Goal: Task Accomplishment & Management: Complete application form

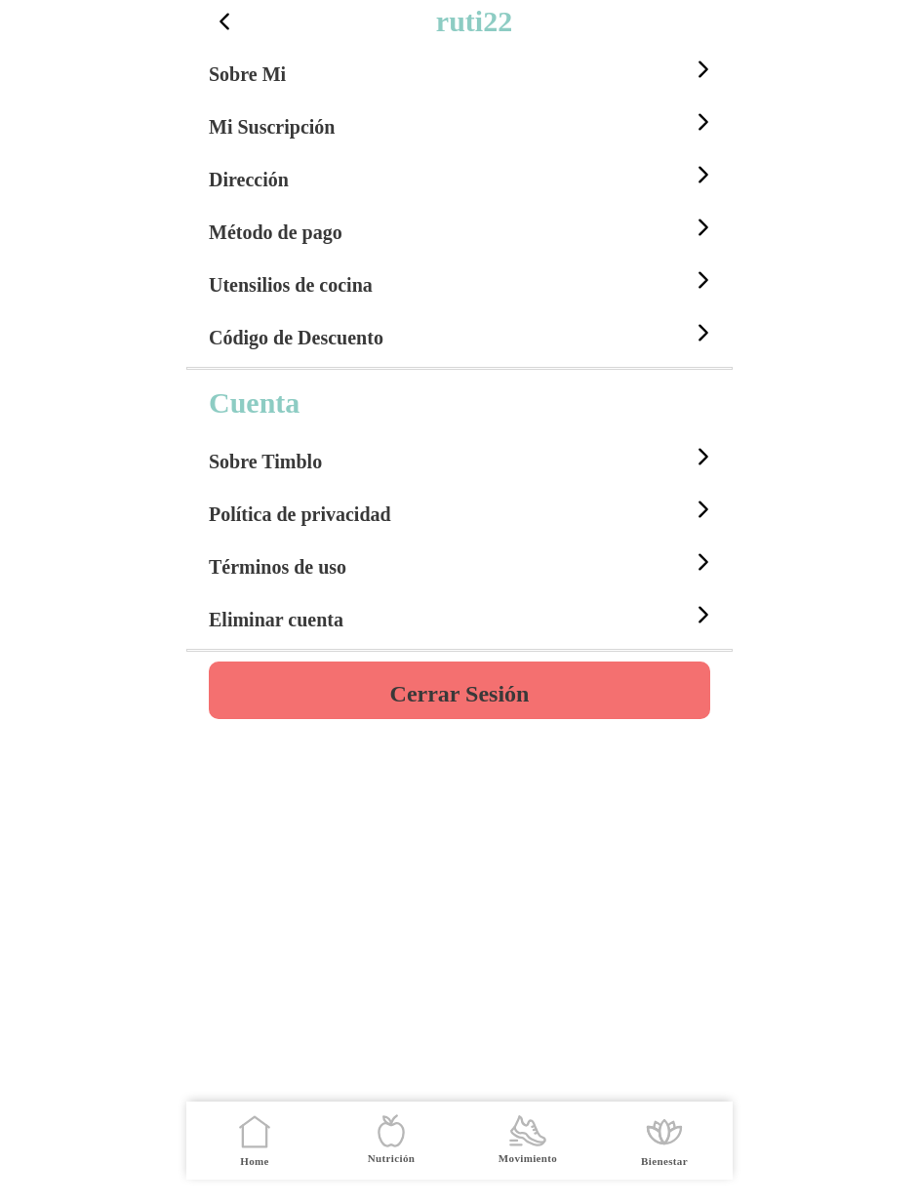
click at [507, 692] on h4 "Cerrar Sesión" at bounding box center [459, 693] width 139 height 23
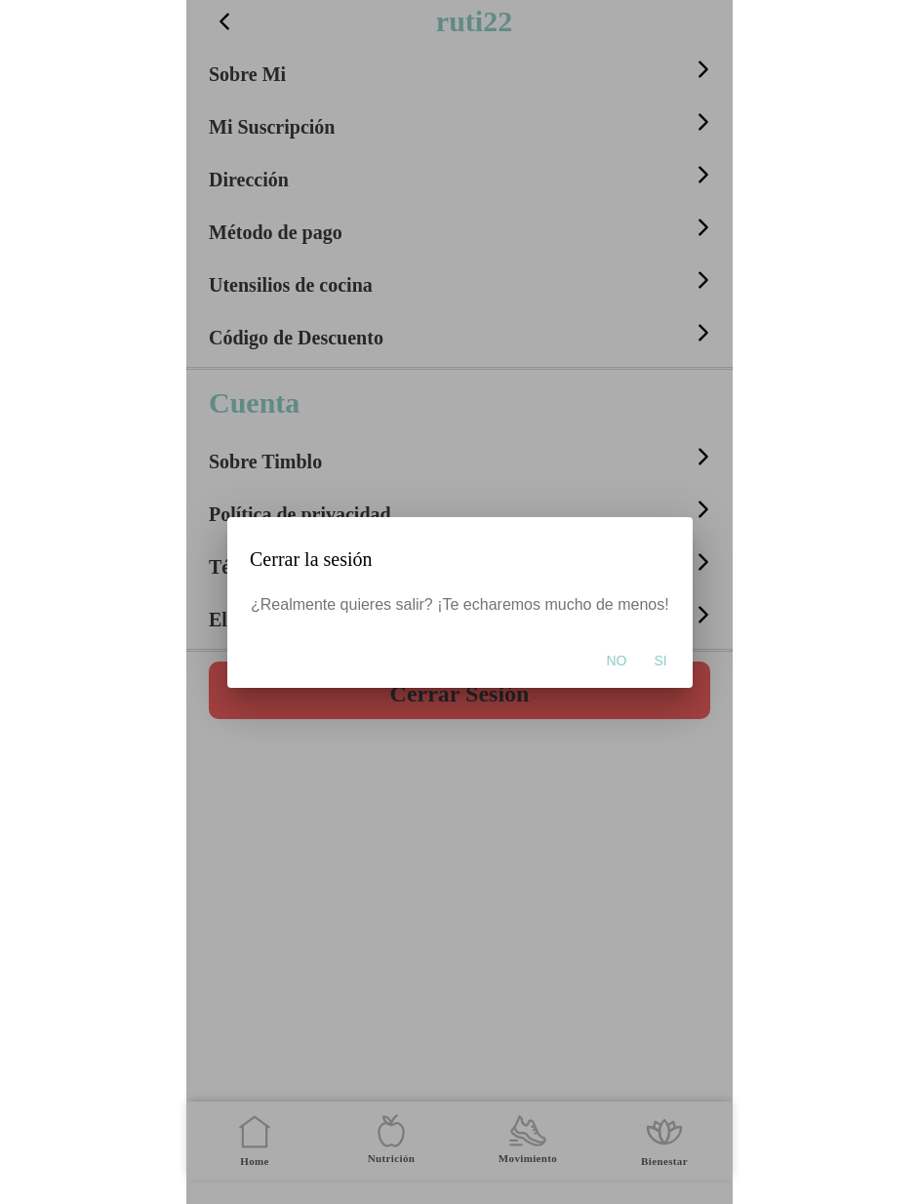
click at [657, 659] on span "Si" at bounding box center [660, 661] width 13 height 20
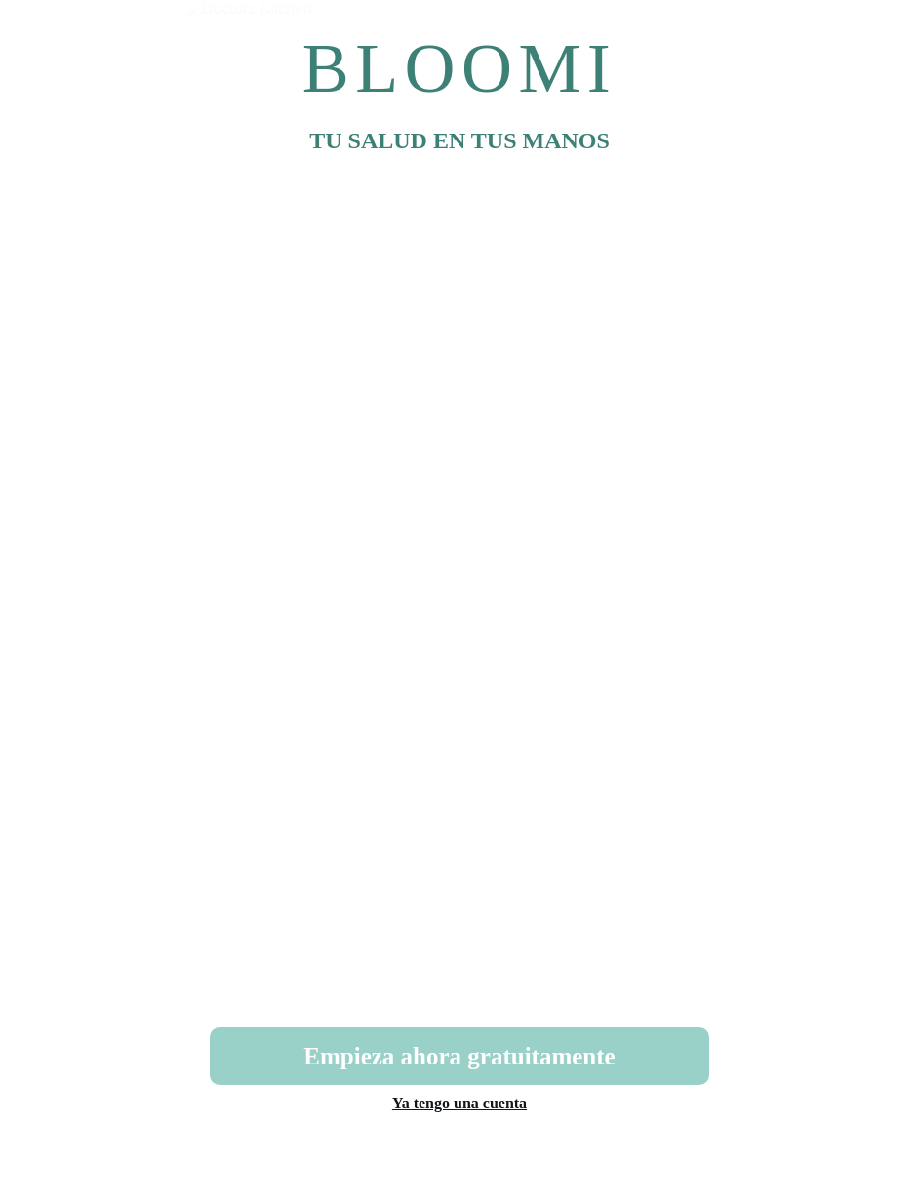
click at [475, 1061] on button "Empieza ahora gratuitamente" at bounding box center [459, 1056] width 499 height 58
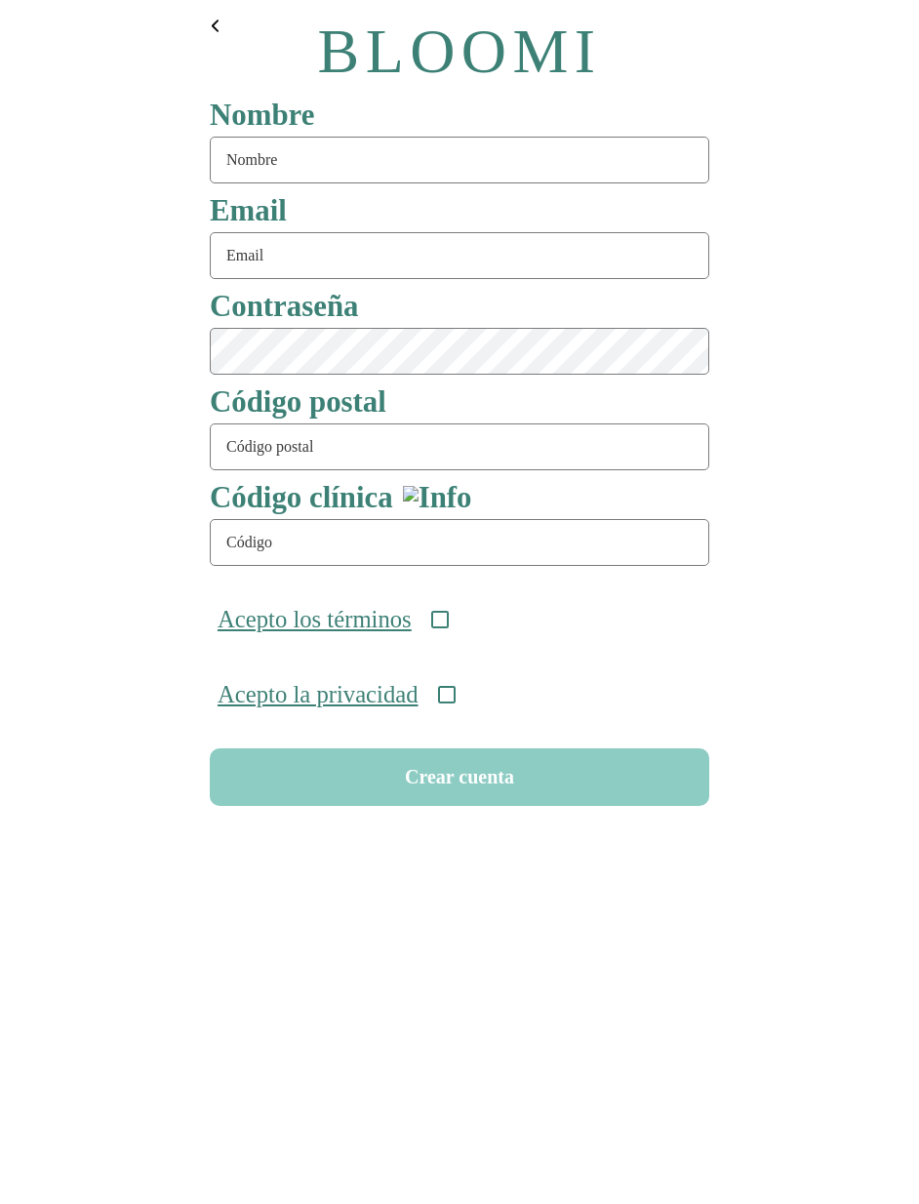
click at [330, 176] on input "text" at bounding box center [459, 160] width 499 height 47
type input "serie99"
type input "serie99@test.com"
type input "08911"
type input "O"
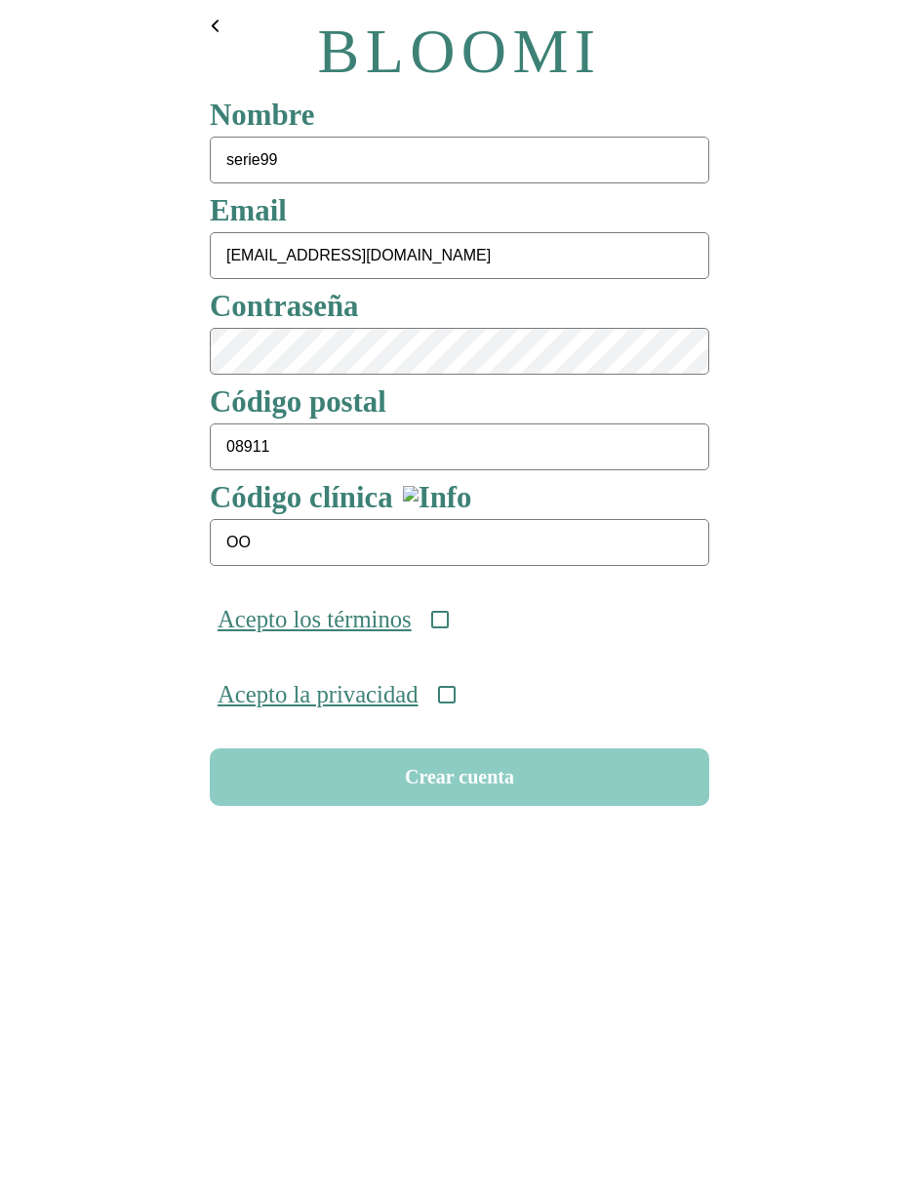
type input "O"
type input "ONC-UOM-001"
click at [449, 621] on icon at bounding box center [440, 620] width 18 height 18
click at [472, 714] on div "Acepto la privacidad" at bounding box center [459, 694] width 515 height 75
click at [456, 701] on icon at bounding box center [447, 695] width 18 height 18
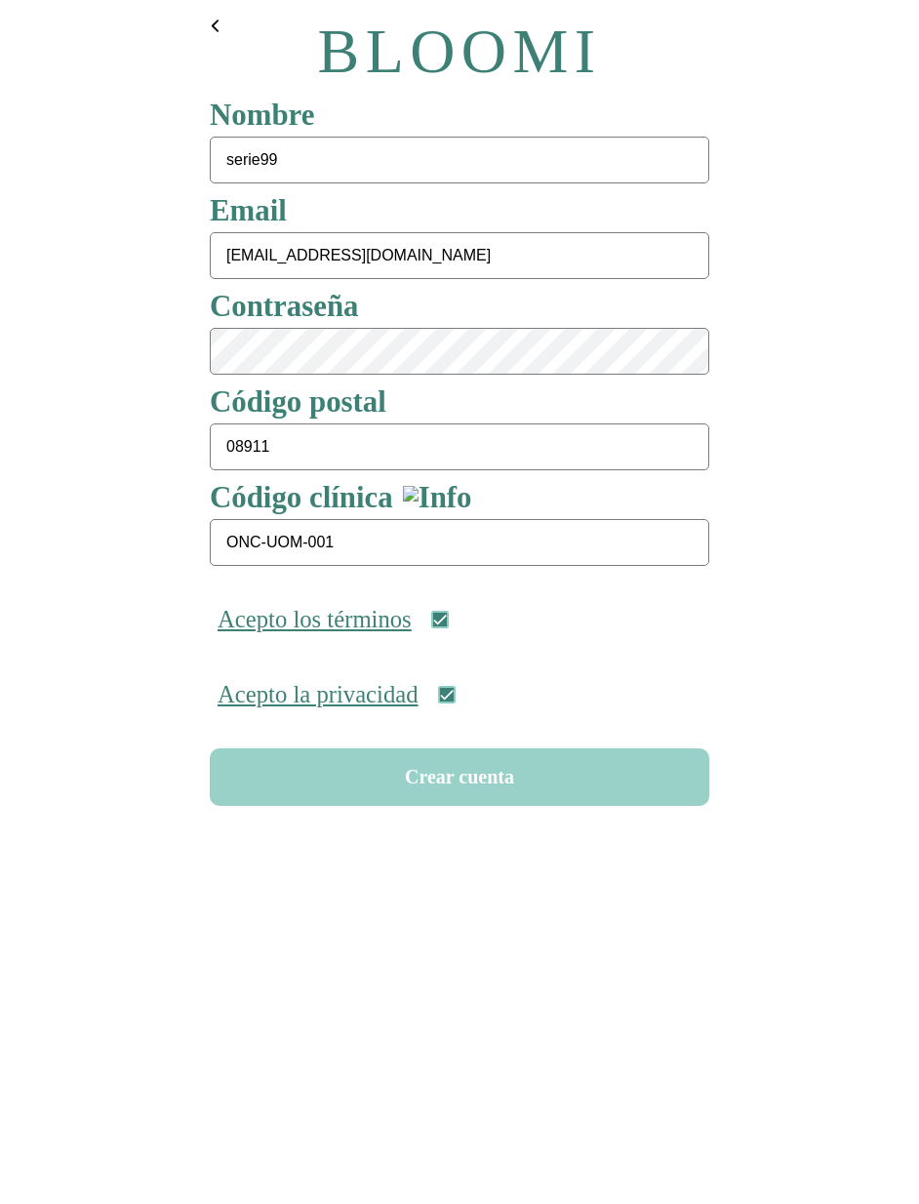
click at [481, 769] on button "Crear cuenta" at bounding box center [459, 777] width 499 height 58
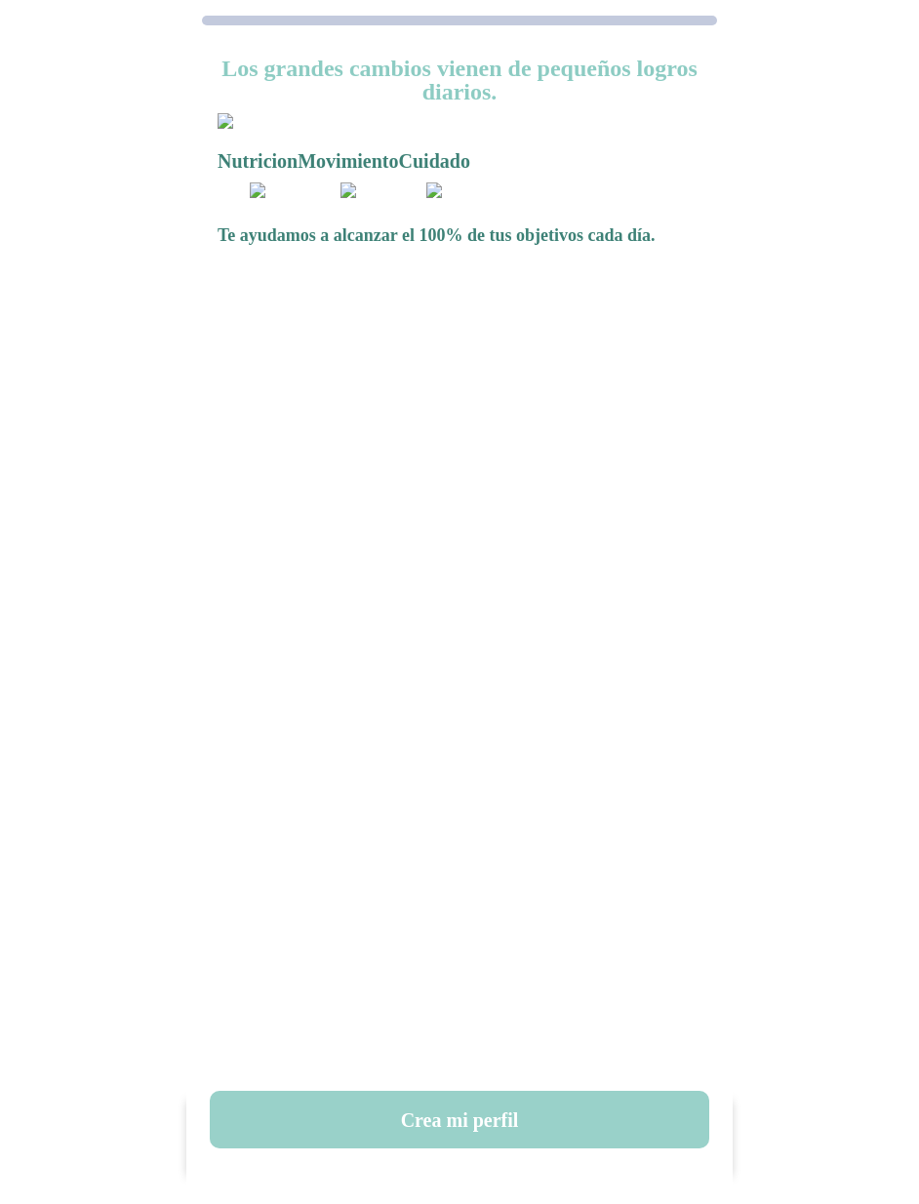
click at [468, 1119] on button "Crea mi perfil" at bounding box center [459, 1120] width 499 height 58
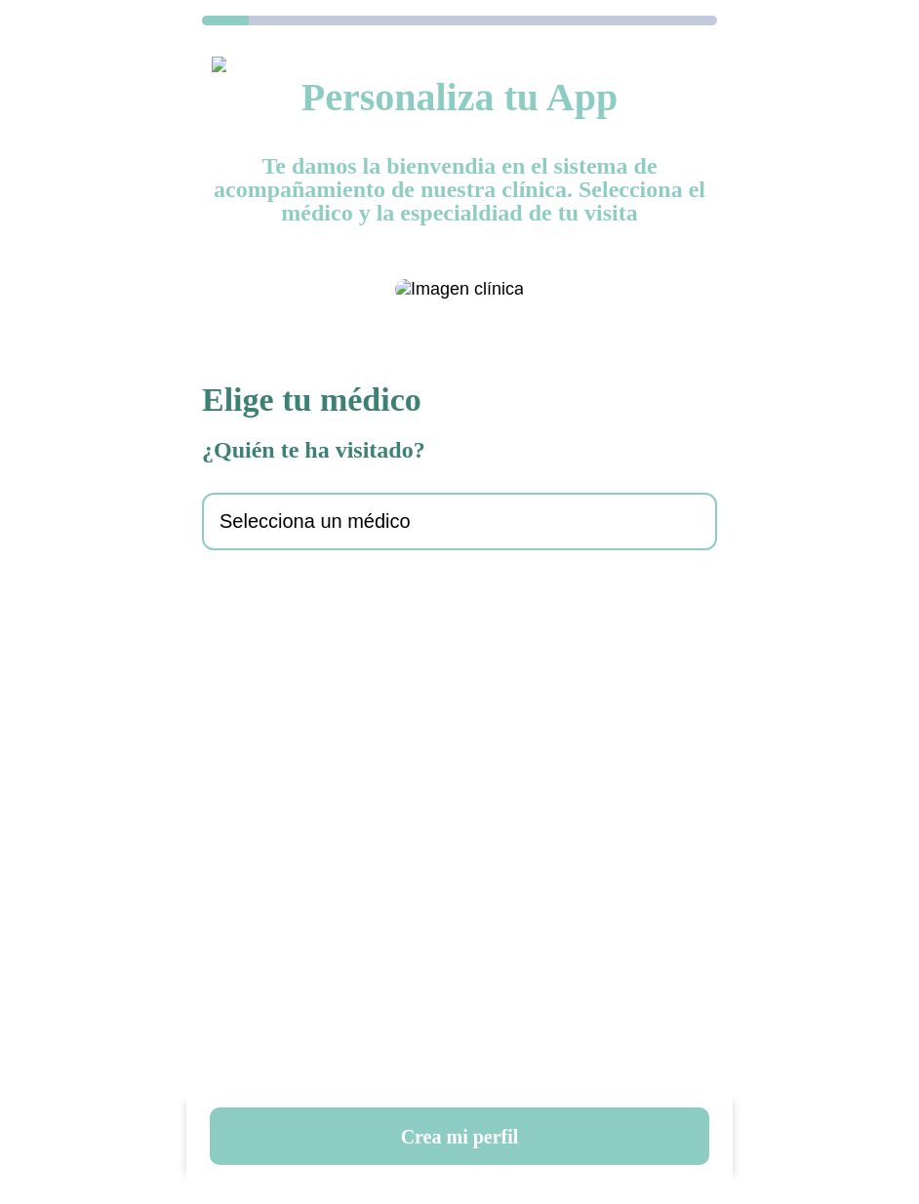
click at [398, 533] on span "Selecciona un médico" at bounding box center [314, 521] width 191 height 22
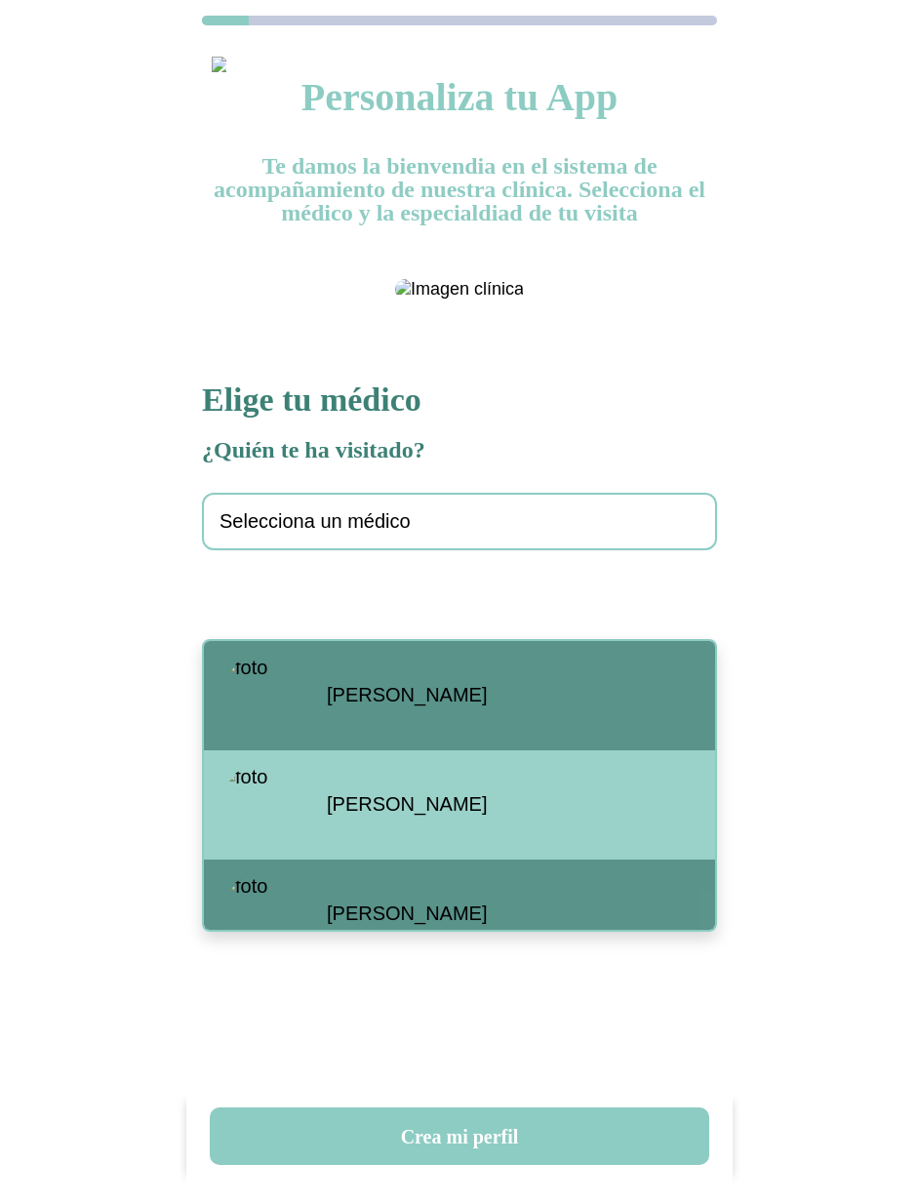
click at [333, 698] on span "Santiago Viteri" at bounding box center [407, 695] width 160 height 22
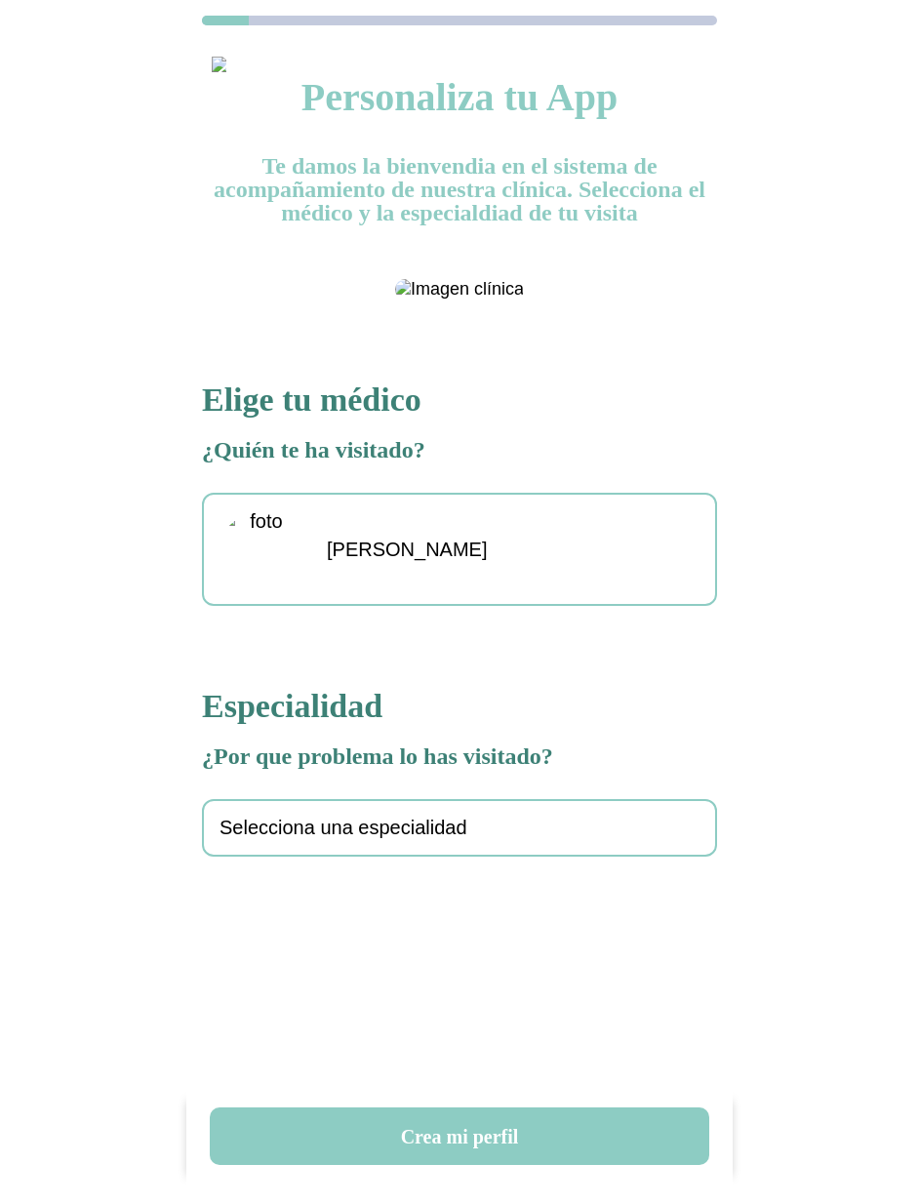
click at [334, 839] on span "Selecciona una especialidad" at bounding box center [343, 828] width 248 height 22
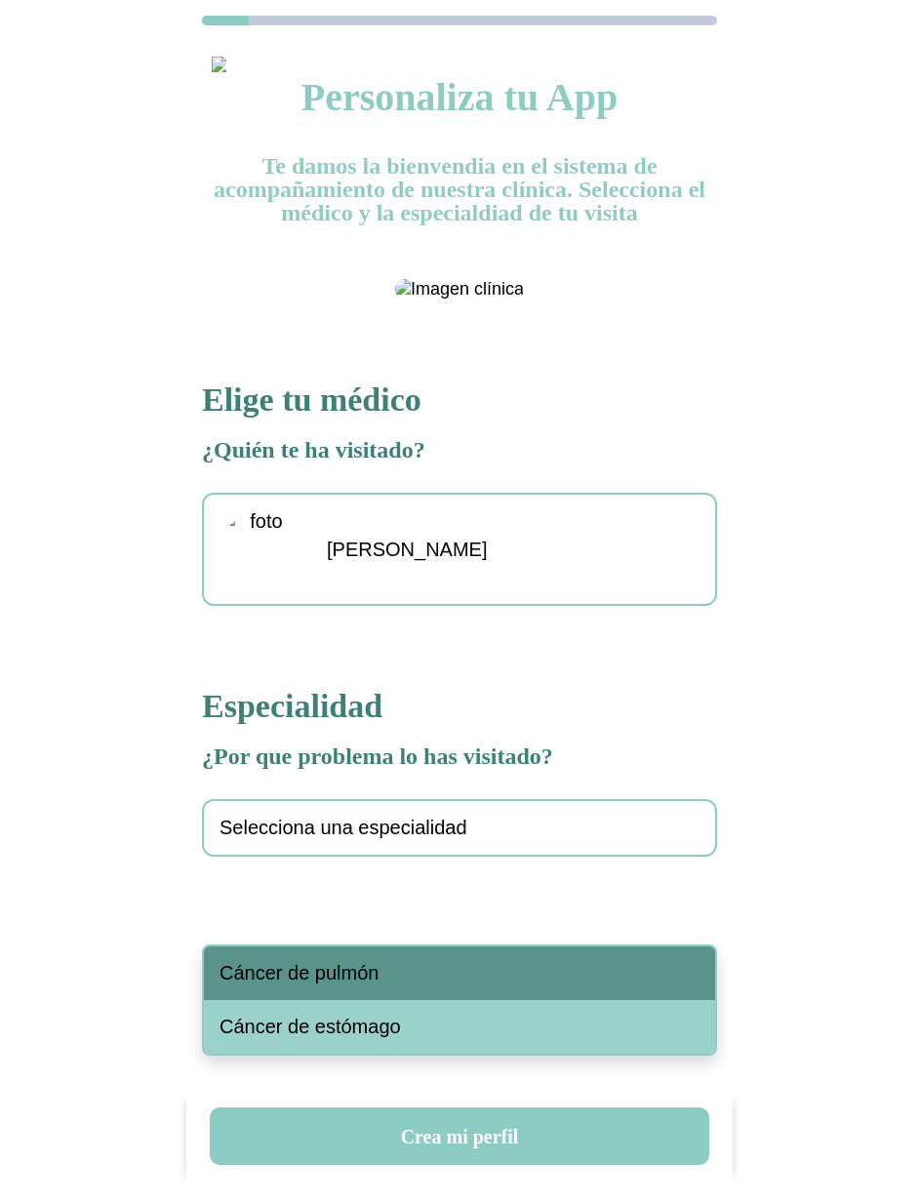
click at [327, 976] on span "Cáncer de pulmón" at bounding box center [298, 973] width 159 height 22
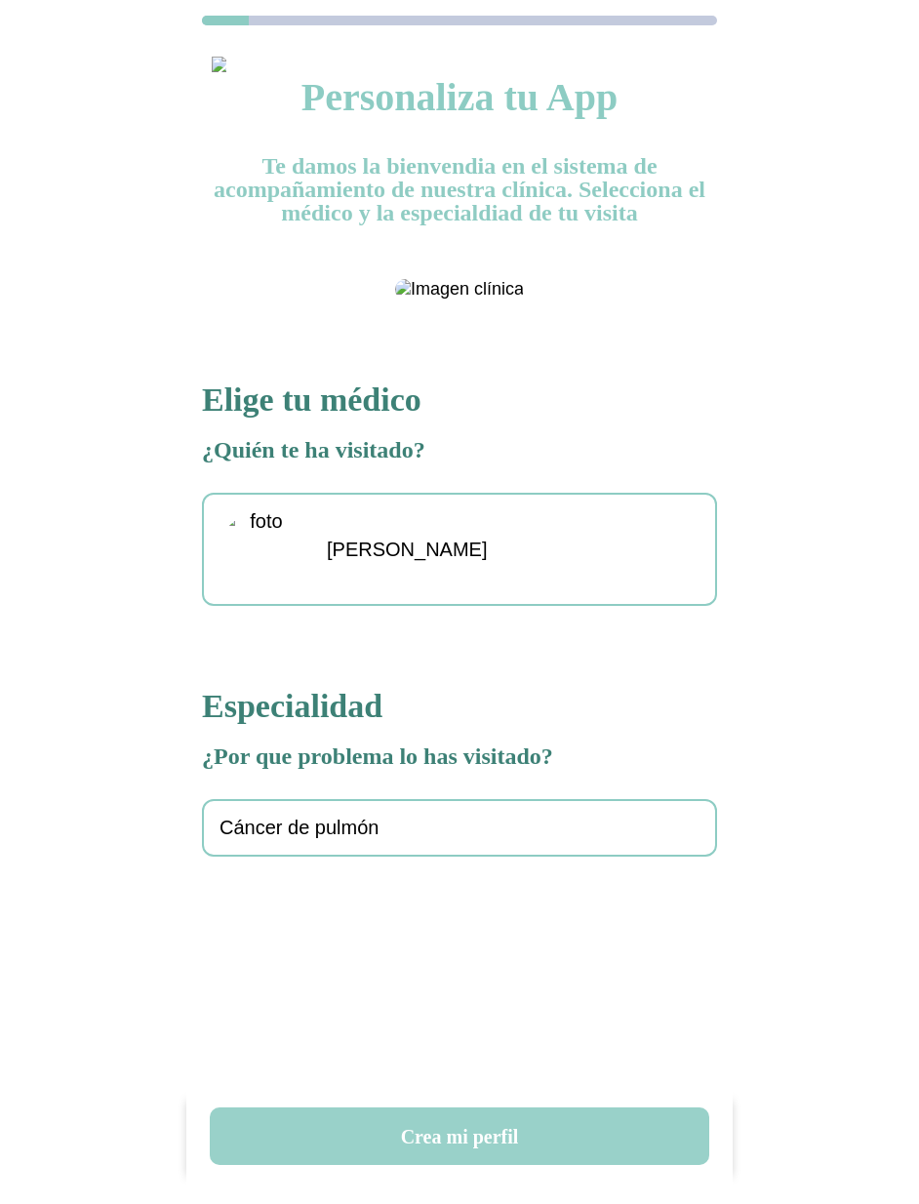
click at [483, 1130] on button "Crea mi perfil" at bounding box center [459, 1136] width 499 height 58
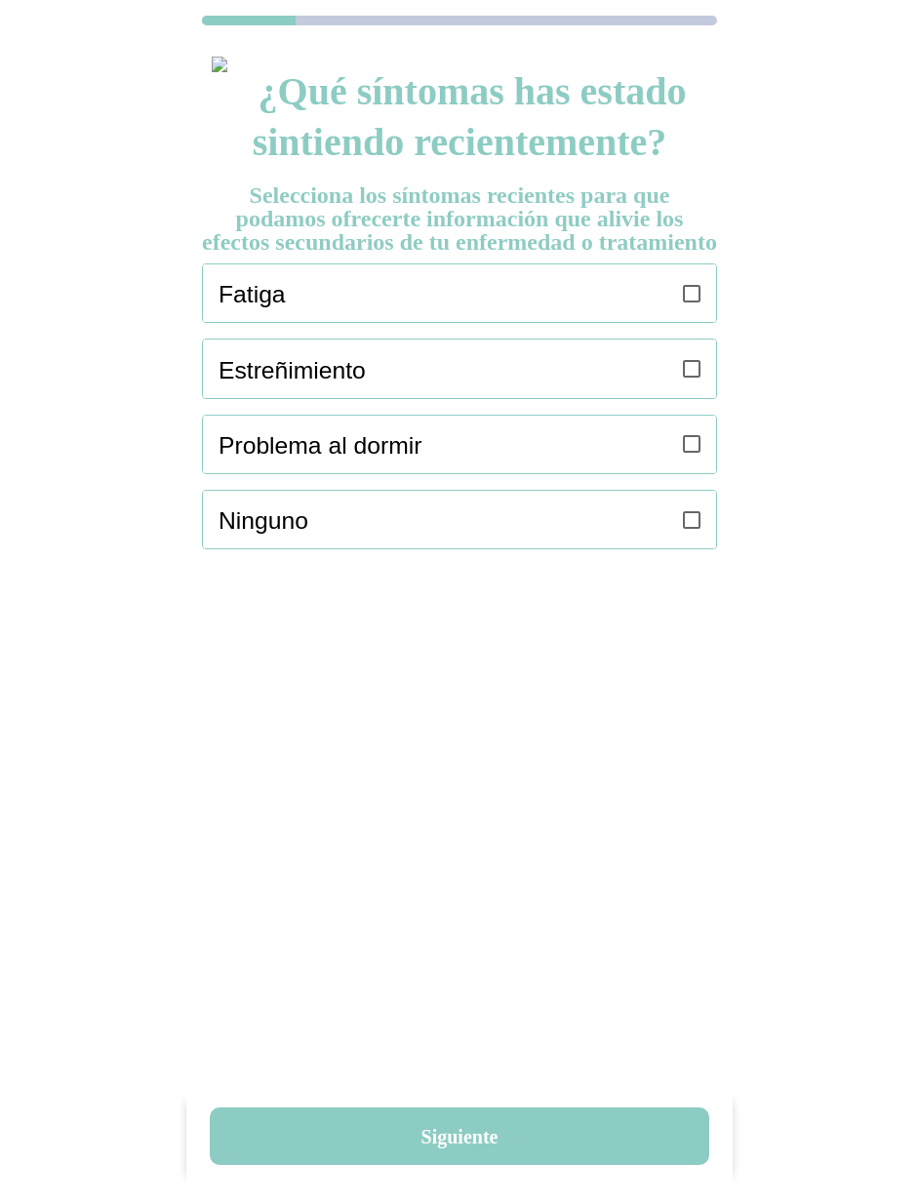
click at [662, 310] on ion-label "Fatiga" at bounding box center [443, 294] width 449 height 36
click at [684, 378] on icon at bounding box center [692, 369] width 18 height 18
click at [688, 302] on icon at bounding box center [692, 294] width 18 height 18
click at [688, 453] on icon at bounding box center [692, 444] width 18 height 18
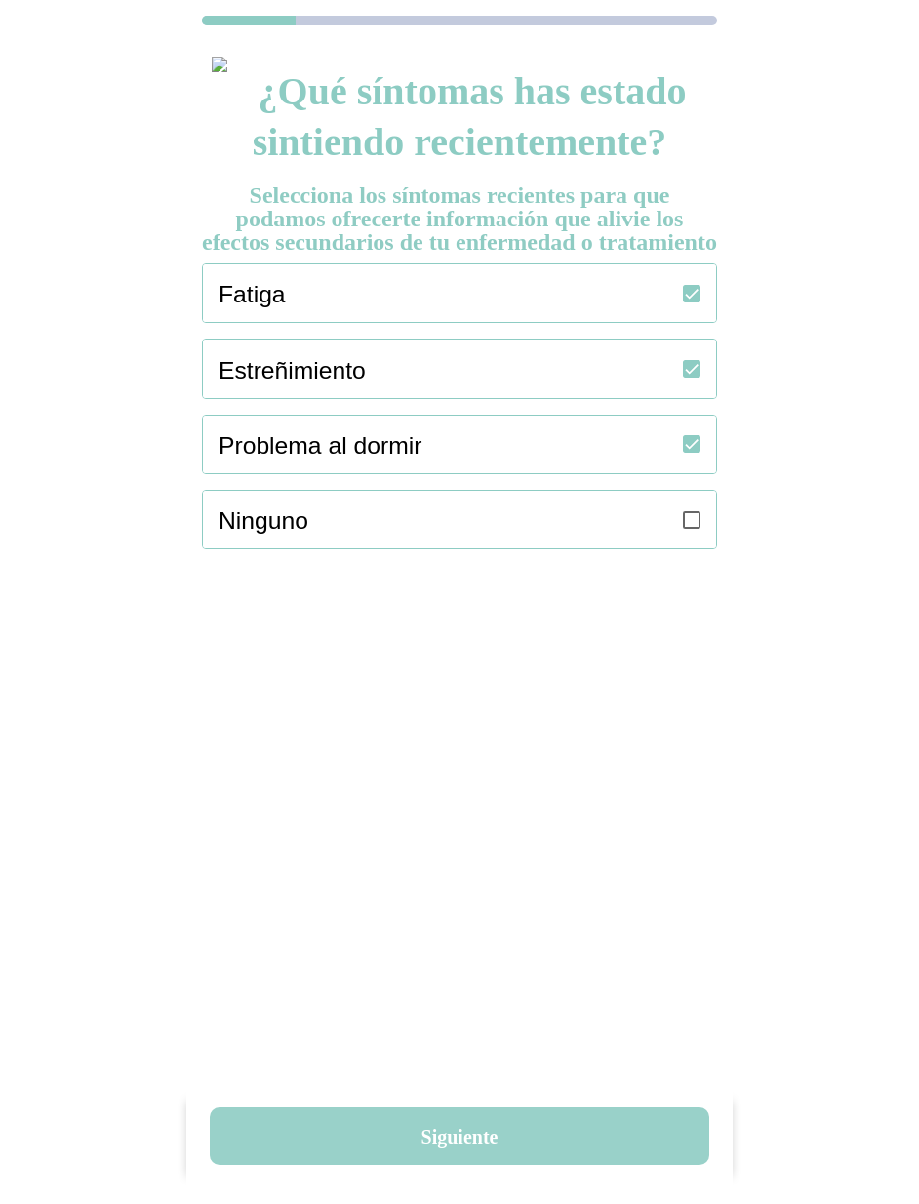
click at [465, 1123] on button "Siguiente" at bounding box center [459, 1136] width 499 height 58
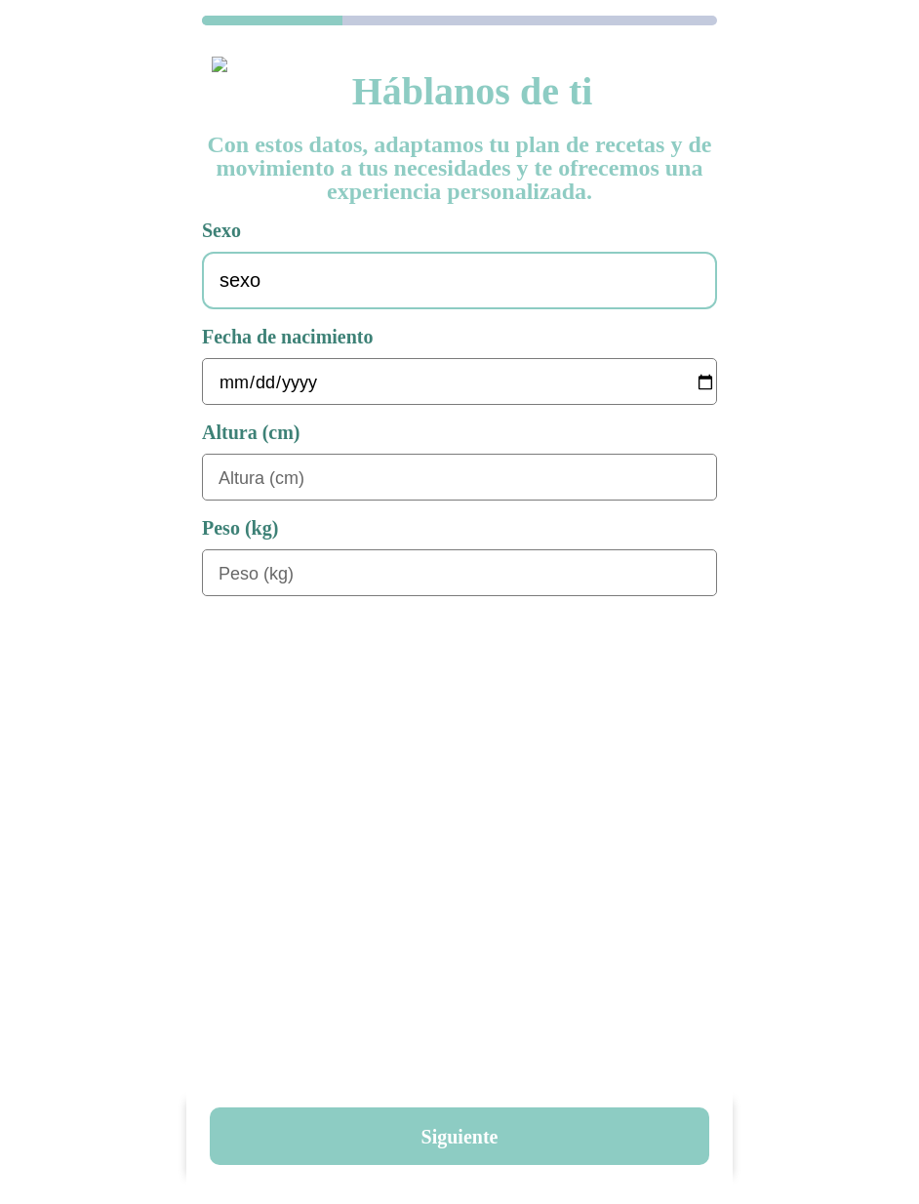
click at [299, 257] on div "sexo" at bounding box center [459, 281] width 515 height 58
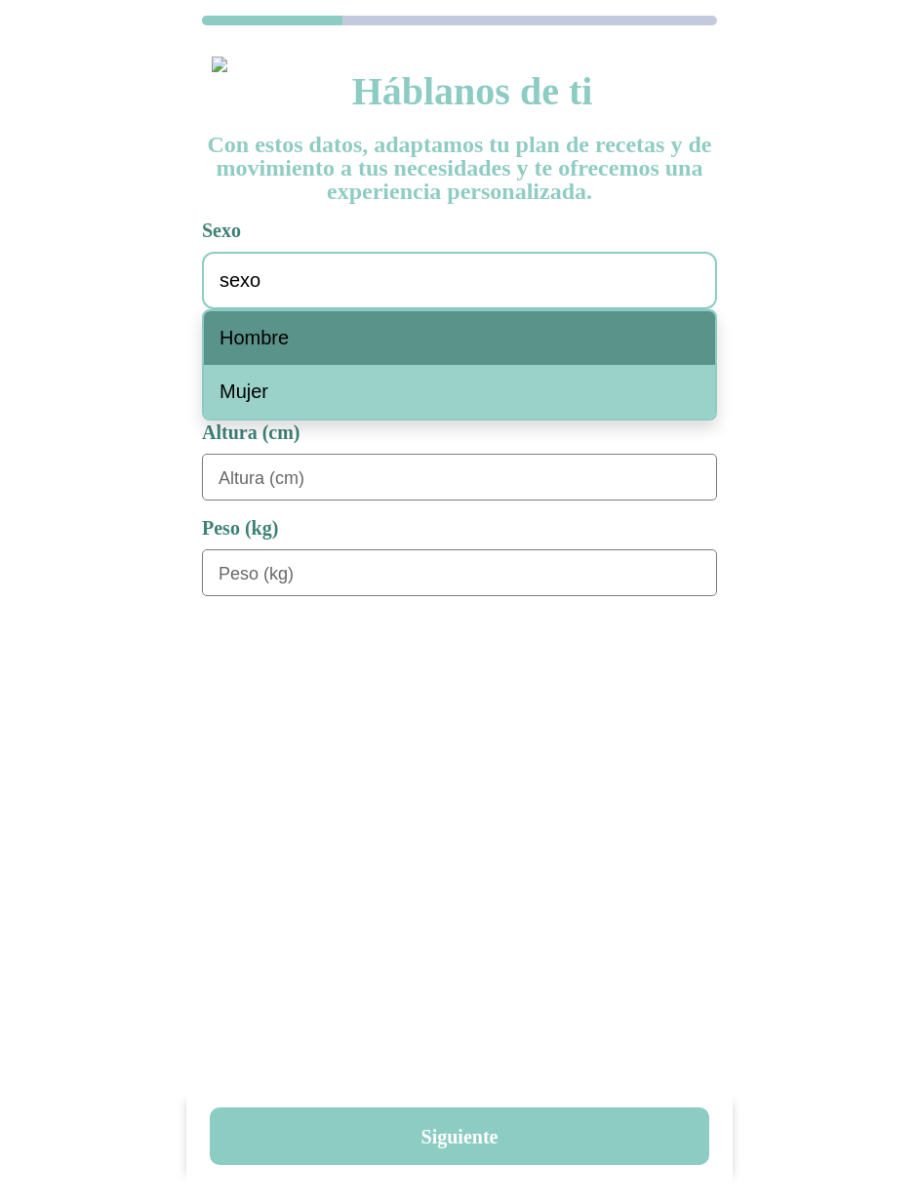
click at [297, 340] on div "Hombre" at bounding box center [459, 338] width 511 height 54
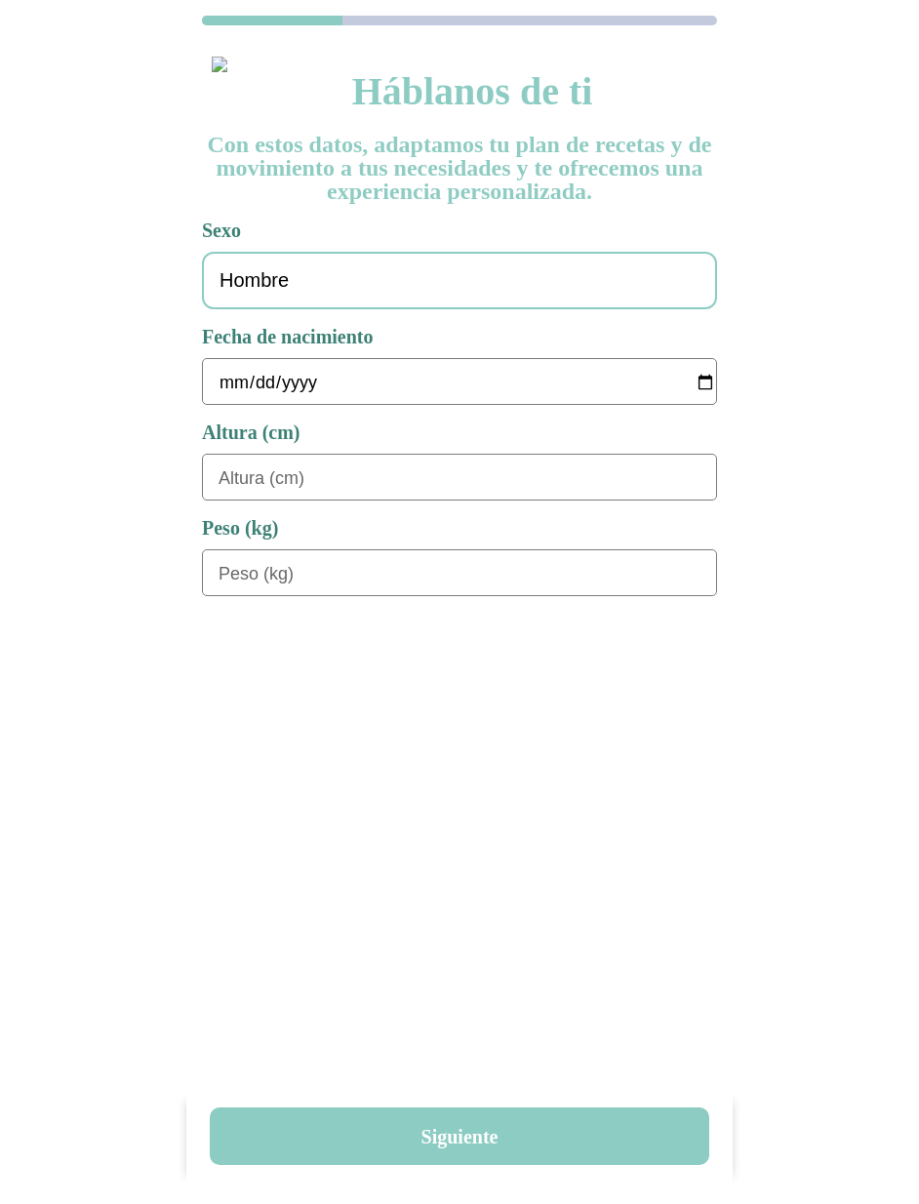
click at [234, 372] on input "date" at bounding box center [468, 382] width 498 height 47
type input "[DATE]"
type input "180"
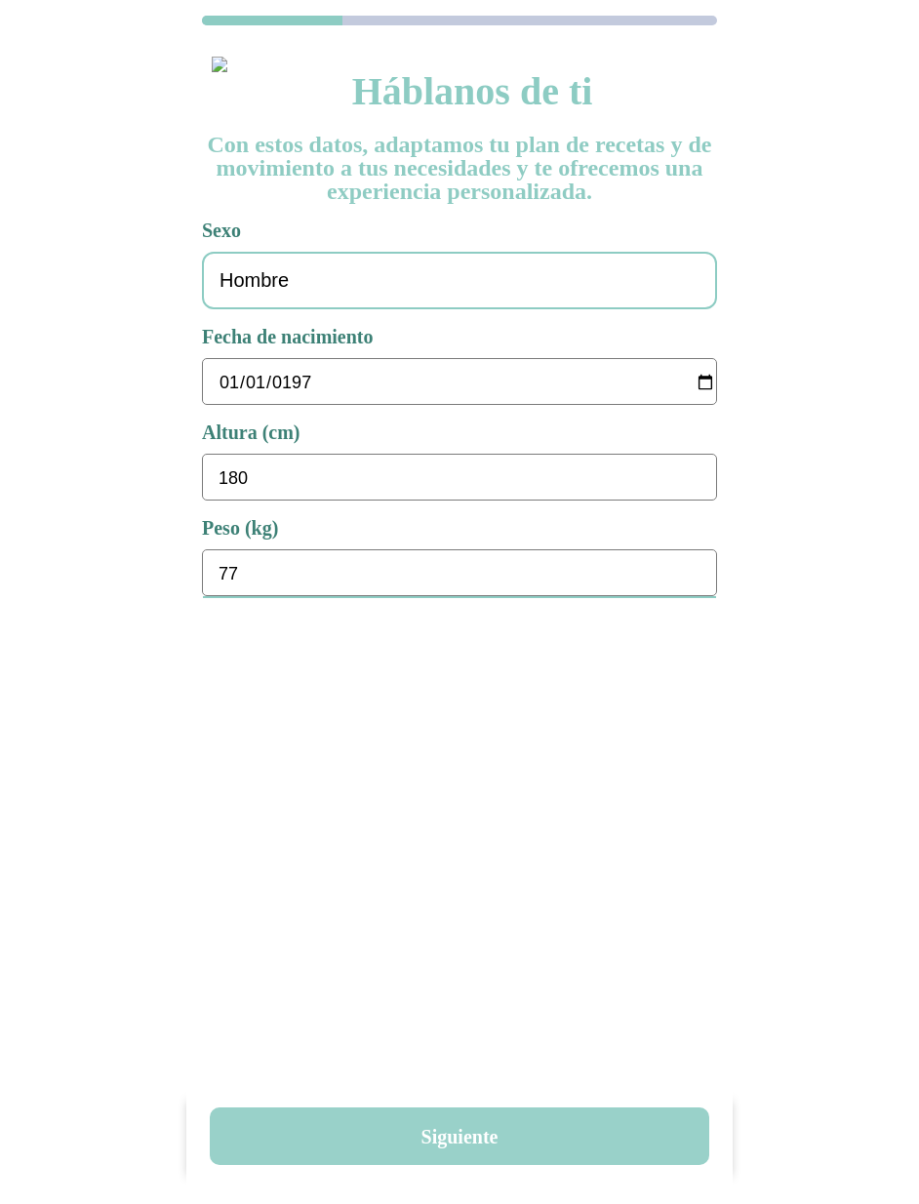
type input "77"
click at [487, 1126] on button "Siguiente" at bounding box center [459, 1136] width 499 height 58
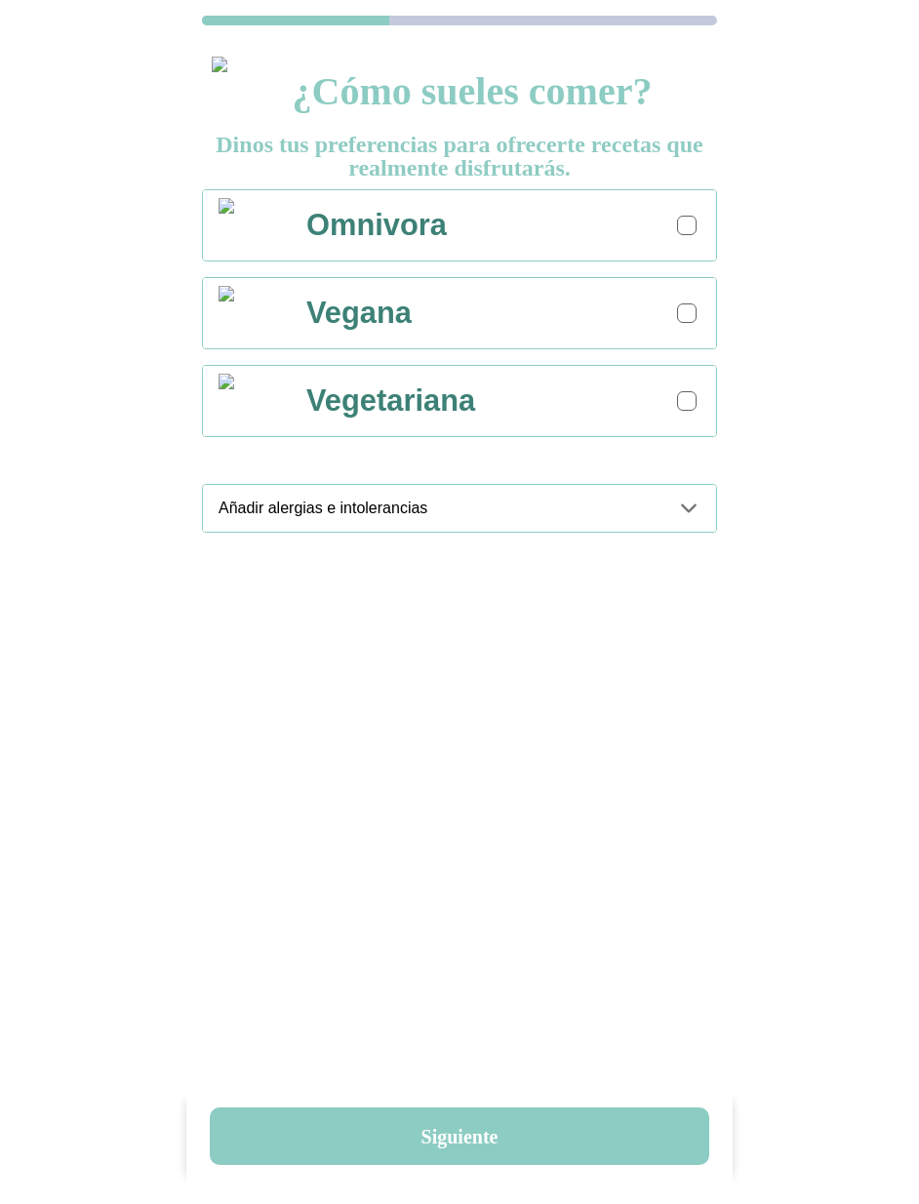
click at [689, 228] on div at bounding box center [687, 225] width 11 height 11
click at [685, 507] on icon at bounding box center [688, 508] width 23 height 23
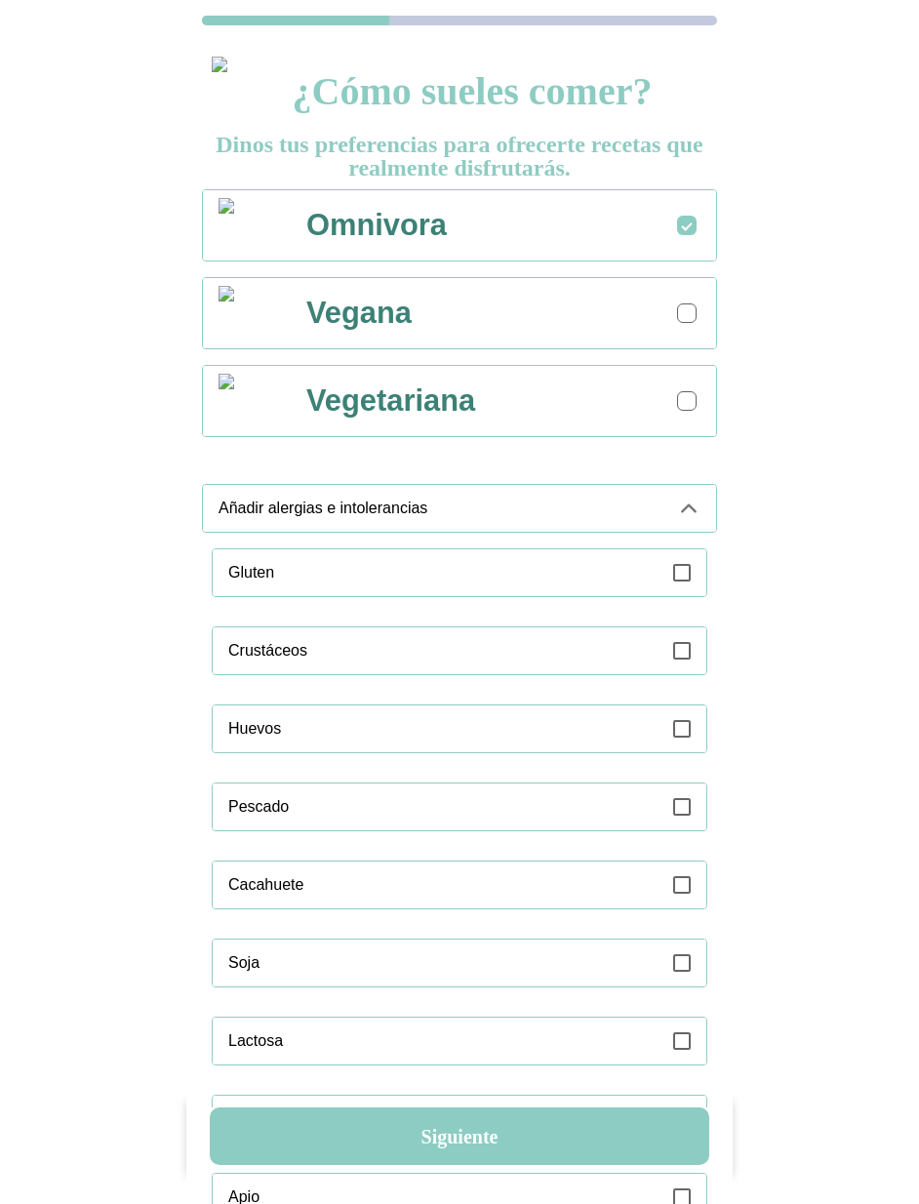
click at [681, 564] on icon at bounding box center [682, 573] width 18 height 18
click at [685, 515] on icon at bounding box center [688, 508] width 23 height 23
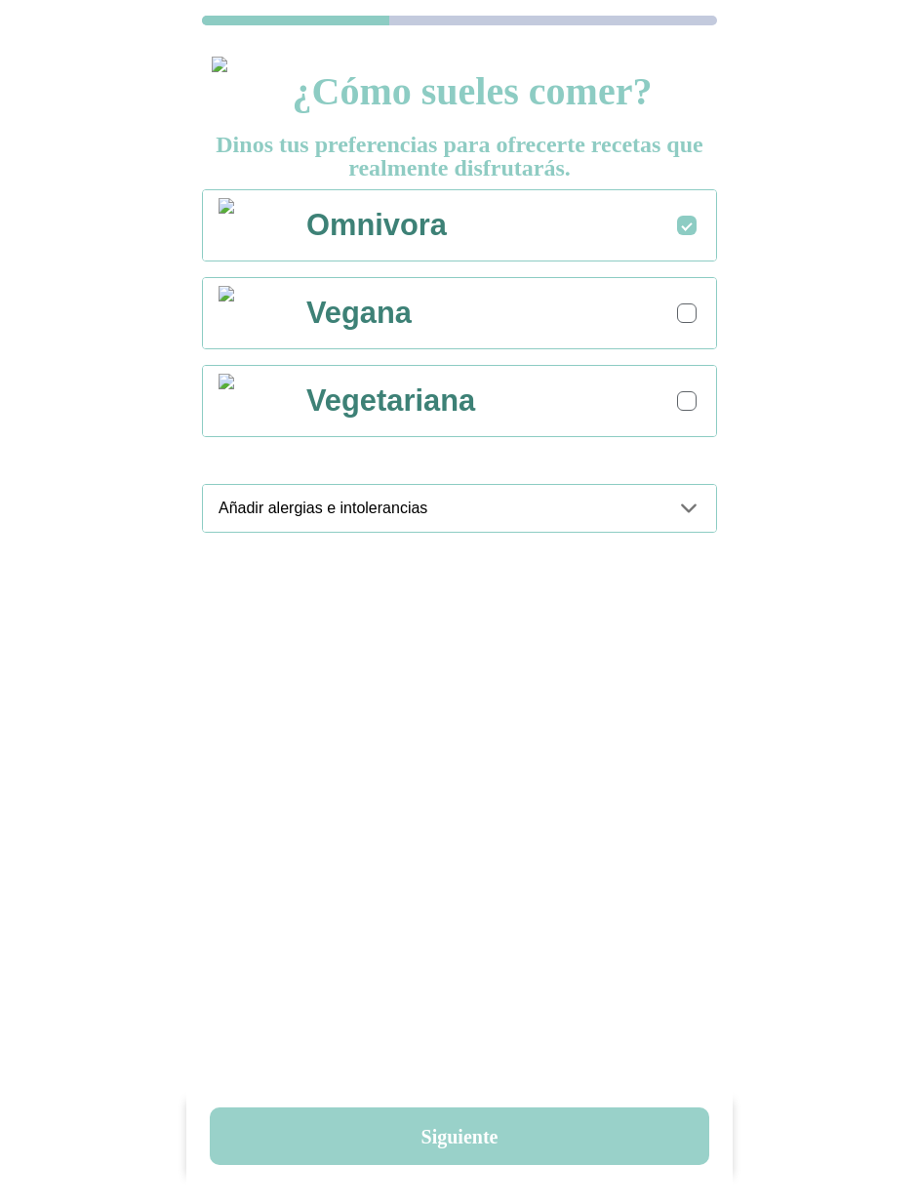
click at [474, 1136] on button "Siguiente" at bounding box center [459, 1136] width 499 height 58
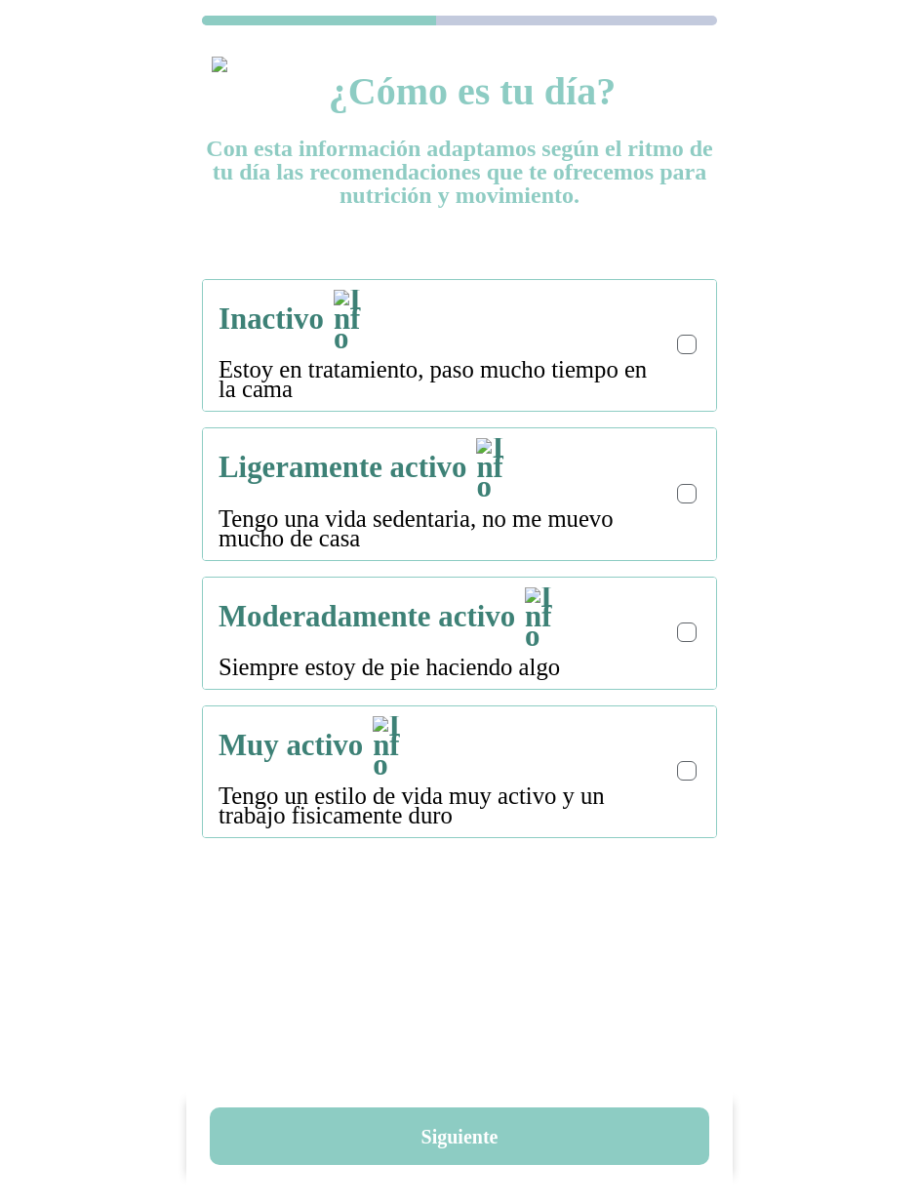
click at [691, 339] on div at bounding box center [687, 344] width 11 height 11
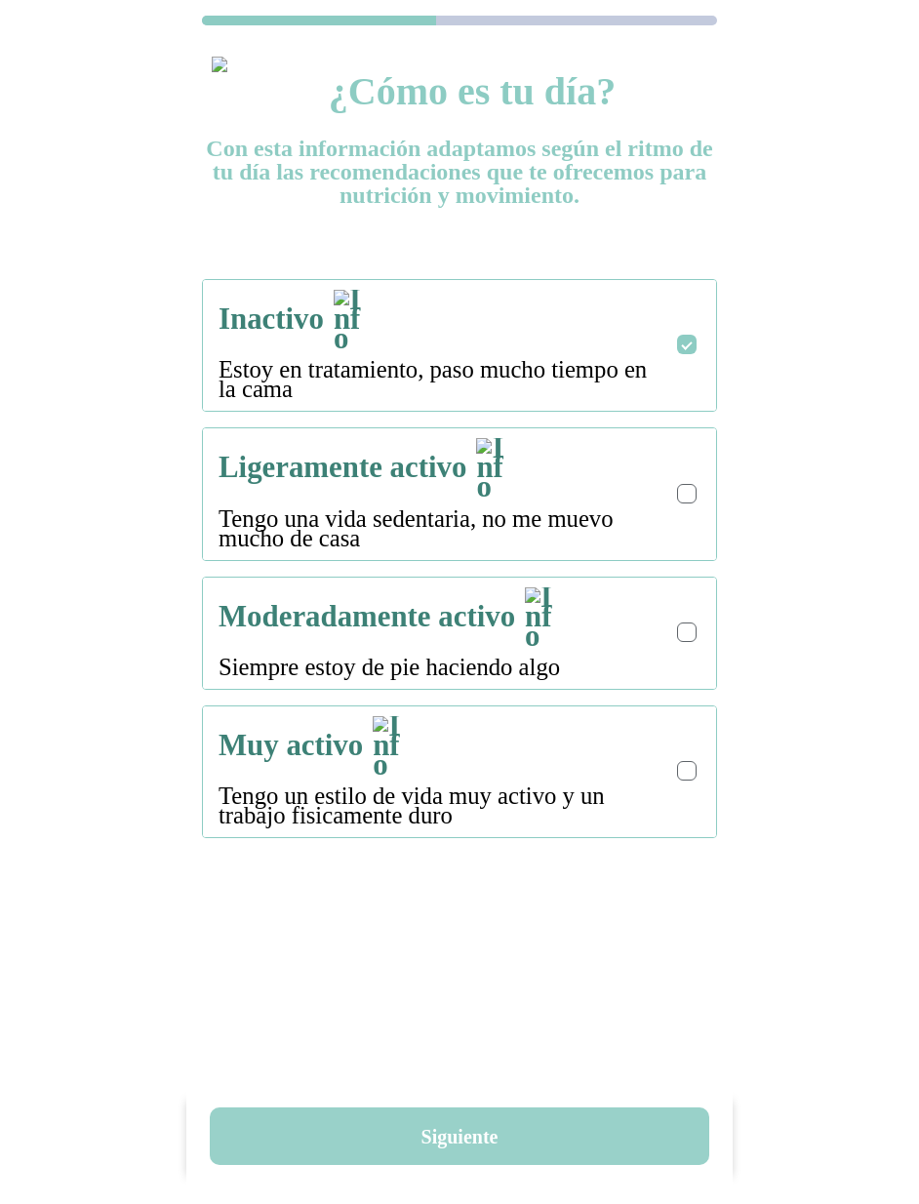
click at [474, 1147] on button "Siguiente" at bounding box center [459, 1136] width 499 height 58
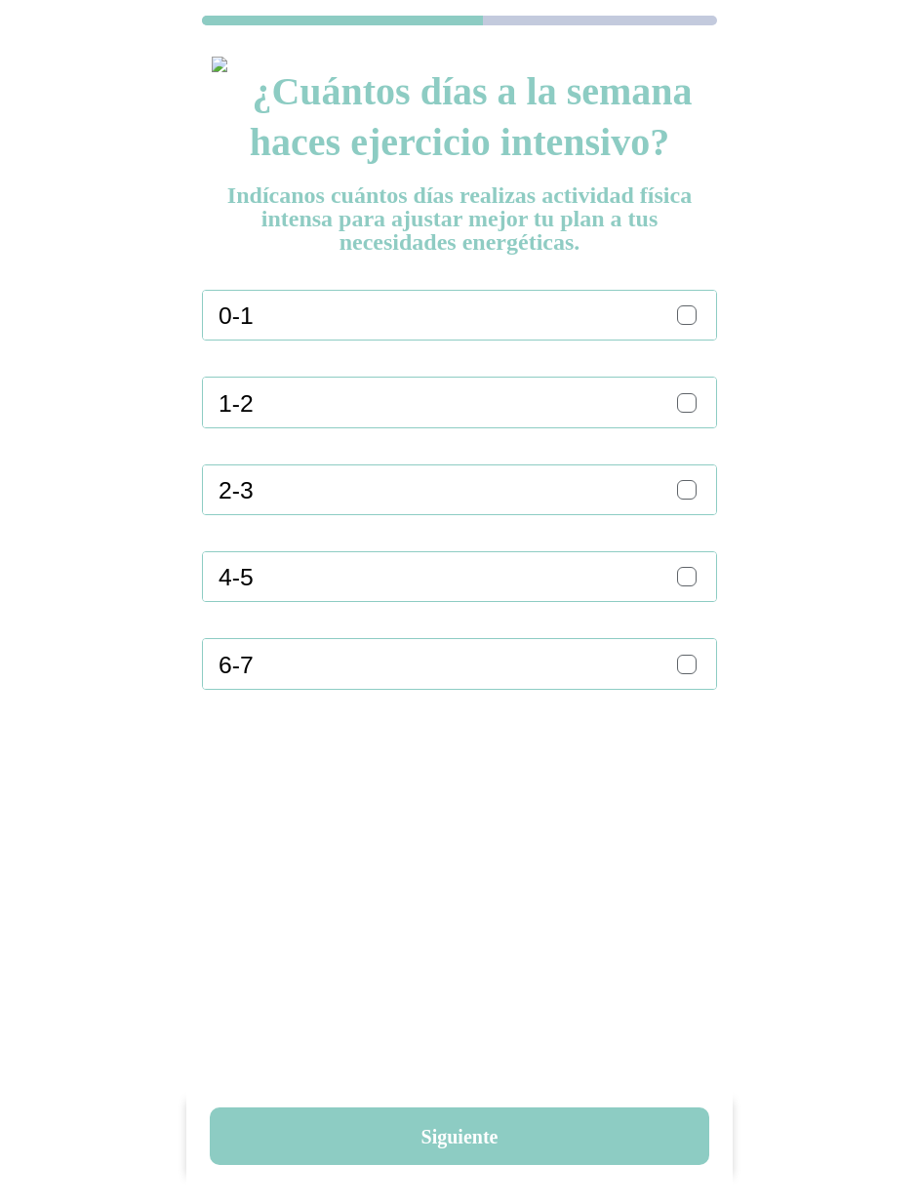
click at [700, 319] on div "0-1" at bounding box center [468, 315] width 498 height 49
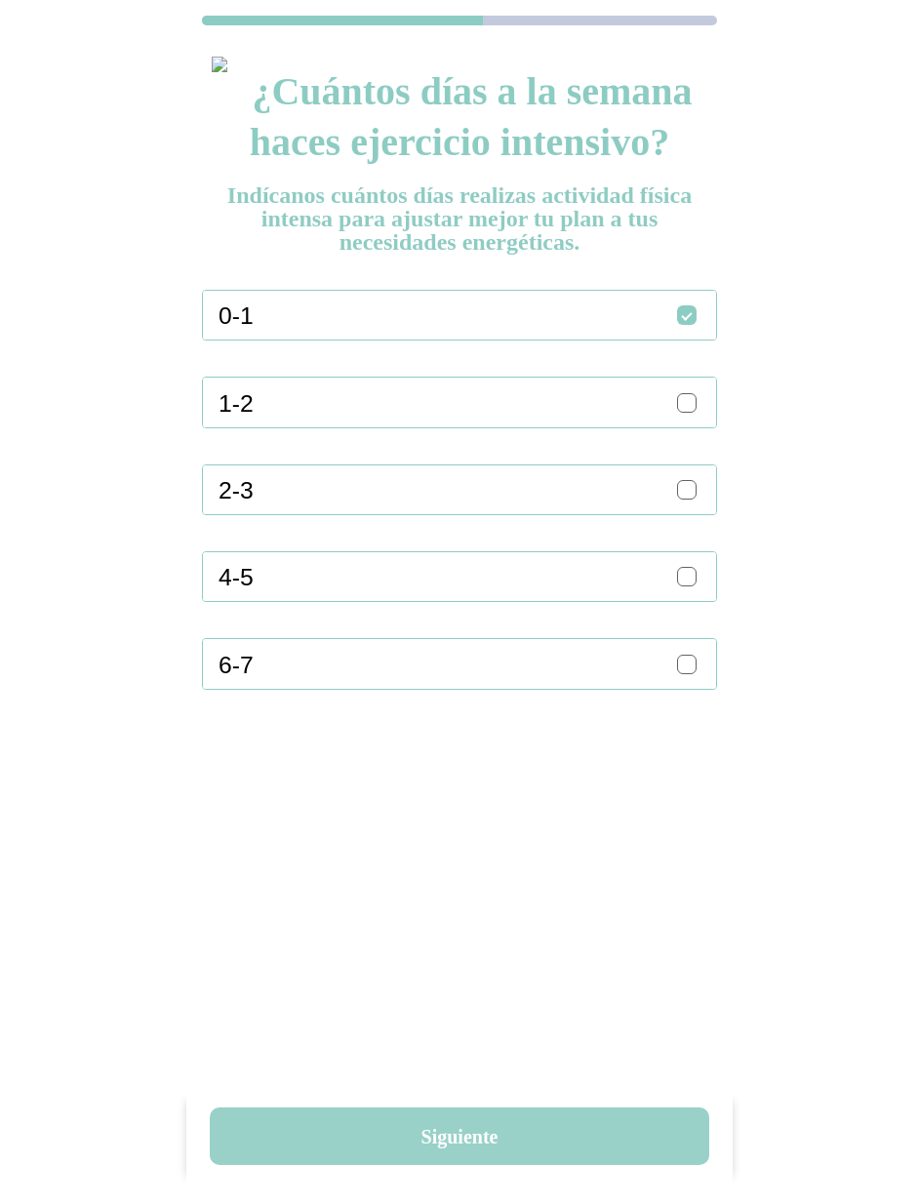
click at [506, 1133] on button "Siguiente" at bounding box center [459, 1136] width 499 height 58
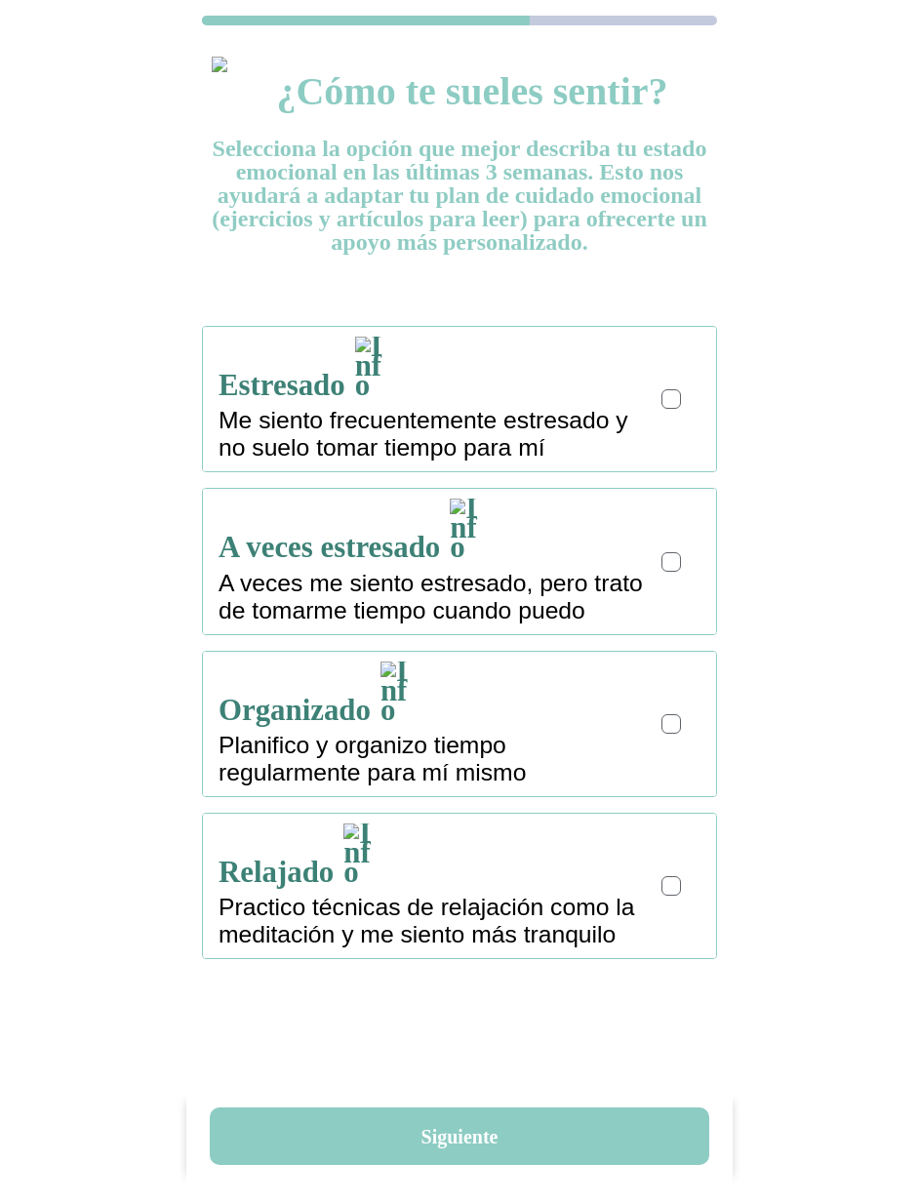
click at [676, 556] on div at bounding box center [671, 561] width 11 height 11
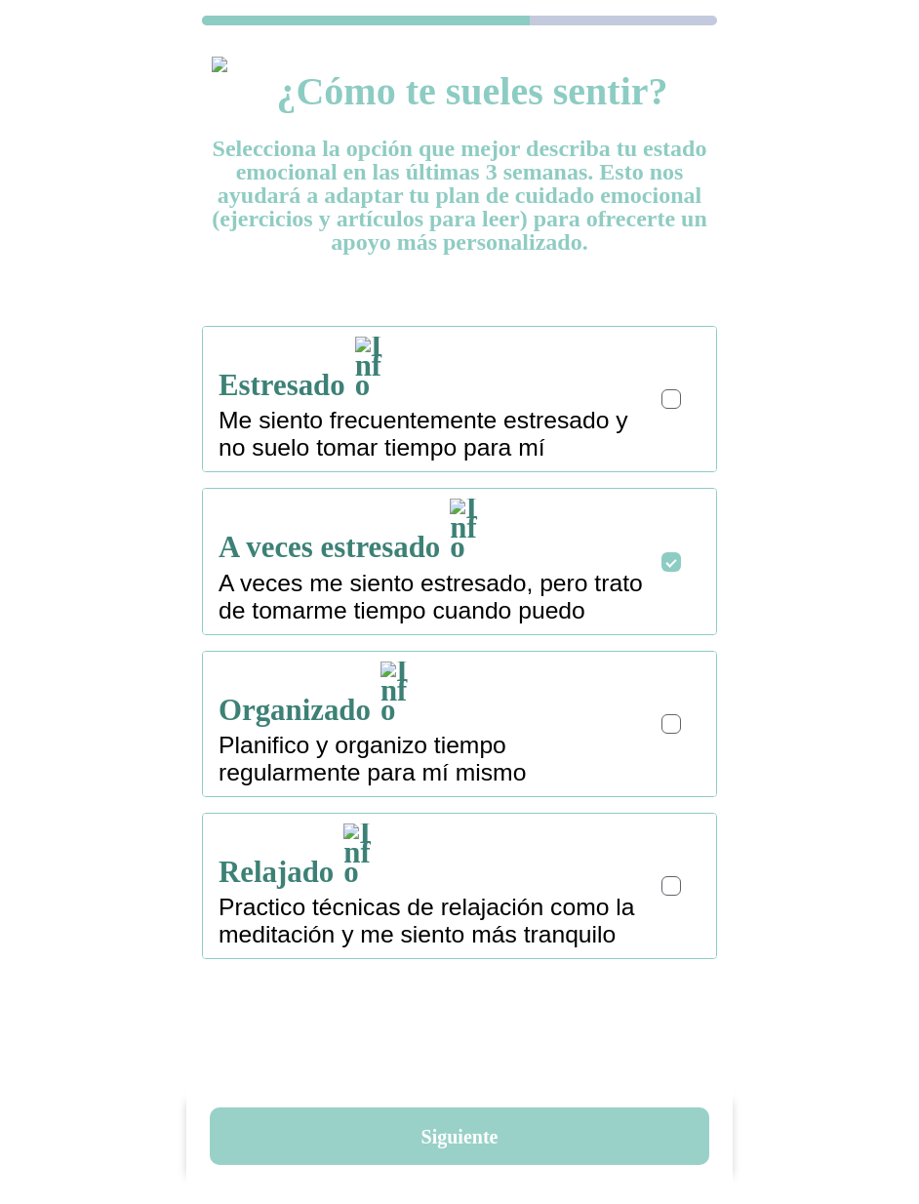
click at [478, 1128] on button "Siguiente" at bounding box center [459, 1136] width 499 height 58
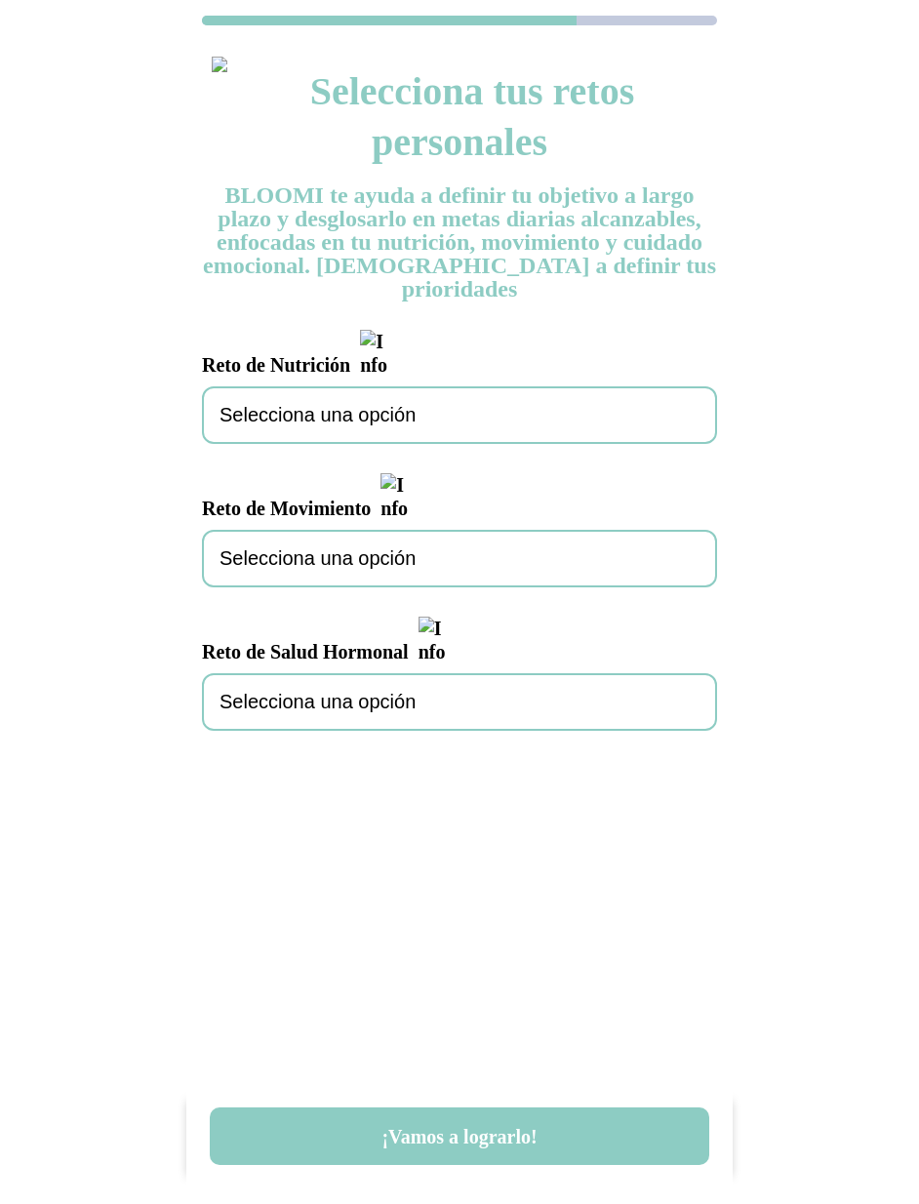
click at [404, 404] on span "Selecciona una opción" at bounding box center [317, 415] width 196 height 22
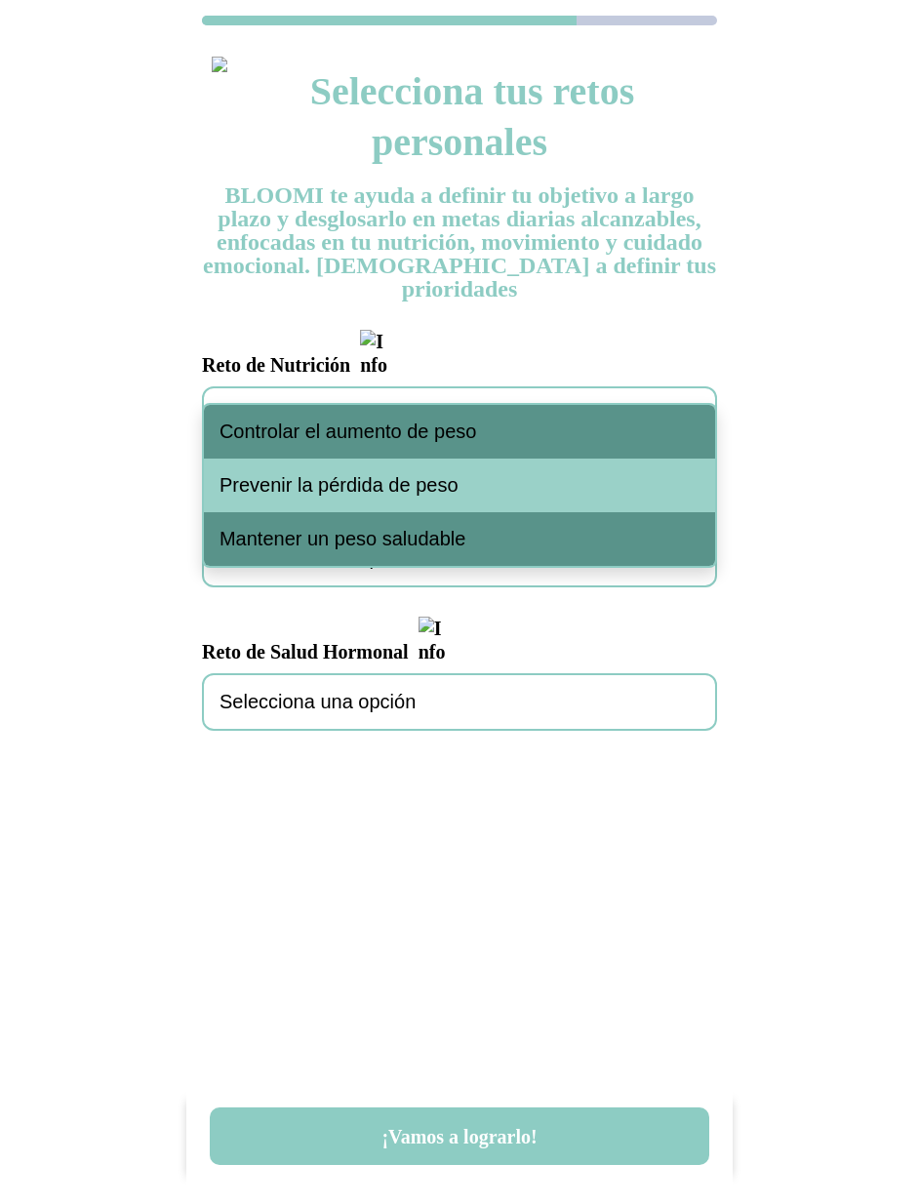
click at [390, 426] on span "Controlar el aumento de peso" at bounding box center [348, 431] width 258 height 22
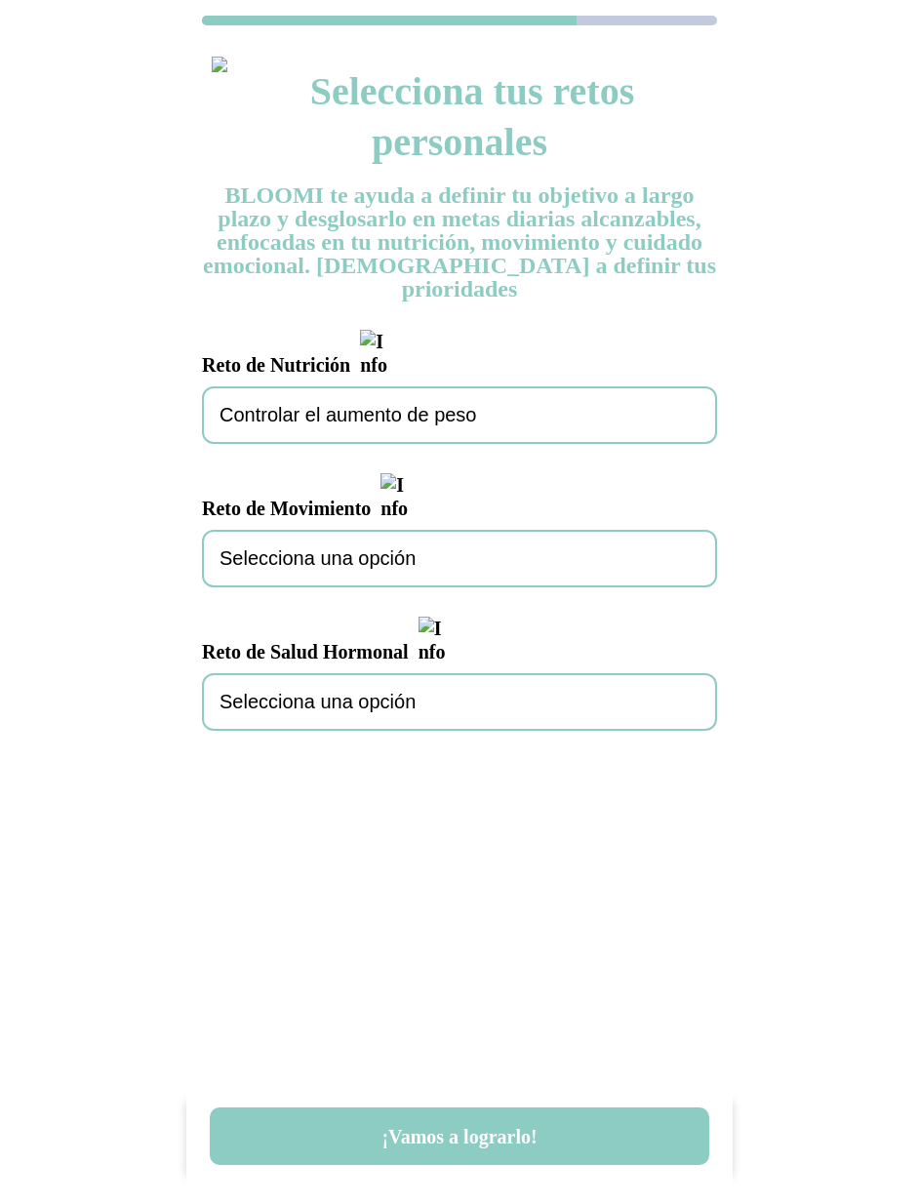
click at [337, 547] on span "Selecciona una opción" at bounding box center [317, 558] width 196 height 22
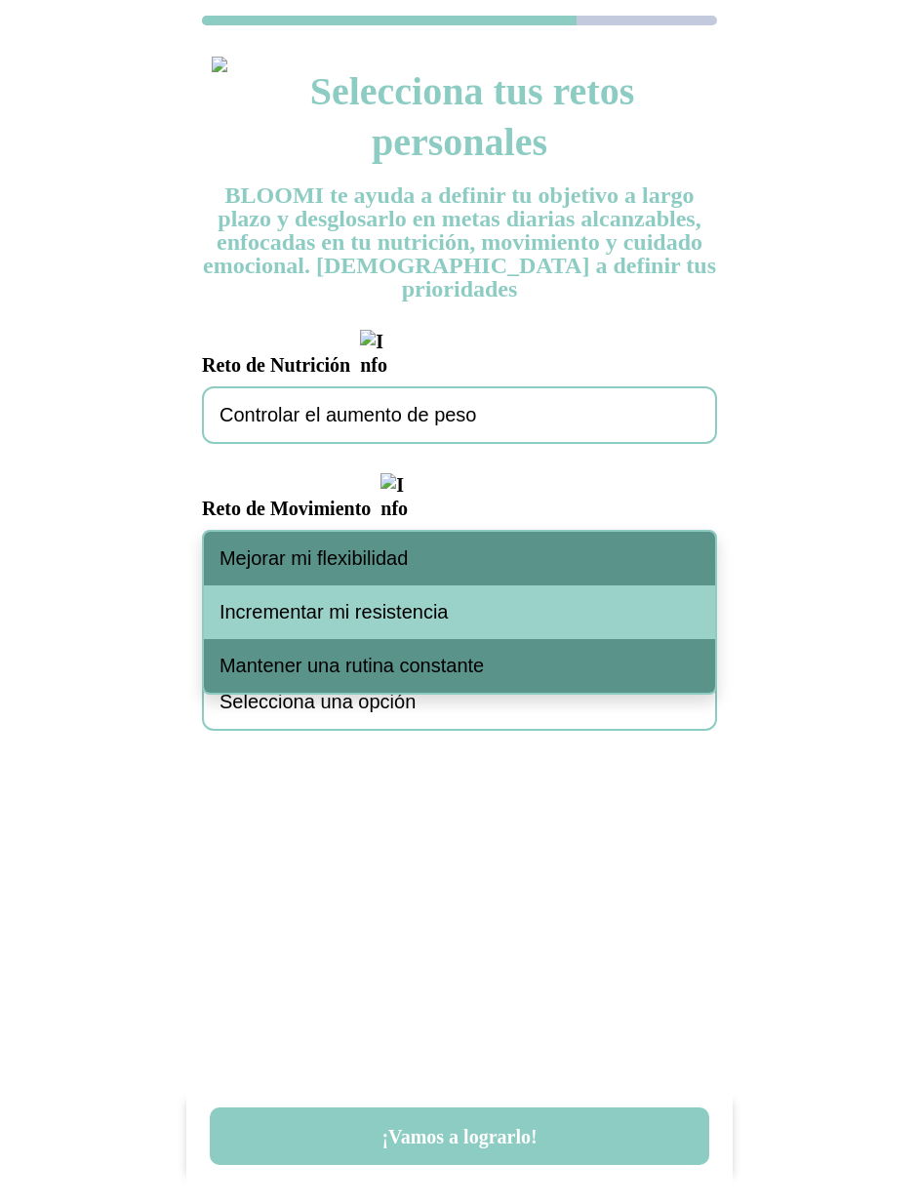
click at [332, 544] on div "Mejorar mi flexibilidad" at bounding box center [459, 559] width 511 height 54
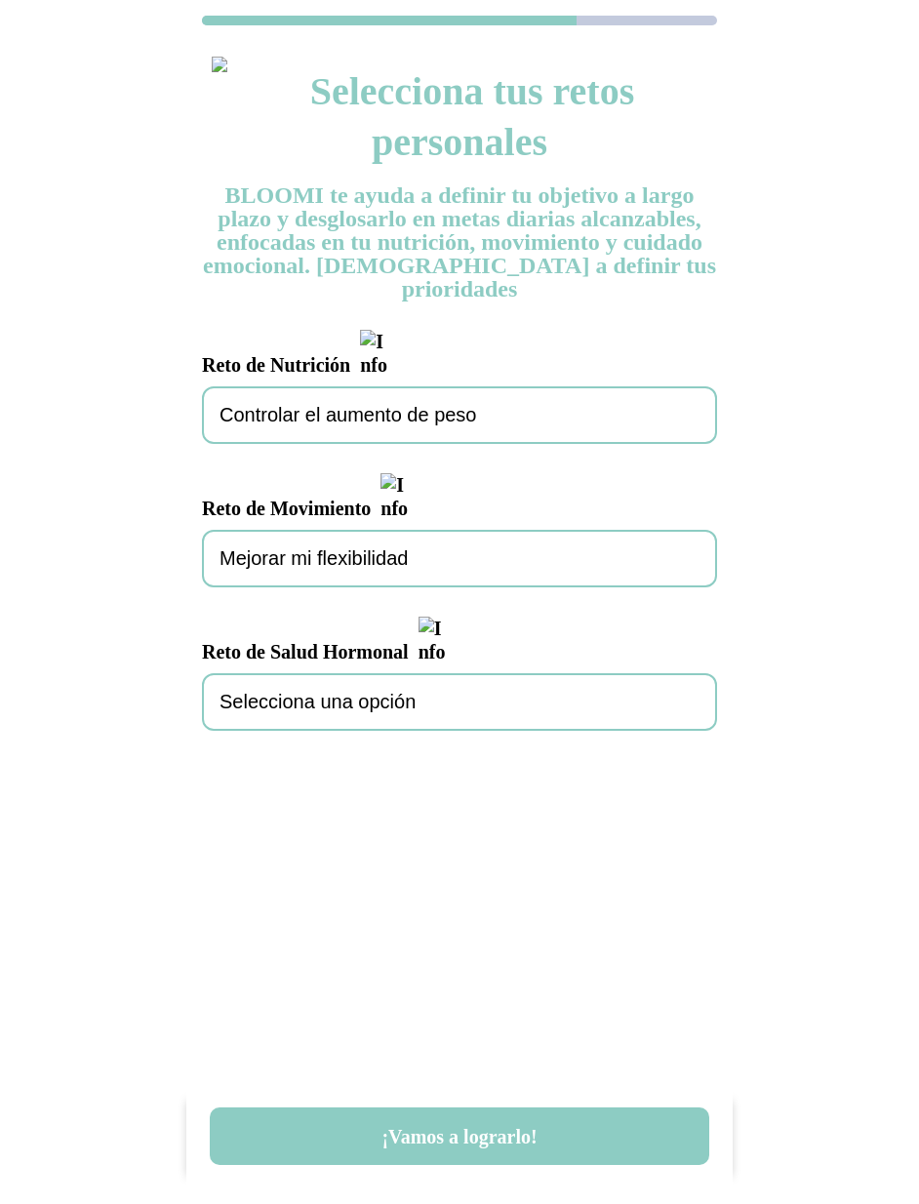
click at [314, 691] on span "Selecciona una opción" at bounding box center [317, 702] width 196 height 22
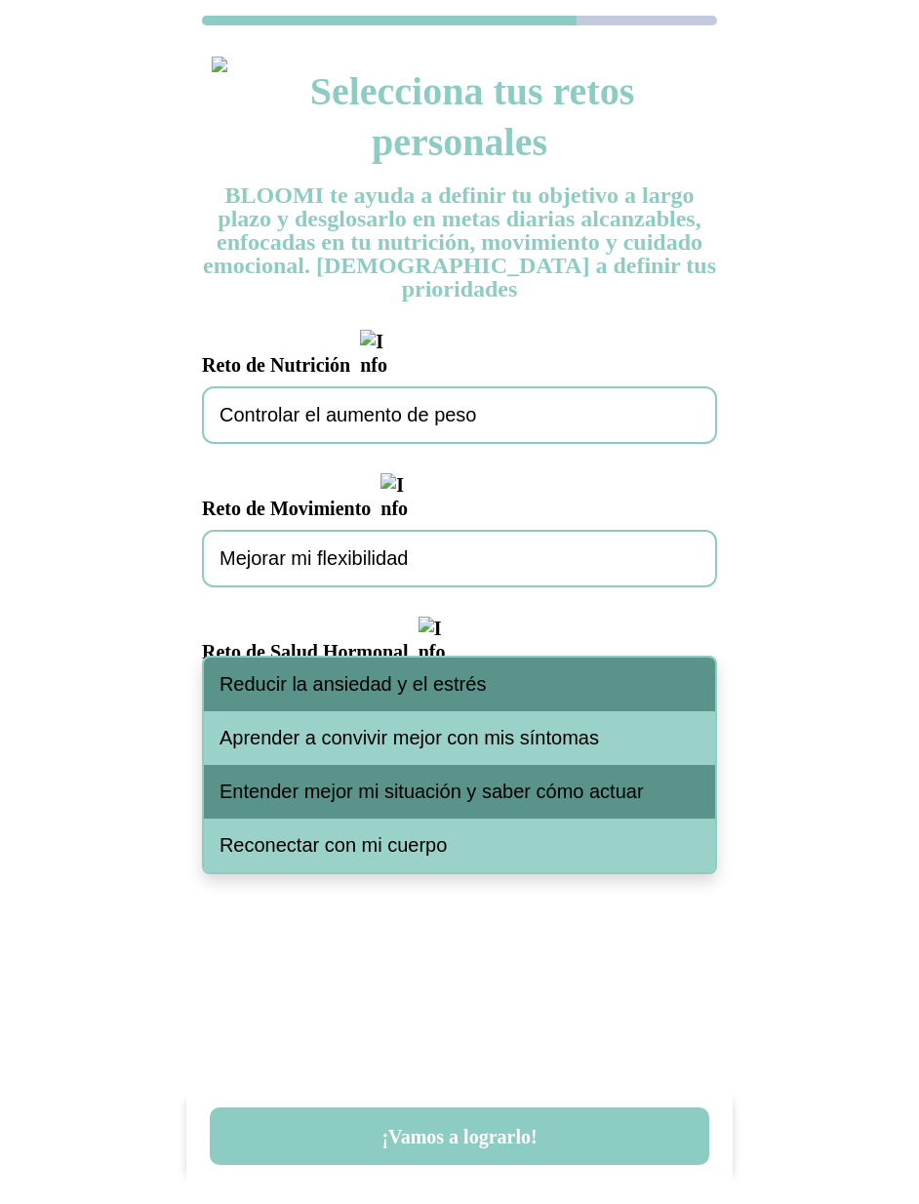
click at [314, 680] on span "Reducir la ansiedad y el estrés" at bounding box center [352, 684] width 266 height 22
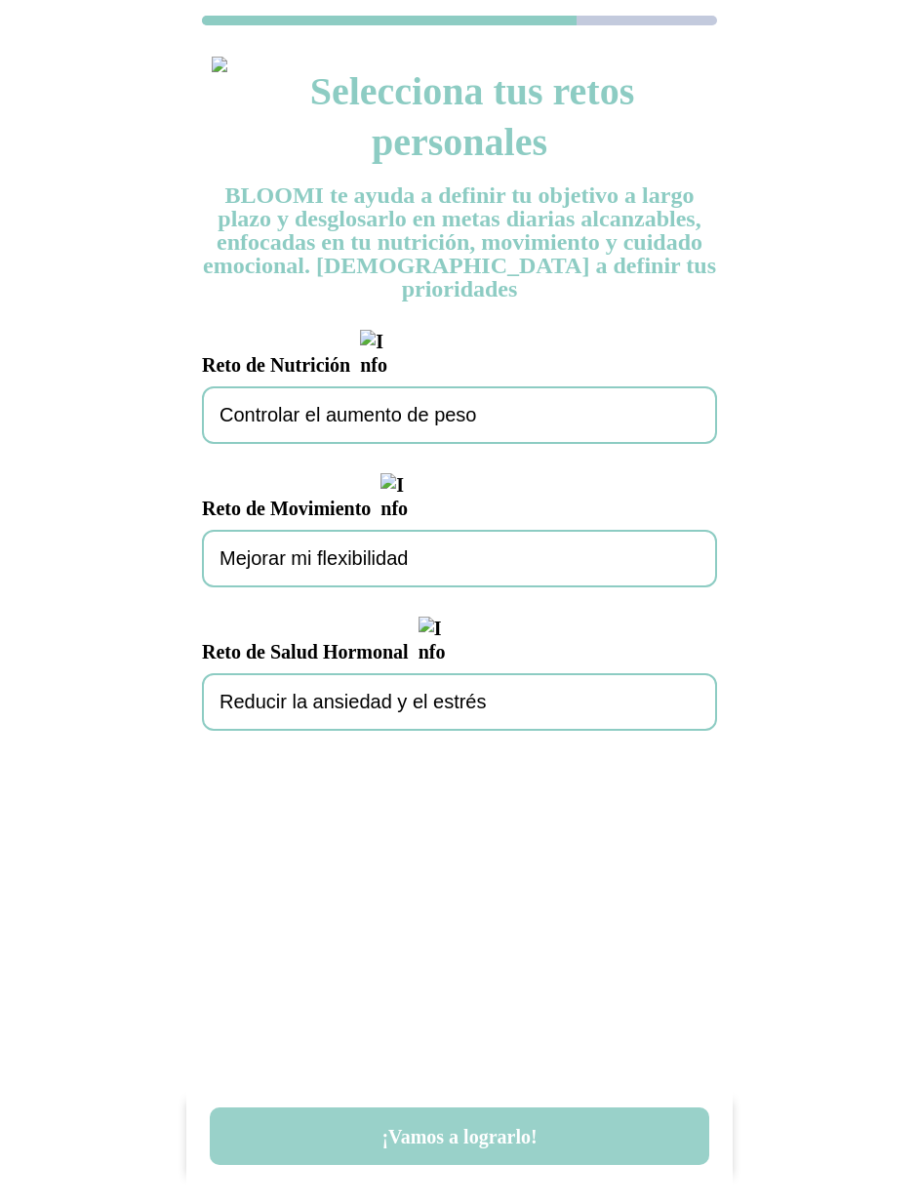
click at [499, 1144] on button "¡Vamos a lograrlo!" at bounding box center [459, 1136] width 499 height 58
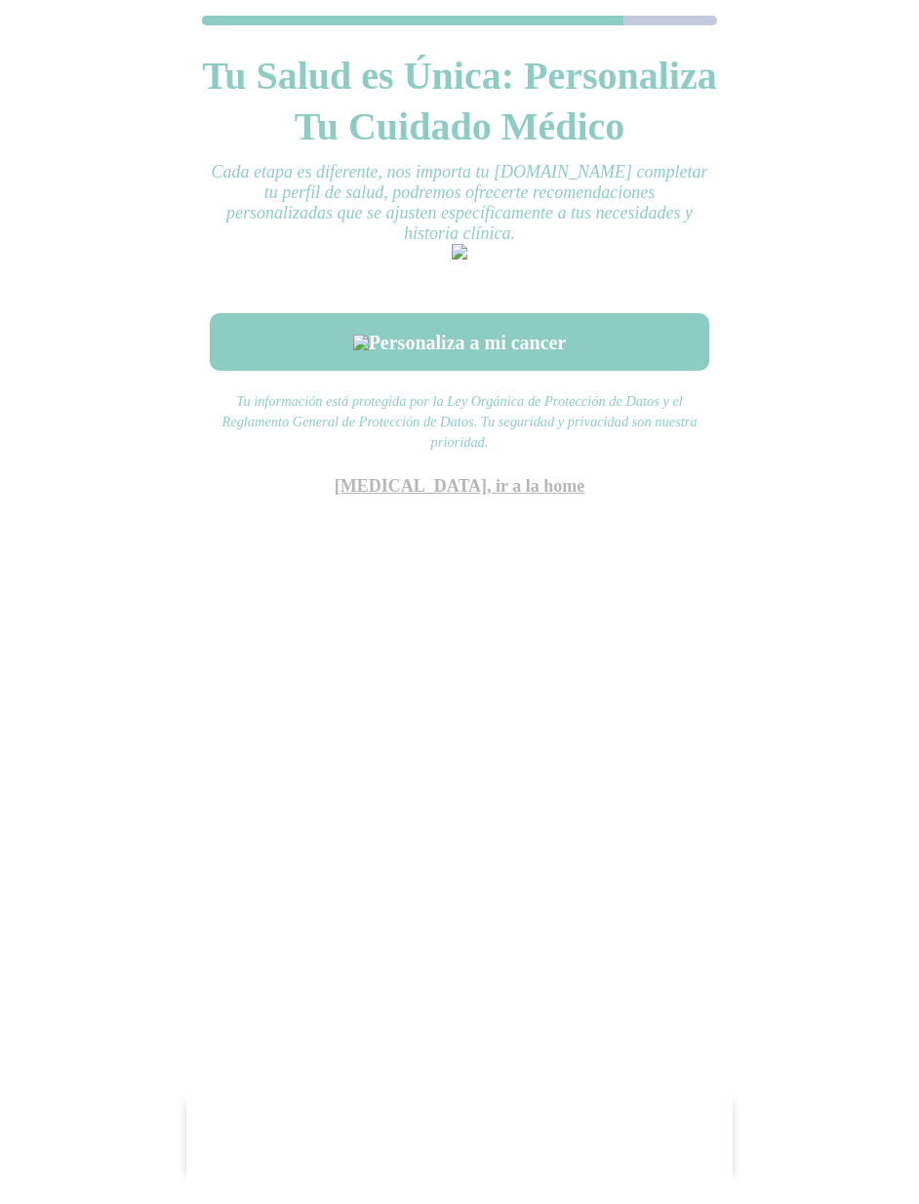
click at [499, 496] on link "Saltar, ir a la home" at bounding box center [460, 486] width 250 height 20
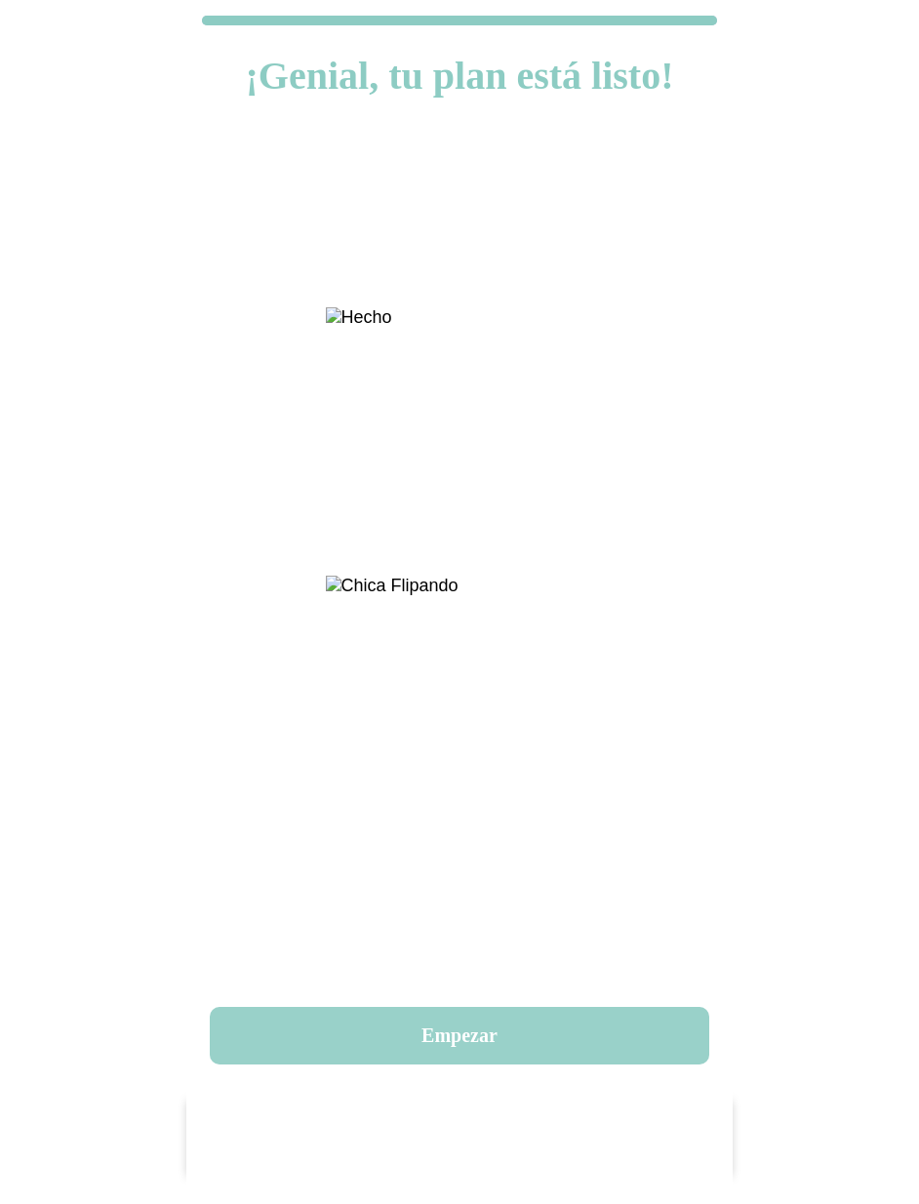
click at [457, 1041] on button "Empezar" at bounding box center [459, 1036] width 499 height 58
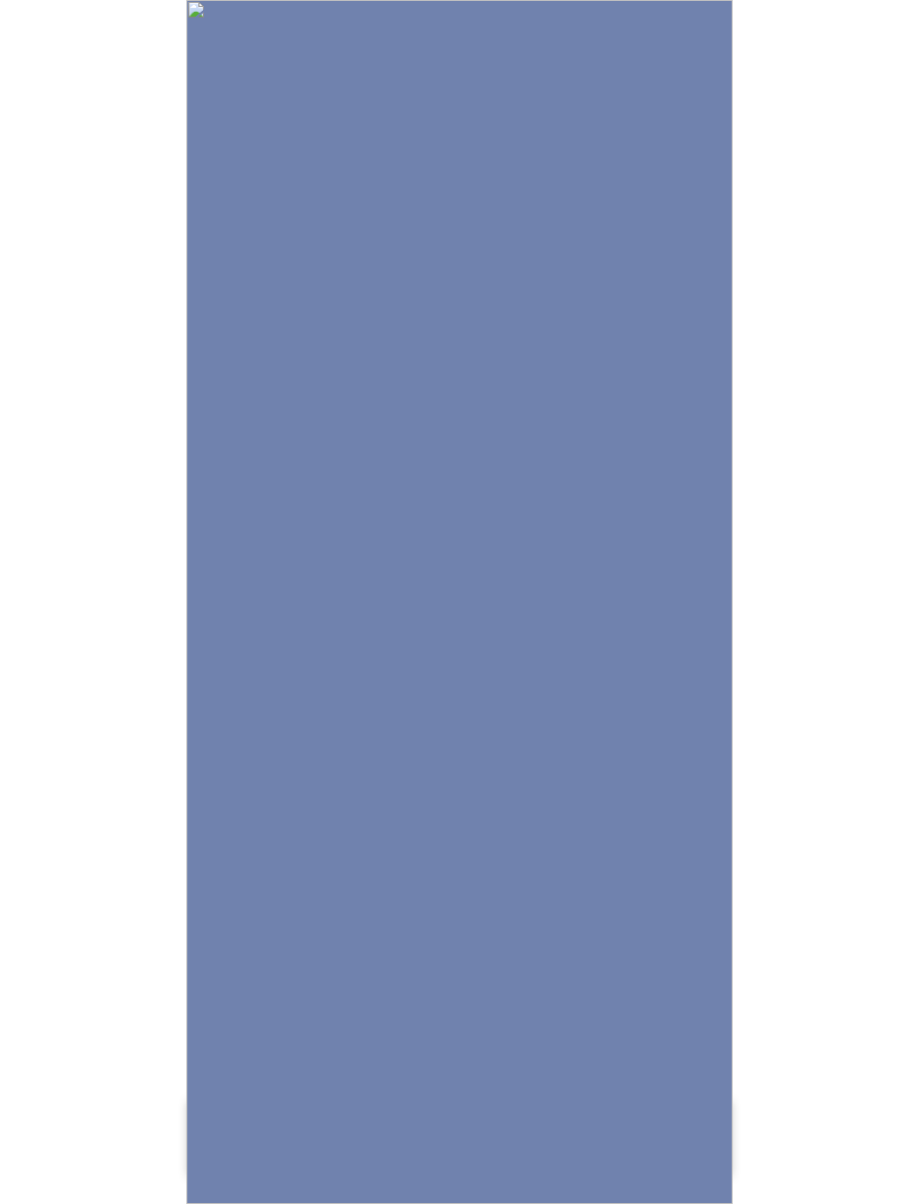
click at [437, 620] on img at bounding box center [459, 602] width 546 height 1204
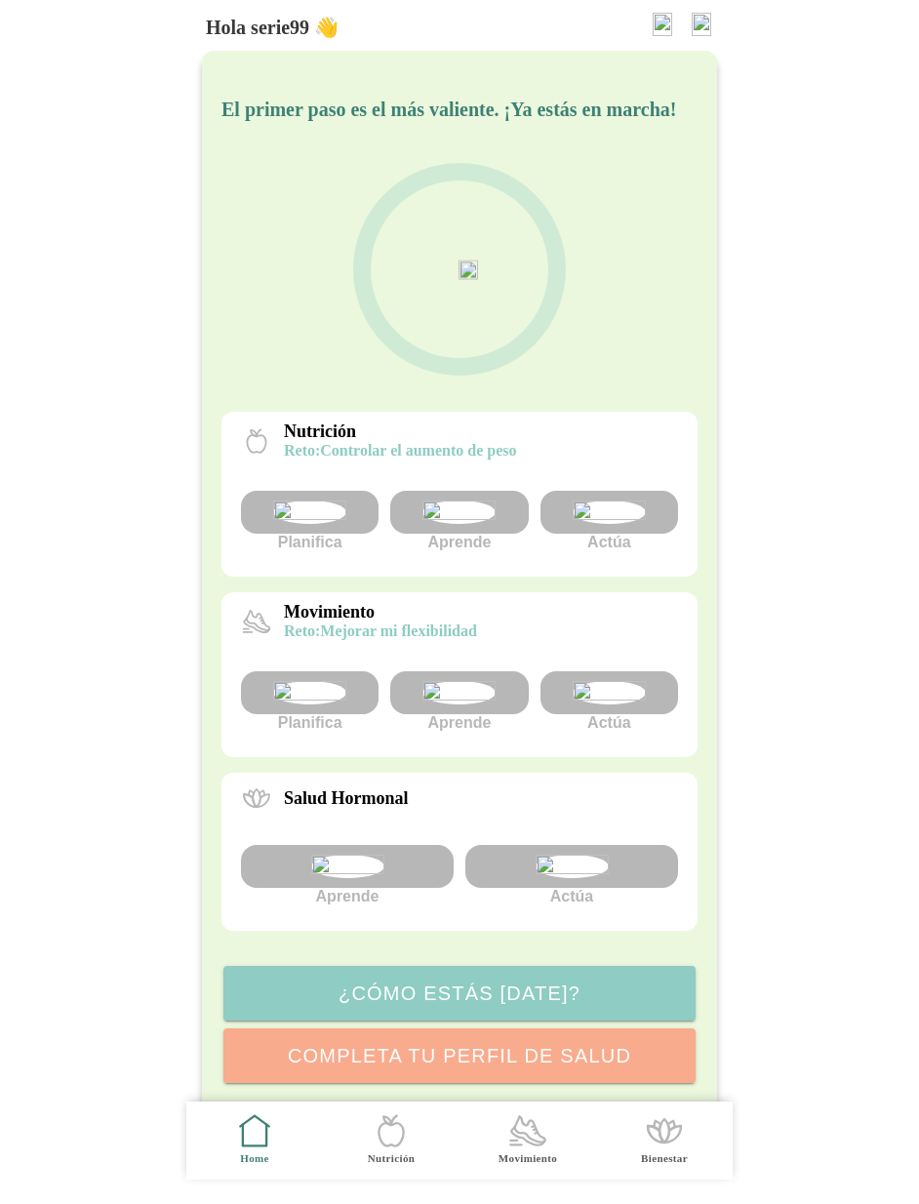
click at [593, 524] on img at bounding box center [609, 511] width 73 height 23
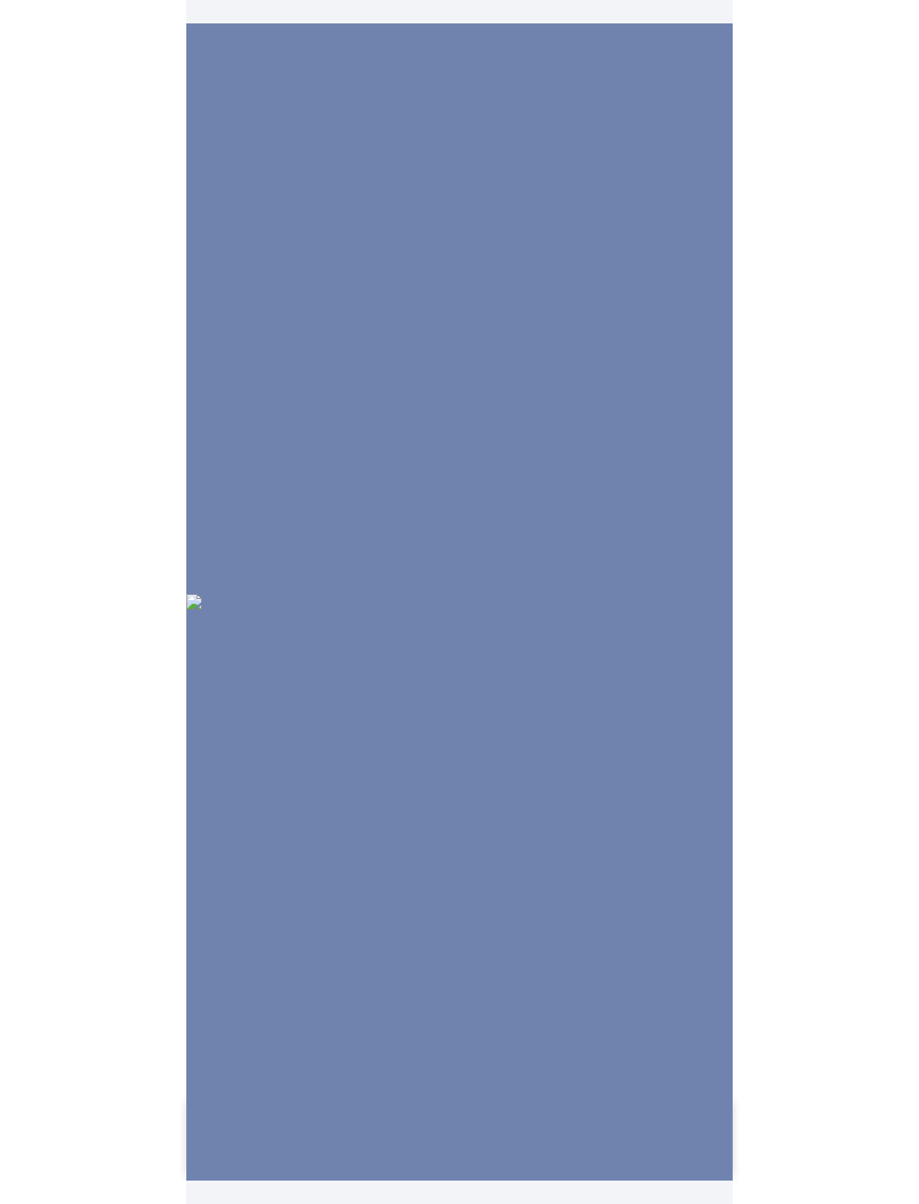
click at [593, 594] on img at bounding box center [459, 602] width 546 height 16
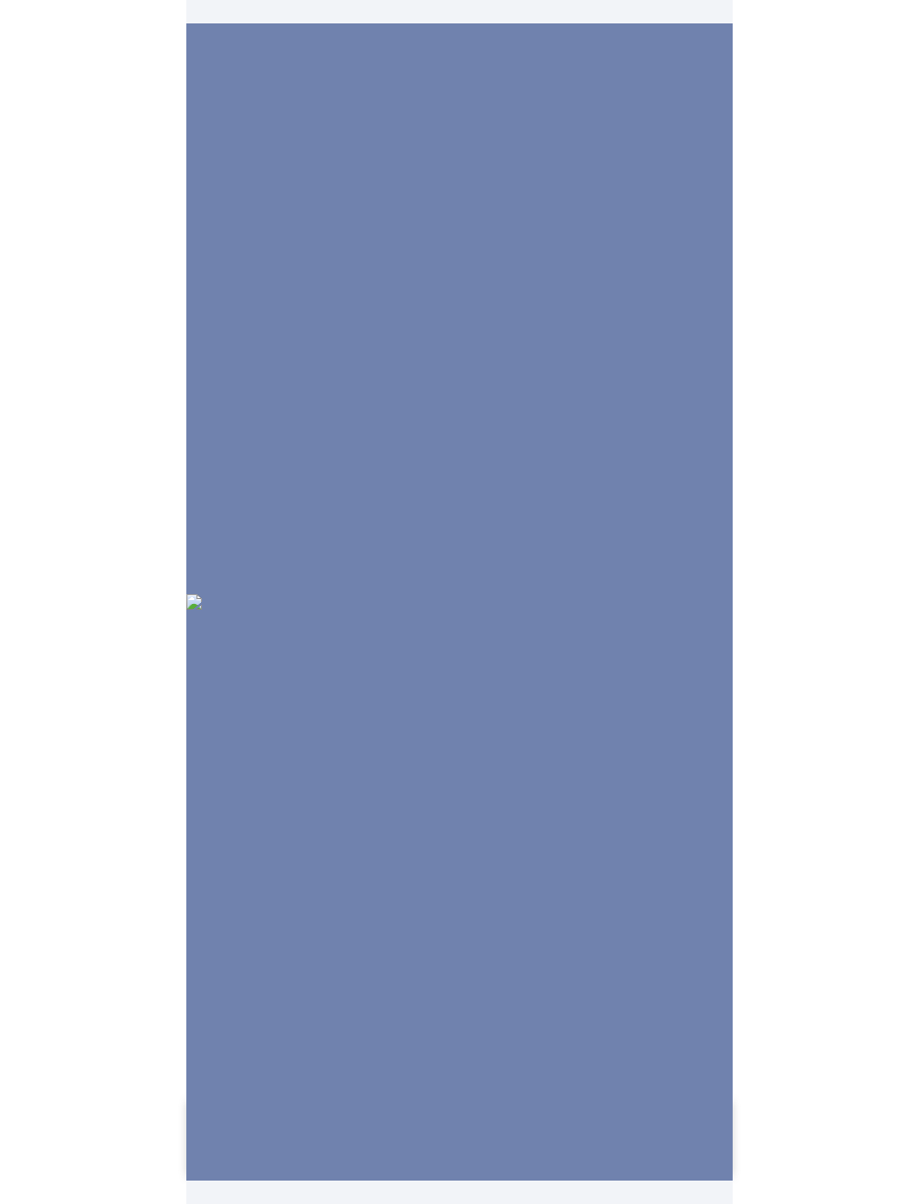
click at [593, 594] on img at bounding box center [459, 602] width 546 height 16
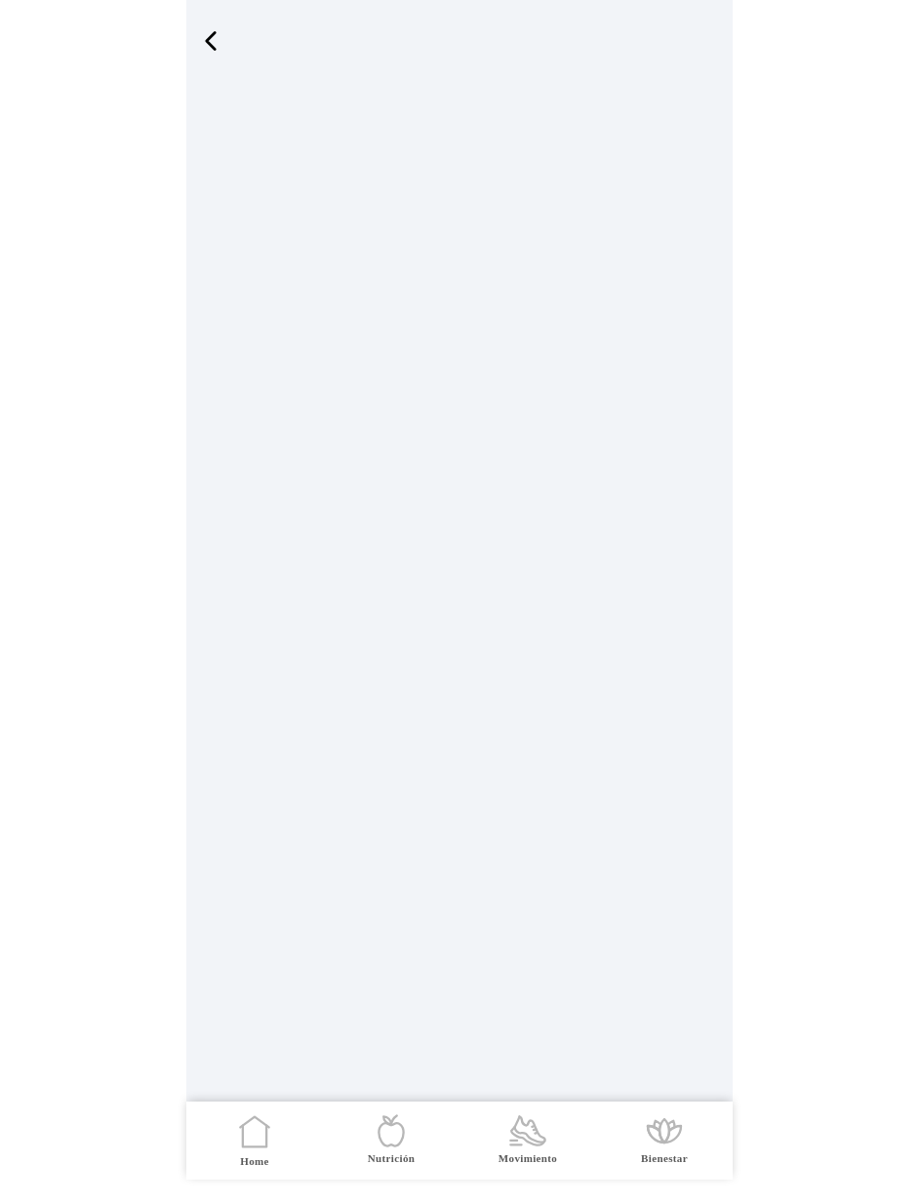
click at [218, 36] on span "button" at bounding box center [210, 40] width 29 height 29
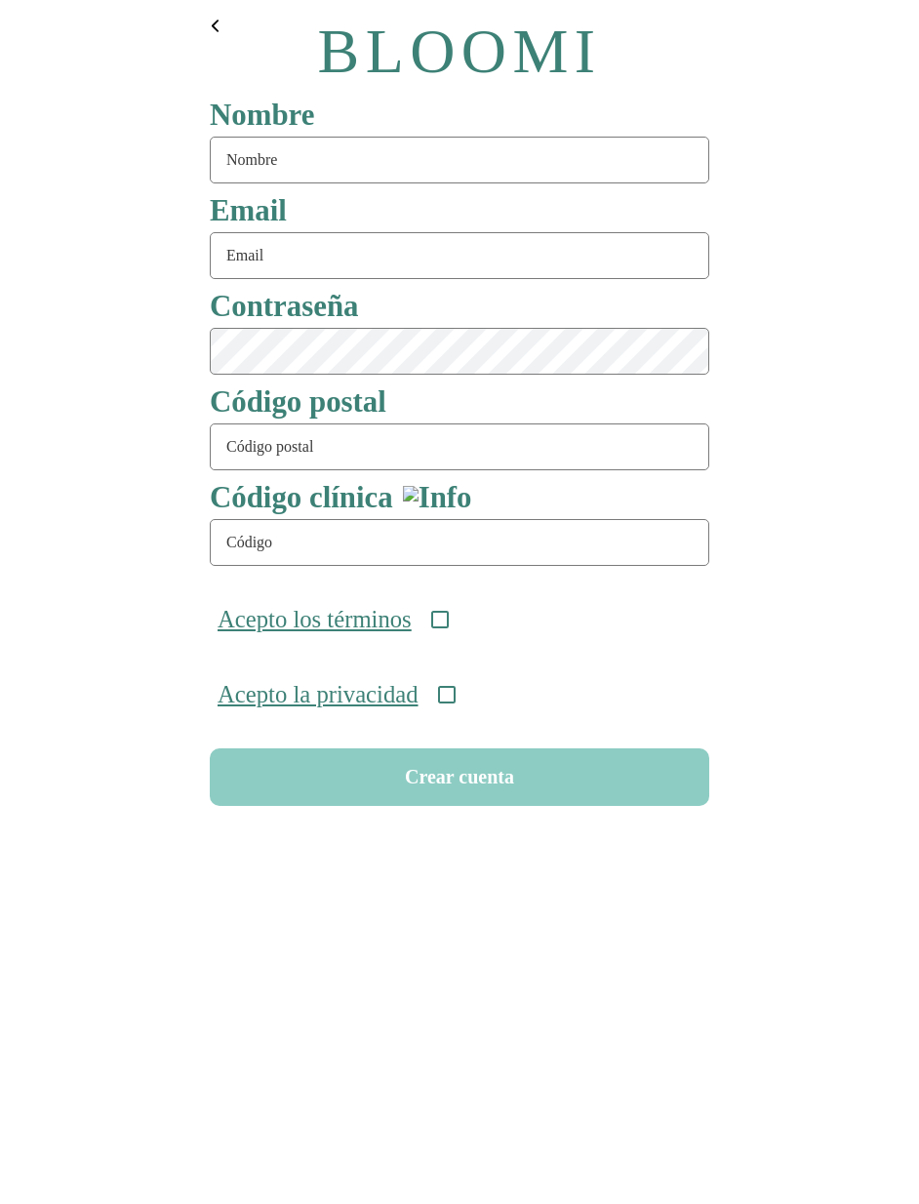
click at [302, 159] on input "text" at bounding box center [459, 160] width 499 height 47
type input "series98"
type input "series98@test.com"
type input "08911"
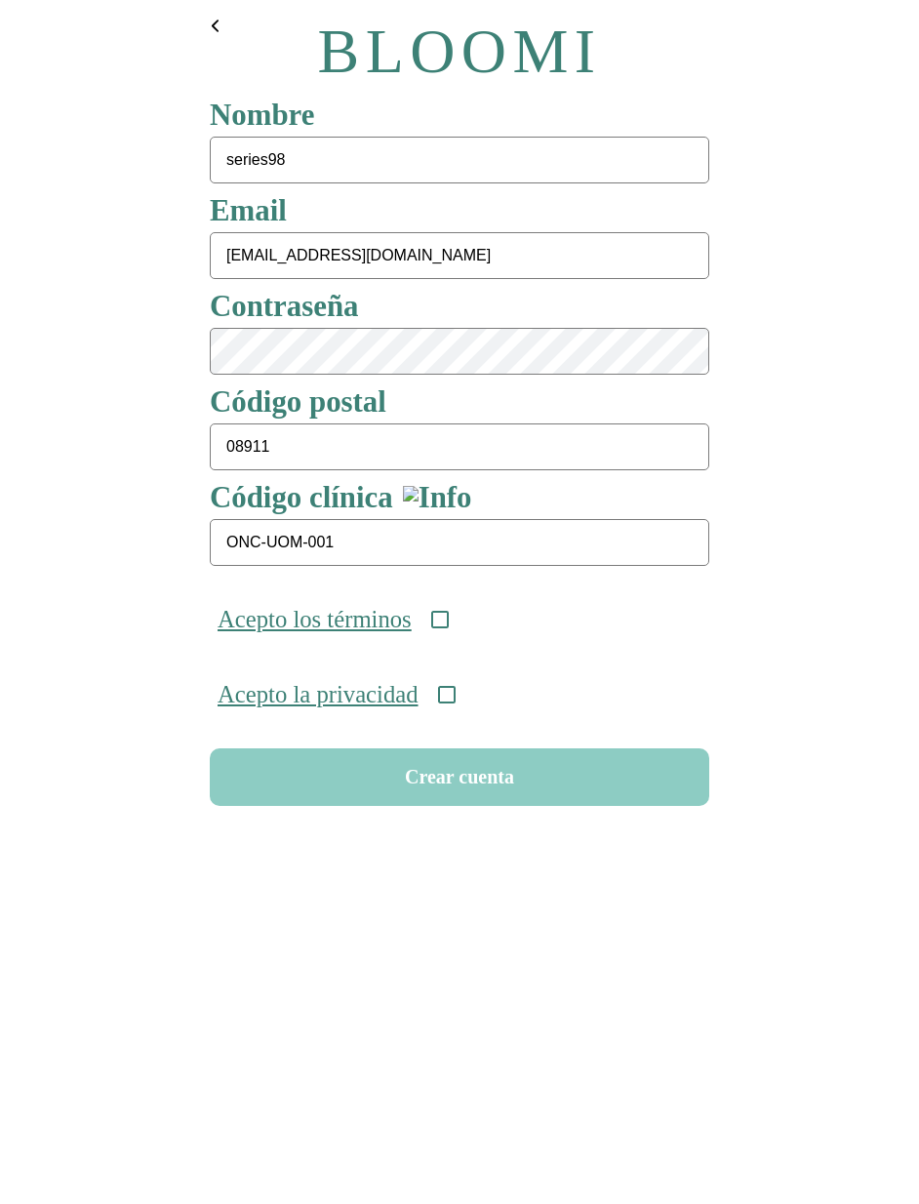
type input "ONC-UOM-001"
click at [449, 625] on icon at bounding box center [440, 620] width 18 height 18
click at [456, 703] on icon at bounding box center [447, 695] width 18 height 18
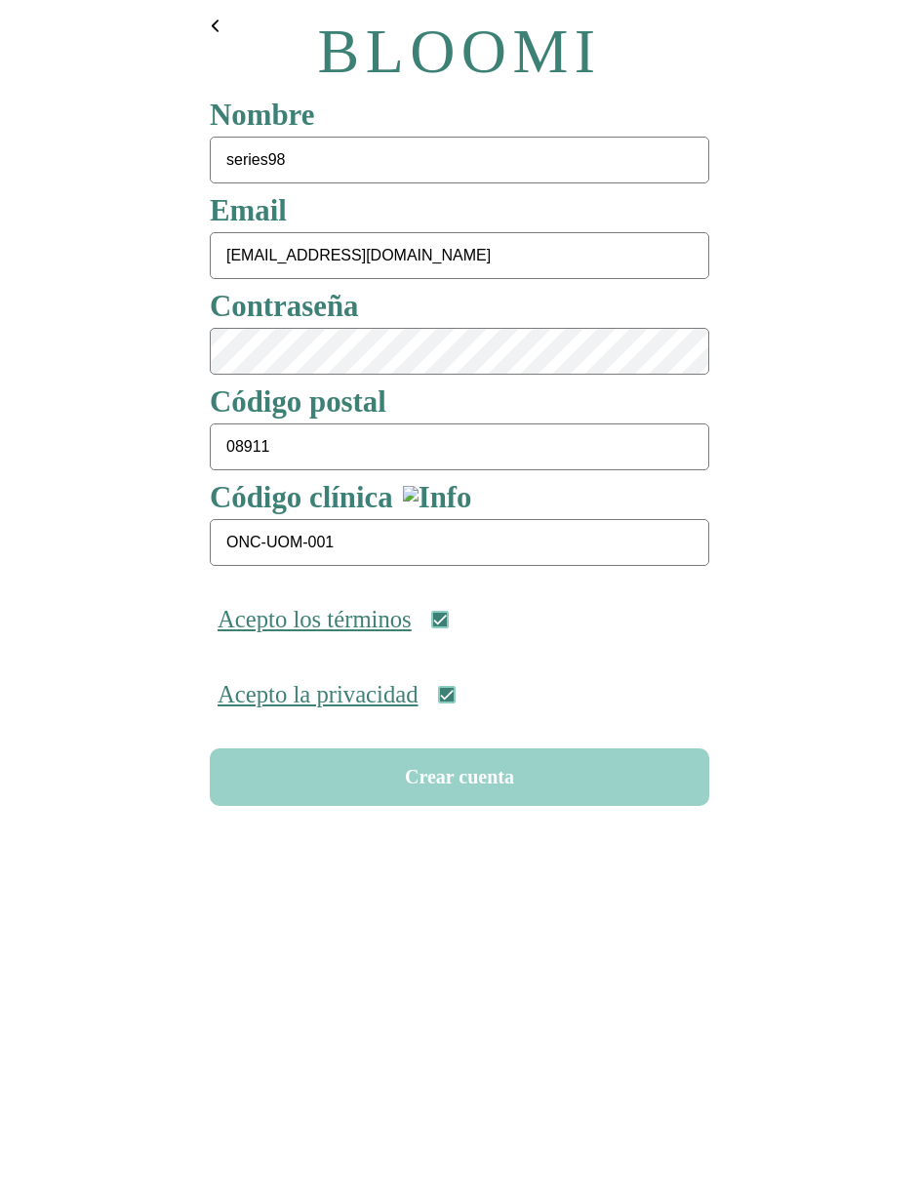
click at [472, 786] on button "Crear cuenta" at bounding box center [459, 777] width 499 height 58
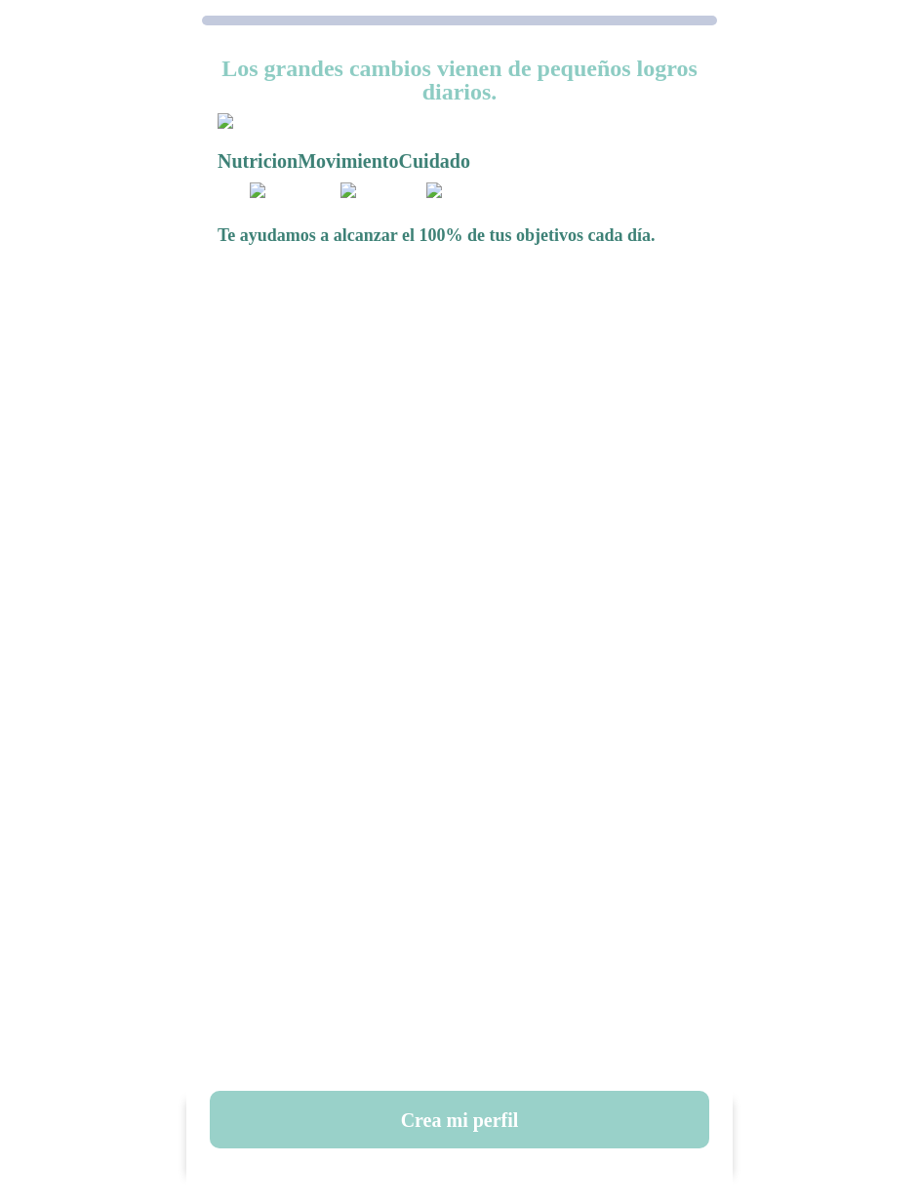
click at [468, 1127] on button "Crea mi perfil" at bounding box center [459, 1120] width 499 height 58
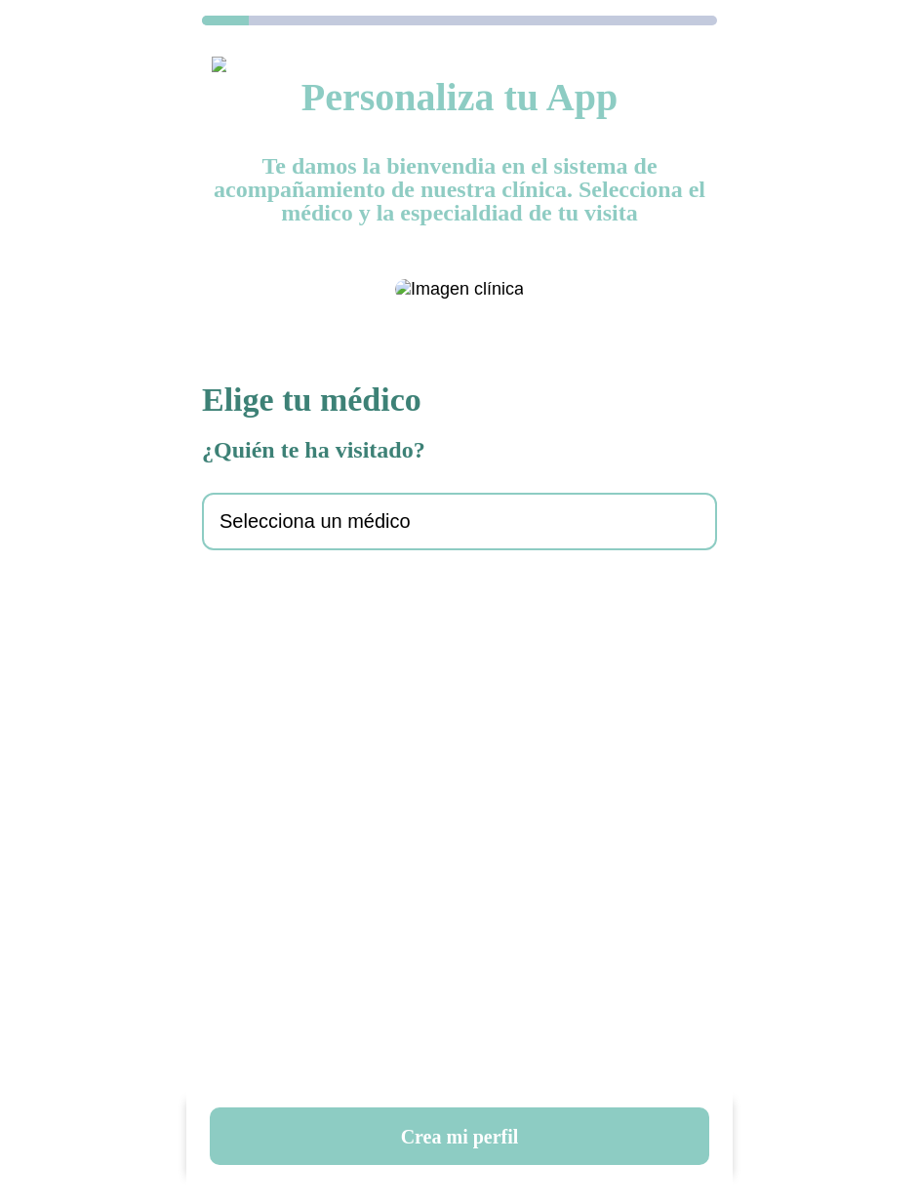
click at [392, 550] on div "Selecciona un médico" at bounding box center [459, 522] width 515 height 58
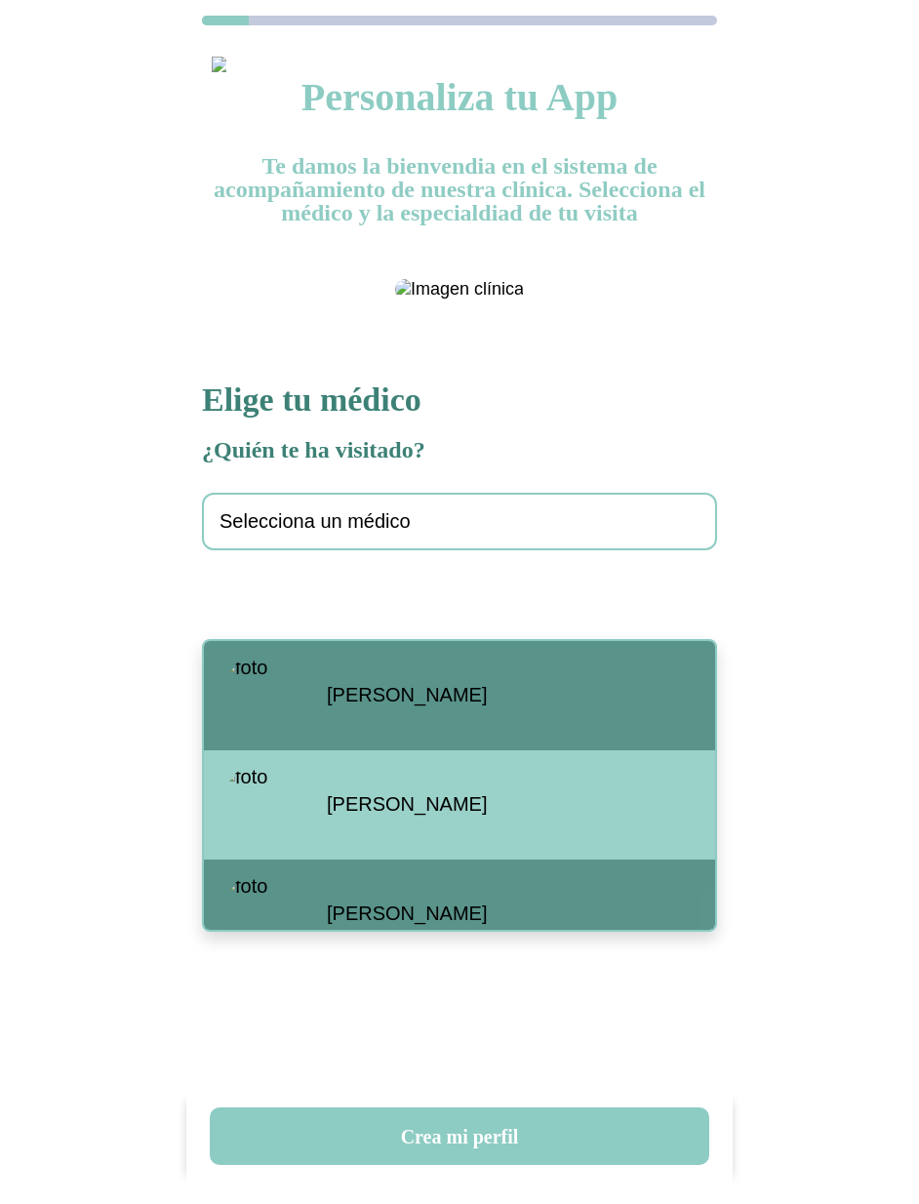
click at [389, 686] on span "Santiago Viteri" at bounding box center [407, 695] width 160 height 22
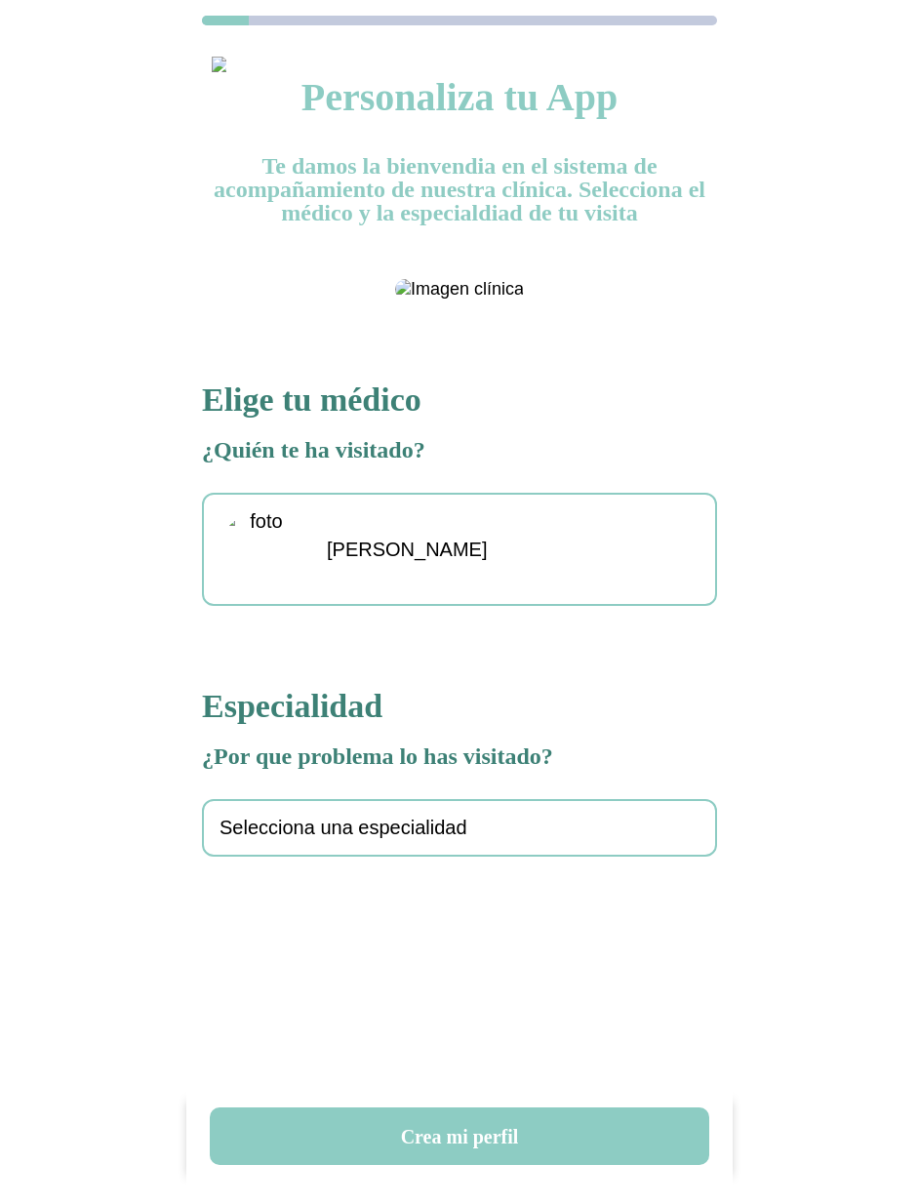
click at [484, 857] on div "Selecciona una especialidad" at bounding box center [459, 828] width 515 height 58
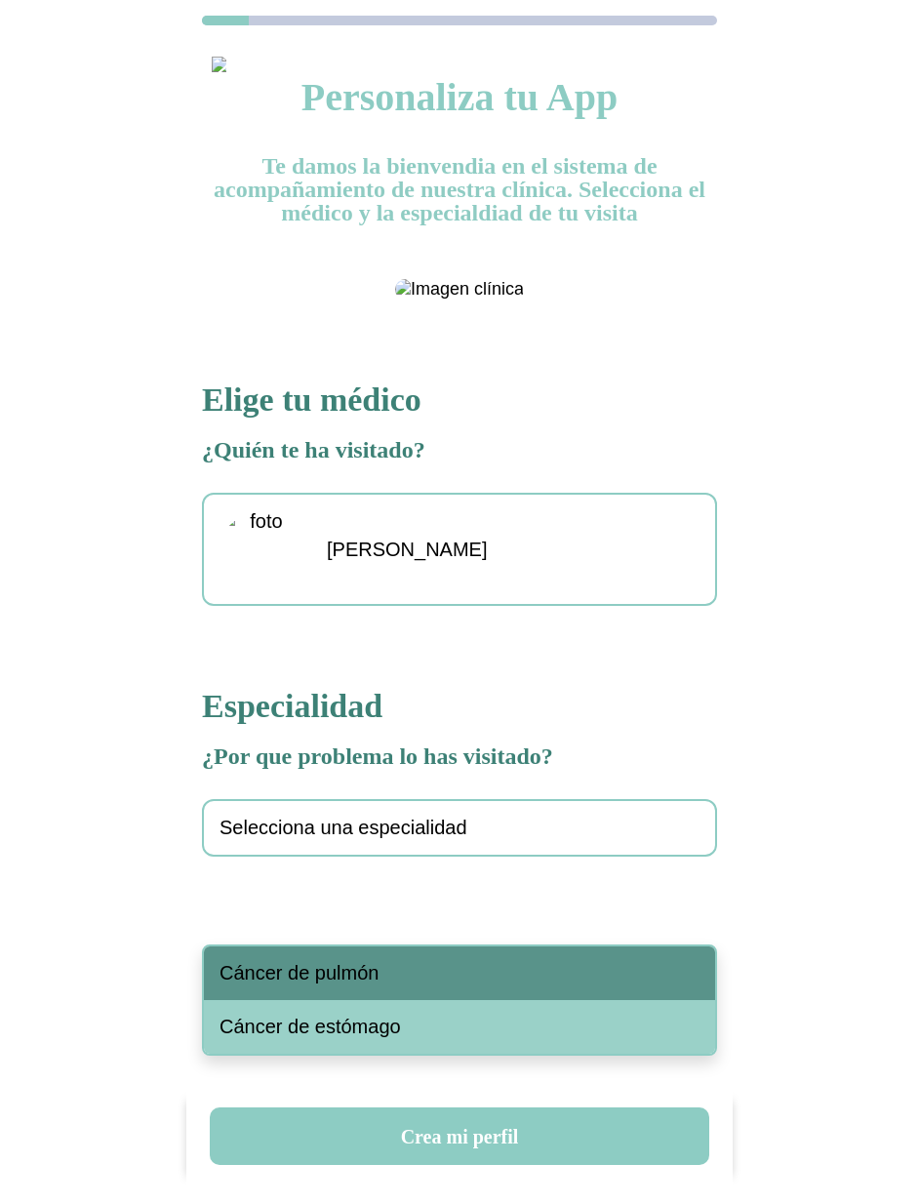
click at [411, 979] on div "Cáncer de pulmón" at bounding box center [459, 973] width 511 height 54
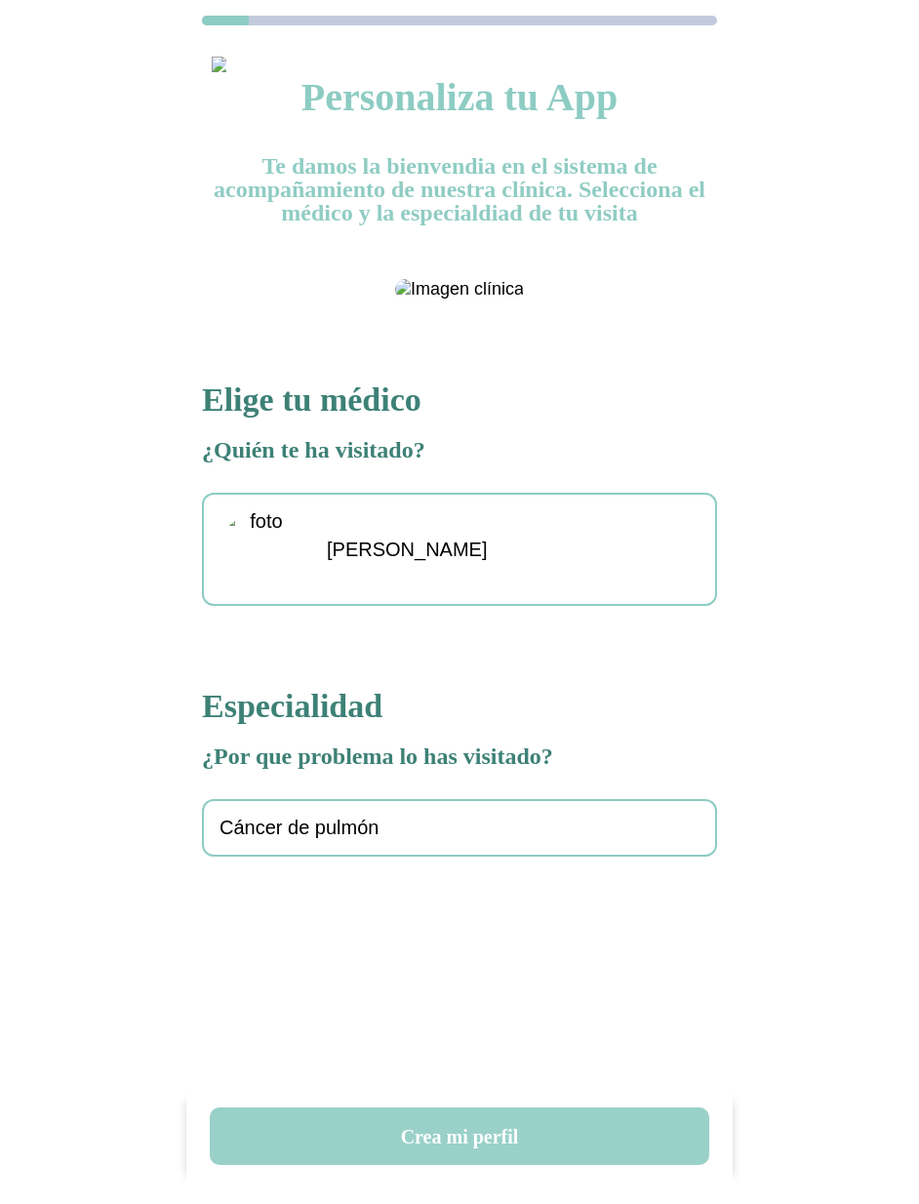
click at [467, 1139] on button "Crea mi perfil" at bounding box center [459, 1136] width 499 height 58
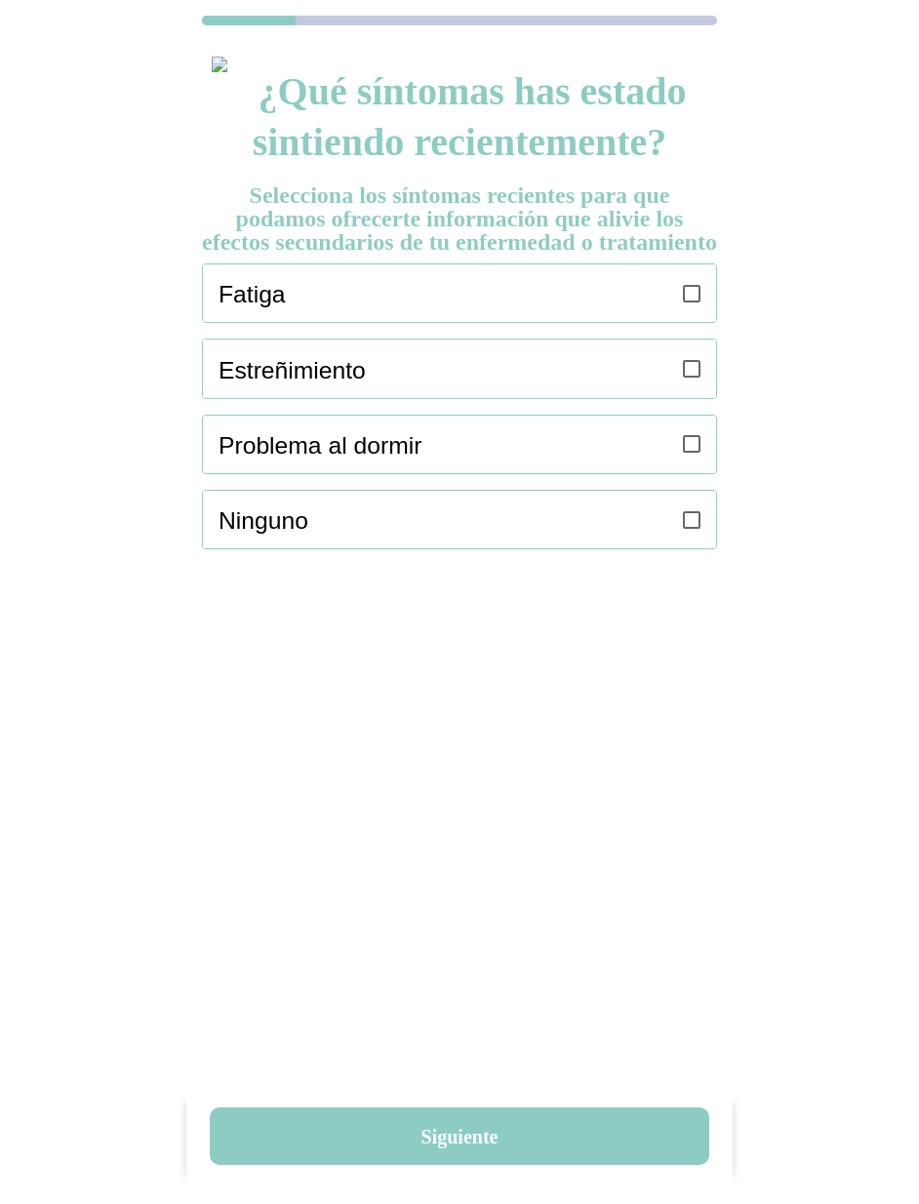
click at [685, 353] on div "Fatiga Estreñimiento Problema al dormir Ninguno" at bounding box center [459, 406] width 515 height 286
click at [693, 302] on icon at bounding box center [692, 294] width 18 height 18
click at [696, 378] on icon at bounding box center [692, 369] width 18 height 18
click at [693, 453] on icon at bounding box center [692, 444] width 18 height 18
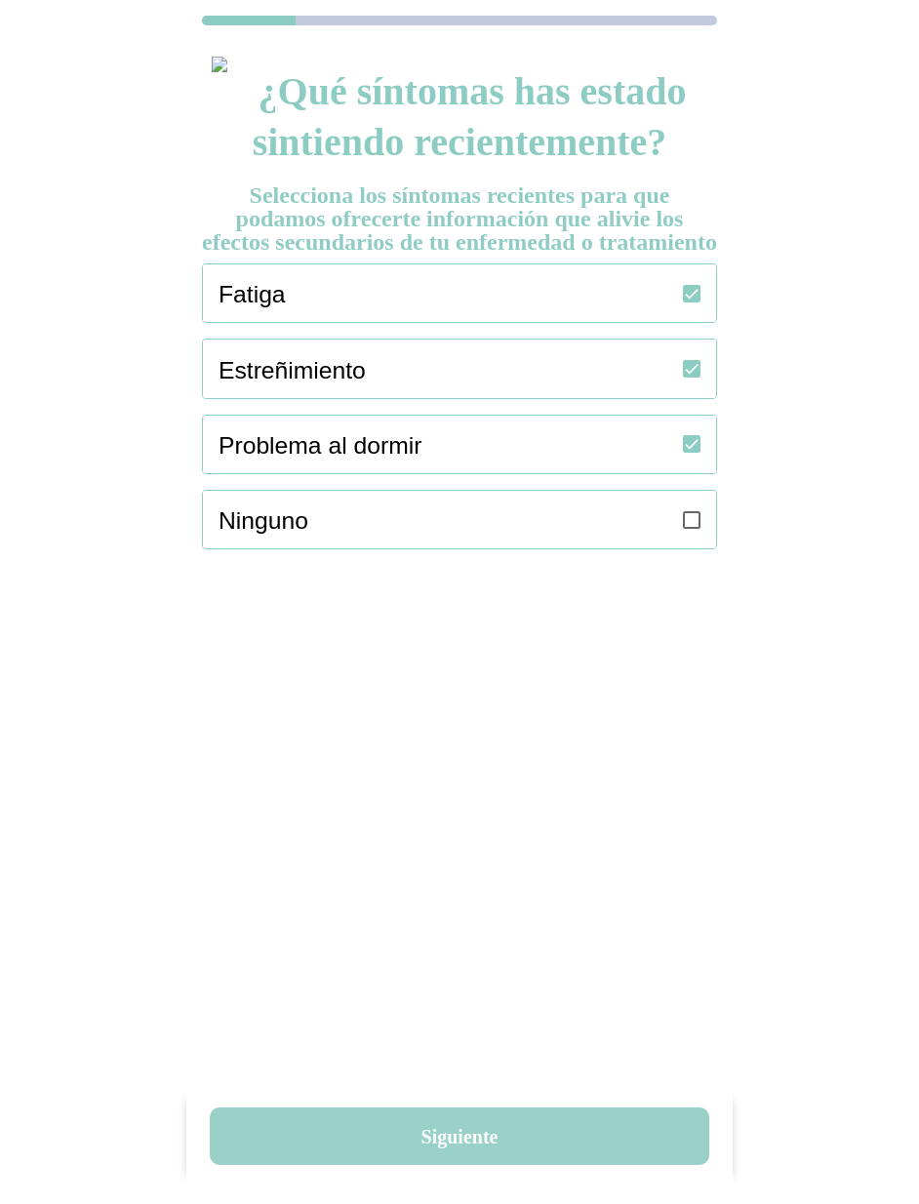
click at [488, 1131] on button "Siguiente" at bounding box center [459, 1136] width 499 height 58
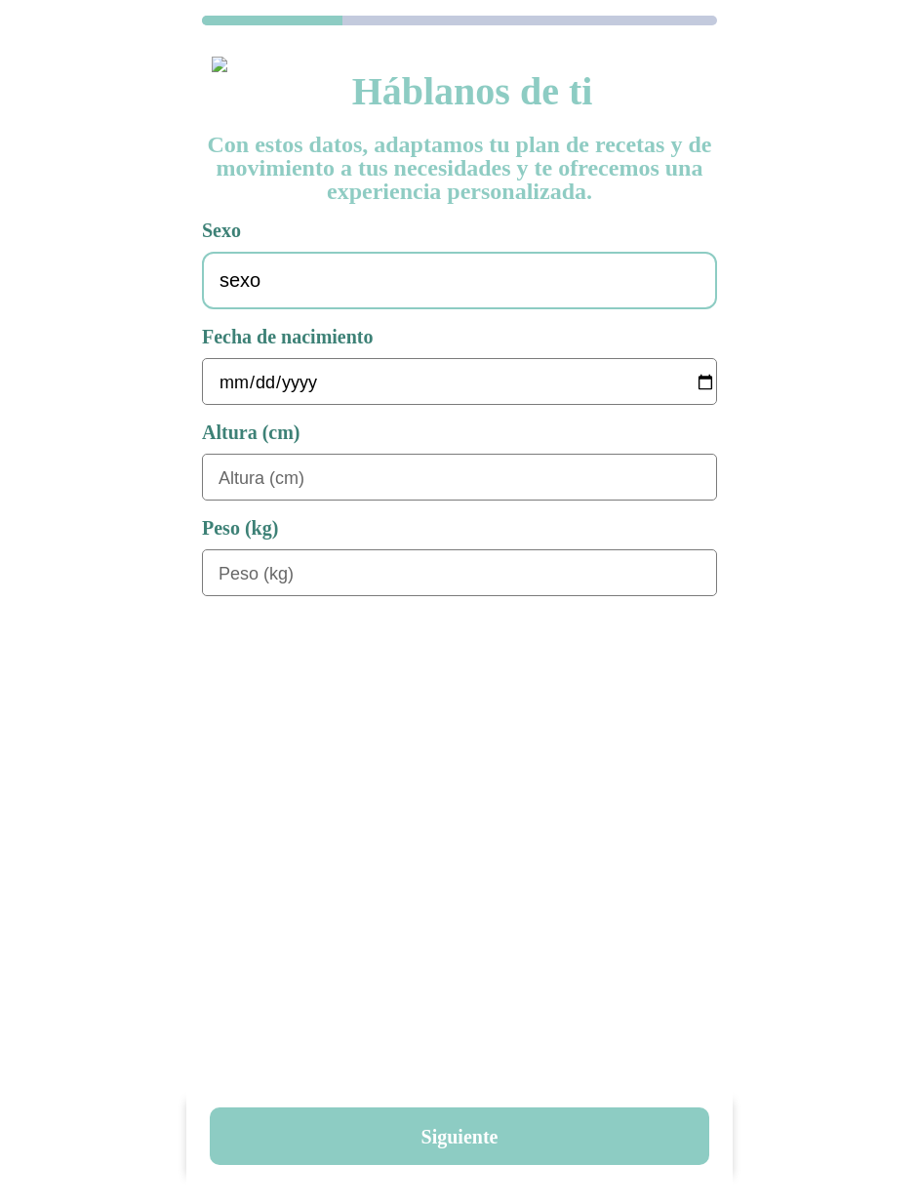
click at [425, 296] on div "sexo" at bounding box center [459, 281] width 515 height 58
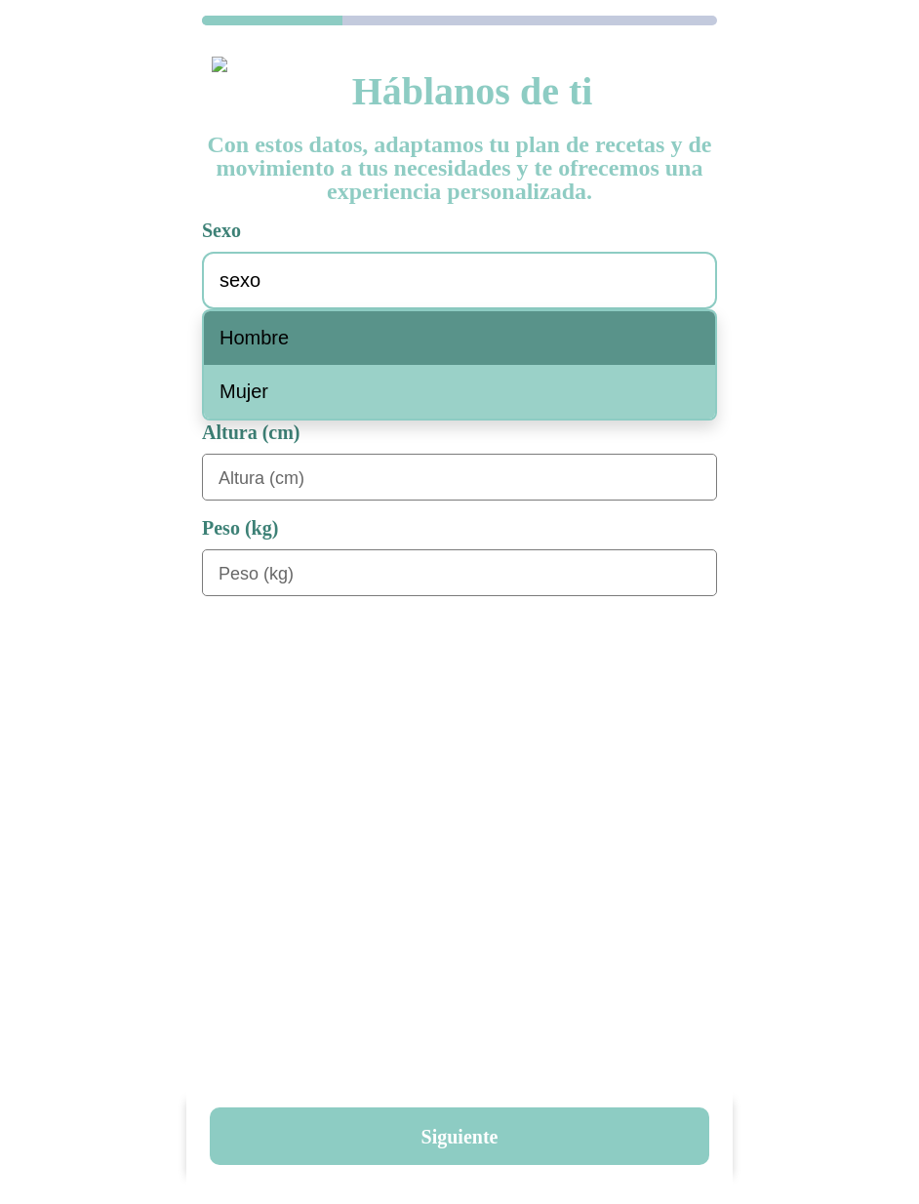
click at [354, 338] on div "Hombre" at bounding box center [459, 338] width 511 height 54
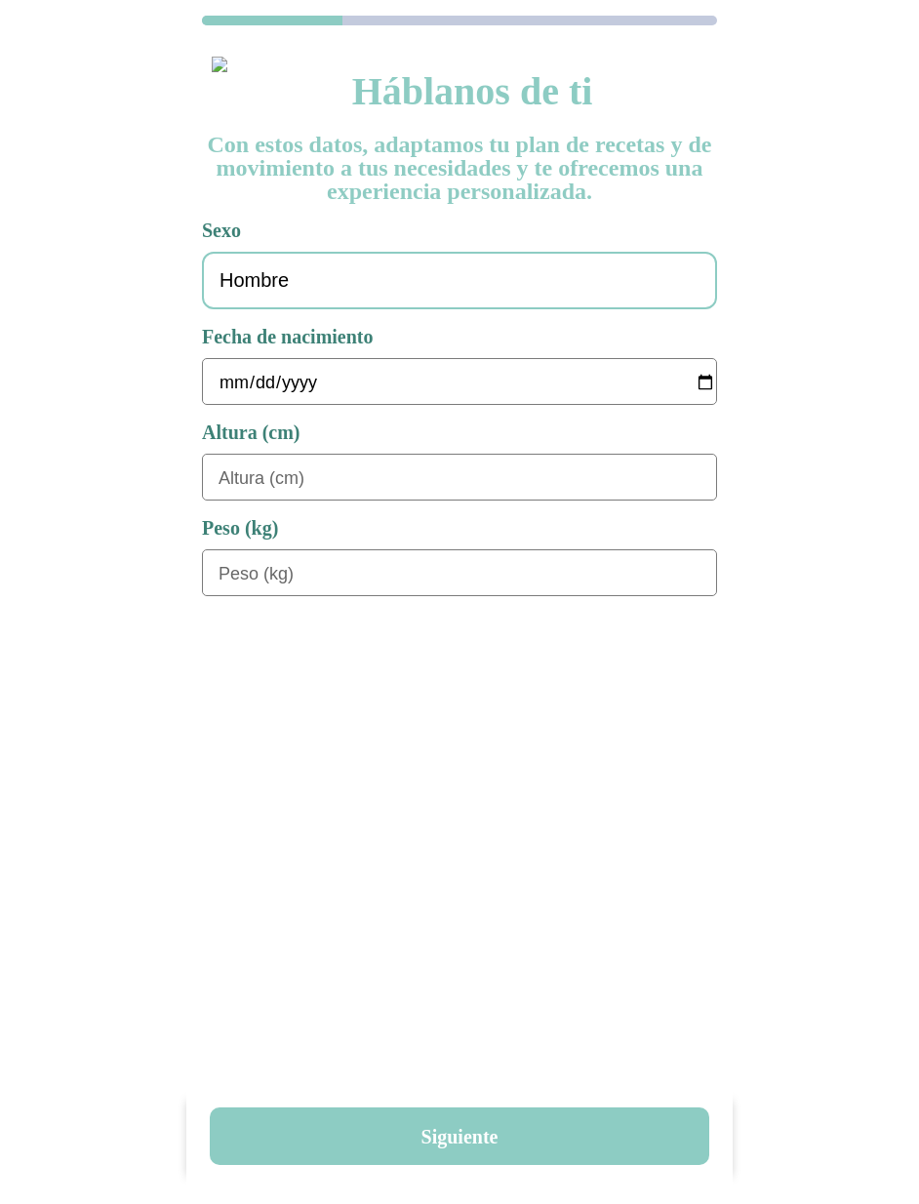
click at [238, 387] on input "date" at bounding box center [468, 382] width 498 height 47
type input "[DATE]"
type input "180"
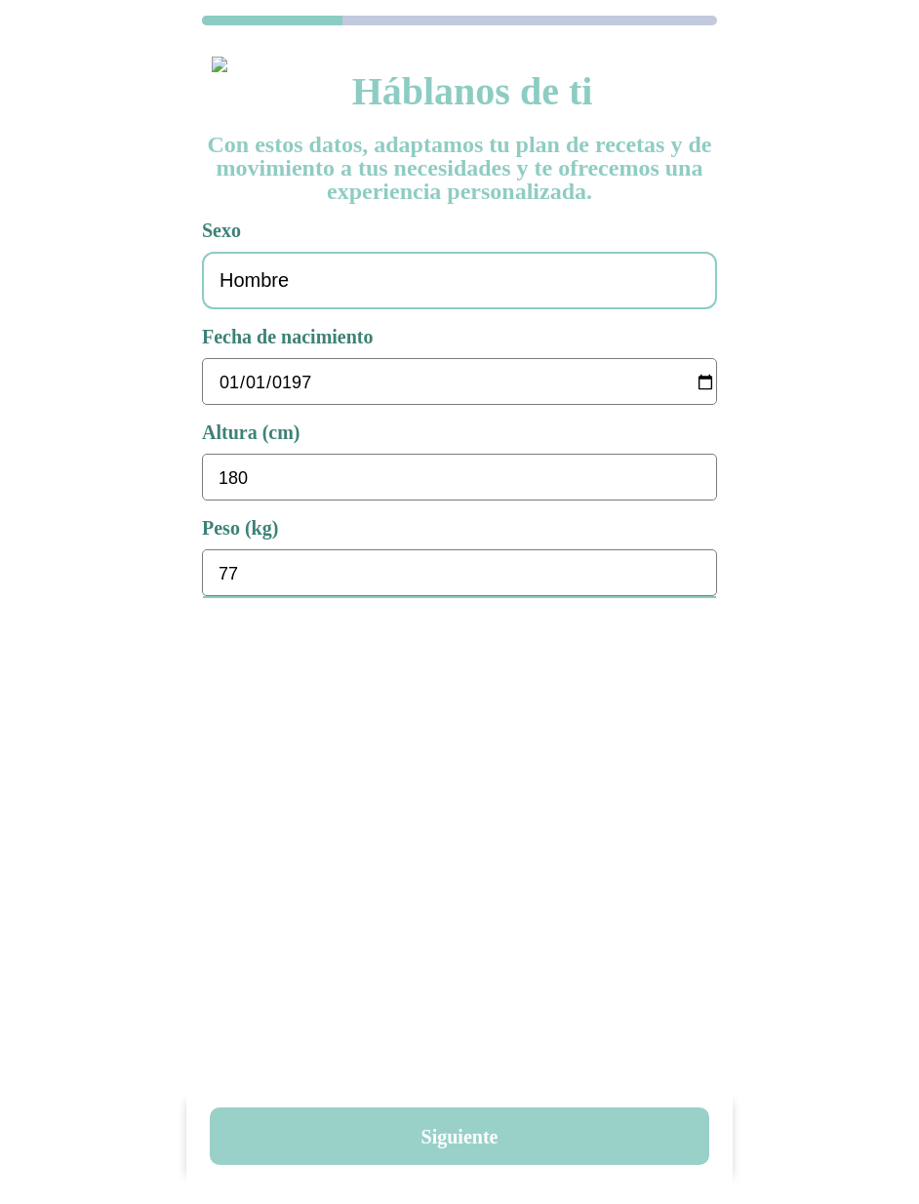
type input "77"
click at [482, 1156] on button "Siguiente" at bounding box center [459, 1136] width 499 height 58
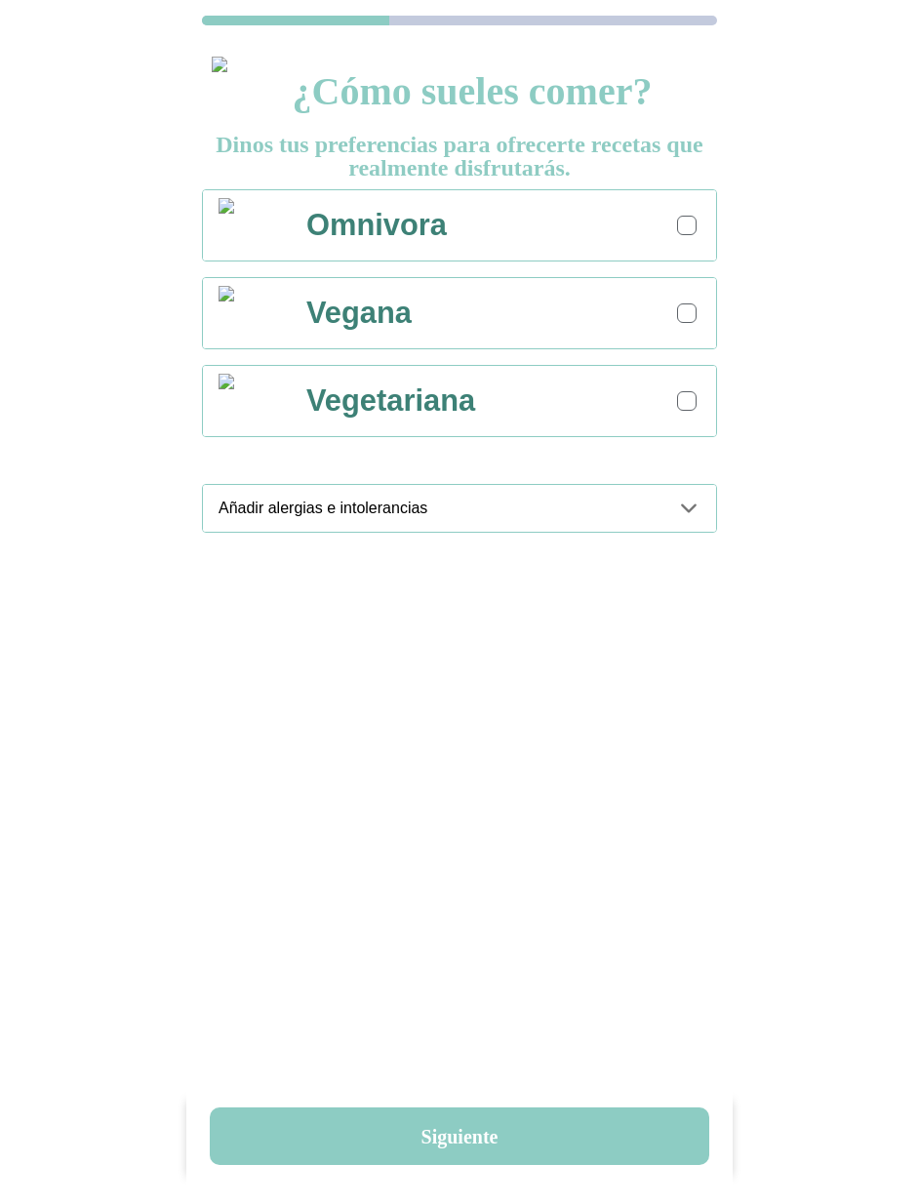
click at [679, 219] on div at bounding box center [687, 226] width 20 height 20
click at [684, 513] on icon at bounding box center [688, 508] width 23 height 23
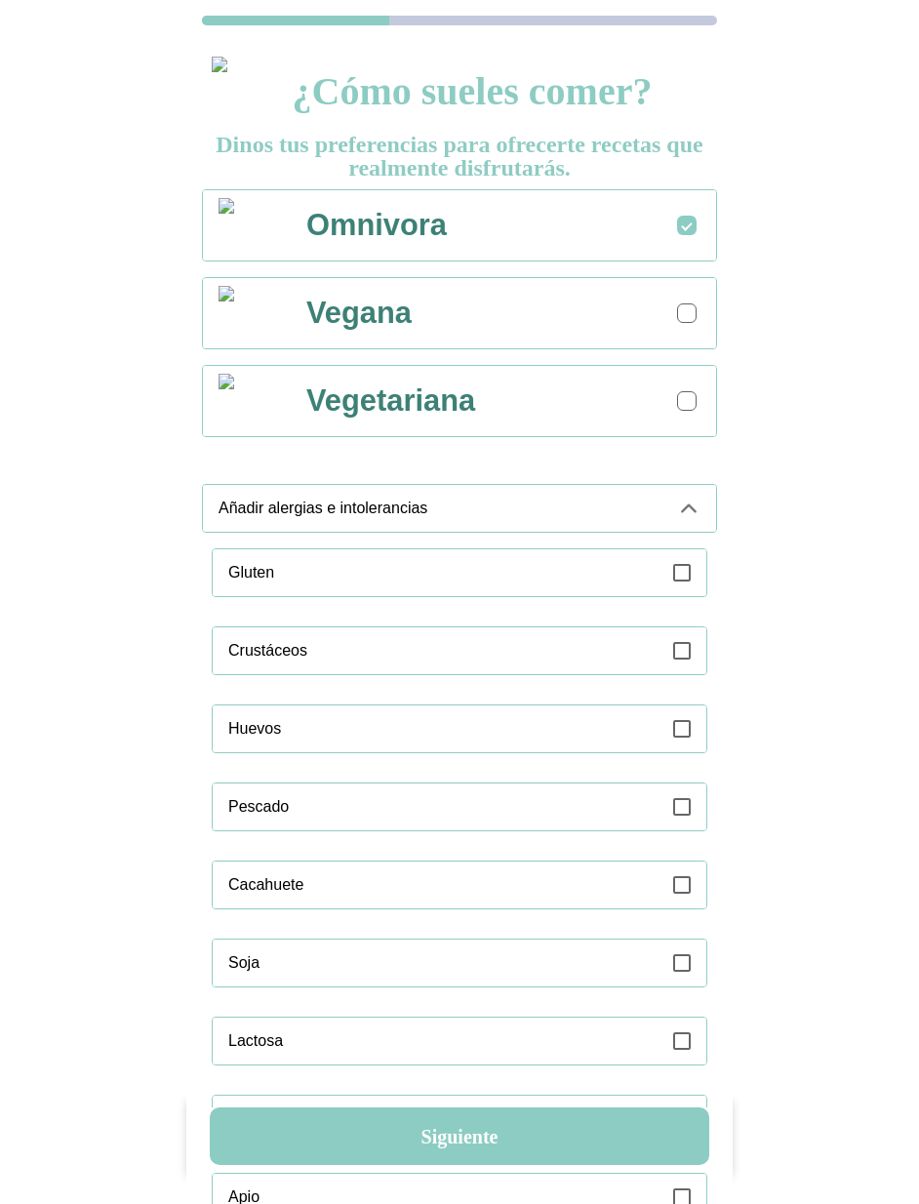
click at [684, 564] on icon at bounding box center [682, 573] width 18 height 18
click at [691, 518] on div "Añadir alergias e intolerancias" at bounding box center [468, 508] width 498 height 47
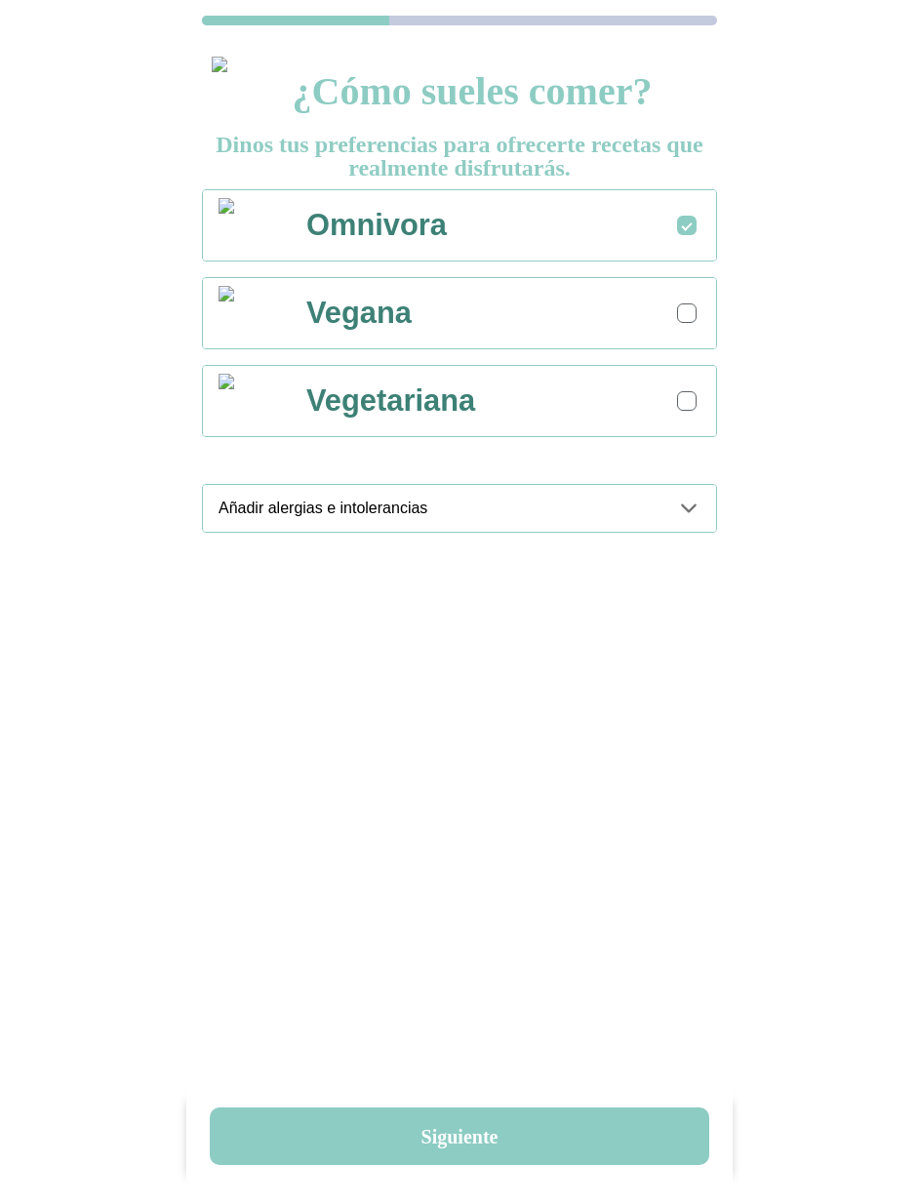
click at [468, 1103] on div "¿Cómo sueles comer? Dinos tus preferencias para ofrecerte recetas que realmente…" at bounding box center [459, 638] width 546 height 1194
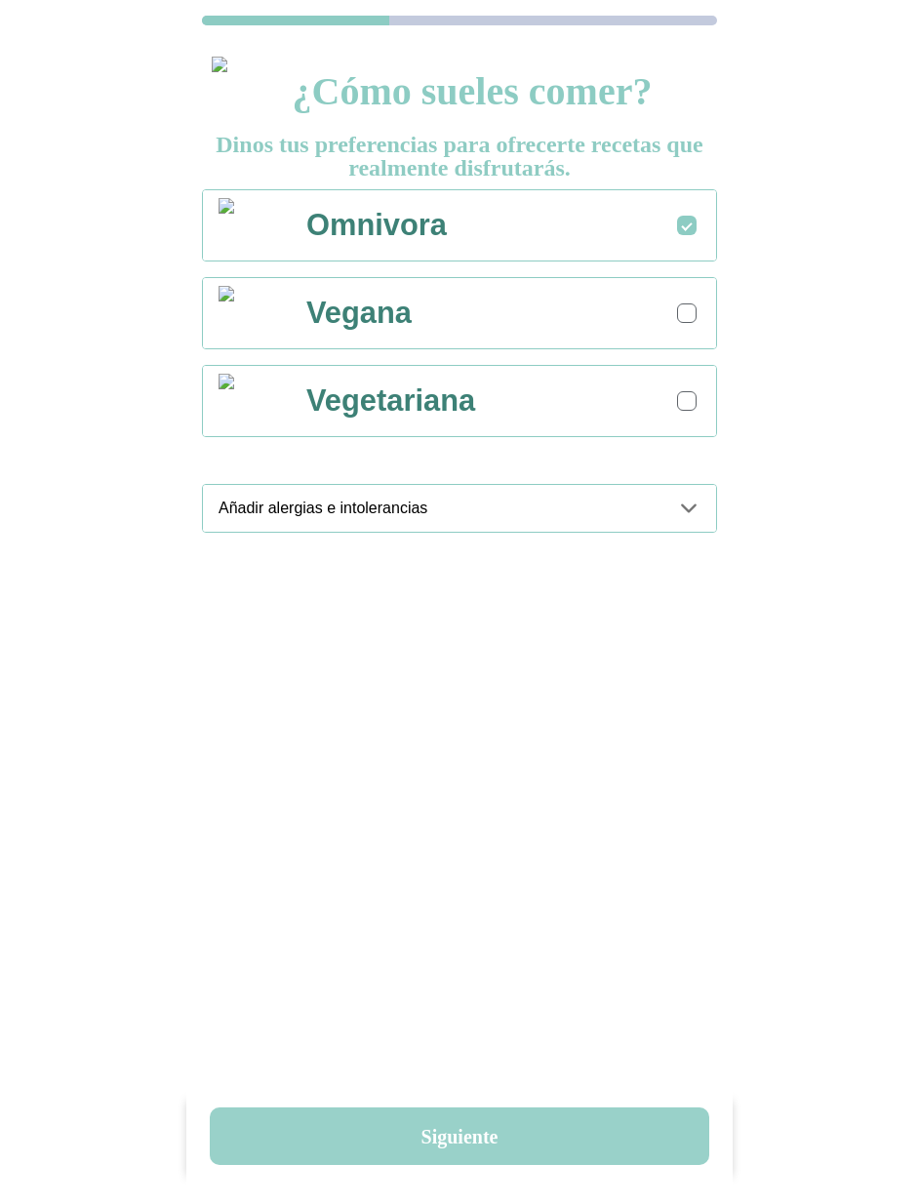
click at [459, 1132] on button "Siguiente" at bounding box center [459, 1136] width 499 height 58
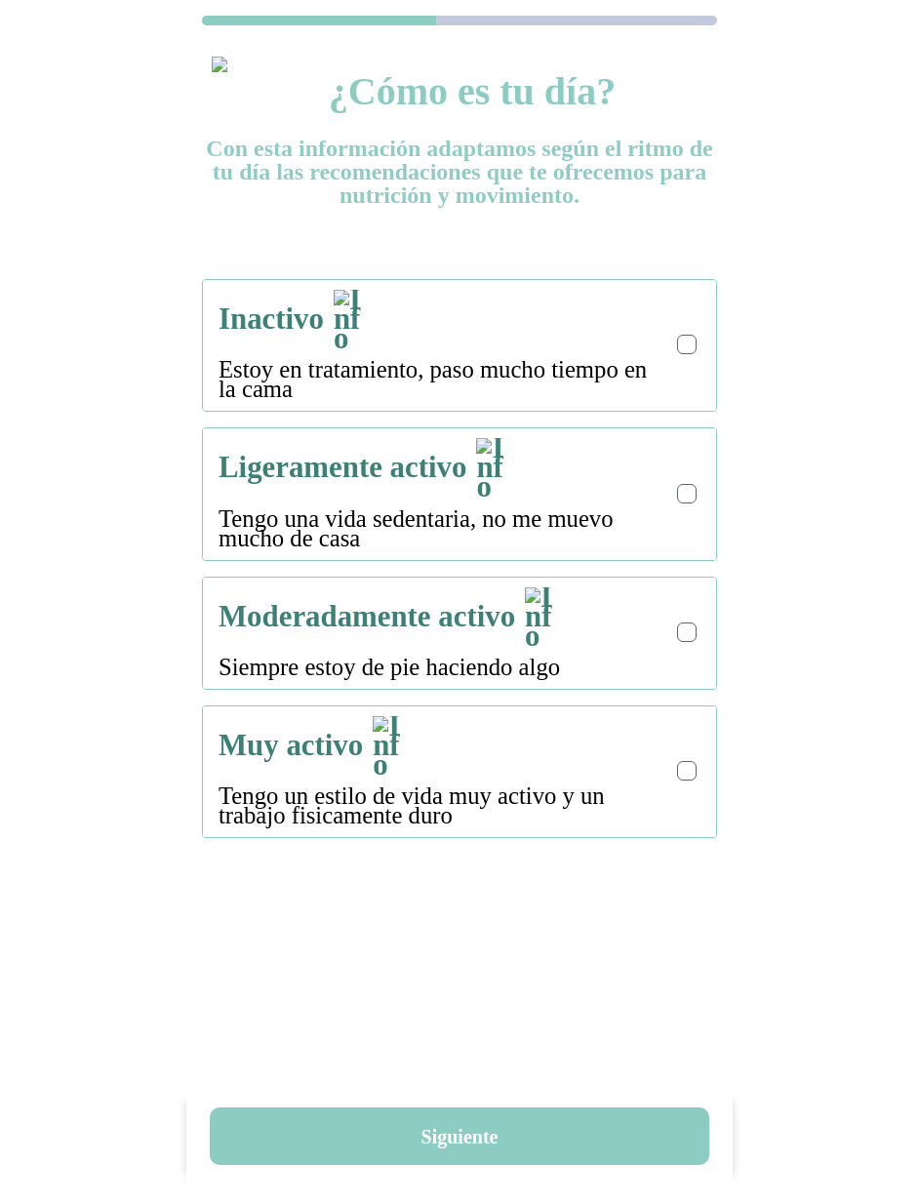
click at [692, 339] on div at bounding box center [687, 344] width 11 height 11
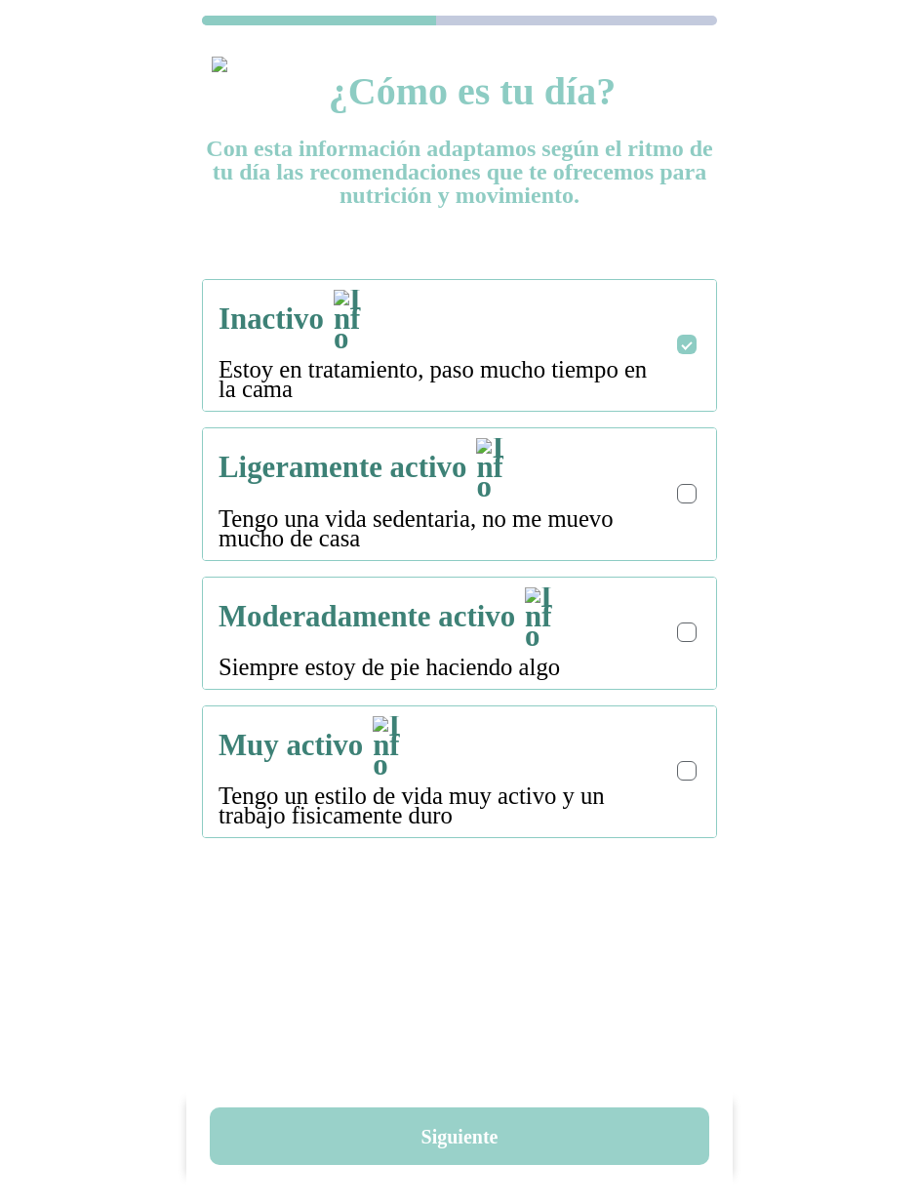
click at [463, 1135] on button "Siguiente" at bounding box center [459, 1136] width 499 height 58
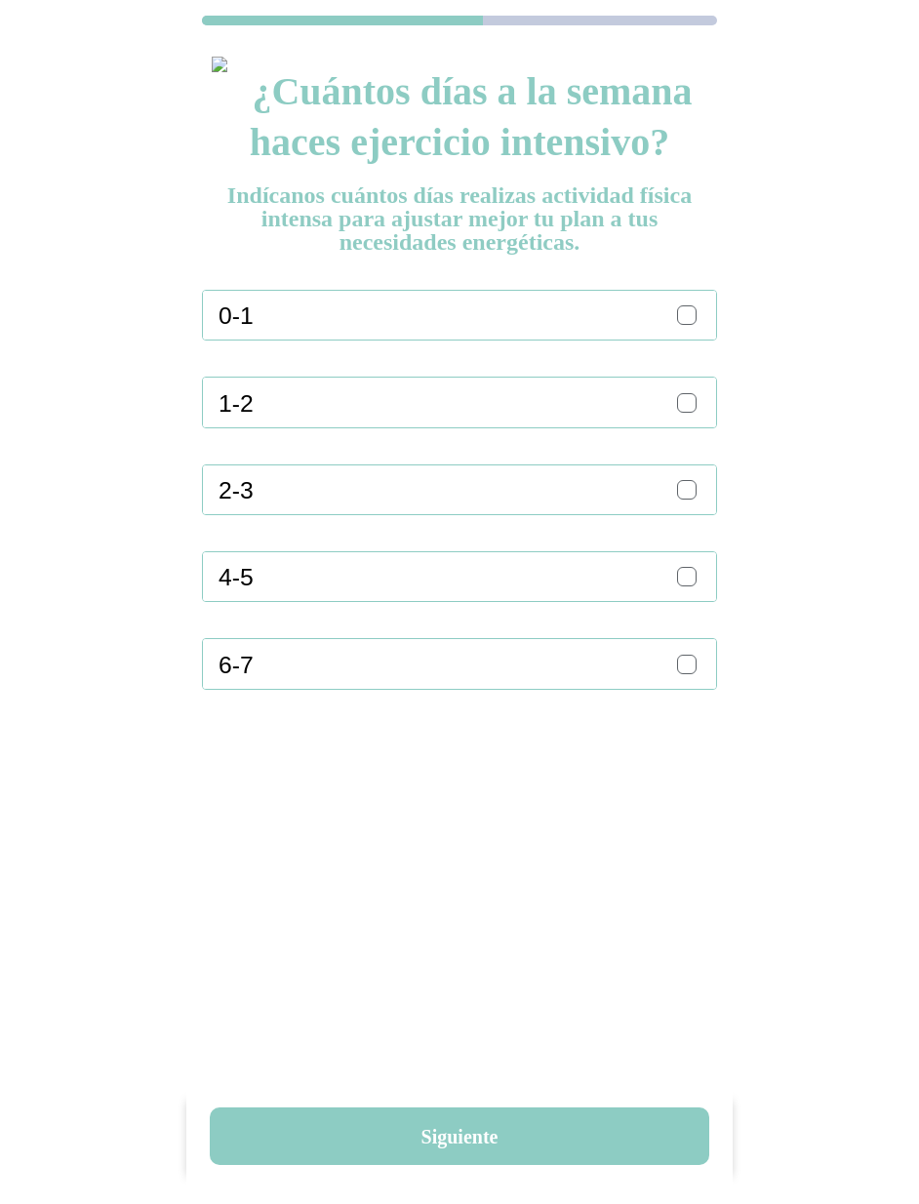
click at [688, 287] on div "¿Cuántos días a la semana haces ejercicio intensivo? Indícanos cuántos días rea…" at bounding box center [459, 643] width 546 height 1204
click at [688, 310] on div at bounding box center [687, 315] width 11 height 11
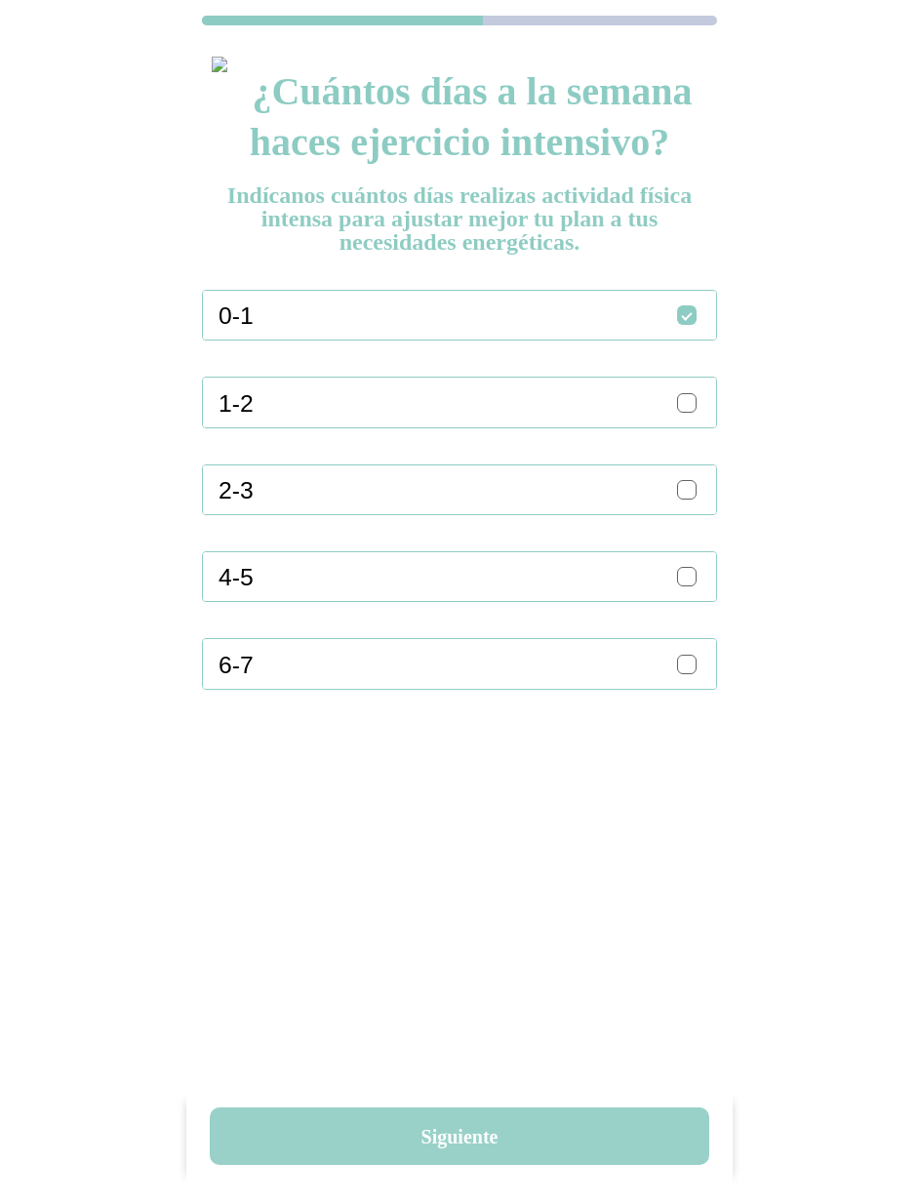
click at [519, 1130] on button "Siguiente" at bounding box center [459, 1136] width 499 height 58
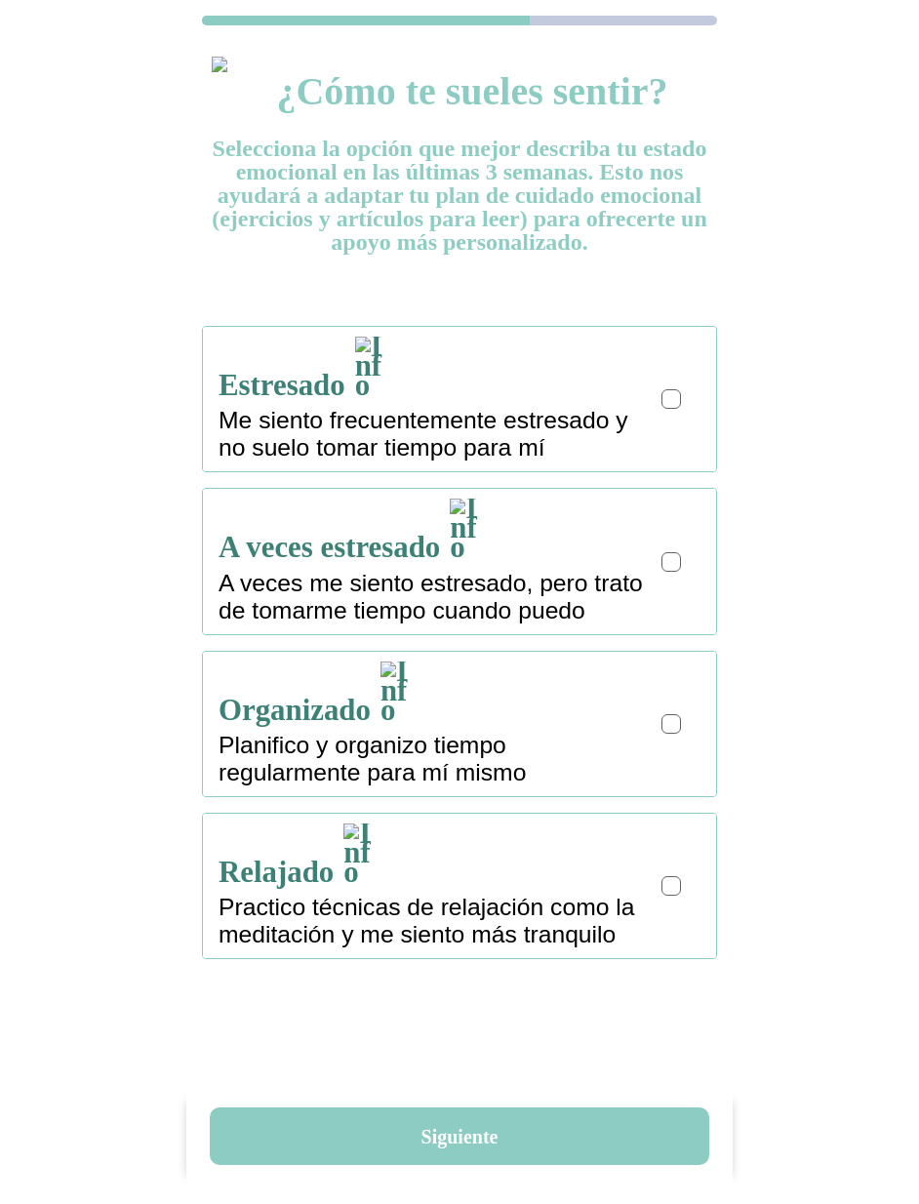
click at [648, 377] on div "Estresado Me siento frecuentemente estresado y no suelo tomar tiempo para mí" at bounding box center [468, 399] width 498 height 144
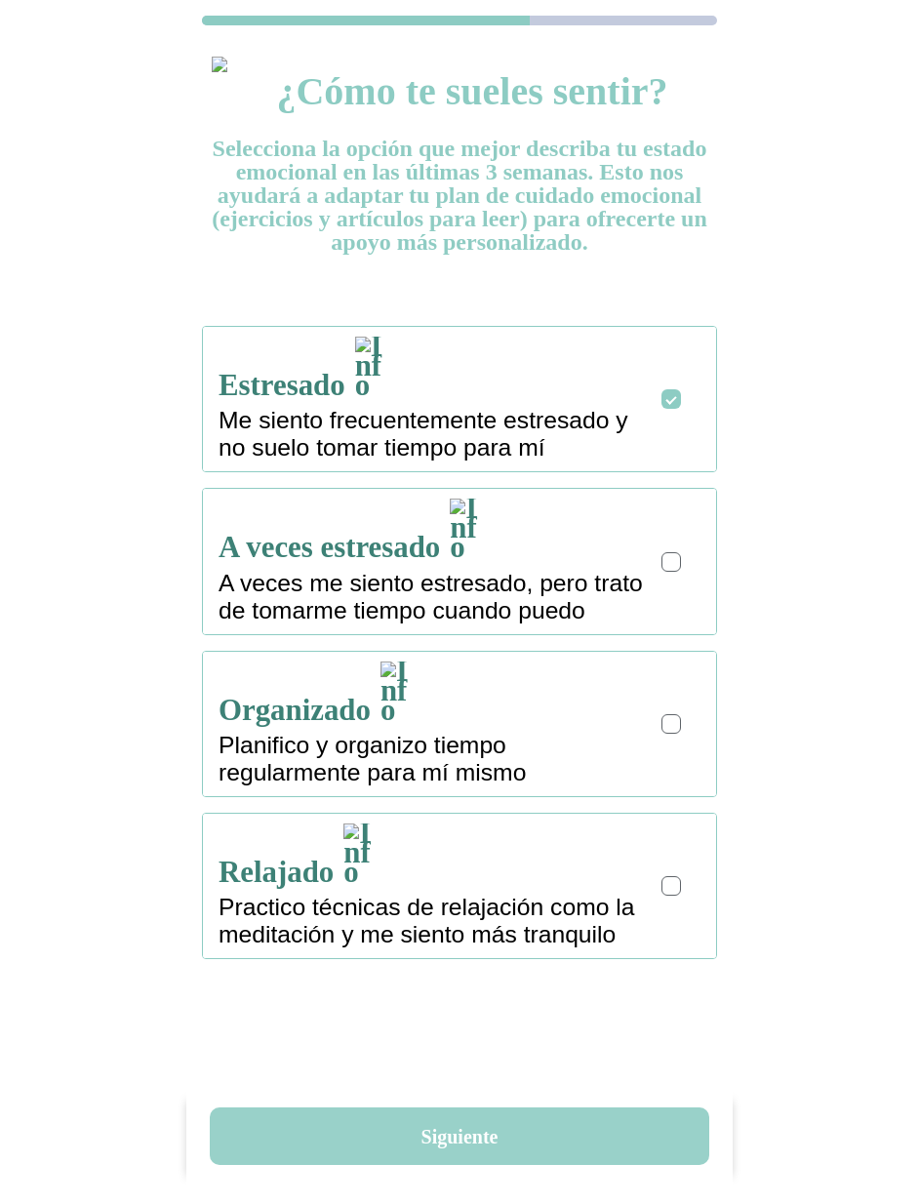
click at [489, 1119] on button "Siguiente" at bounding box center [459, 1136] width 499 height 58
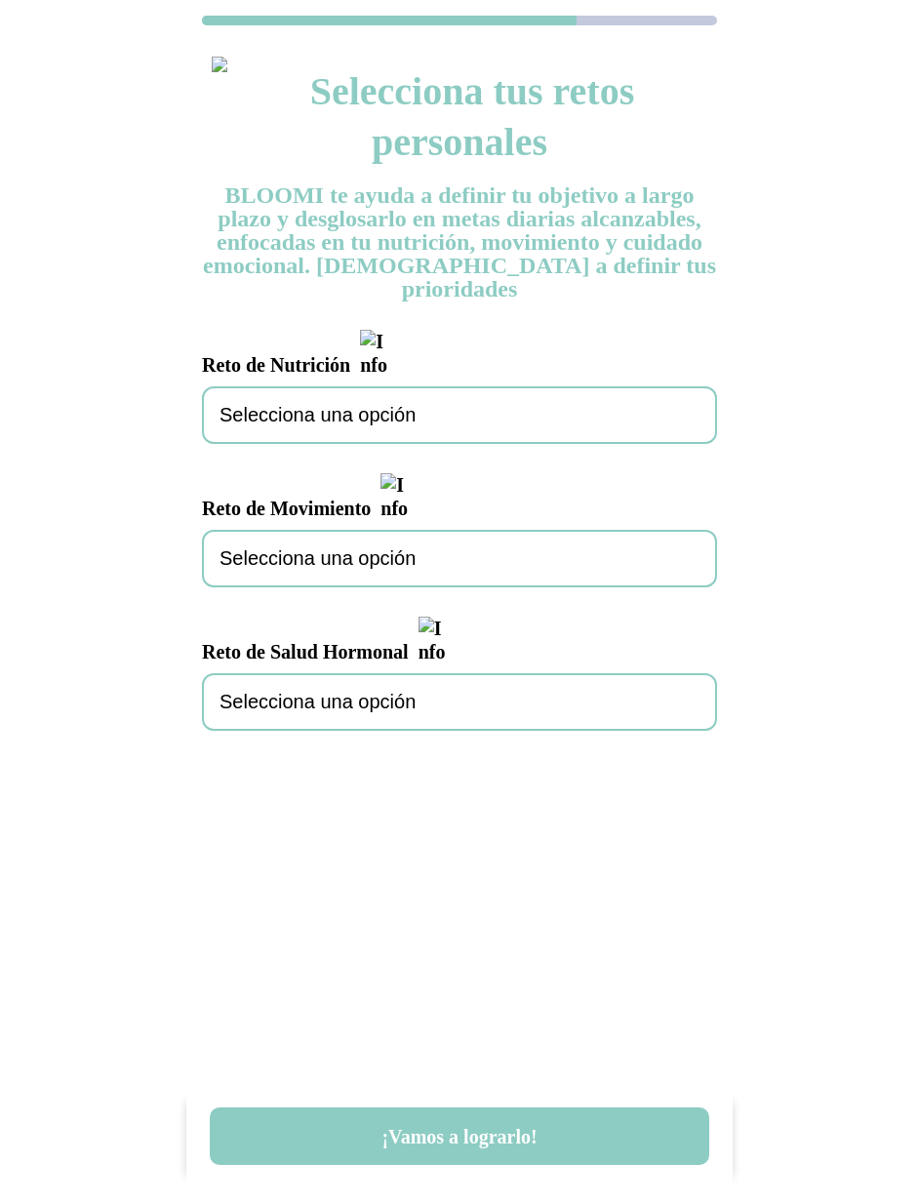
click at [428, 386] on div "Selecciona una opción" at bounding box center [459, 415] width 515 height 58
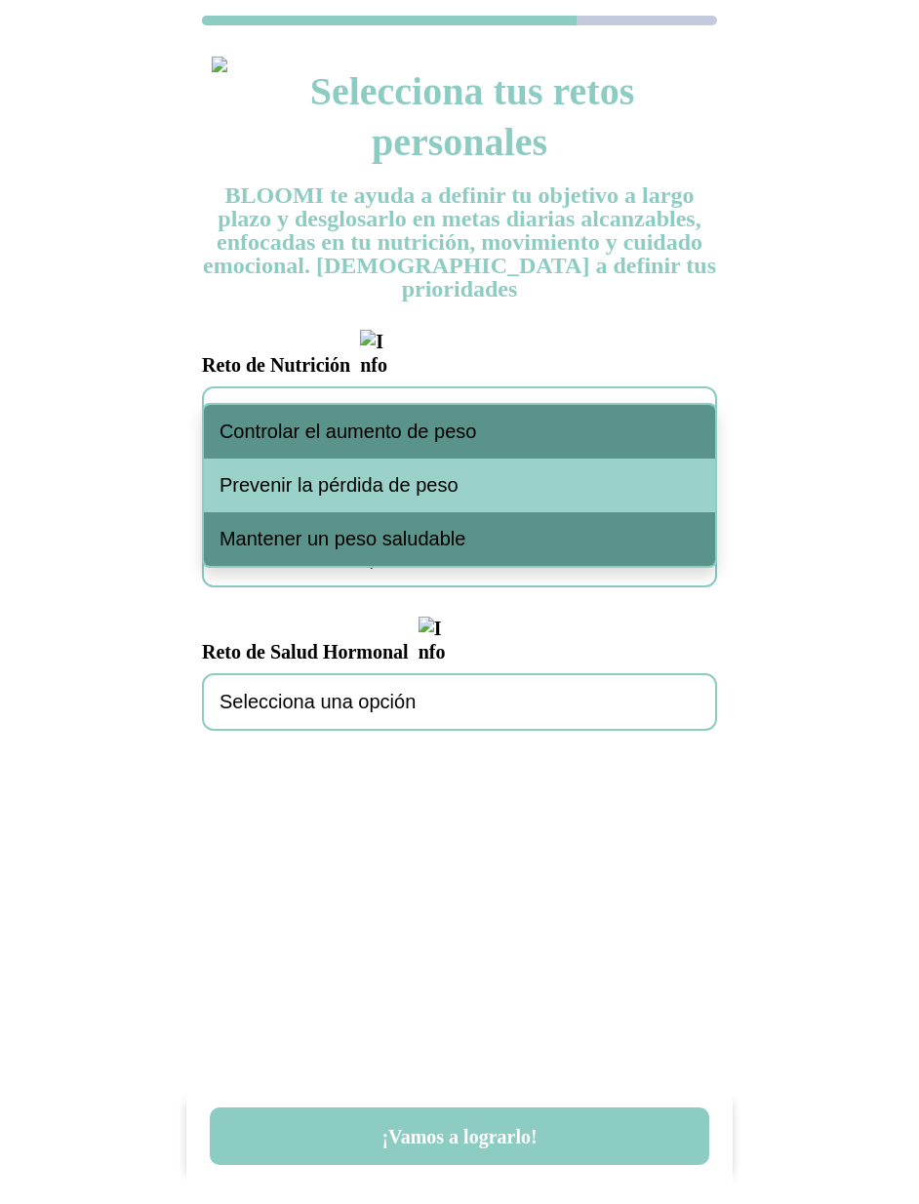
click at [400, 429] on span "Controlar el aumento de peso" at bounding box center [348, 431] width 258 height 22
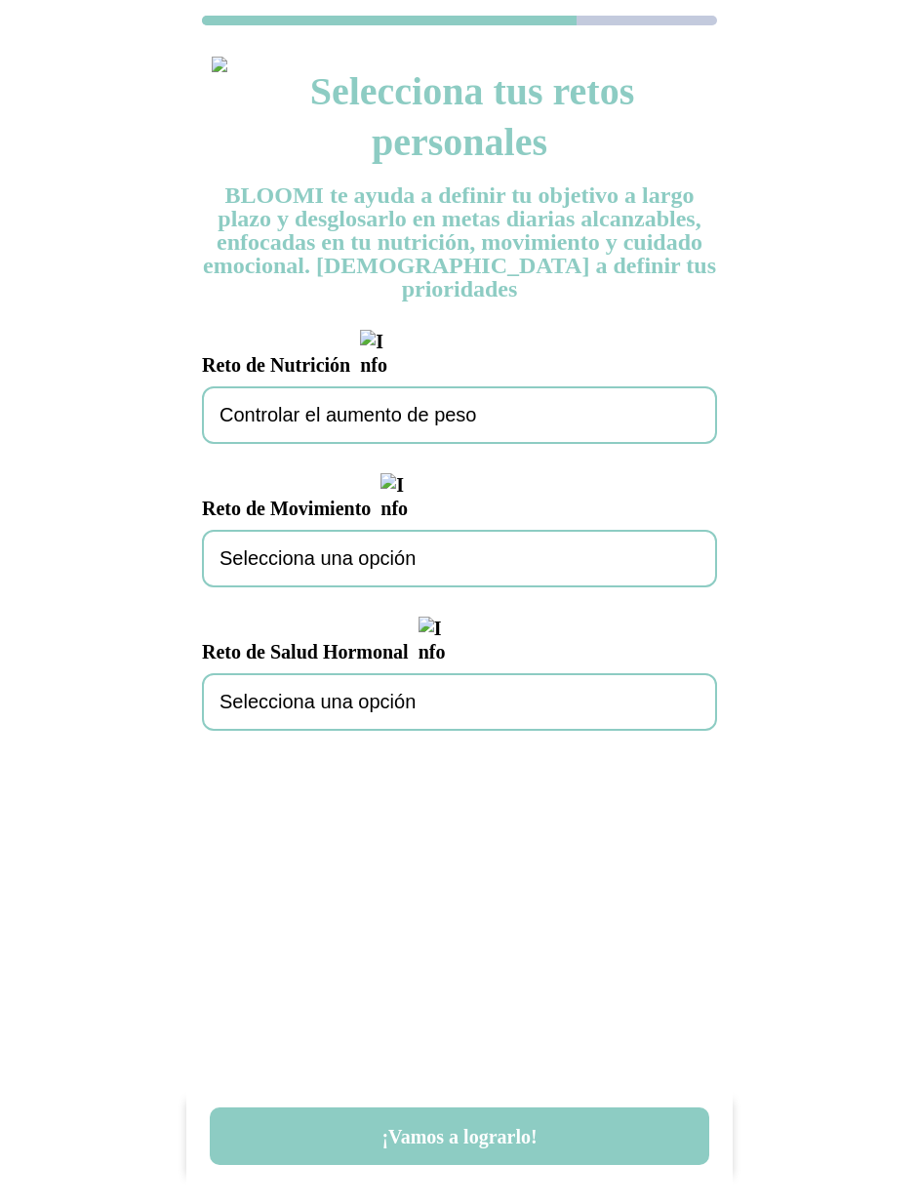
click at [383, 547] on span "Selecciona una opción" at bounding box center [317, 558] width 196 height 22
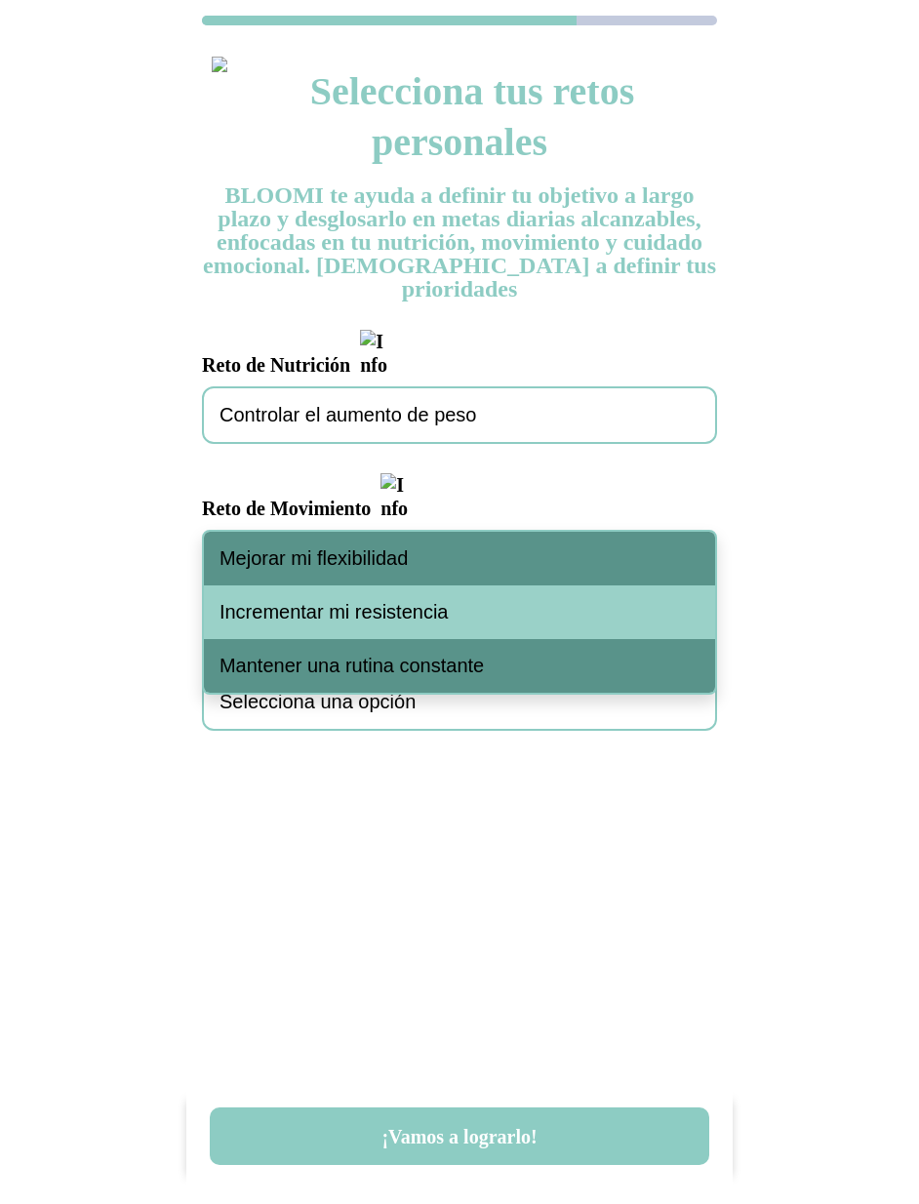
click at [380, 566] on span "Mejorar mi flexibilidad" at bounding box center [313, 558] width 188 height 22
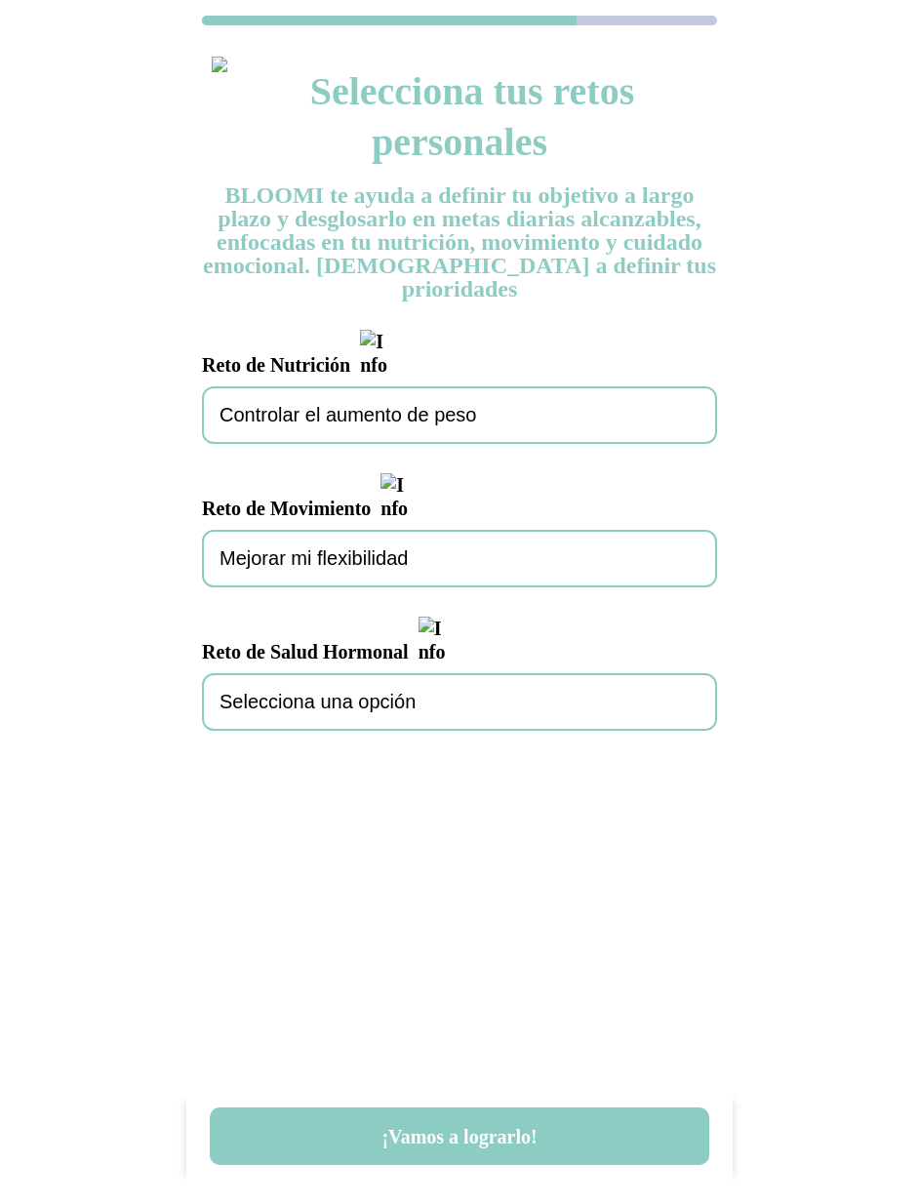
click at [379, 673] on div "Selecciona una opción" at bounding box center [459, 702] width 515 height 58
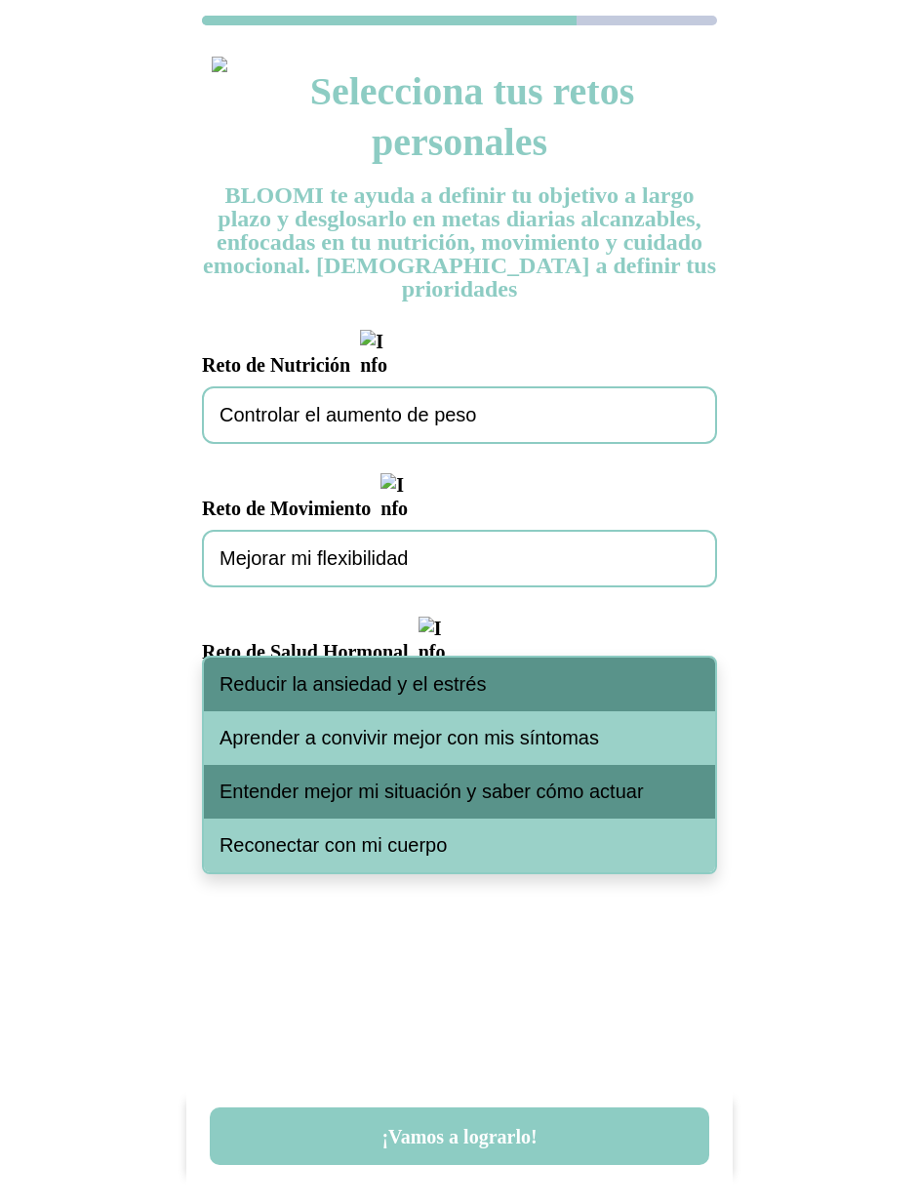
click at [381, 692] on span "Reducir la ansiedad y el estrés" at bounding box center [352, 684] width 266 height 22
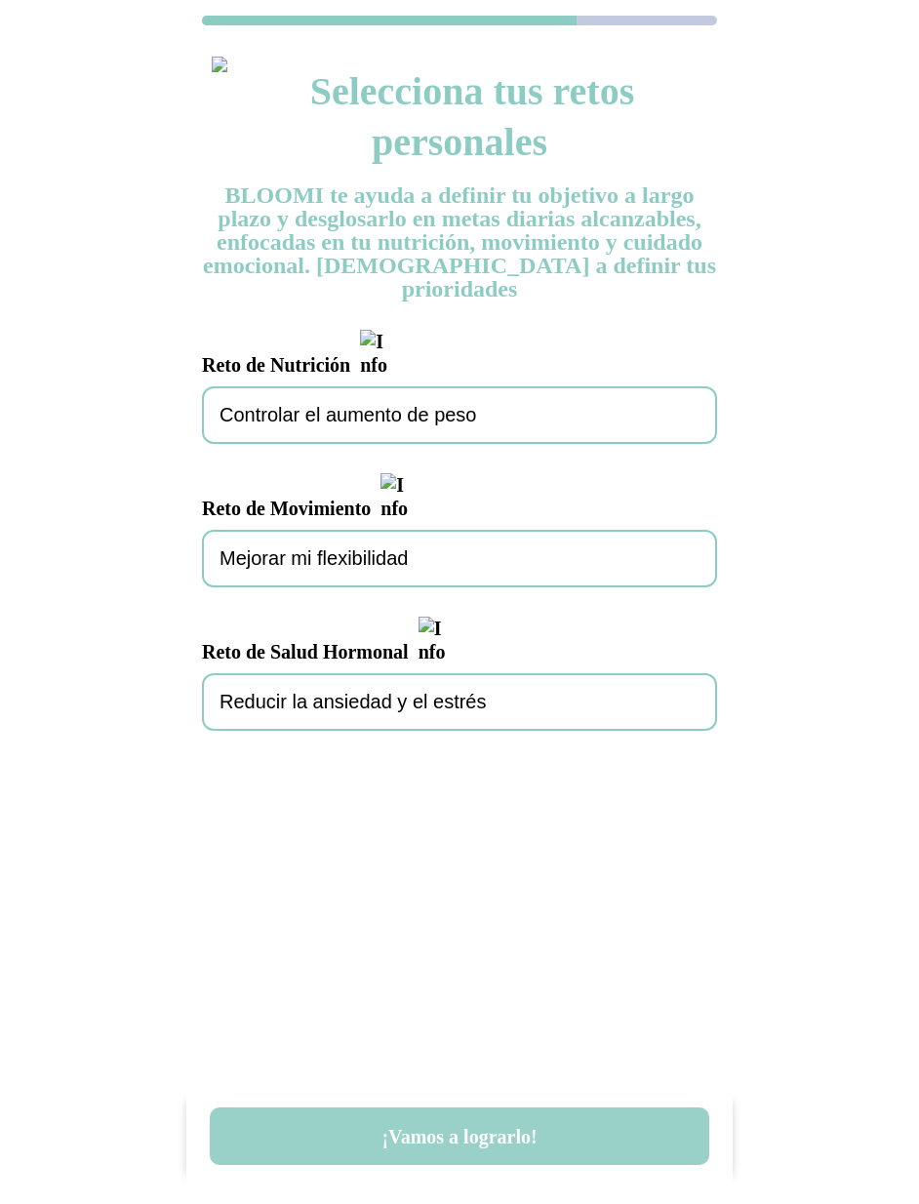
click at [476, 1136] on button "¡Vamos a lograrlo!" at bounding box center [459, 1136] width 499 height 58
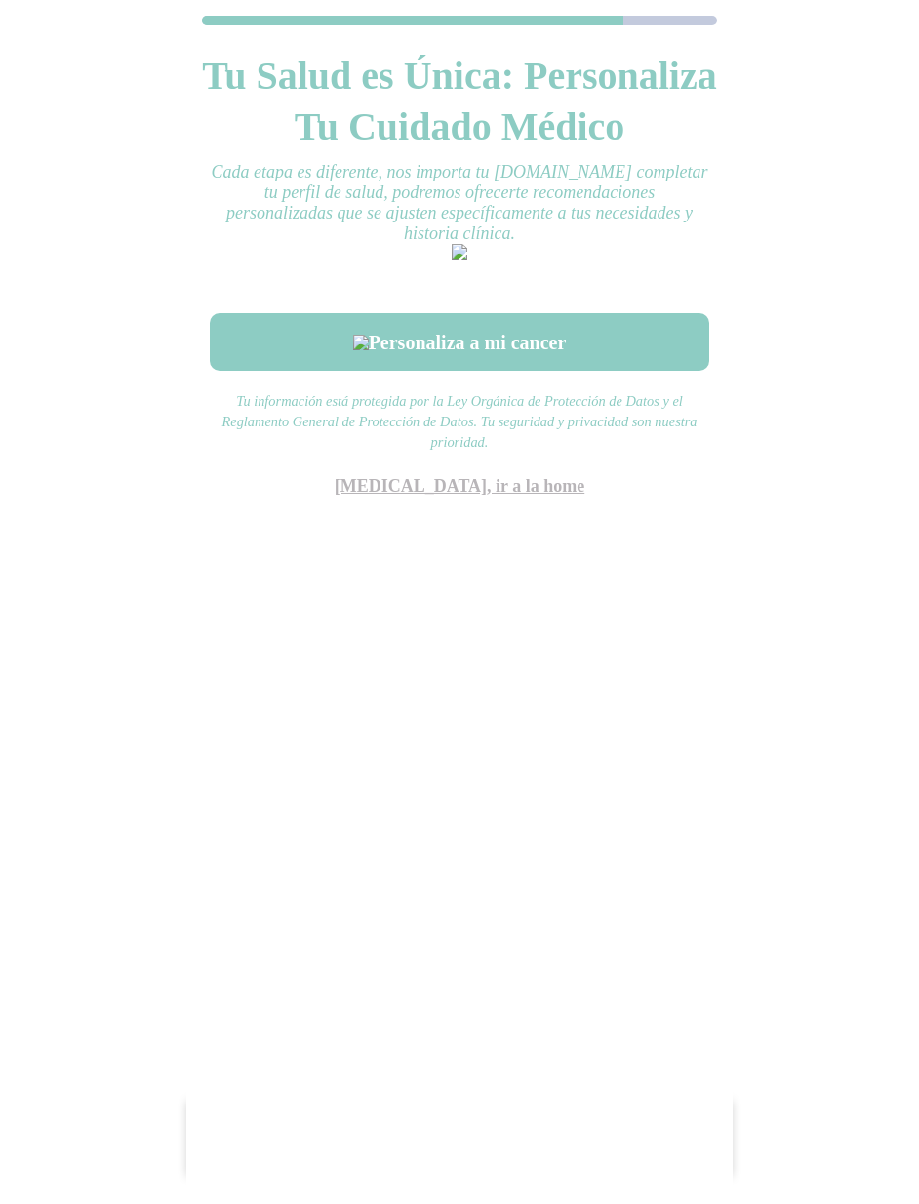
click at [492, 496] on link "Saltar, ir a la home" at bounding box center [460, 486] width 250 height 20
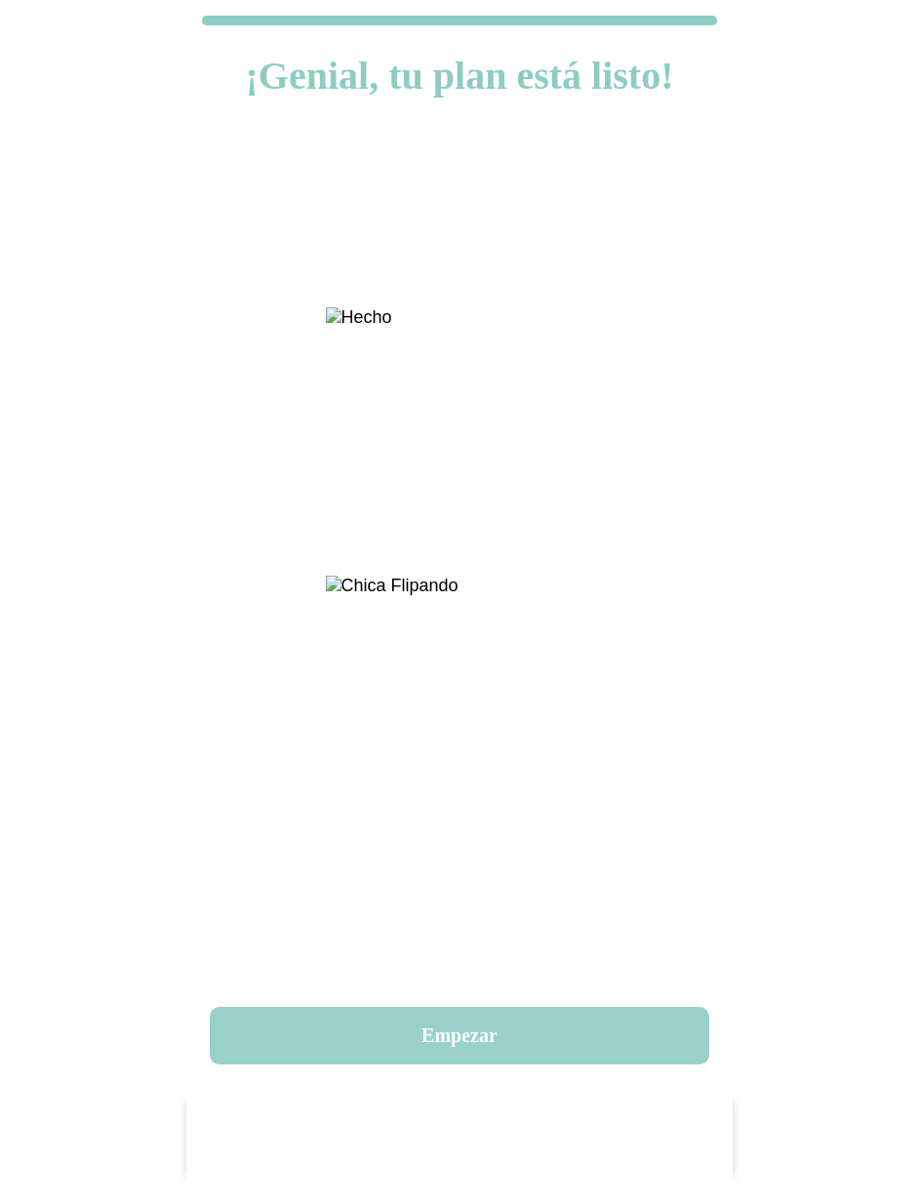
click at [467, 1039] on button "Empezar" at bounding box center [459, 1036] width 499 height 58
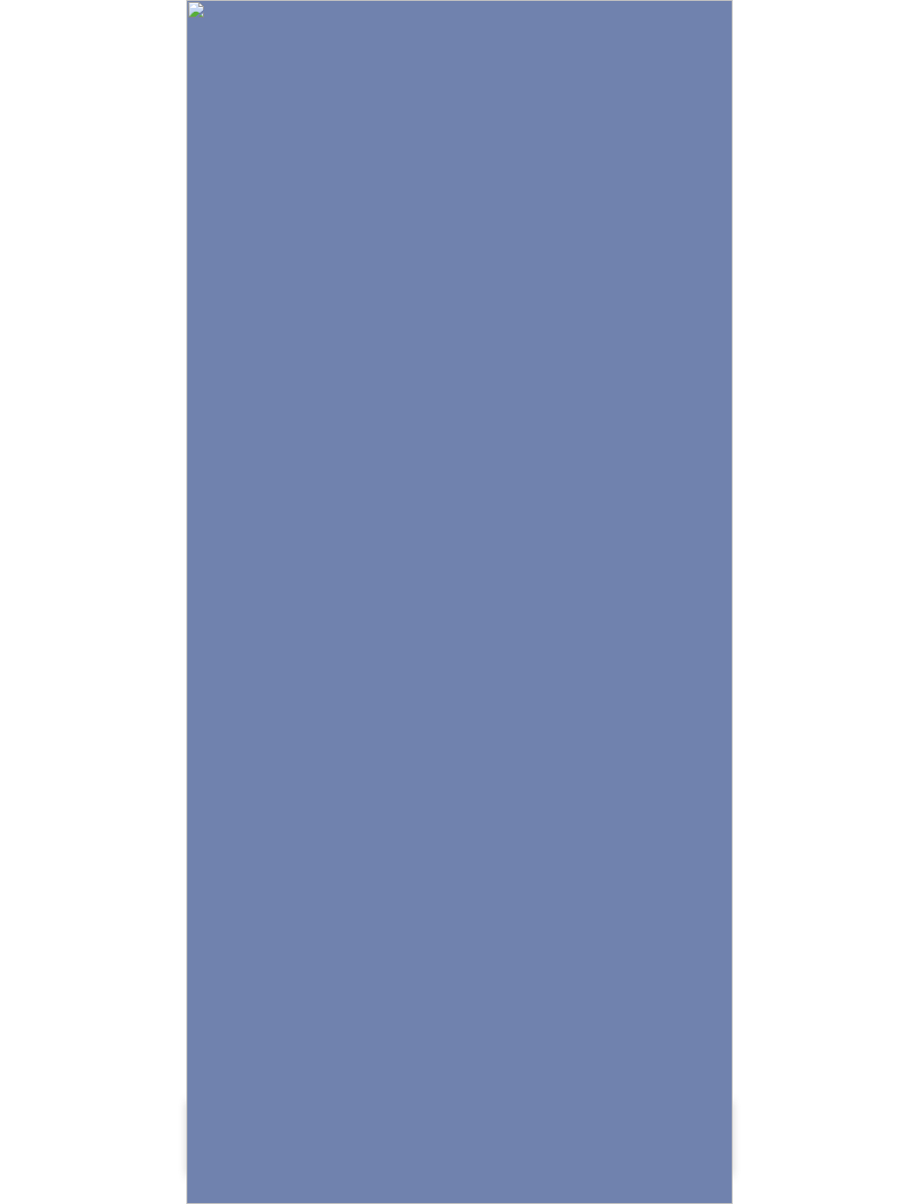
click at [532, 523] on img at bounding box center [459, 602] width 546 height 1204
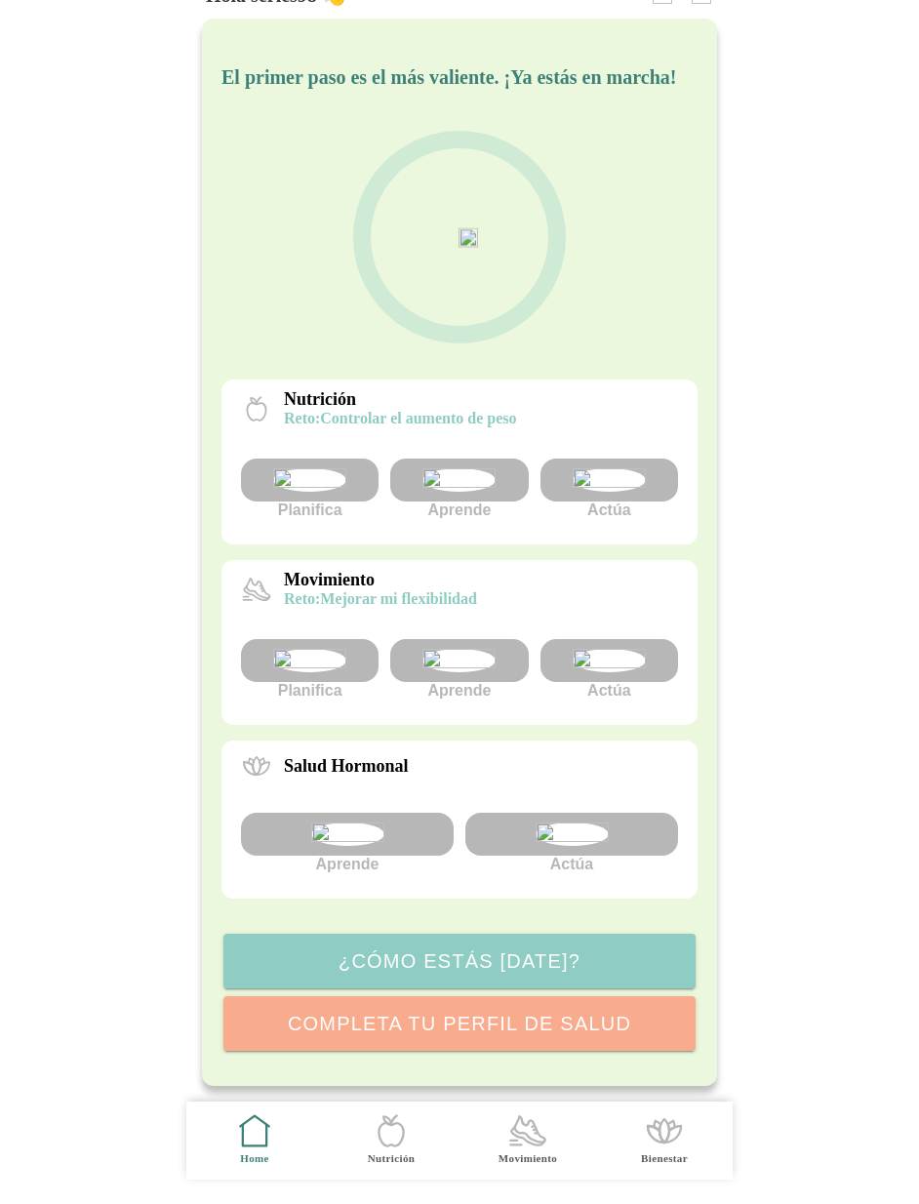
scroll to position [140, 0]
click at [448, 649] on img at bounding box center [458, 660] width 73 height 23
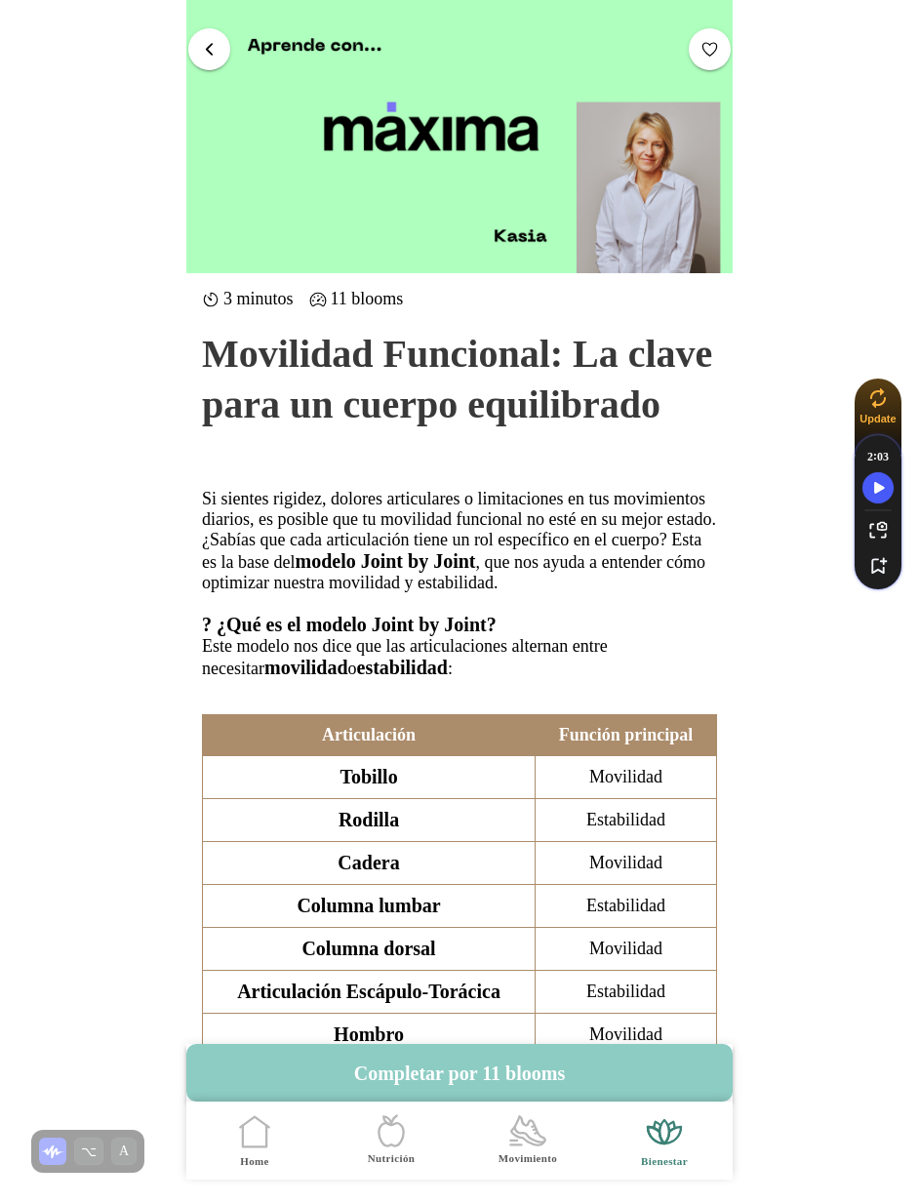
click at [209, 45] on span "button" at bounding box center [209, 48] width 19 height 19
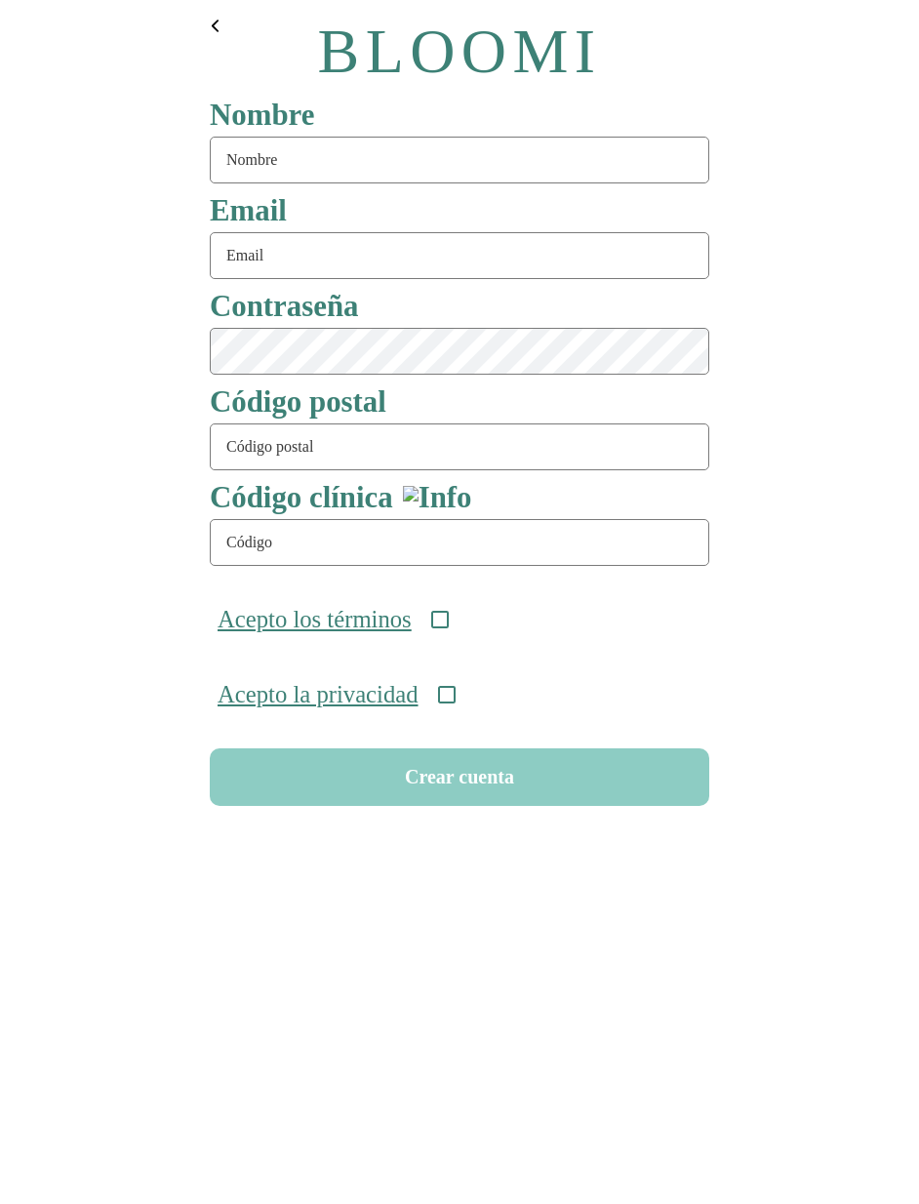
click at [297, 162] on input "text" at bounding box center [459, 160] width 499 height 47
type input "serie97"
type input "[EMAIL_ADDRESS][DOMAIN_NAME]"
type input "08911"
type input "ONC-UOM-001"
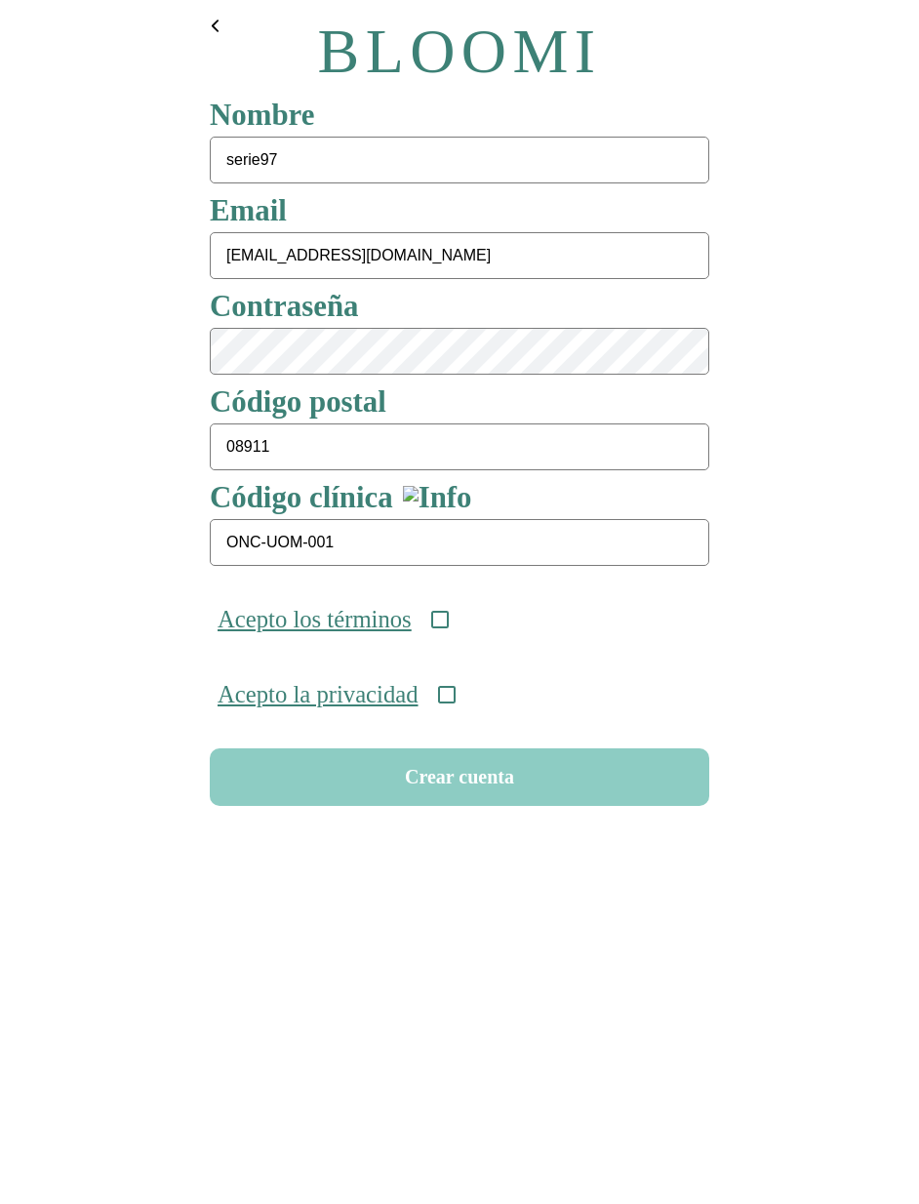
click at [449, 623] on icon at bounding box center [440, 620] width 18 height 18
click at [471, 716] on div "Acepto la privacidad" at bounding box center [459, 694] width 515 height 75
click at [456, 703] on icon at bounding box center [447, 695] width 18 height 18
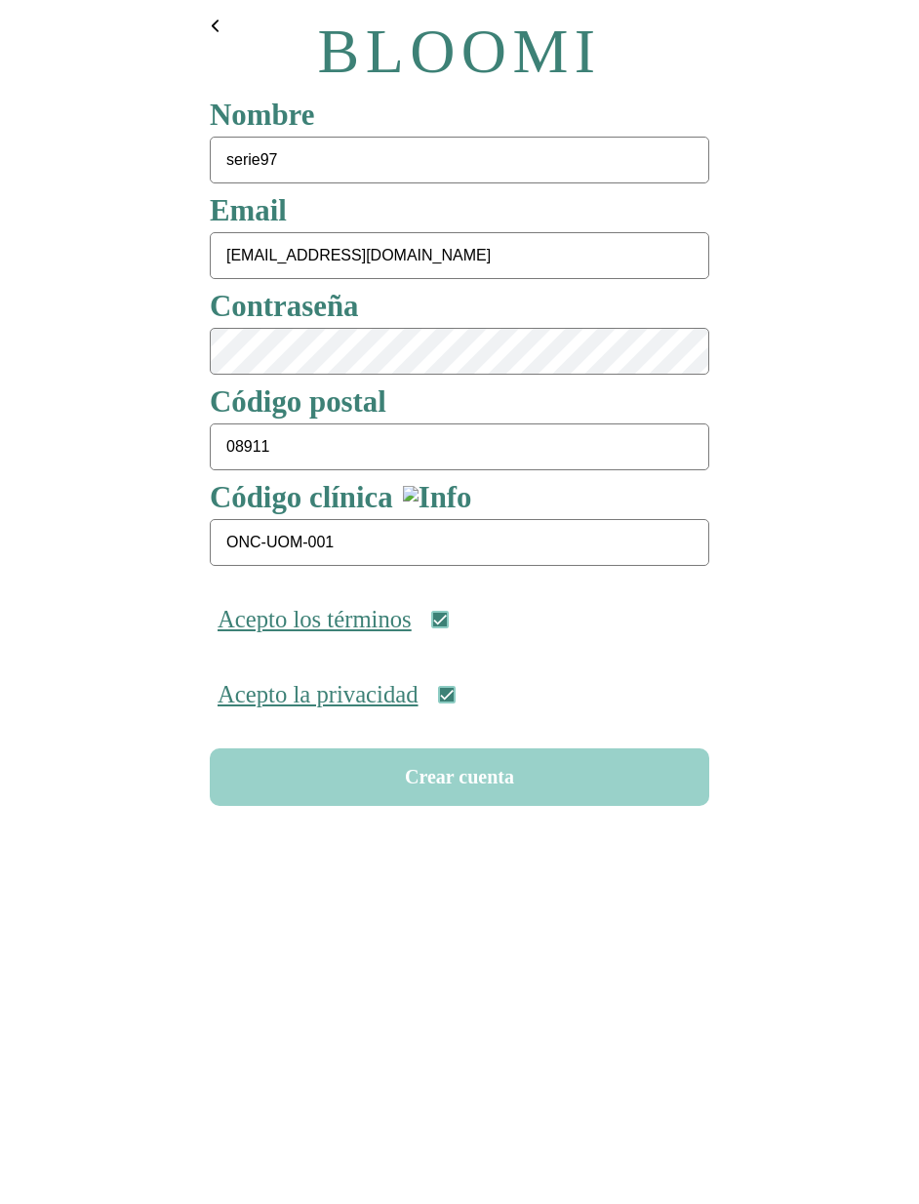
click at [479, 773] on button "Crear cuenta" at bounding box center [459, 777] width 499 height 58
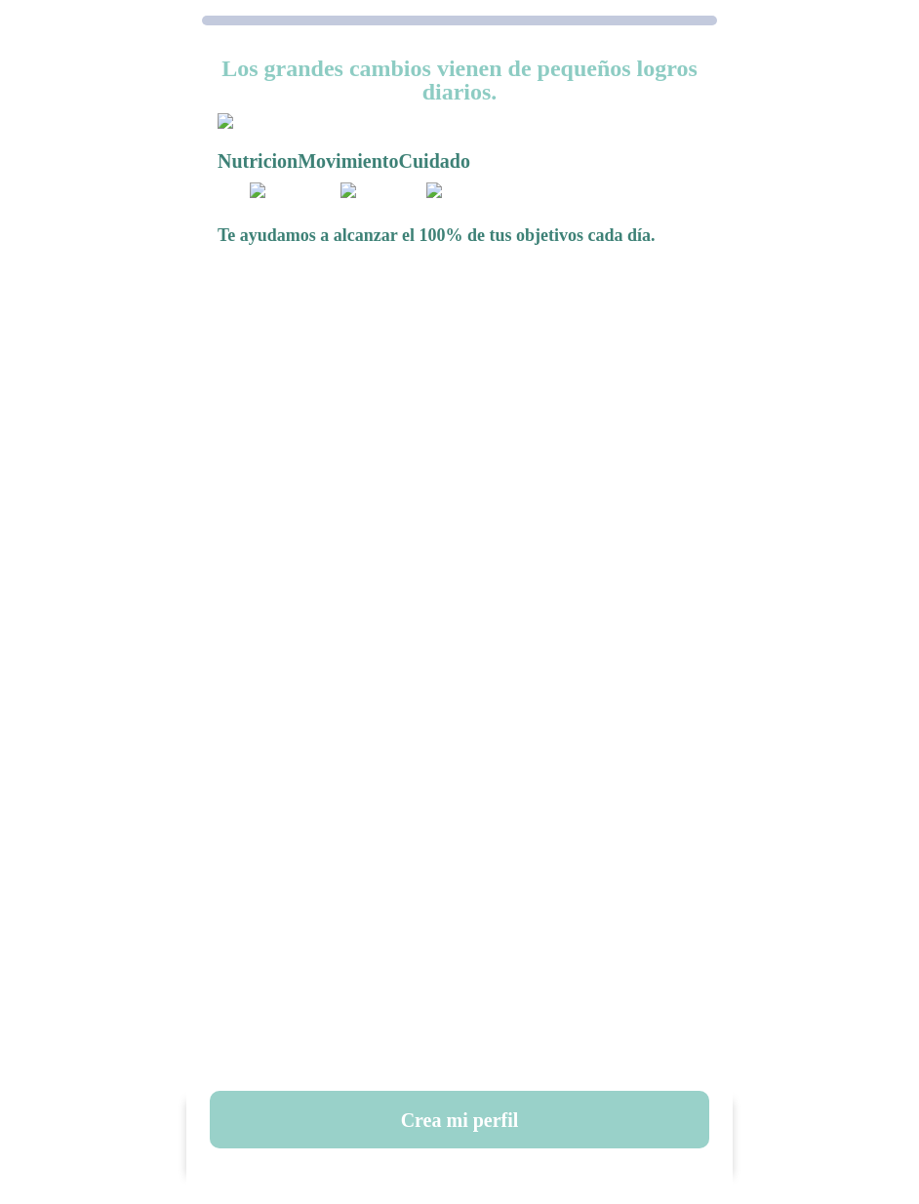
click at [460, 1118] on button "Crea mi perfil" at bounding box center [459, 1120] width 499 height 58
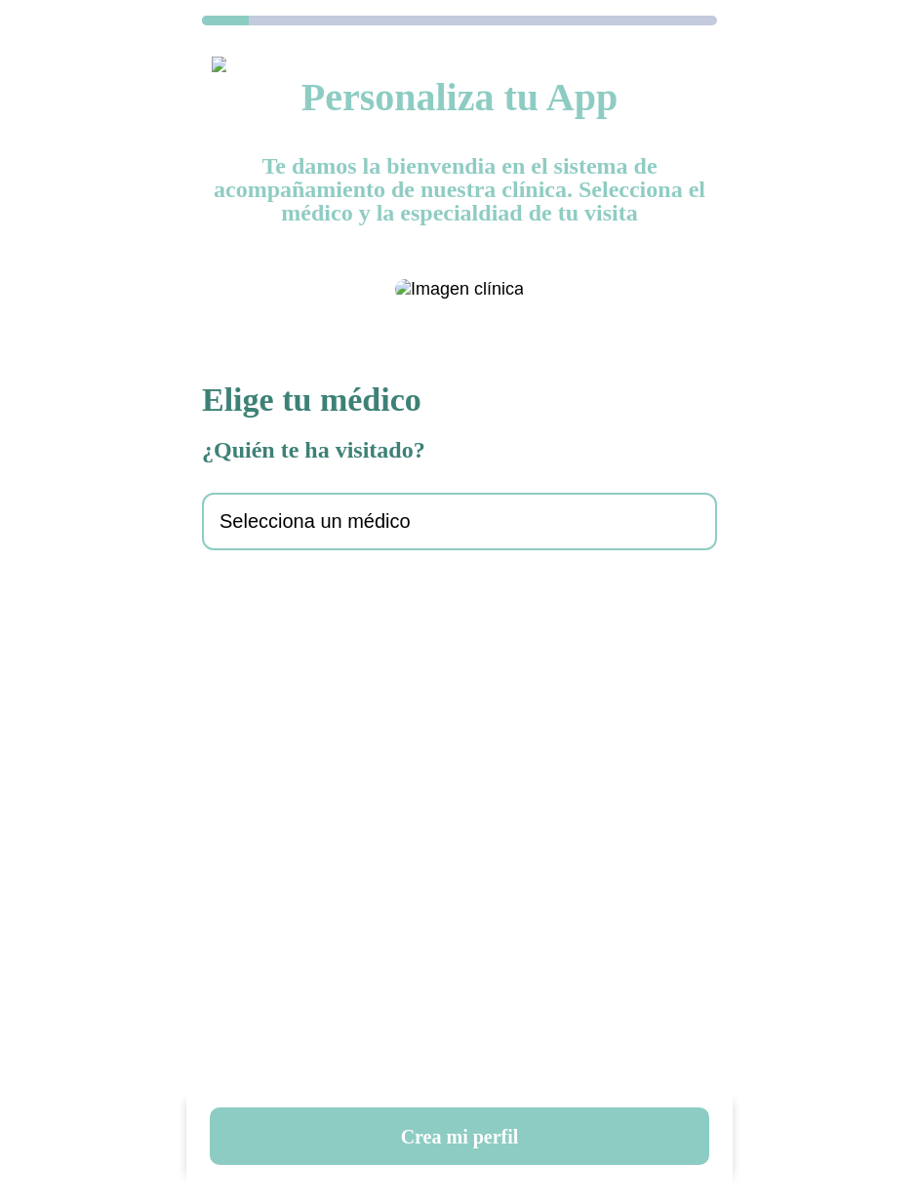
click at [306, 550] on div "Selecciona un médico" at bounding box center [459, 522] width 515 height 58
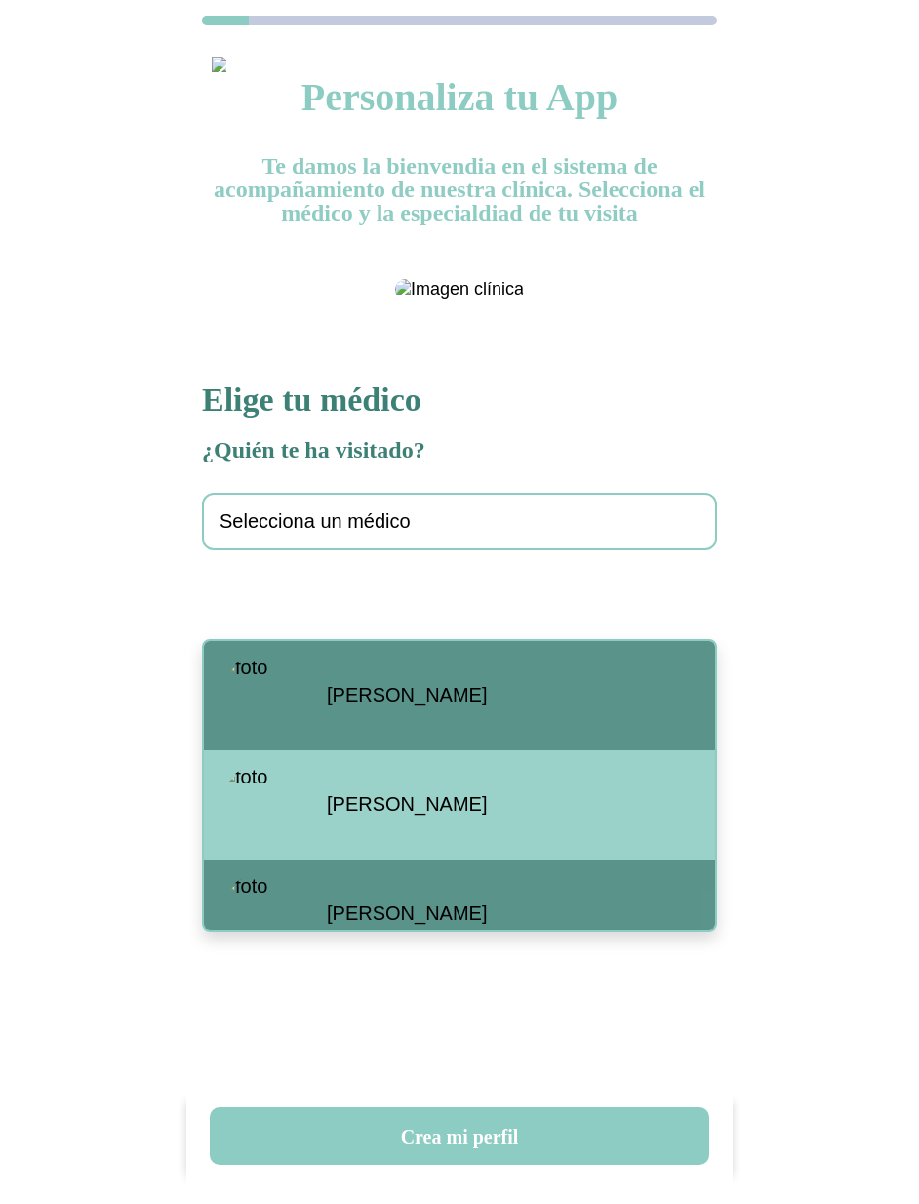
click at [337, 708] on div "Santiago Viteri" at bounding box center [459, 695] width 511 height 109
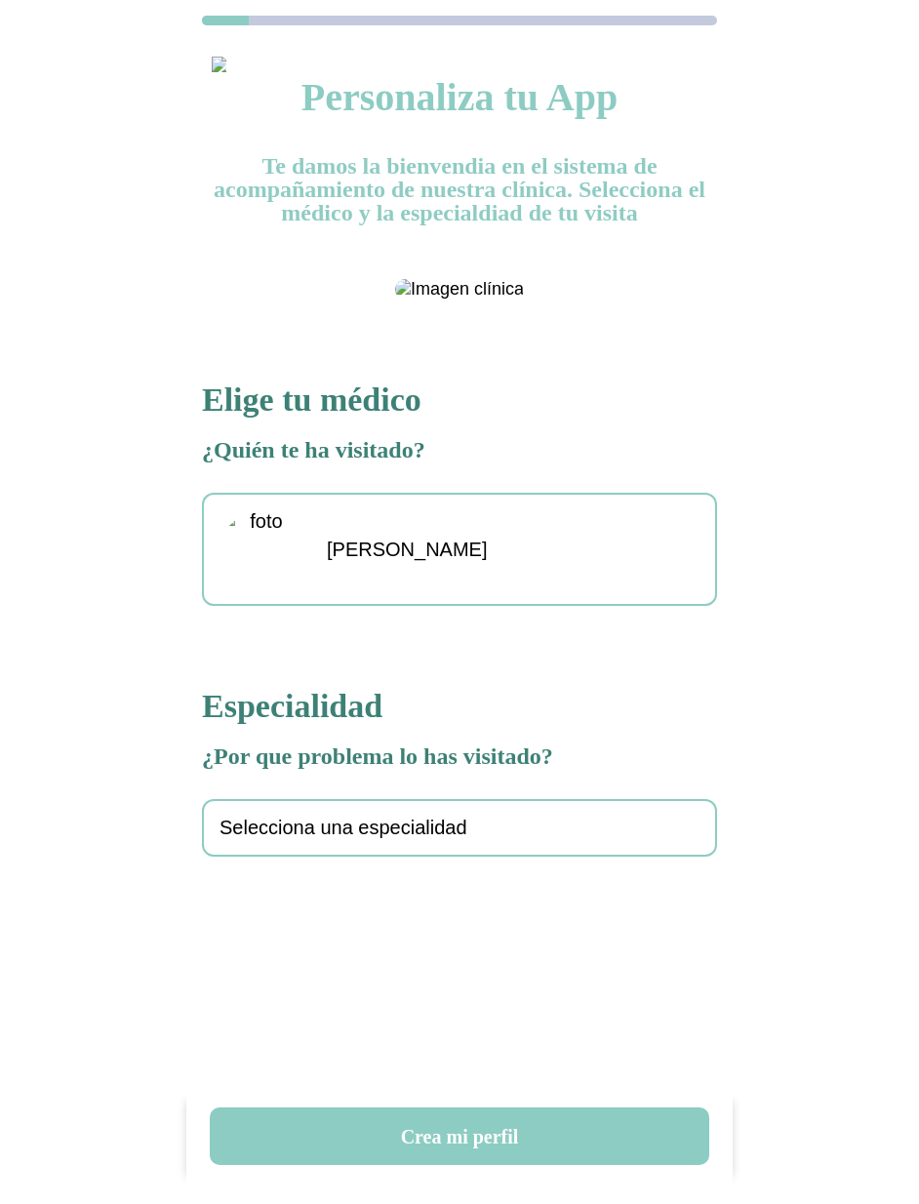
click at [318, 839] on span "Selecciona una especialidad" at bounding box center [343, 828] width 248 height 22
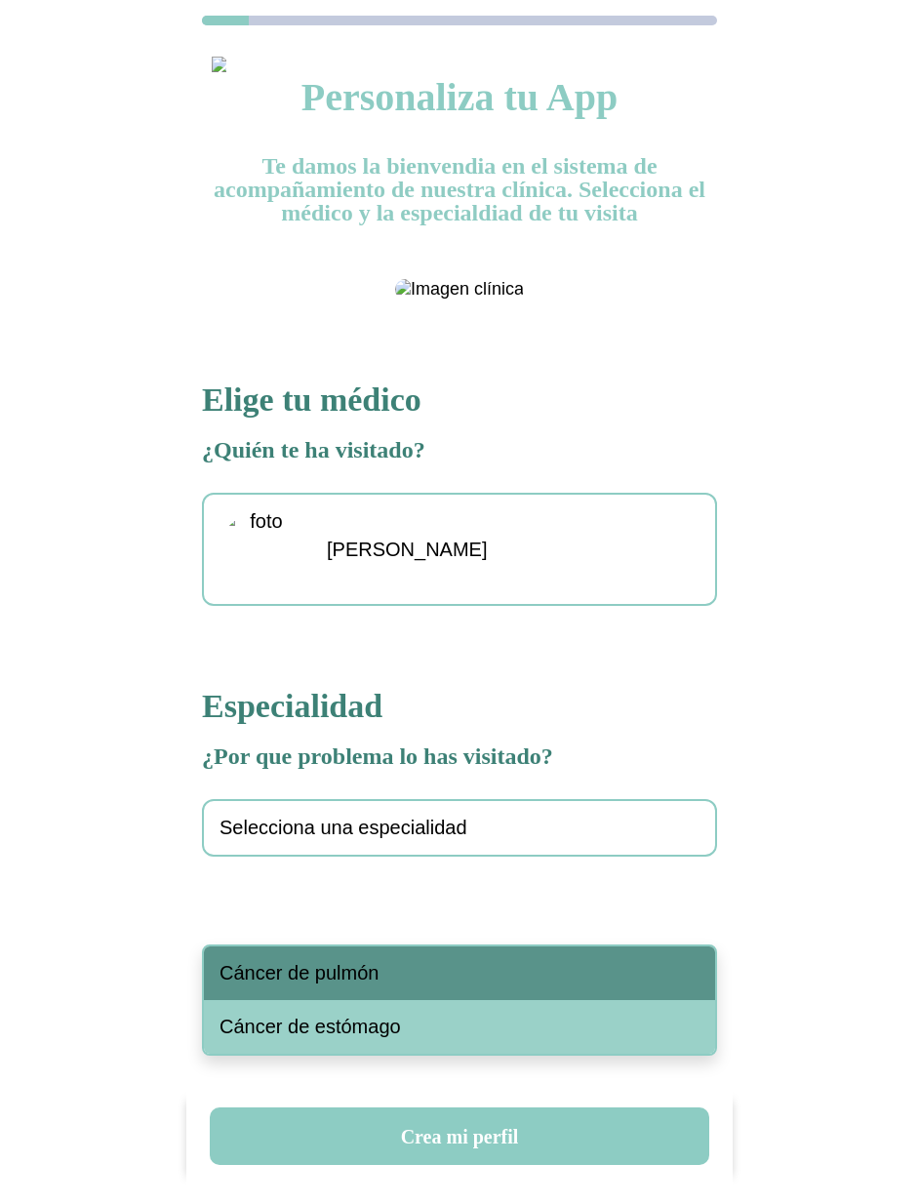
click at [346, 960] on div "Cáncer de pulmón" at bounding box center [459, 973] width 511 height 54
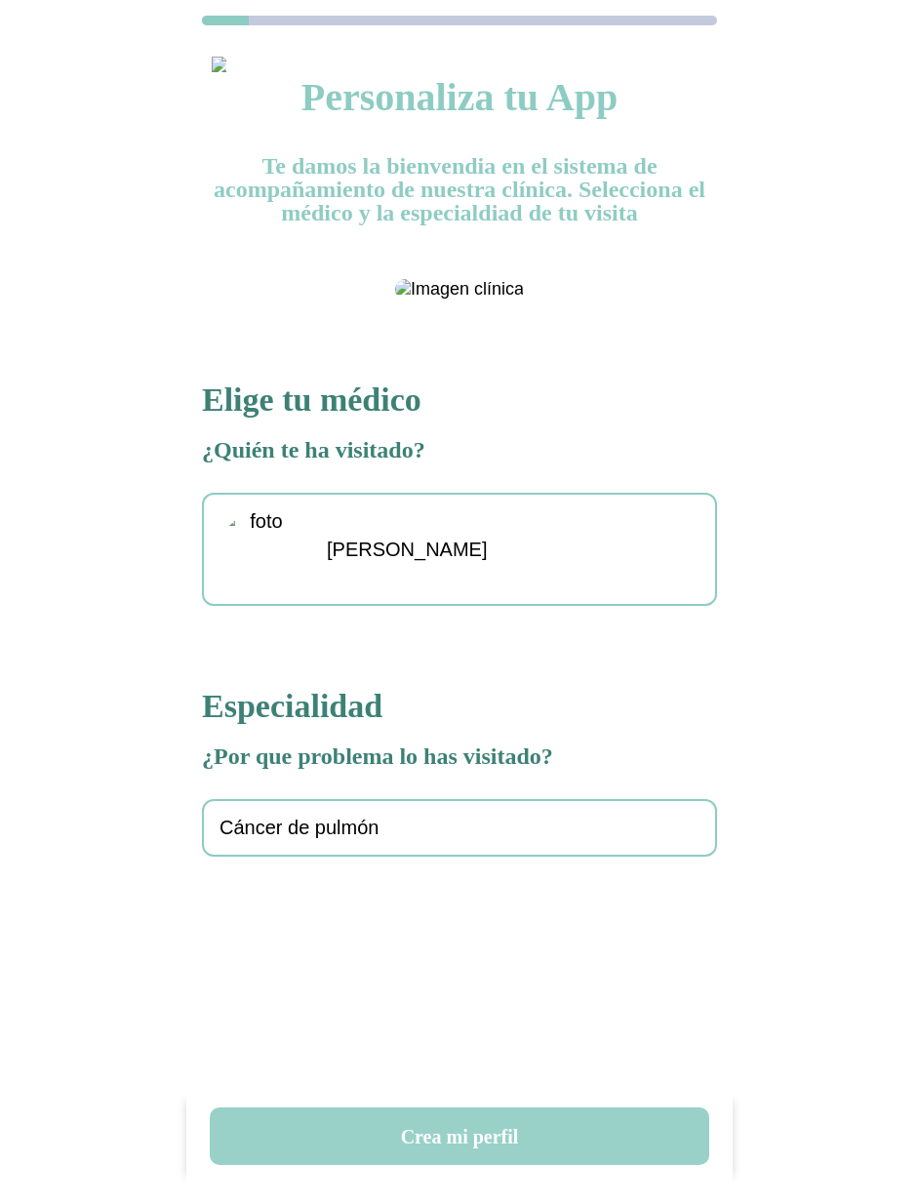
click at [452, 1134] on button "Crea mi perfil" at bounding box center [459, 1136] width 499 height 58
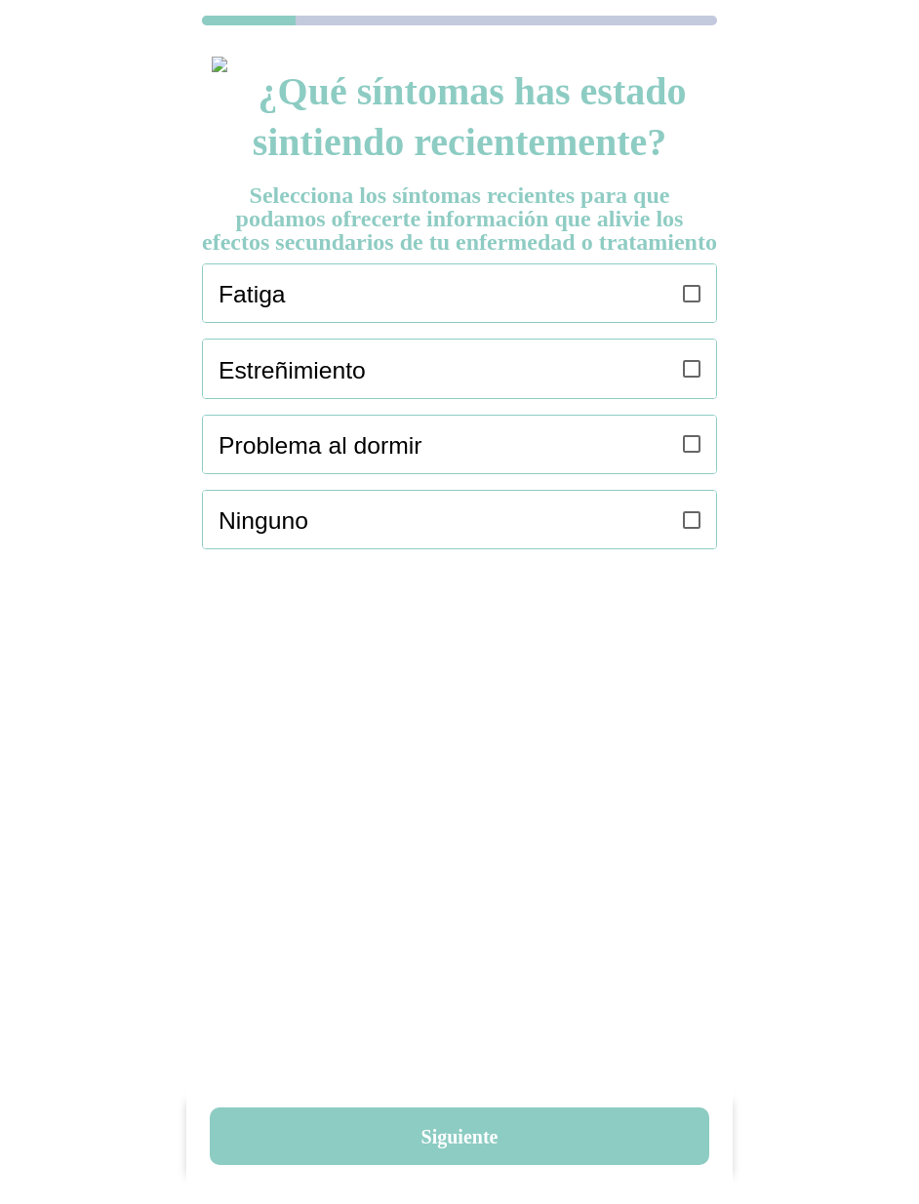
click at [699, 302] on icon at bounding box center [692, 294] width 18 height 18
click at [695, 378] on icon at bounding box center [692, 369] width 18 height 18
click at [677, 461] on div "Problema al dormir" at bounding box center [468, 445] width 498 height 58
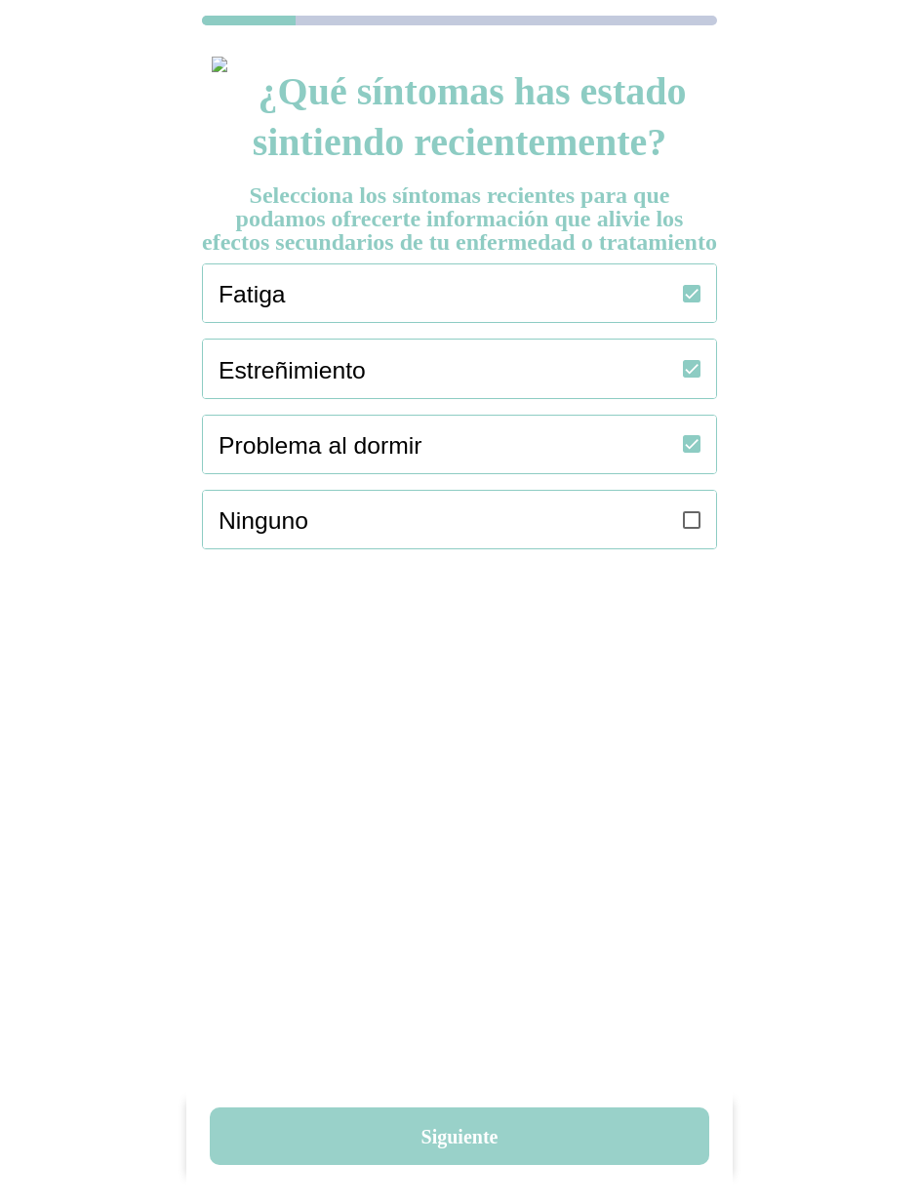
click at [415, 1129] on button "Siguiente" at bounding box center [459, 1136] width 499 height 58
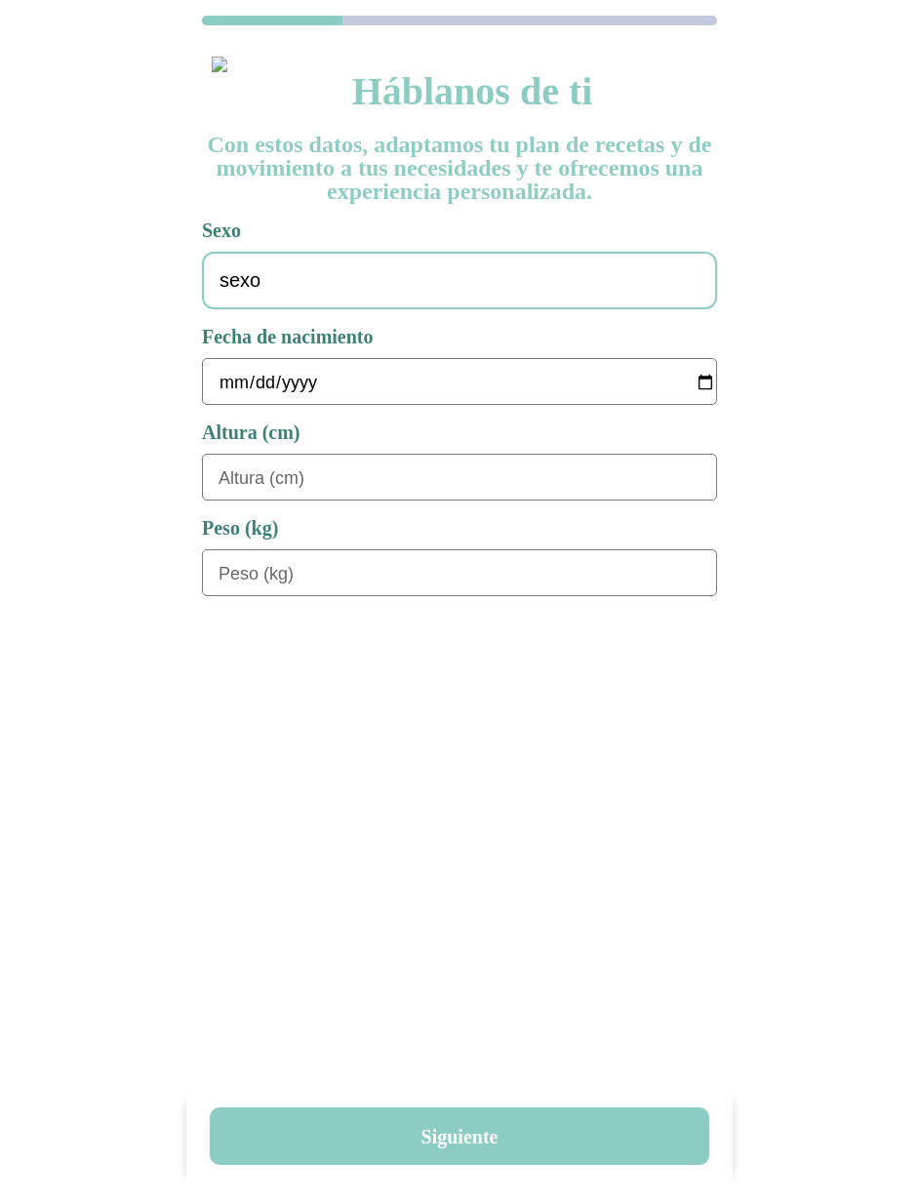
click at [417, 305] on div "sexo" at bounding box center [459, 281] width 515 height 58
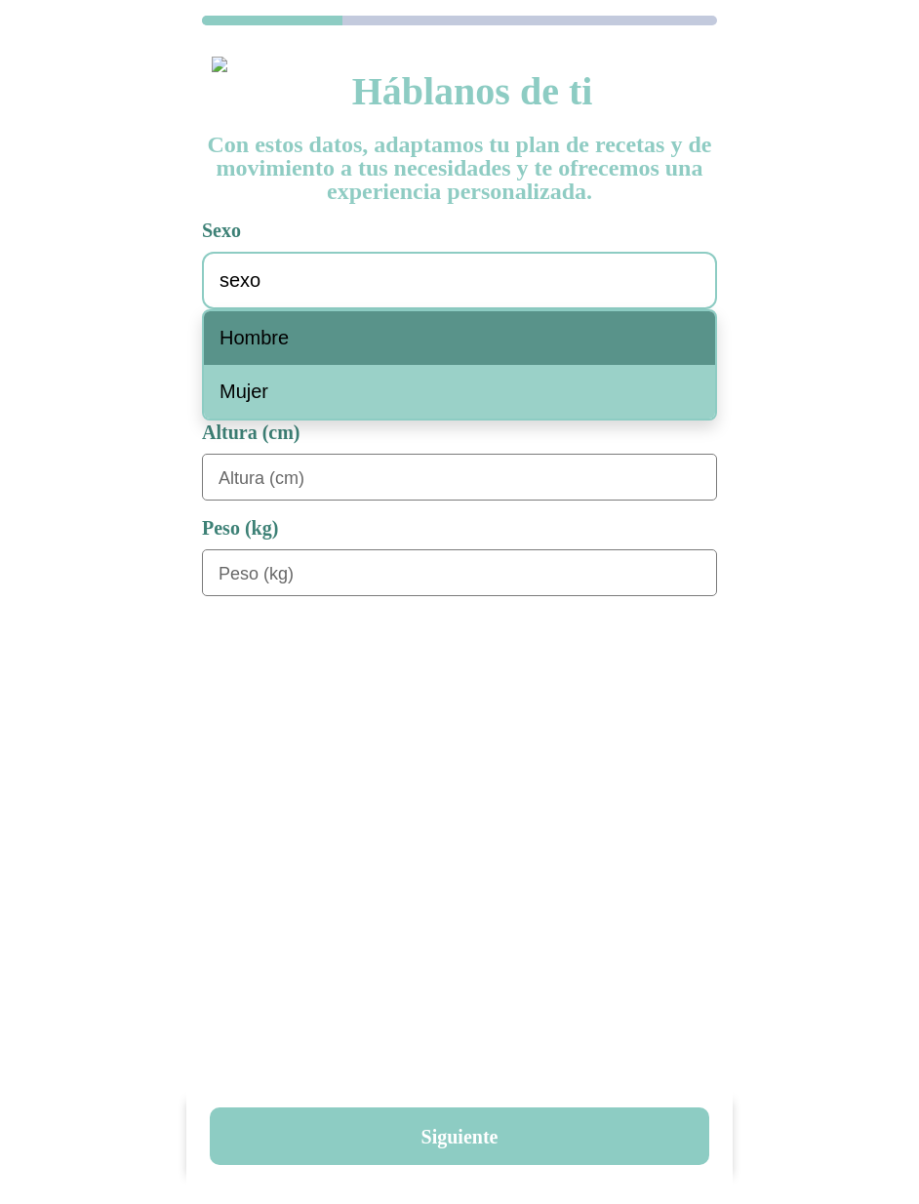
click at [396, 339] on div "Hombre" at bounding box center [459, 338] width 511 height 54
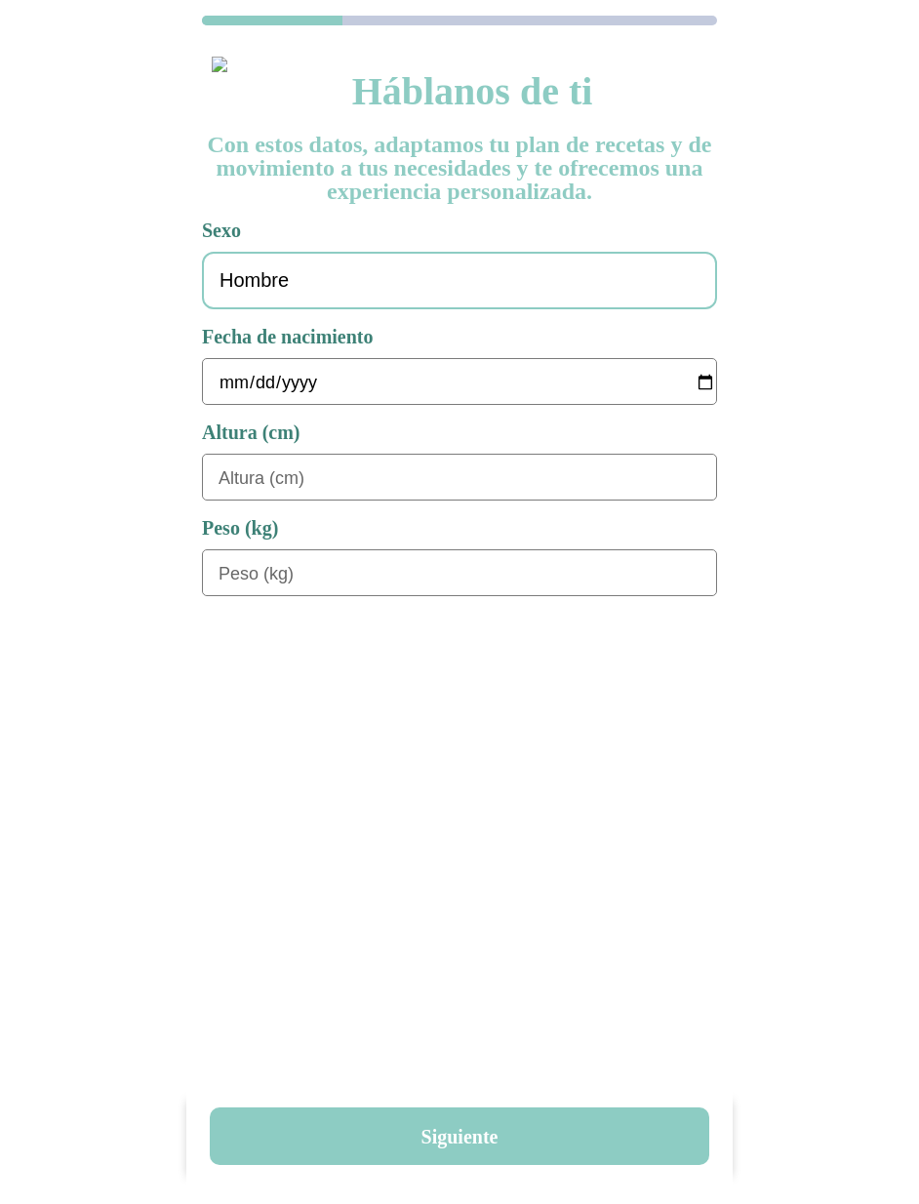
click at [219, 389] on input "date" at bounding box center [468, 382] width 498 height 47
type input "[DATE]"
type input "180"
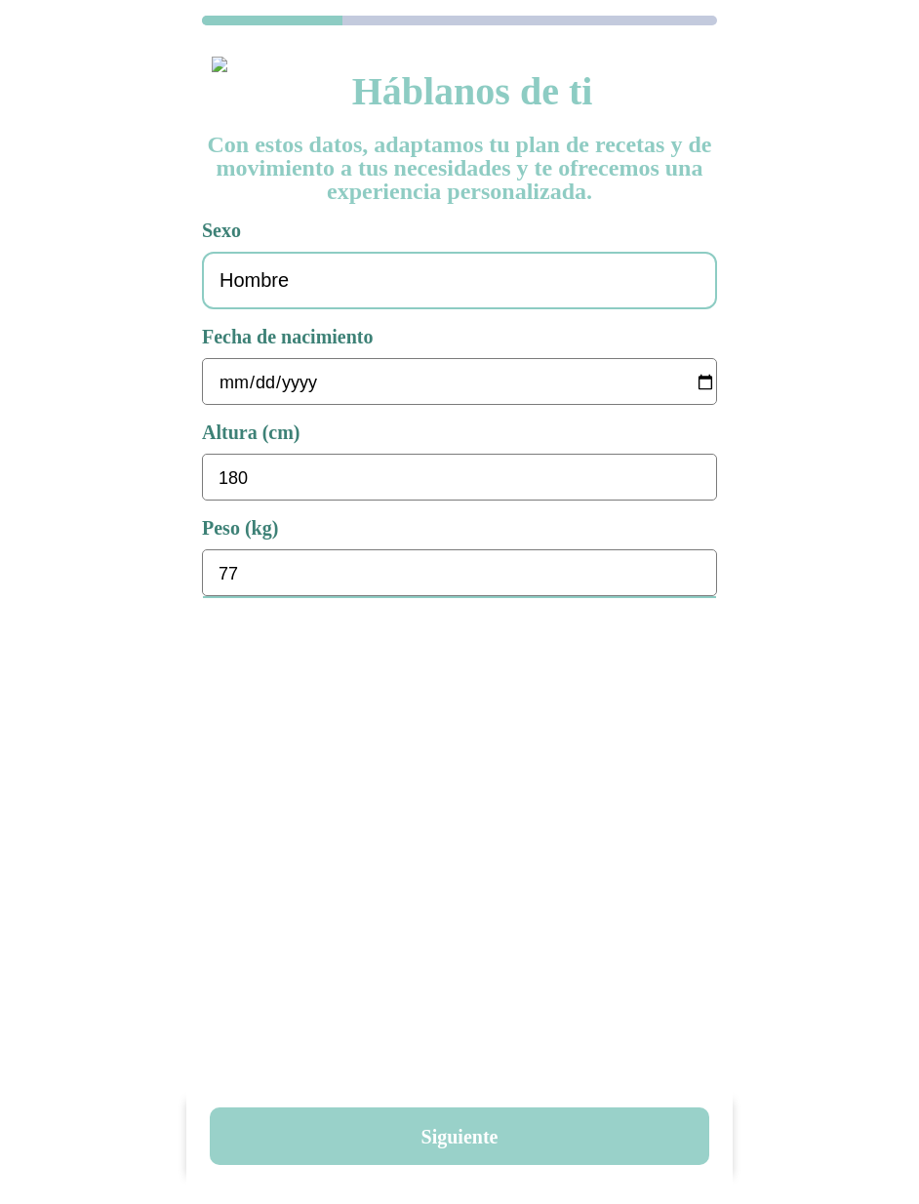
type input "77"
click at [444, 1115] on button "Siguiente" at bounding box center [459, 1136] width 499 height 58
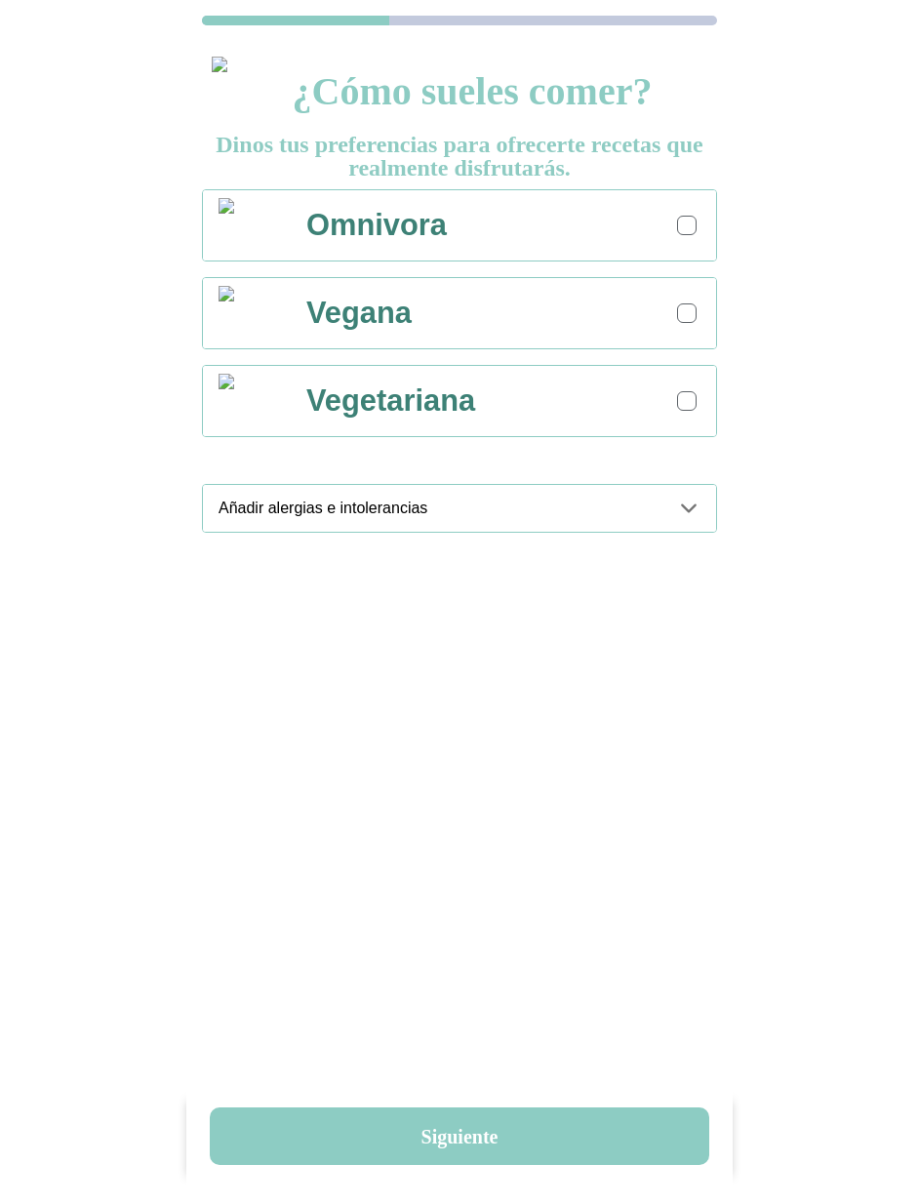
click at [695, 235] on label at bounding box center [688, 225] width 23 height 23
click at [680, 502] on icon at bounding box center [688, 508] width 23 height 23
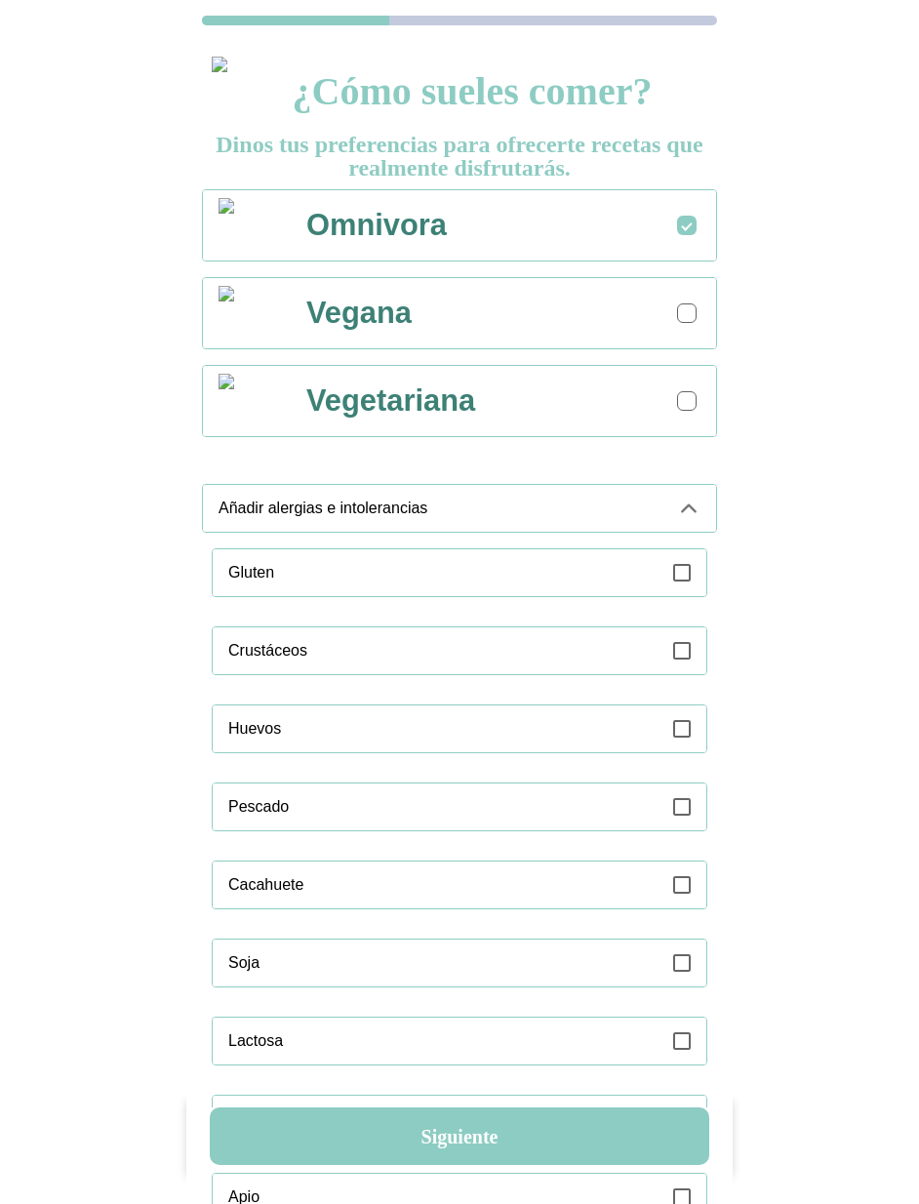
click at [653, 583] on div "Gluten" at bounding box center [442, 572] width 429 height 47
click at [697, 497] on icon at bounding box center [688, 508] width 23 height 23
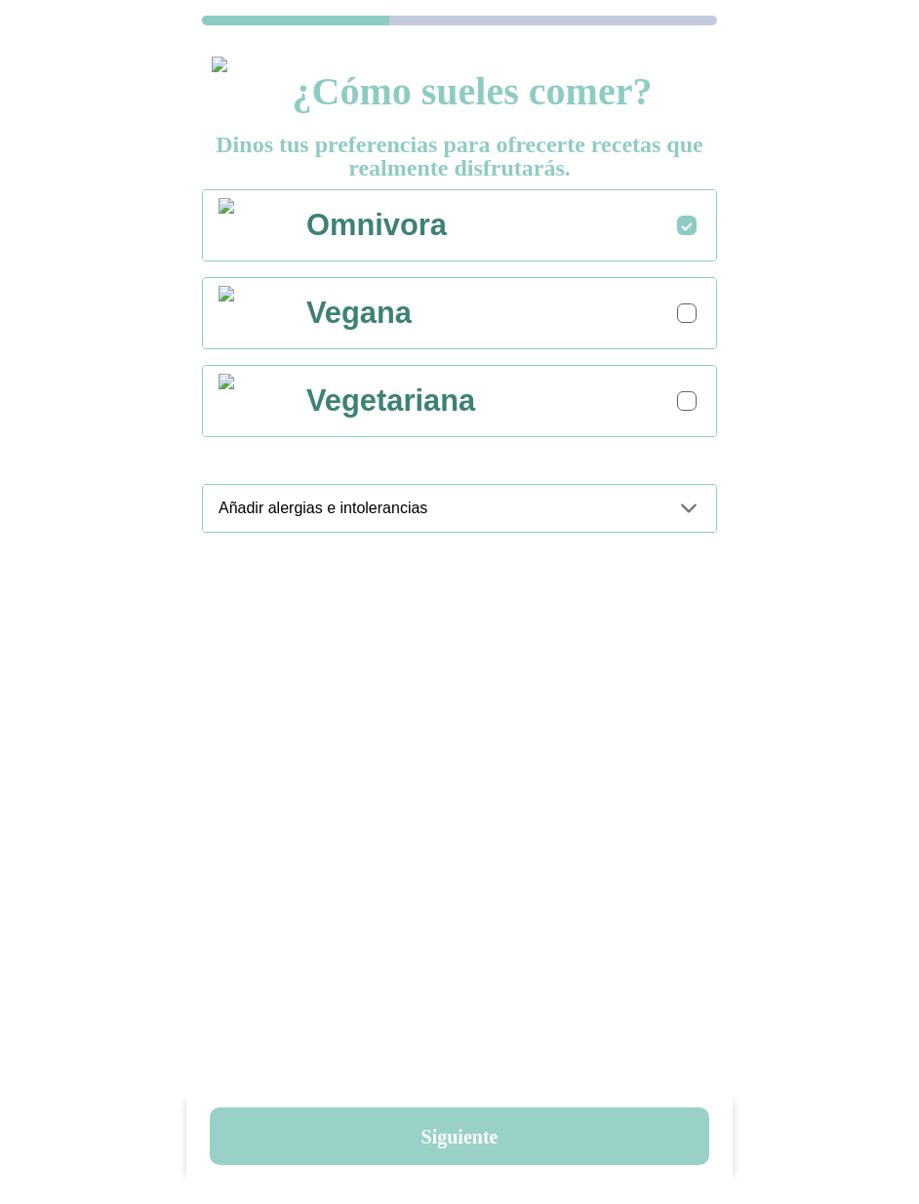
click at [478, 1137] on button "Siguiente" at bounding box center [459, 1136] width 499 height 58
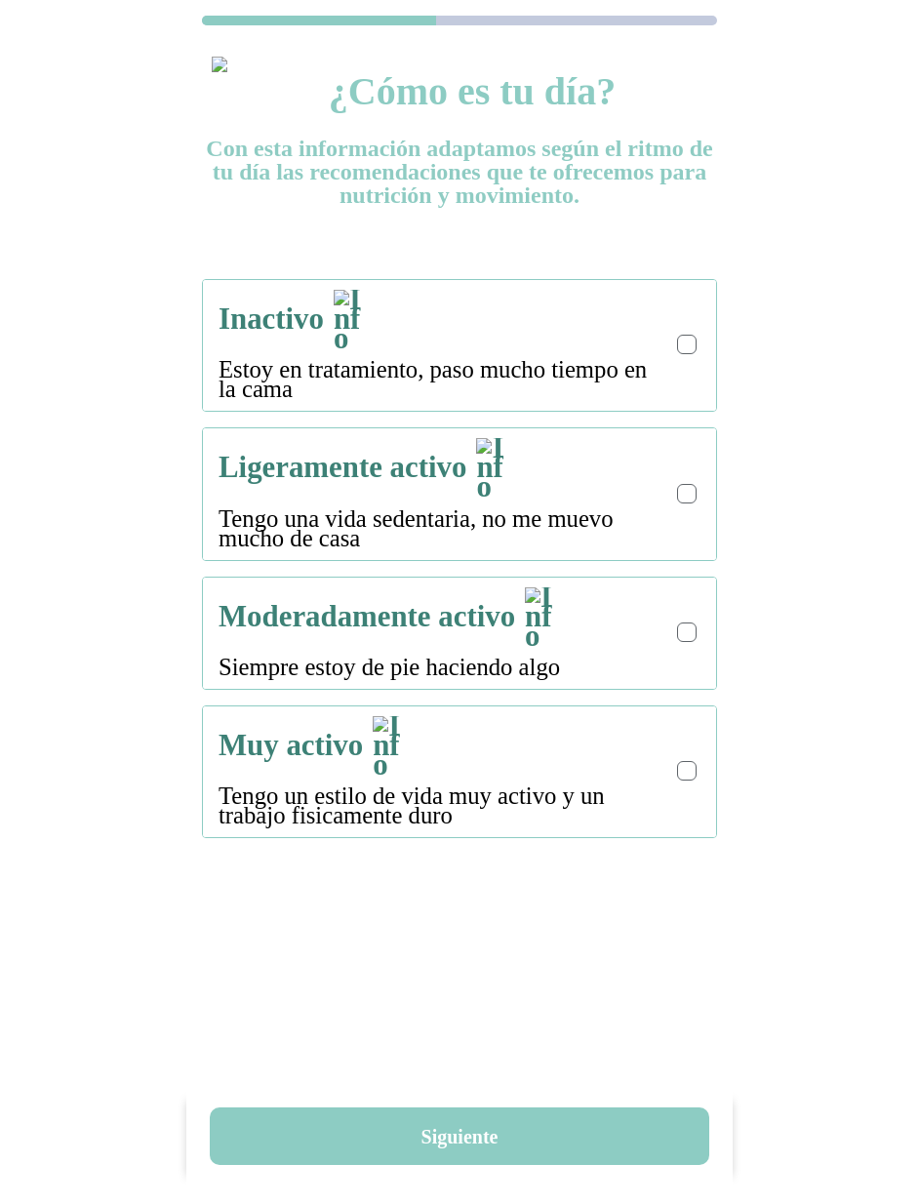
click at [673, 343] on div "Inactivo Estoy en tratamiento, paso mucho tiempo en la cama" at bounding box center [460, 345] width 482 height 131
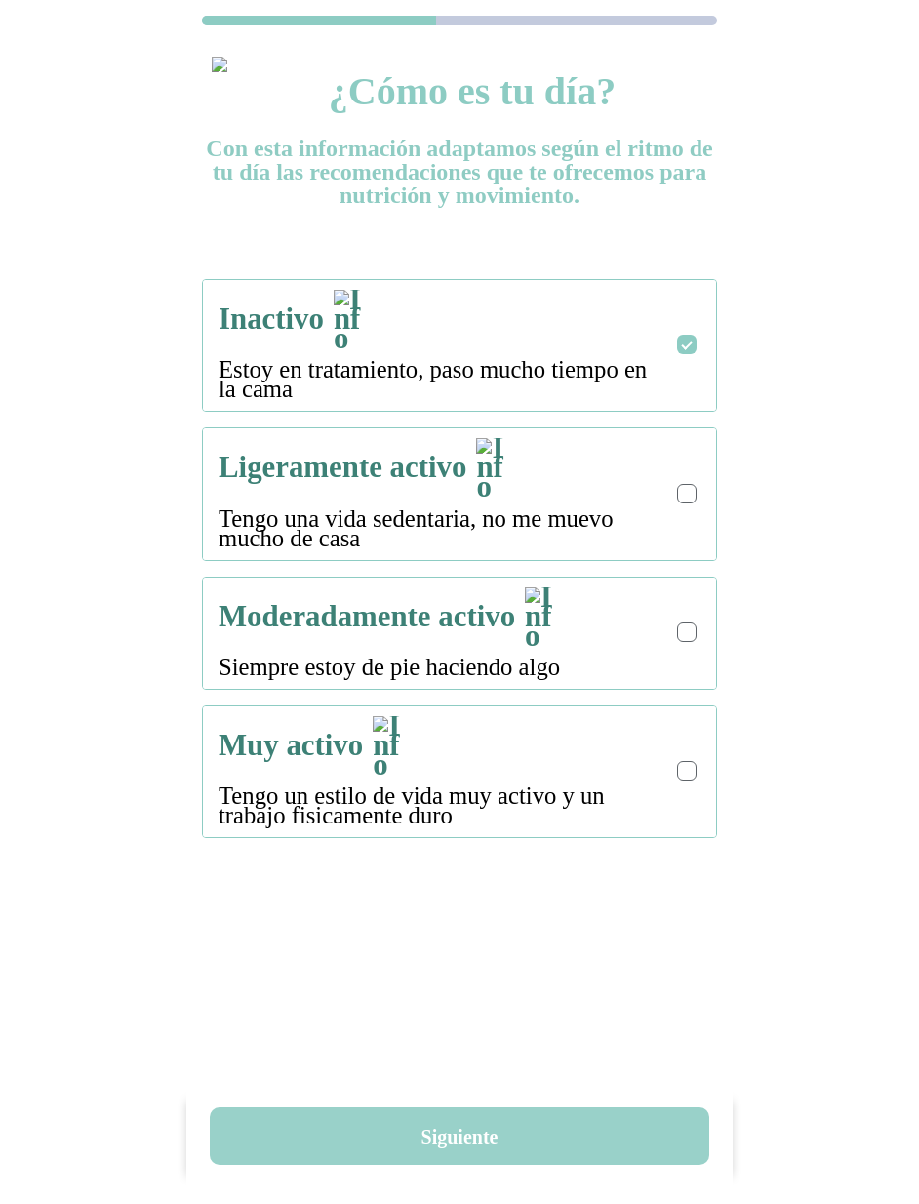
click at [536, 1126] on button "Siguiente" at bounding box center [459, 1136] width 499 height 58
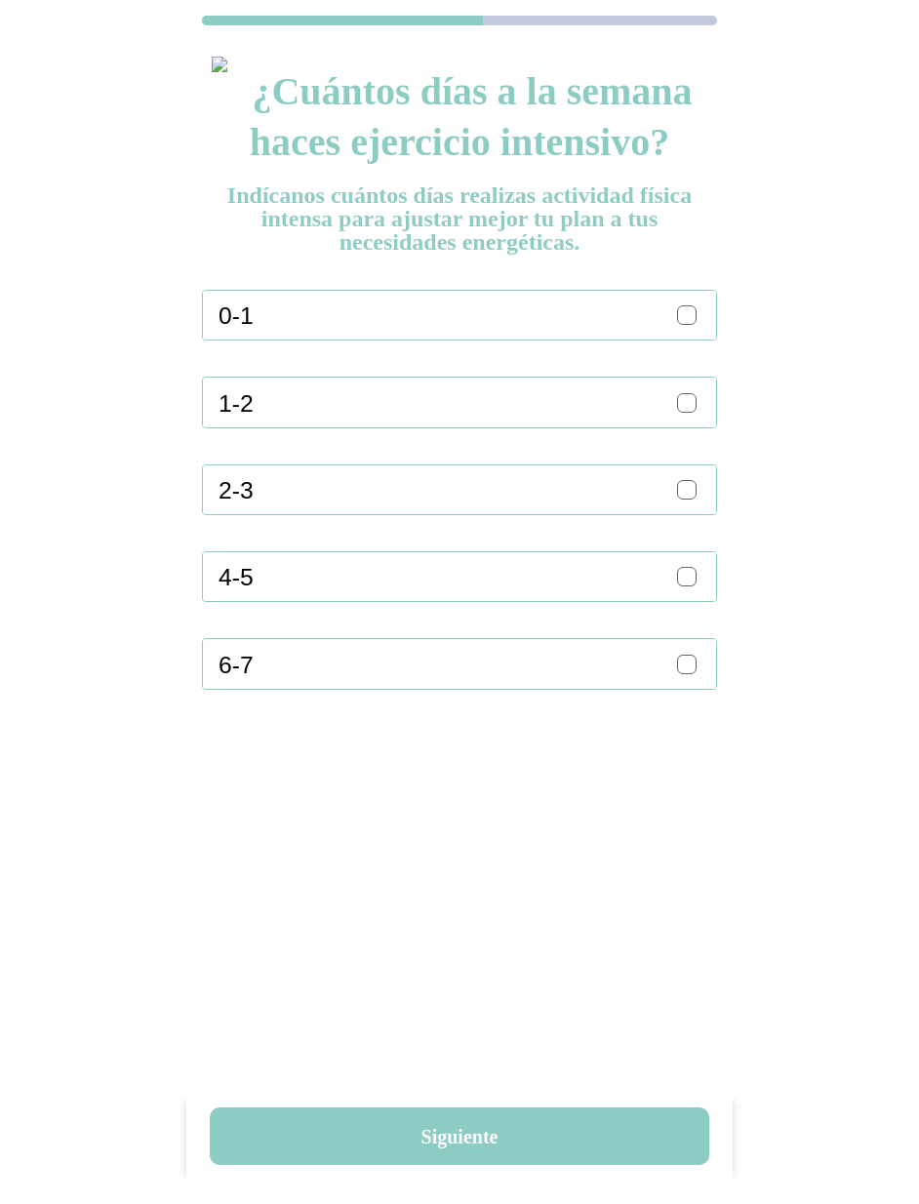
click at [679, 495] on div at bounding box center [687, 490] width 20 height 20
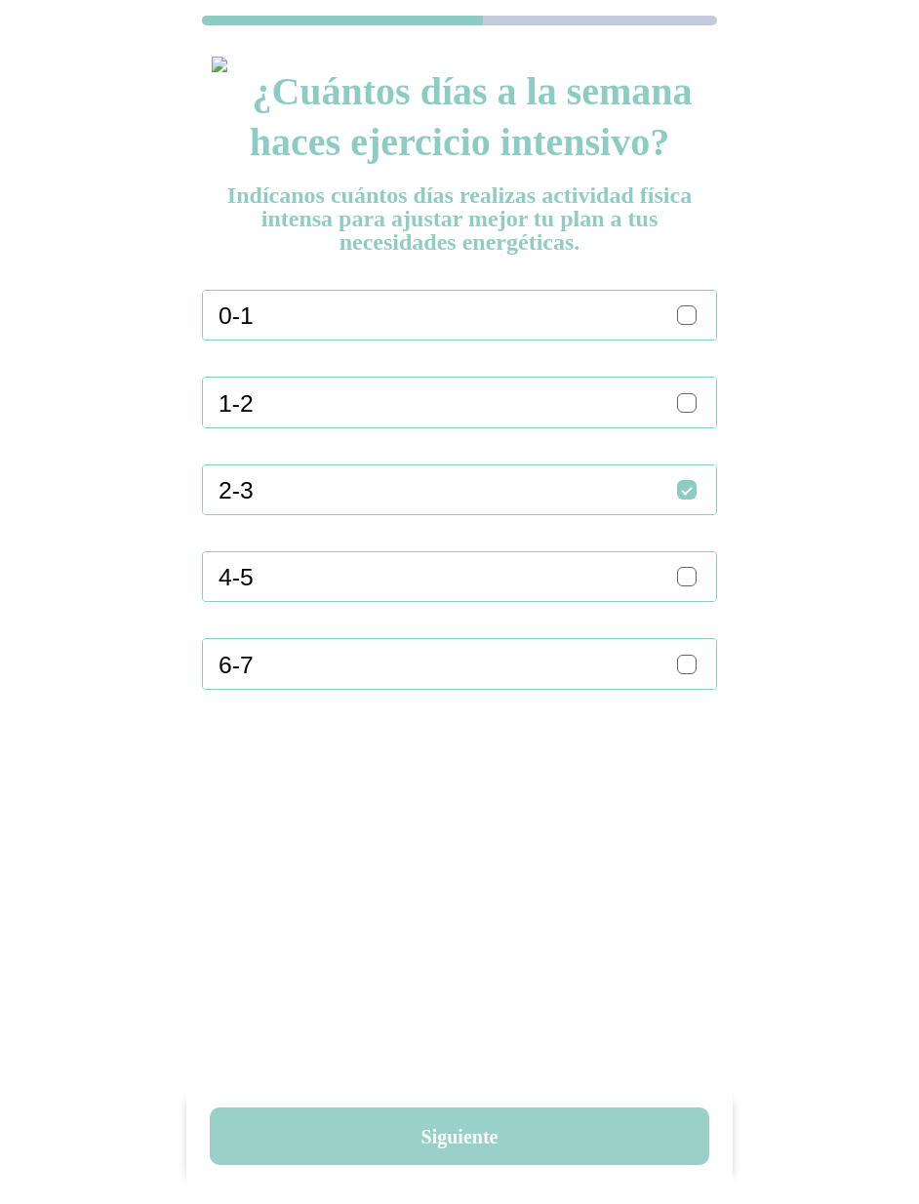
click at [455, 1139] on button "Siguiente" at bounding box center [459, 1136] width 499 height 58
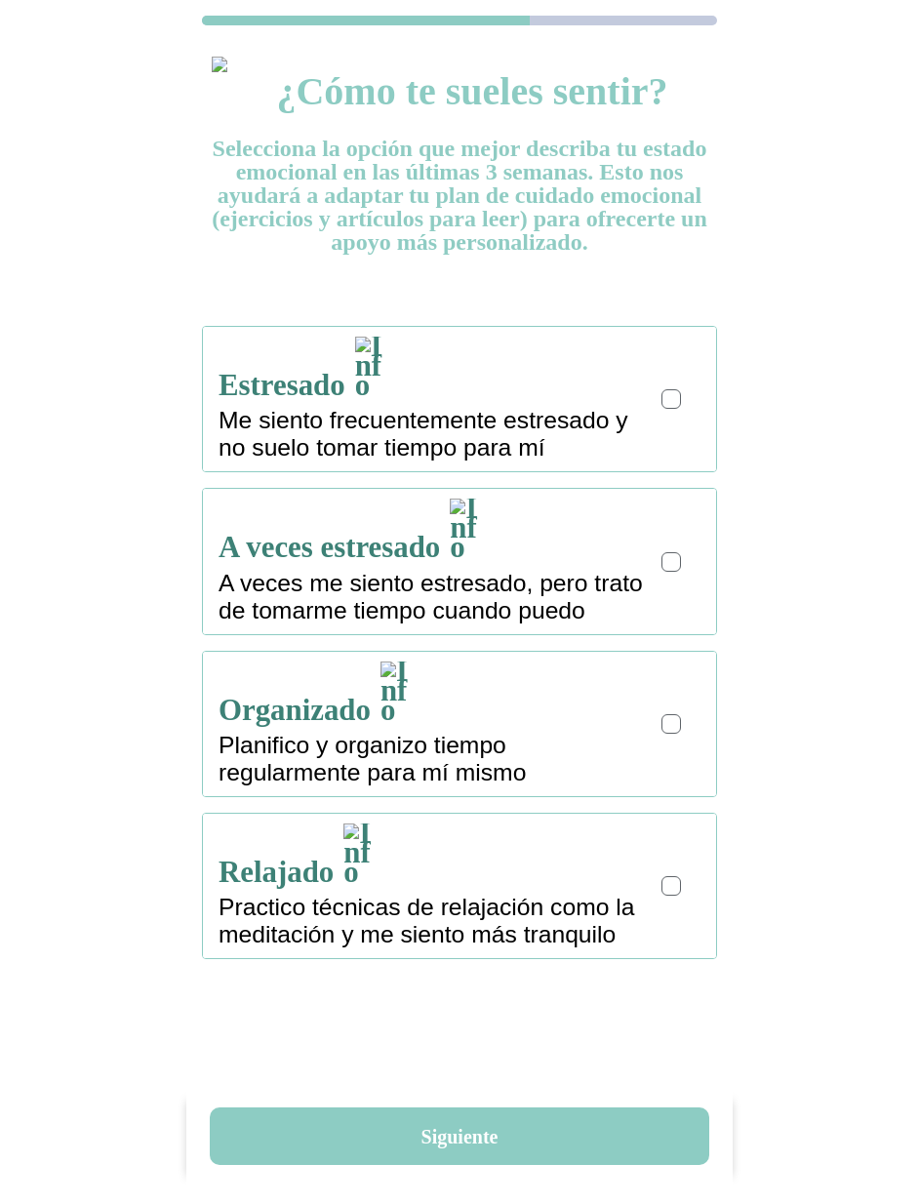
click at [680, 389] on div at bounding box center [671, 399] width 20 height 20
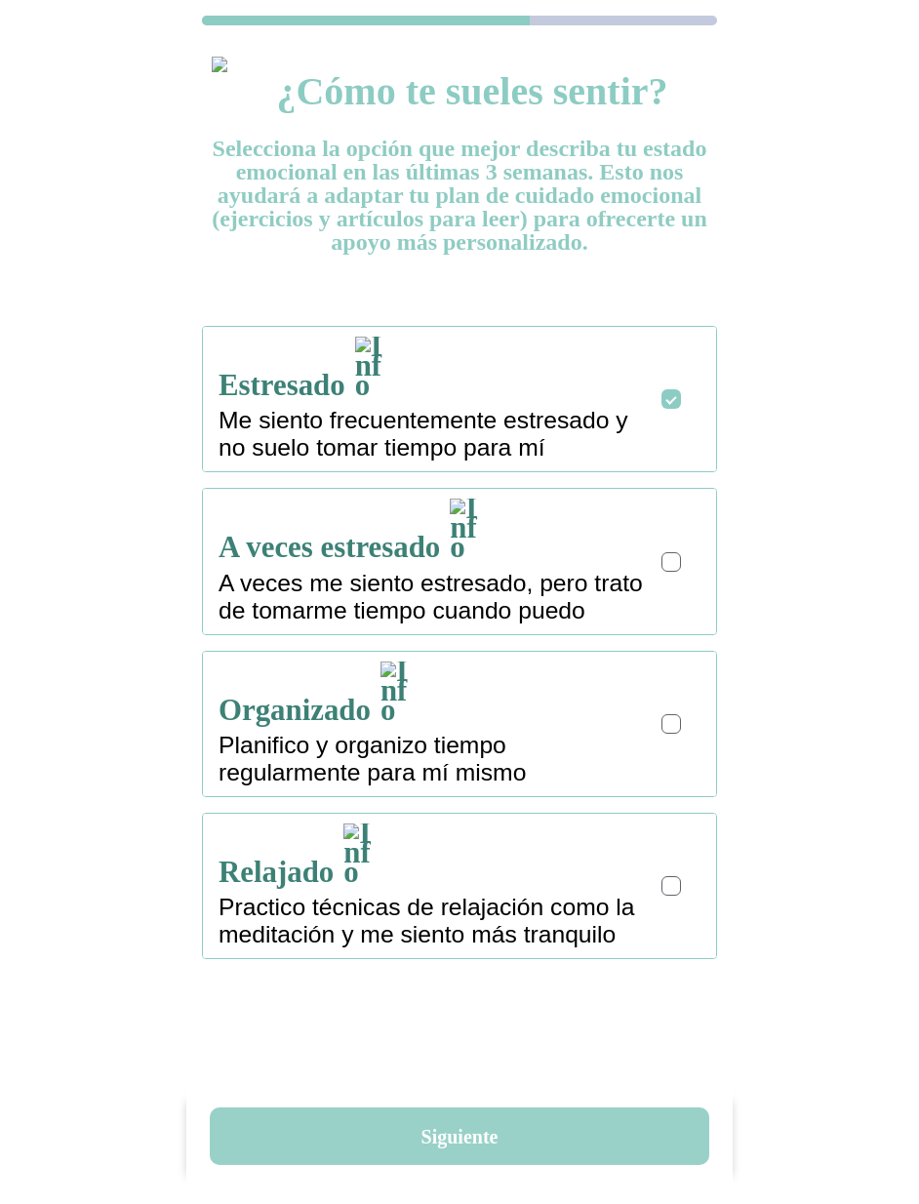
click at [517, 1148] on button "Siguiente" at bounding box center [459, 1136] width 499 height 58
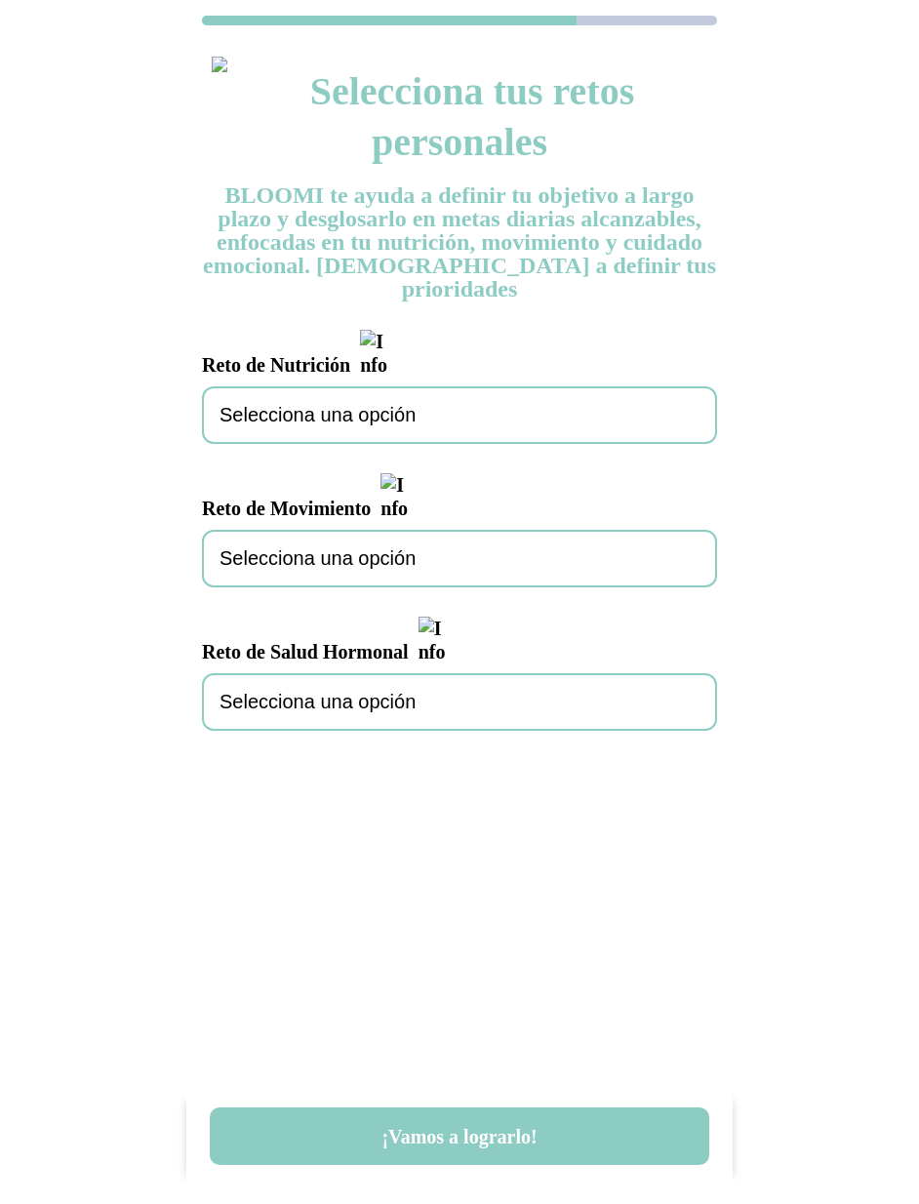
click at [386, 404] on span "Selecciona una opción" at bounding box center [317, 415] width 196 height 22
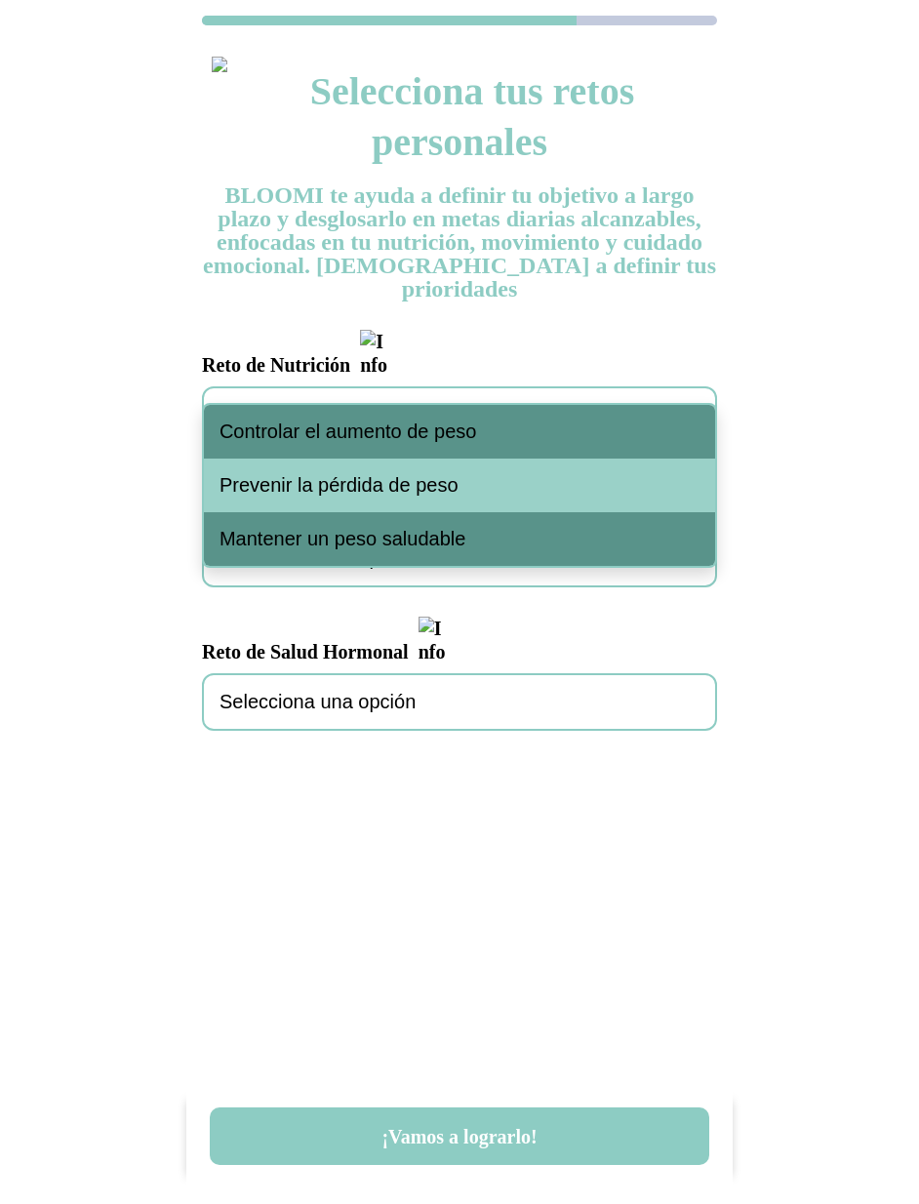
click at [380, 422] on span "Controlar el aumento de peso" at bounding box center [348, 431] width 258 height 22
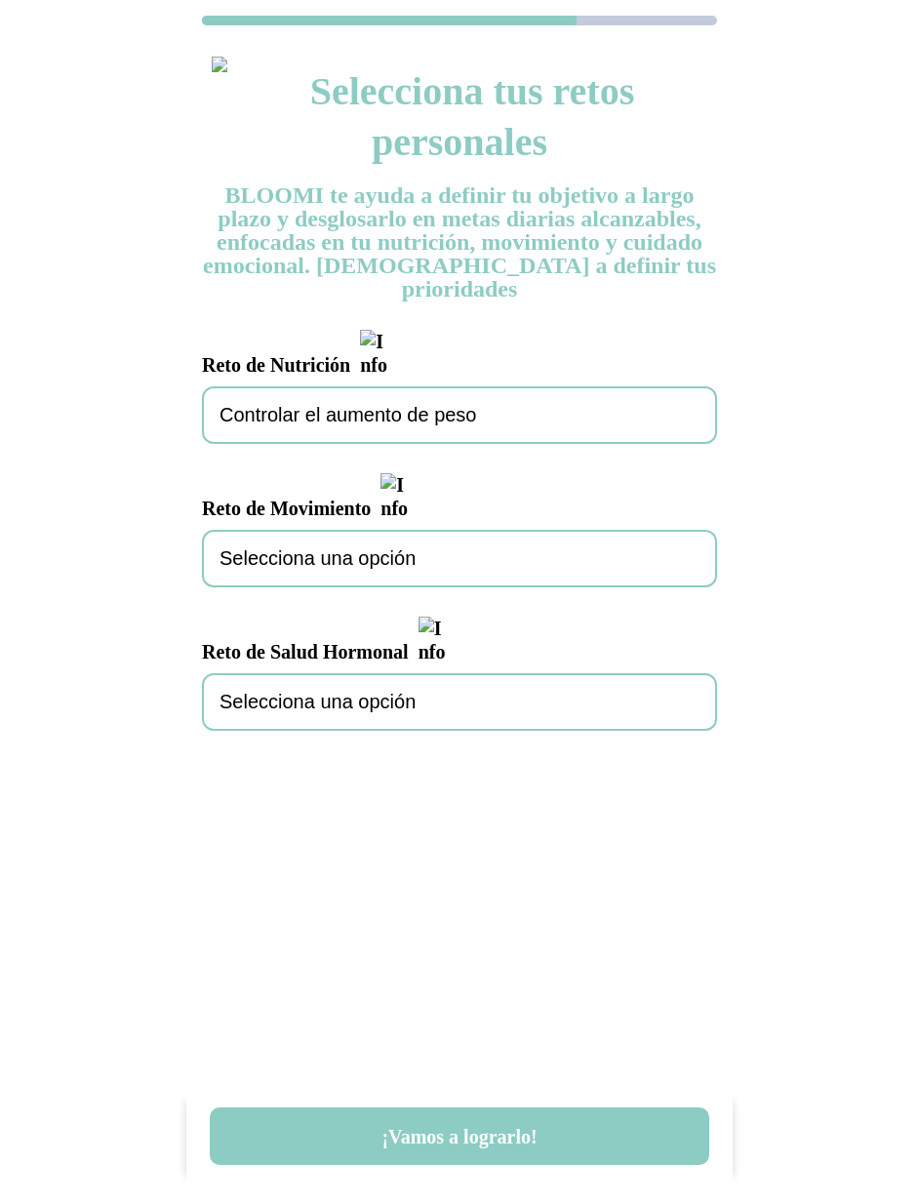
click at [374, 547] on span "Selecciona una opción" at bounding box center [317, 558] width 196 height 22
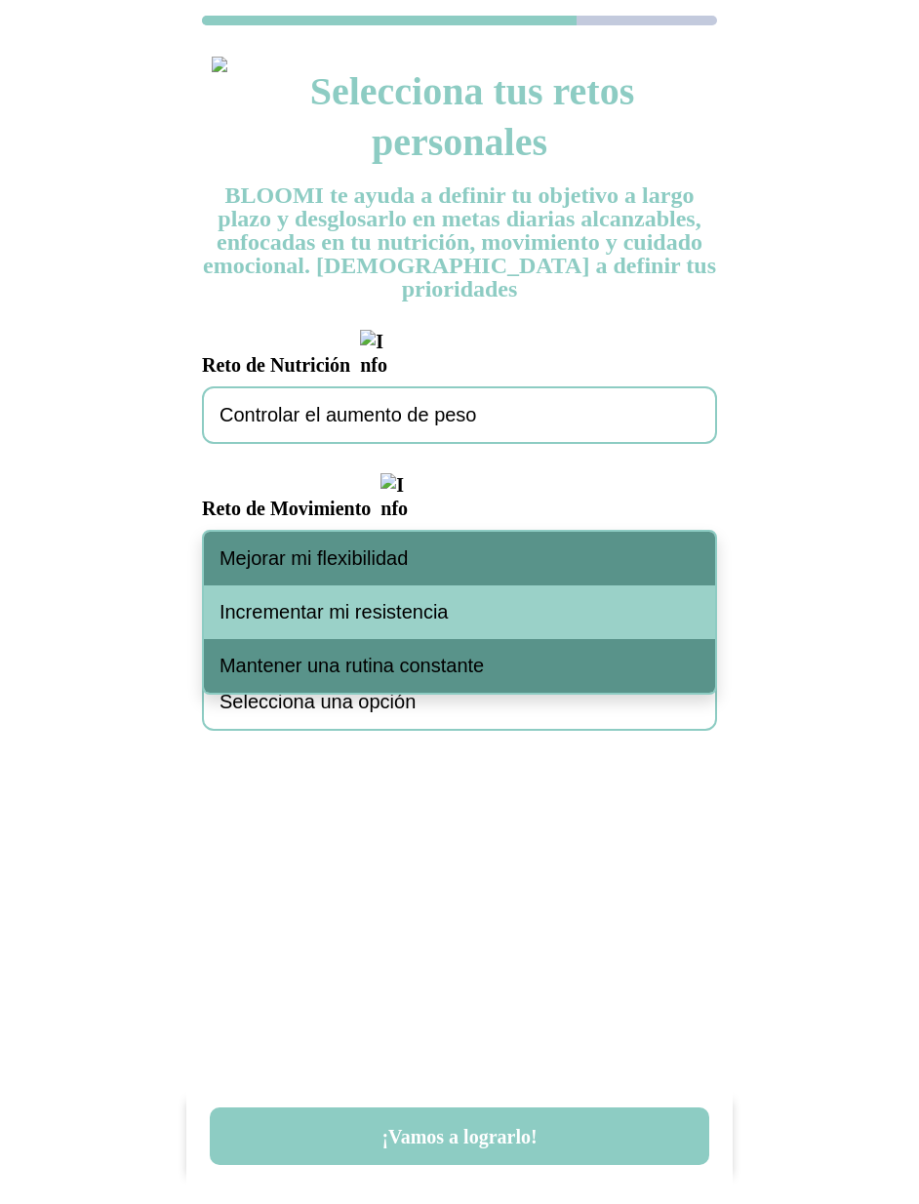
click at [382, 573] on div "Mejorar mi flexibilidad" at bounding box center [459, 559] width 511 height 54
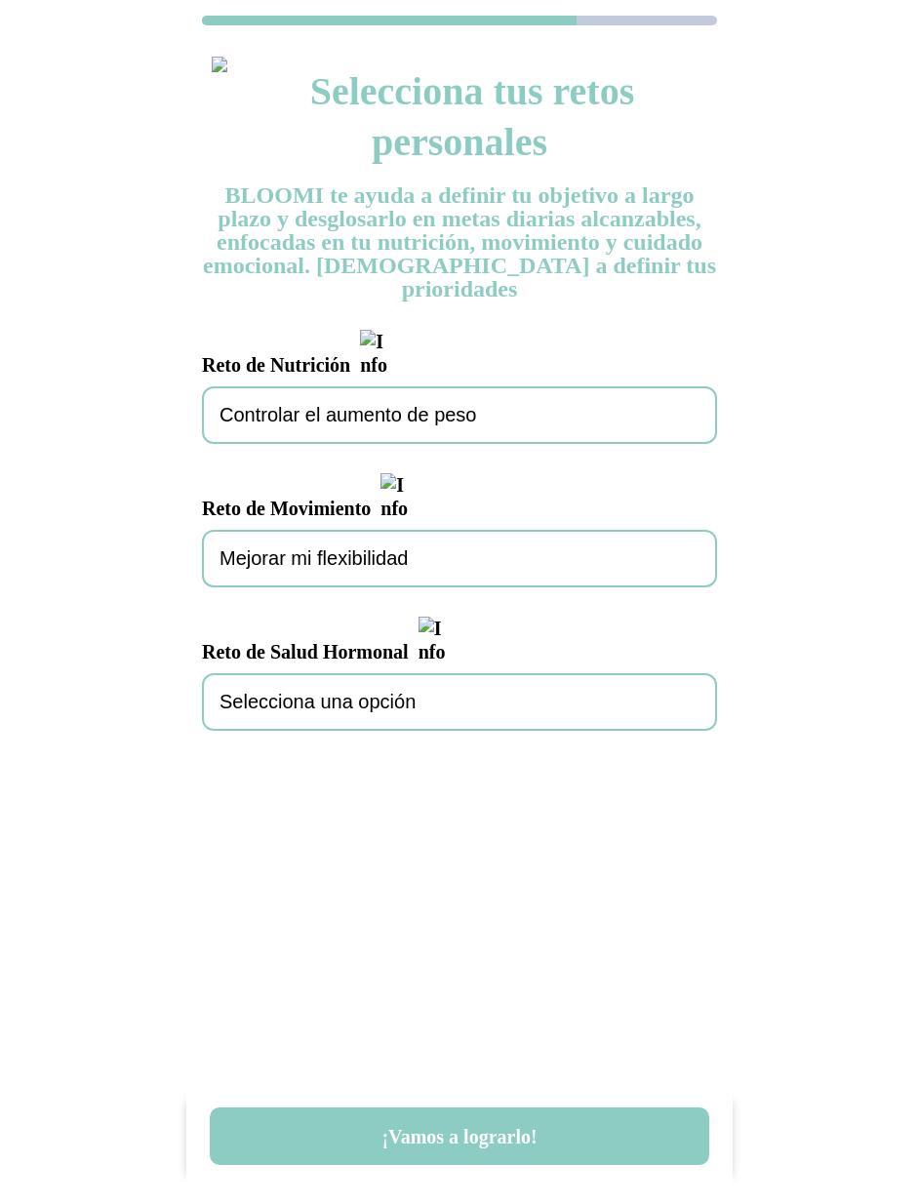
click at [390, 673] on div "Selecciona una opción" at bounding box center [459, 702] width 515 height 58
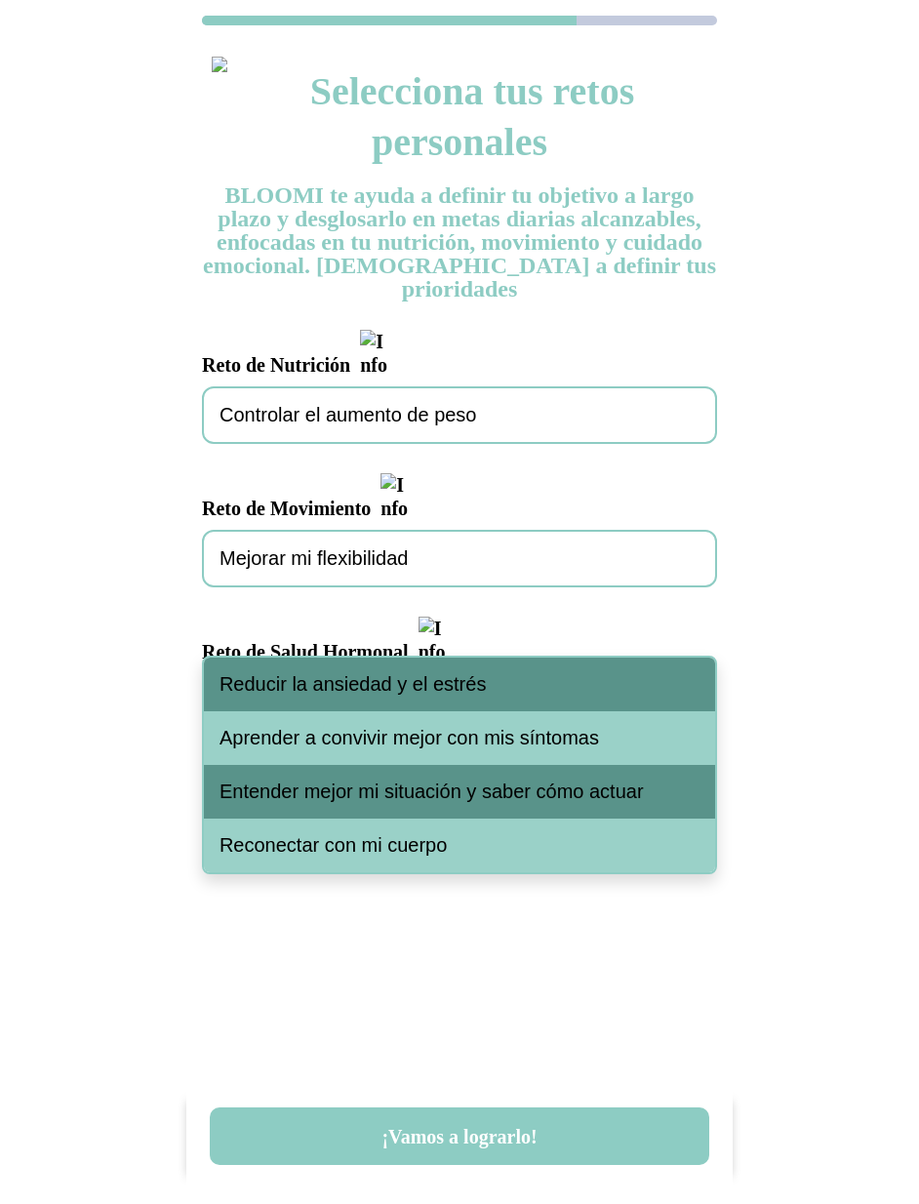
click at [403, 692] on span "Reducir la ansiedad y el estrés" at bounding box center [352, 684] width 266 height 22
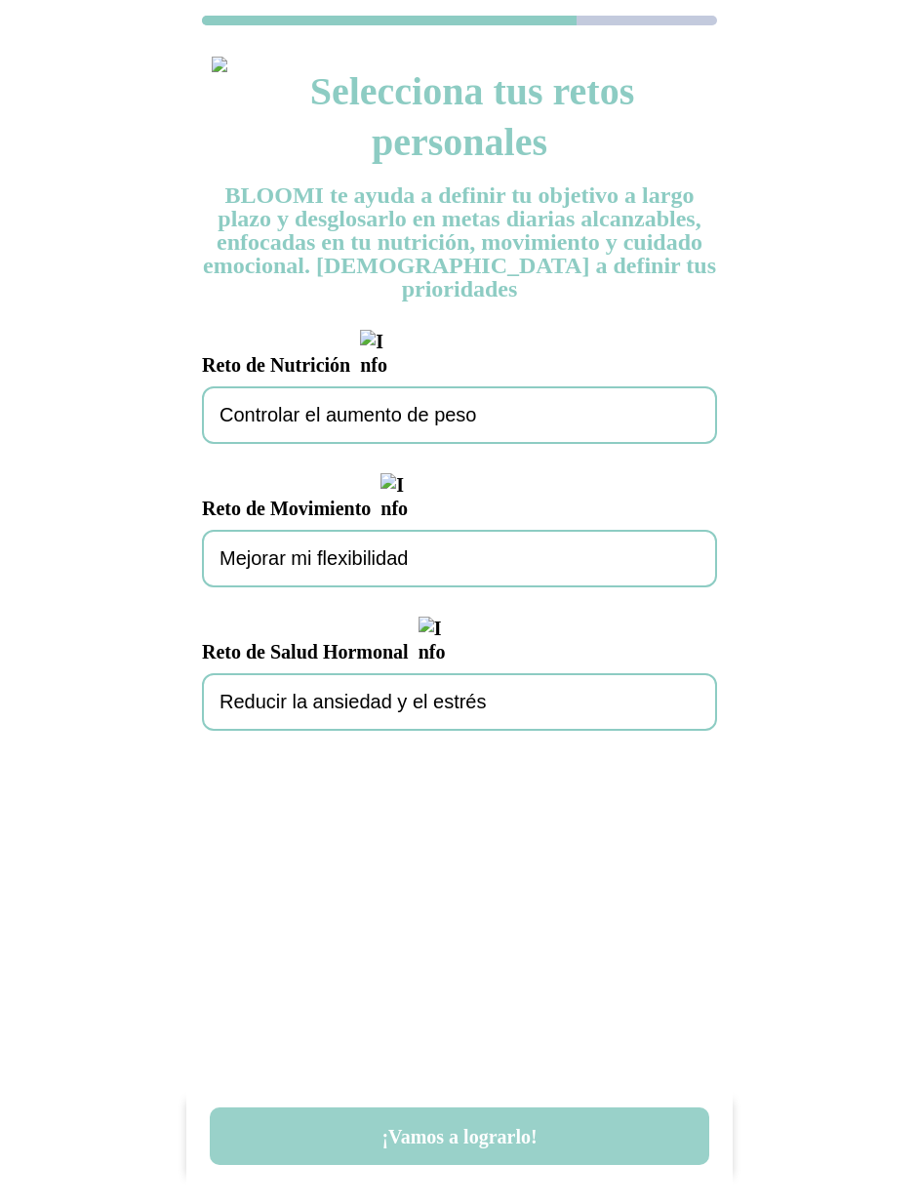
click at [494, 1141] on button "¡Vamos a lograrlo!" at bounding box center [459, 1136] width 499 height 58
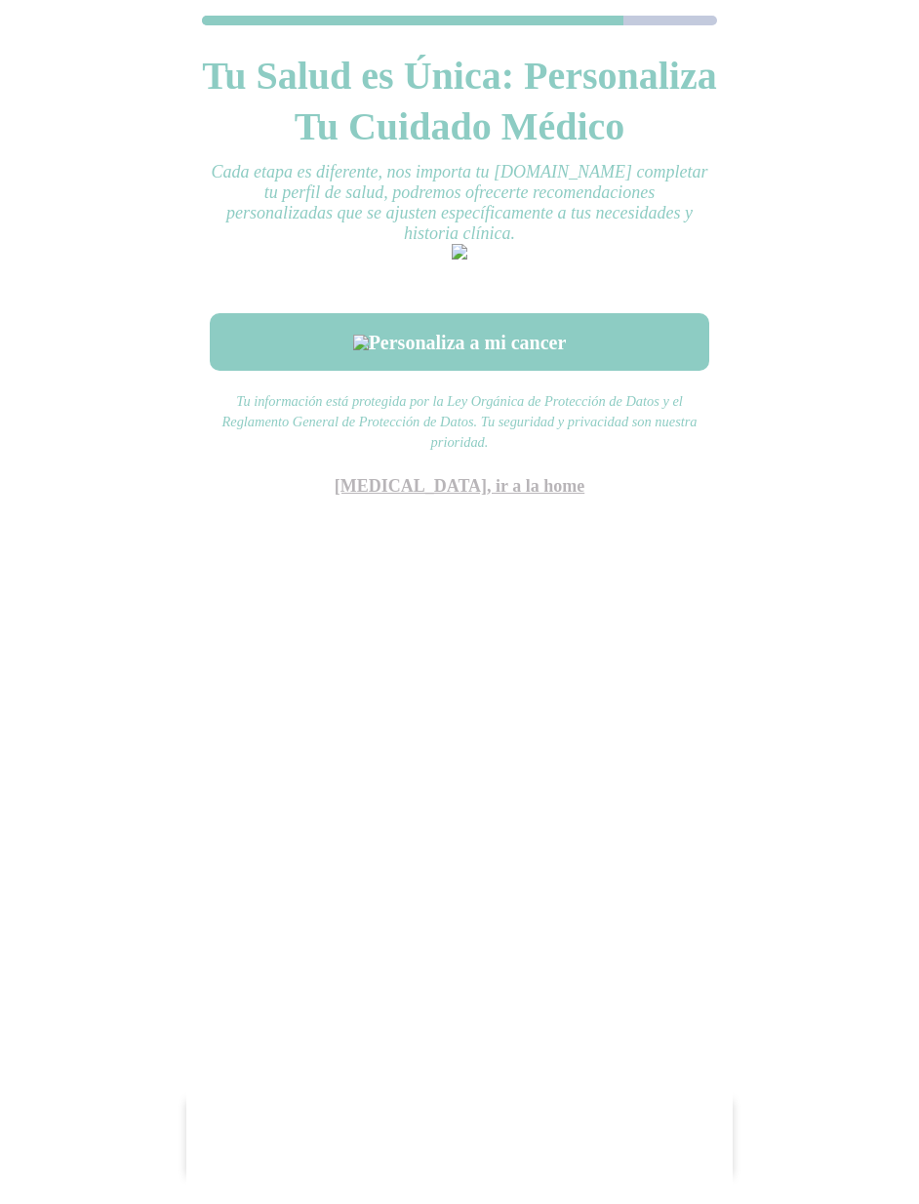
click at [498, 496] on link "Saltar, ir a la home" at bounding box center [460, 486] width 250 height 20
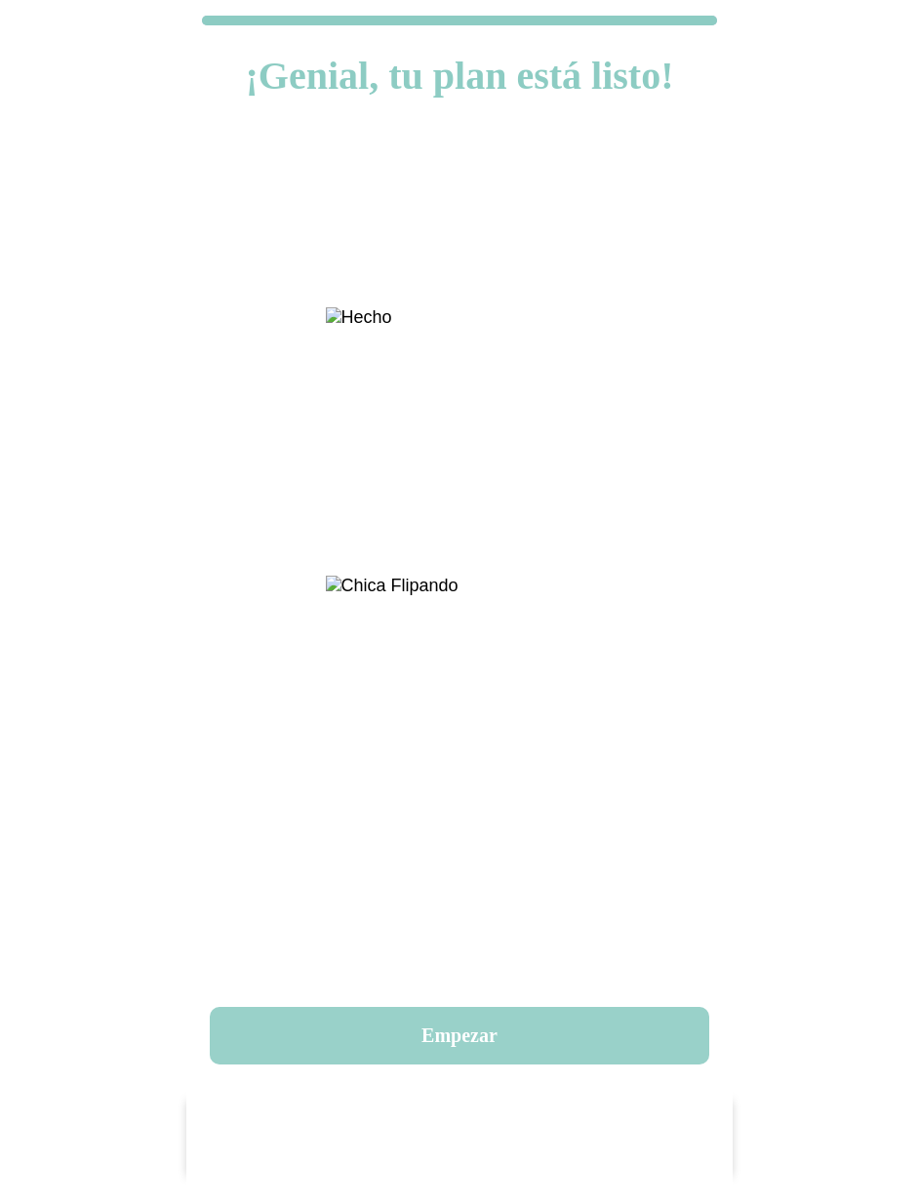
click at [445, 1040] on button "Empezar" at bounding box center [459, 1036] width 499 height 58
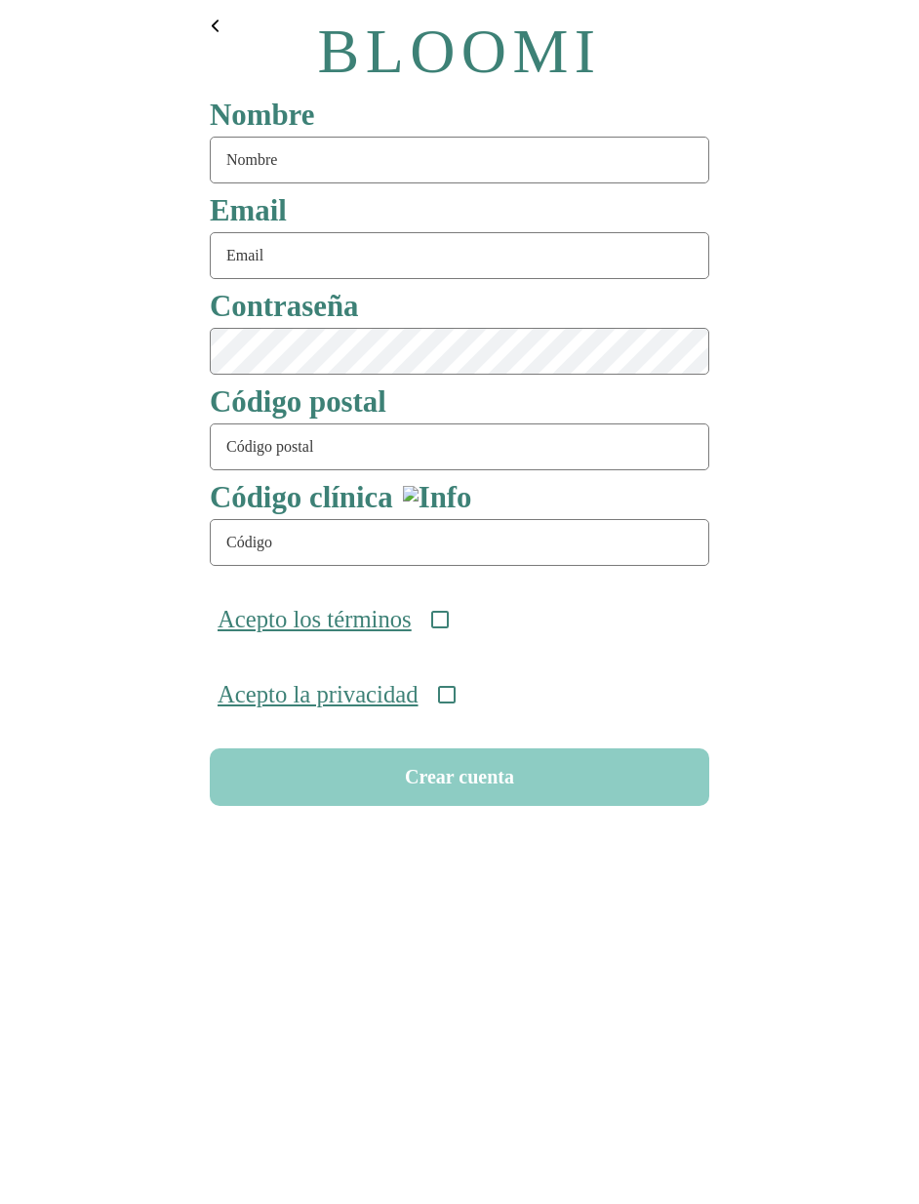
click at [424, 162] on input "text" at bounding box center [459, 160] width 499 height 47
type input "serie96"
type input "[EMAIL_ADDRESS][DOMAIN_NAME]"
type input "08911"
type input "ONC-UOM-001"
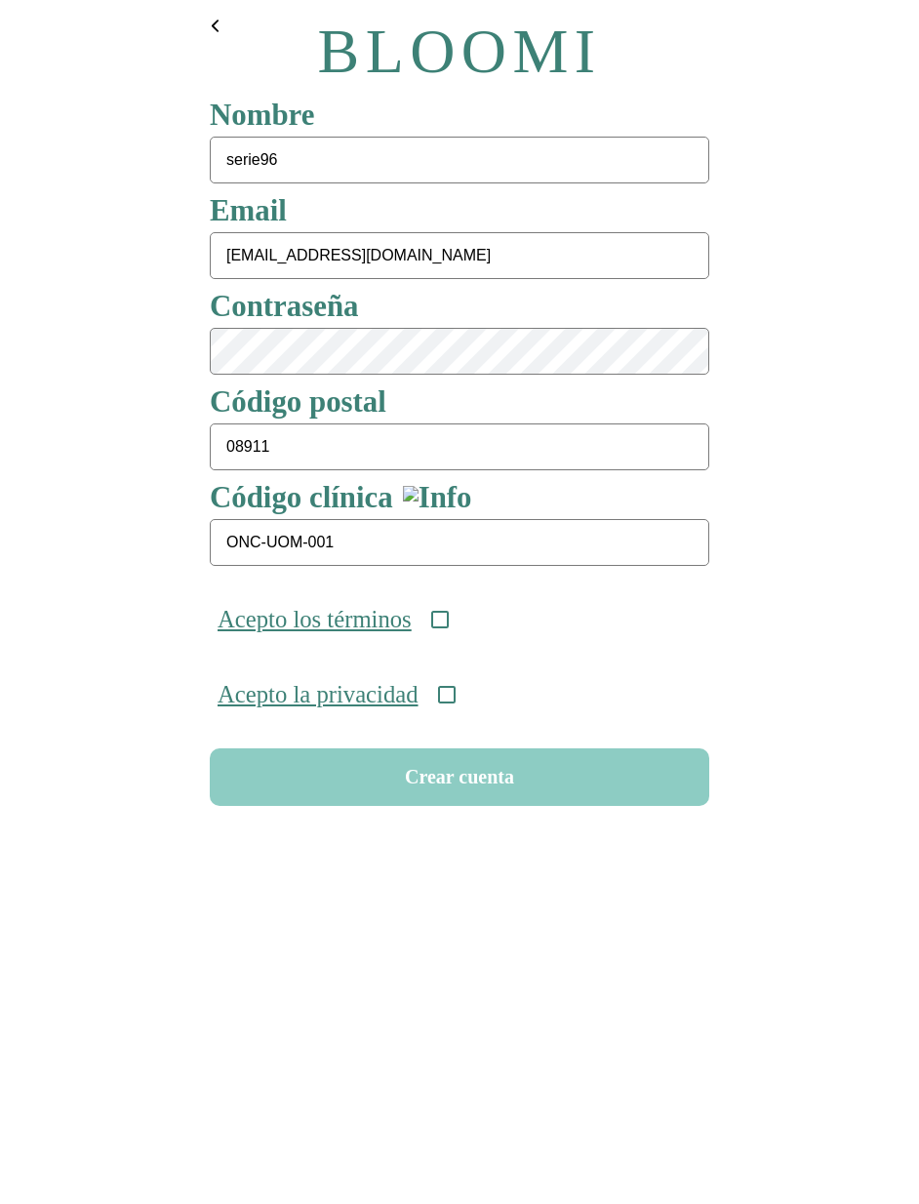
click at [449, 618] on icon at bounding box center [440, 620] width 18 height 18
click at [464, 712] on div "Acepto la privacidad" at bounding box center [459, 694] width 515 height 75
click at [470, 688] on div "Acepto la privacidad" at bounding box center [459, 694] width 515 height 75
click at [456, 703] on icon at bounding box center [447, 695] width 18 height 18
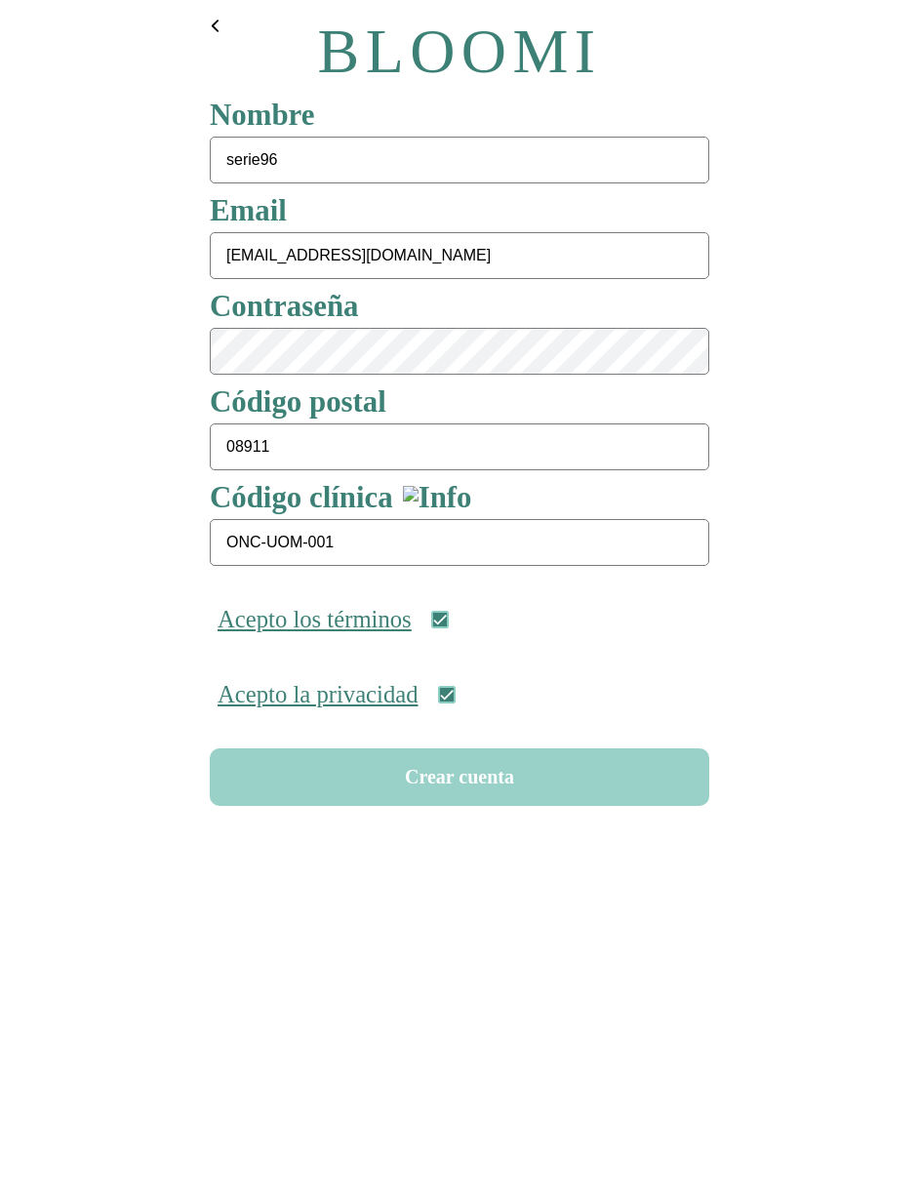
click at [460, 798] on button "Crear cuenta" at bounding box center [459, 777] width 499 height 58
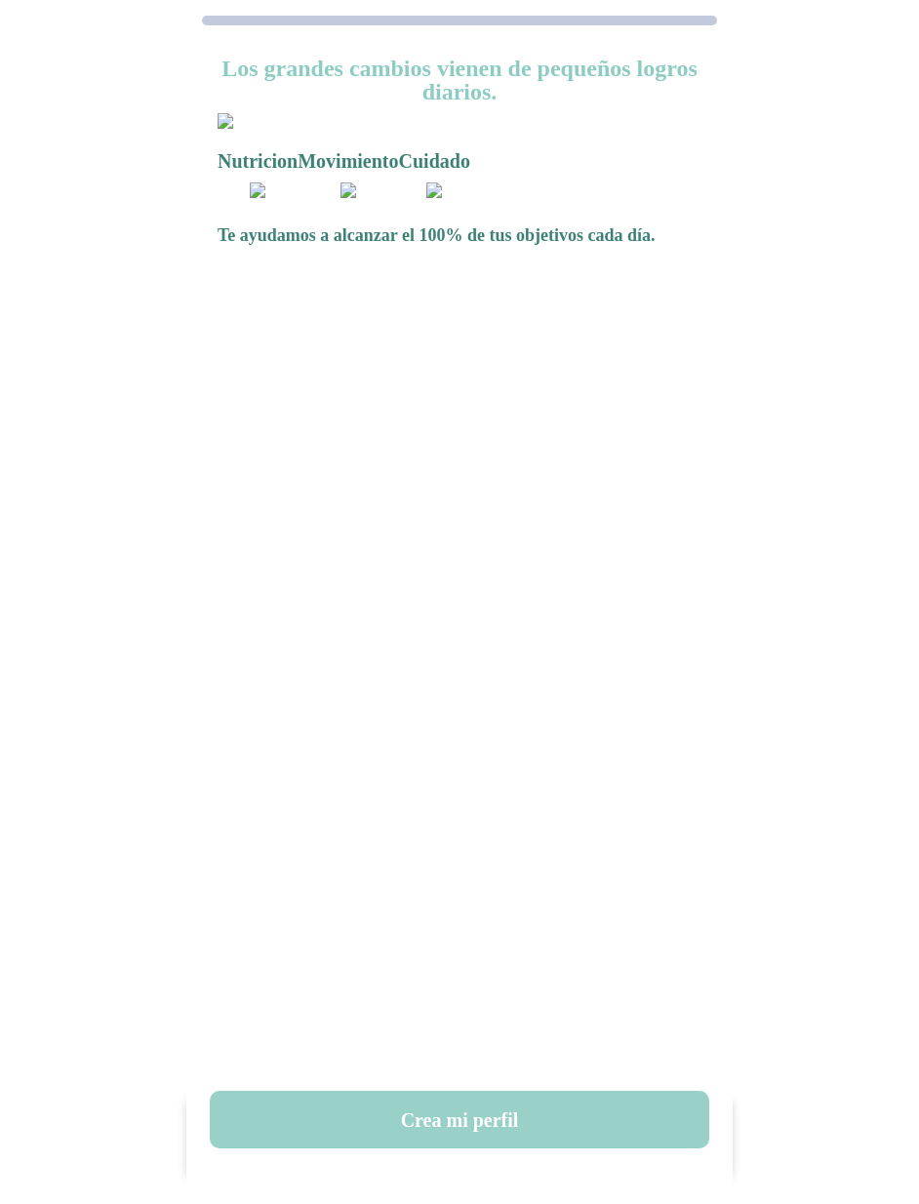
click at [465, 1121] on button "Crea mi perfil" at bounding box center [459, 1120] width 499 height 58
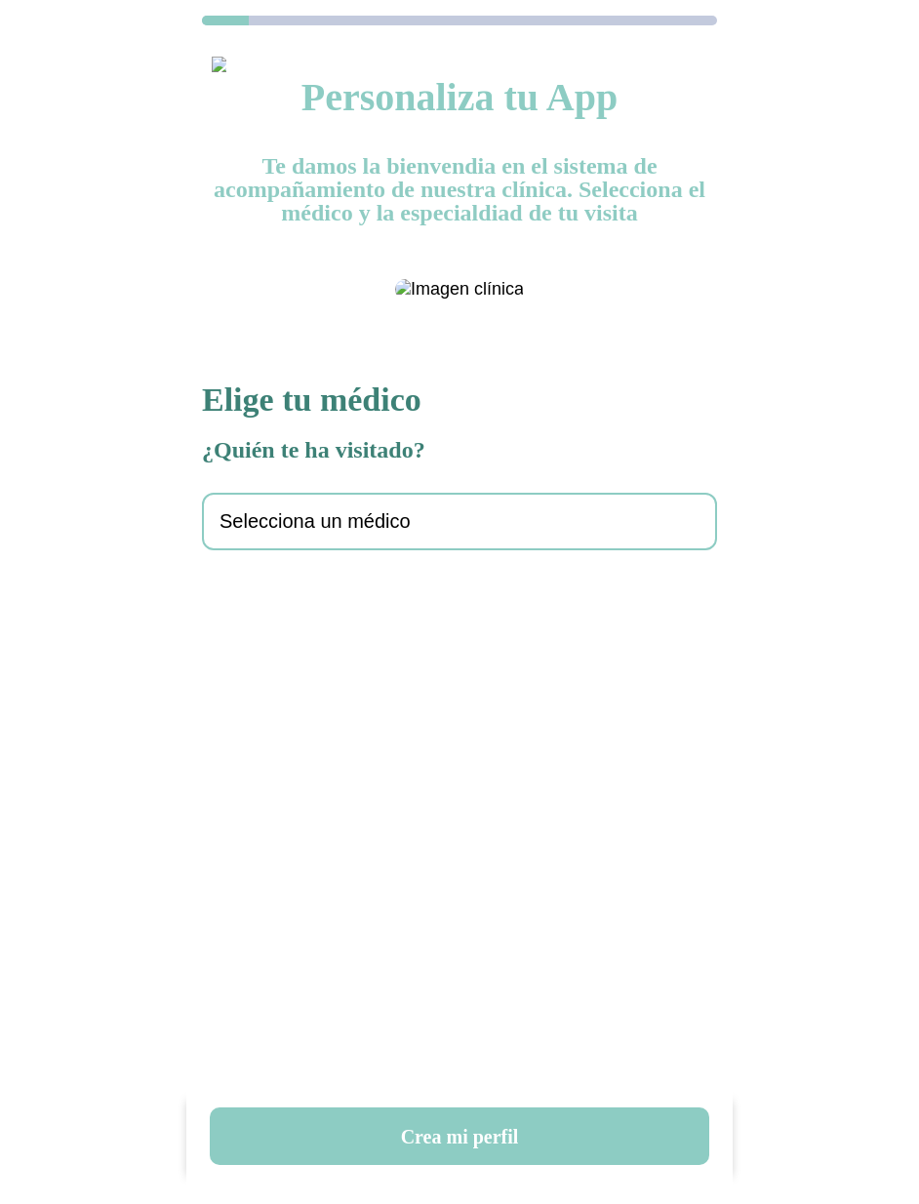
click at [339, 550] on div "Selecciona un médico" at bounding box center [459, 522] width 515 height 58
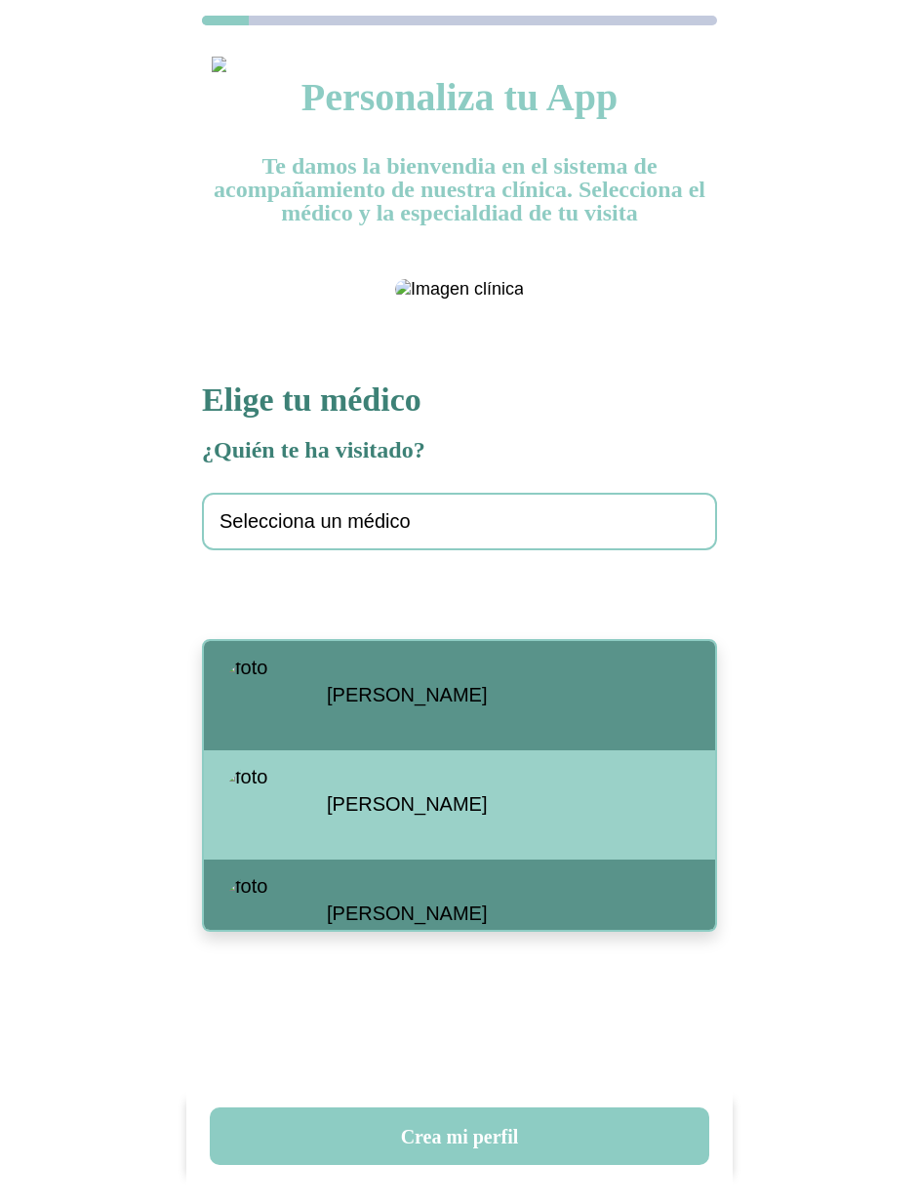
click at [337, 681] on div "Santiago Viteri" at bounding box center [459, 695] width 511 height 109
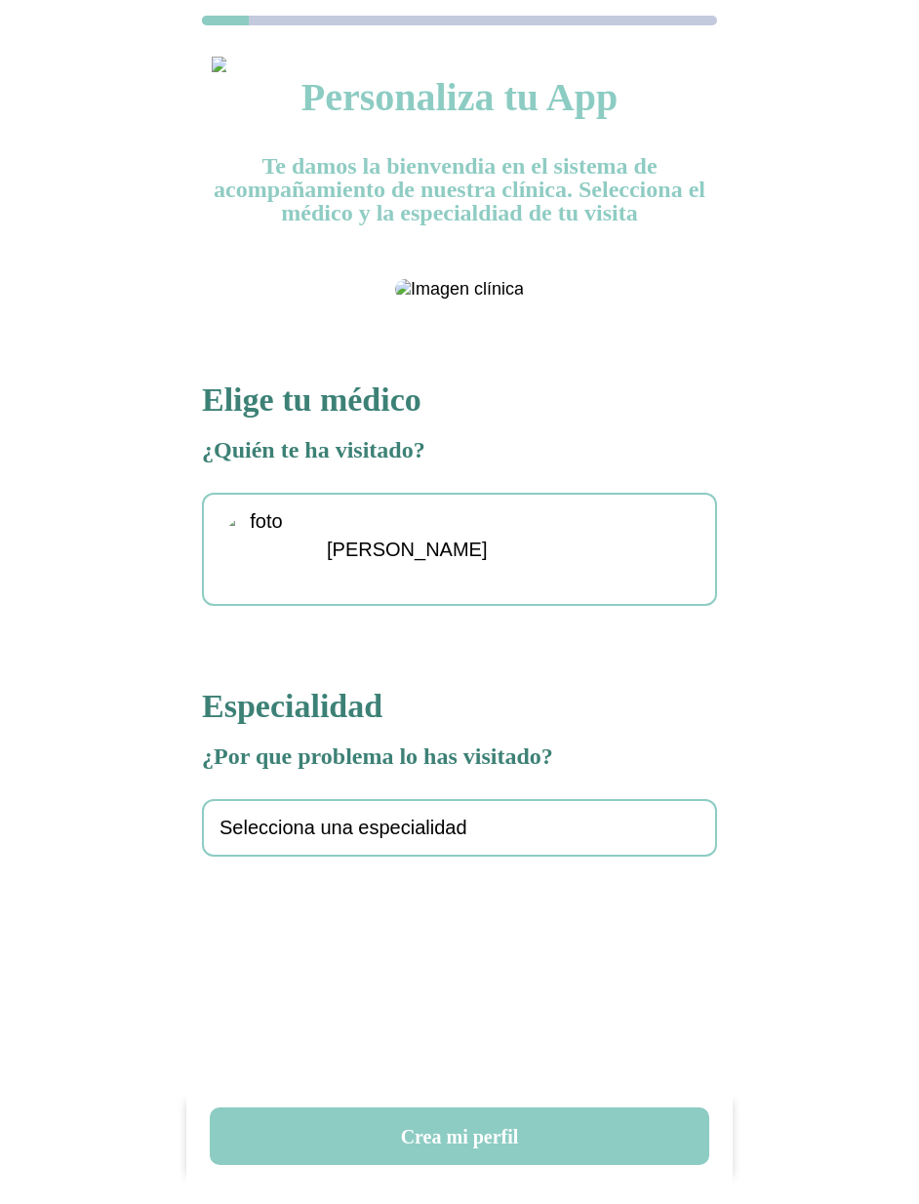
click at [365, 839] on span "Selecciona una especialidad" at bounding box center [343, 828] width 248 height 22
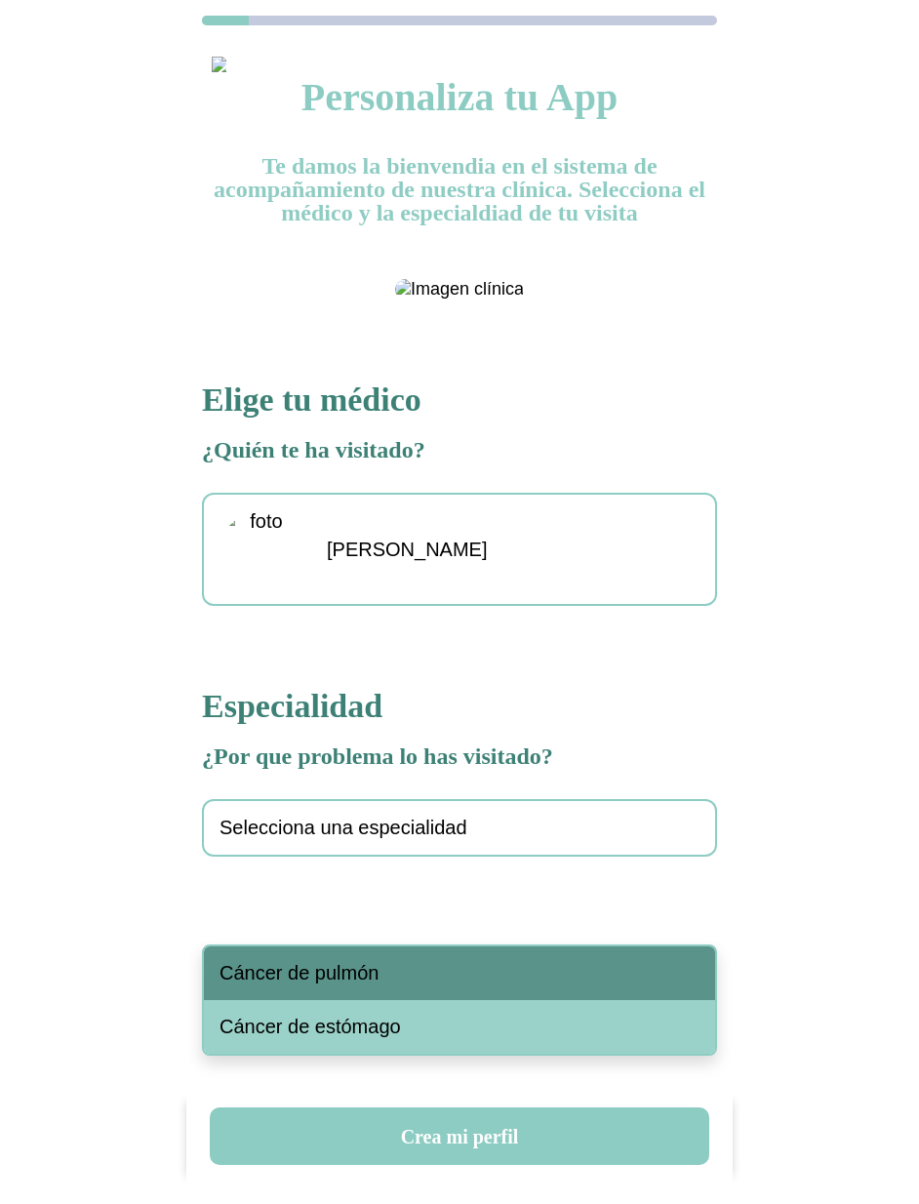
click at [361, 971] on span "Cáncer de pulmón" at bounding box center [298, 973] width 159 height 22
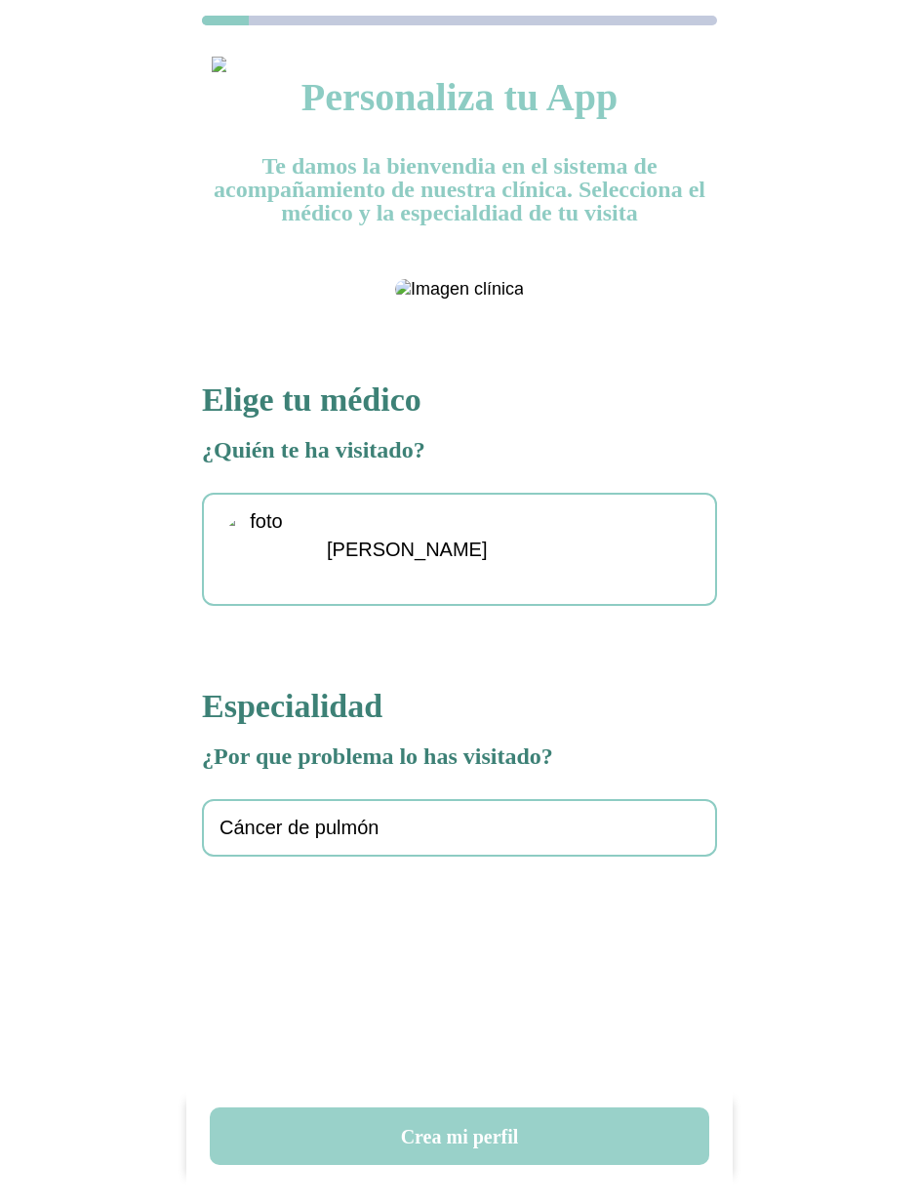
click at [484, 1139] on button "Crea mi perfil" at bounding box center [459, 1136] width 499 height 58
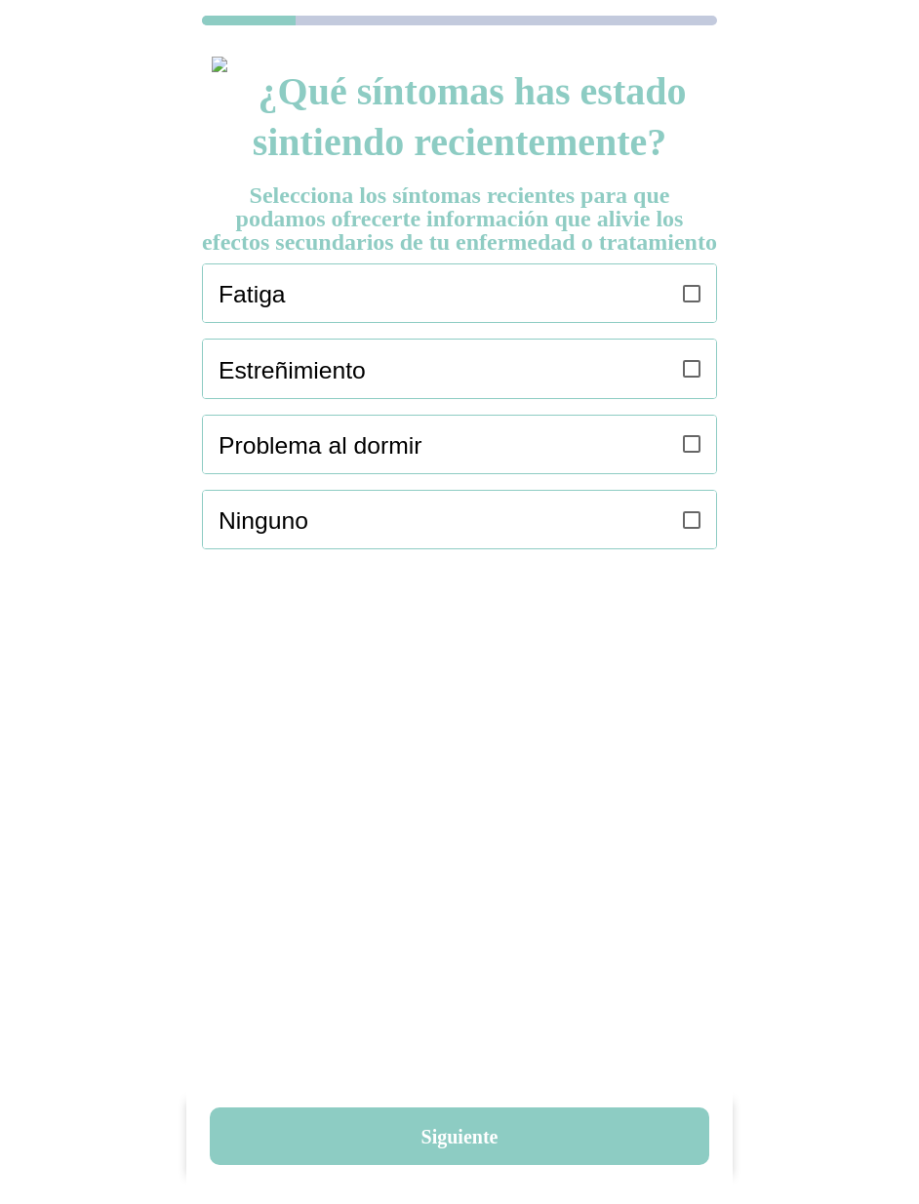
click at [671, 320] on div "Fatiga" at bounding box center [468, 293] width 498 height 58
click at [686, 372] on label at bounding box center [692, 368] width 18 height 58
click at [687, 453] on icon at bounding box center [692, 444] width 18 height 18
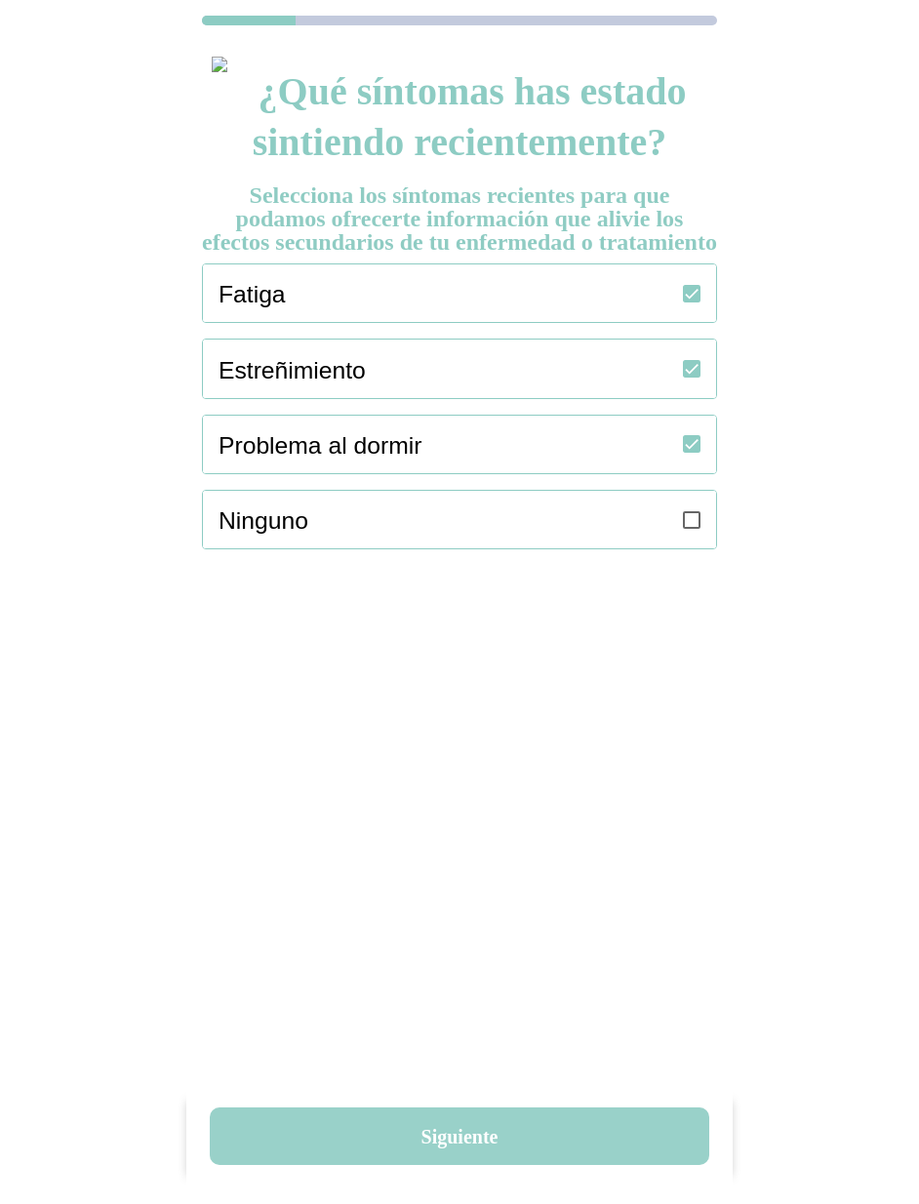
click at [450, 1143] on button "Siguiente" at bounding box center [459, 1136] width 499 height 58
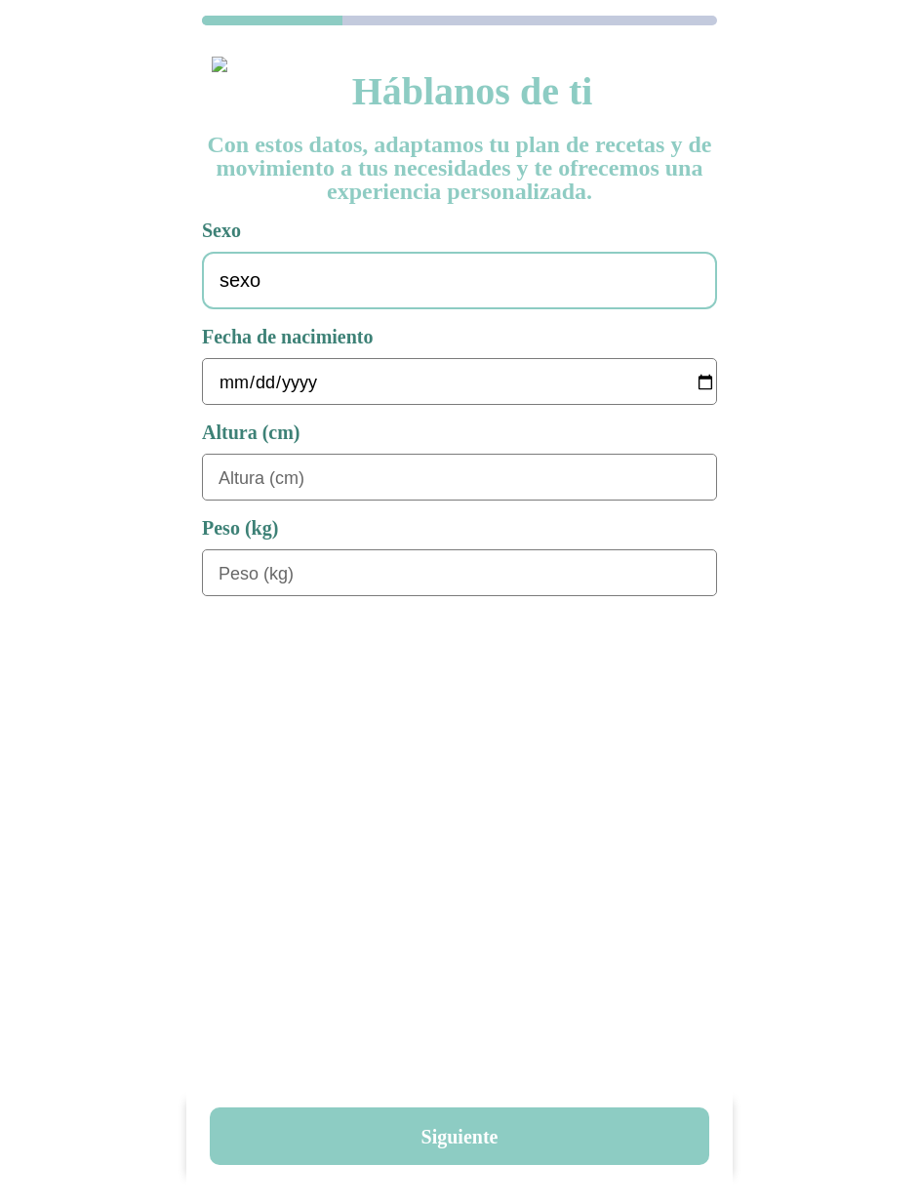
click at [236, 283] on span "sexo" at bounding box center [239, 280] width 41 height 22
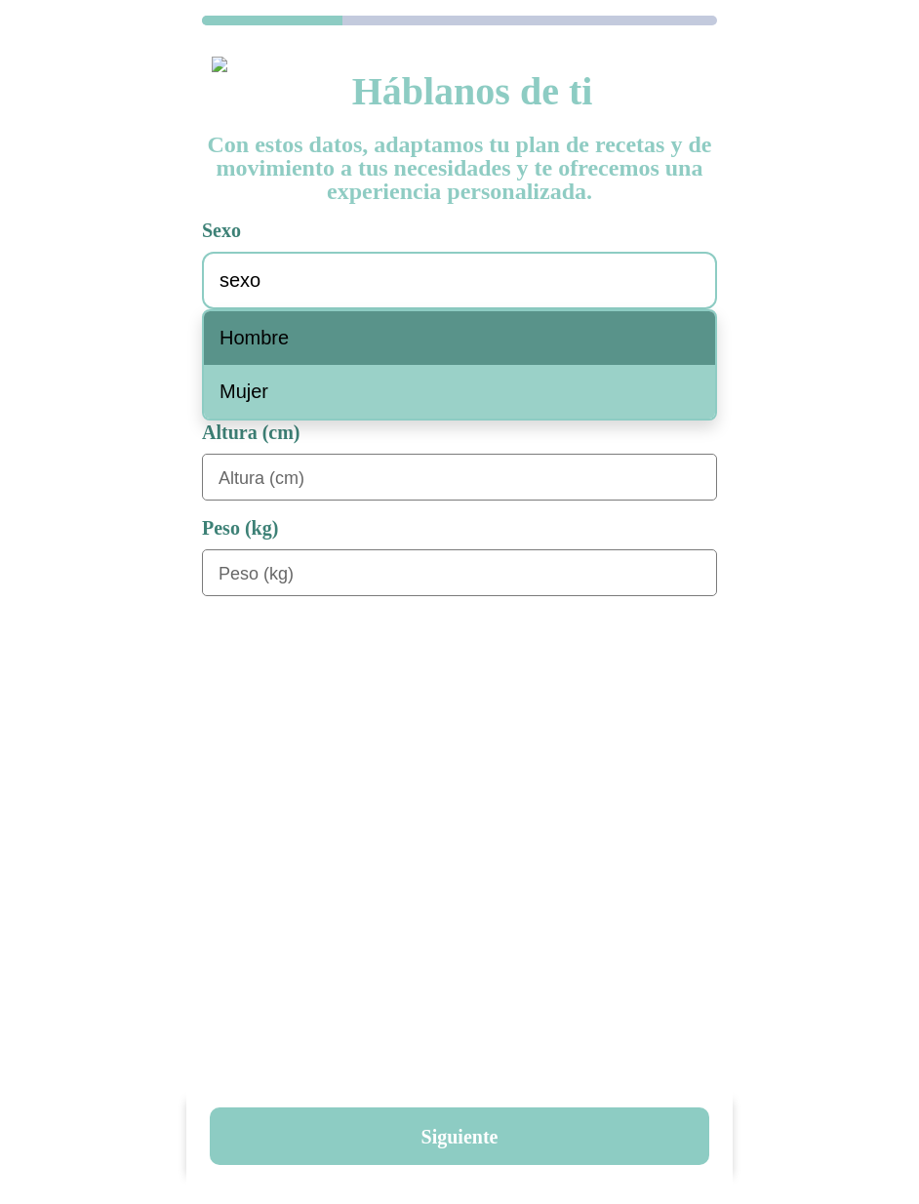
click at [263, 345] on span "Hombre" at bounding box center [253, 338] width 69 height 22
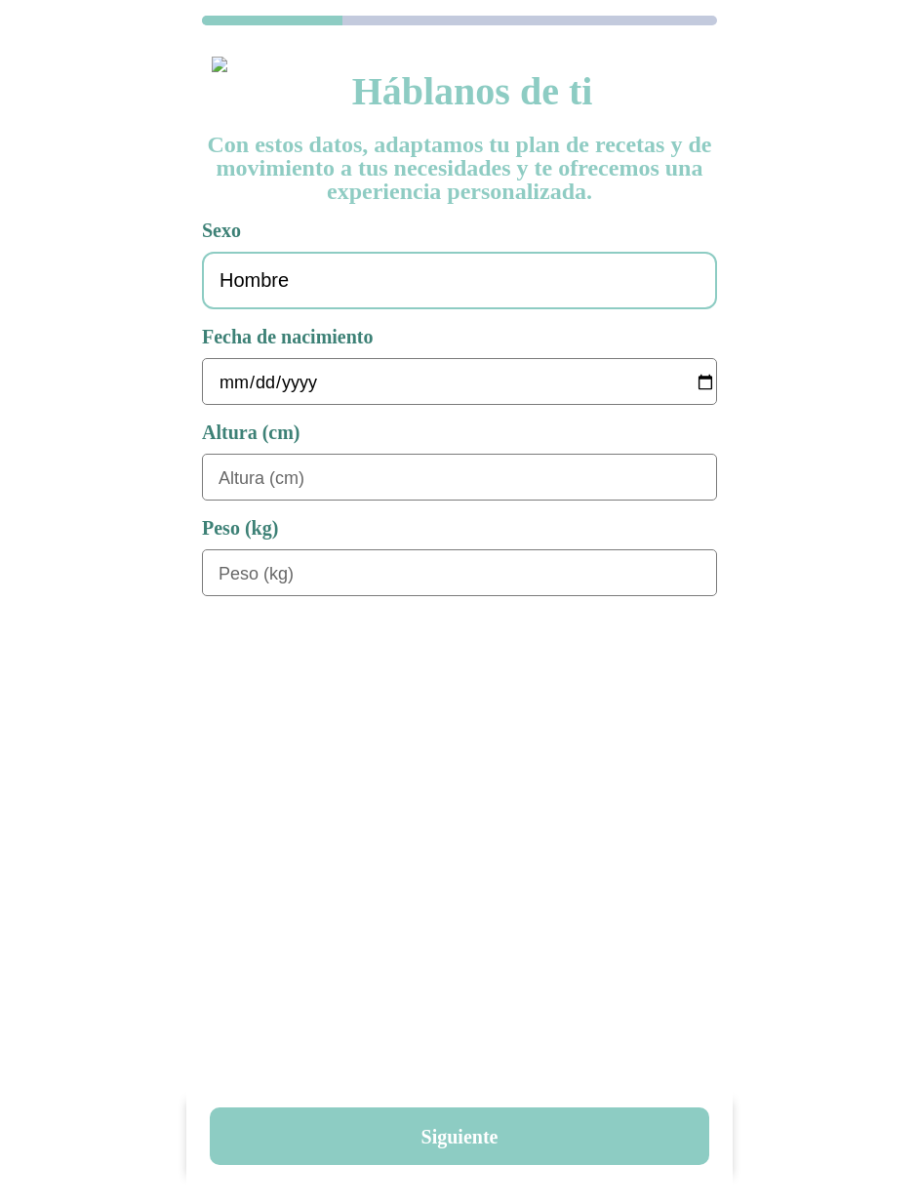
click at [222, 385] on input "date" at bounding box center [468, 382] width 498 height 47
type input "1978-01-01"
type input "180"
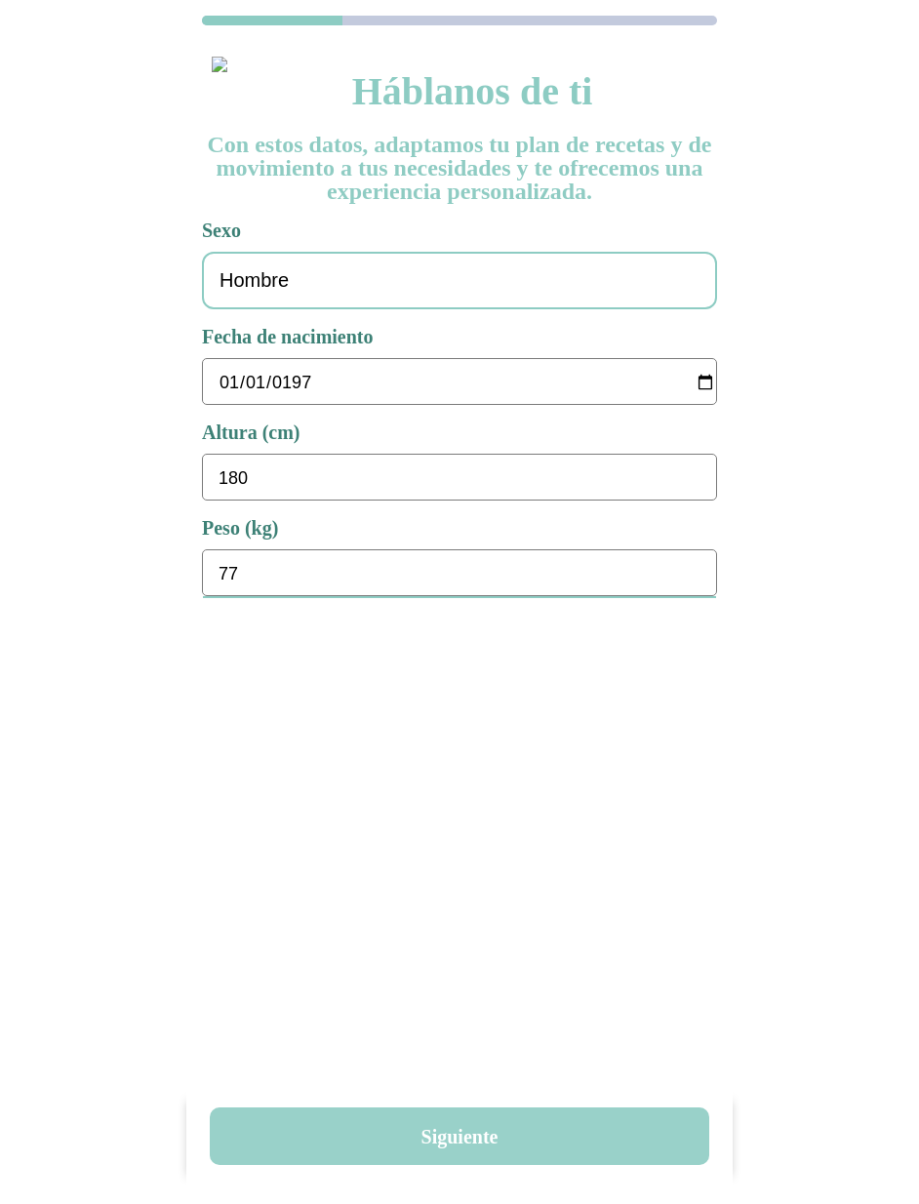
type input "77"
click at [502, 1132] on button "Siguiente" at bounding box center [459, 1136] width 499 height 58
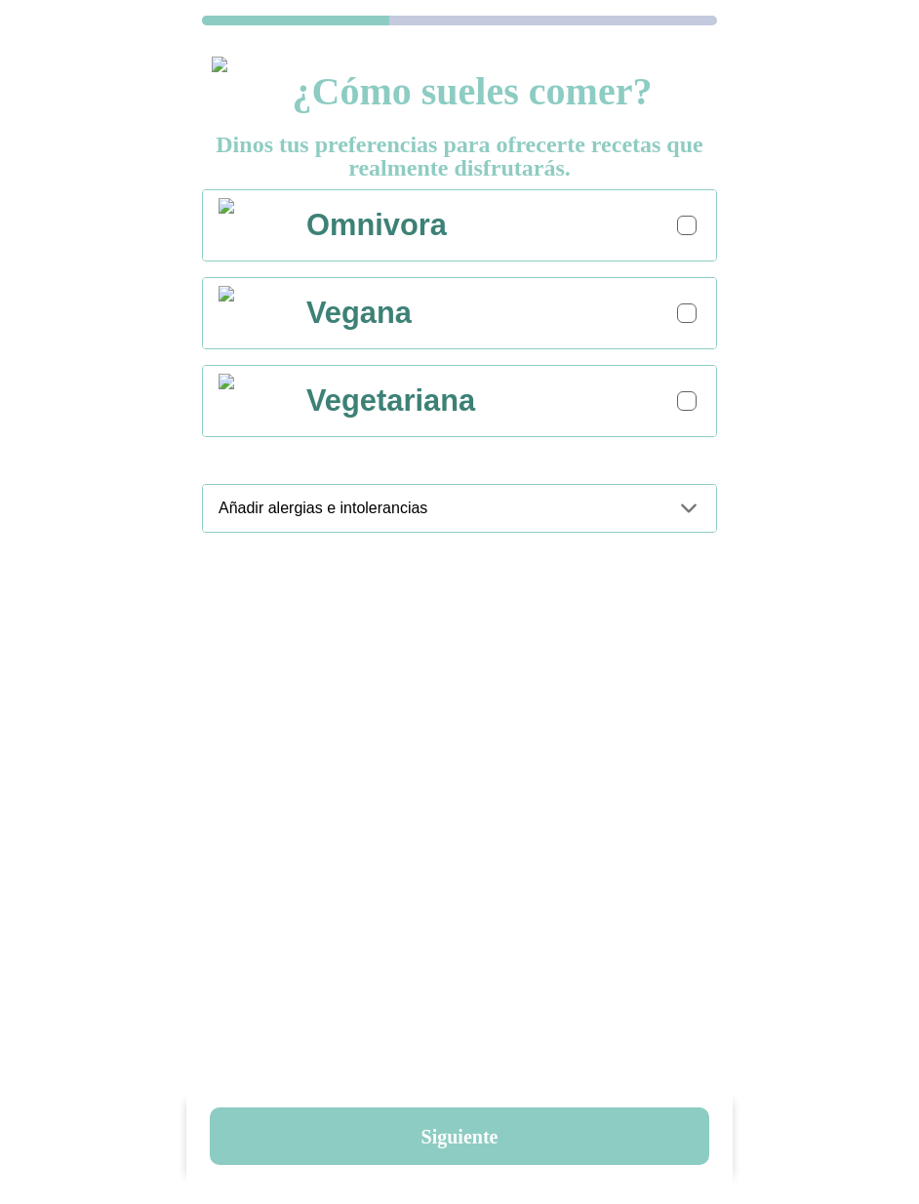
click at [685, 216] on div at bounding box center [687, 226] width 20 height 20
click at [695, 505] on icon at bounding box center [689, 508] width 14 height 7
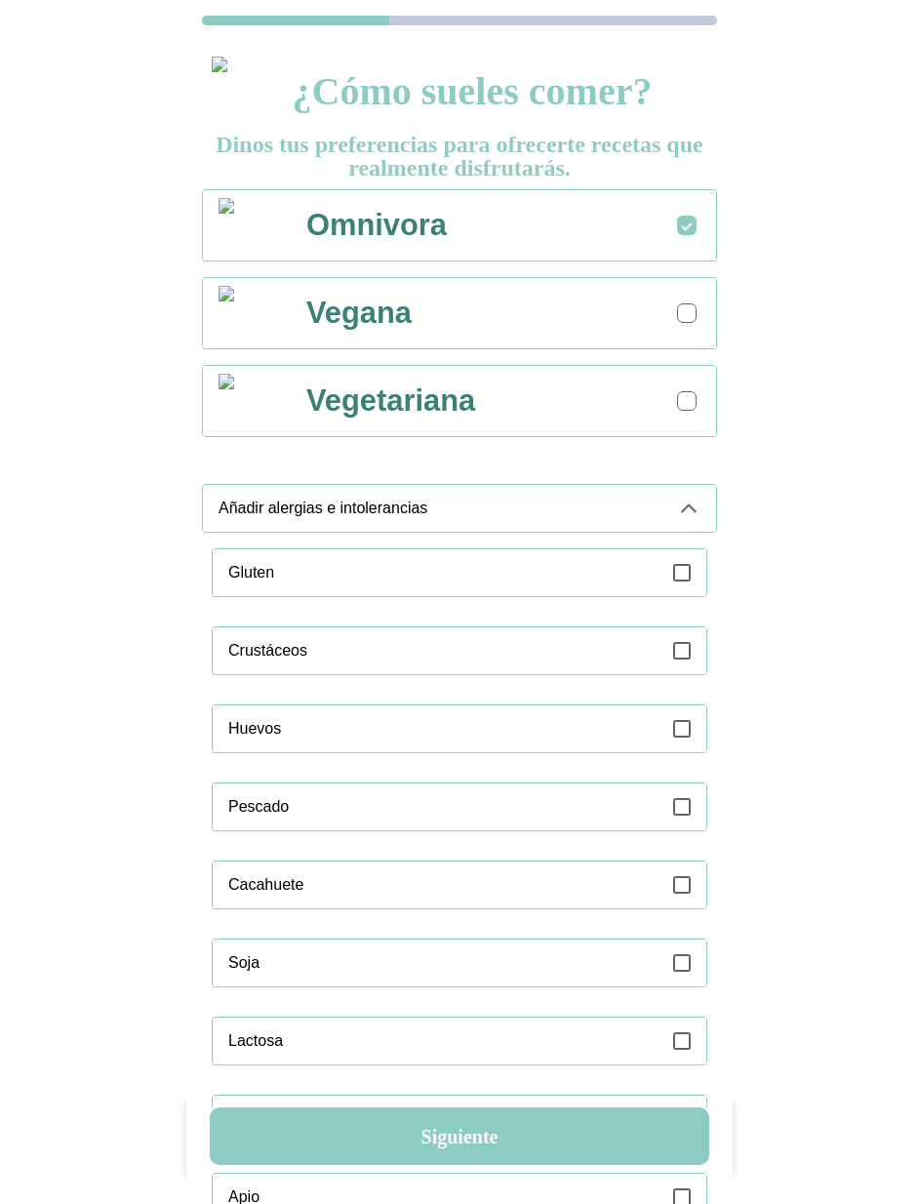
click at [657, 579] on div "Gluten" at bounding box center [442, 572] width 429 height 47
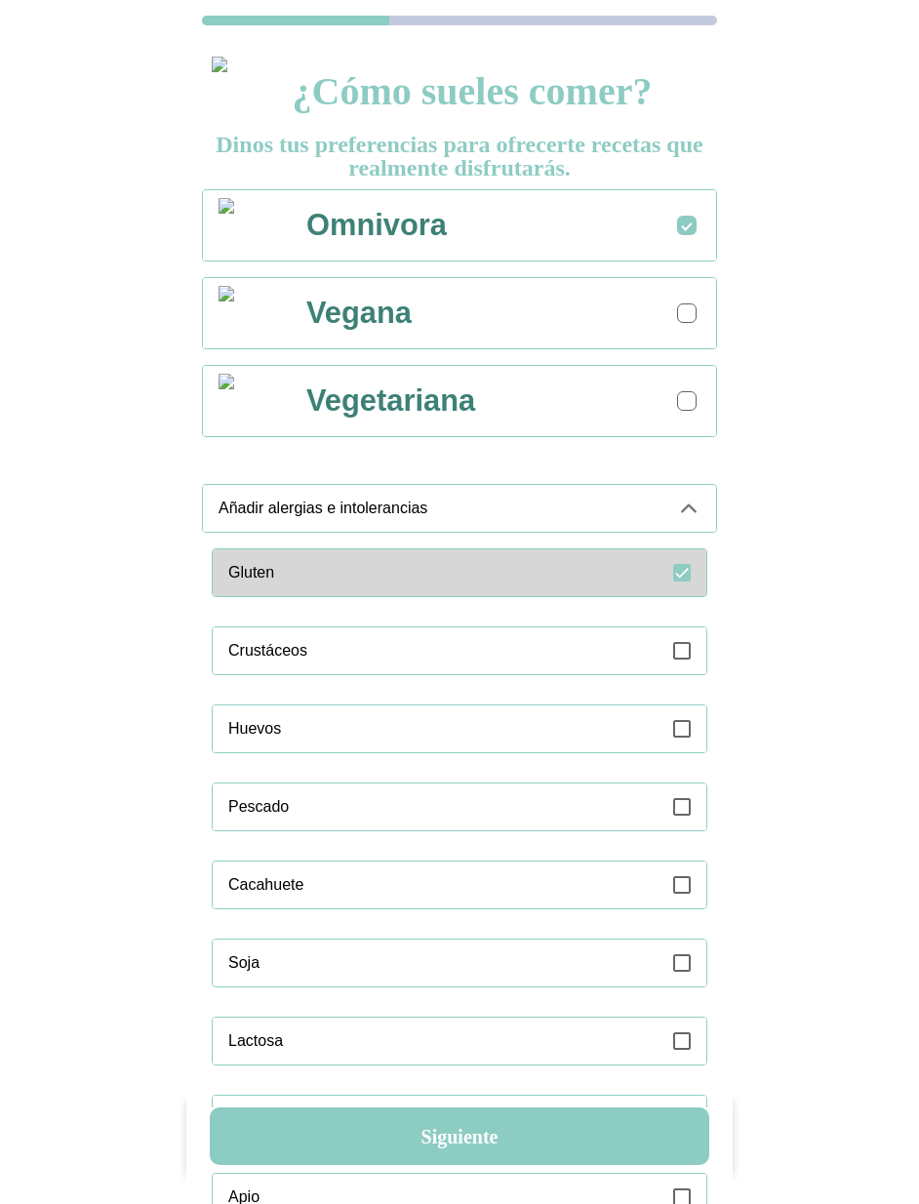
click at [697, 511] on icon at bounding box center [688, 508] width 23 height 23
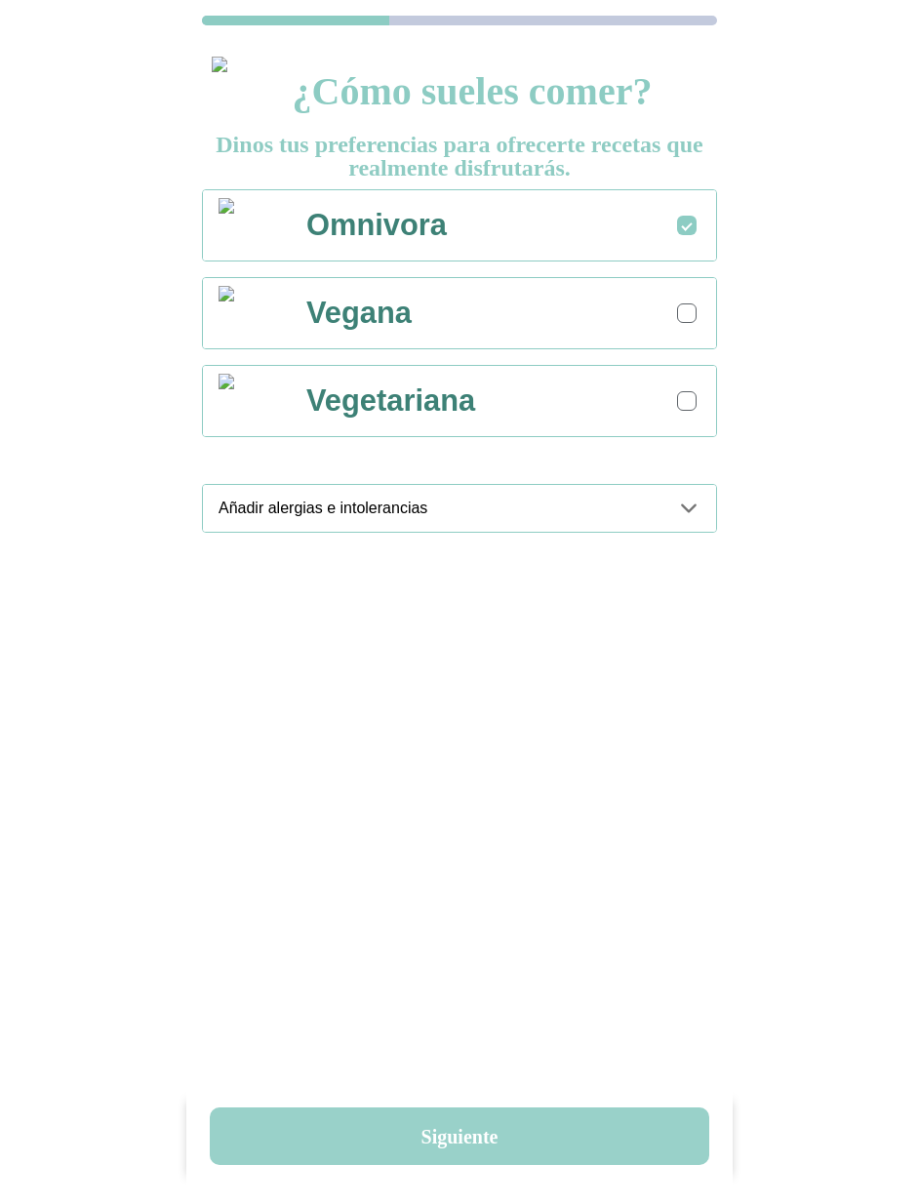
click at [484, 1127] on button "Siguiente" at bounding box center [459, 1136] width 499 height 58
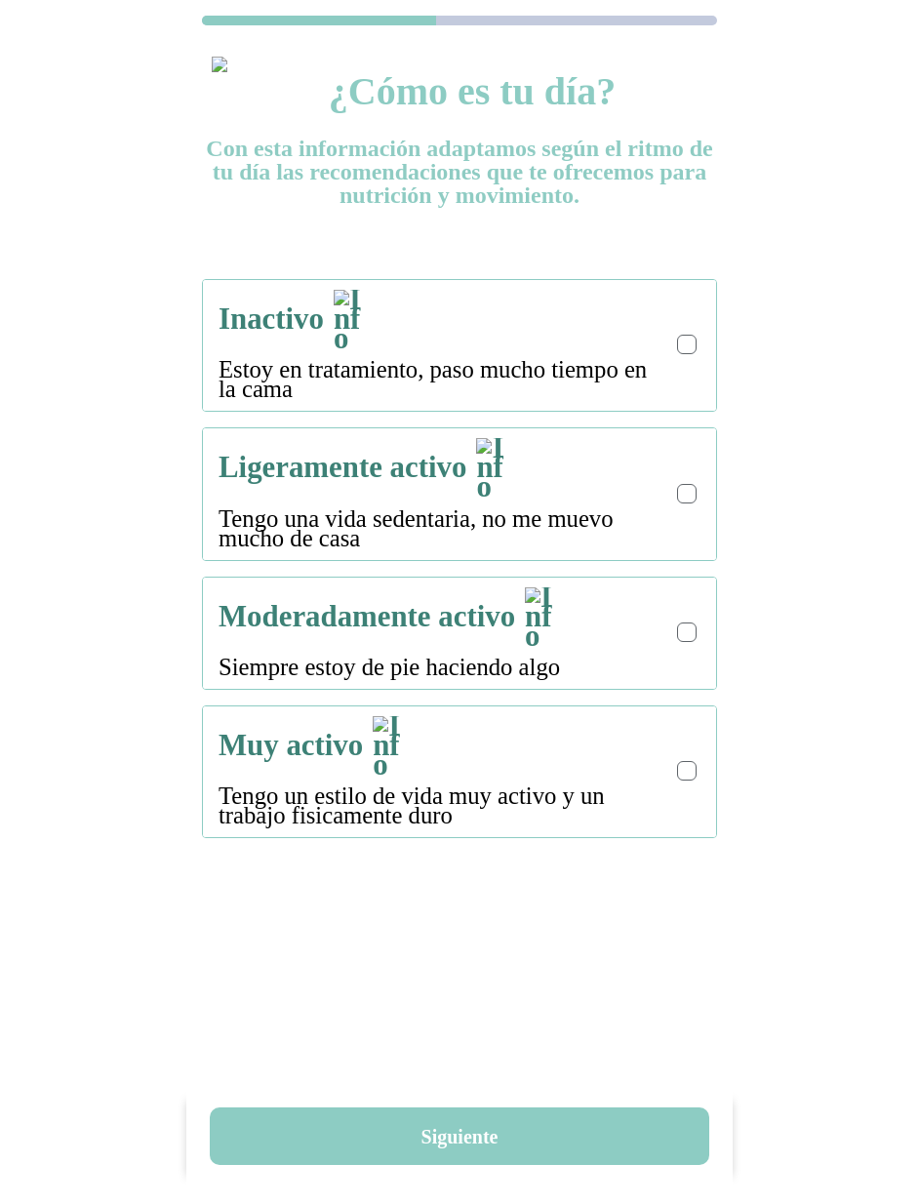
click at [688, 335] on div at bounding box center [687, 345] width 20 height 20
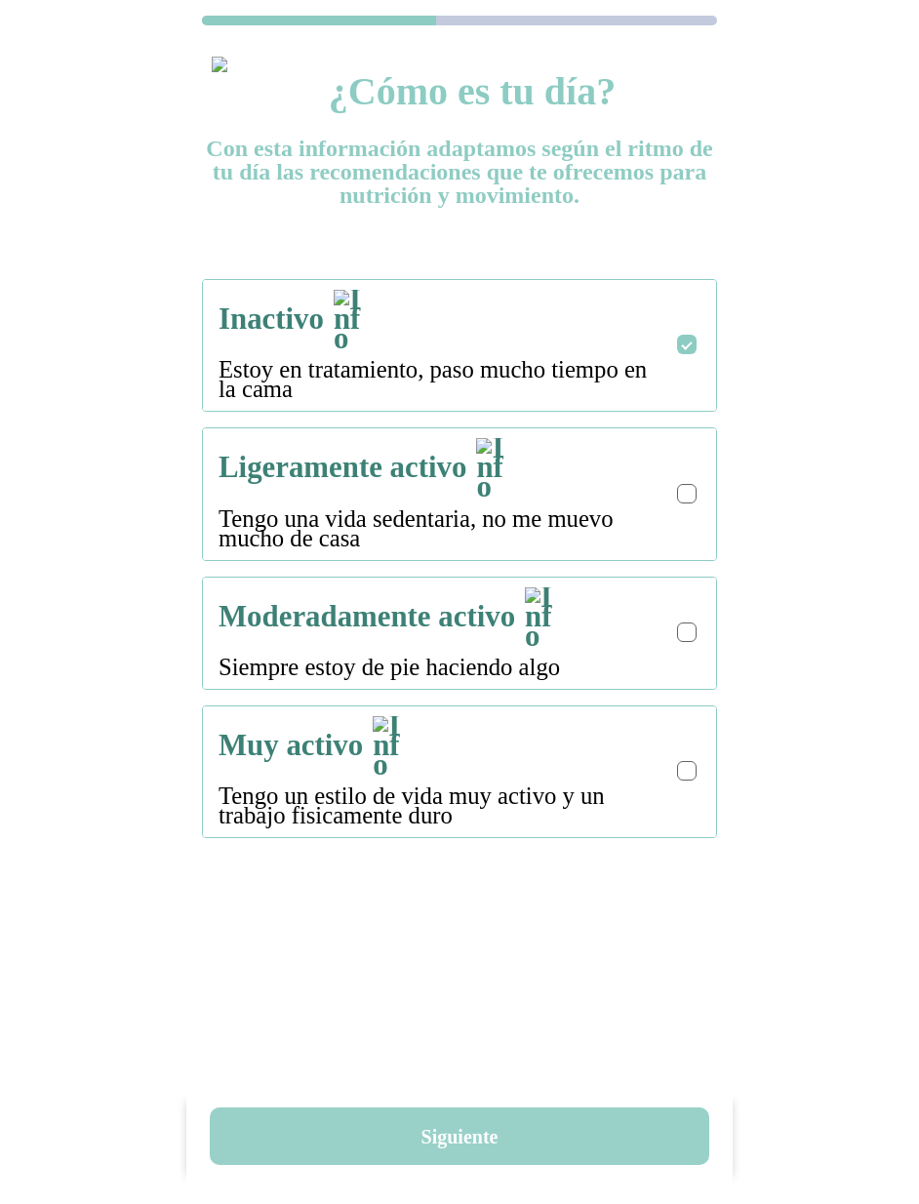
click at [462, 1129] on button "Siguiente" at bounding box center [459, 1136] width 499 height 58
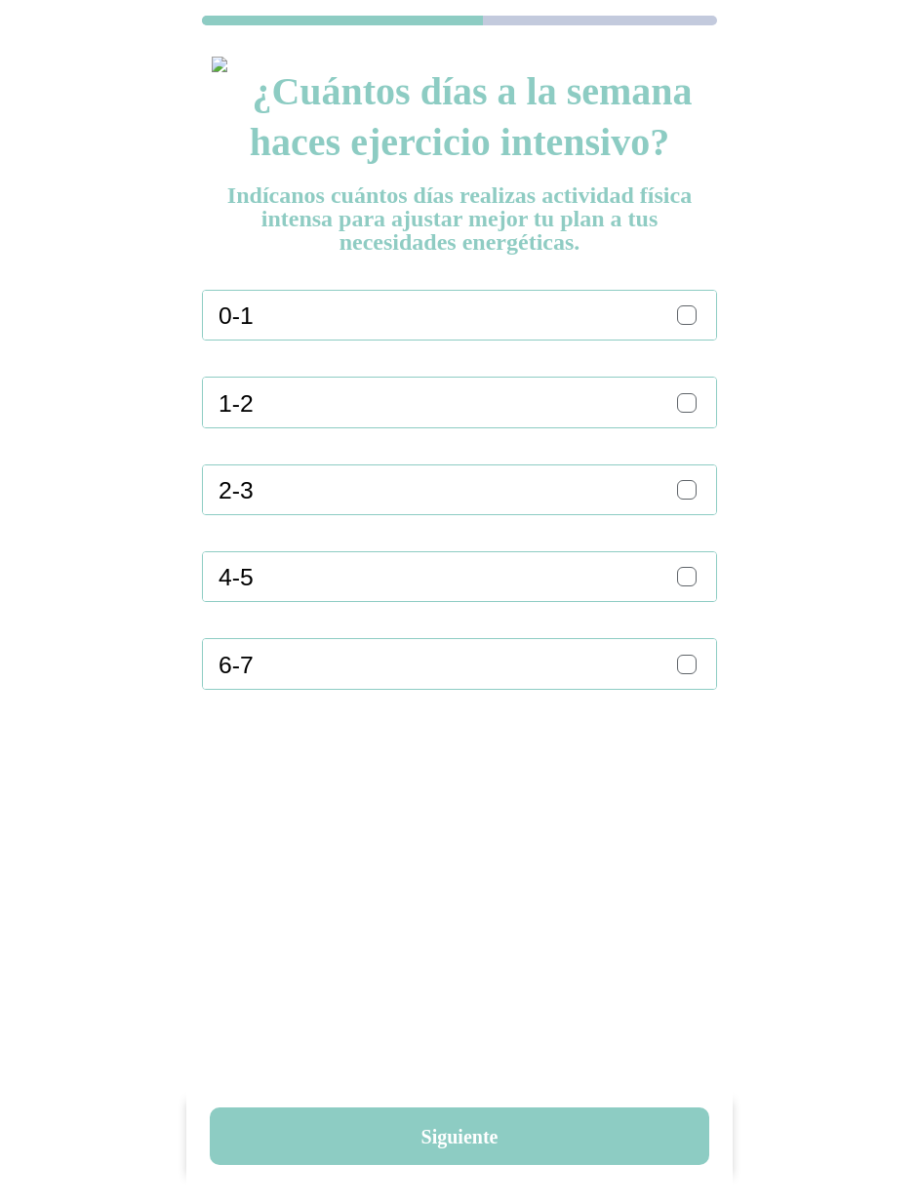
click at [670, 481] on div "2-3" at bounding box center [468, 489] width 498 height 49
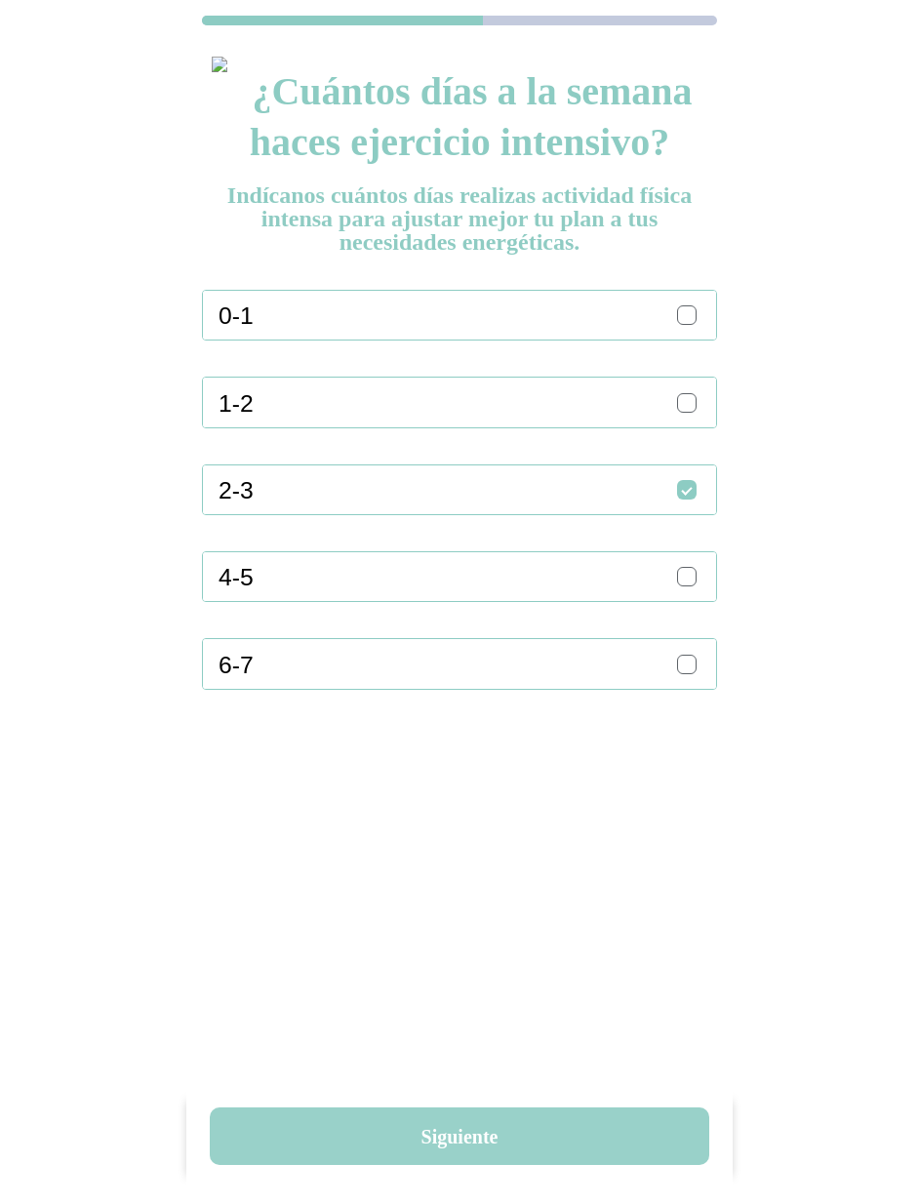
click at [474, 1137] on button "Siguiente" at bounding box center [459, 1136] width 499 height 58
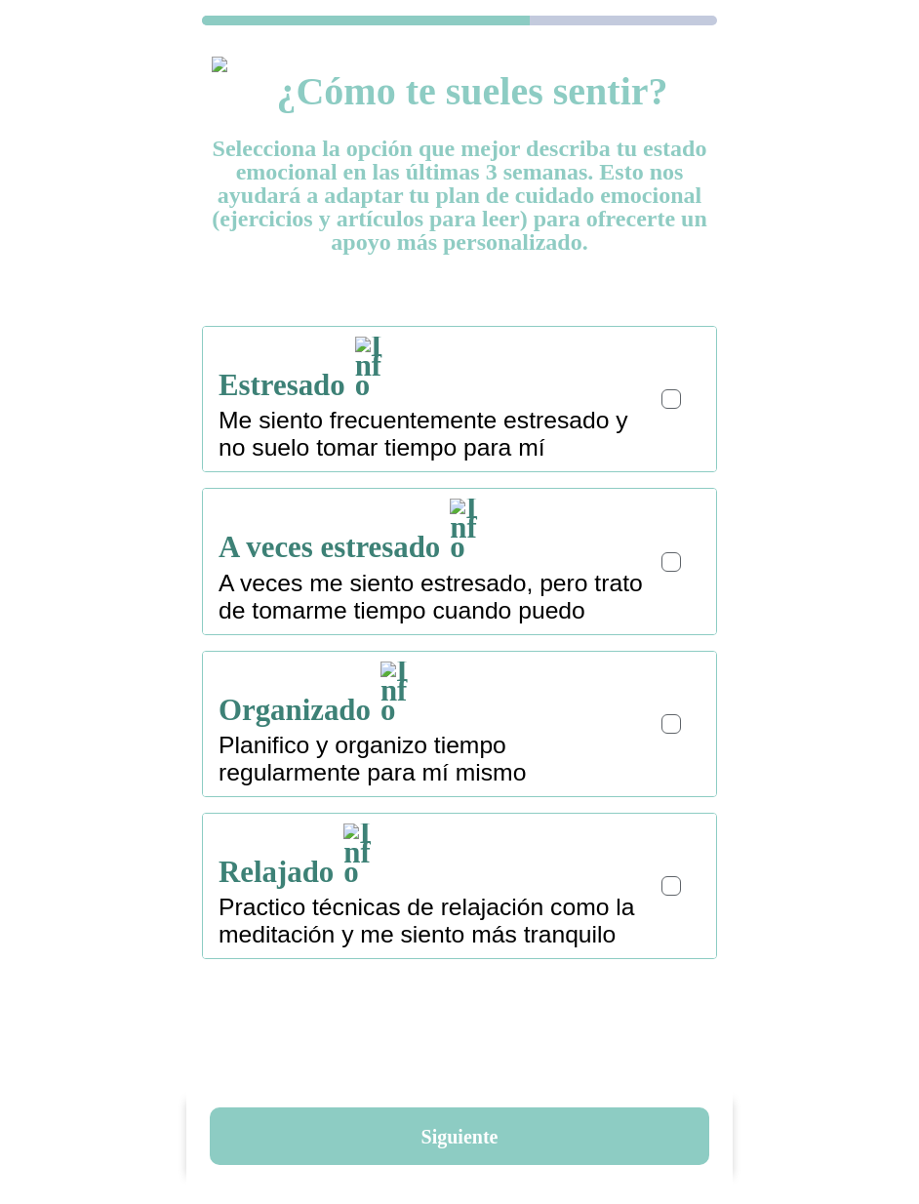
click at [661, 400] on div "Estresado Me siento frecuentemente estresado y no suelo tomar tiempo para mí" at bounding box center [468, 399] width 498 height 144
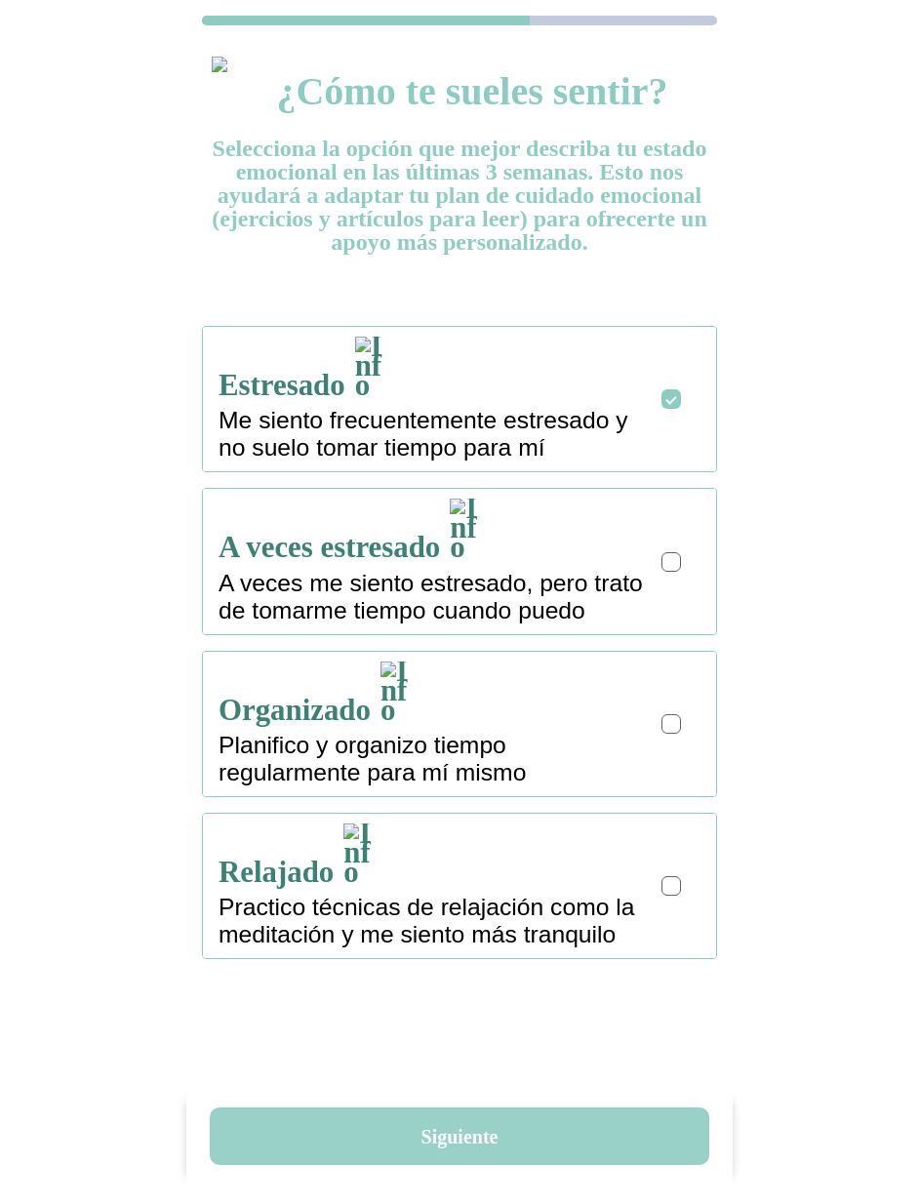
click at [462, 1142] on button "Siguiente" at bounding box center [459, 1136] width 499 height 58
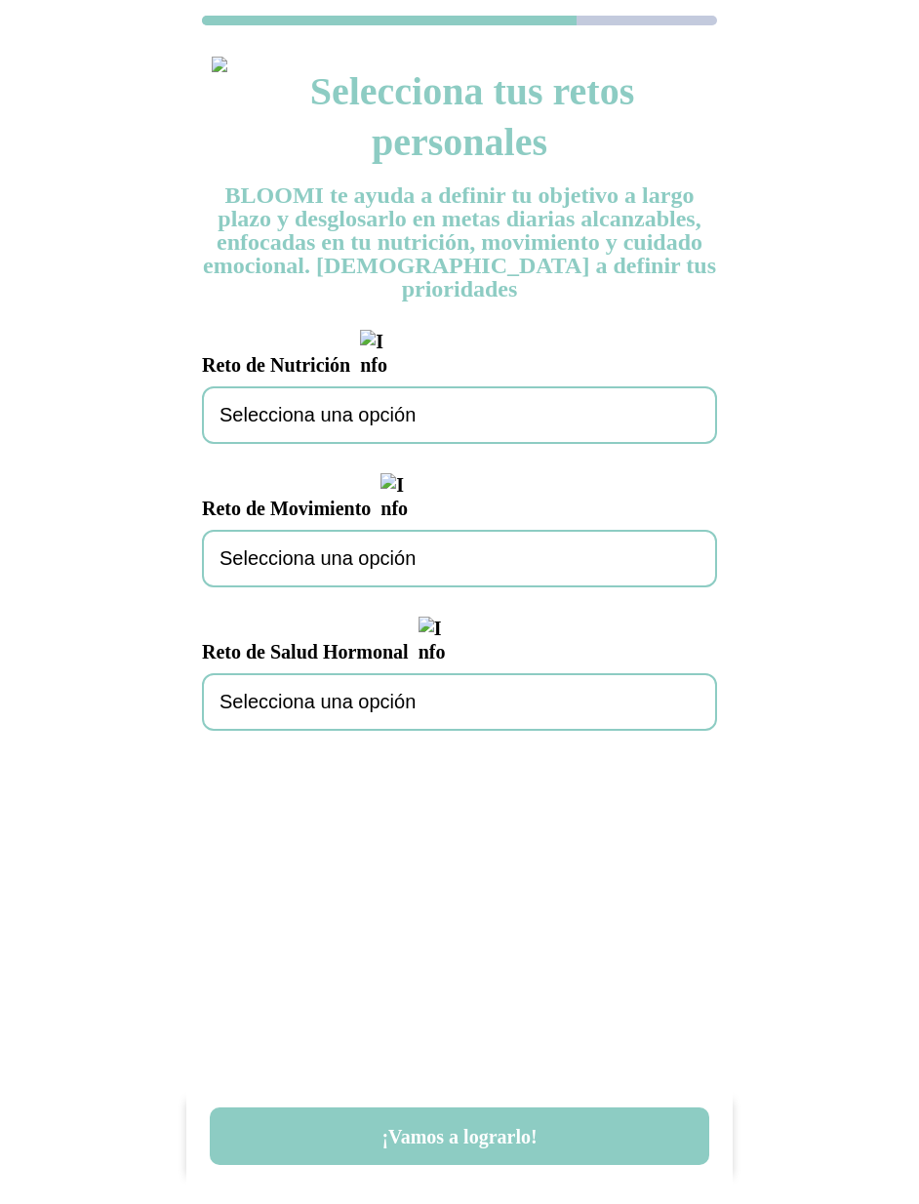
click at [584, 386] on div "Selecciona una opción" at bounding box center [459, 415] width 515 height 58
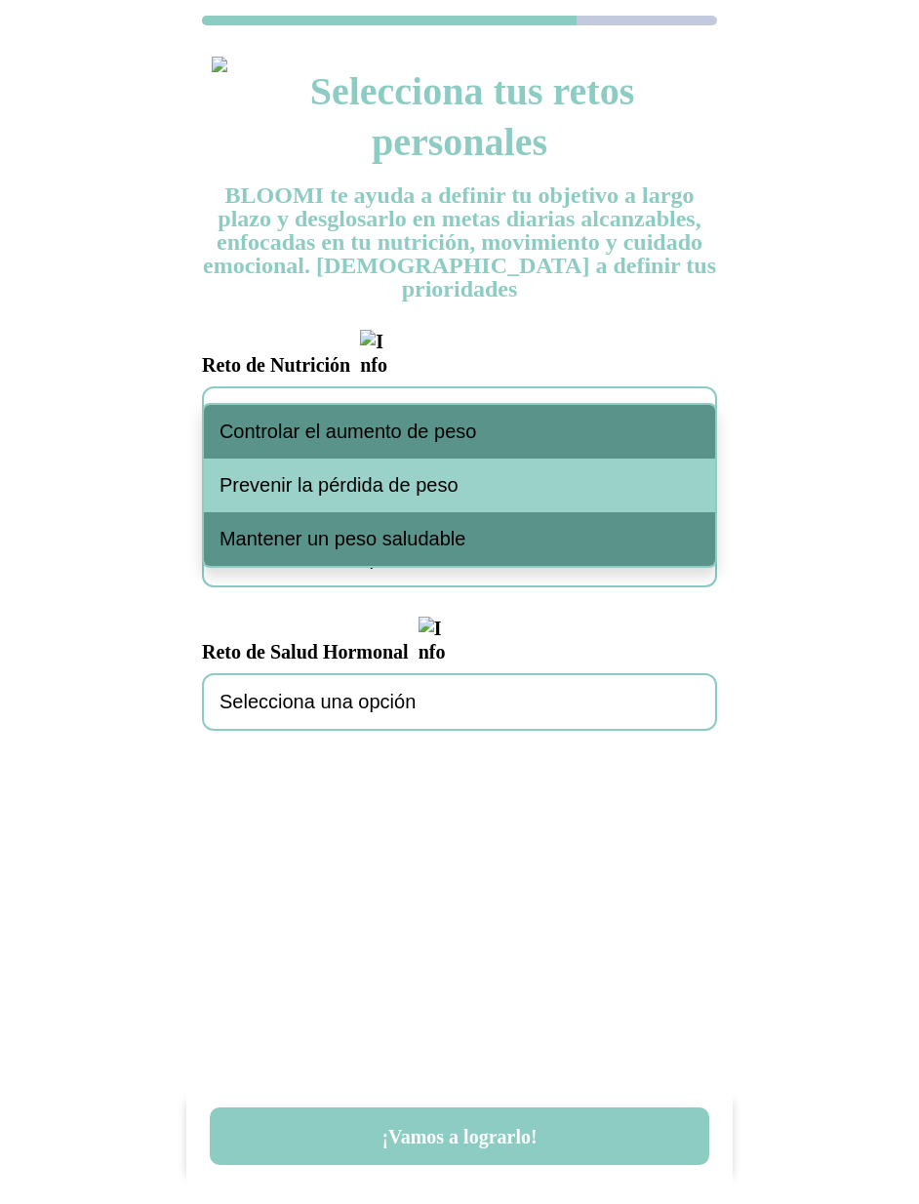
click at [482, 442] on div "Controlar el aumento de peso" at bounding box center [459, 432] width 511 height 54
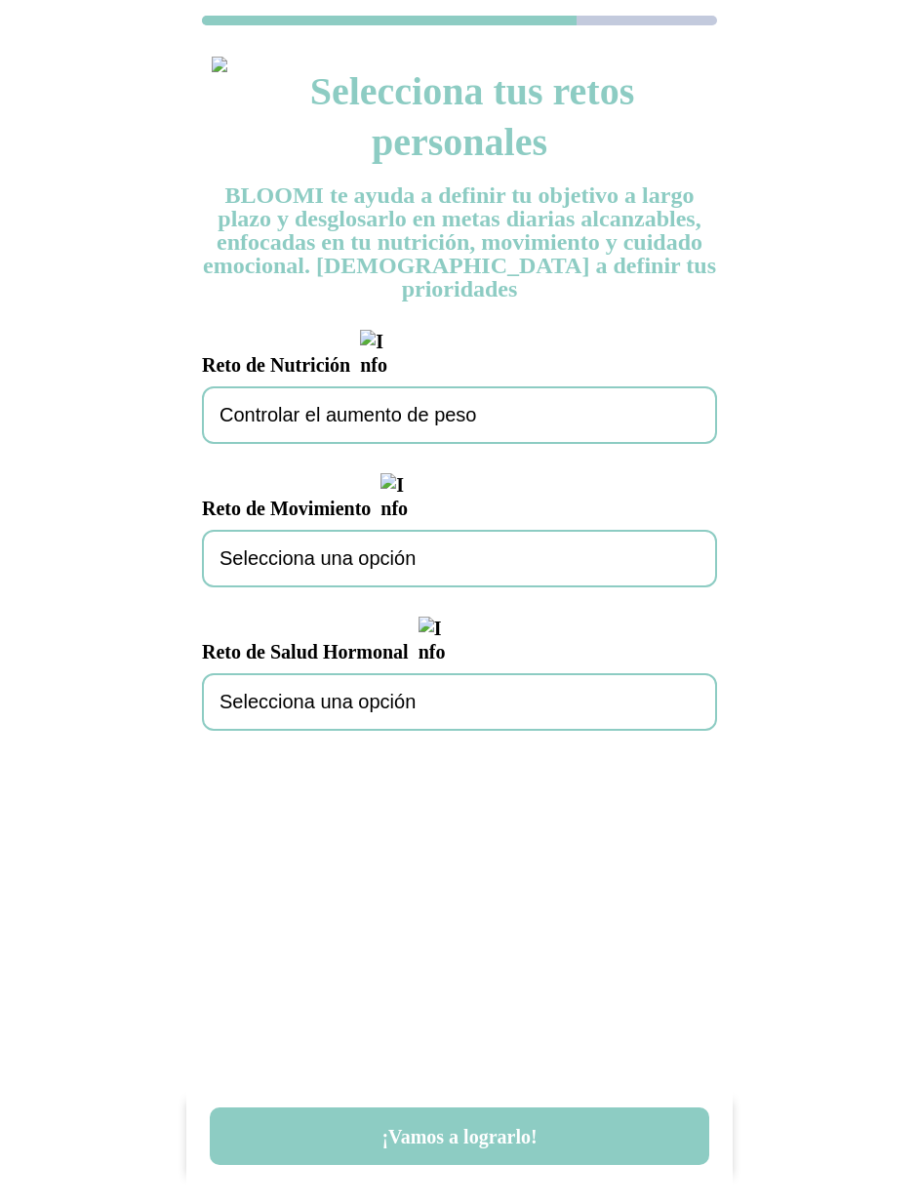
click at [421, 530] on div "Selecciona una opción" at bounding box center [459, 559] width 515 height 58
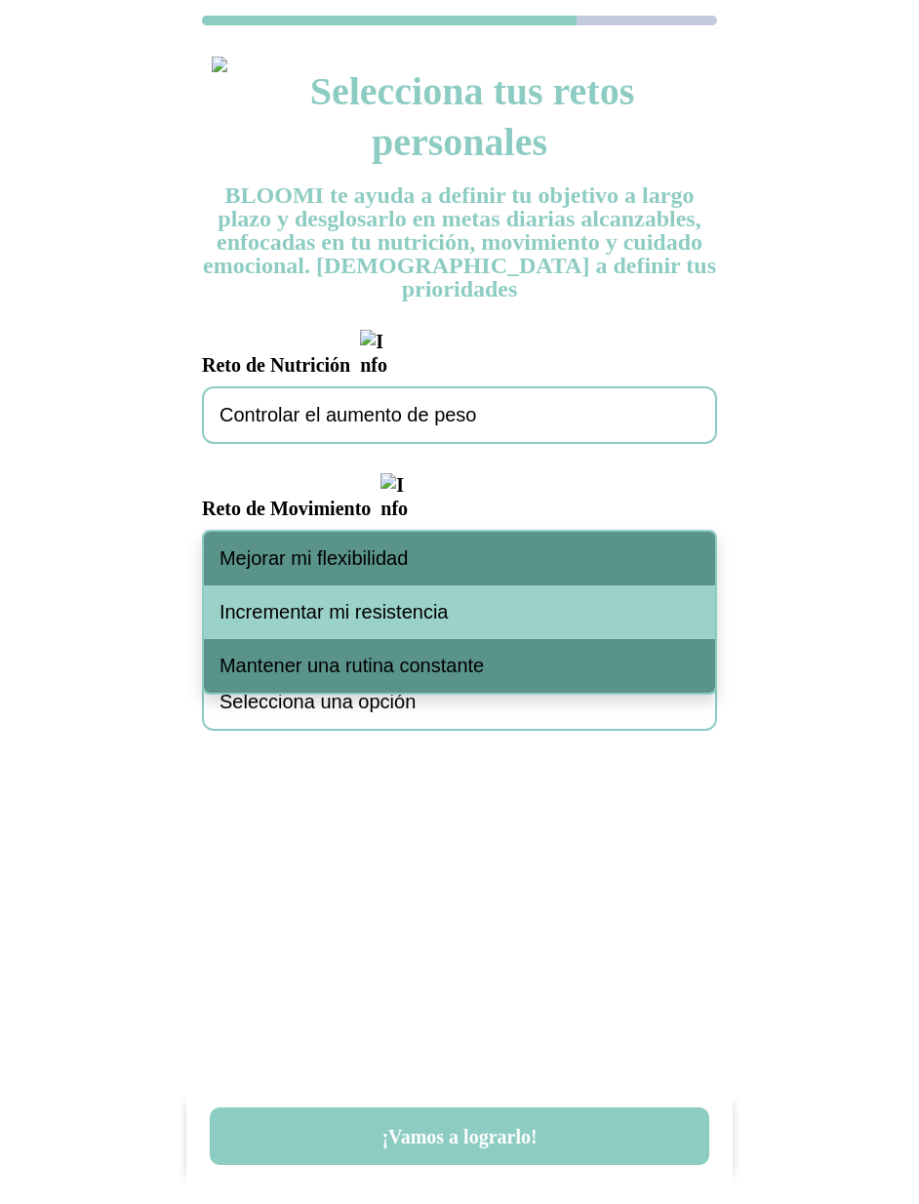
click at [403, 577] on div "Mejorar mi flexibilidad" at bounding box center [459, 559] width 511 height 54
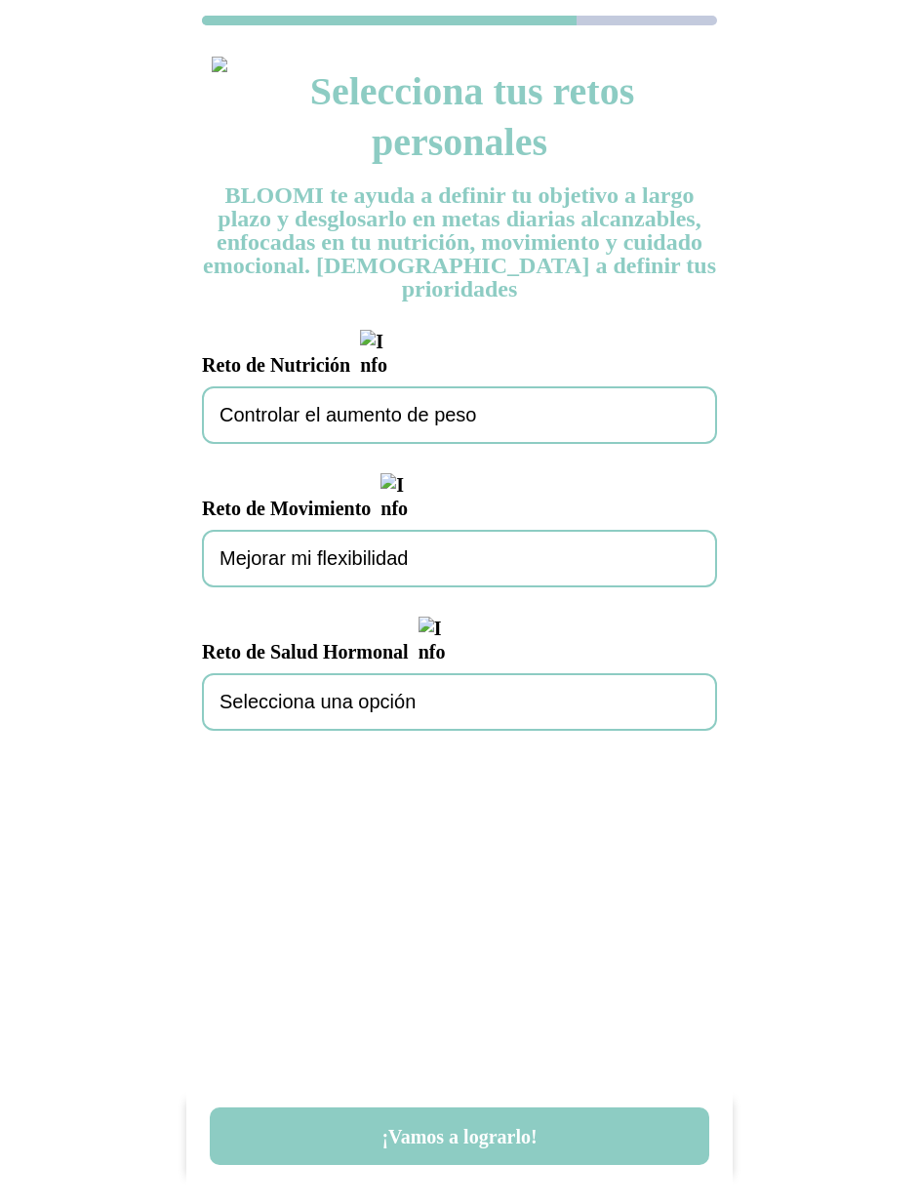
click at [388, 673] on div "Selecciona una opción" at bounding box center [459, 702] width 515 height 58
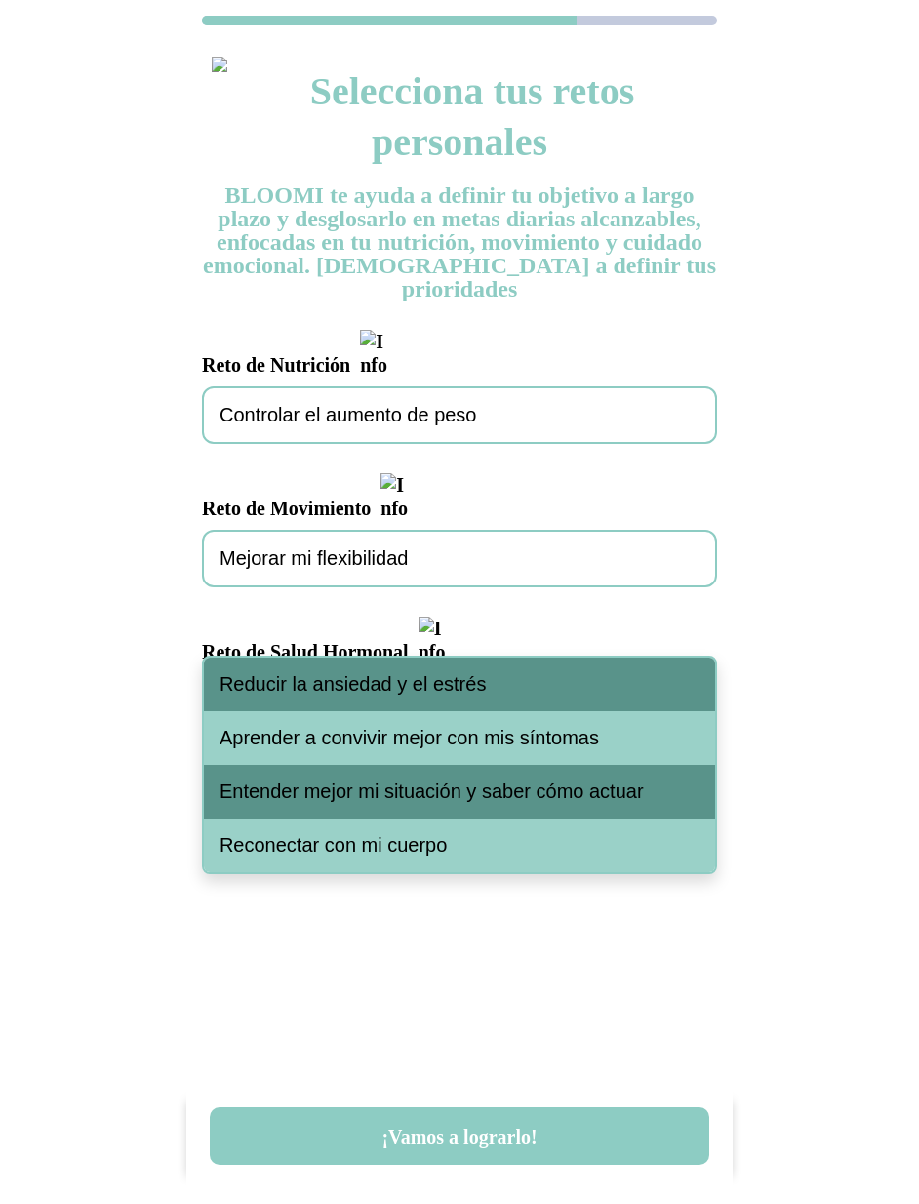
click at [386, 679] on span "Reducir la ansiedad y el estrés" at bounding box center [352, 684] width 266 height 22
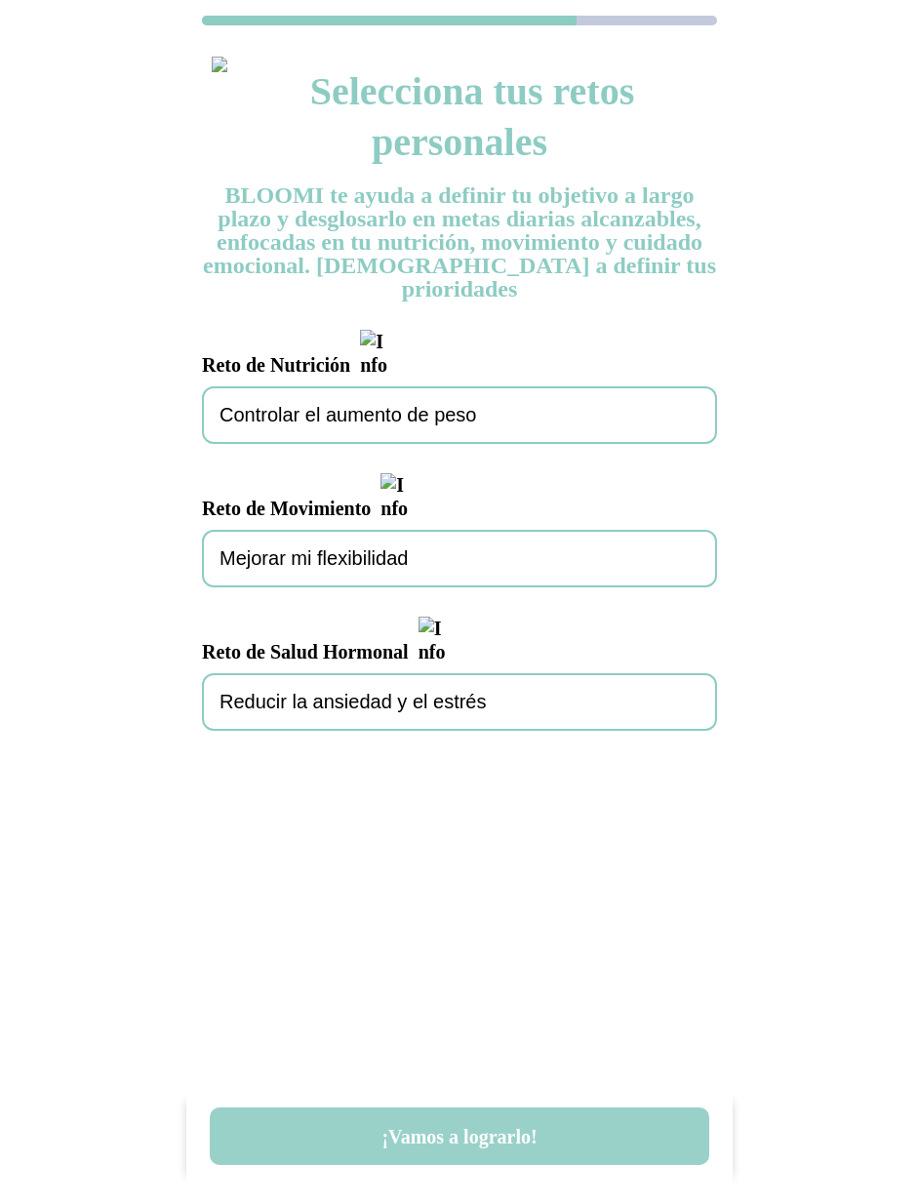
click at [449, 1153] on button "¡Vamos a lograrlo!" at bounding box center [459, 1136] width 499 height 58
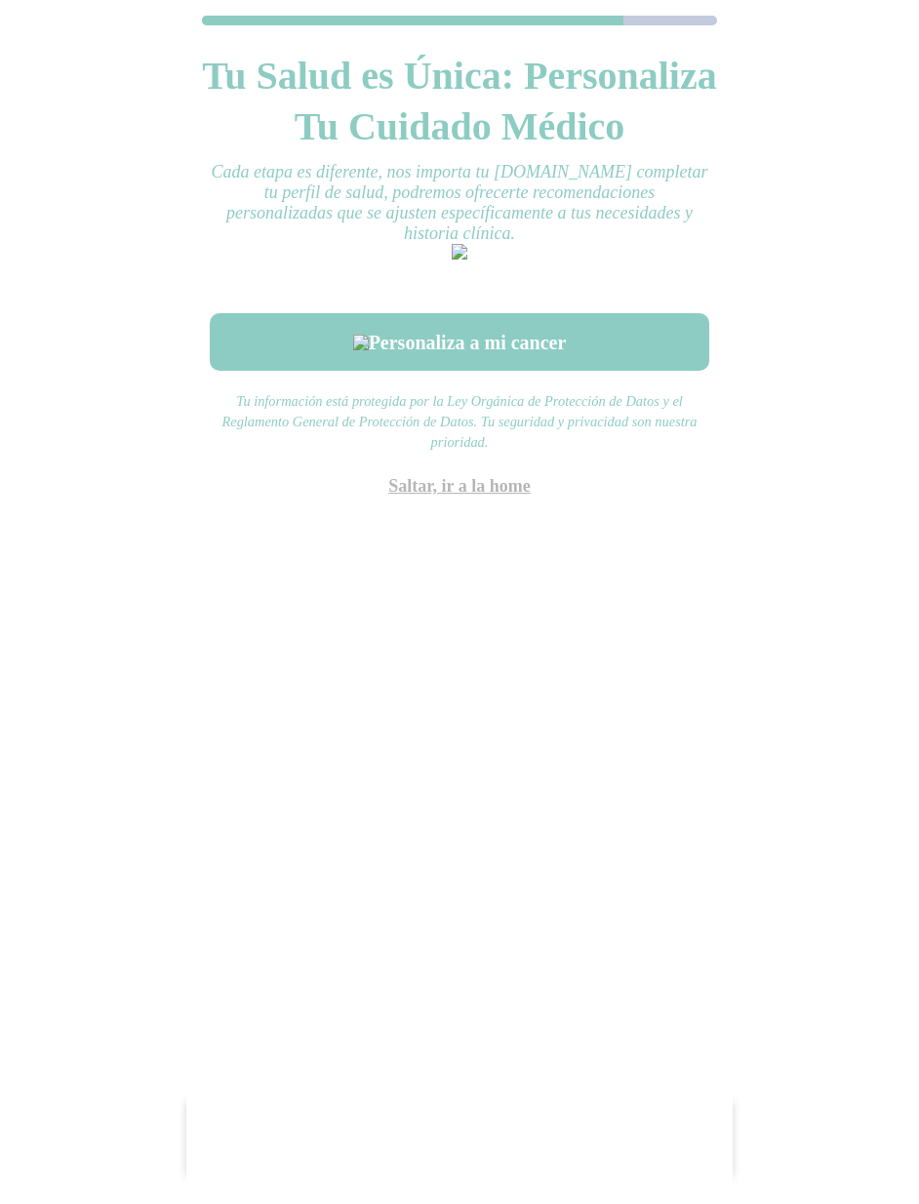
click at [491, 496] on link "Saltar, ir a la home" at bounding box center [459, 486] width 142 height 20
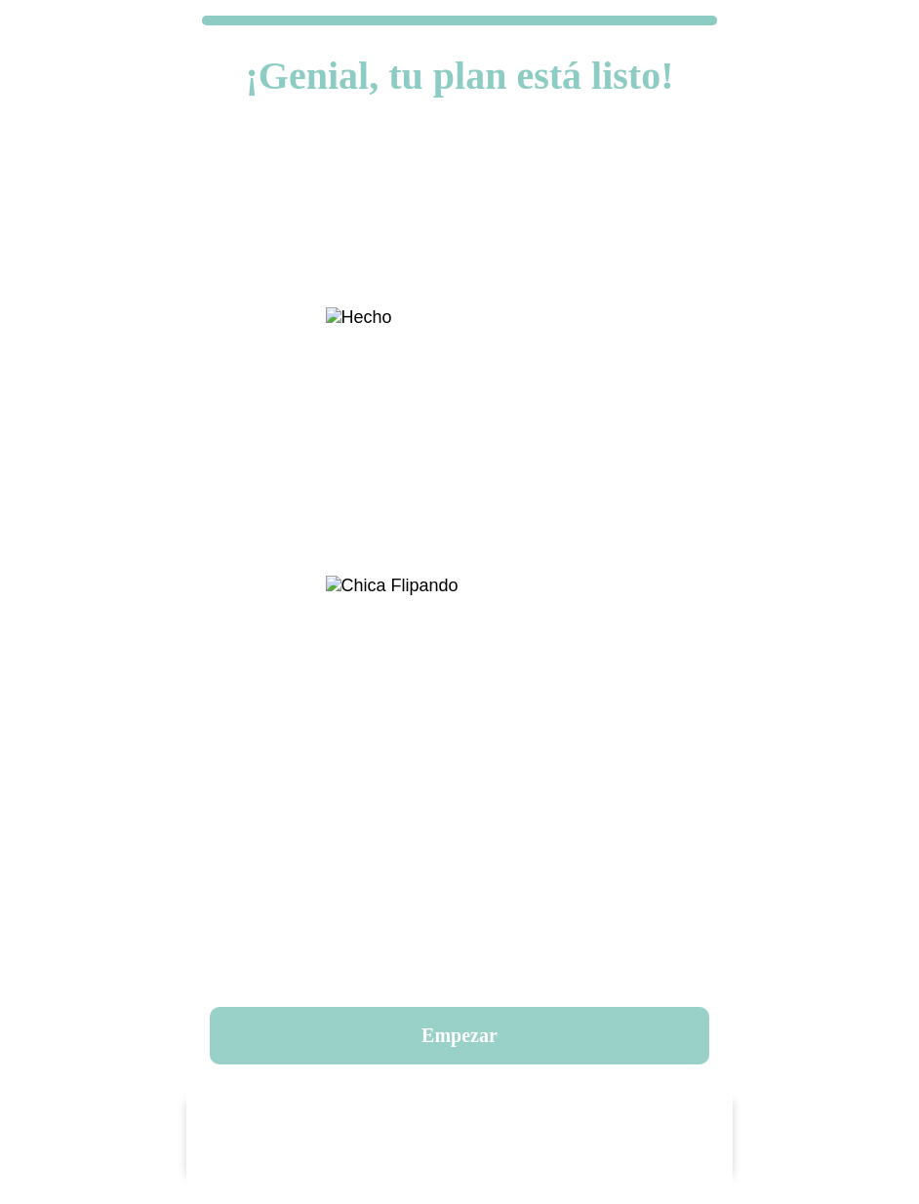
click at [444, 1036] on button "Empezar" at bounding box center [459, 1036] width 499 height 58
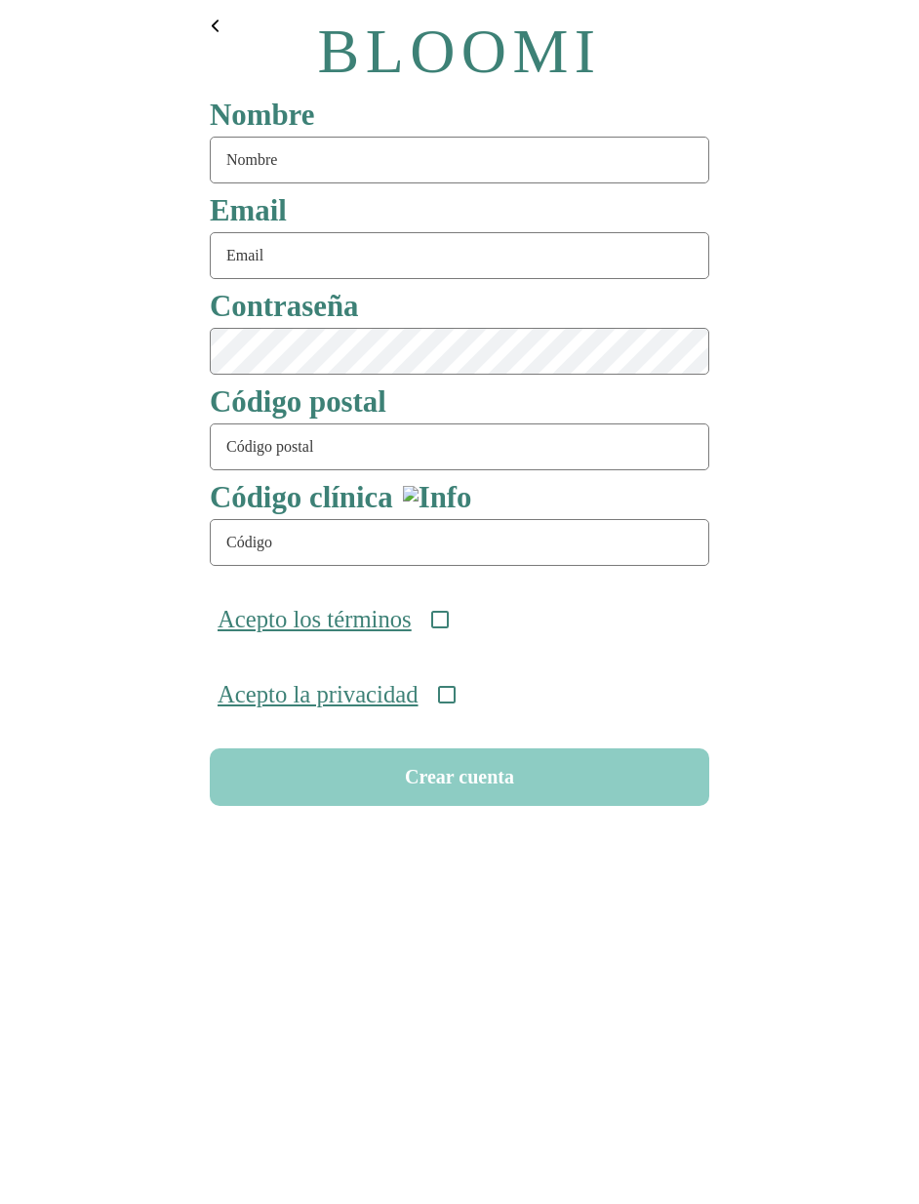
click at [391, 158] on input "text" at bounding box center [459, 160] width 499 height 47
type input "serie95"
type input "[EMAIL_ADDRESS][DOMAIN_NAME]"
type input "08911"
type input "ONC-UOM-001"
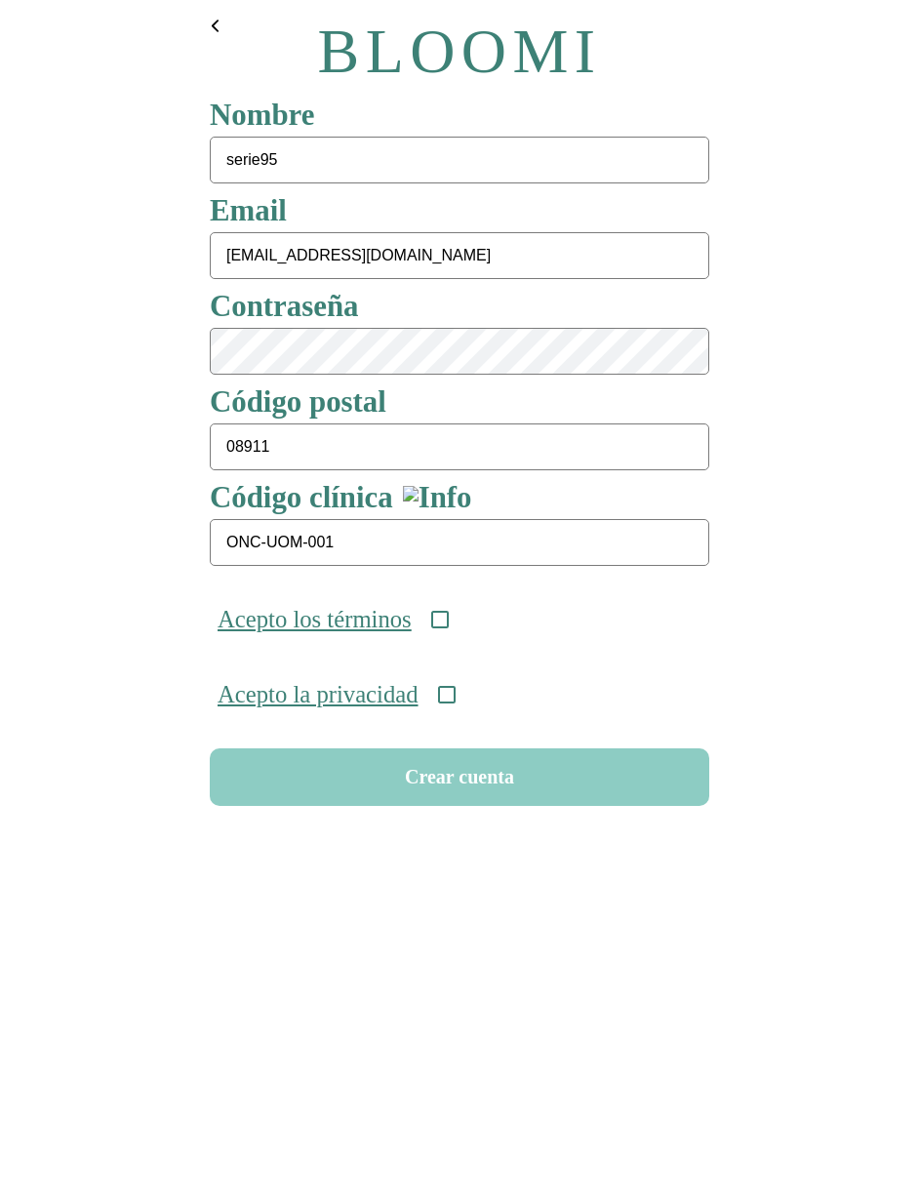
click at [449, 618] on icon at bounding box center [440, 620] width 18 height 18
click at [456, 698] on icon at bounding box center [447, 695] width 18 height 18
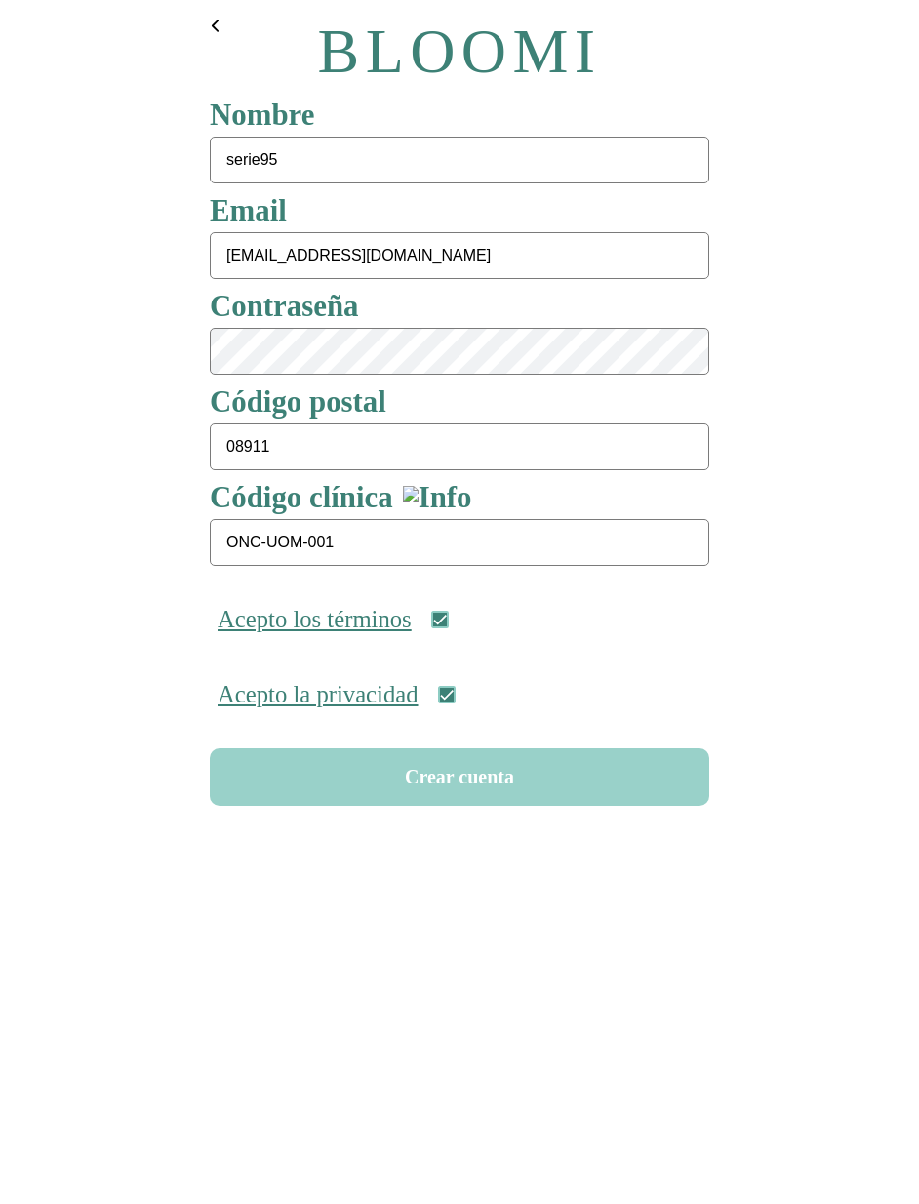
click at [476, 784] on button "Crear cuenta" at bounding box center [459, 777] width 499 height 58
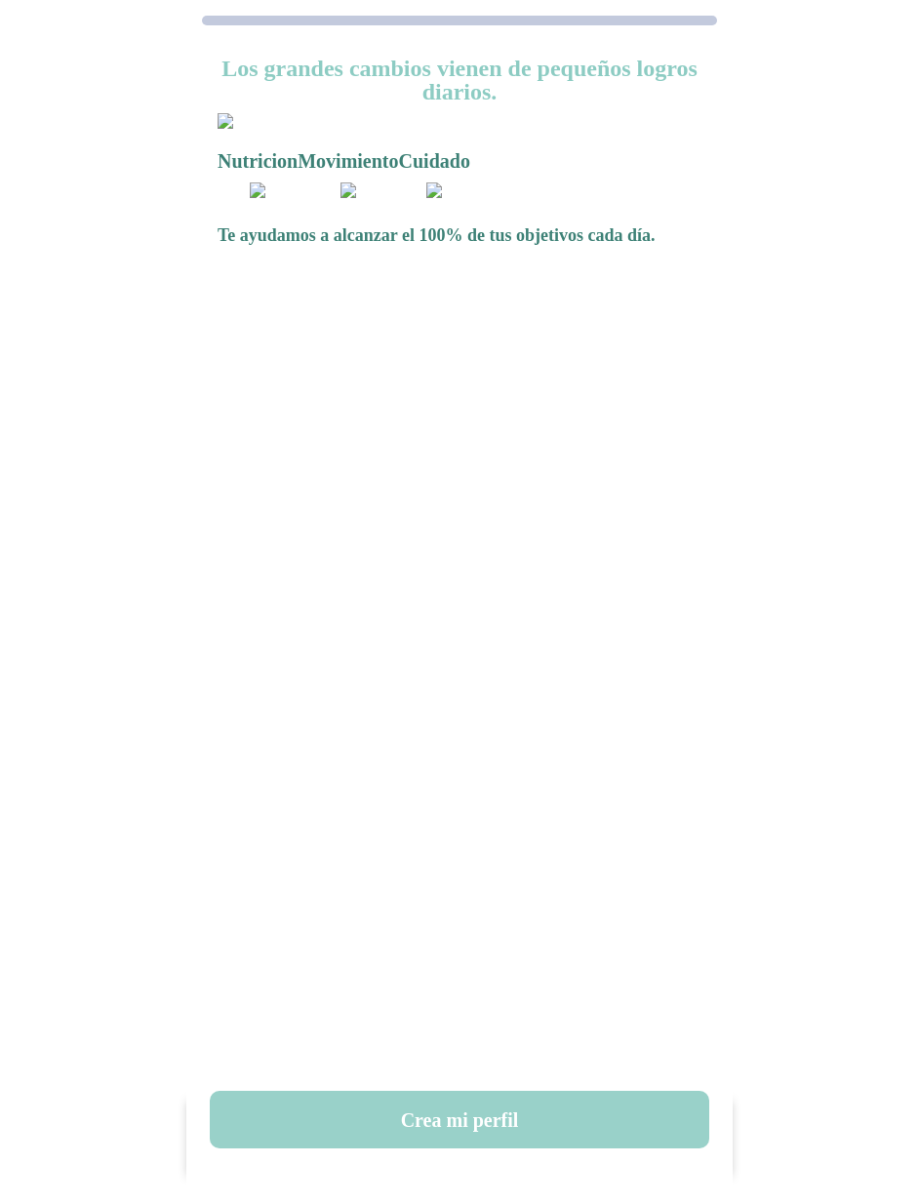
click at [472, 1115] on button "Crea mi perfil" at bounding box center [459, 1120] width 499 height 58
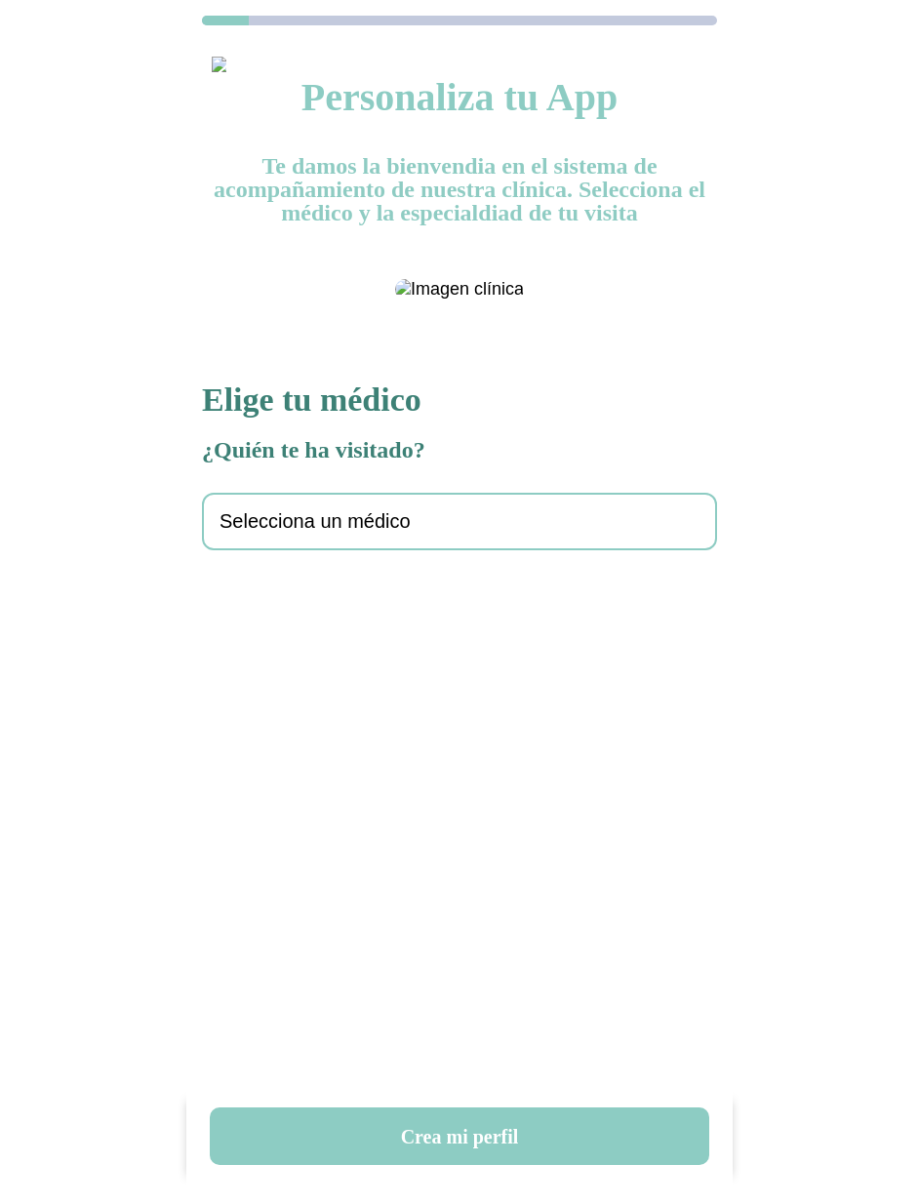
click at [298, 533] on span "Selecciona un médico" at bounding box center [314, 521] width 191 height 22
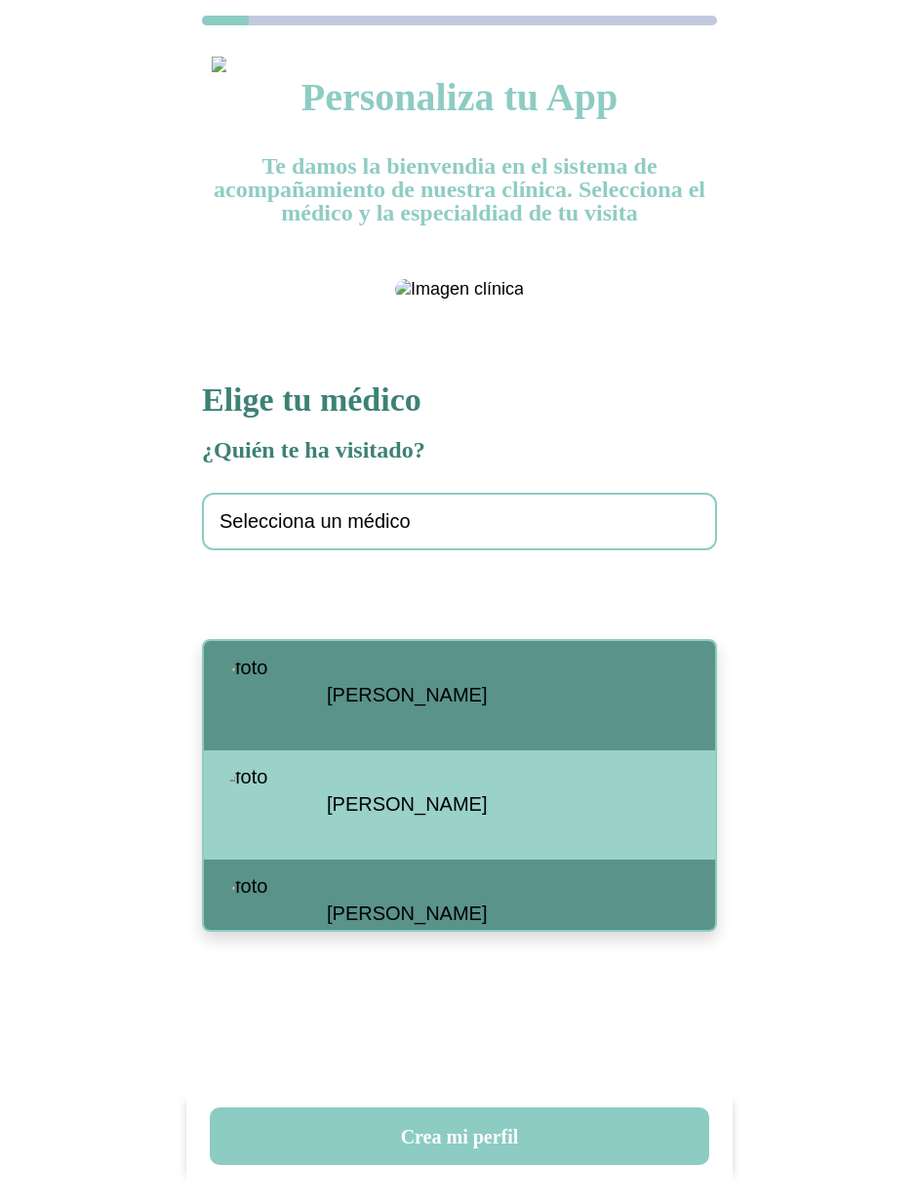
click at [321, 680] on div "[PERSON_NAME]" at bounding box center [459, 695] width 511 height 109
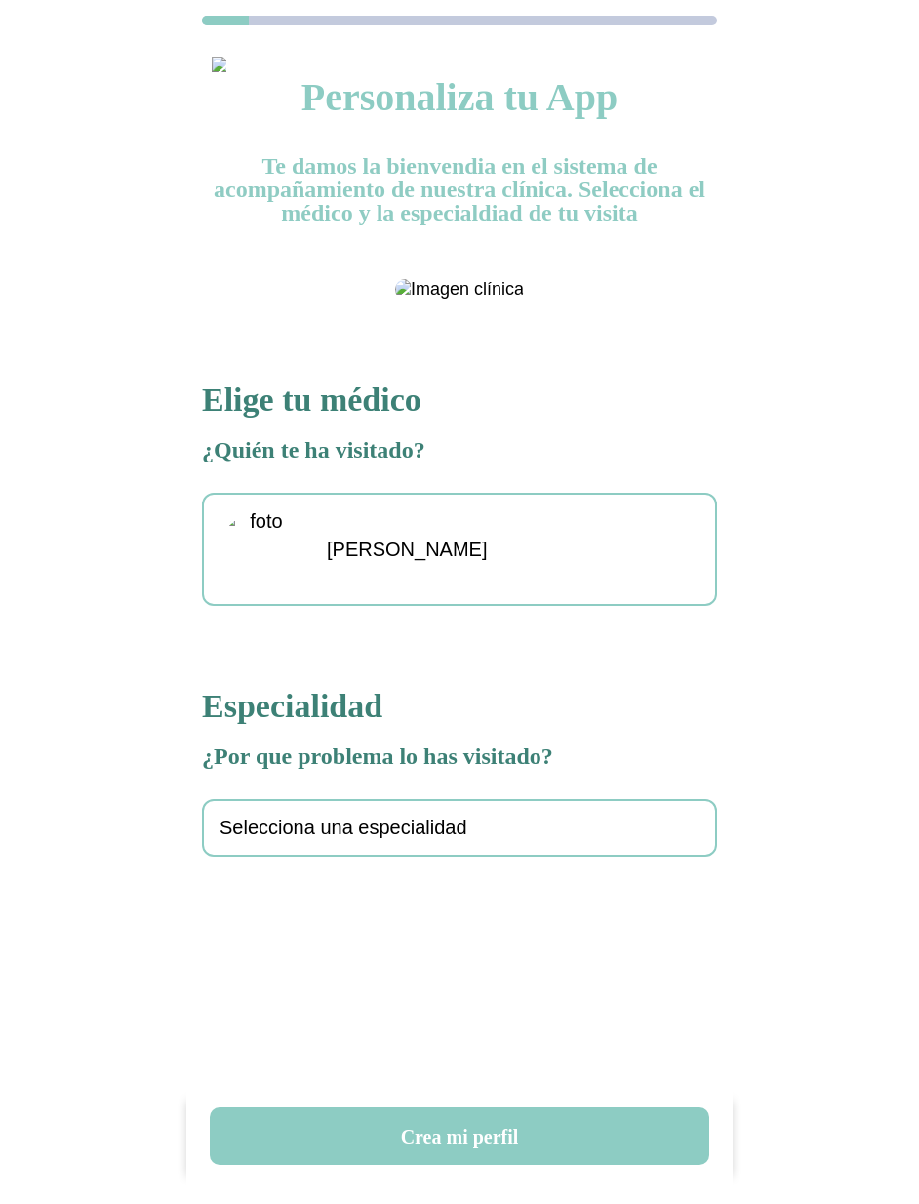
click at [328, 839] on span "Selecciona una especialidad" at bounding box center [343, 828] width 248 height 22
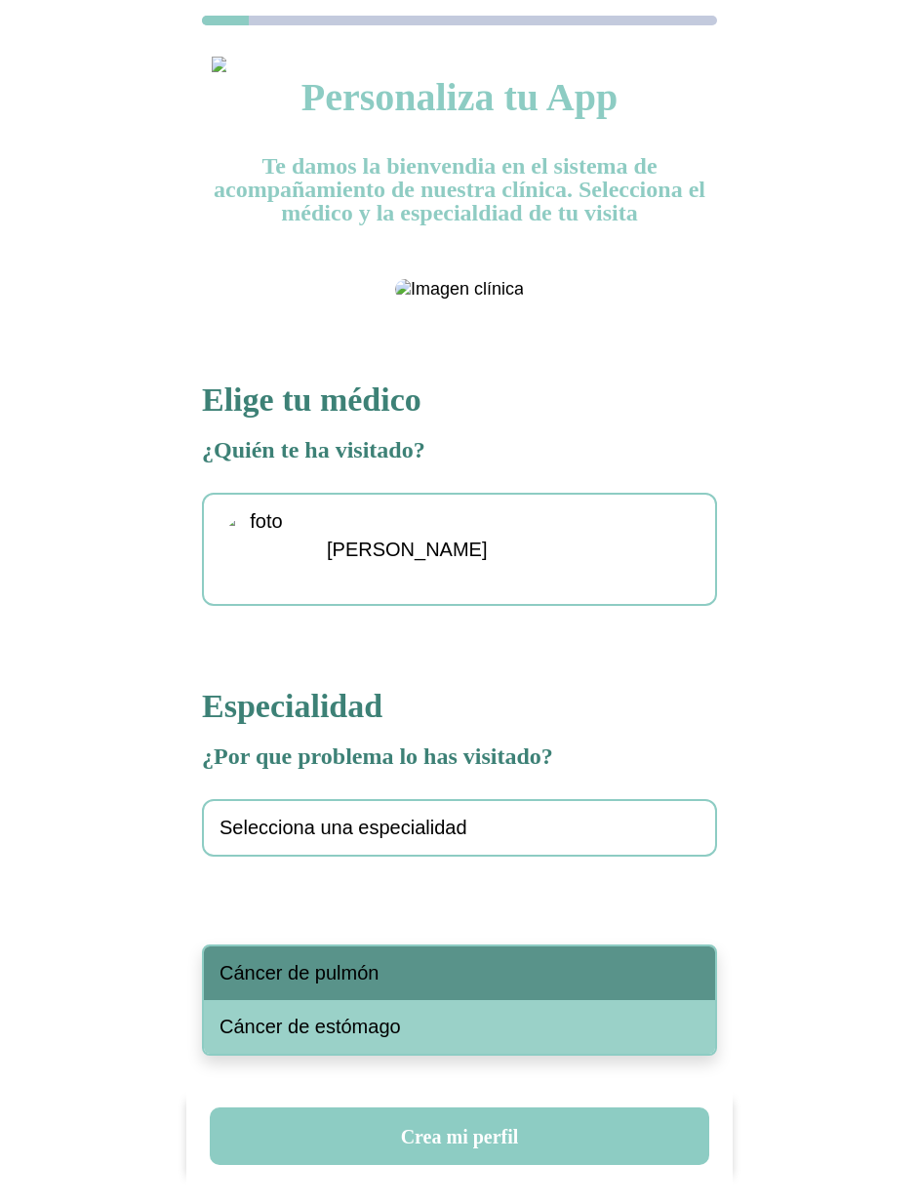
click at [354, 962] on span "Cáncer de pulmón" at bounding box center [298, 973] width 159 height 22
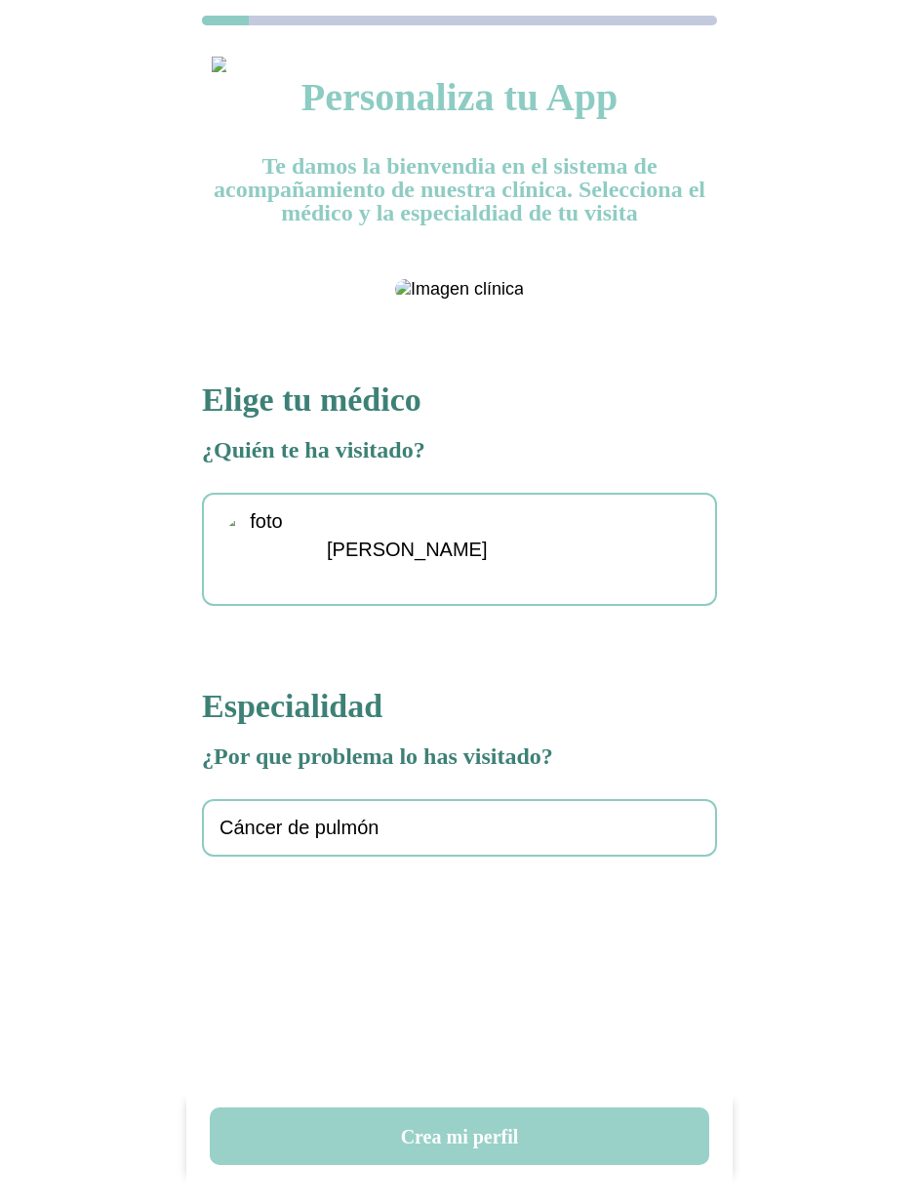
click at [437, 1131] on button "Crea mi perfil" at bounding box center [459, 1136] width 499 height 58
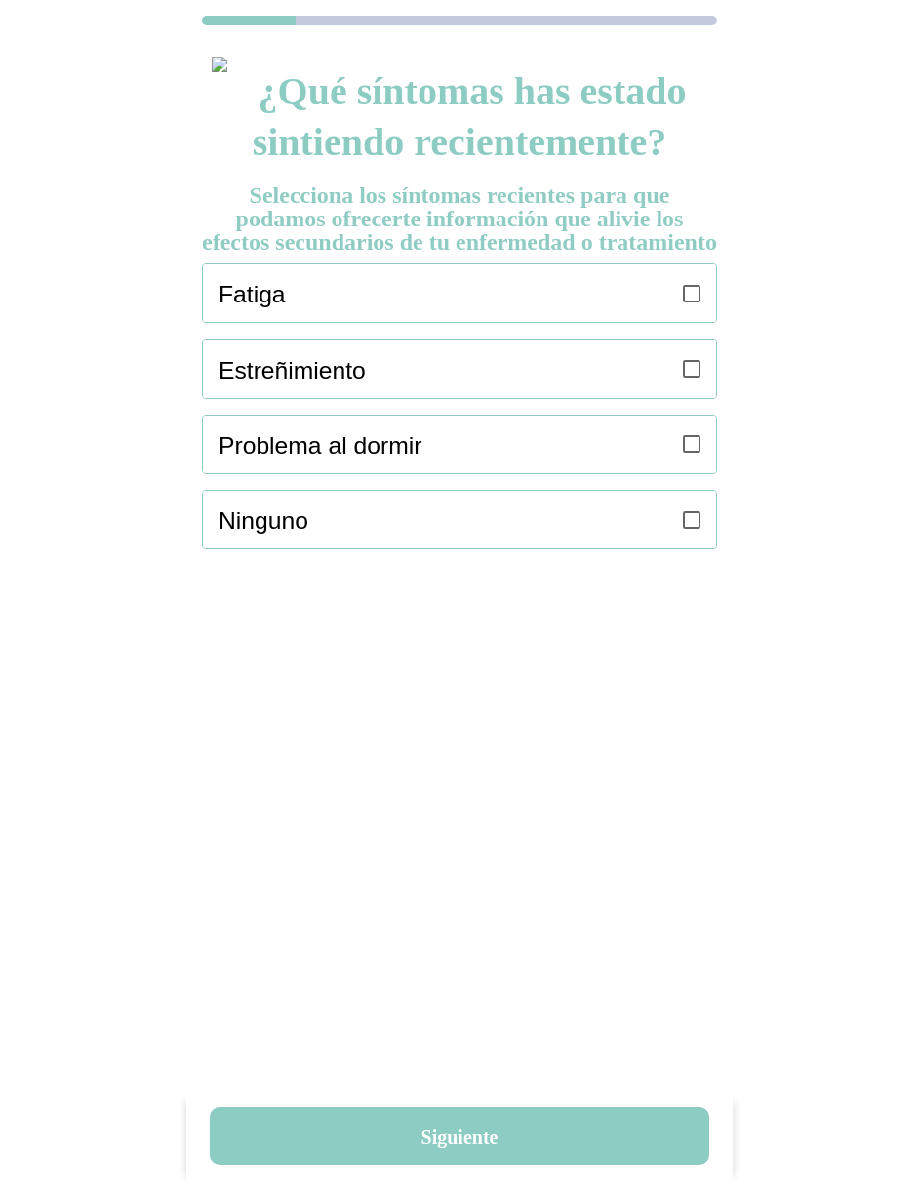
click at [676, 322] on div "Fatiga" at bounding box center [468, 293] width 498 height 58
click at [690, 397] on label at bounding box center [692, 368] width 18 height 58
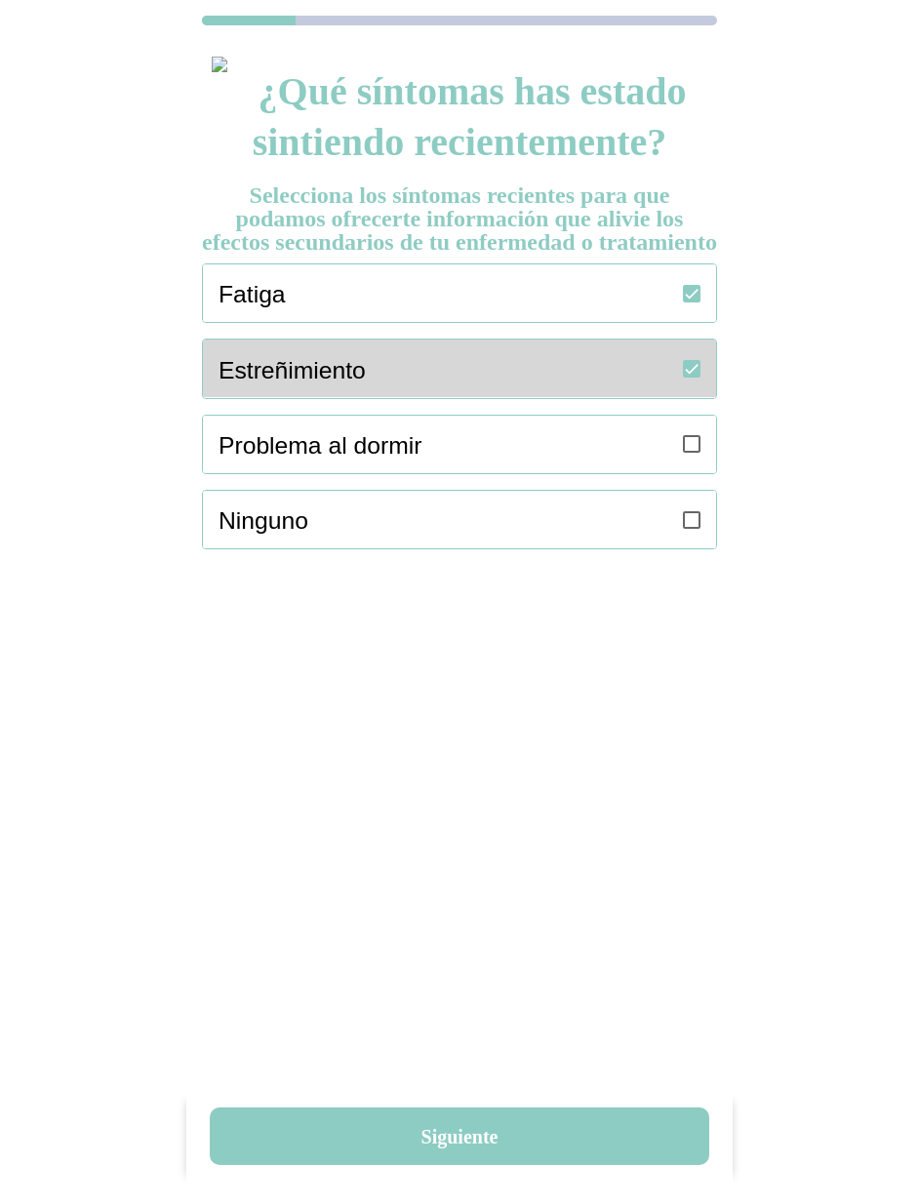
click at [690, 473] on label at bounding box center [692, 445] width 18 height 58
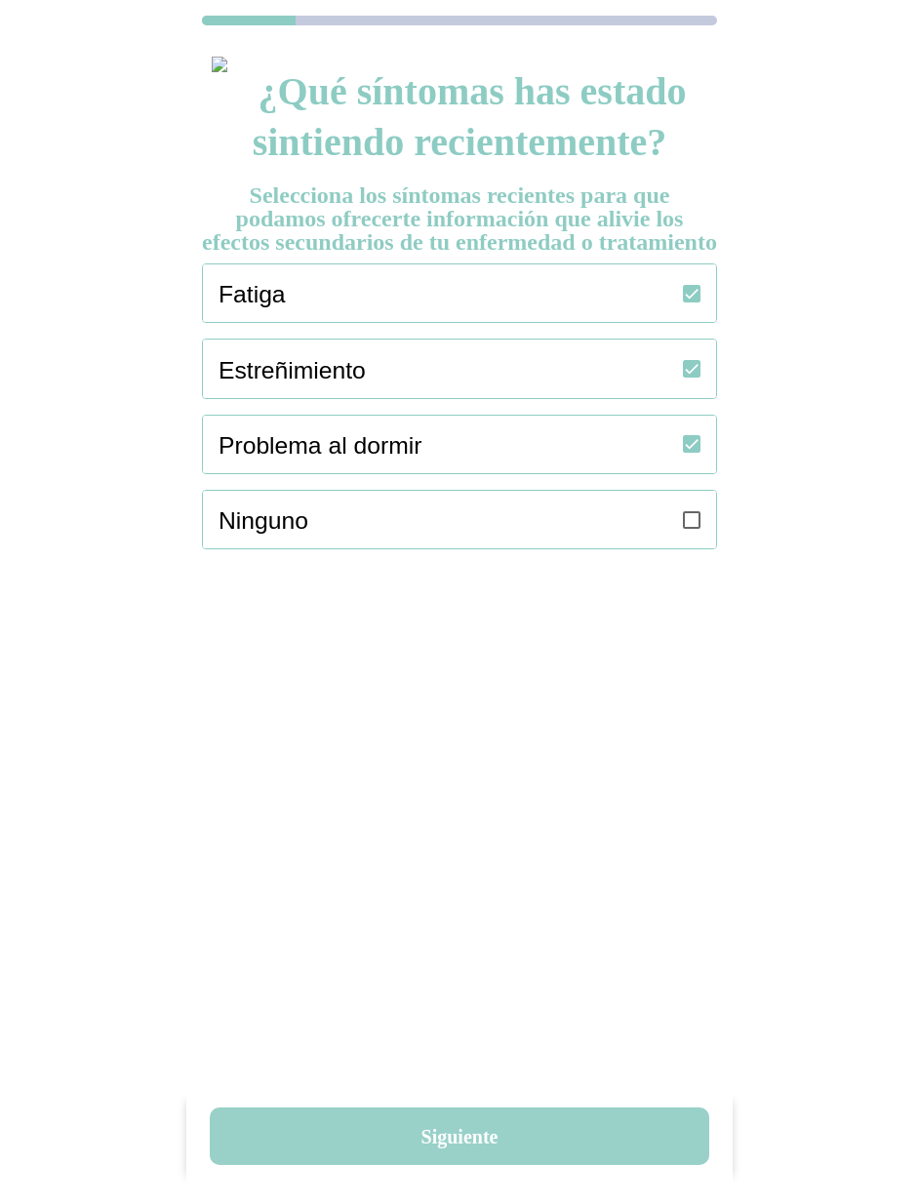
click at [454, 1124] on button "Siguiente" at bounding box center [459, 1136] width 499 height 58
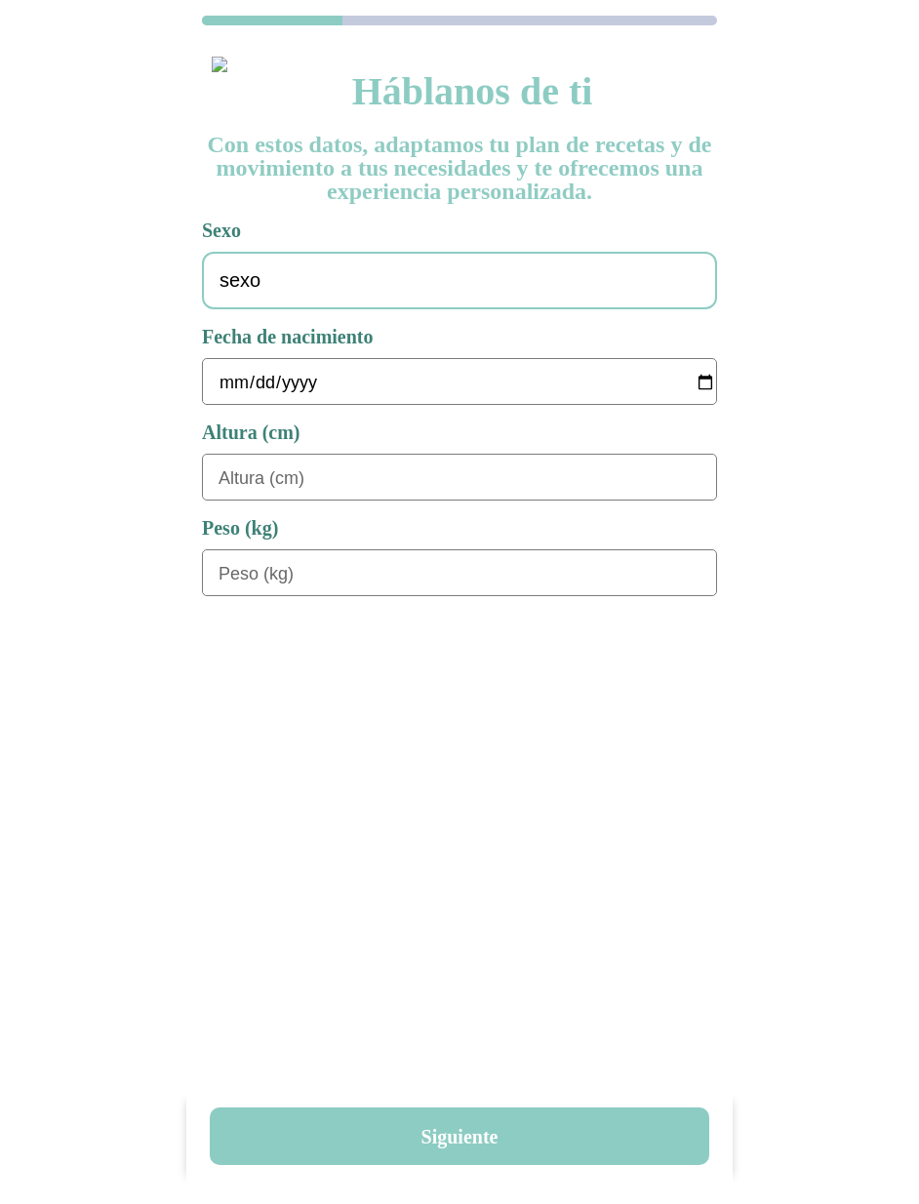
click at [325, 285] on div "sexo" at bounding box center [459, 281] width 515 height 58
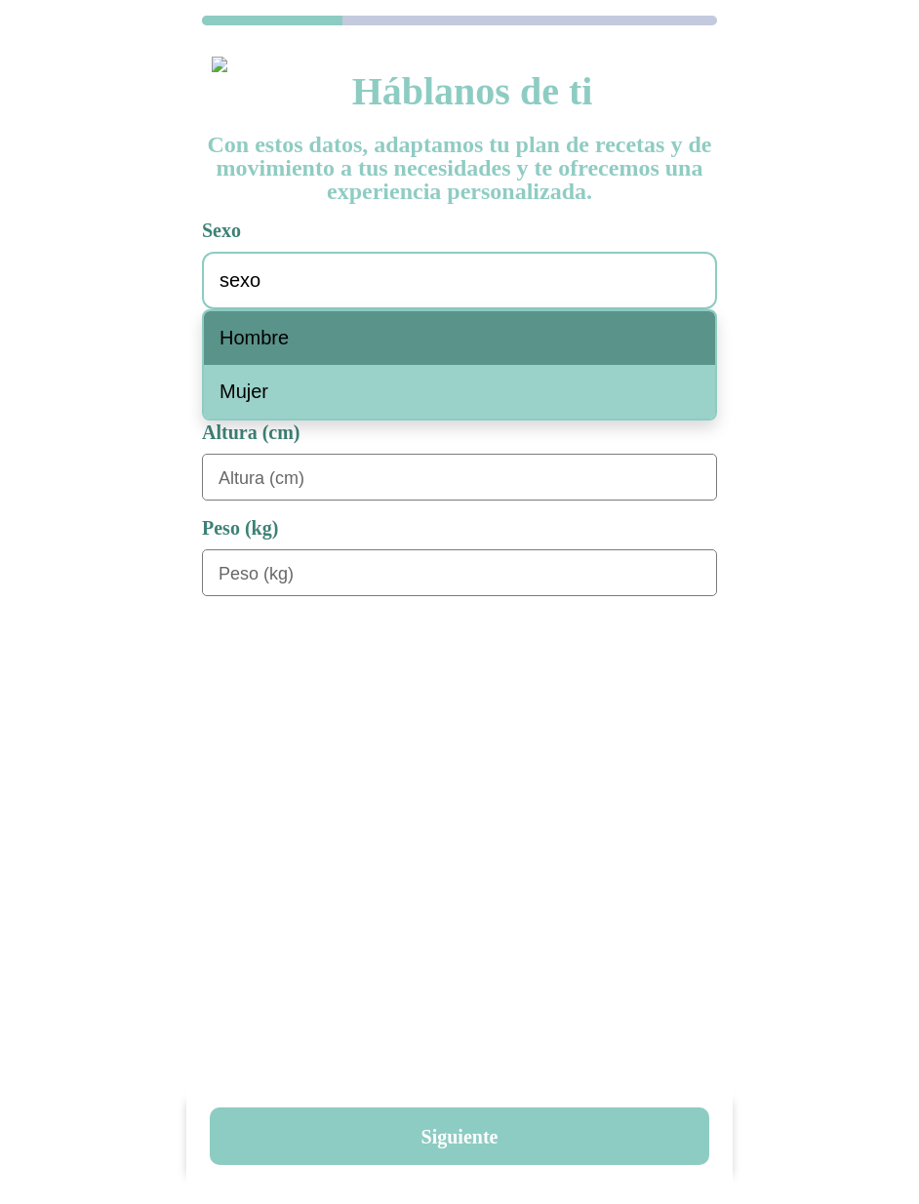
click at [321, 343] on div "Hombre" at bounding box center [459, 338] width 511 height 54
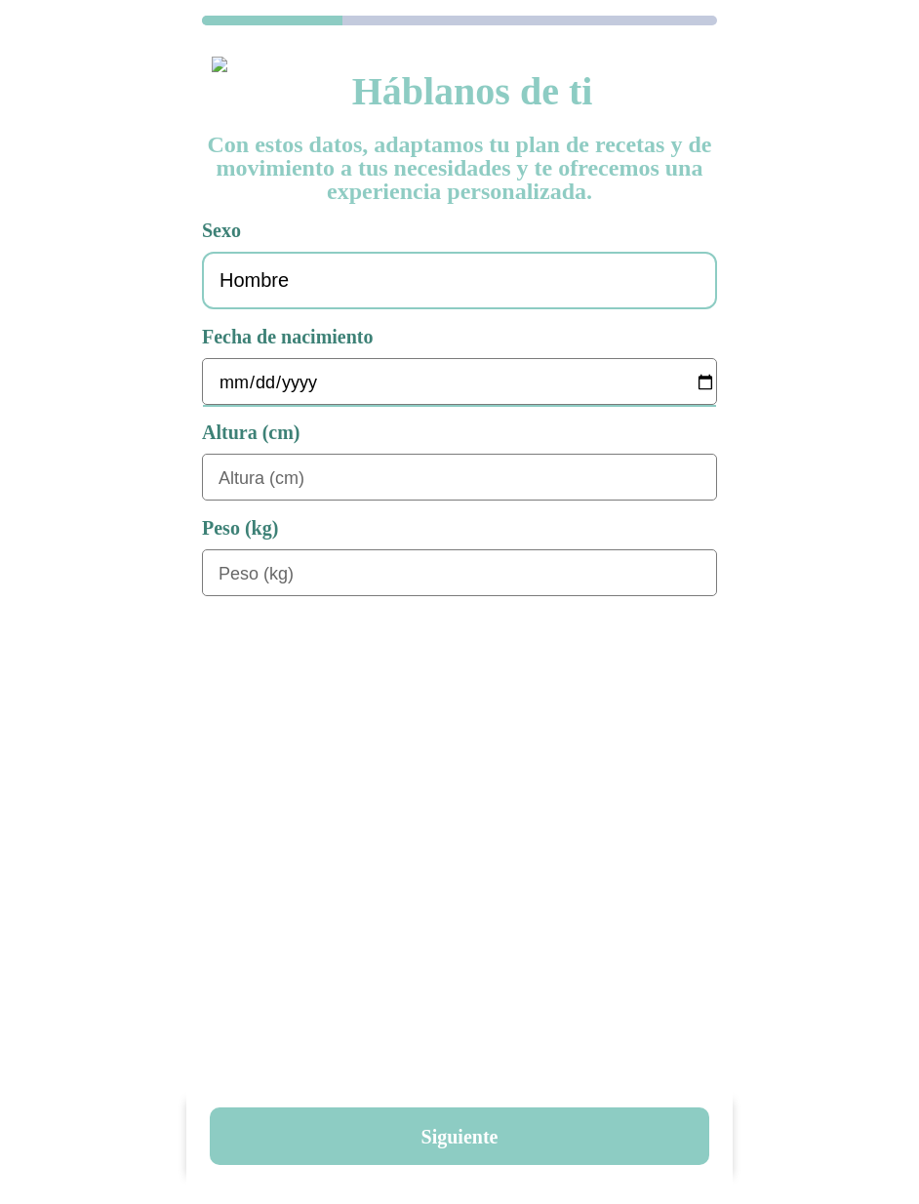
click at [233, 374] on input "date" at bounding box center [468, 382] width 498 height 47
type input "1978-01-01"
type input "180"
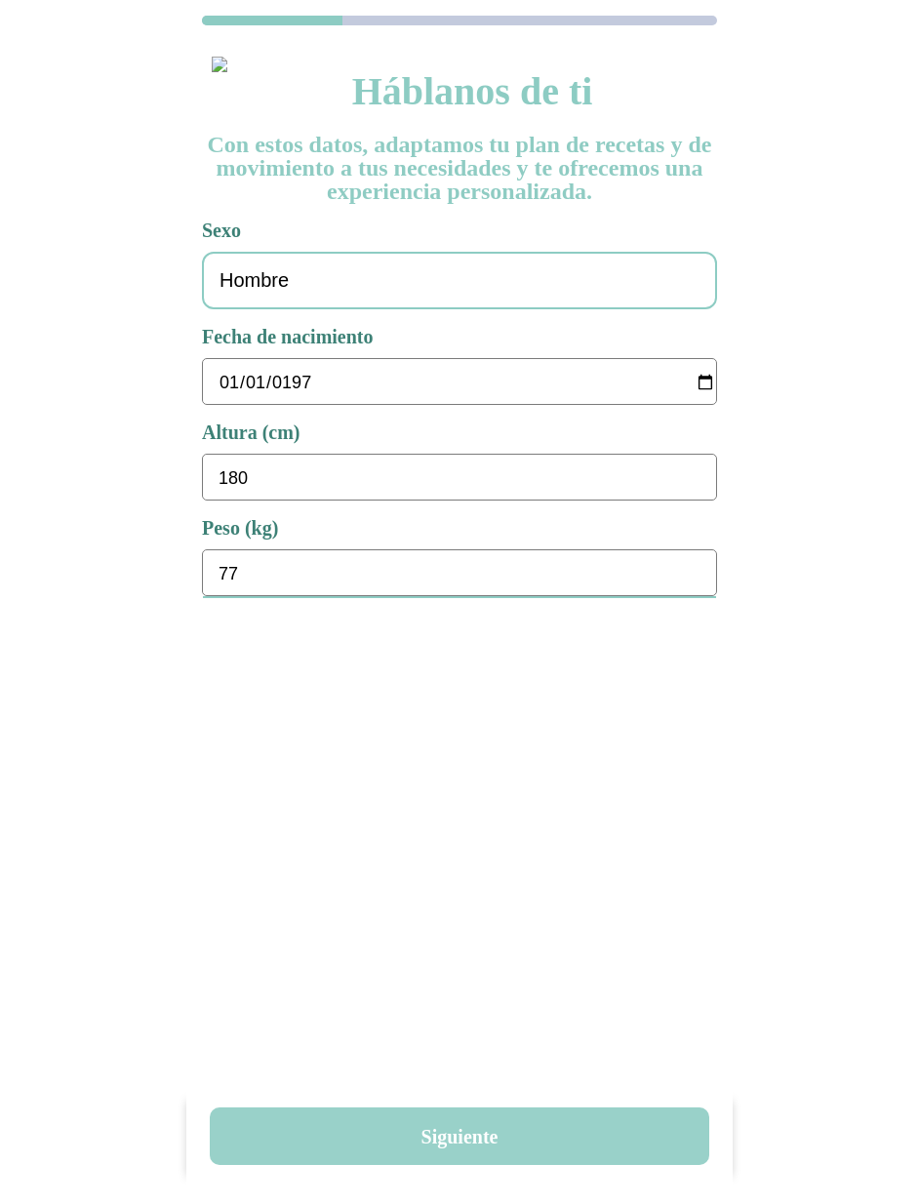
type input "77"
click at [488, 1148] on button "Siguiente" at bounding box center [459, 1136] width 499 height 58
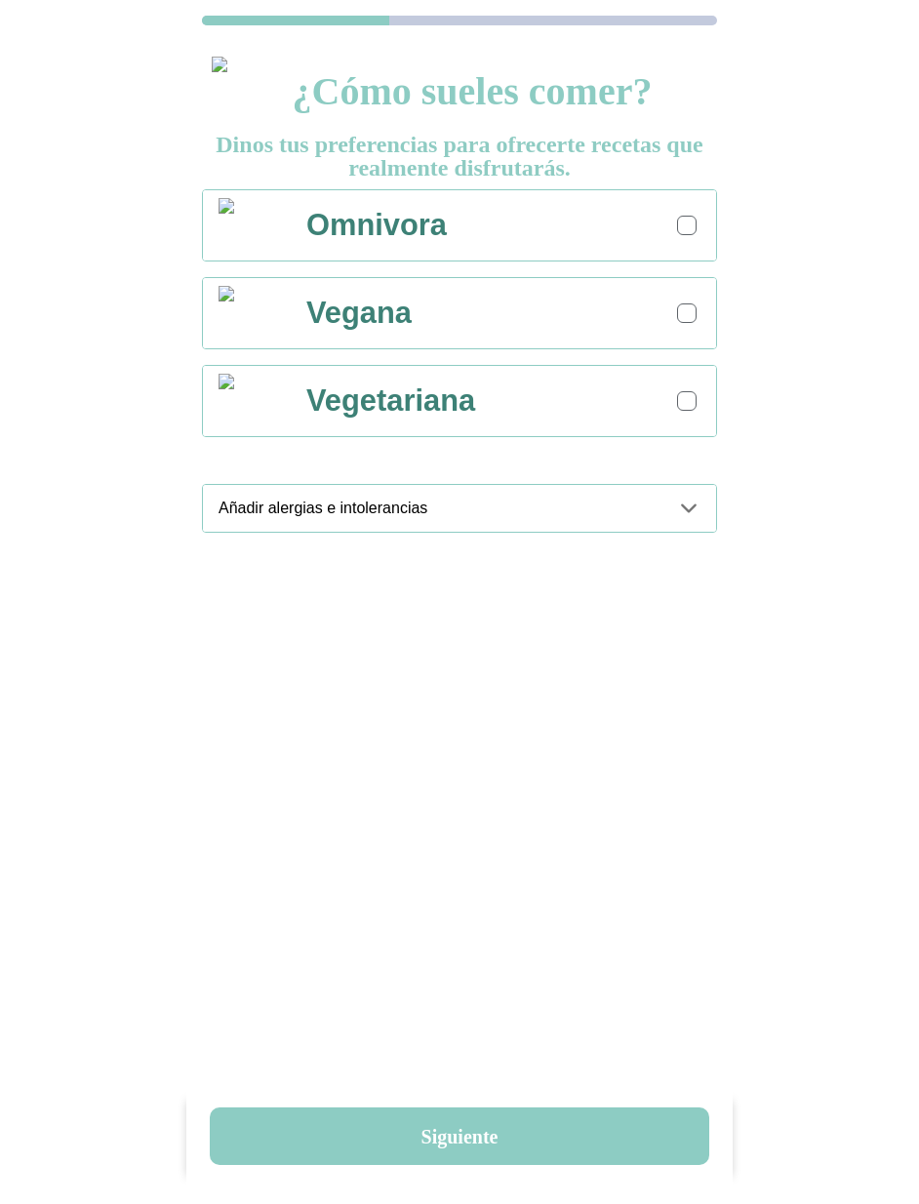
click at [686, 219] on div at bounding box center [687, 226] width 20 height 20
click at [680, 531] on ion-accordion "Añadir alergias e intolerancias Gluten Crustáceos Huevos Pescado Cacahuete Soja…" at bounding box center [459, 516] width 515 height 64
click at [684, 523] on div "Añadir alergias e intolerancias" at bounding box center [468, 508] width 498 height 47
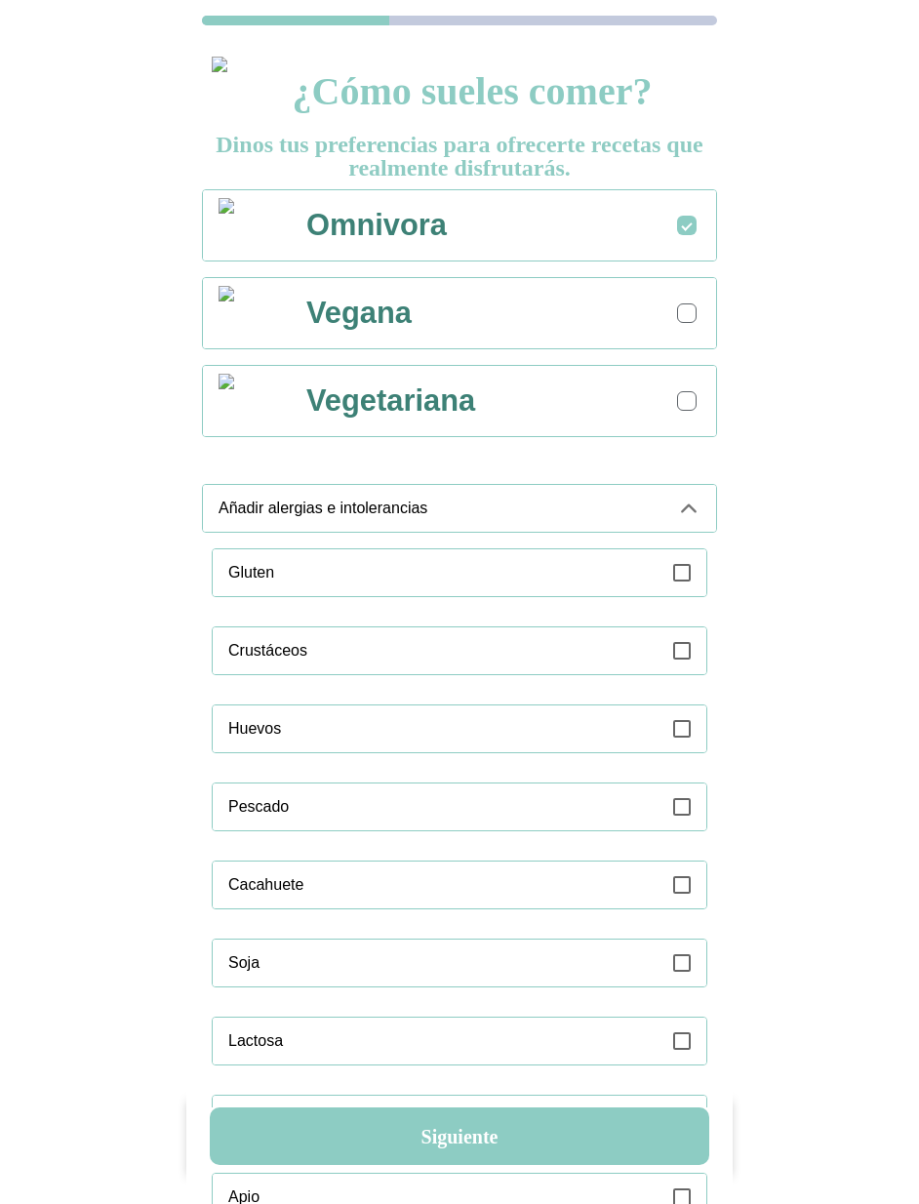
click at [672, 582] on div "Gluten" at bounding box center [467, 572] width 478 height 47
click at [547, 533] on ion-accordion "Añadir alergias e intolerancias Gluten Crustáceos Huevos Pescado Cacahuete Soja…" at bounding box center [459, 1062] width 515 height 1157
click at [534, 519] on div "Añadir alergias e intolerancias" at bounding box center [440, 508] width 443 height 47
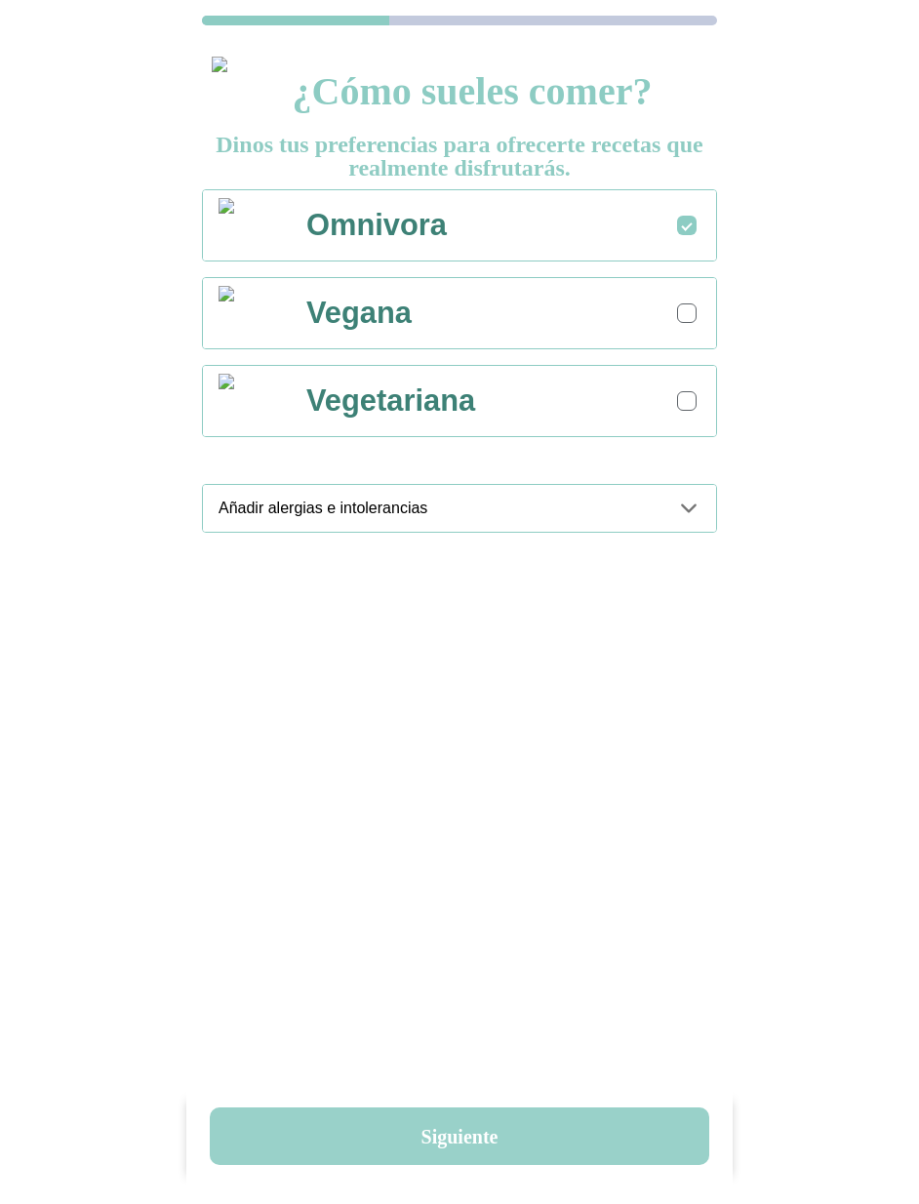
click at [498, 1132] on button "Siguiente" at bounding box center [459, 1136] width 499 height 58
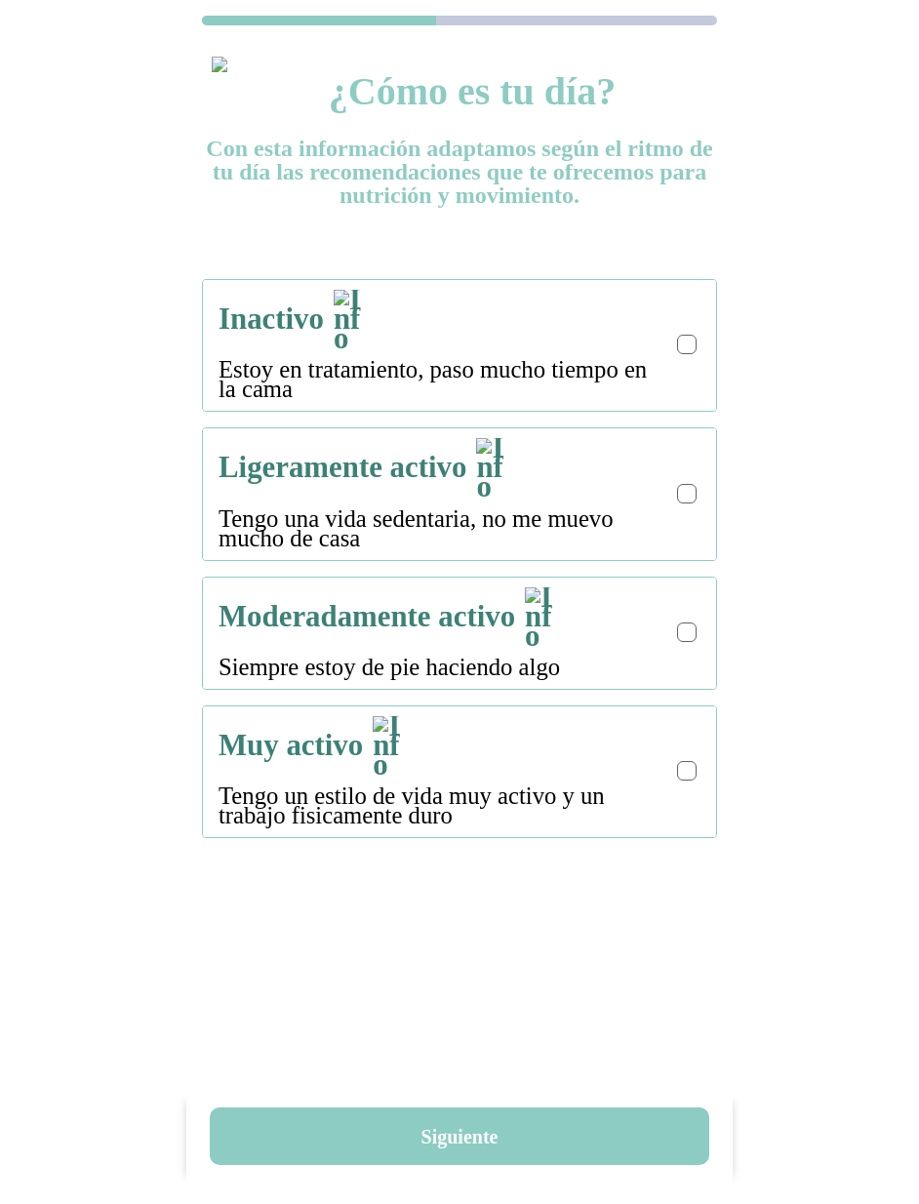
click at [686, 339] on div at bounding box center [687, 344] width 11 height 11
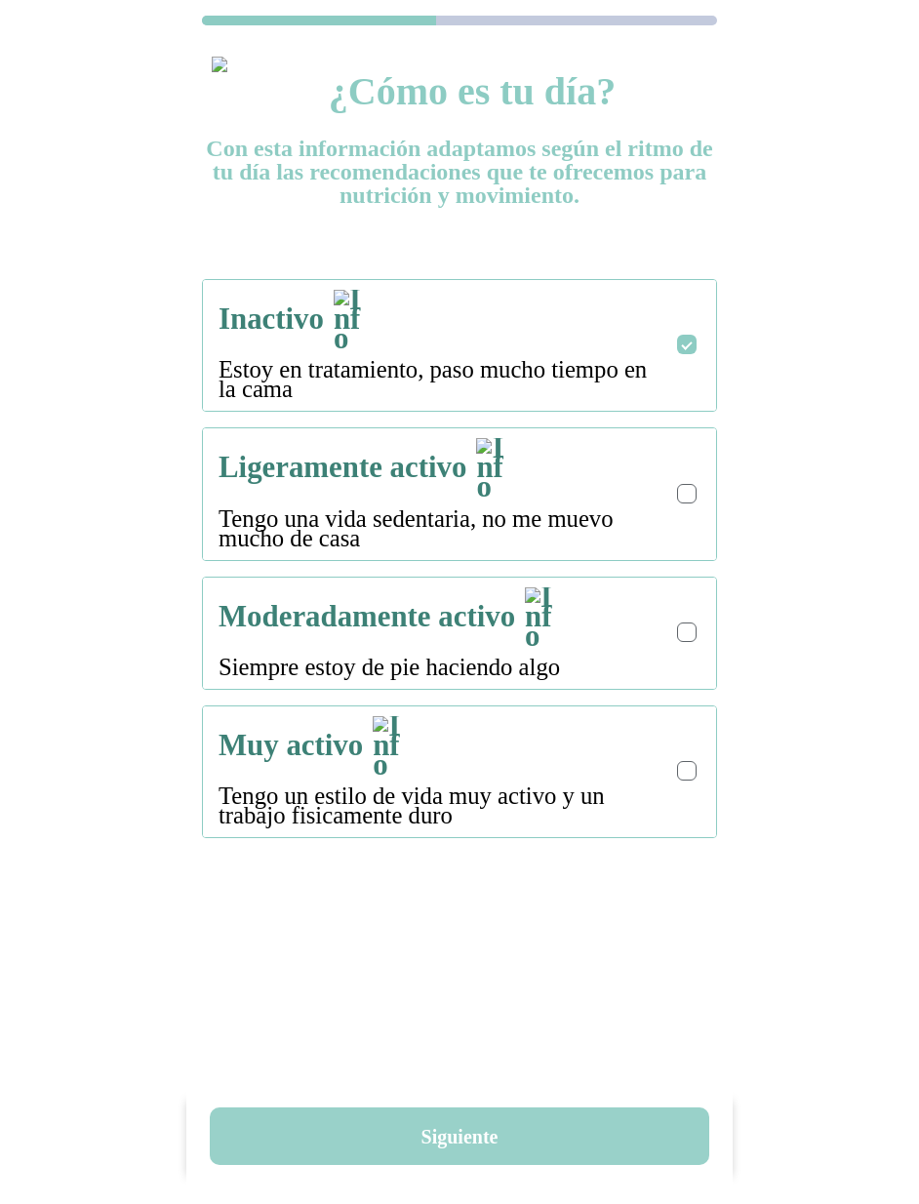
click at [431, 1128] on button "Siguiente" at bounding box center [459, 1136] width 499 height 58
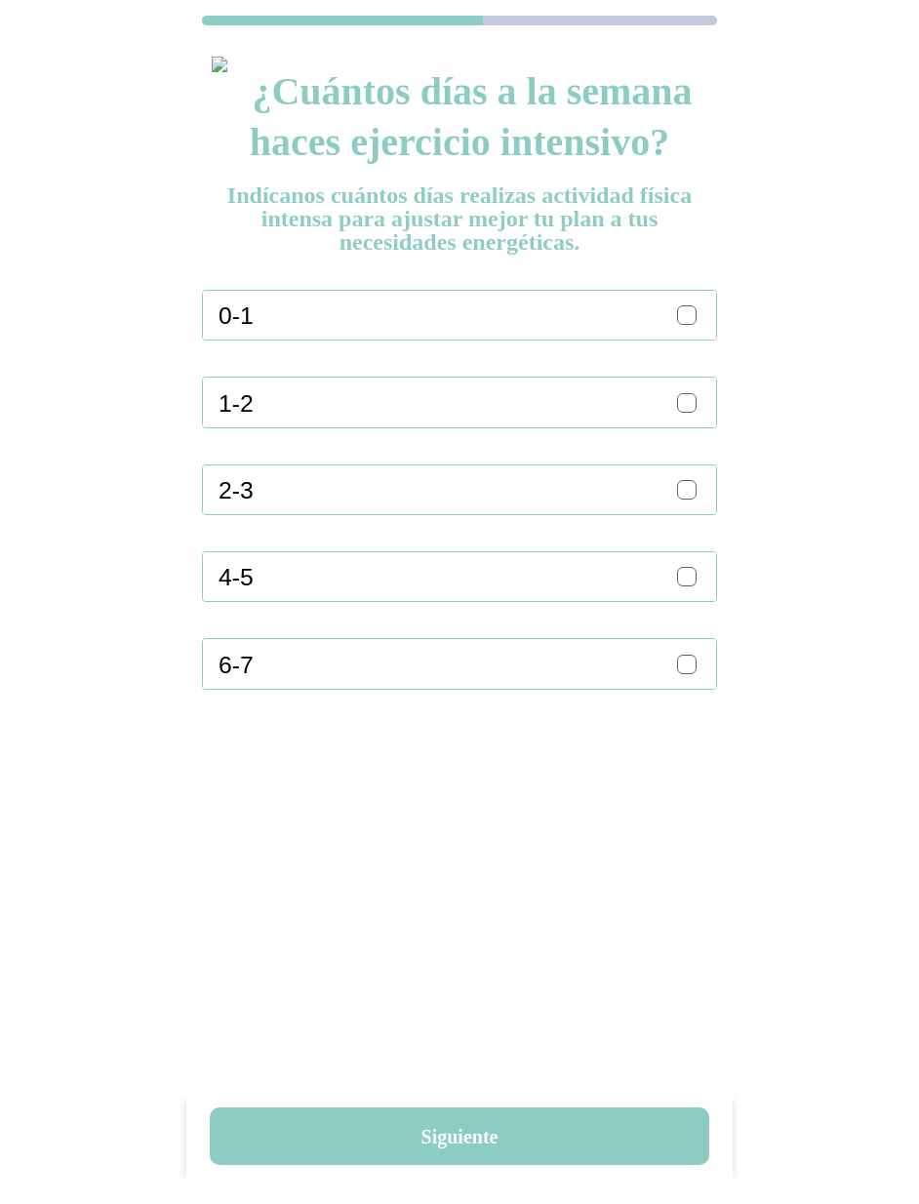
click at [649, 409] on ion-label "1-2" at bounding box center [440, 403] width 443 height 27
click at [684, 416] on div "1-2" at bounding box center [468, 402] width 498 height 49
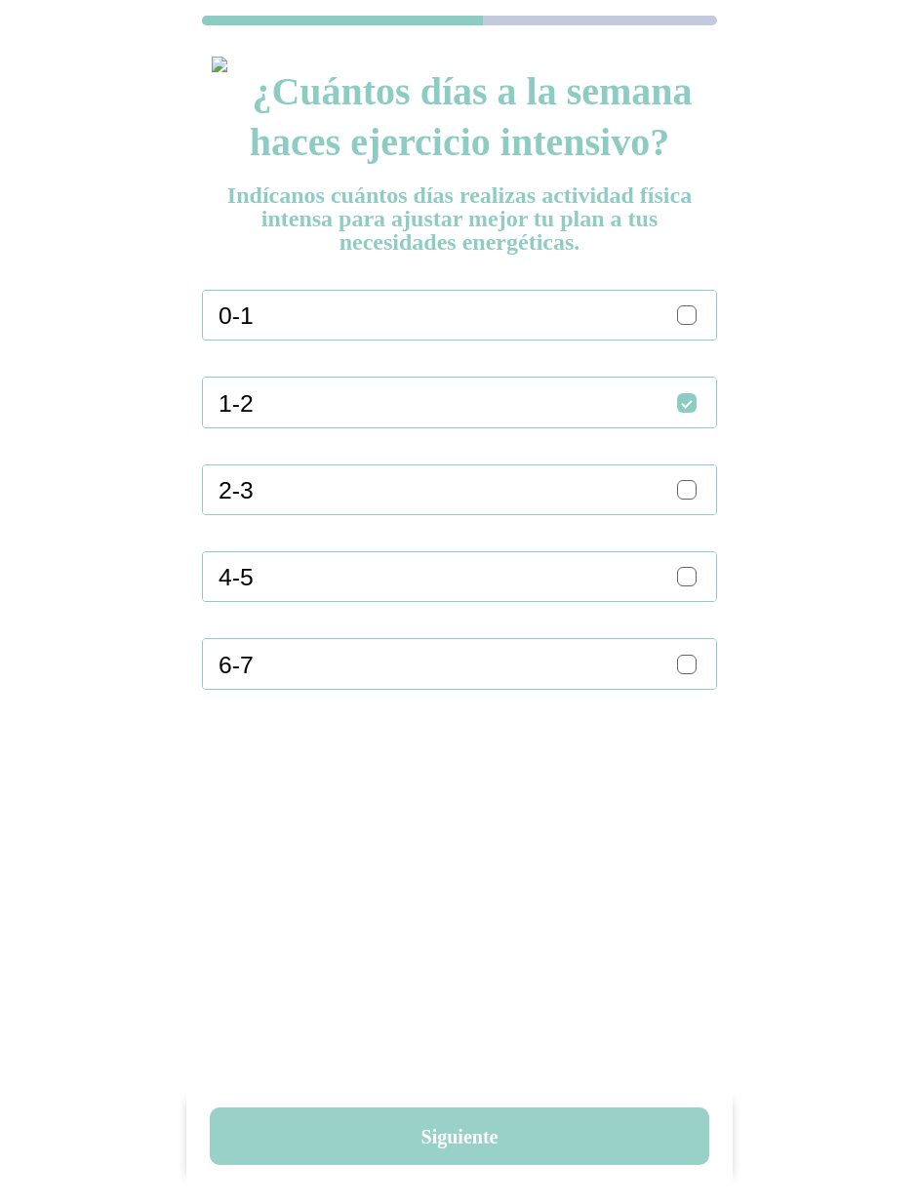
click at [473, 1144] on button "Siguiente" at bounding box center [459, 1136] width 499 height 58
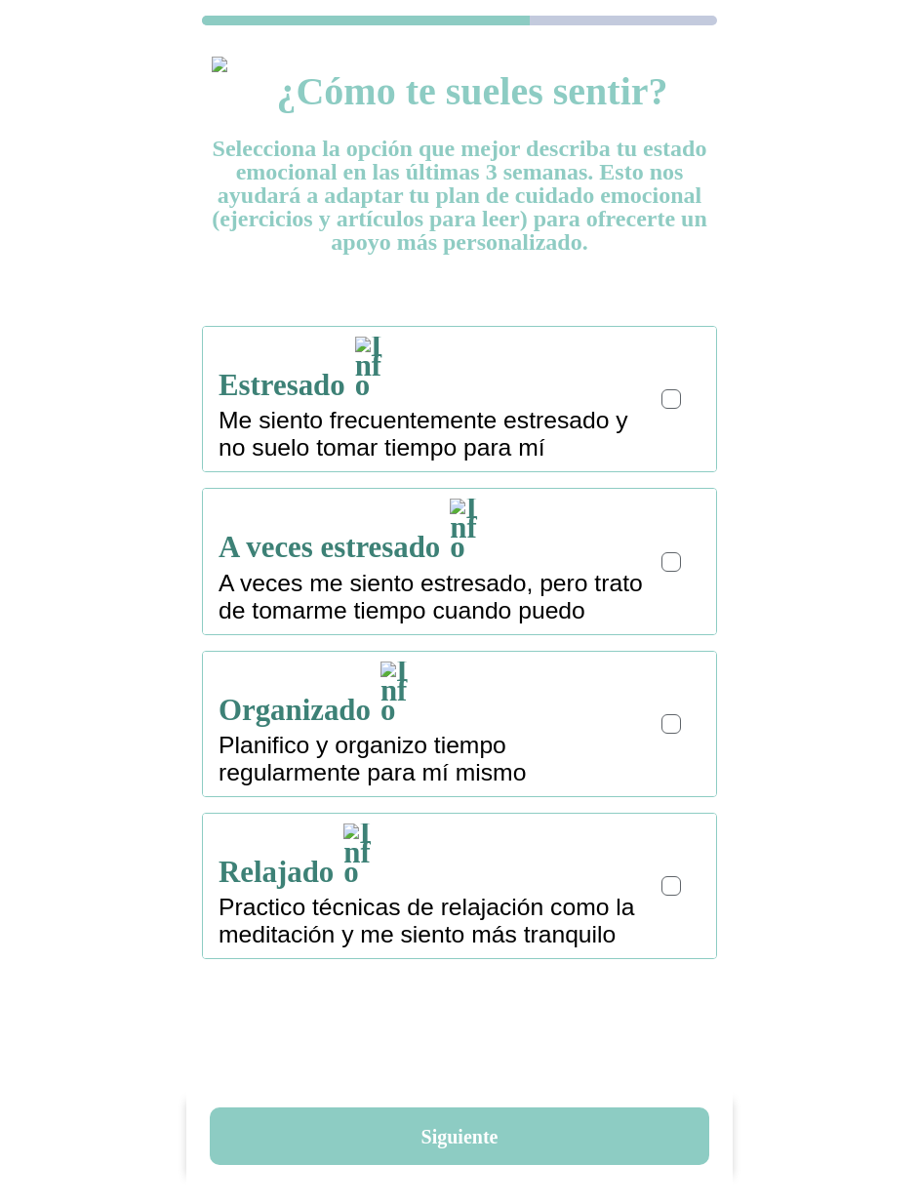
click at [680, 550] on label at bounding box center [672, 561] width 23 height 23
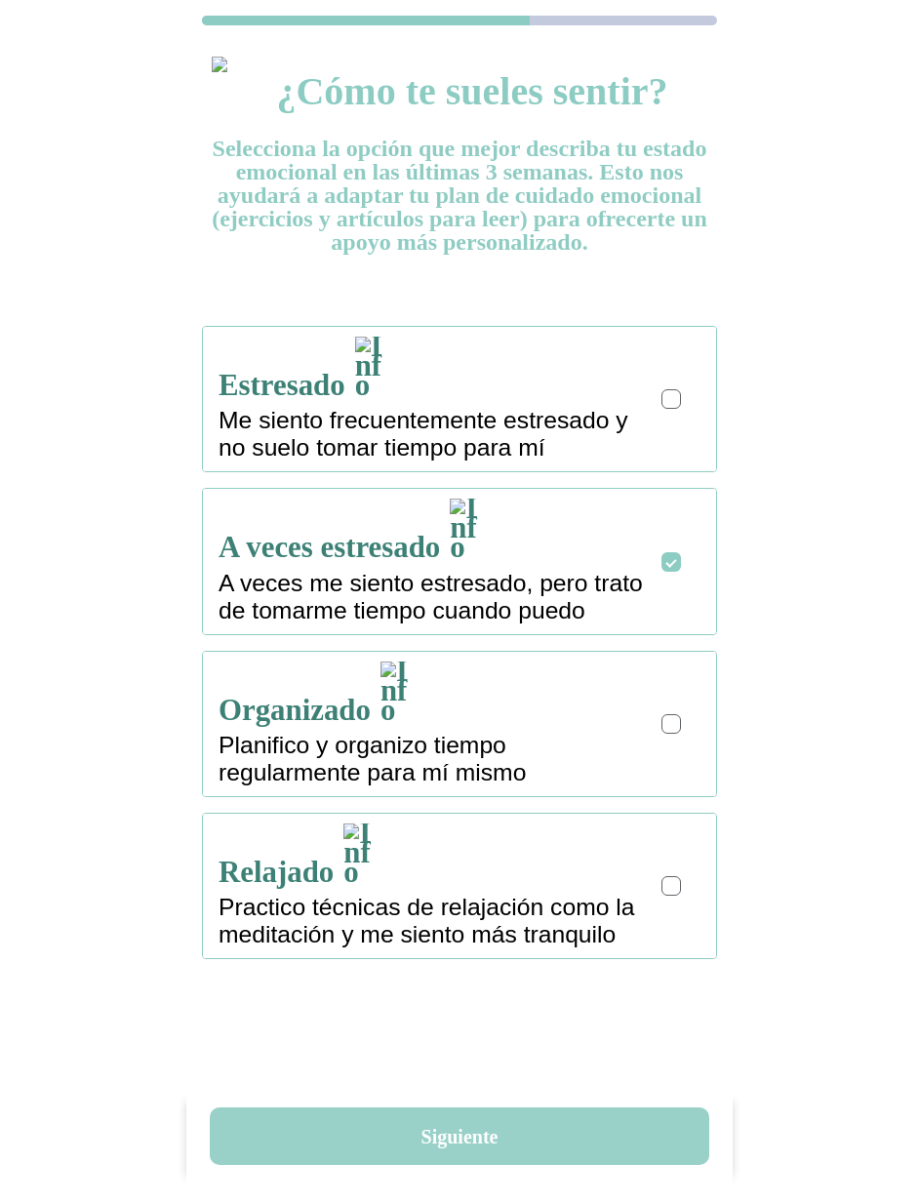
click at [449, 1128] on button "Siguiente" at bounding box center [459, 1136] width 499 height 58
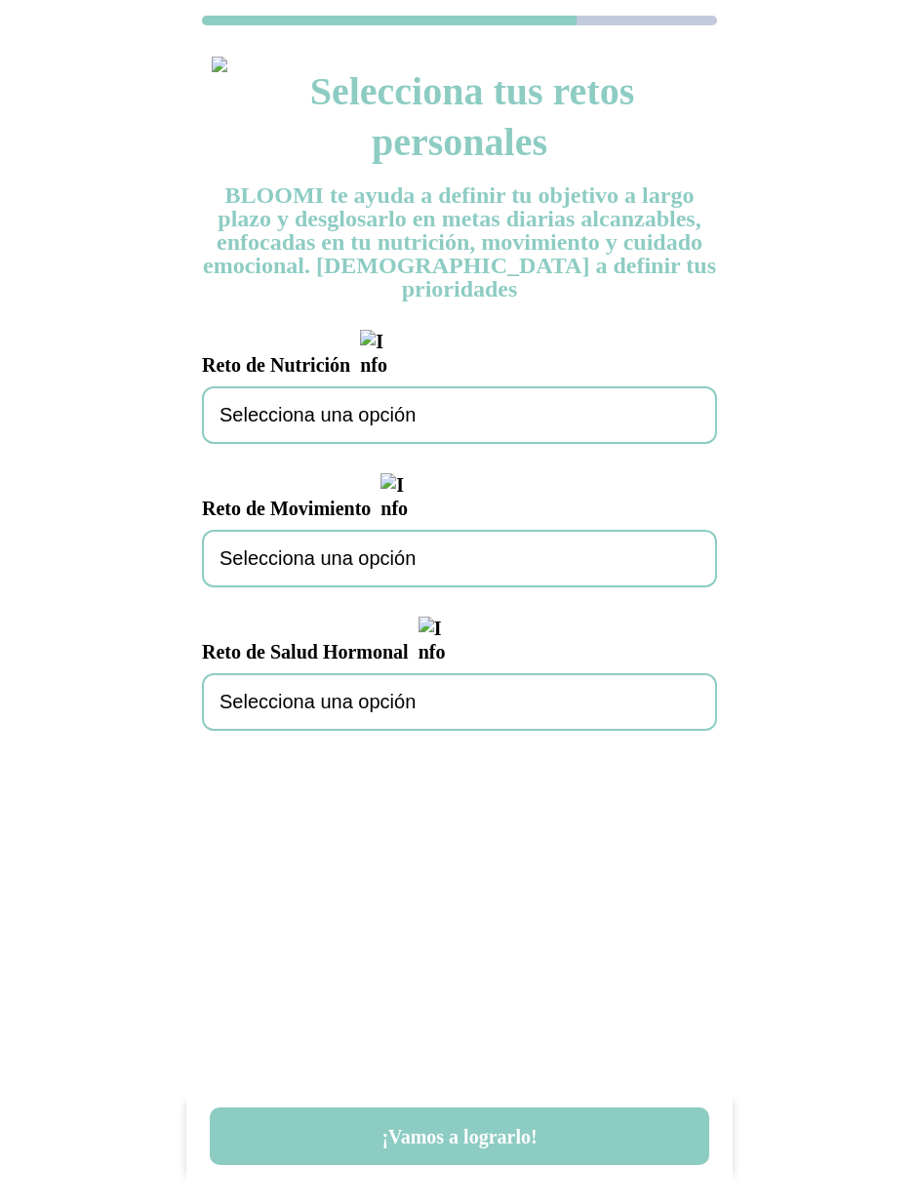
click at [344, 404] on span "Selecciona una opción" at bounding box center [317, 415] width 196 height 22
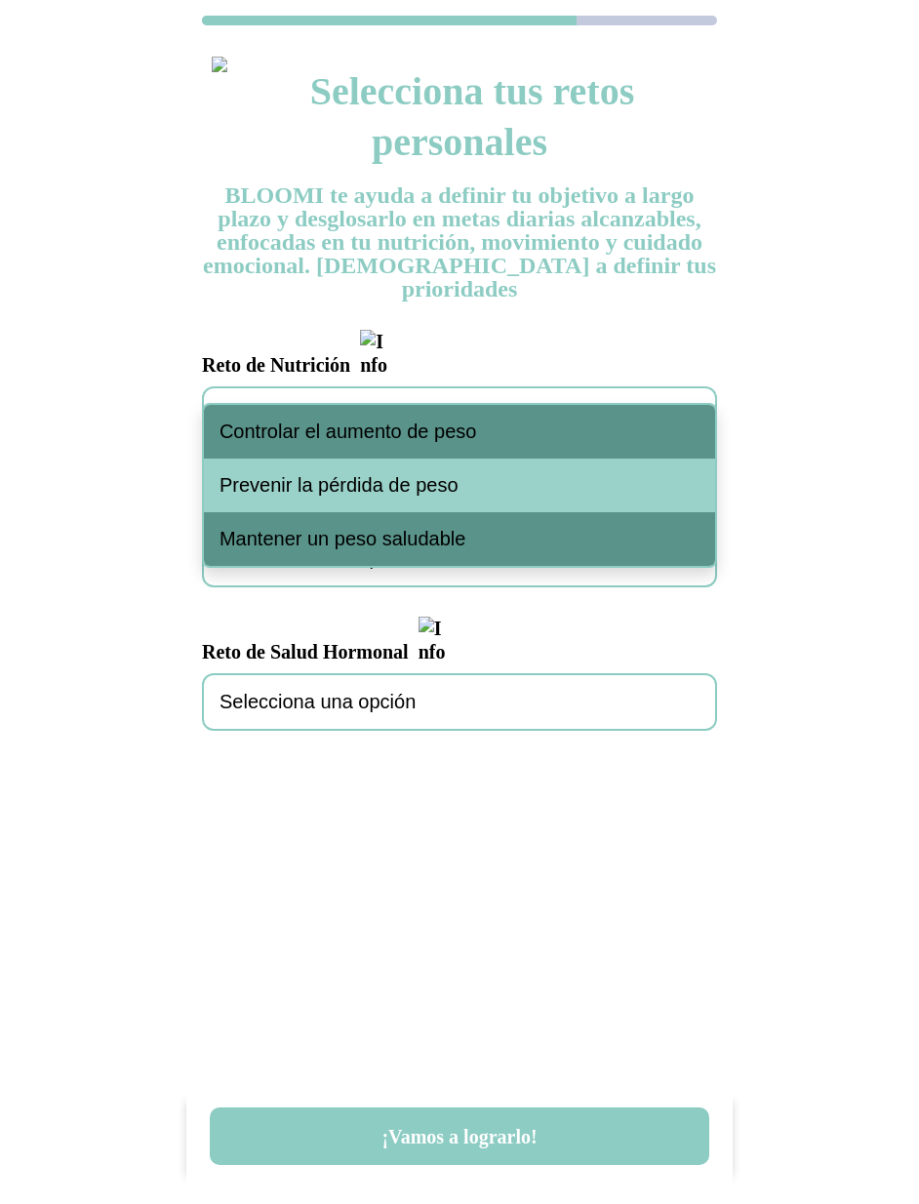
click at [343, 492] on span "Prevenir la pérdida de peso" at bounding box center [338, 485] width 239 height 22
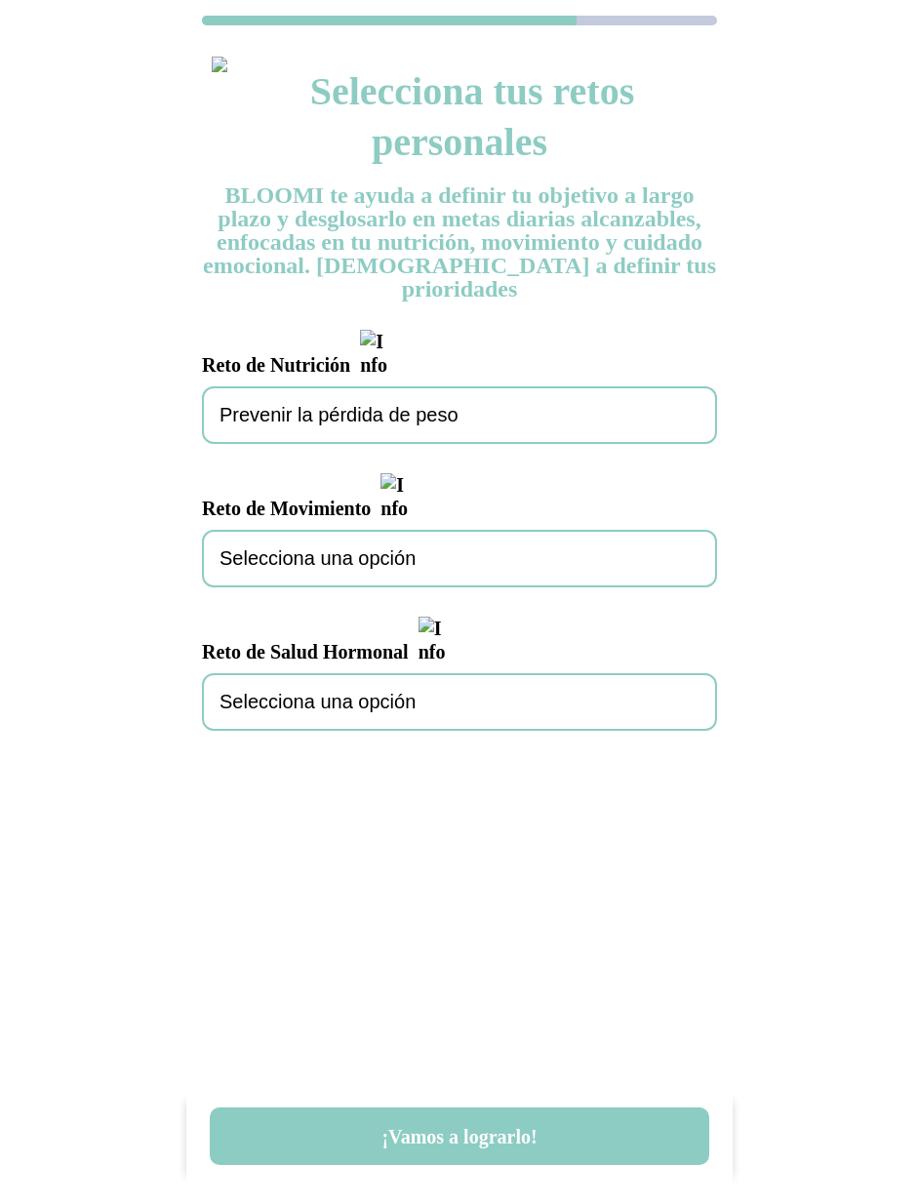
click at [338, 530] on div "Selecciona una opción" at bounding box center [459, 559] width 515 height 58
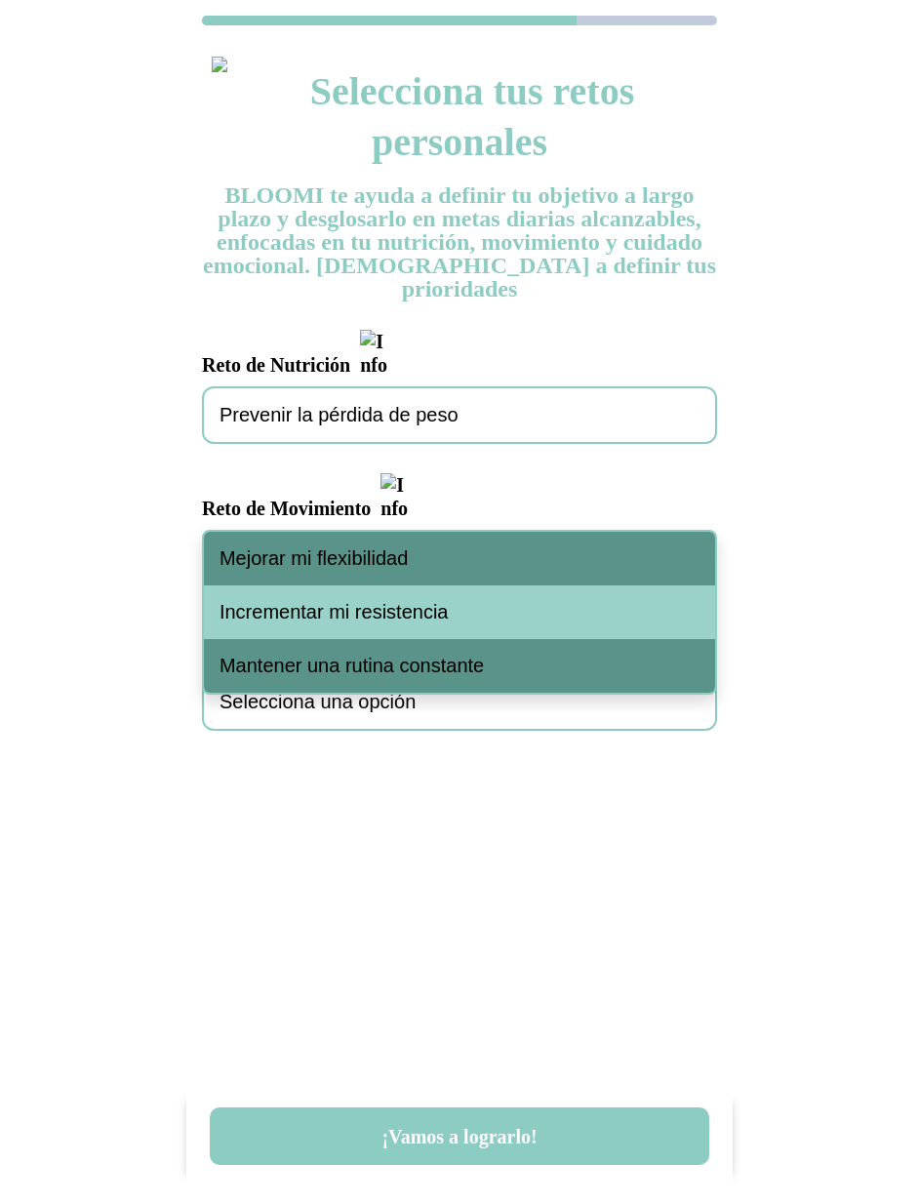
click at [340, 542] on div "Mejorar mi flexibilidad" at bounding box center [459, 559] width 511 height 54
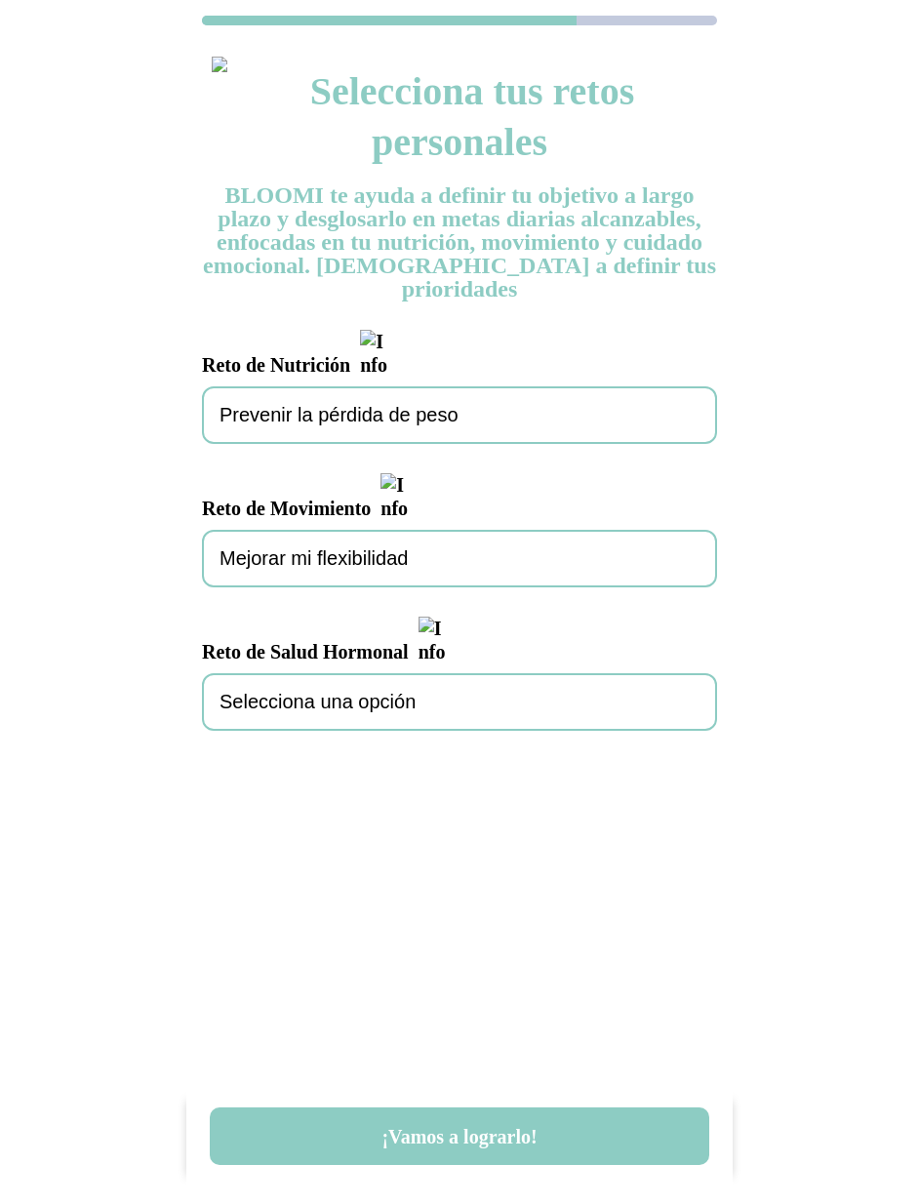
click at [355, 673] on div "Selecciona una opción" at bounding box center [459, 702] width 515 height 58
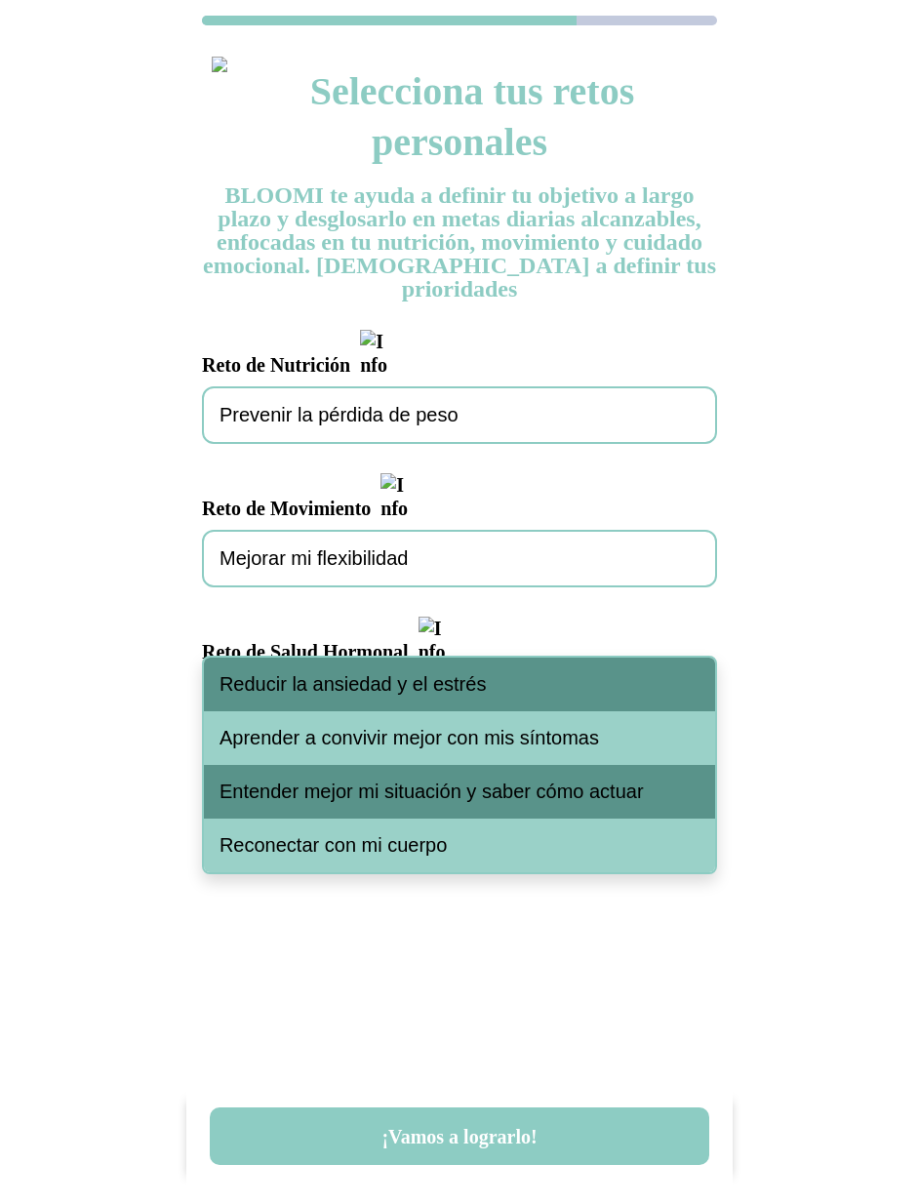
click at [407, 693] on span "Reducir la ansiedad y el estrés" at bounding box center [352, 684] width 266 height 22
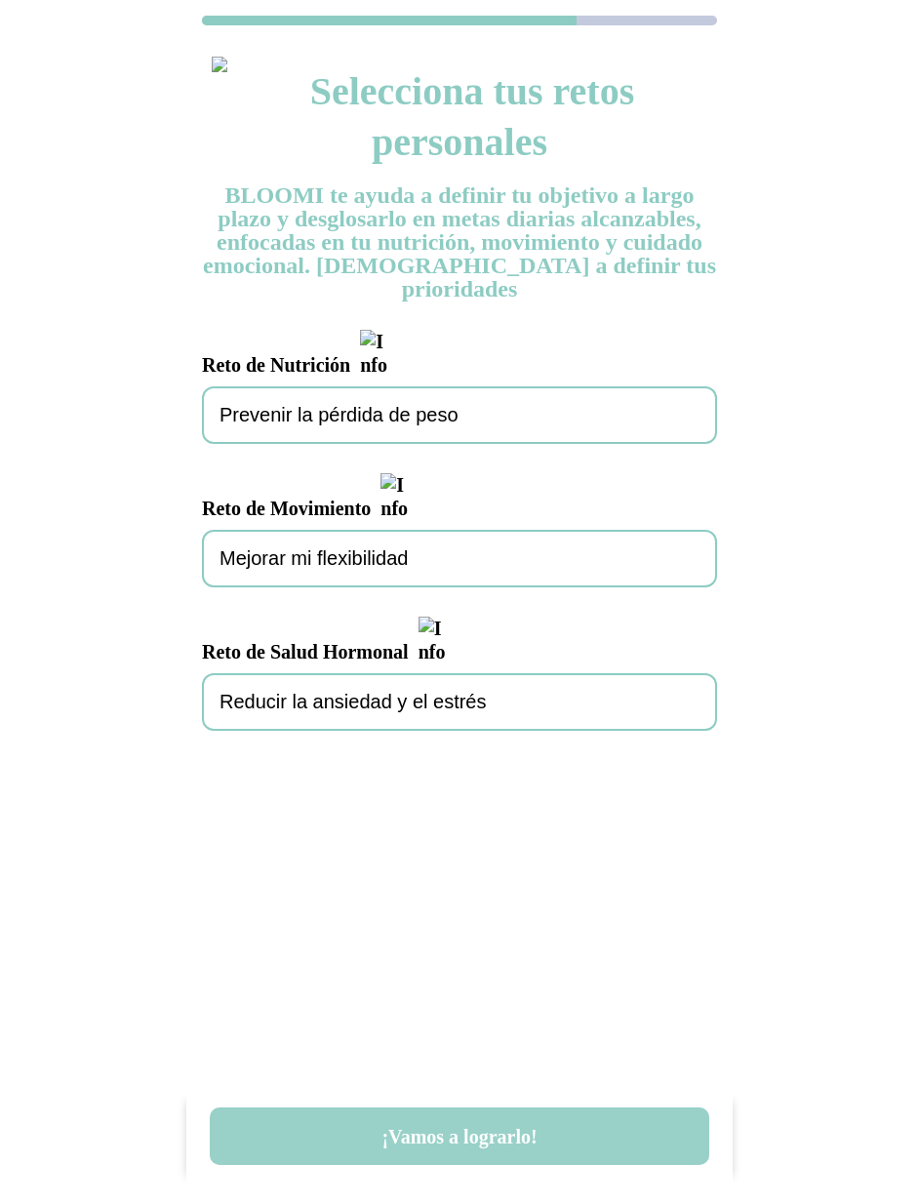
click at [514, 1126] on button "¡Vamos a lograrlo!" at bounding box center [459, 1136] width 499 height 58
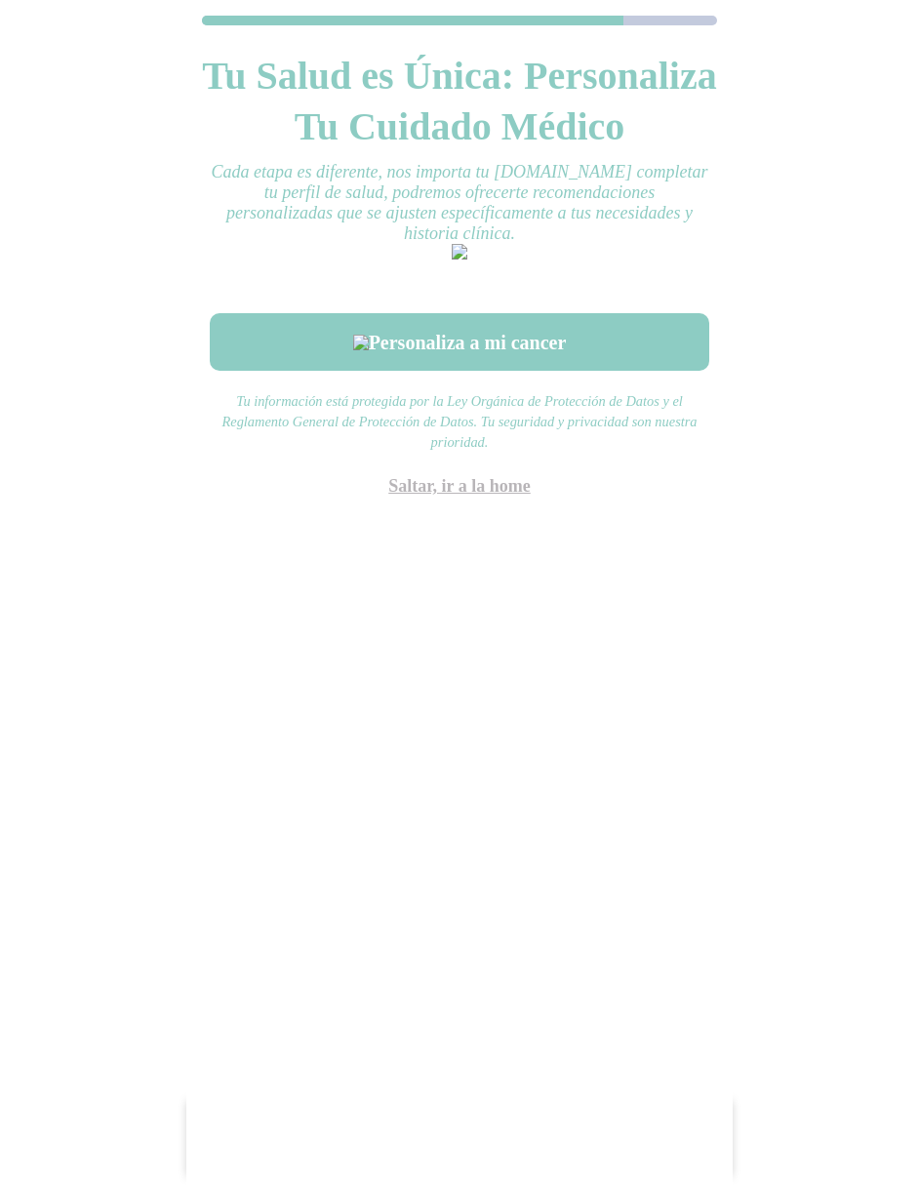
click at [480, 496] on link "Saltar, ir a la home" at bounding box center [459, 486] width 142 height 20
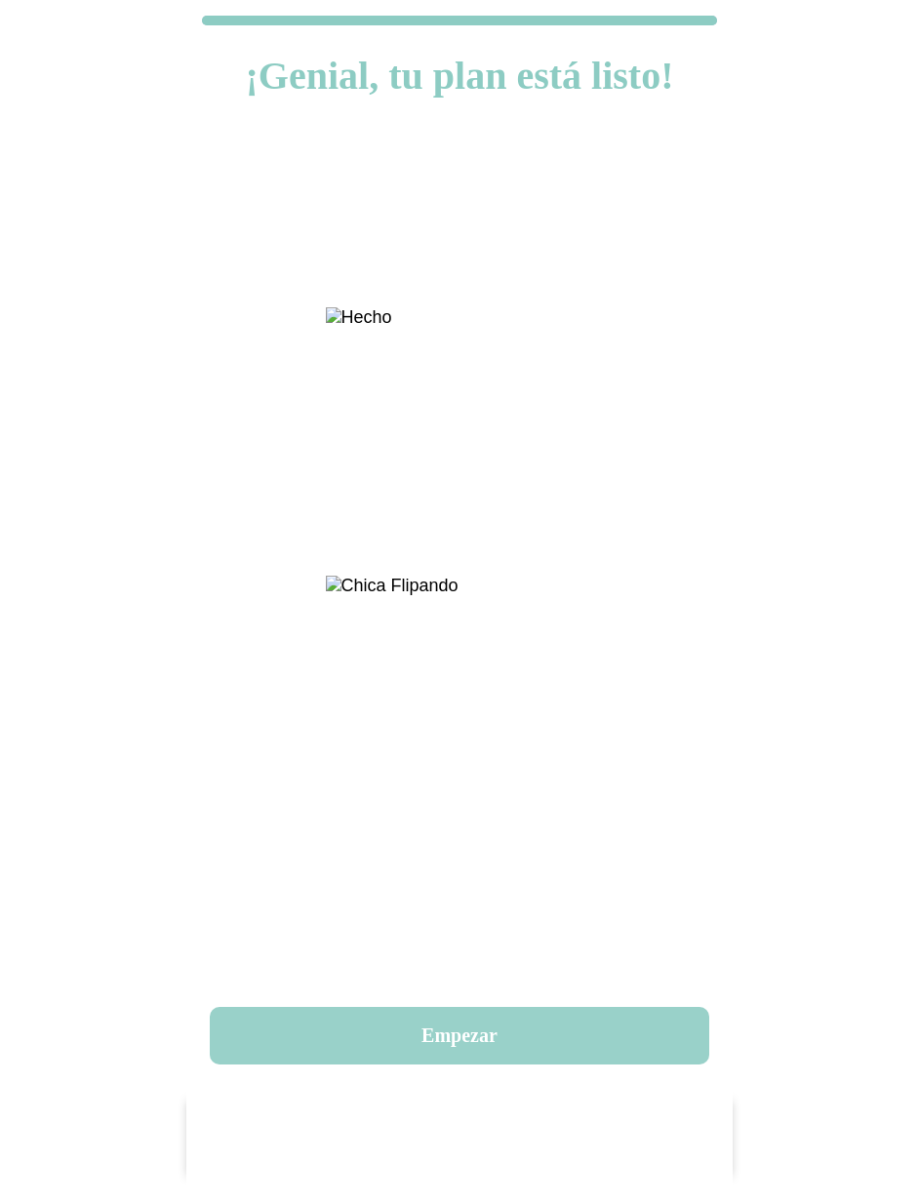
click at [481, 1011] on button "Empezar" at bounding box center [459, 1036] width 499 height 58
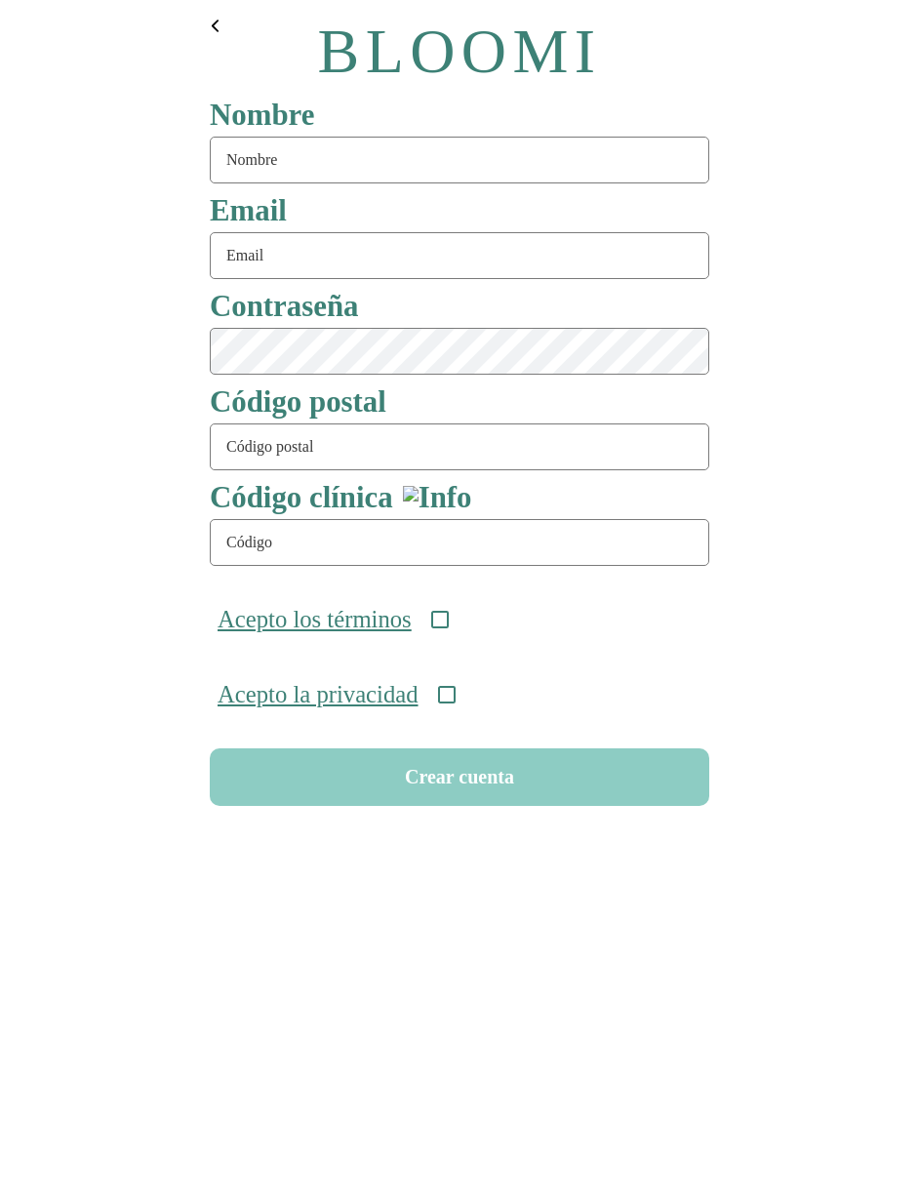
click at [454, 167] on input "text" at bounding box center [459, 160] width 499 height 47
type input "serie94"
type input "[EMAIL_ADDRESS][DOMAIN_NAME]"
type input "08911"
type input "ONC-UOM-001"
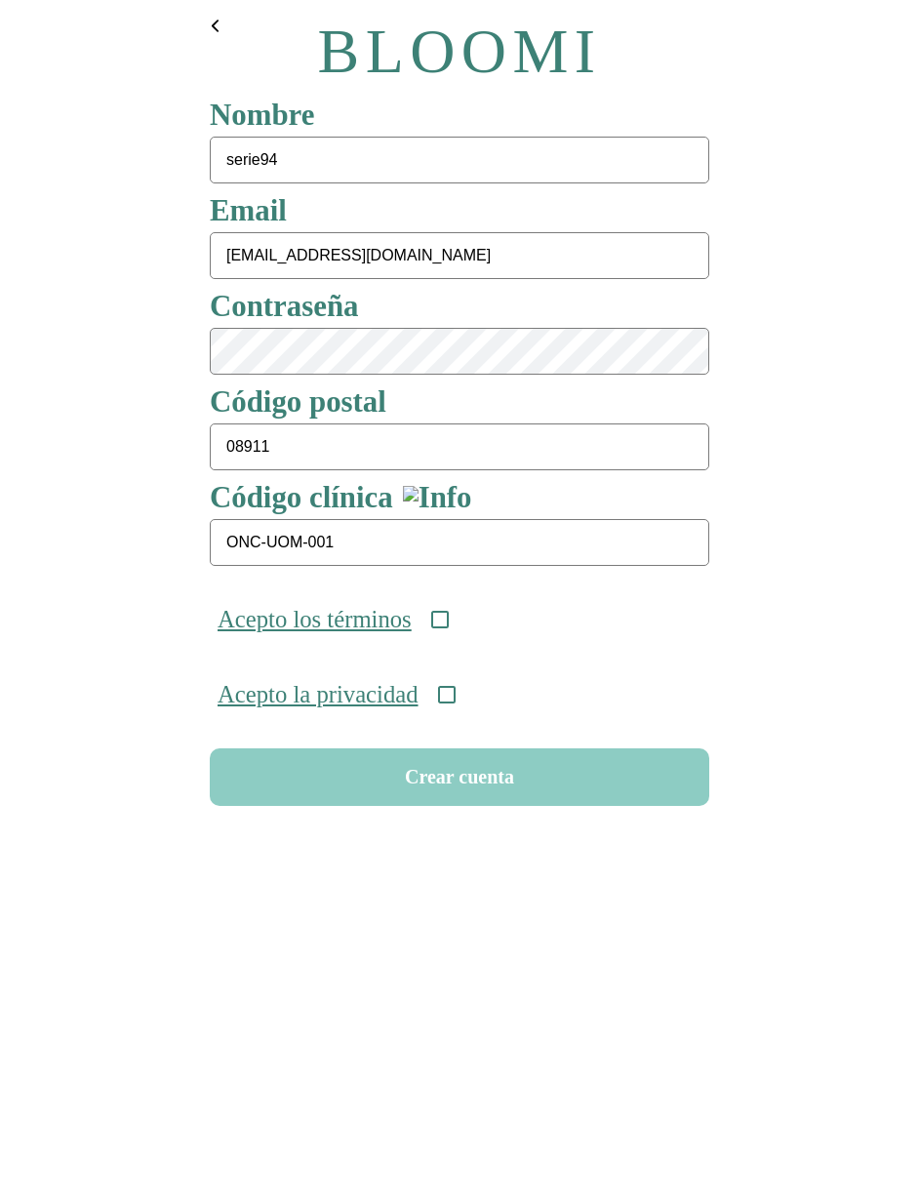
click at [449, 624] on icon at bounding box center [440, 620] width 18 height 18
click at [456, 703] on icon at bounding box center [447, 695] width 18 height 18
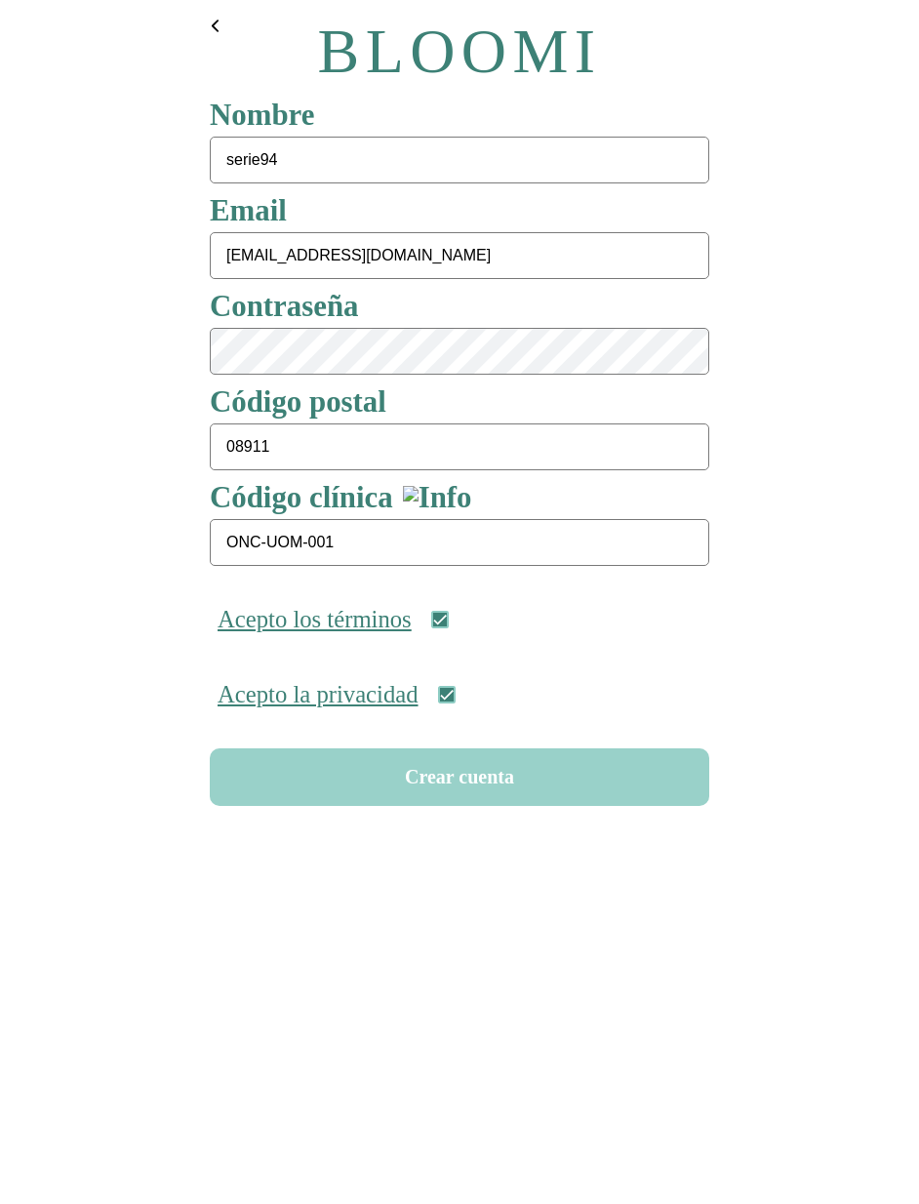
click at [459, 777] on button "Crear cuenta" at bounding box center [459, 777] width 499 height 58
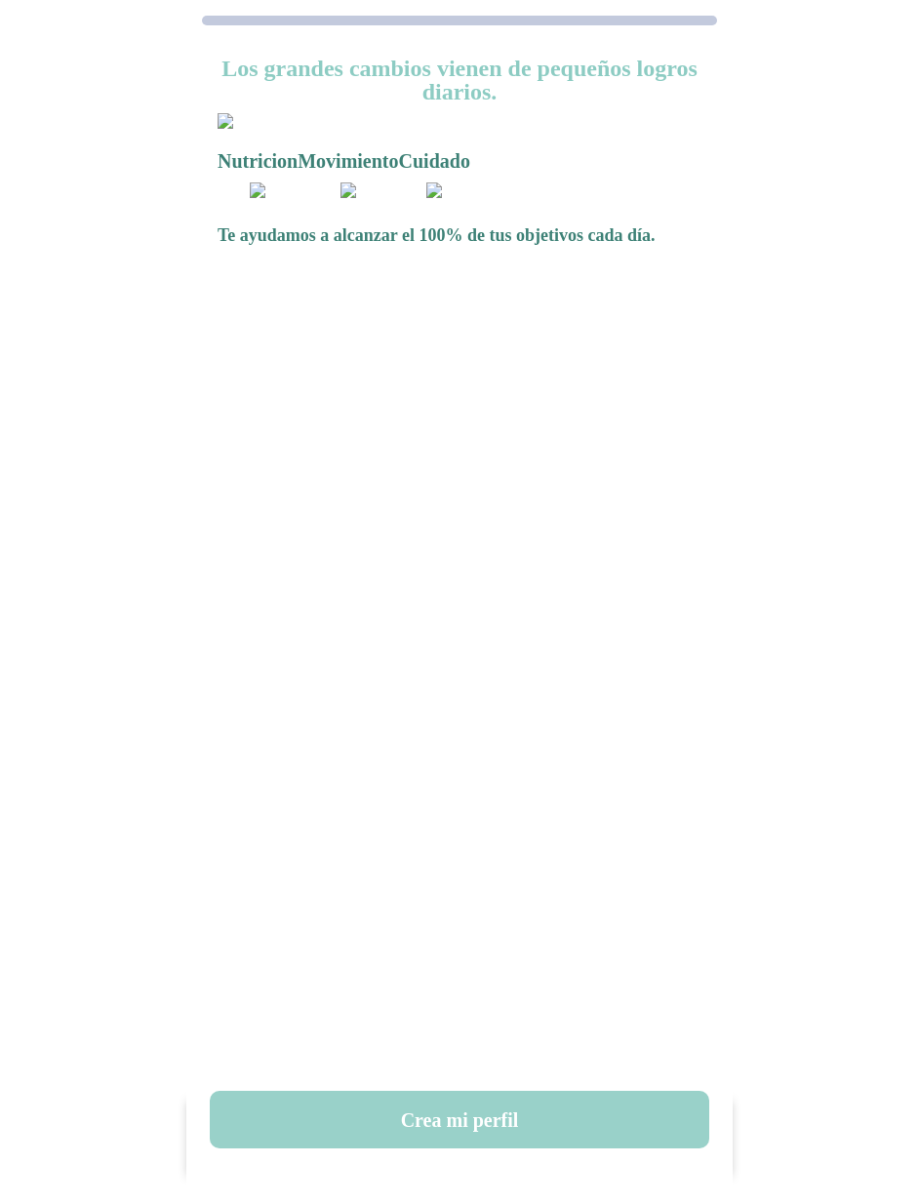
click at [472, 1119] on button "Crea mi perfil" at bounding box center [459, 1120] width 499 height 58
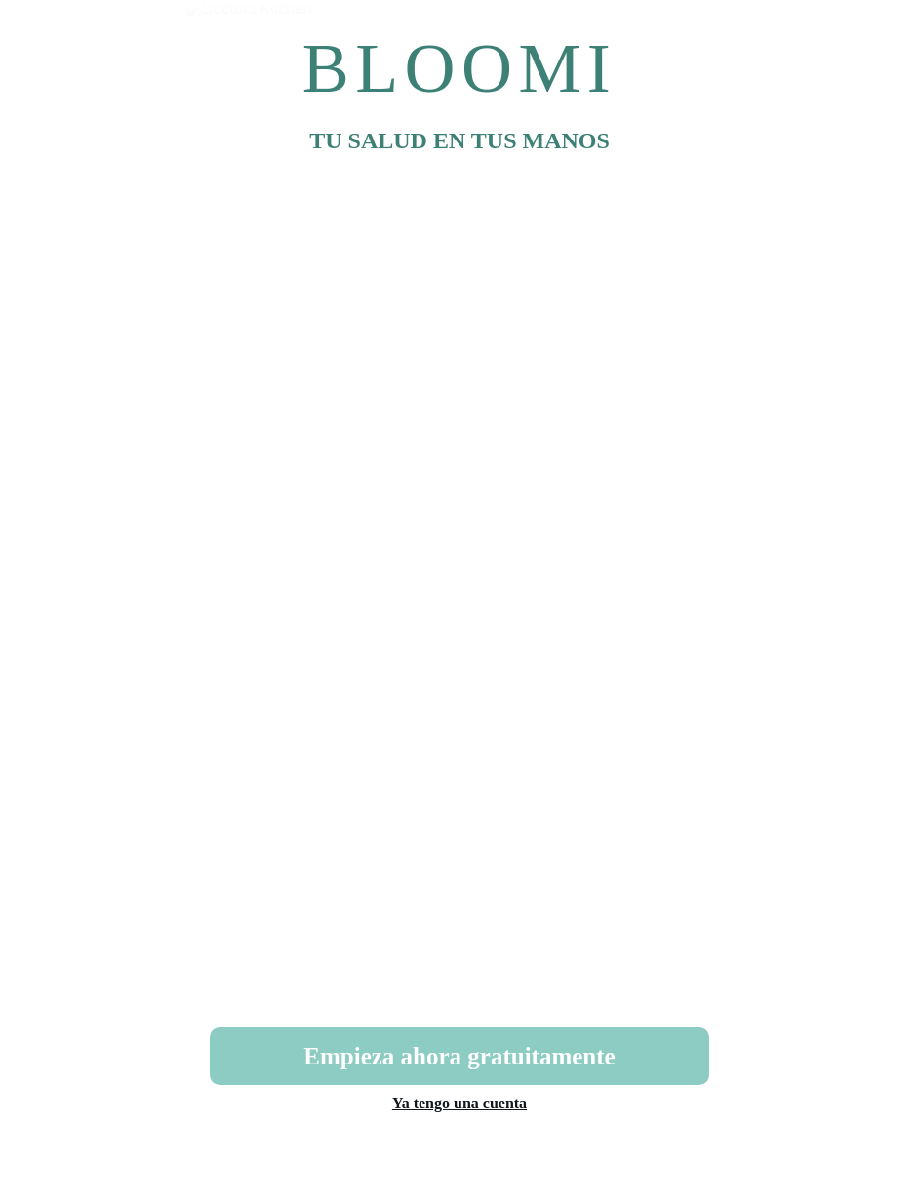
click at [490, 1103] on link "Ya tengo una cuenta" at bounding box center [459, 1103] width 135 height 17
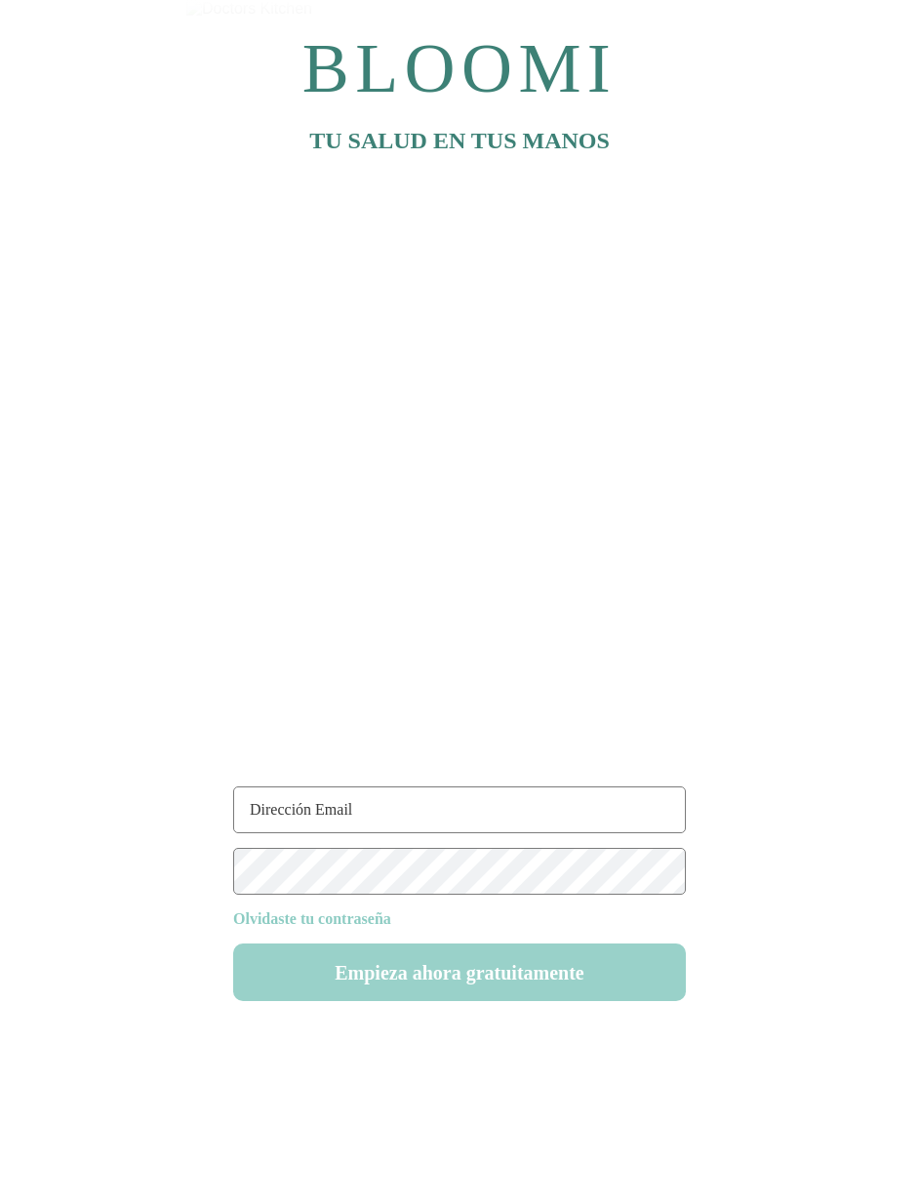
click at [439, 971] on button "Empieza ahora gratuitamente" at bounding box center [459, 972] width 453 height 58
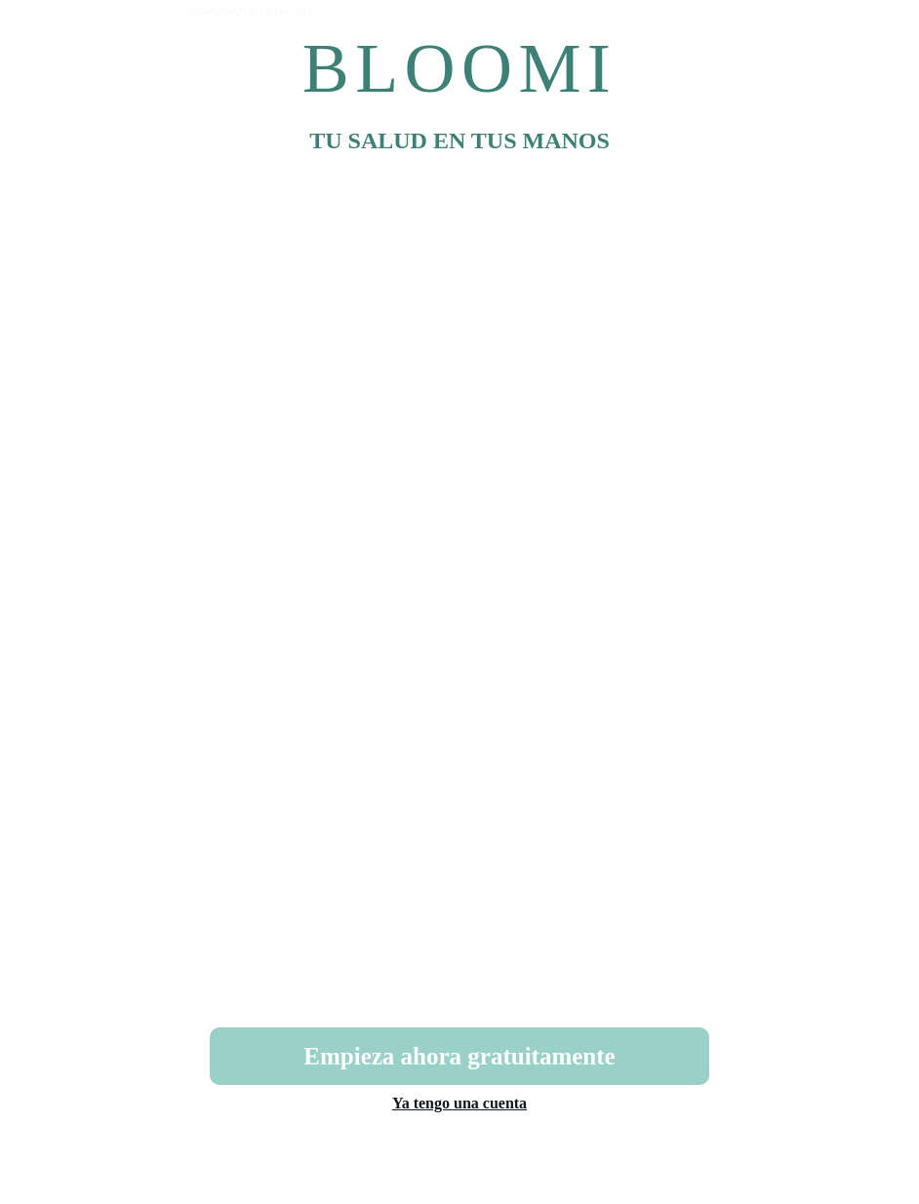
click at [513, 1049] on button "Empieza ahora gratuitamente" at bounding box center [459, 1056] width 499 height 58
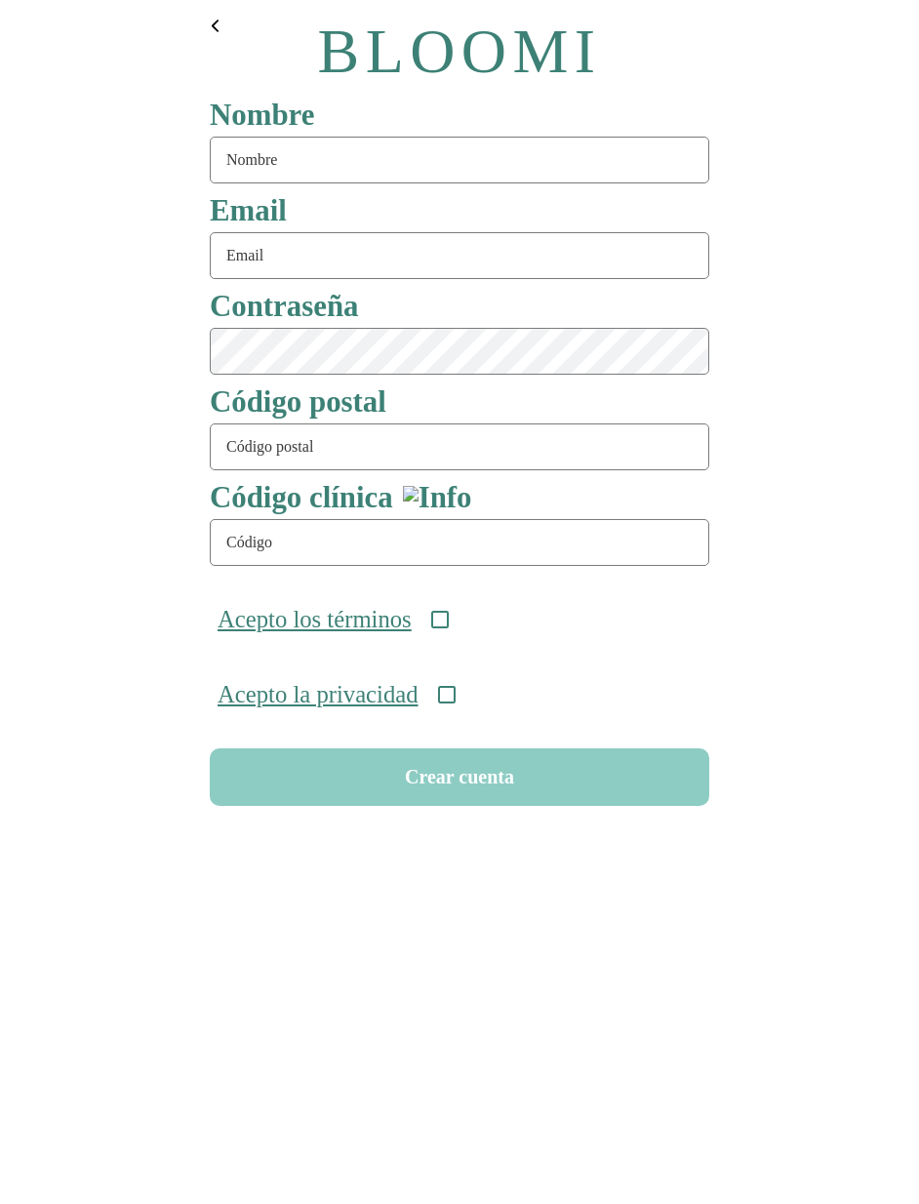
click at [329, 174] on input "text" at bounding box center [459, 160] width 499 height 47
type input "serie93"
type input "[EMAIL_ADDRESS][DOMAIN_NAME]"
type input "08911"
type input "ONC-UOM-001"
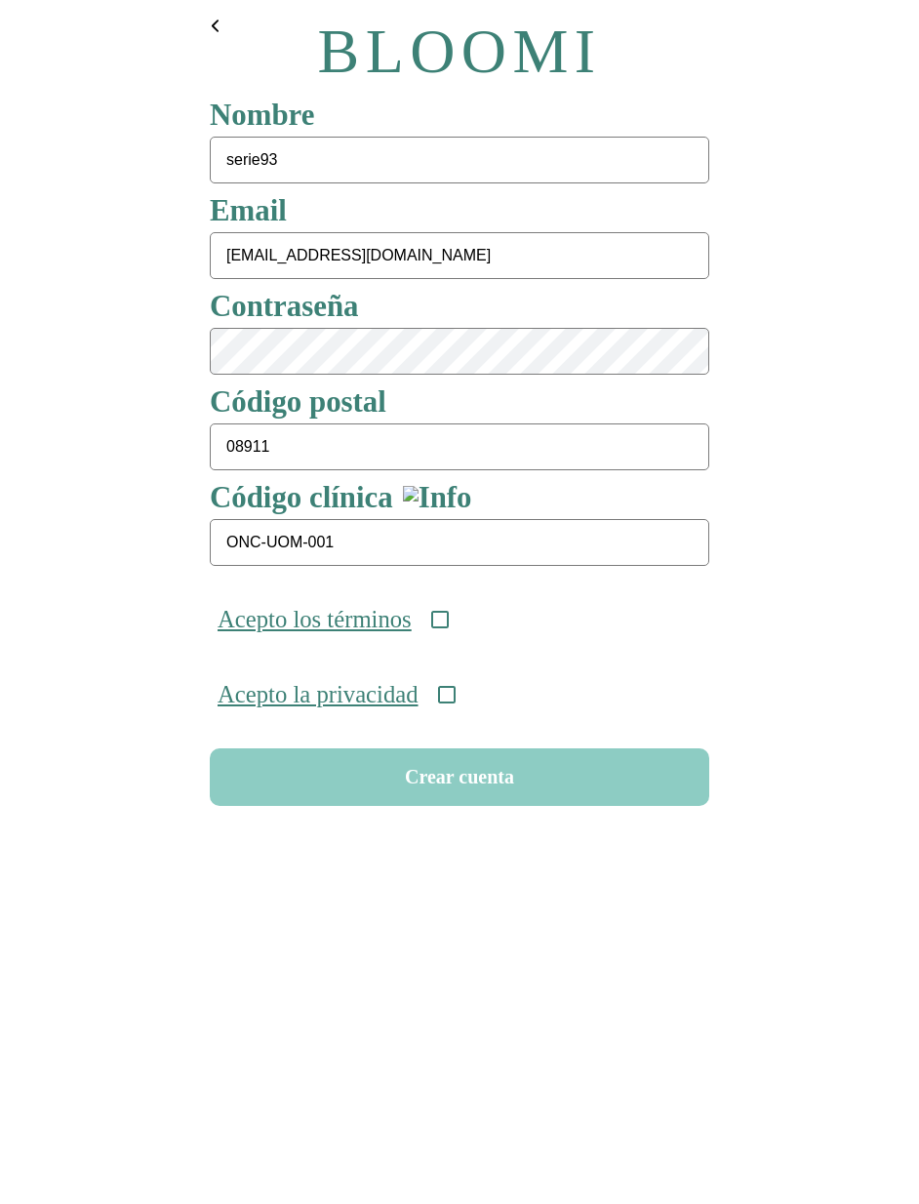
click at [449, 620] on icon at bounding box center [440, 620] width 18 height 18
click at [456, 703] on icon at bounding box center [447, 695] width 18 height 18
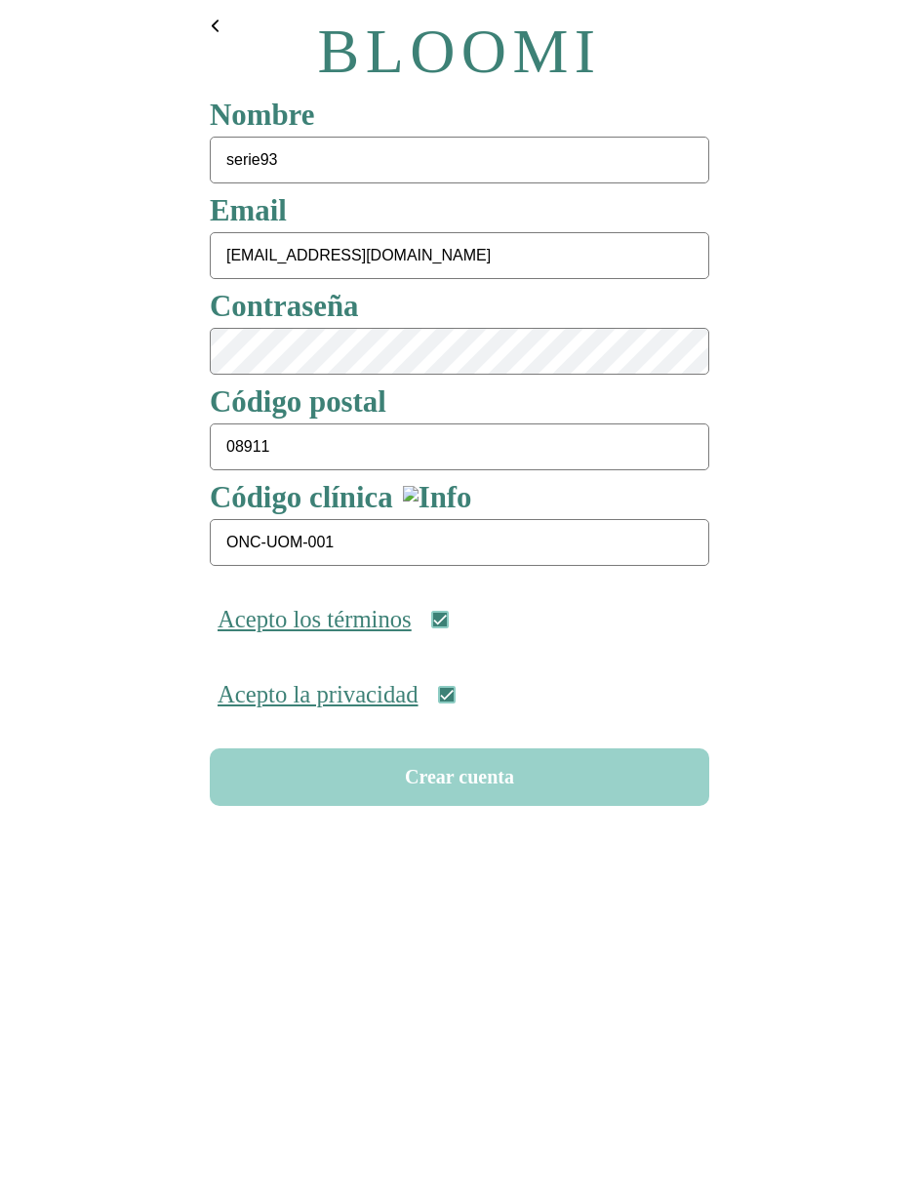
click at [464, 790] on button "Crear cuenta" at bounding box center [459, 777] width 499 height 58
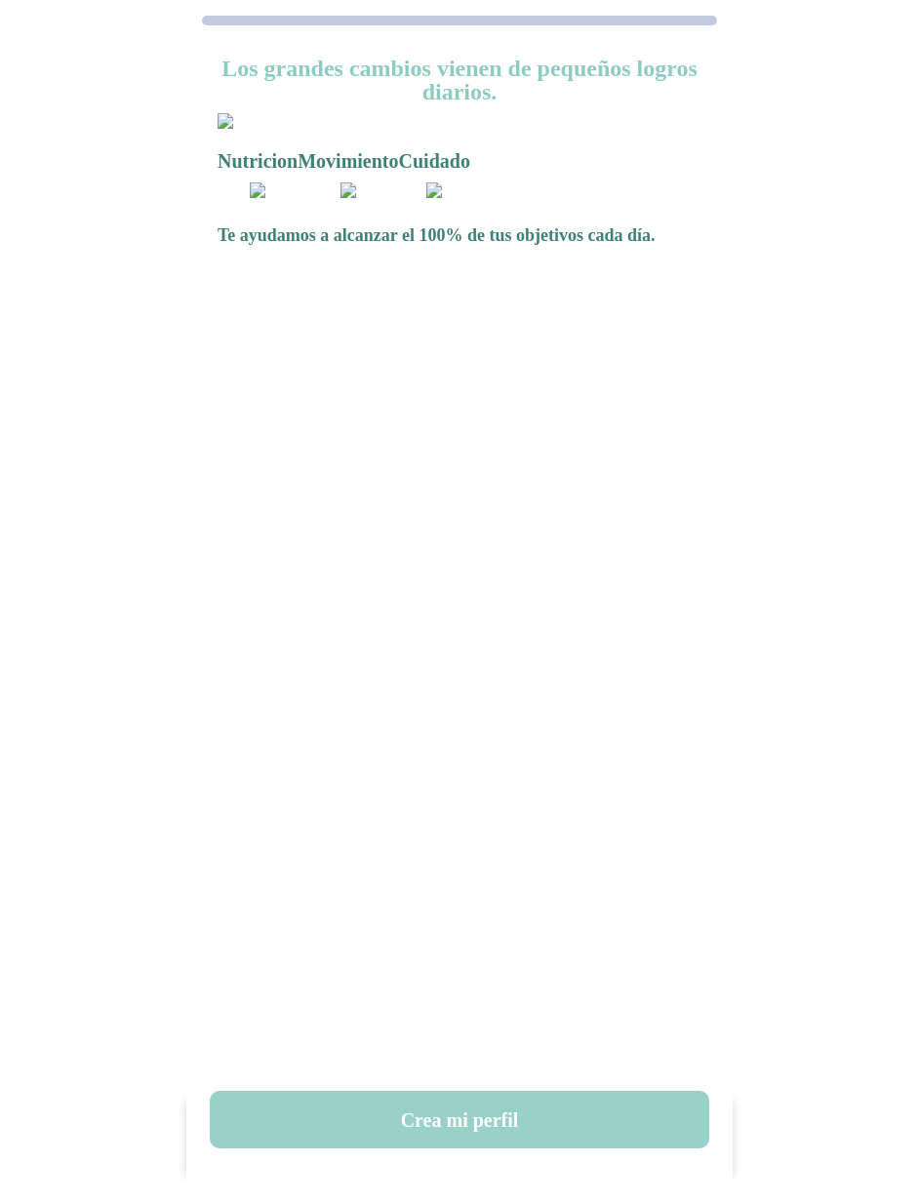
click at [481, 1114] on button "Crea mi perfil" at bounding box center [459, 1120] width 499 height 58
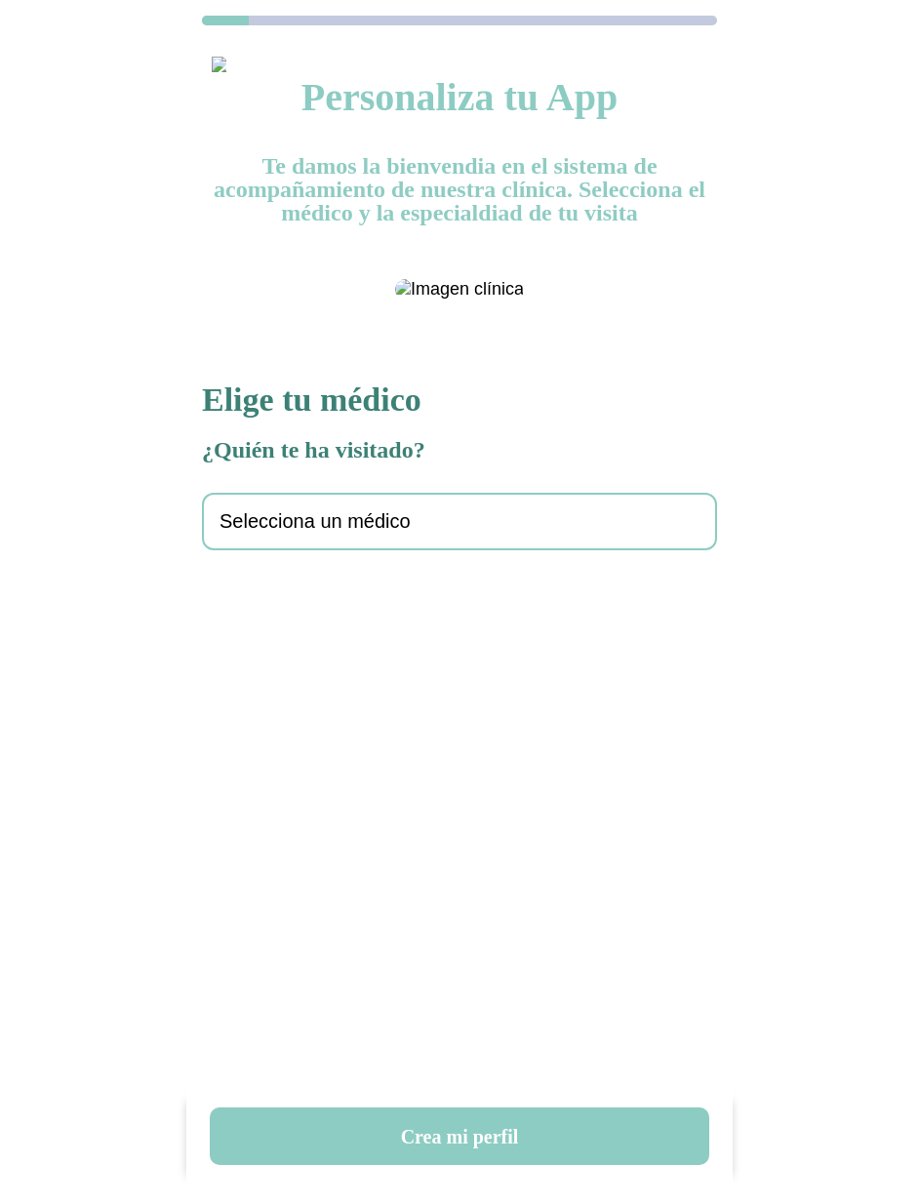
click at [351, 533] on span "Selecciona un médico" at bounding box center [314, 521] width 191 height 22
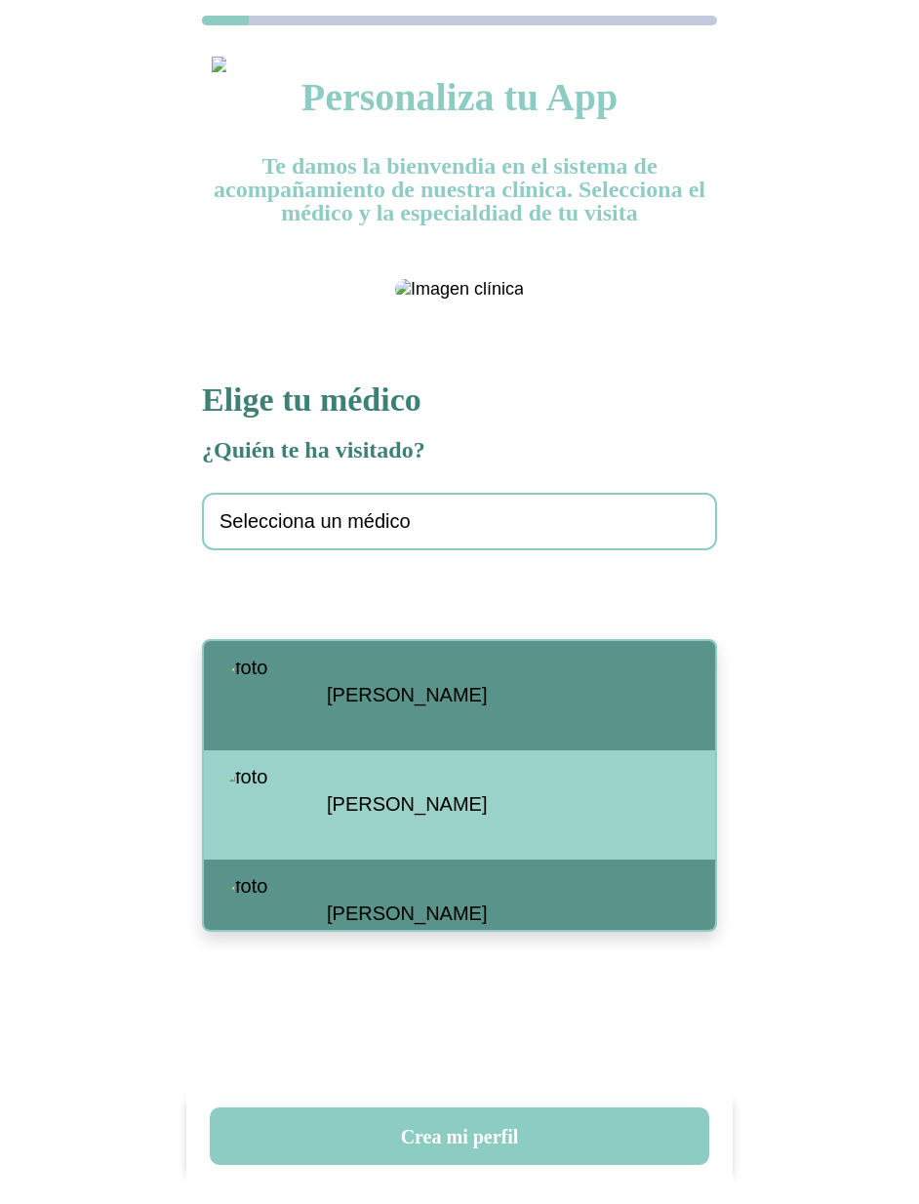
click at [361, 698] on span "Santiago Viteri" at bounding box center [407, 695] width 160 height 22
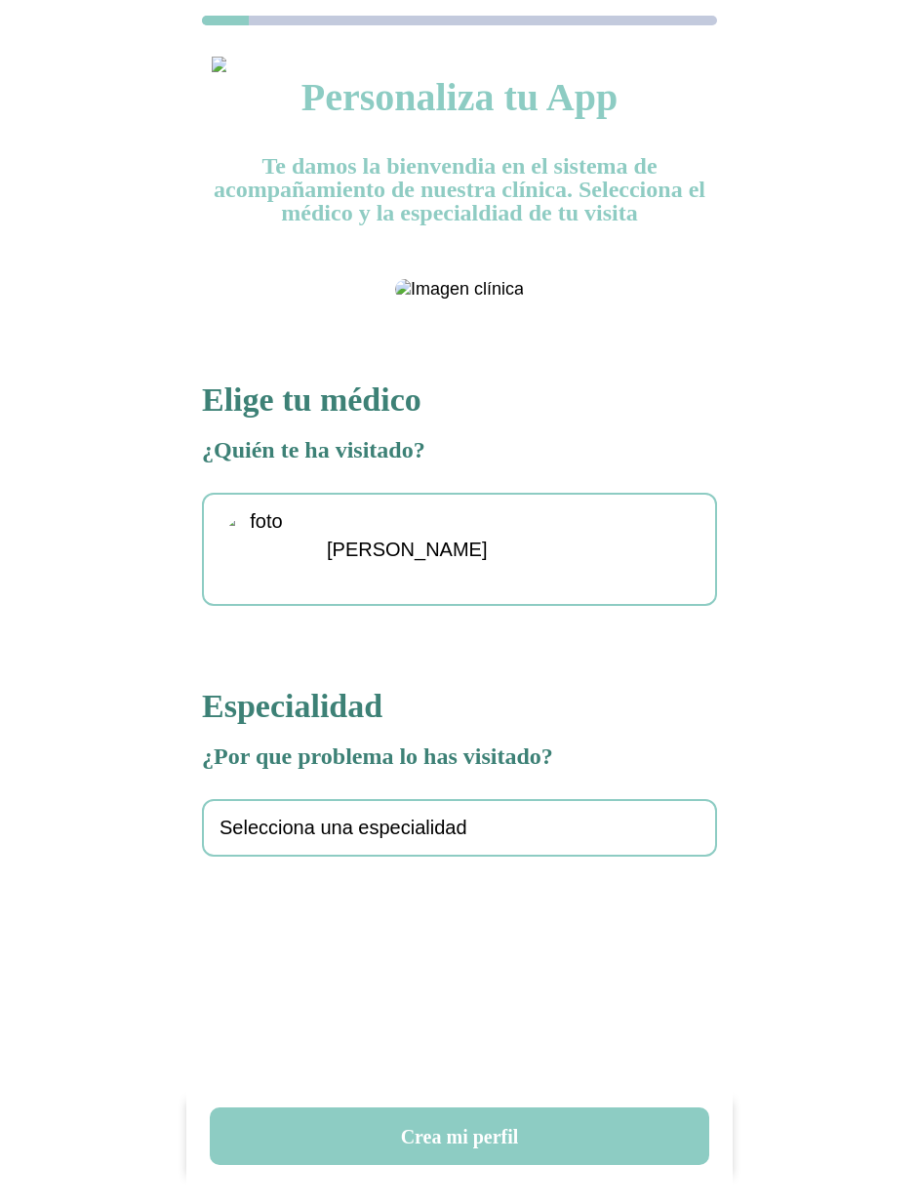
click at [347, 839] on span "Selecciona una especialidad" at bounding box center [343, 828] width 248 height 22
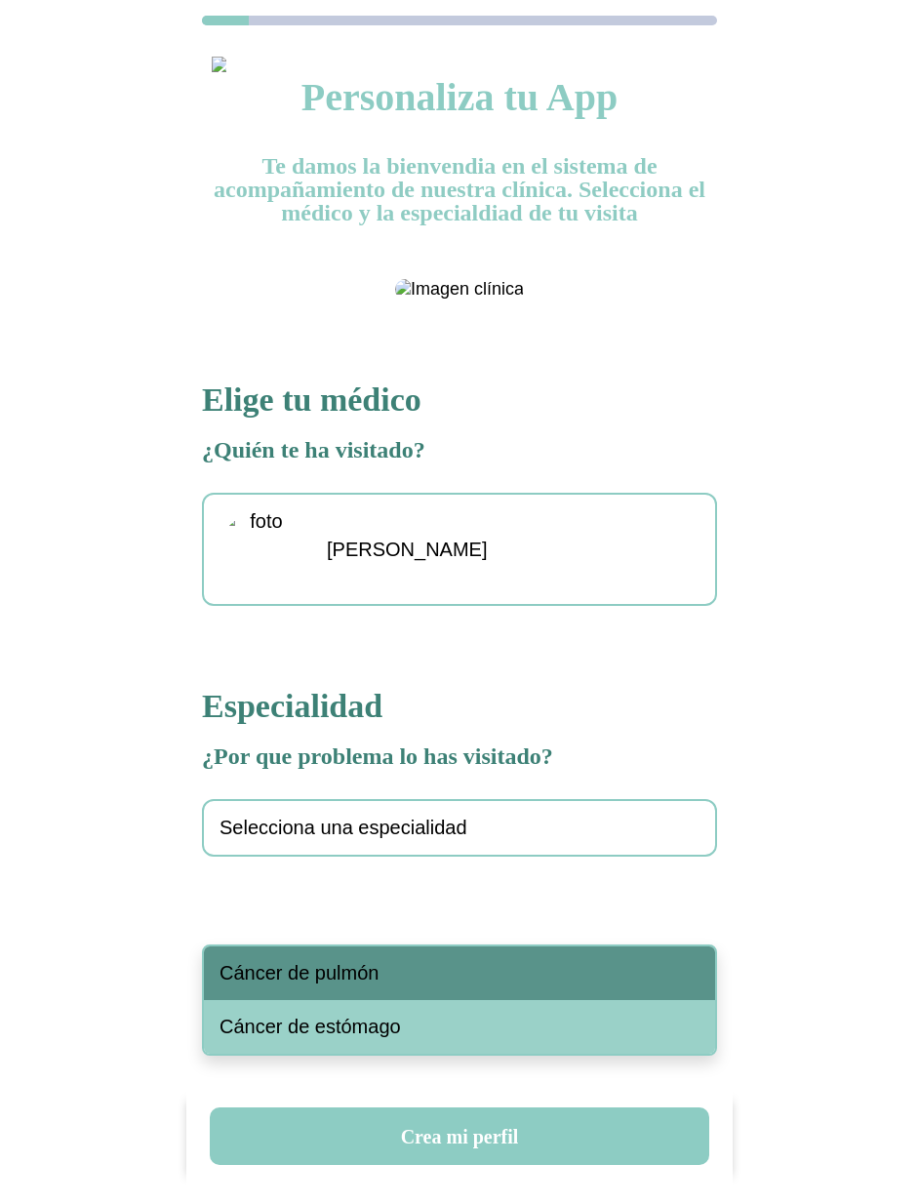
click at [370, 971] on span "Cáncer de pulmón" at bounding box center [298, 973] width 159 height 22
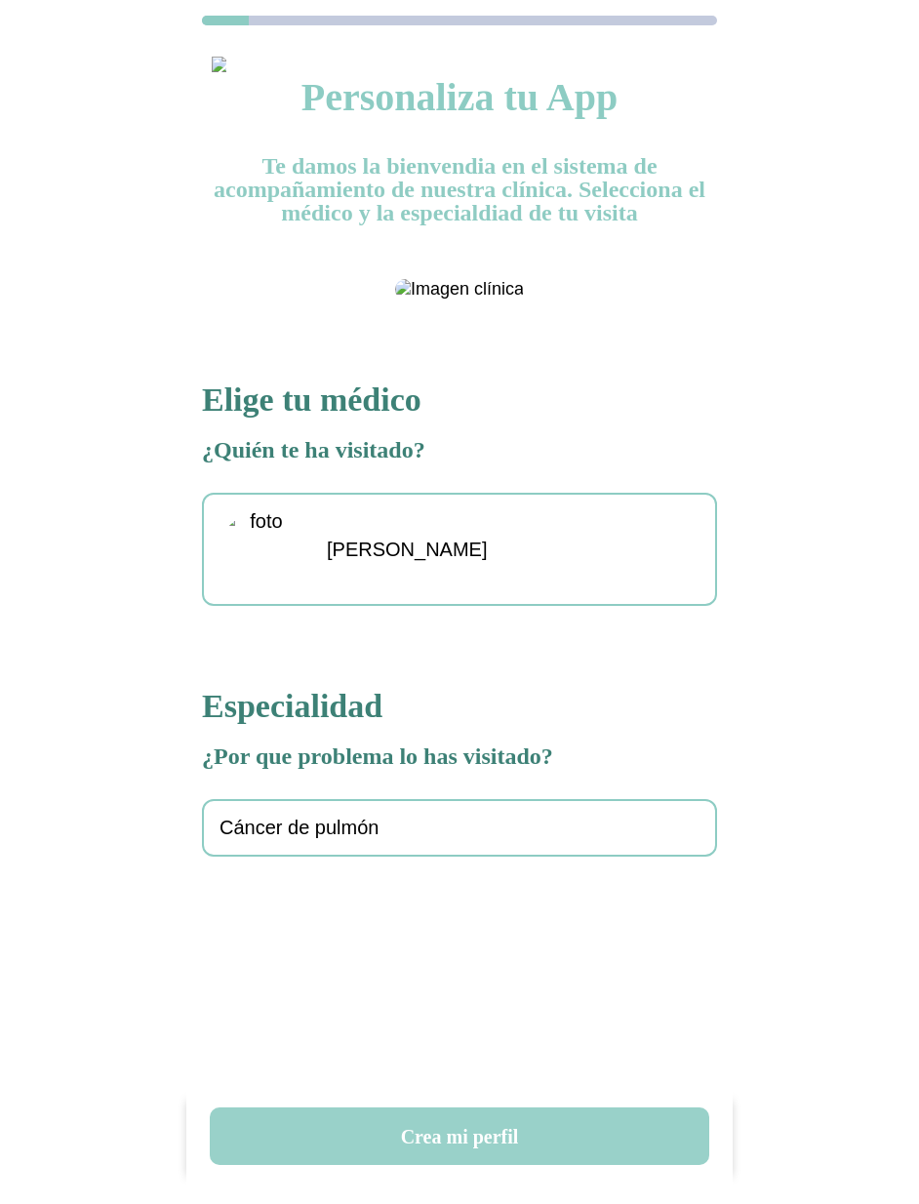
click at [467, 1156] on button "Crea mi perfil" at bounding box center [459, 1136] width 499 height 58
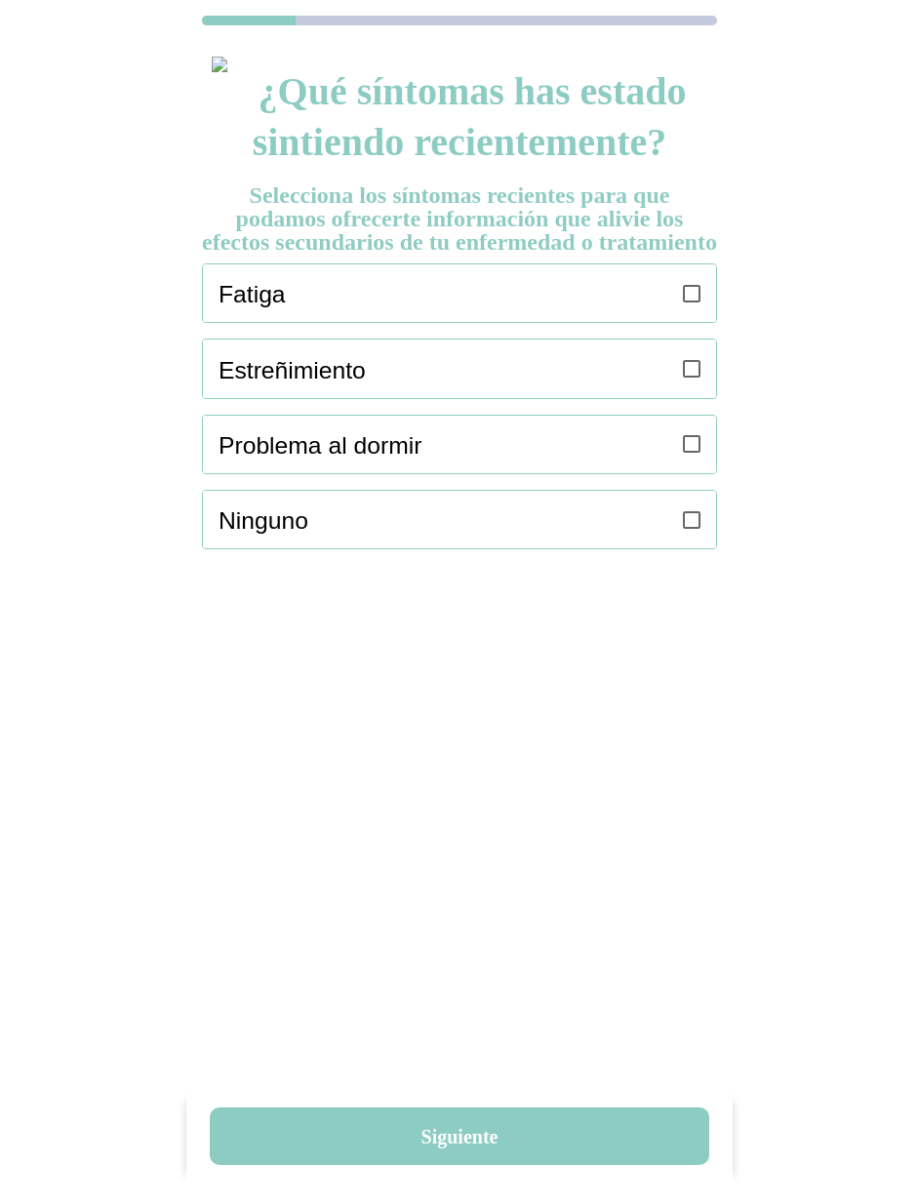
click at [518, 312] on ion-label "Fatiga" at bounding box center [443, 294] width 449 height 36
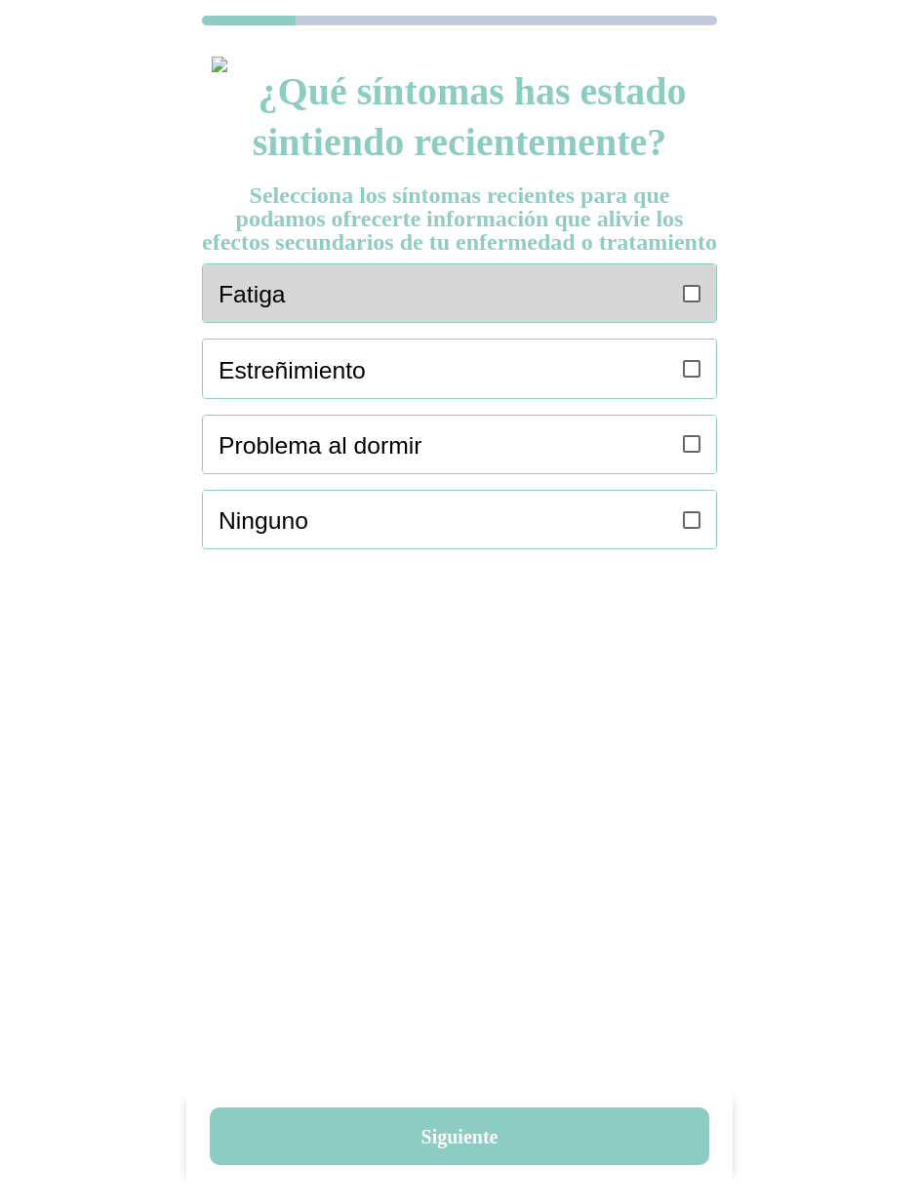
click at [705, 321] on div "Fatiga" at bounding box center [468, 293] width 498 height 58
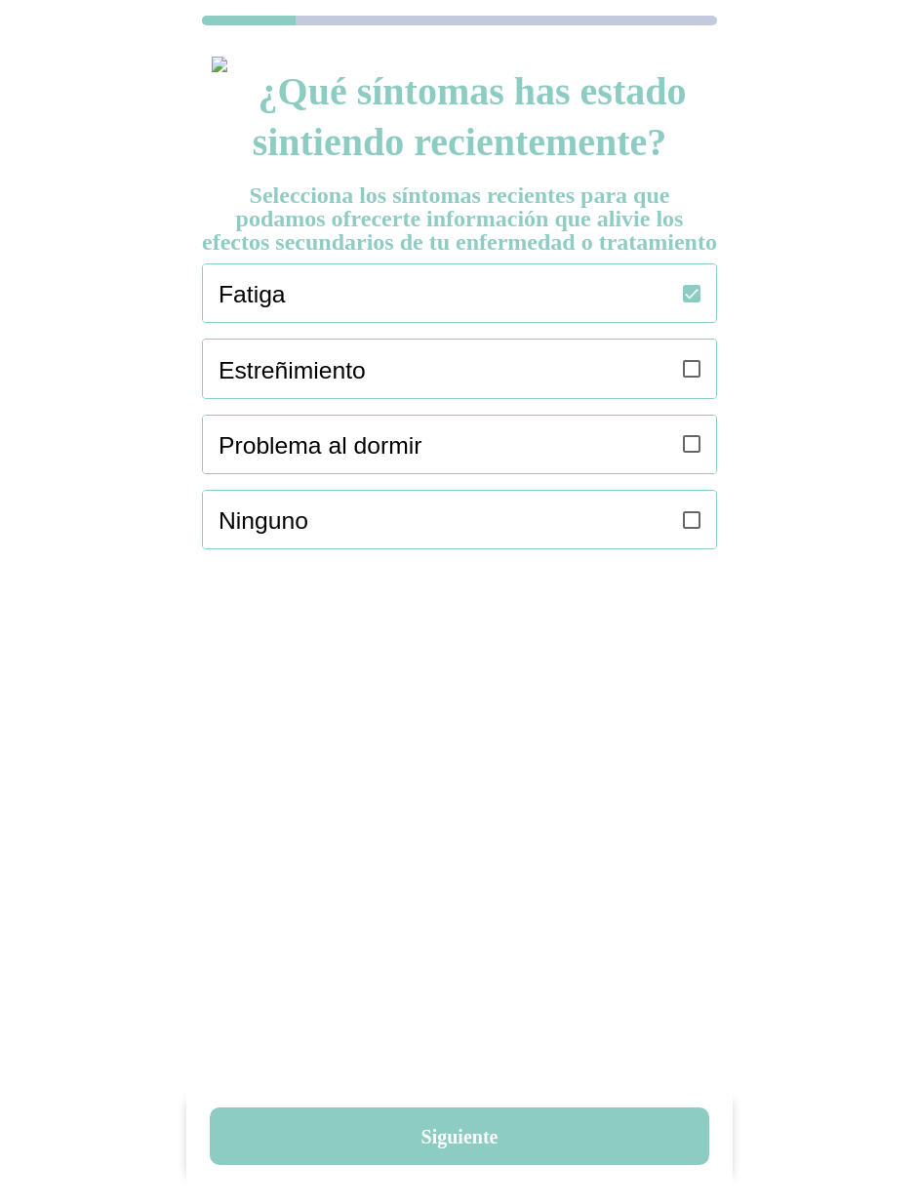
click at [703, 387] on div "Estreñimiento" at bounding box center [468, 368] width 498 height 58
click at [693, 473] on label at bounding box center [692, 445] width 18 height 58
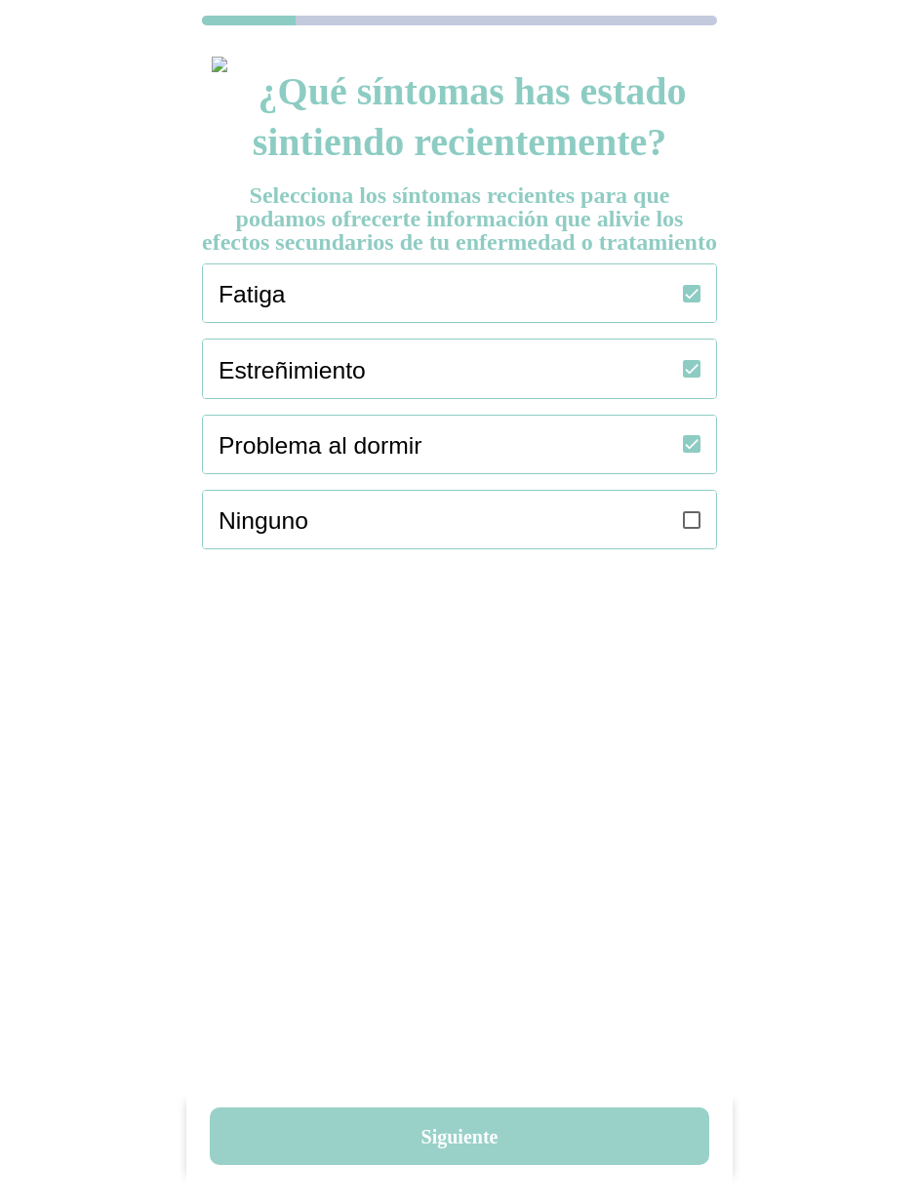
click at [484, 1125] on button "Siguiente" at bounding box center [459, 1136] width 499 height 58
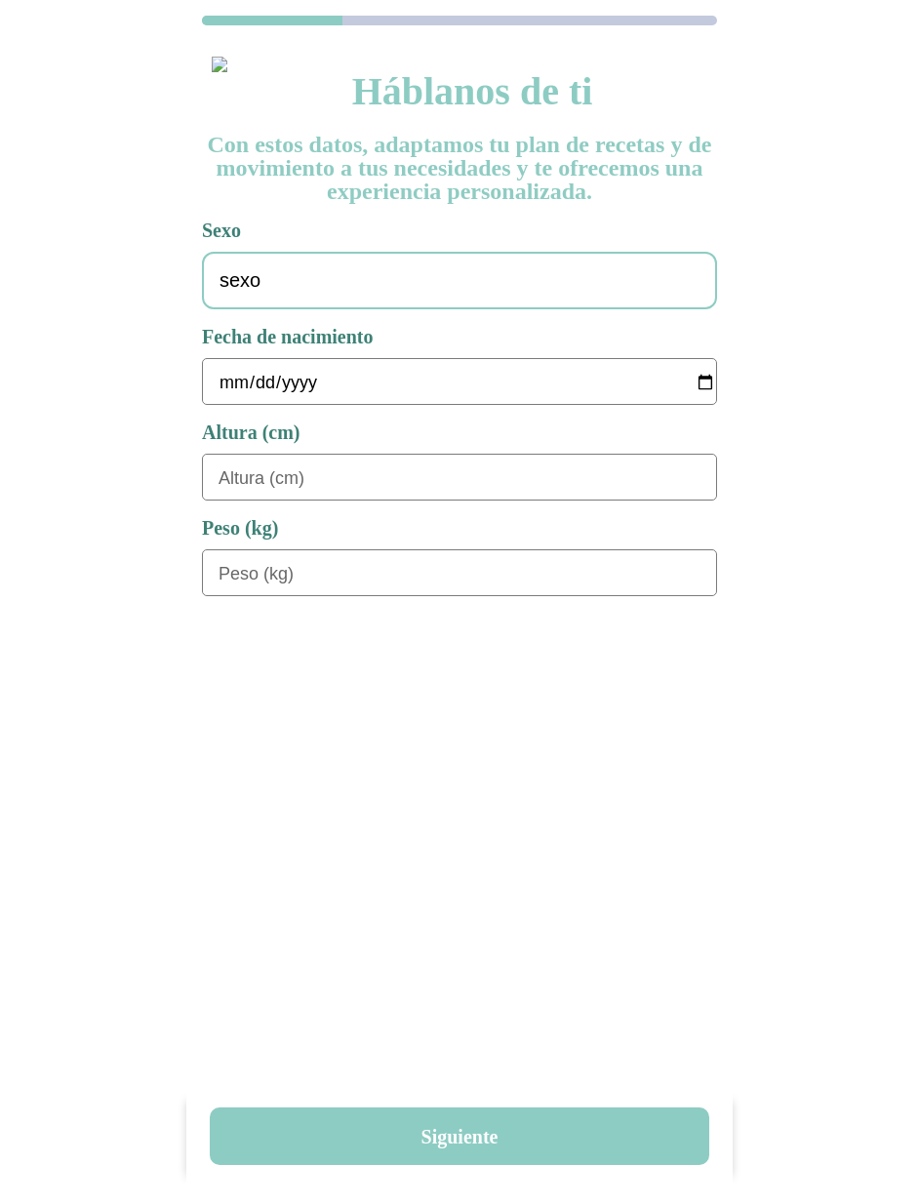
click at [578, 283] on div "sexo" at bounding box center [459, 281] width 515 height 58
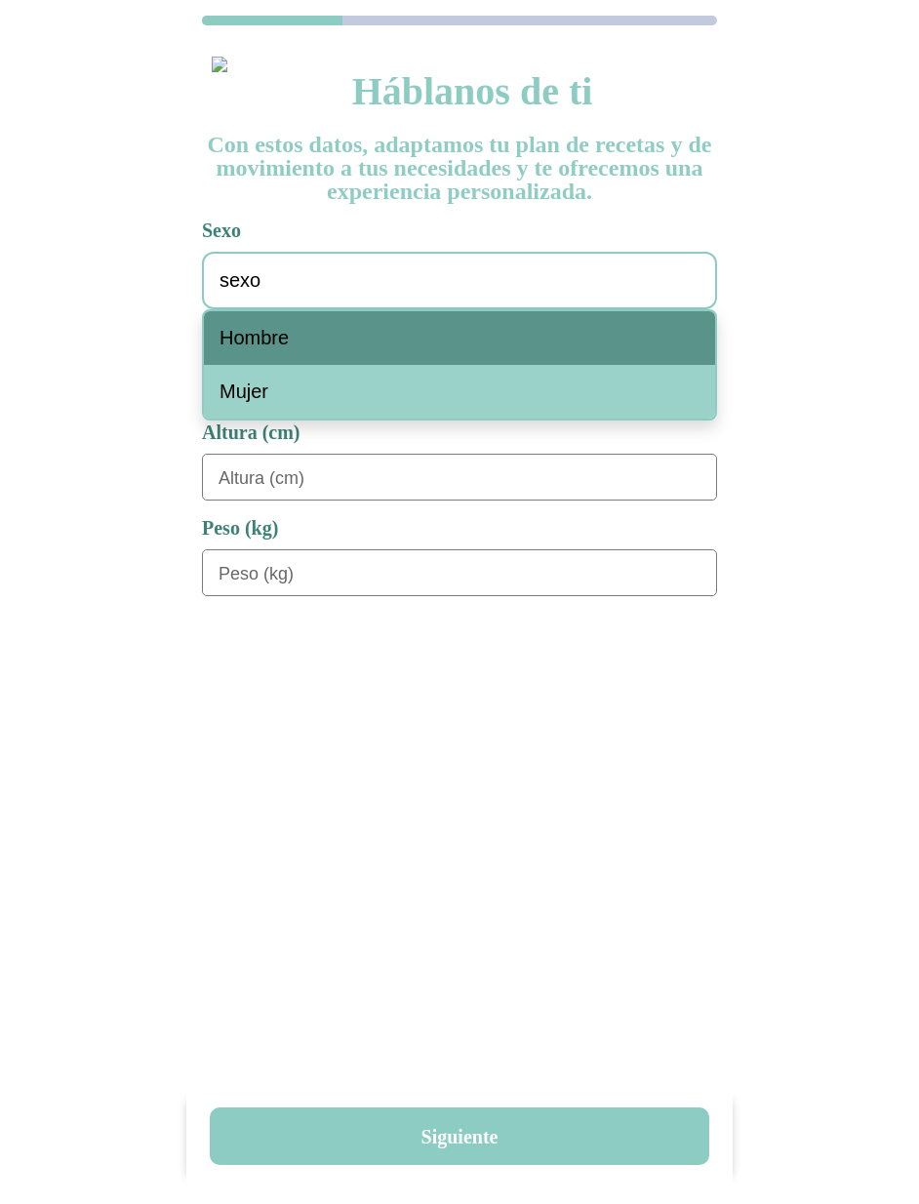
click at [488, 343] on div "Hombre" at bounding box center [459, 338] width 511 height 54
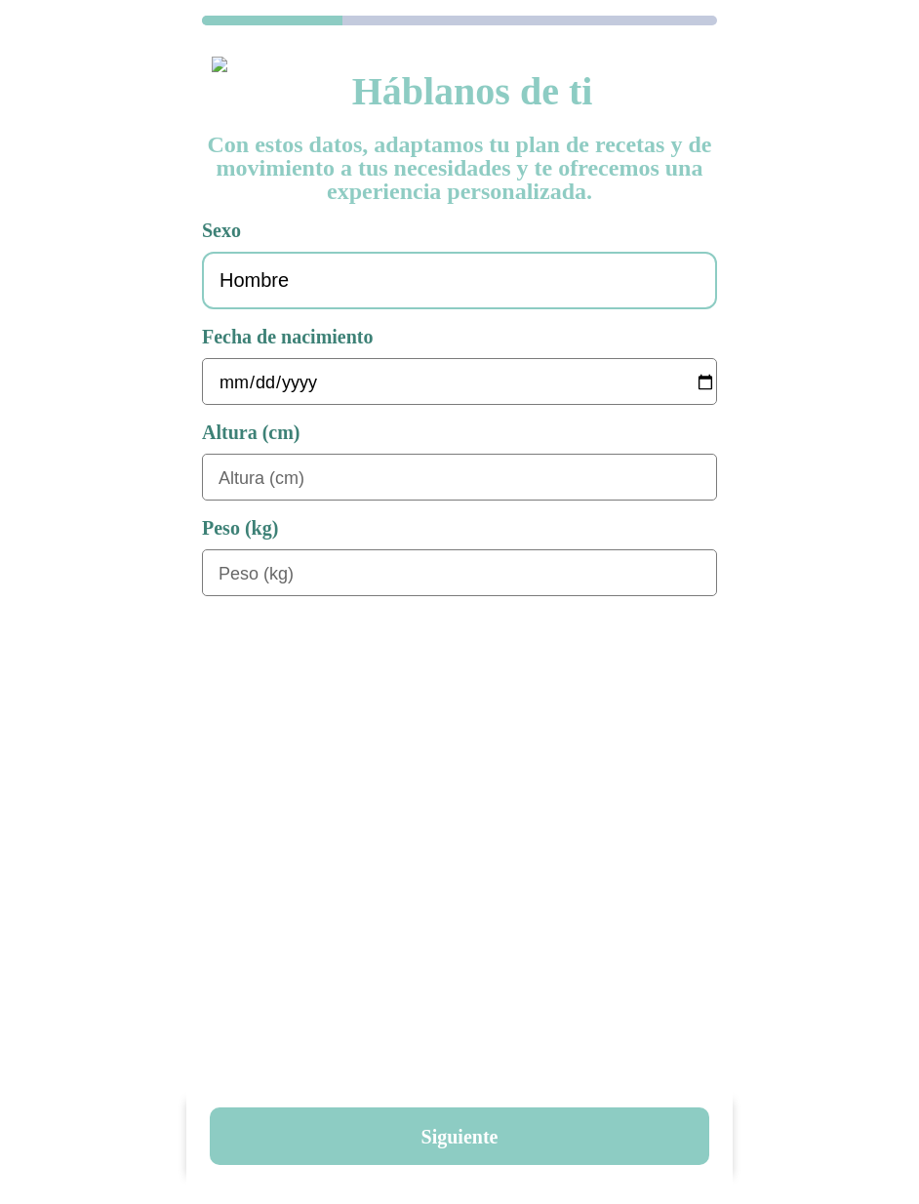
click at [223, 375] on input "date" at bounding box center [468, 382] width 498 height 47
type input "[DATE]"
type input "180"
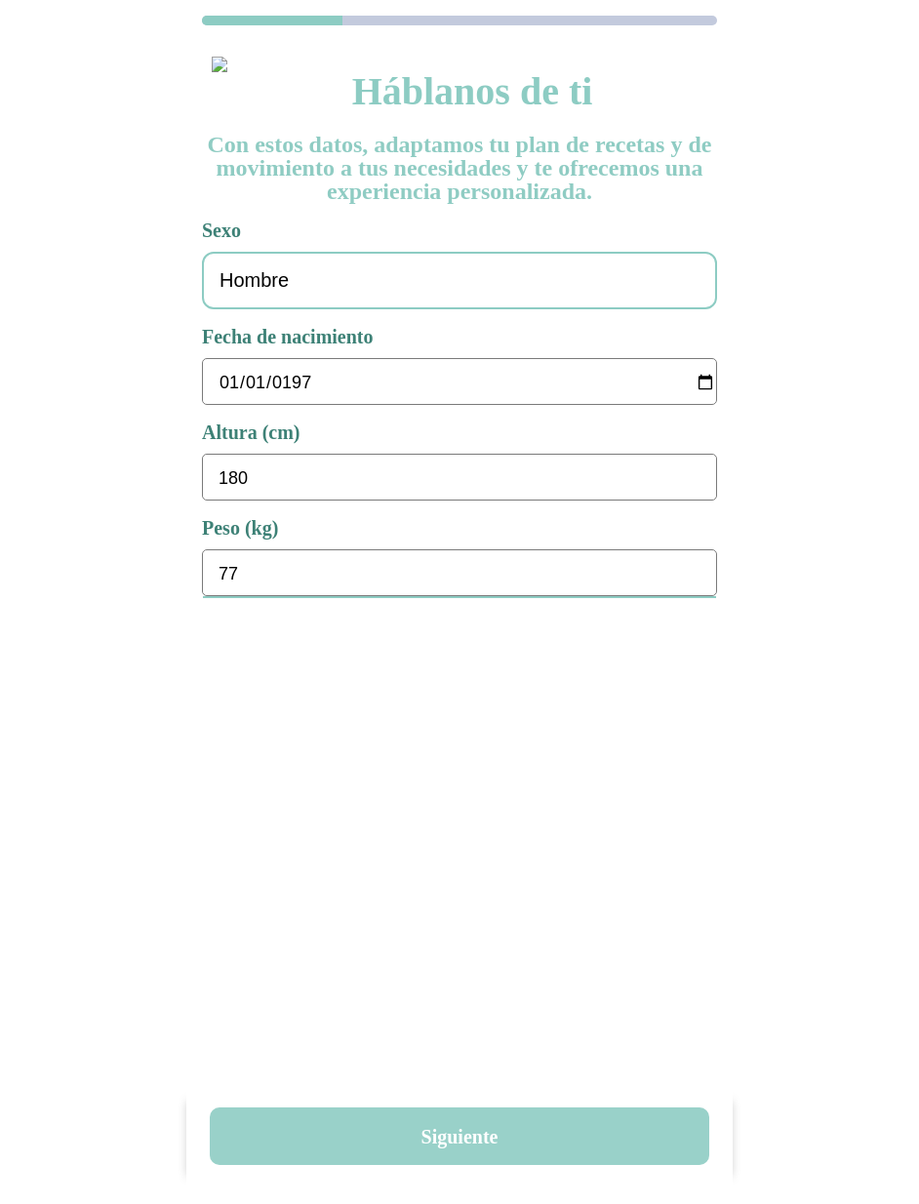
type input "77"
click at [496, 1136] on button "Siguiente" at bounding box center [459, 1136] width 499 height 58
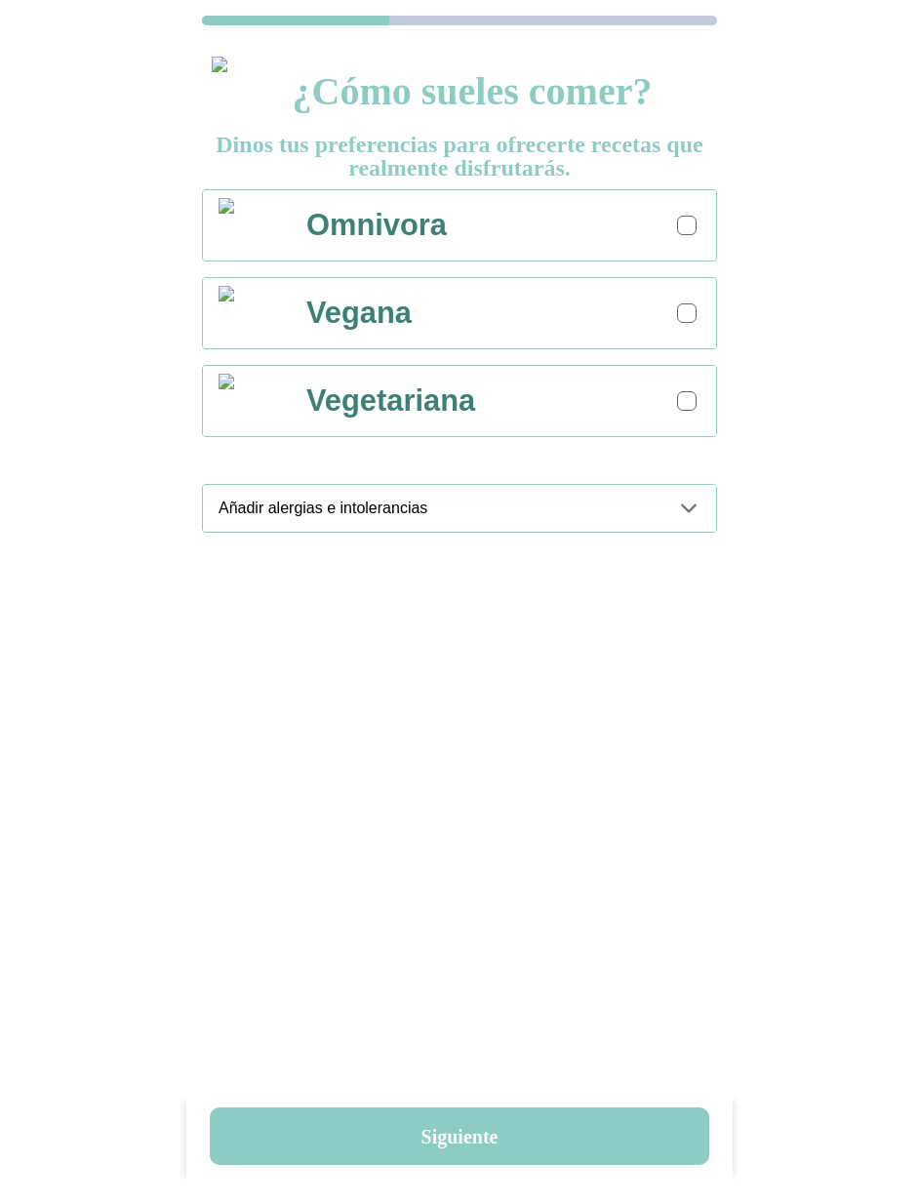
click at [689, 225] on div at bounding box center [687, 225] width 11 height 11
click at [675, 515] on div "Añadir alergias e intolerancias" at bounding box center [468, 508] width 498 height 47
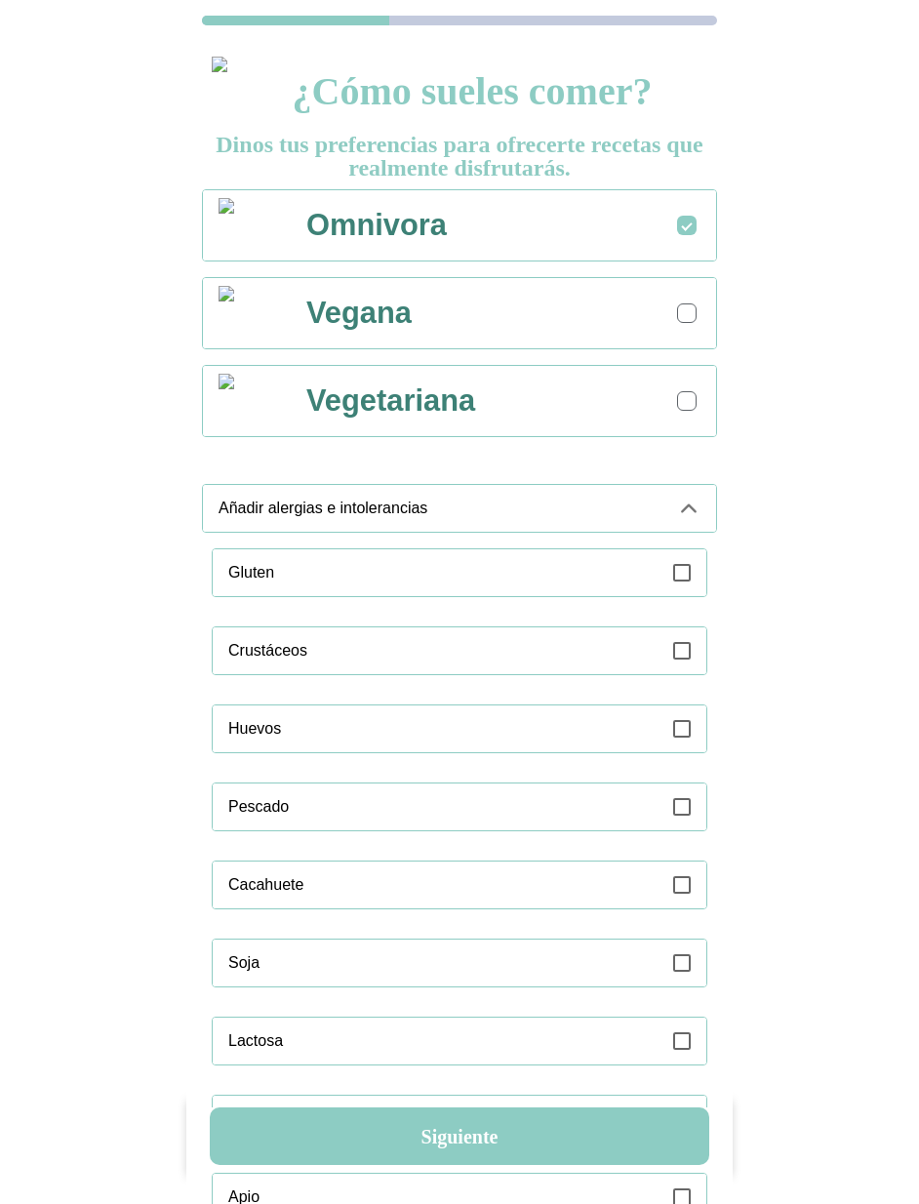
click at [679, 662] on label at bounding box center [682, 650] width 18 height 47
click at [590, 509] on ion-label "Añadir alergias e intolerancias" at bounding box center [440, 508] width 443 height 18
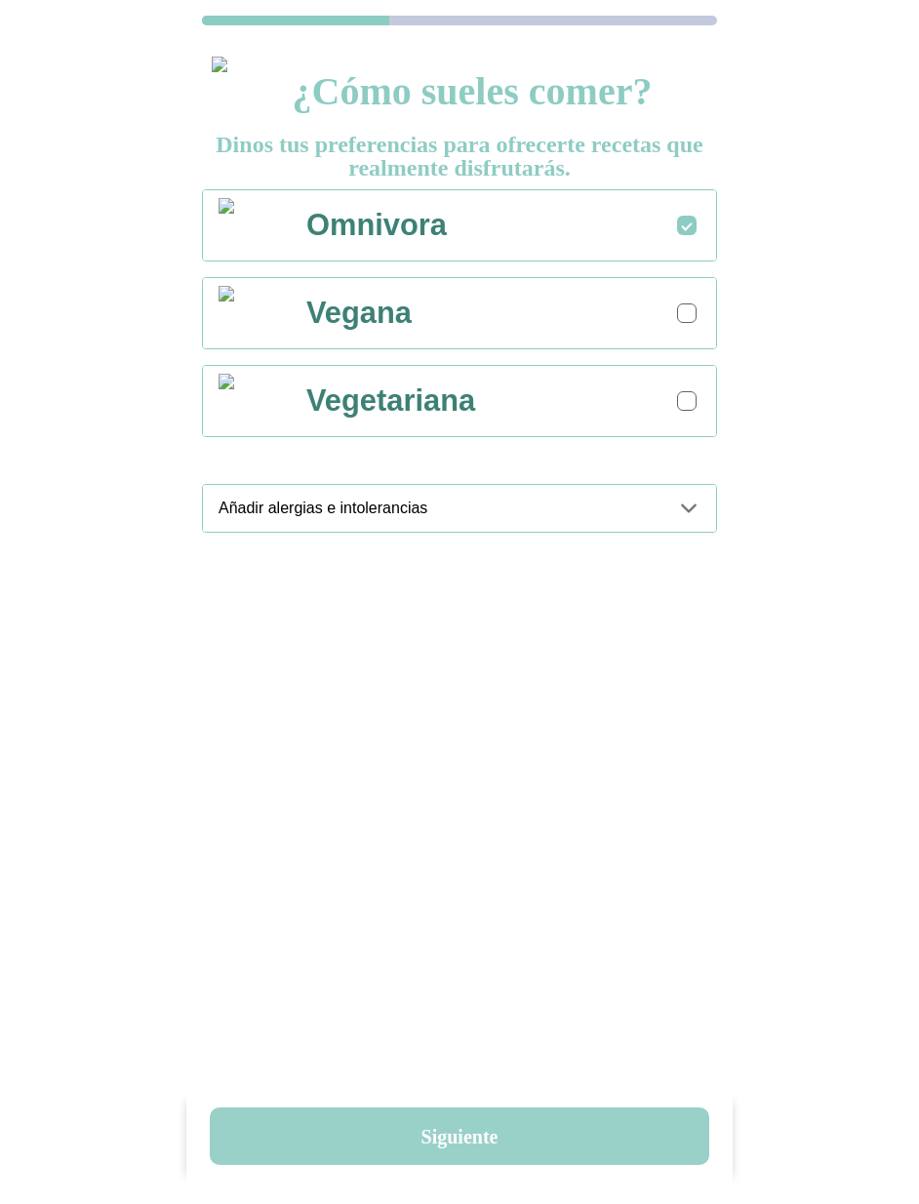
click at [502, 1133] on button "Siguiente" at bounding box center [459, 1136] width 499 height 58
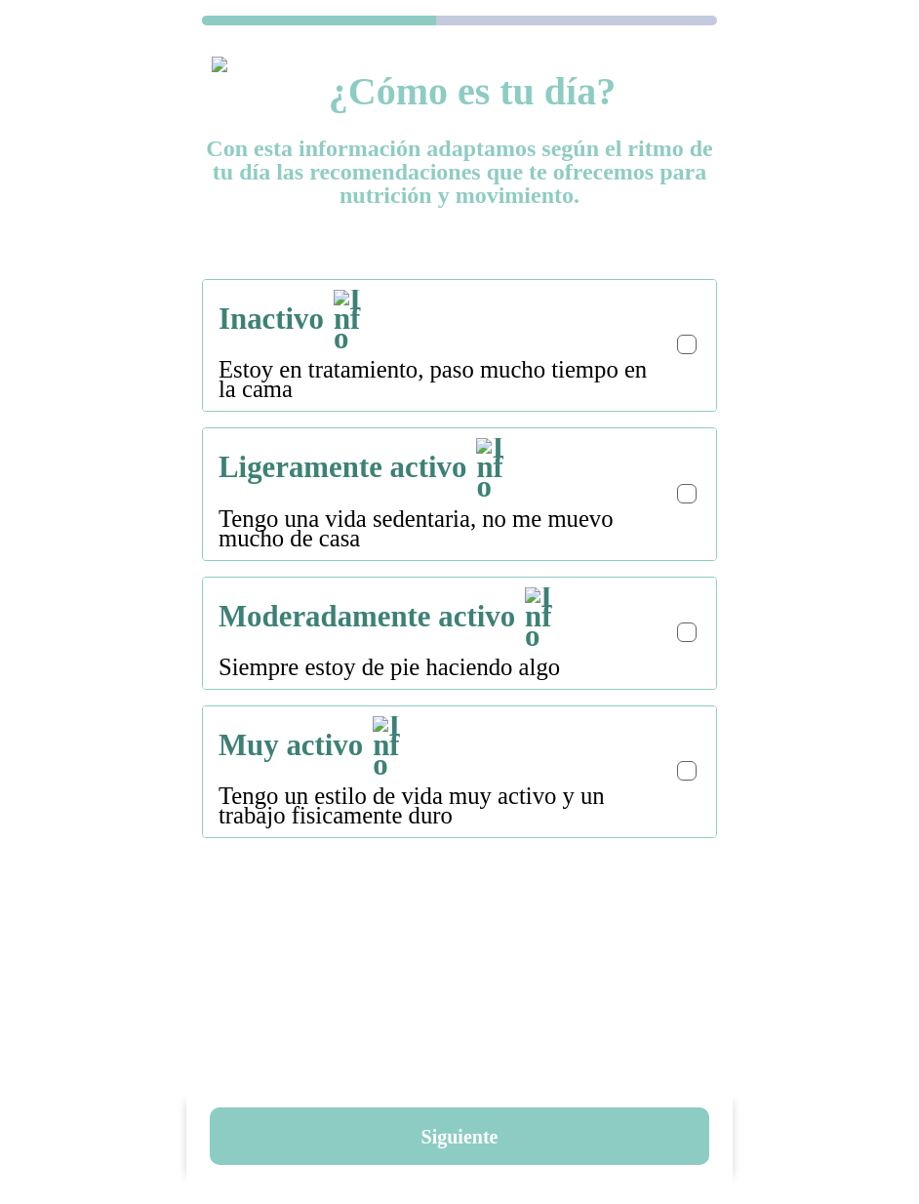
click at [662, 360] on p "Estoy en tratamiento, paso mucho tiempo en la cama" at bounding box center [443, 379] width 449 height 39
click at [695, 344] on div "Inactivo Estoy en tratamiento, paso mucho tiempo en la cama" at bounding box center [460, 345] width 482 height 131
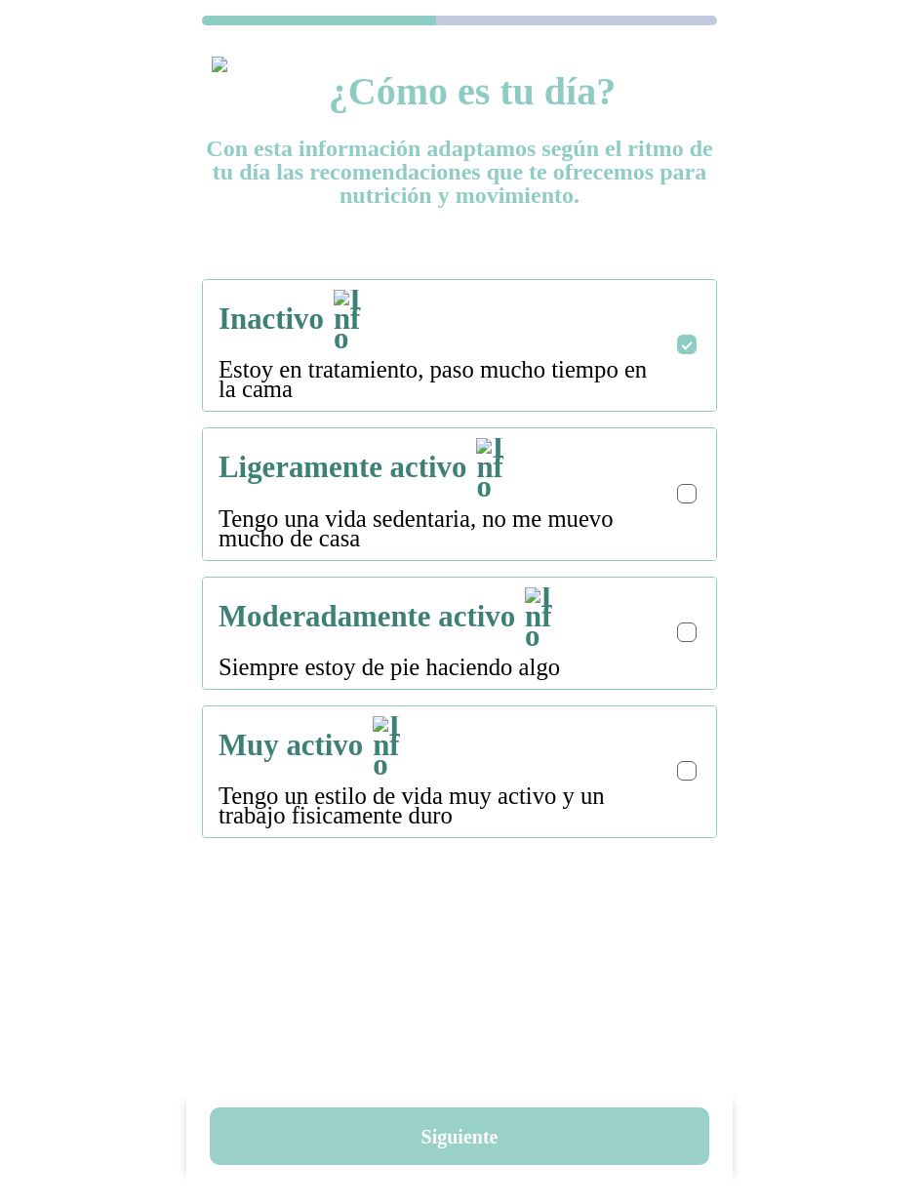
click at [476, 1151] on button "Siguiente" at bounding box center [459, 1136] width 499 height 58
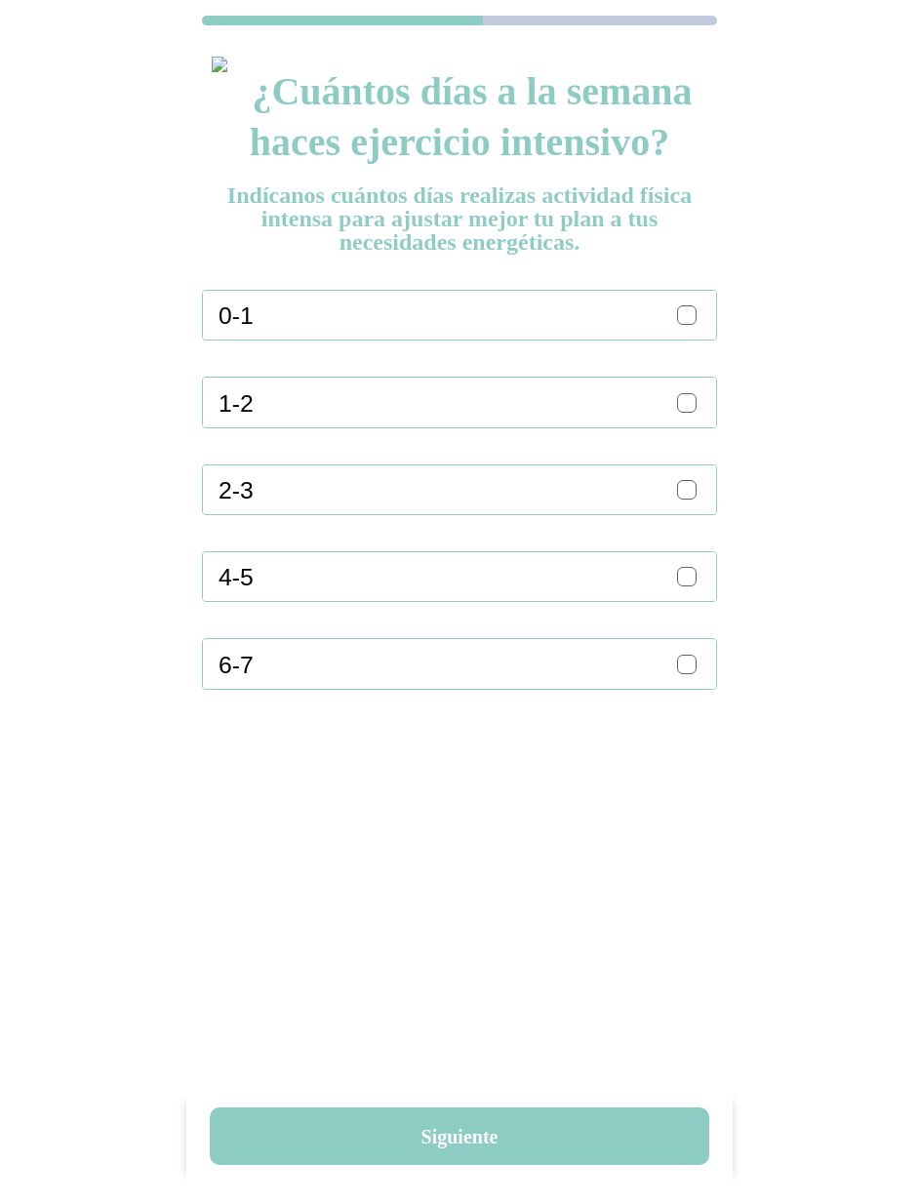
click at [699, 321] on label at bounding box center [688, 314] width 23 height 23
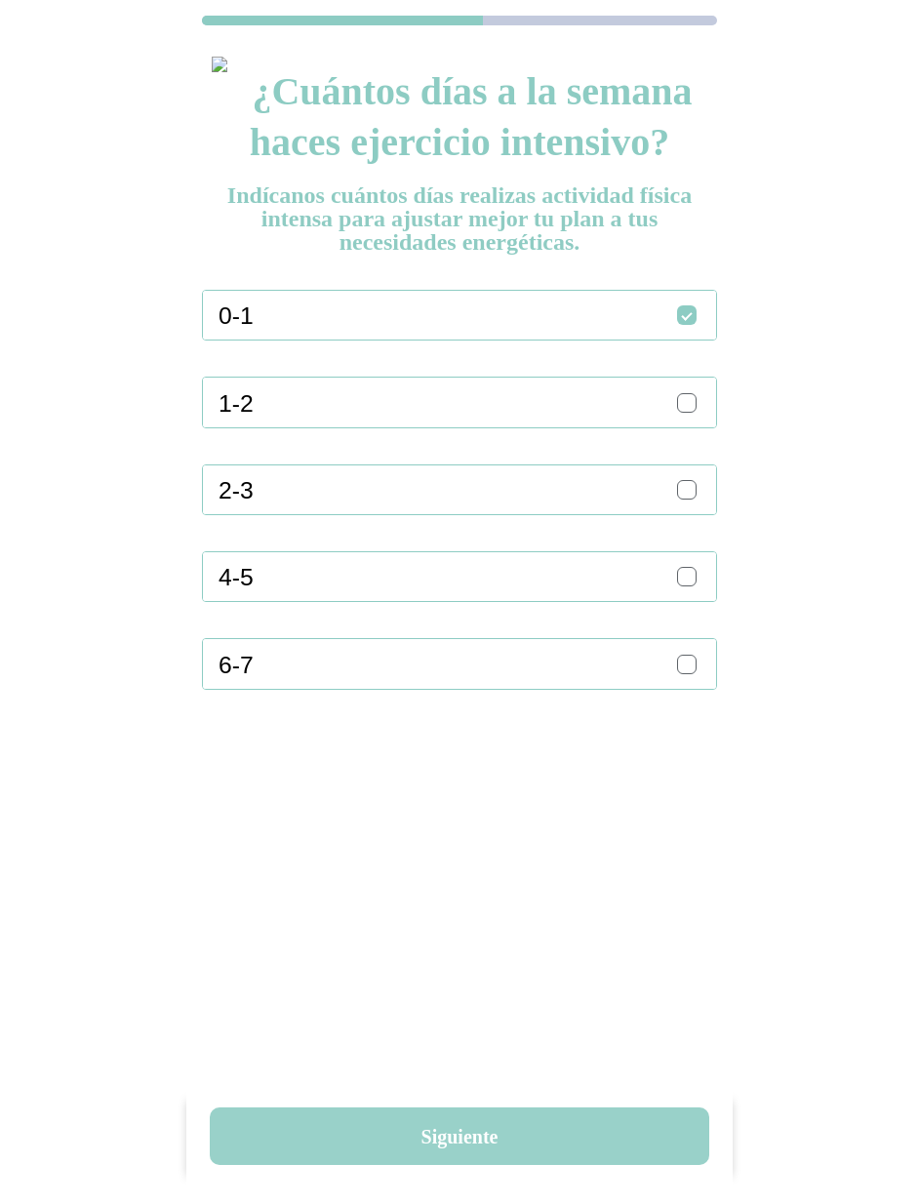
click at [520, 1144] on button "Siguiente" at bounding box center [459, 1136] width 499 height 58
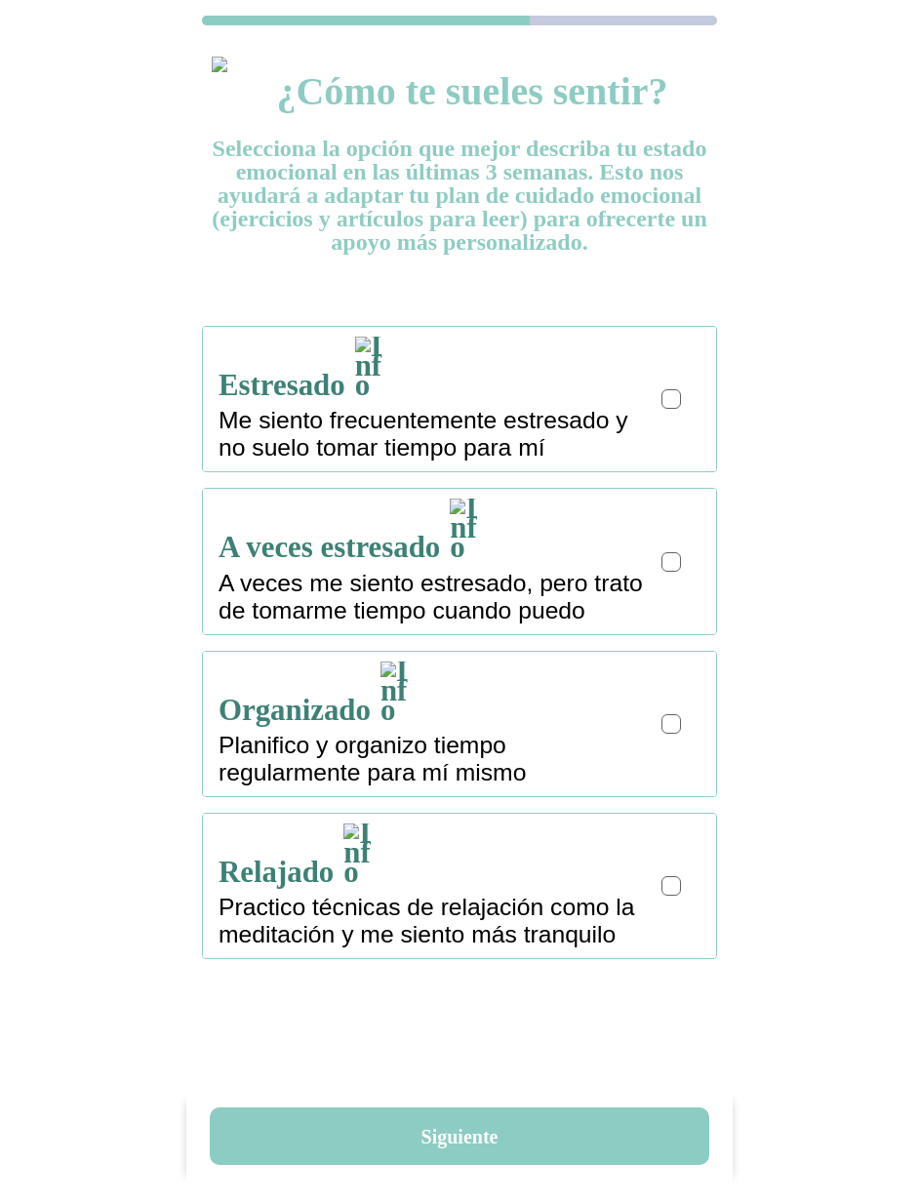
click at [672, 394] on div at bounding box center [671, 399] width 11 height 11
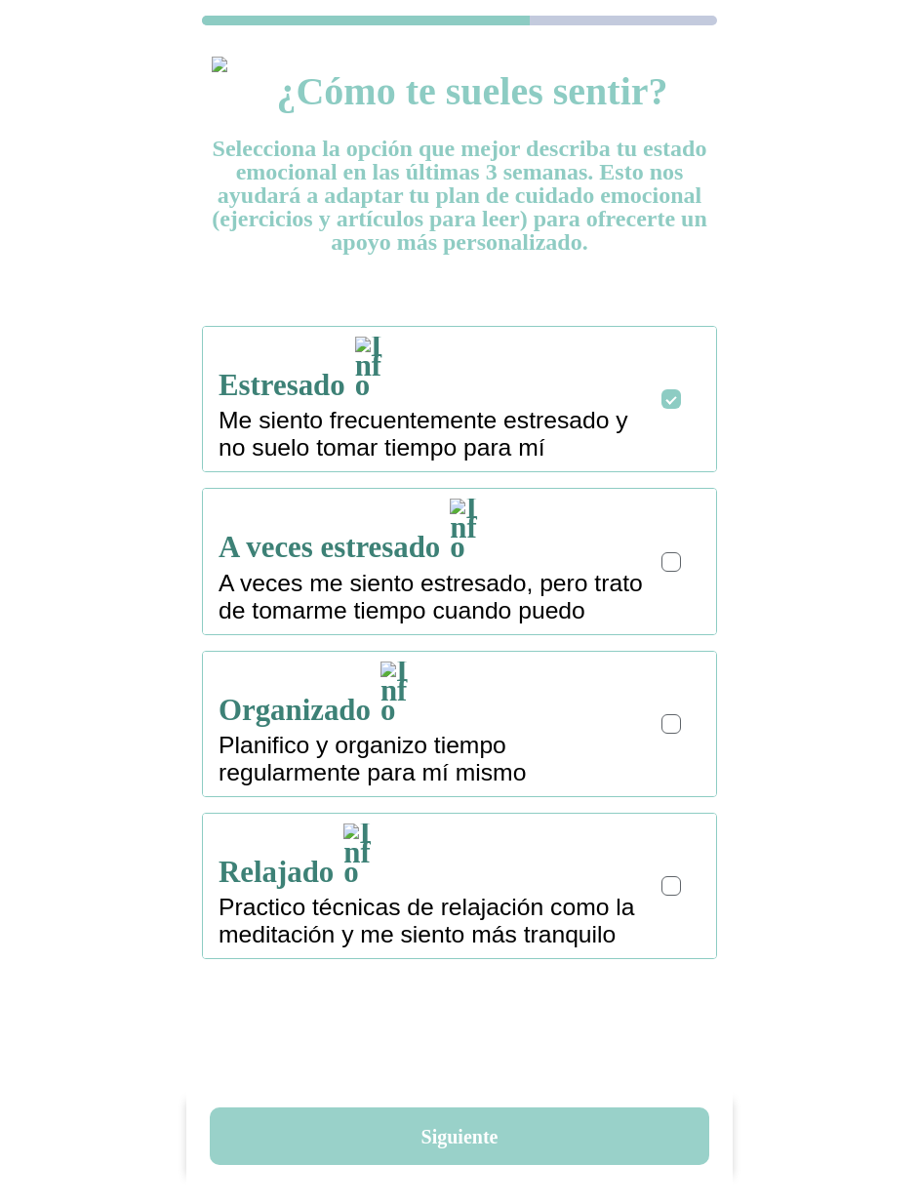
click at [473, 1140] on button "Siguiente" at bounding box center [459, 1136] width 499 height 58
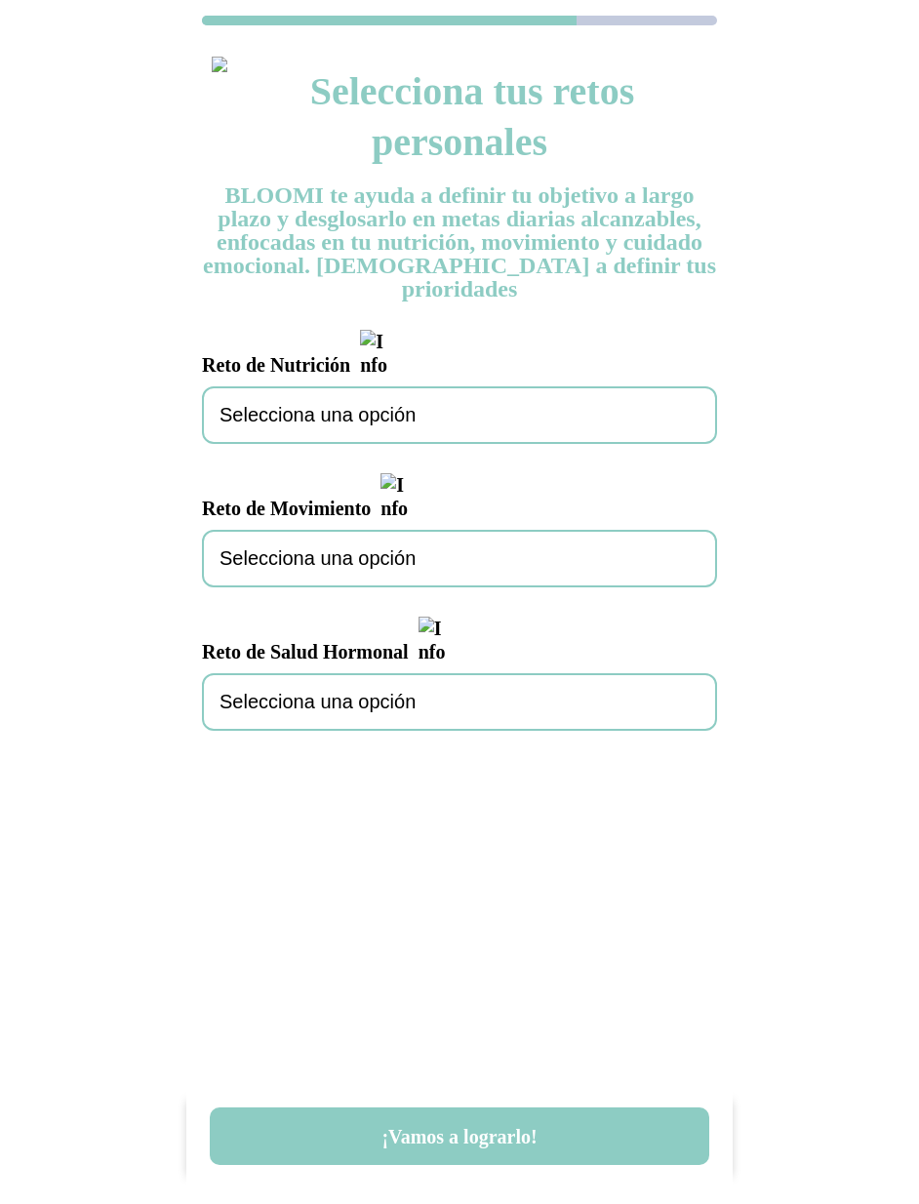
click at [474, 386] on div "Selecciona una opción" at bounding box center [459, 415] width 515 height 58
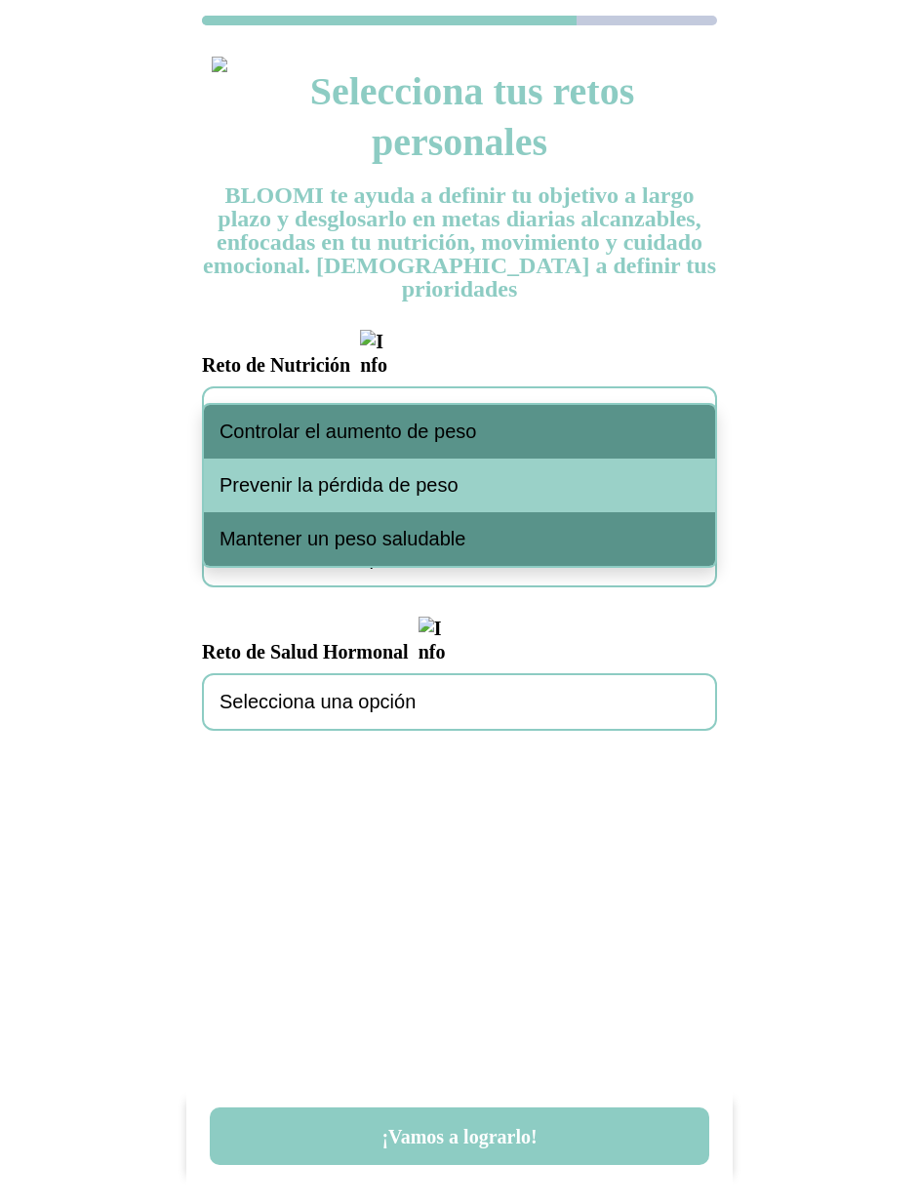
click at [458, 440] on span "Controlar el aumento de peso" at bounding box center [348, 431] width 258 height 22
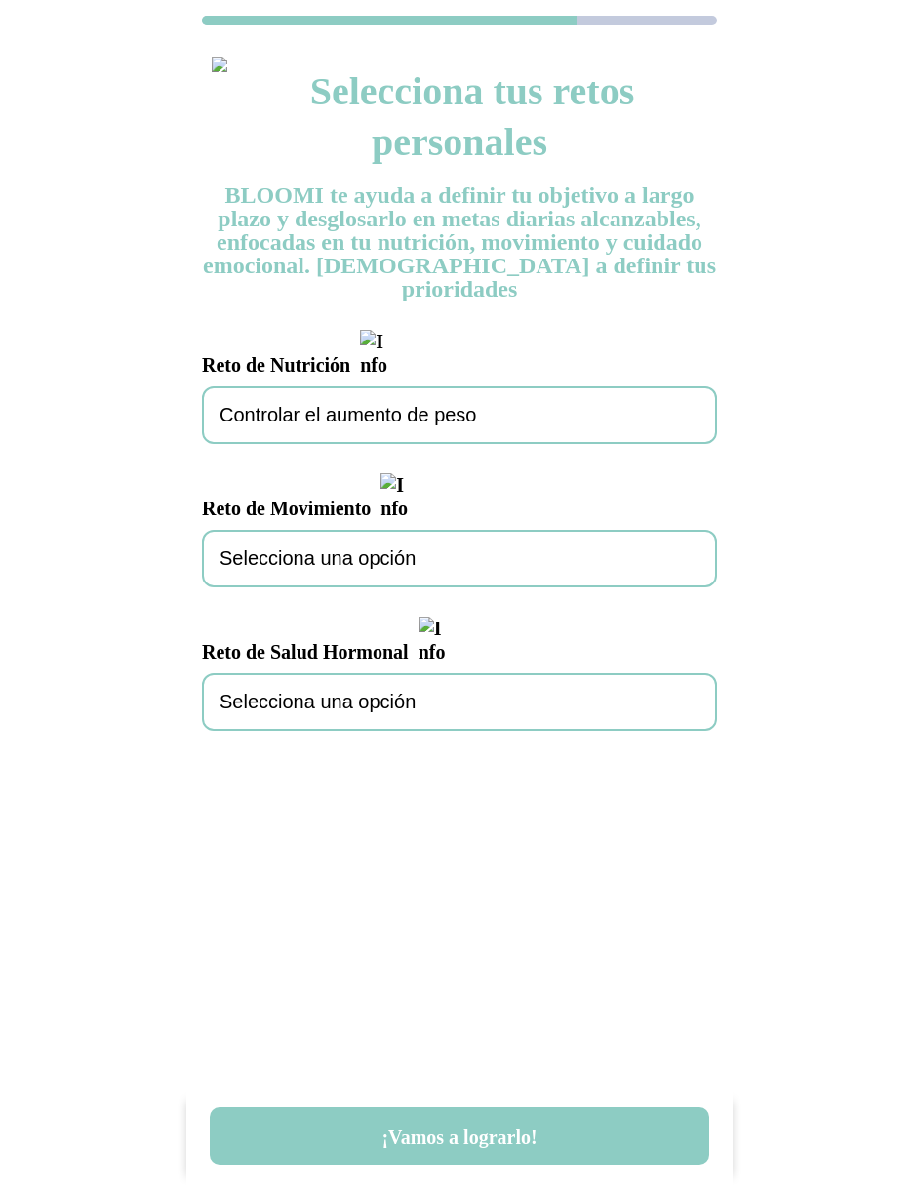
click at [442, 530] on div "Selecciona una opción" at bounding box center [459, 559] width 515 height 58
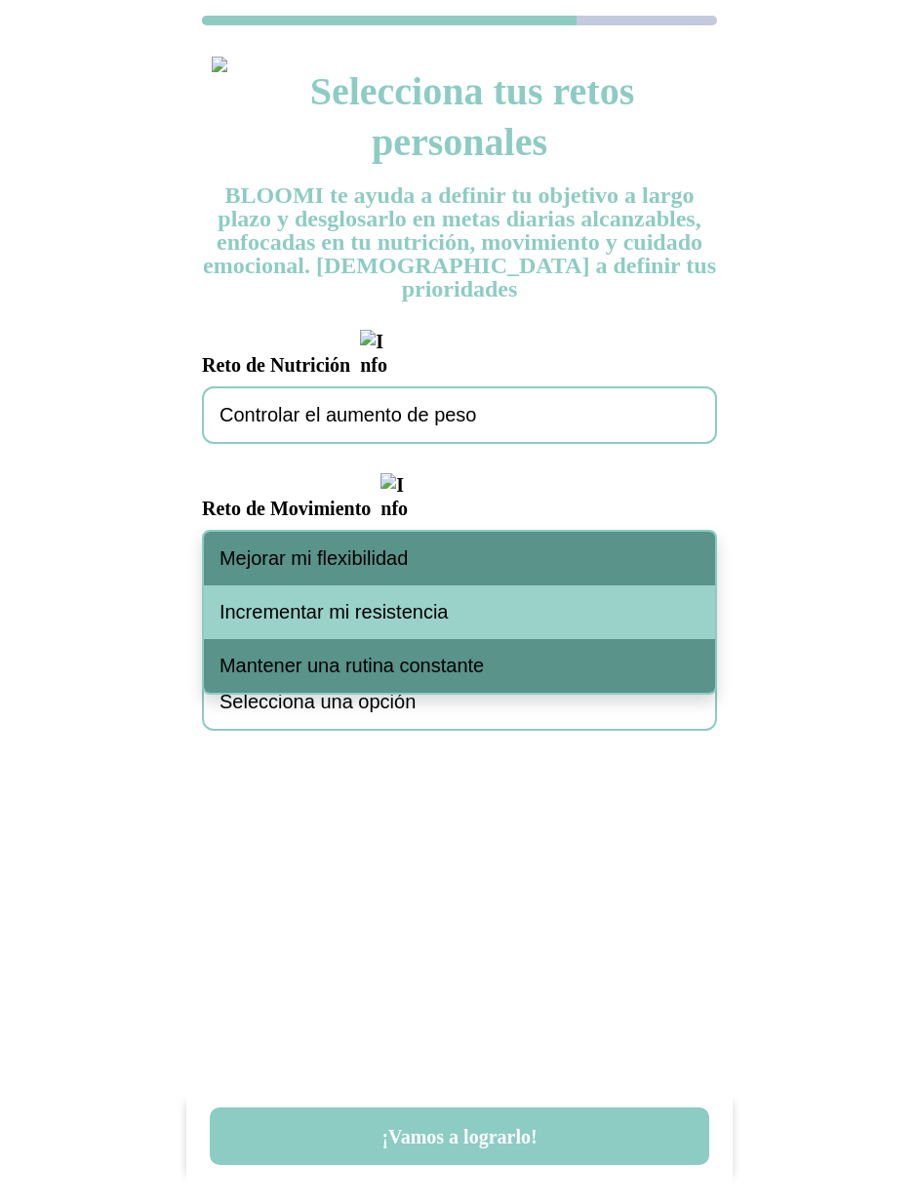
click at [432, 565] on div "Mejorar mi flexibilidad" at bounding box center [459, 559] width 511 height 54
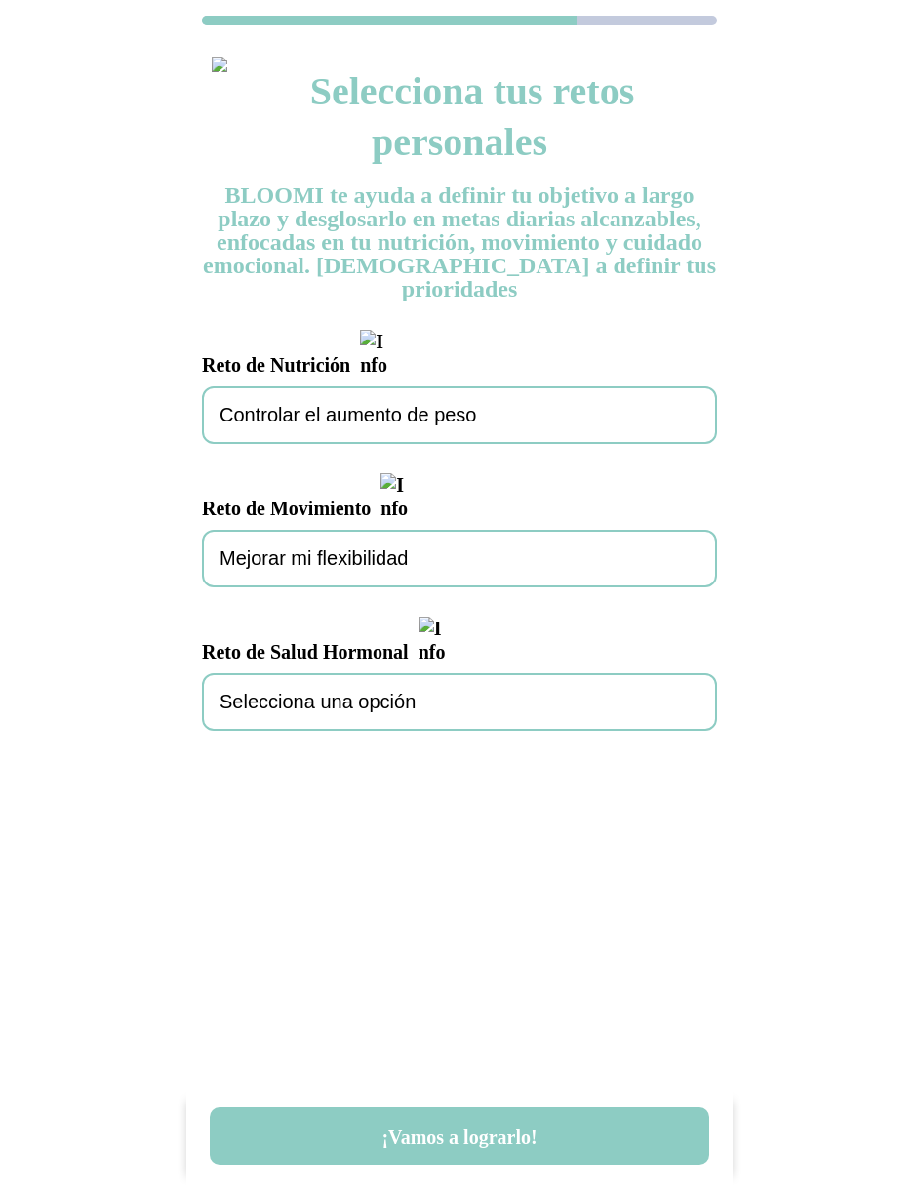
click at [421, 673] on div "Selecciona una opción" at bounding box center [459, 702] width 515 height 58
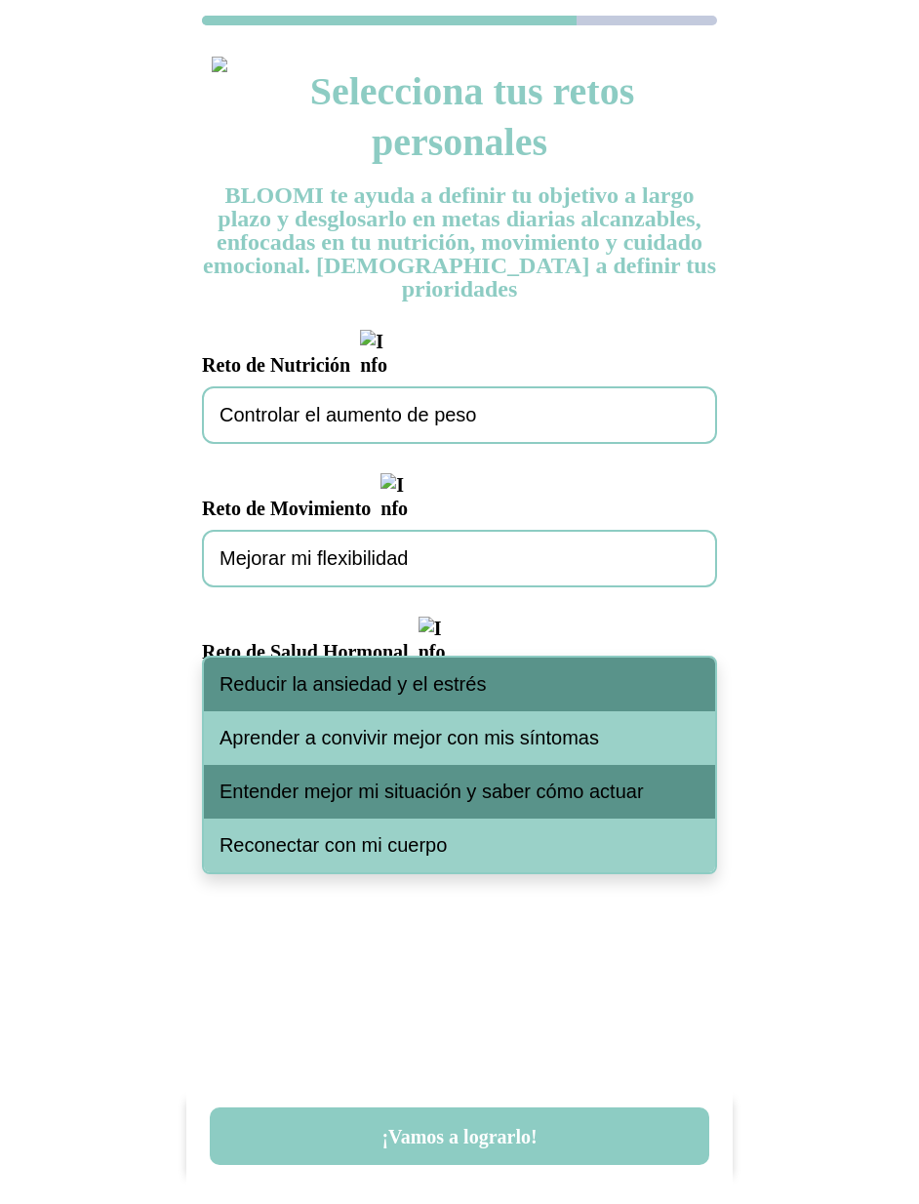
click at [421, 699] on div "Reducir la ansiedad y el estrés" at bounding box center [459, 684] width 511 height 54
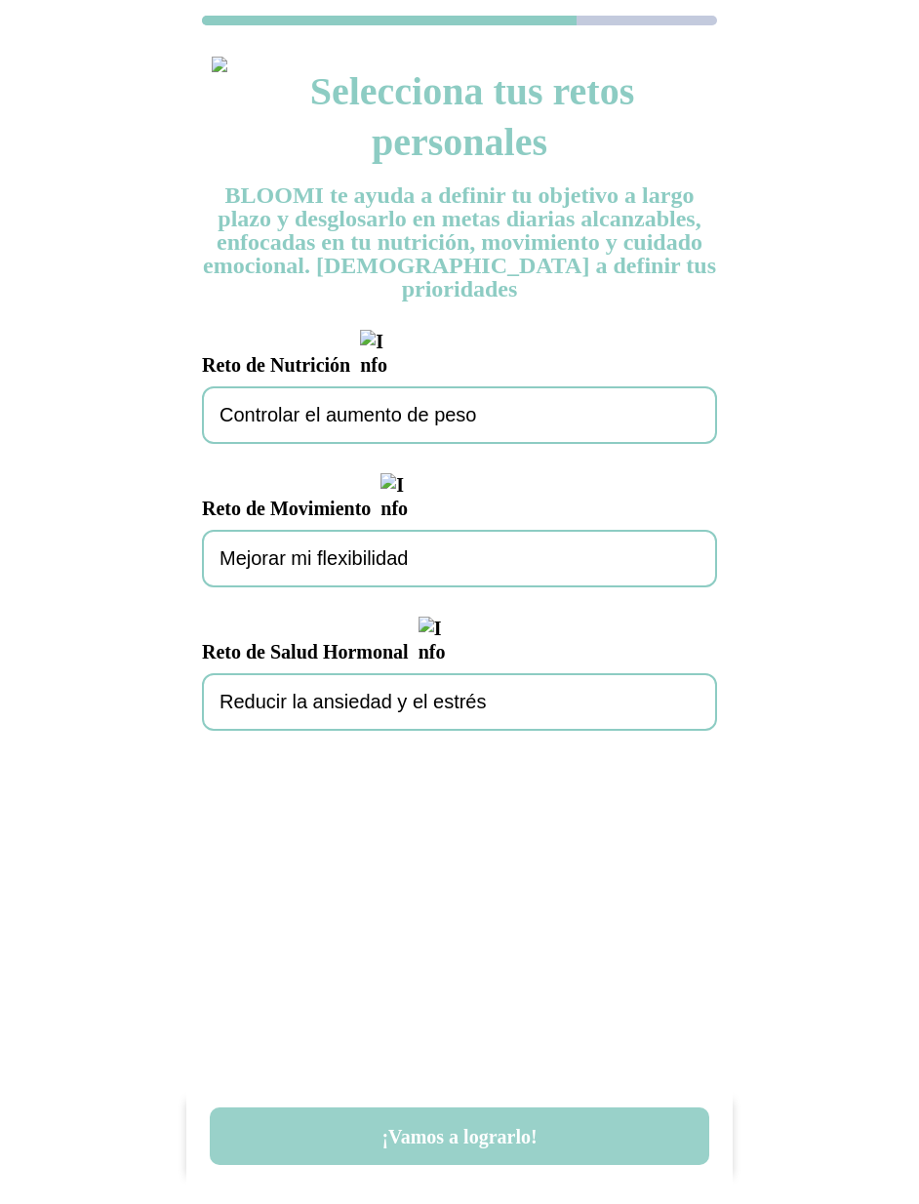
click at [469, 1147] on button "¡Vamos a lograrlo!" at bounding box center [459, 1136] width 499 height 58
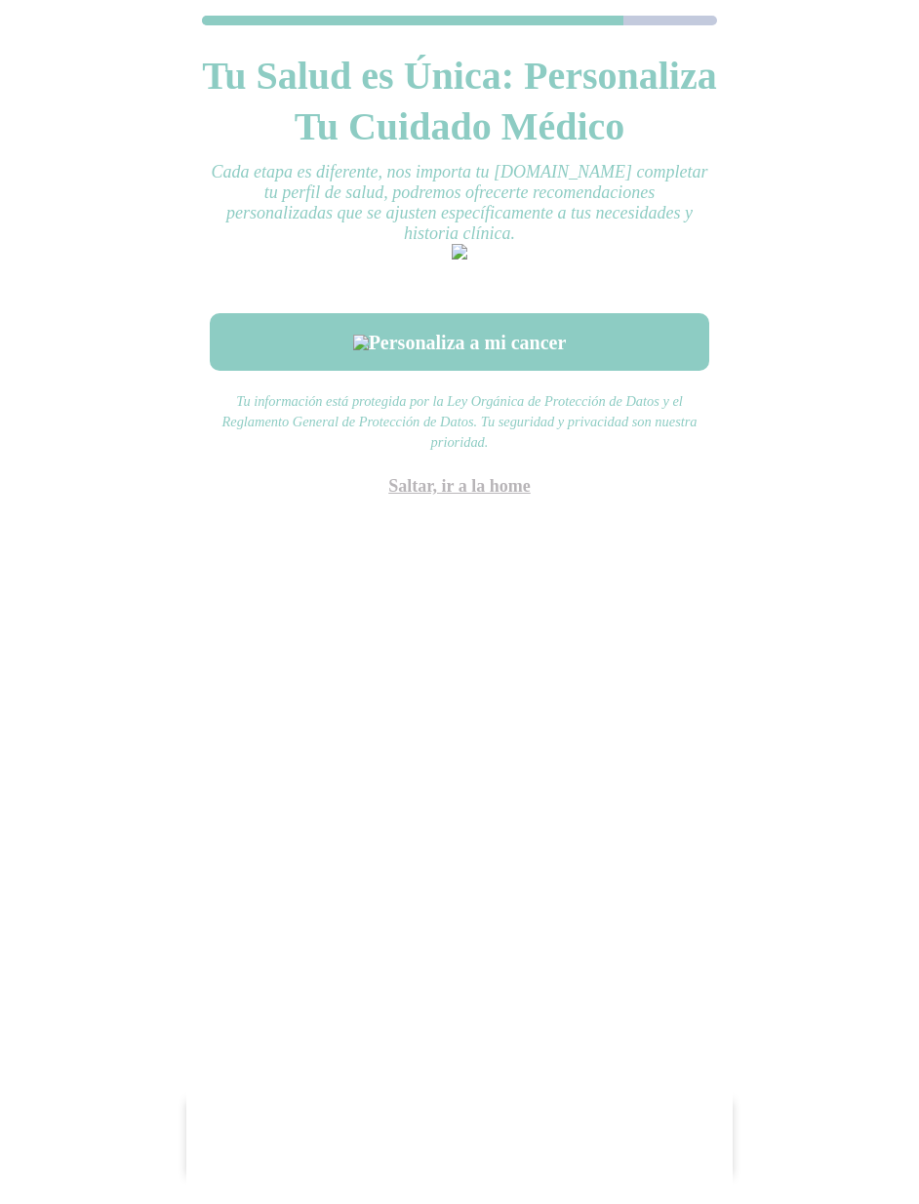
click at [499, 496] on link "Saltar, ir a la home" at bounding box center [459, 486] width 142 height 20
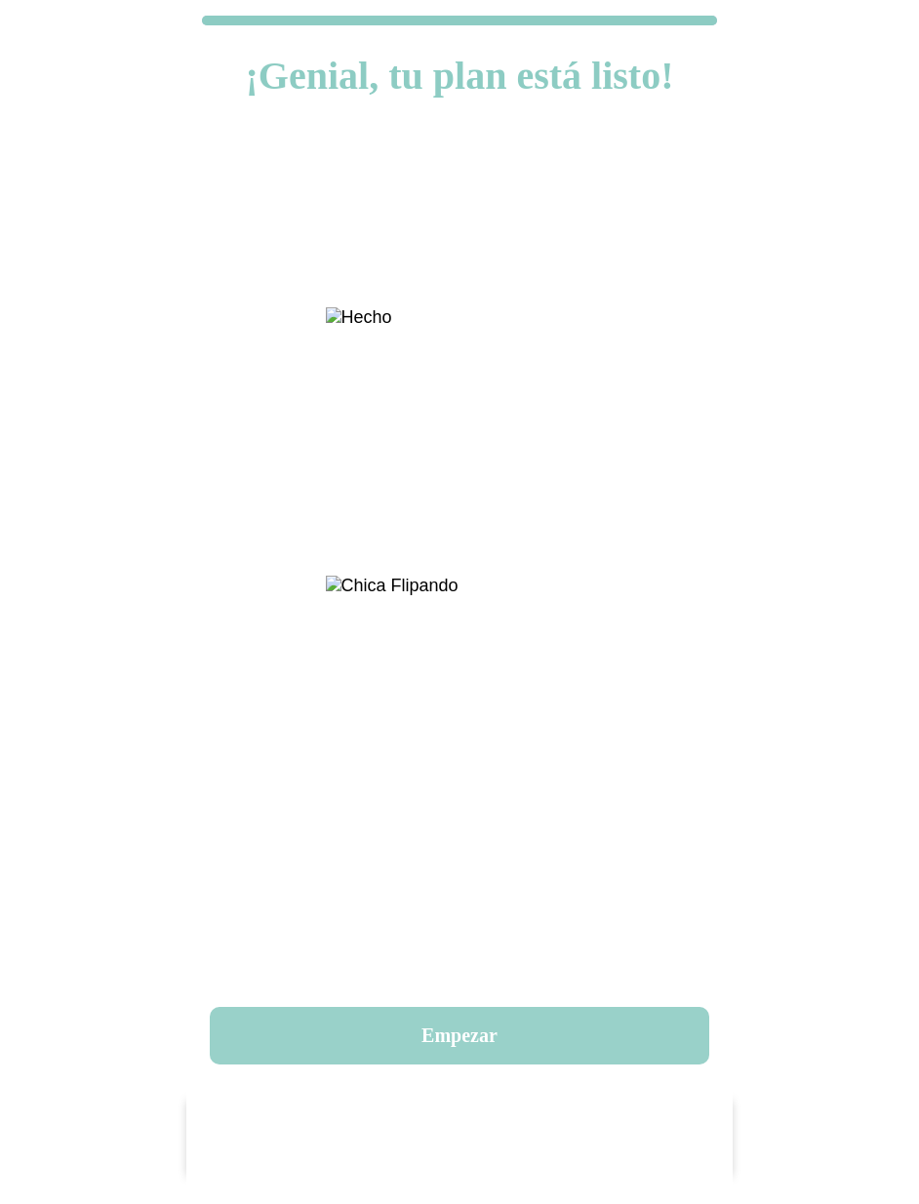
click at [483, 1025] on button "Empezar" at bounding box center [459, 1036] width 499 height 58
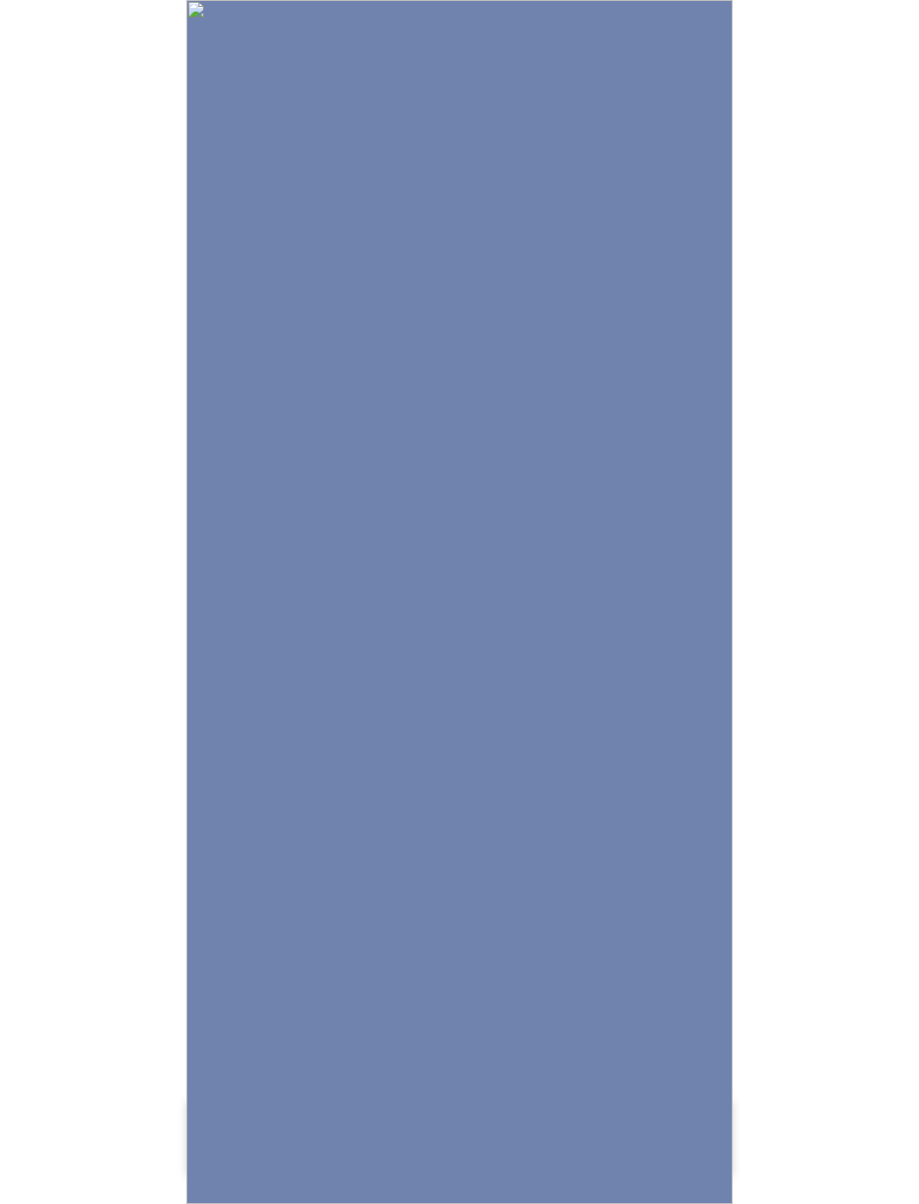
click at [474, 701] on img at bounding box center [459, 602] width 546 height 1204
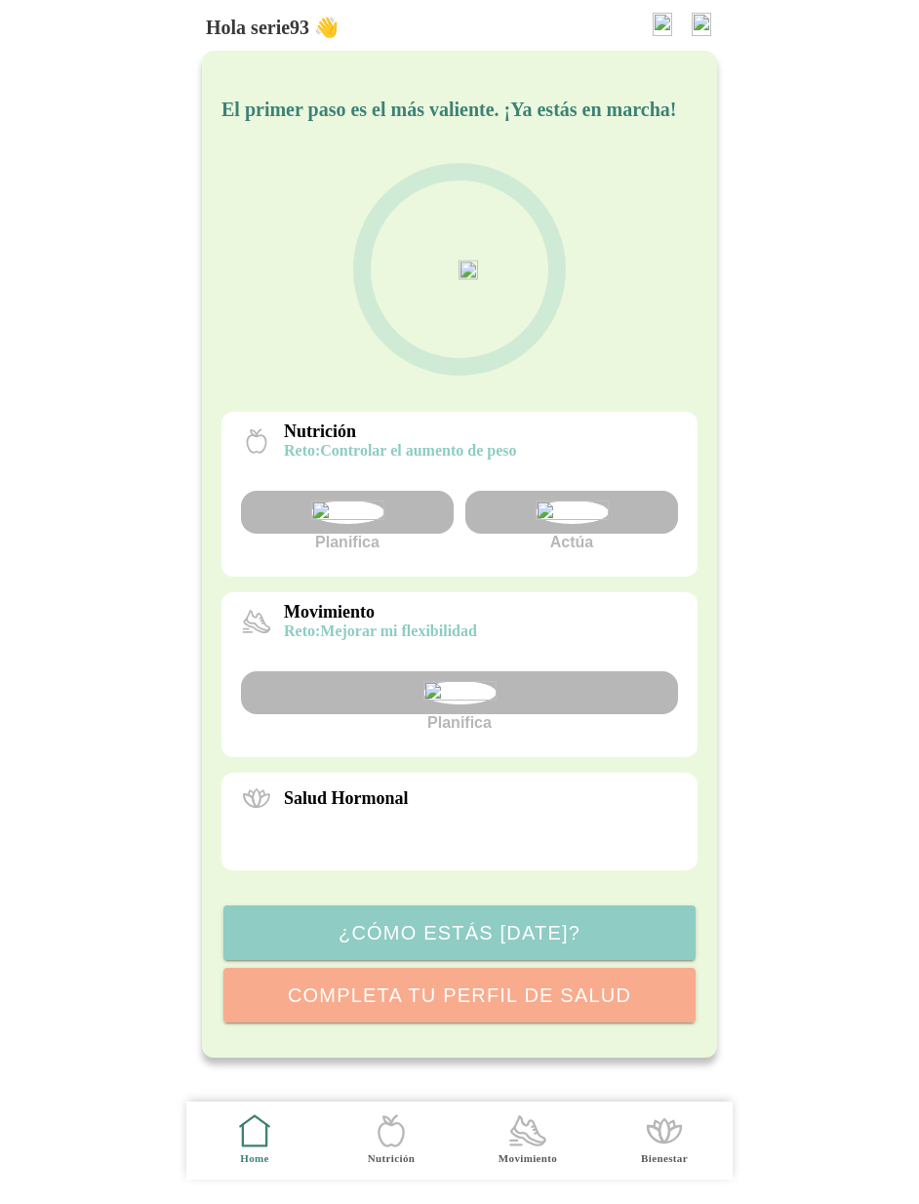
click at [586, 524] on img at bounding box center [572, 511] width 73 height 23
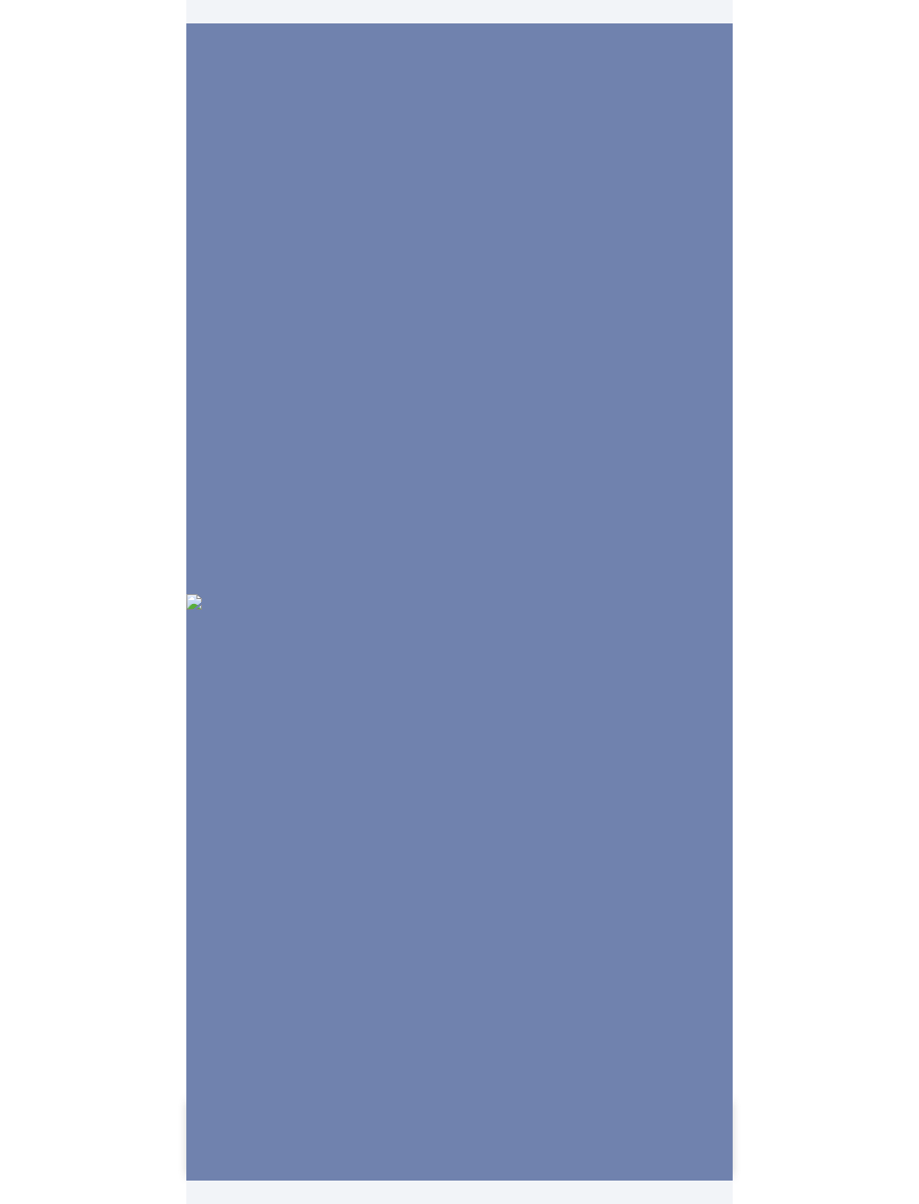
click at [520, 594] on img at bounding box center [459, 602] width 546 height 16
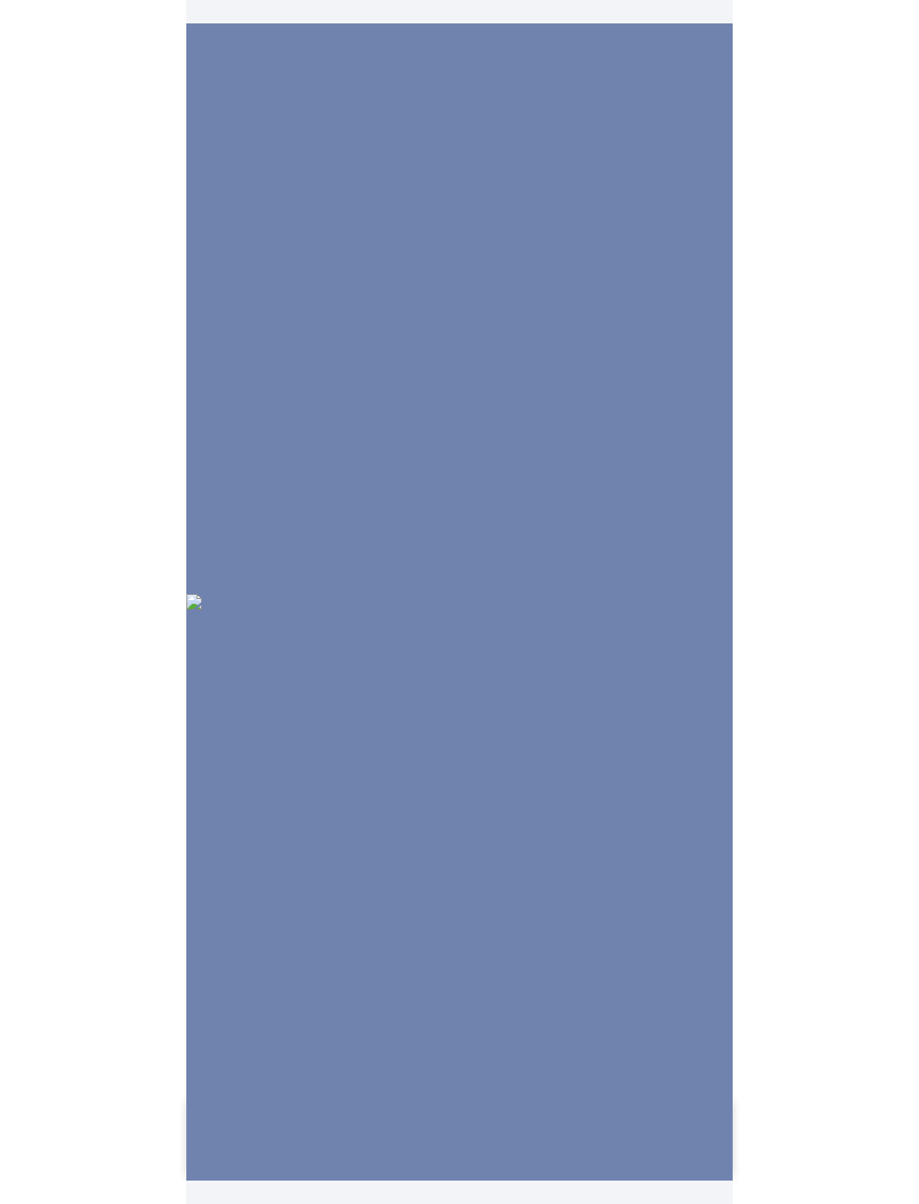
click at [520, 594] on img at bounding box center [459, 602] width 546 height 16
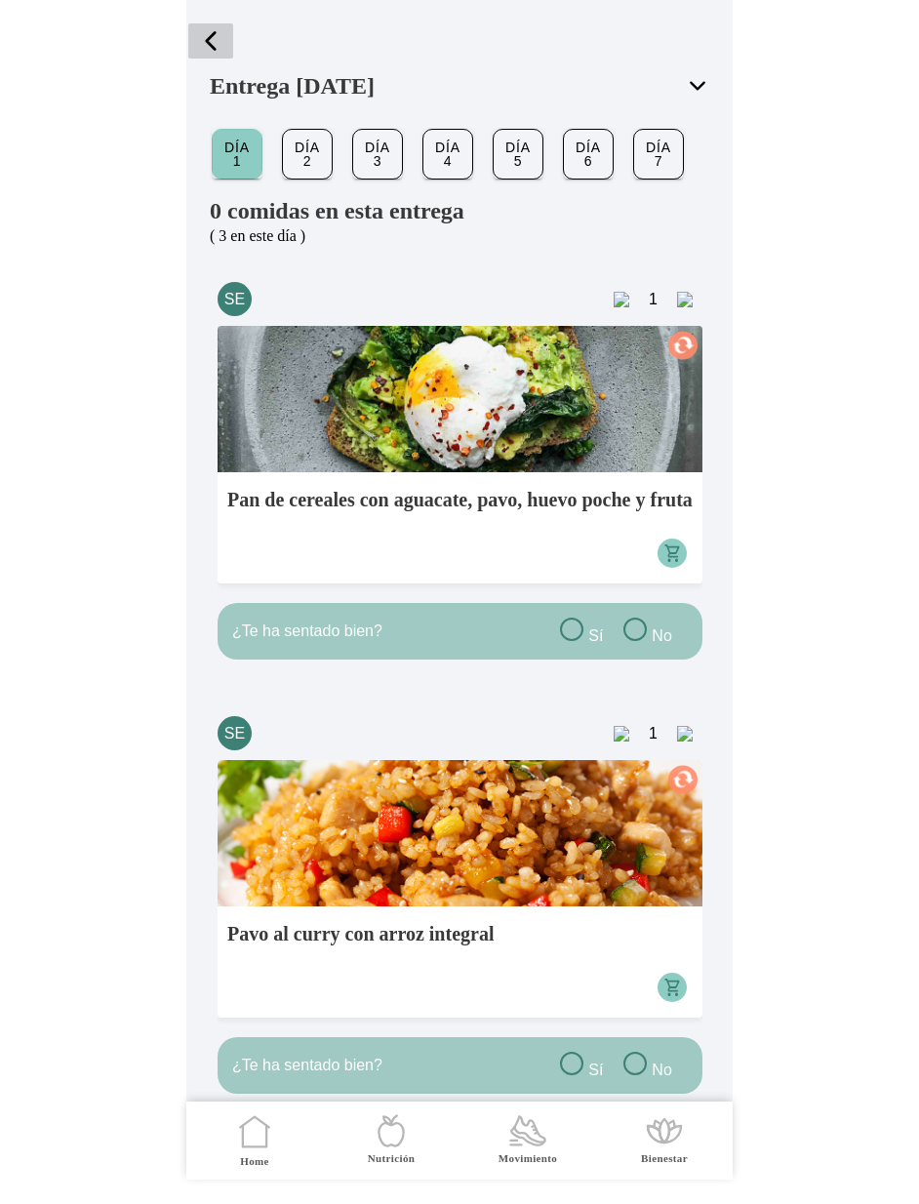
click at [214, 34] on span "button" at bounding box center [210, 40] width 29 height 29
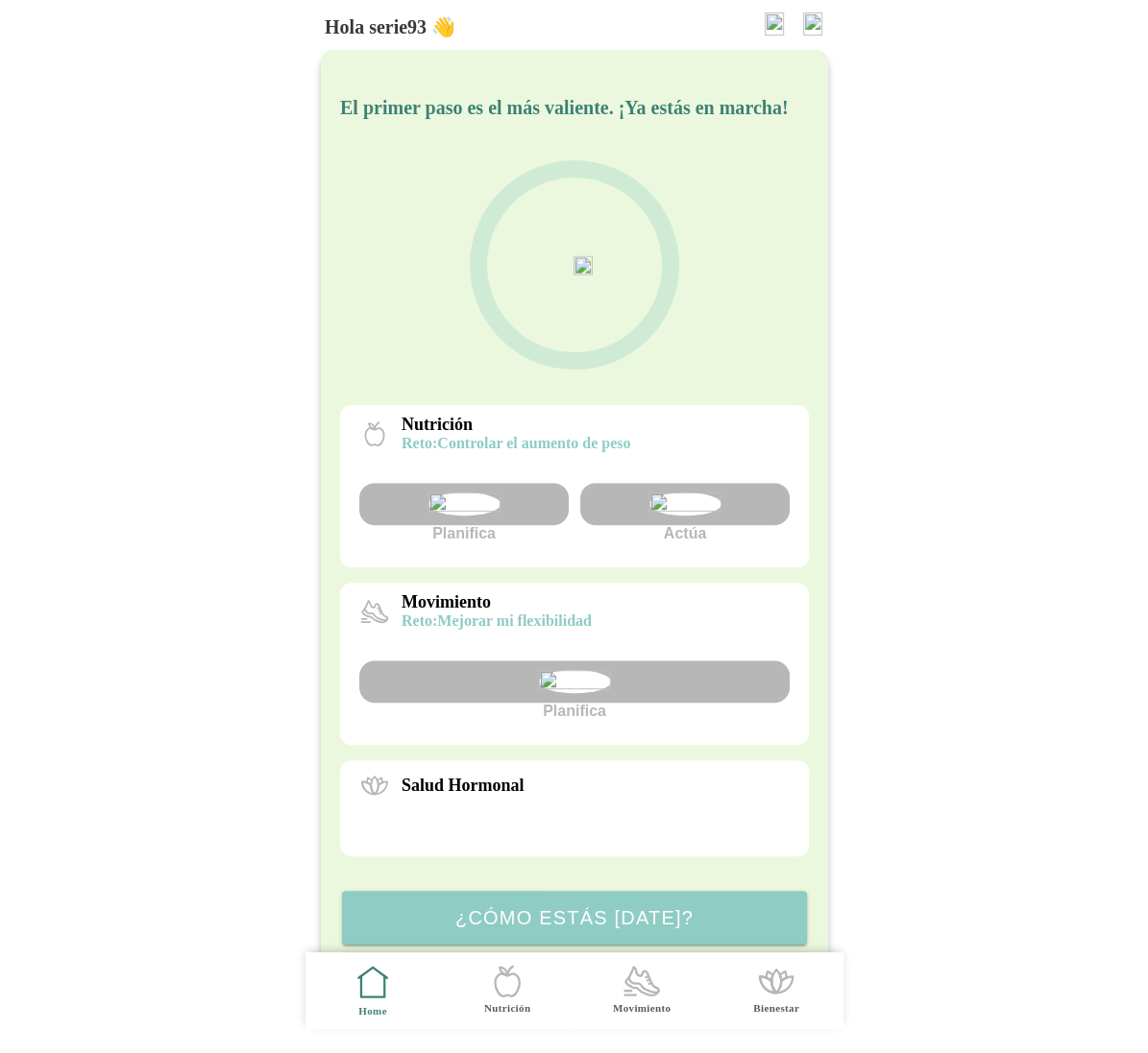
click at [807, 20] on img at bounding box center [813, 24] width 20 height 23
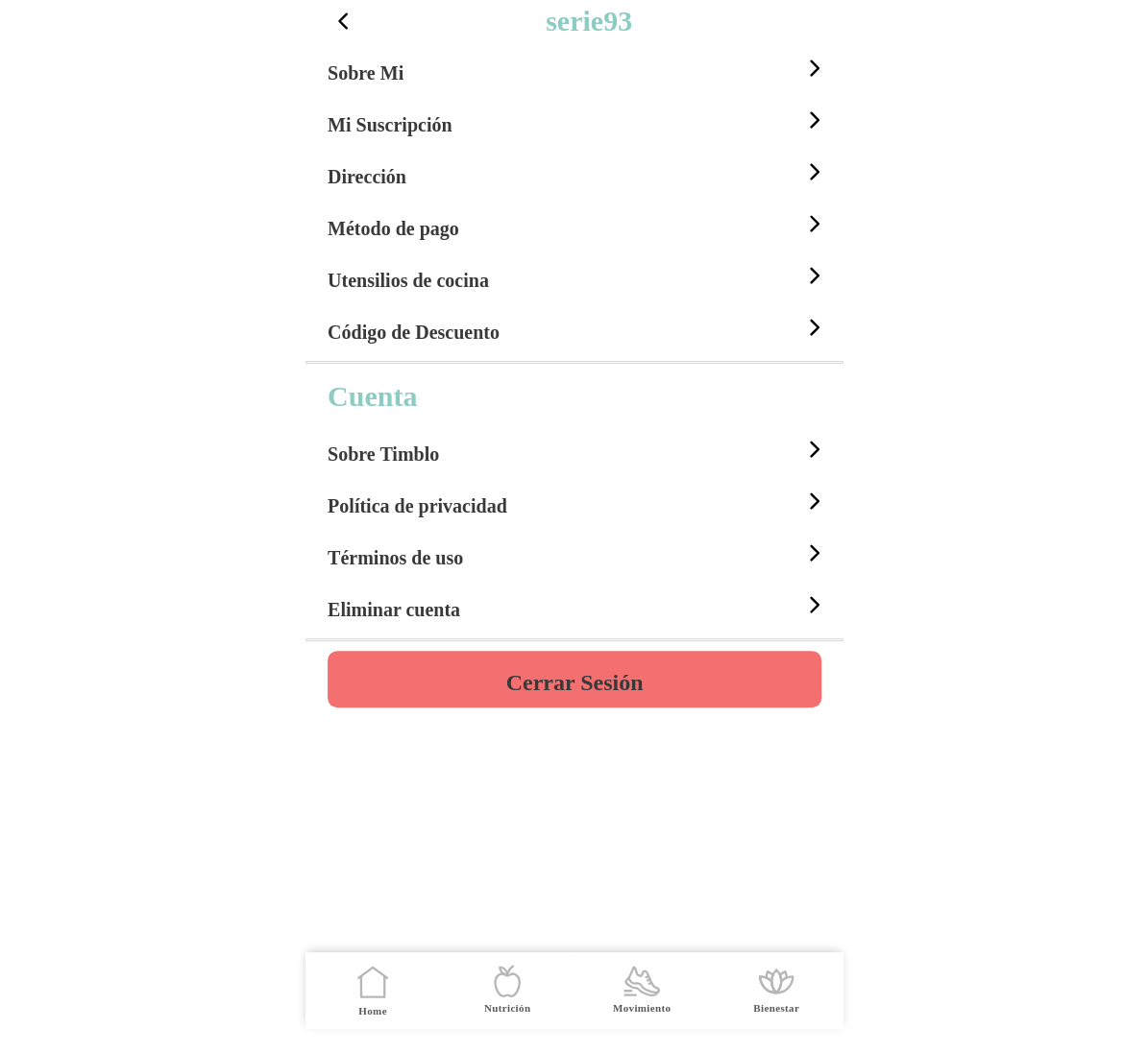
click at [636, 694] on h4 "Cerrar Sesión" at bounding box center [573, 682] width 137 height 23
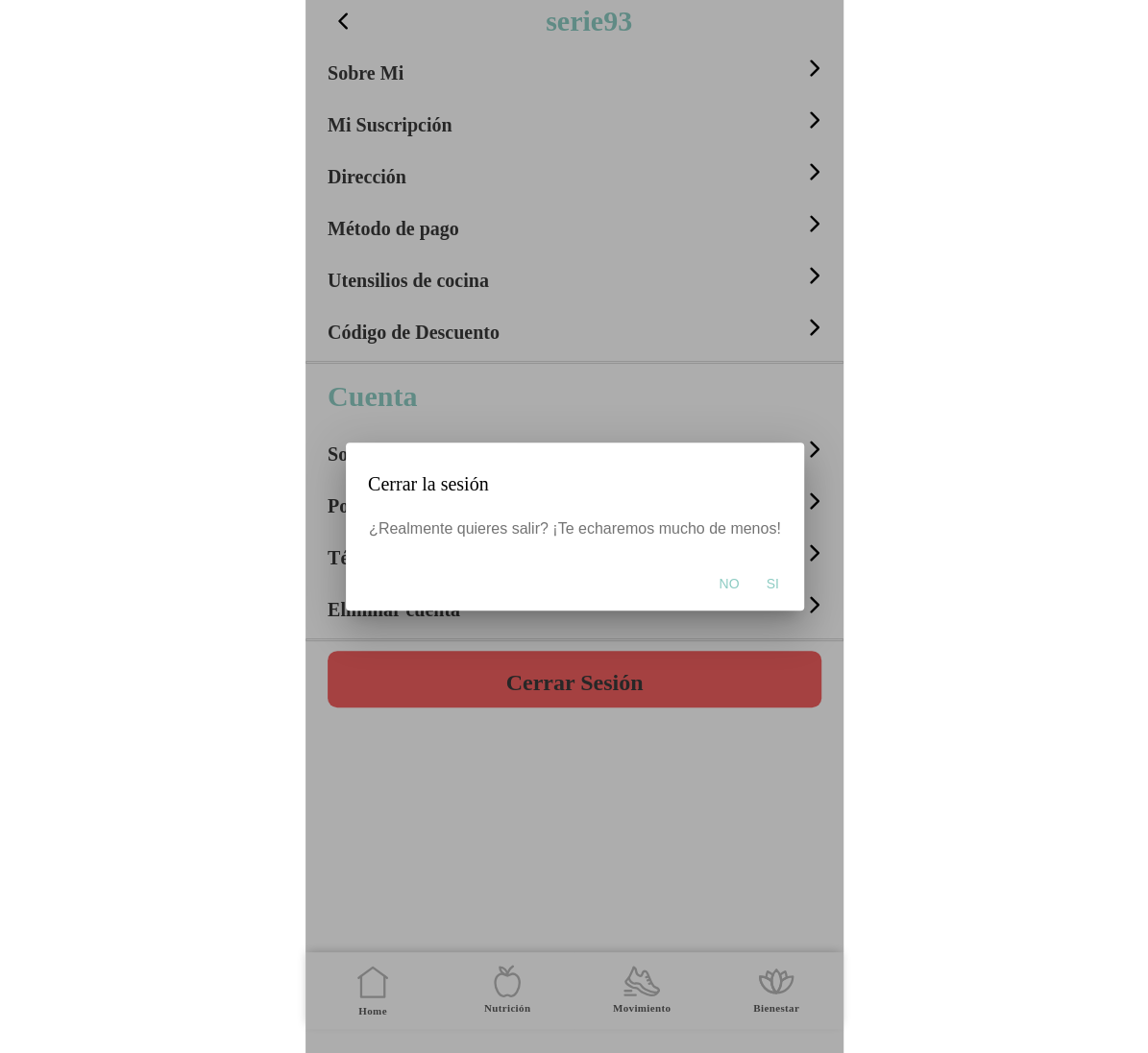
click at [773, 584] on span "Si" at bounding box center [771, 584] width 13 height 20
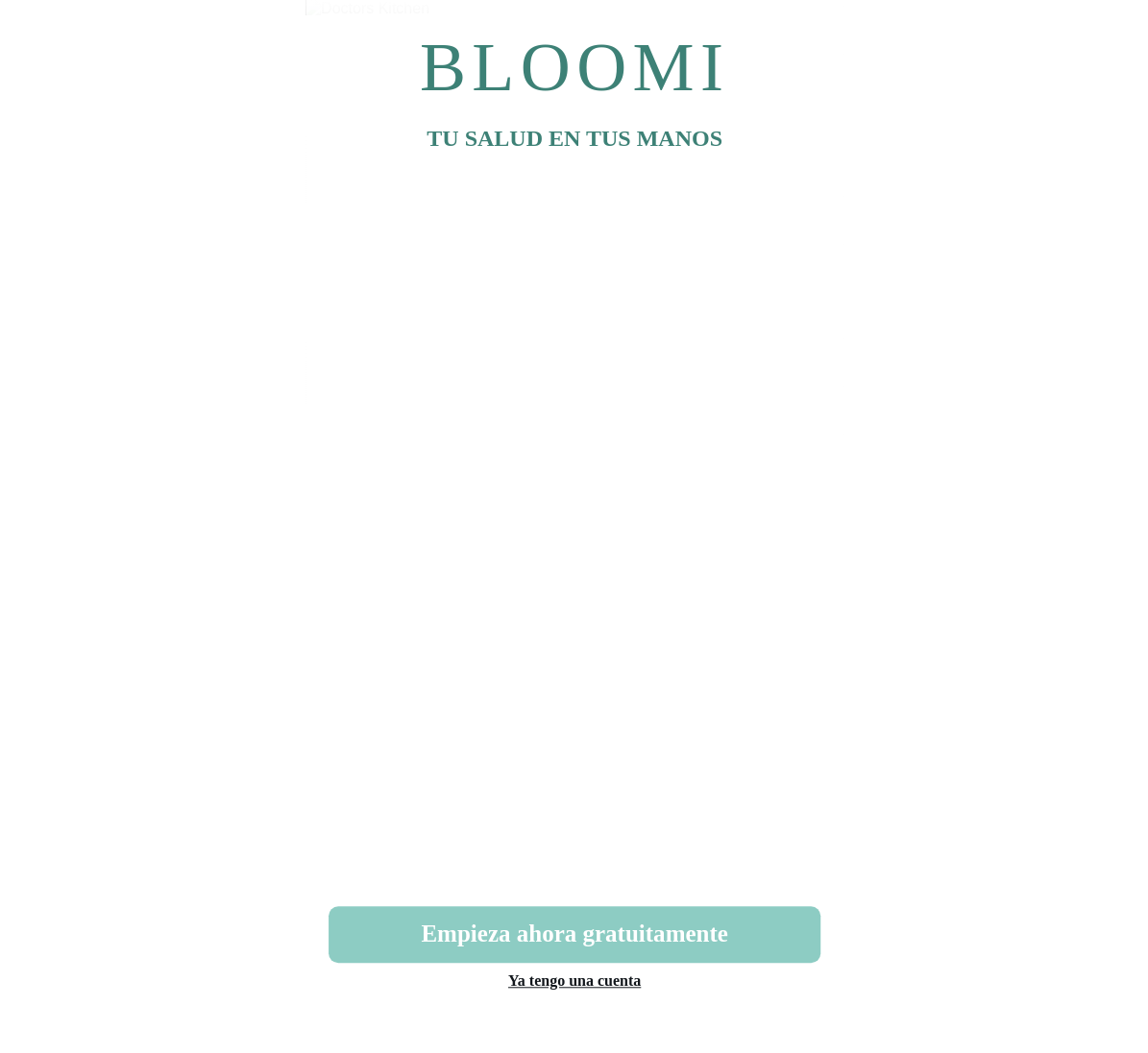
click at [581, 989] on link "Ya tengo una cuenta" at bounding box center [573, 980] width 133 height 17
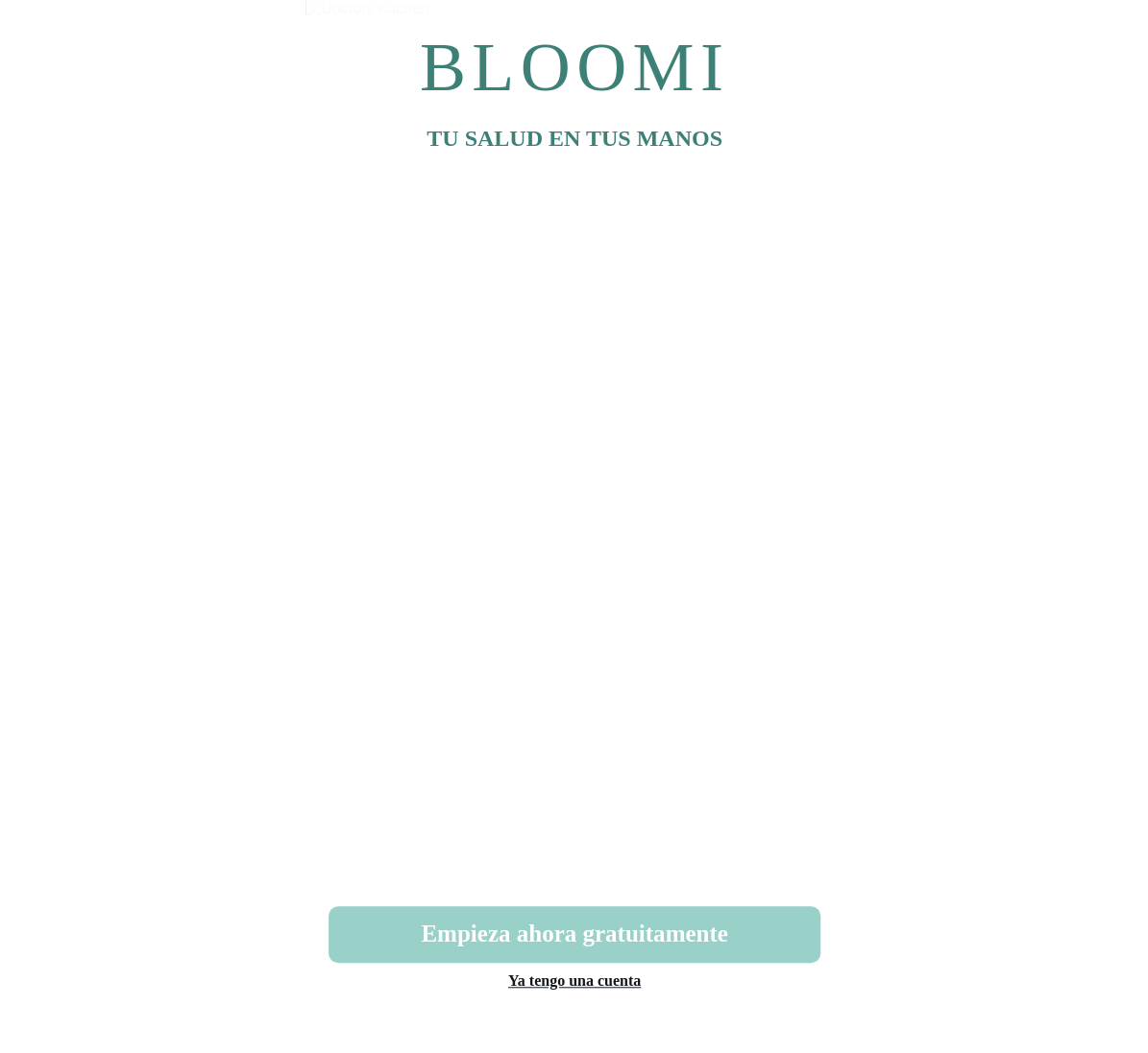
click at [574, 944] on button "Empieza ahora gratuitamente" at bounding box center [574, 935] width 491 height 57
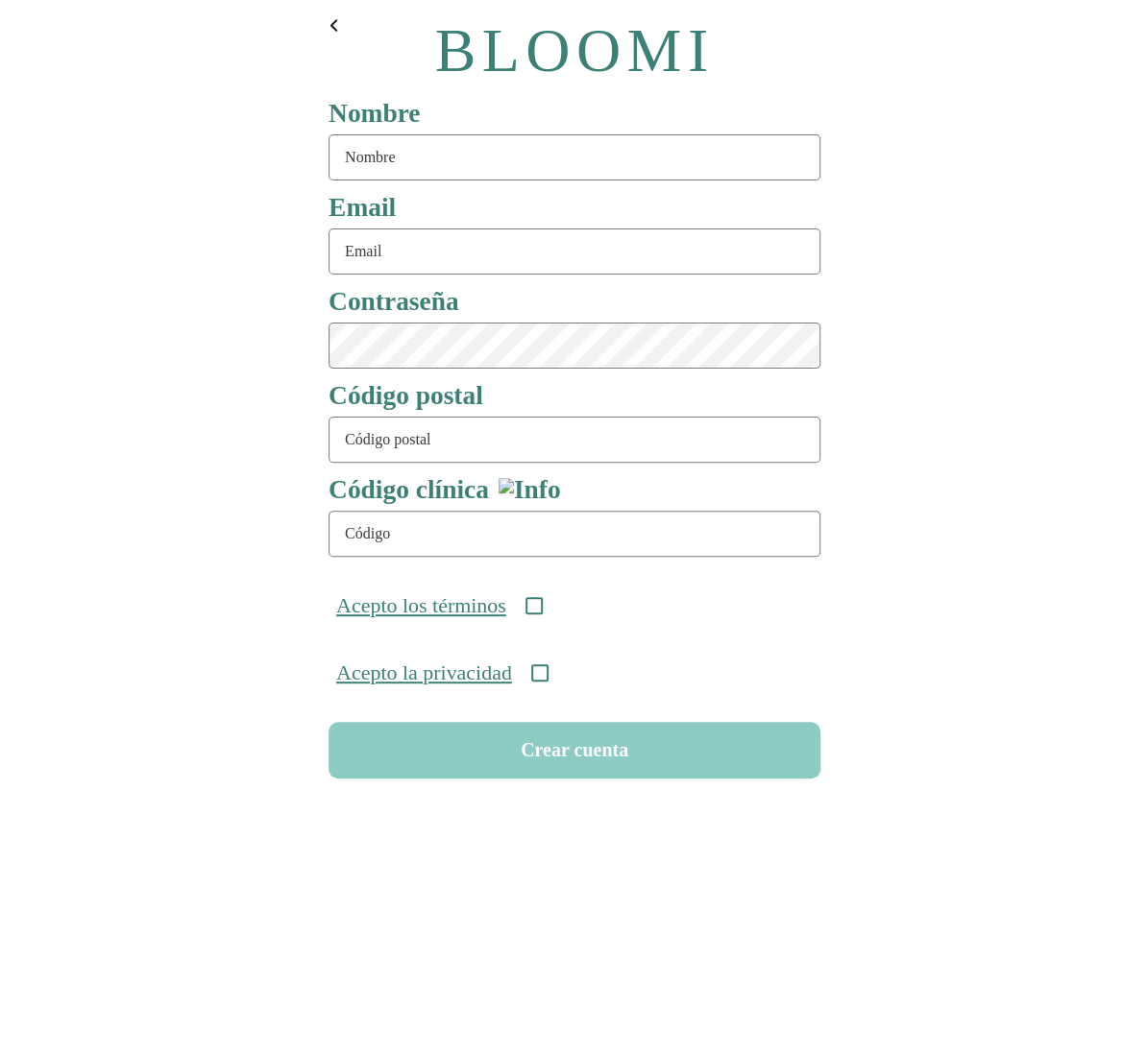
click at [397, 150] on input "text" at bounding box center [574, 157] width 491 height 46
type input "serie92"
type input "[EMAIL_ADDRESS][DOMAIN_NAME]"
type input "08911"
type input "ONC-UOM-001"
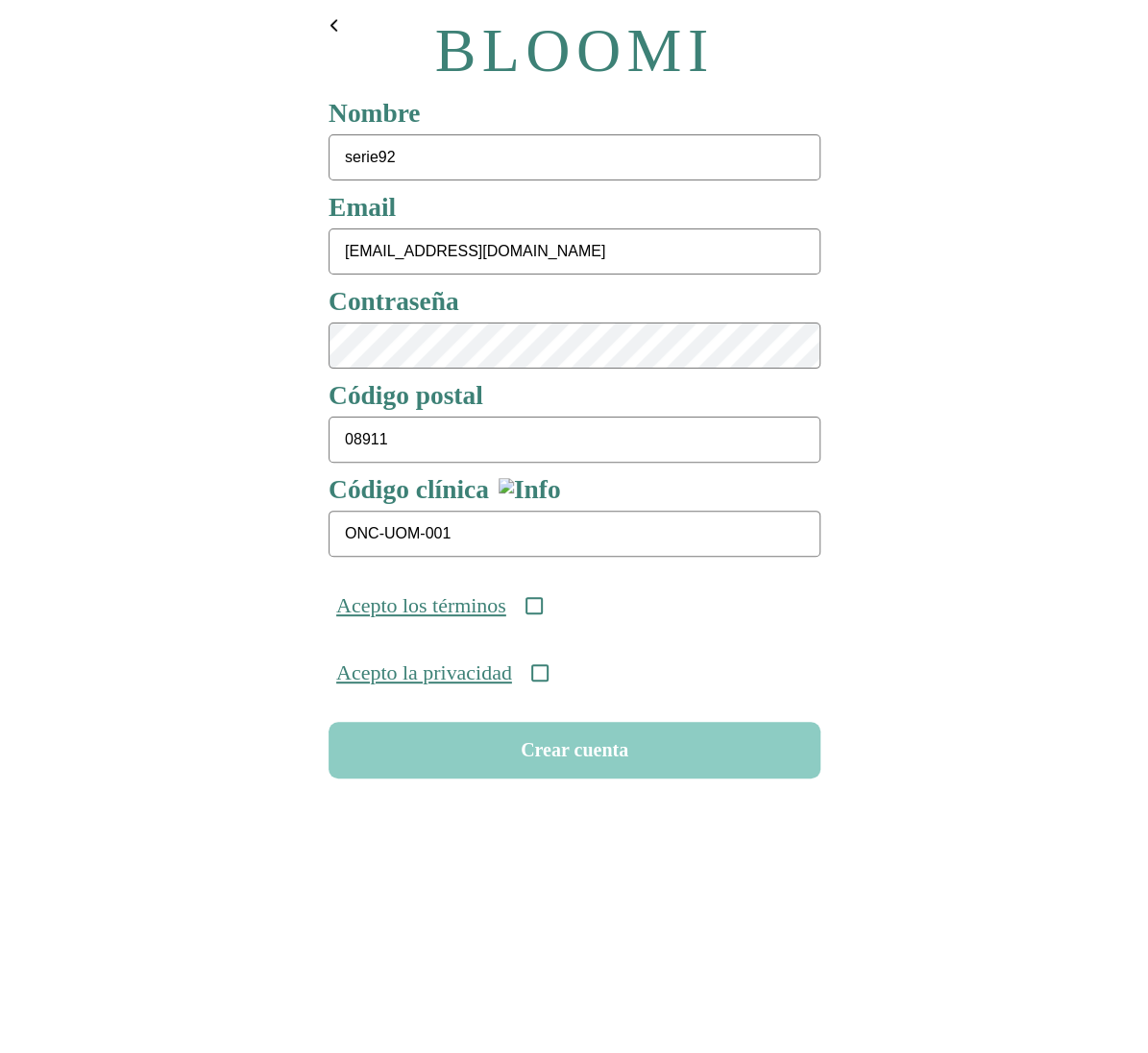
click at [542, 599] on icon at bounding box center [534, 606] width 18 height 18
click at [547, 682] on icon at bounding box center [539, 673] width 18 height 18
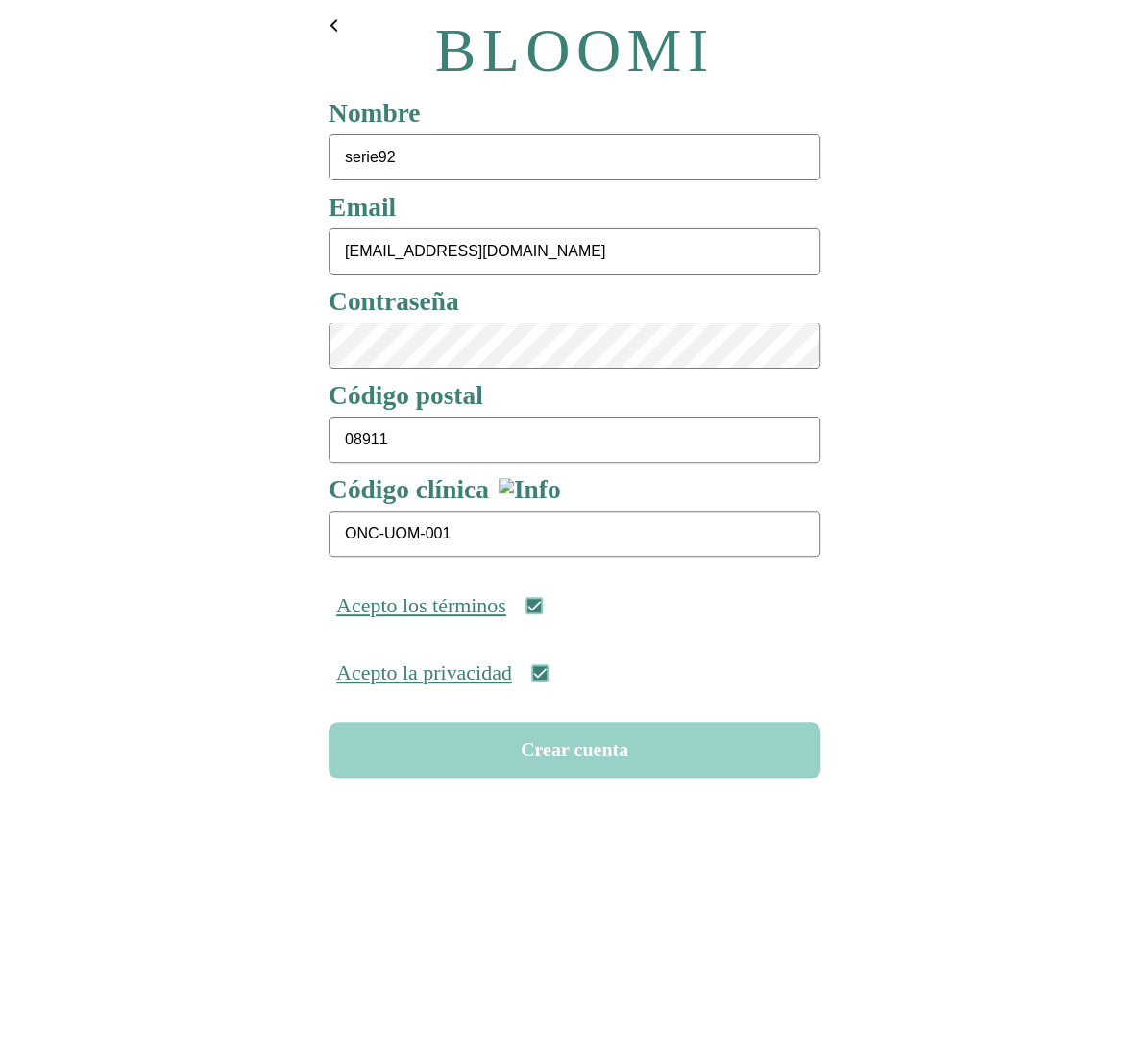
click at [562, 755] on button "Crear cuenta" at bounding box center [574, 751] width 491 height 57
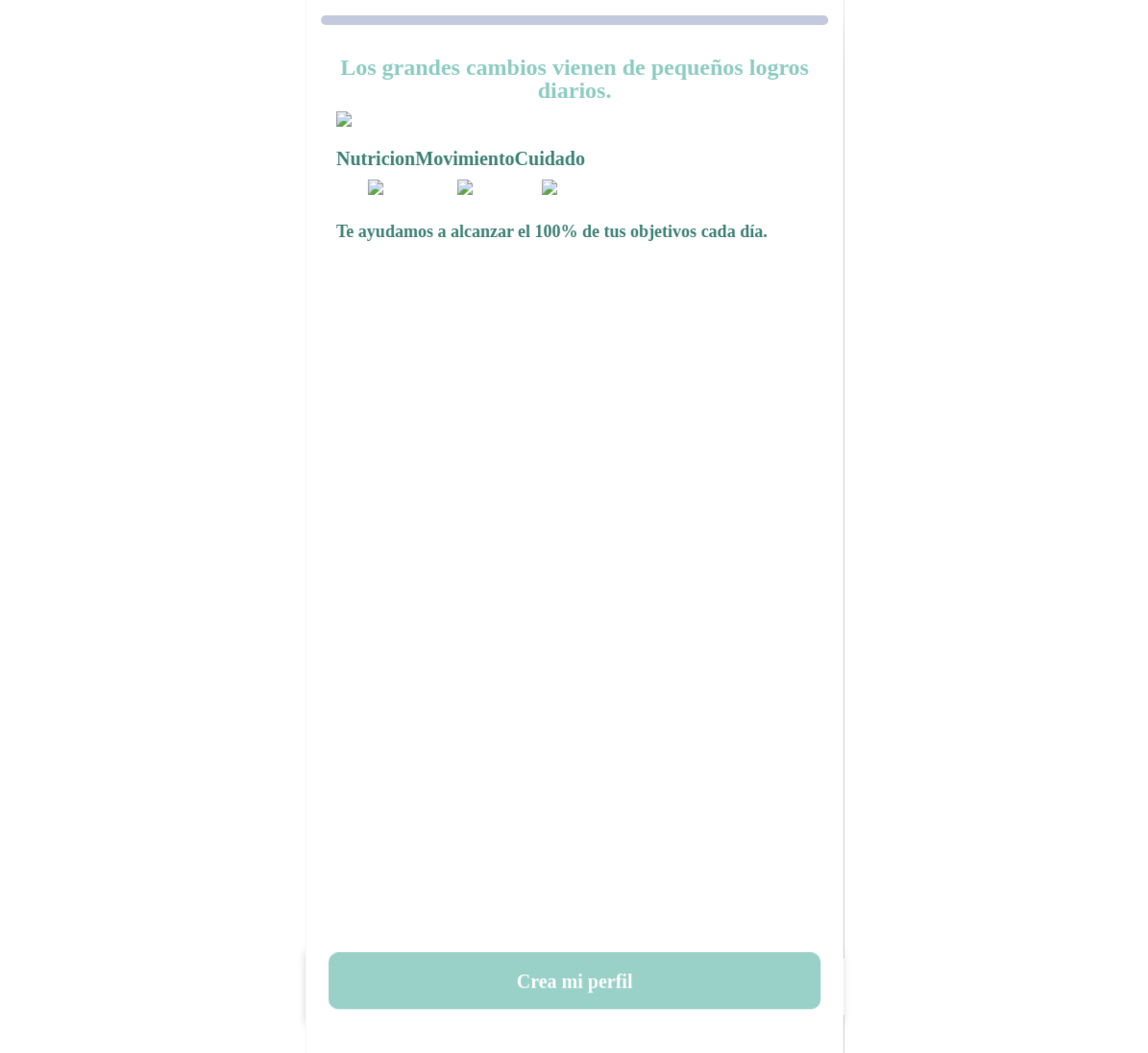
click at [578, 979] on button "Crea mi perfil" at bounding box center [574, 981] width 491 height 57
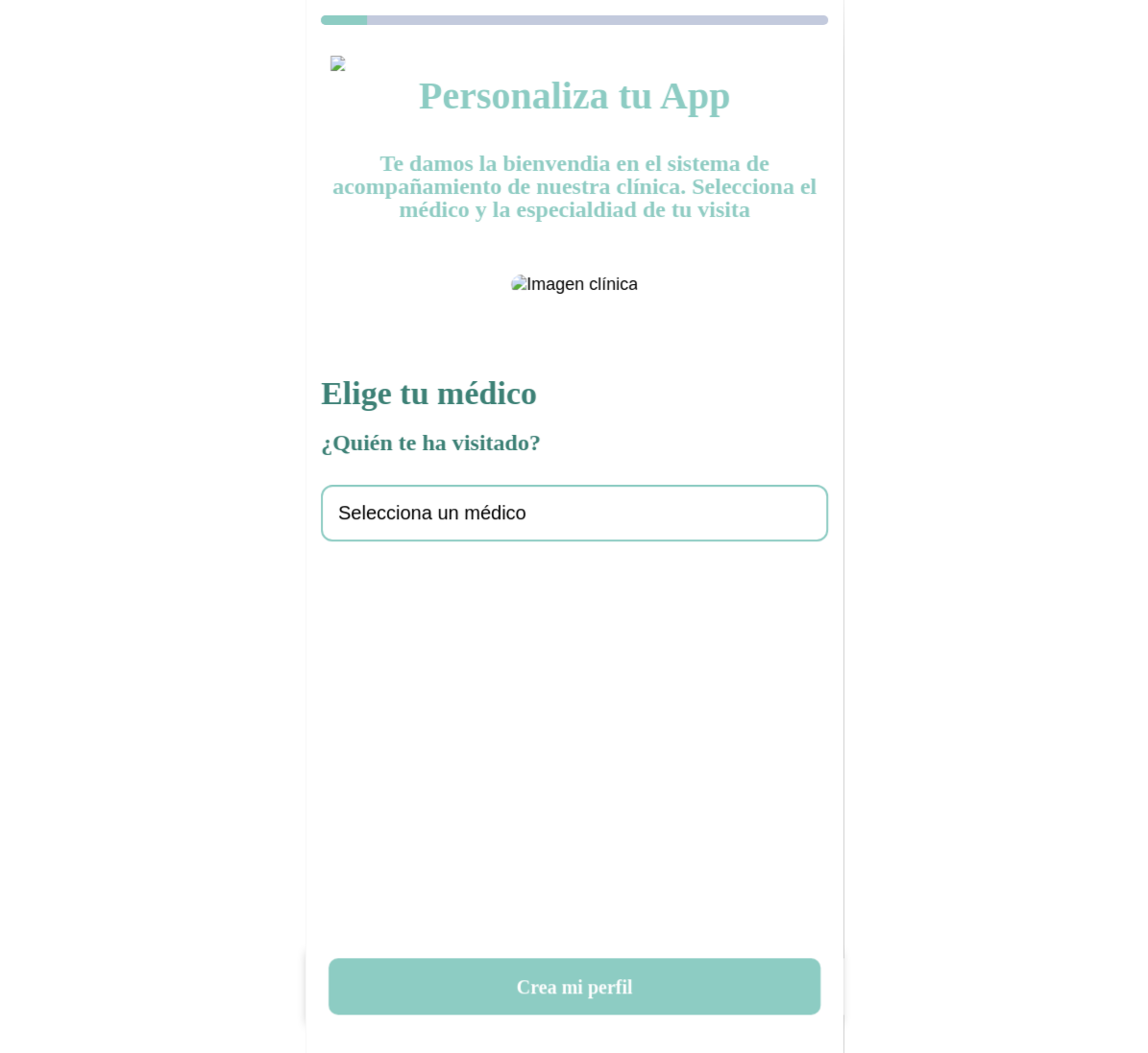
click at [542, 541] on div "Selecciona un médico" at bounding box center [574, 514] width 507 height 57
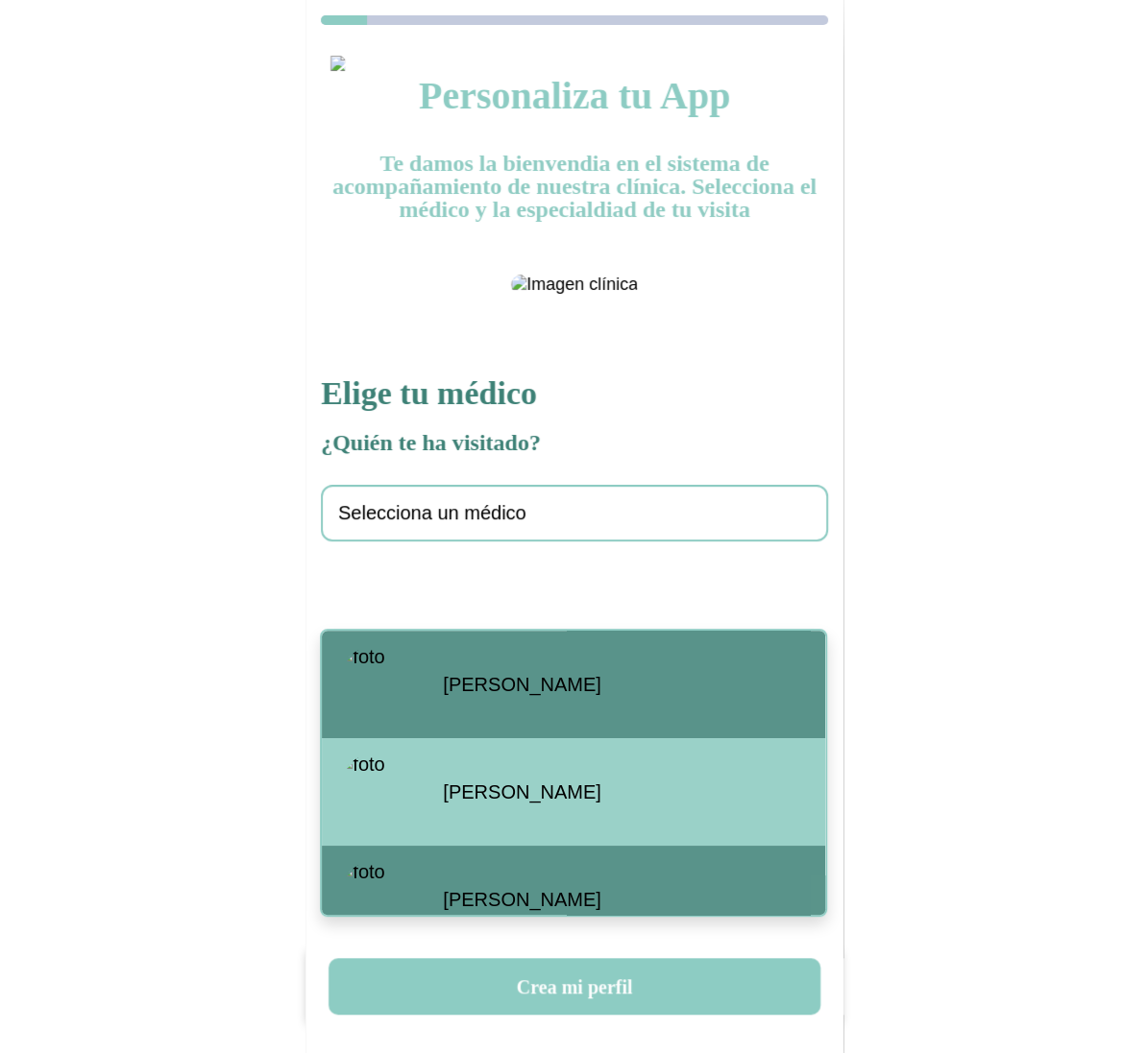
click at [505, 676] on span "[PERSON_NAME]" at bounding box center [522, 685] width 158 height 22
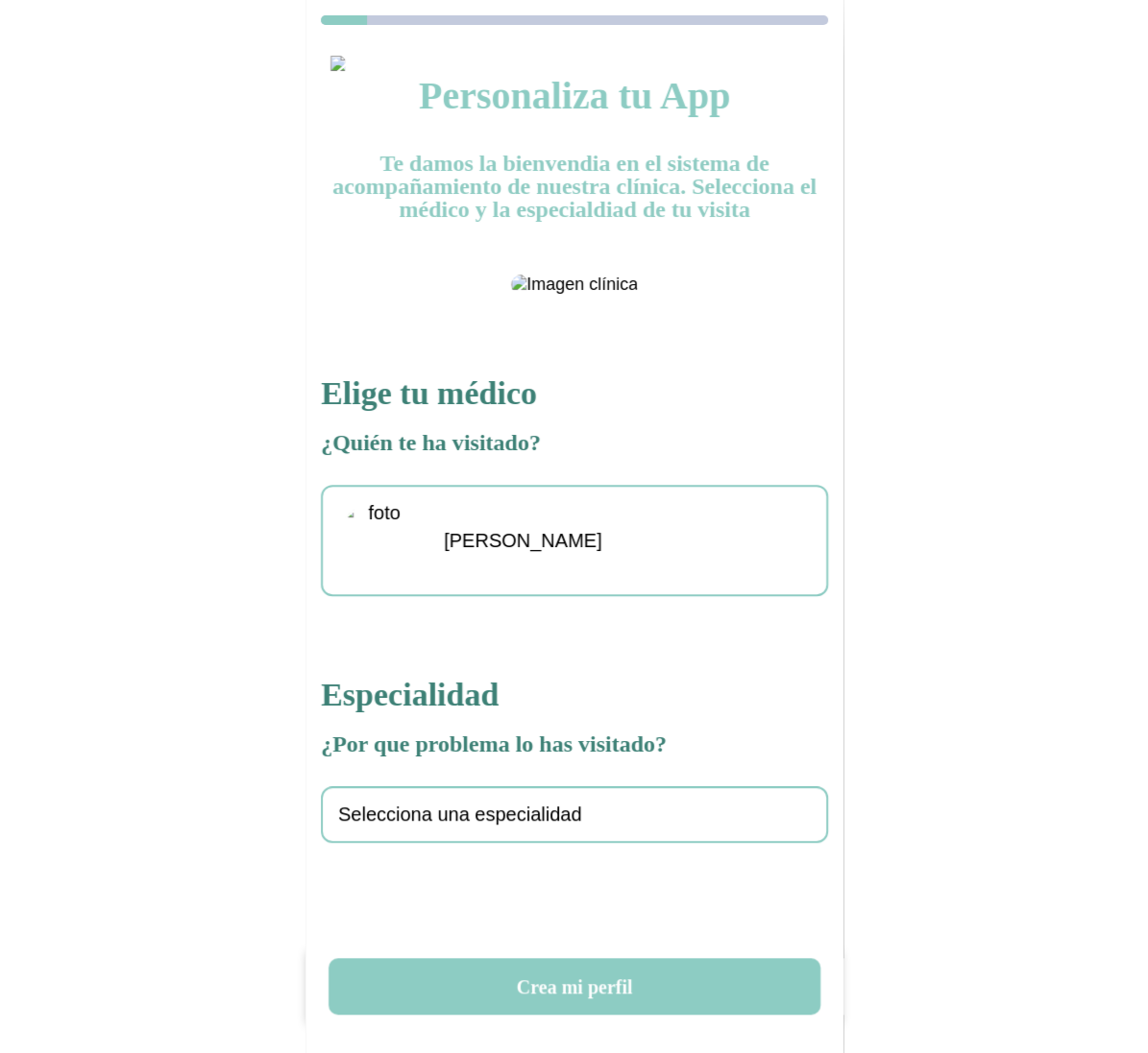
click at [428, 843] on div "Selecciona una especialidad" at bounding box center [574, 815] width 507 height 57
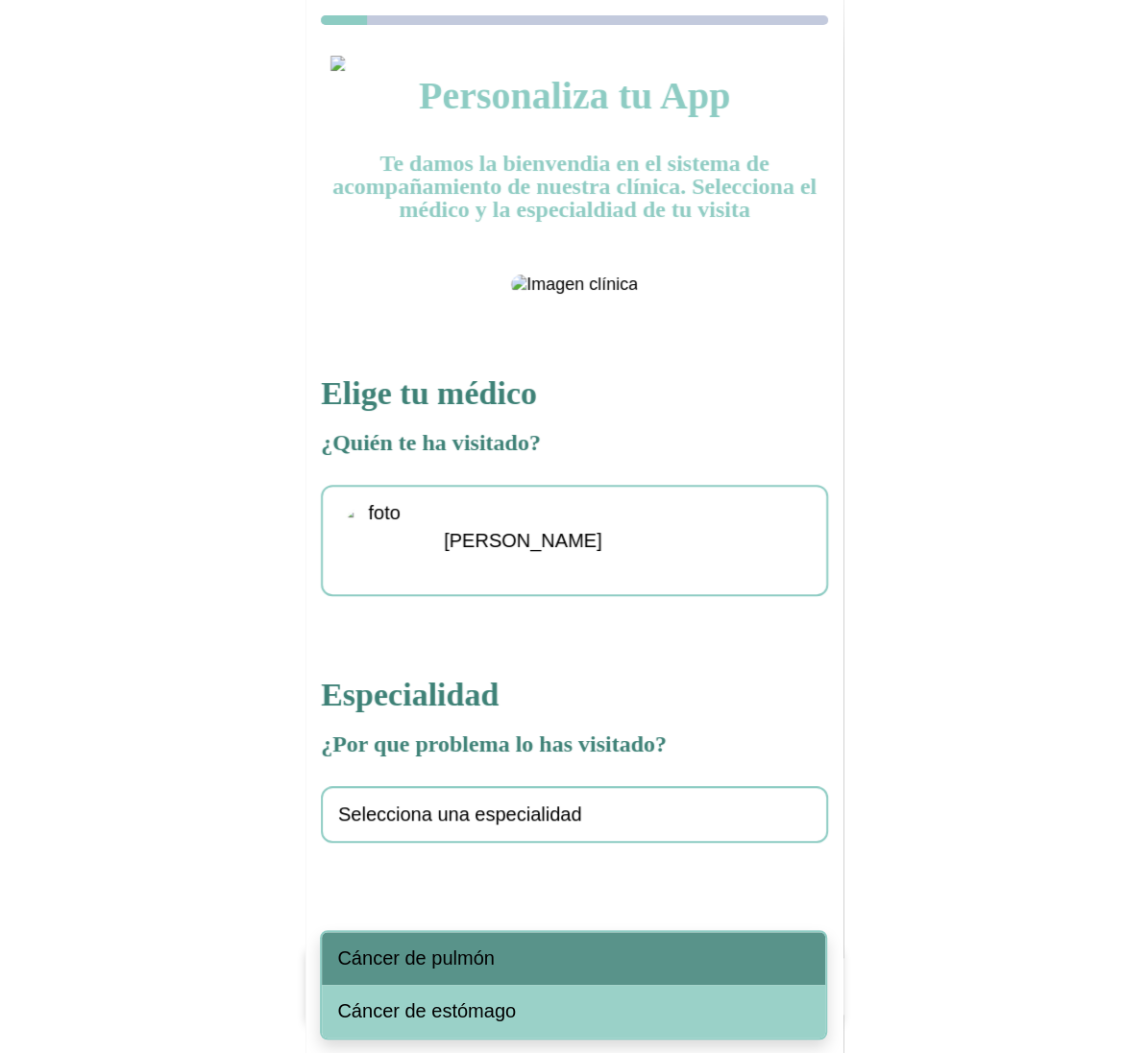
click at [442, 956] on span "Cáncer de pulmón" at bounding box center [415, 959] width 157 height 22
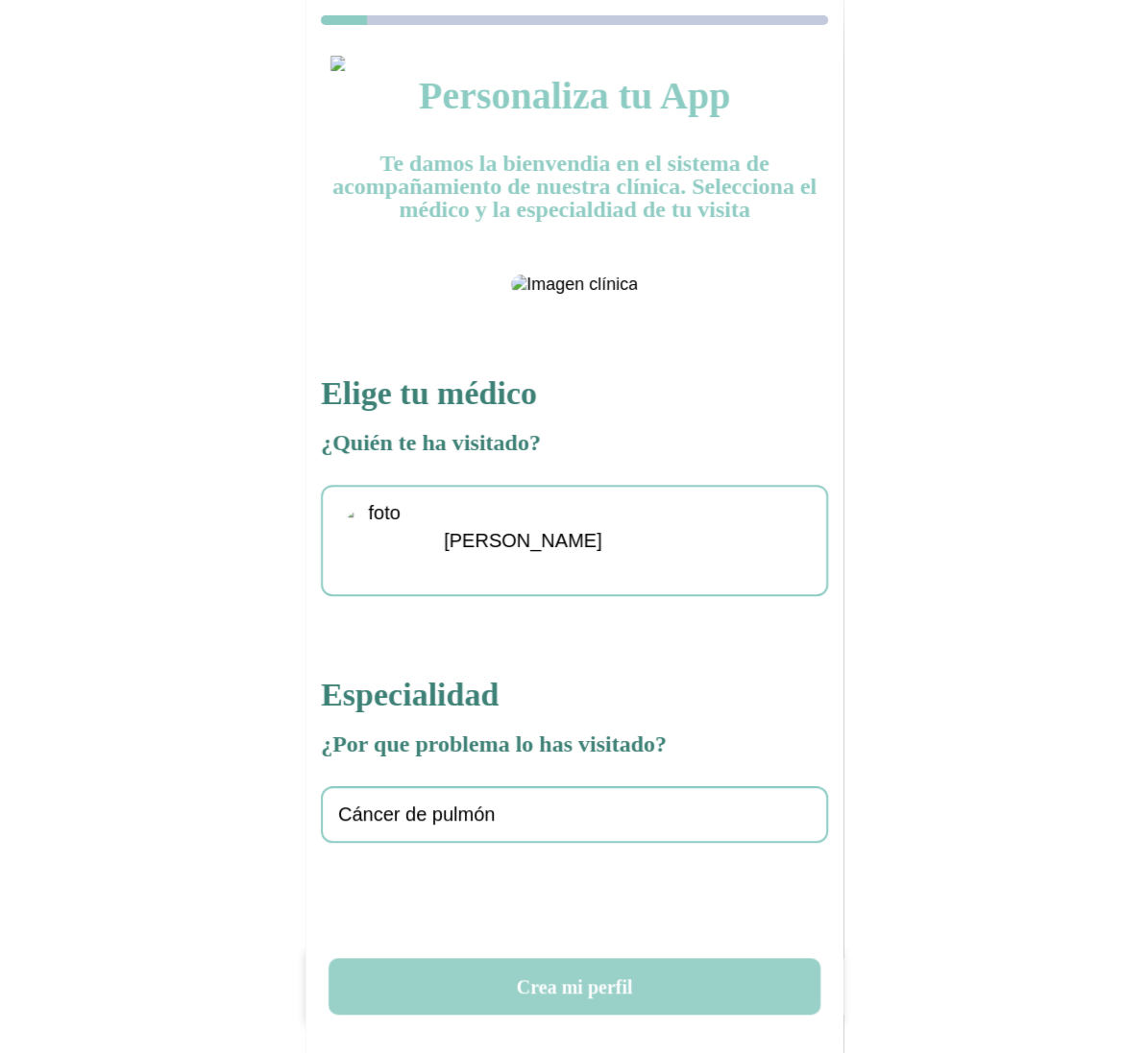
click at [561, 967] on button "Crea mi perfil" at bounding box center [574, 987] width 491 height 57
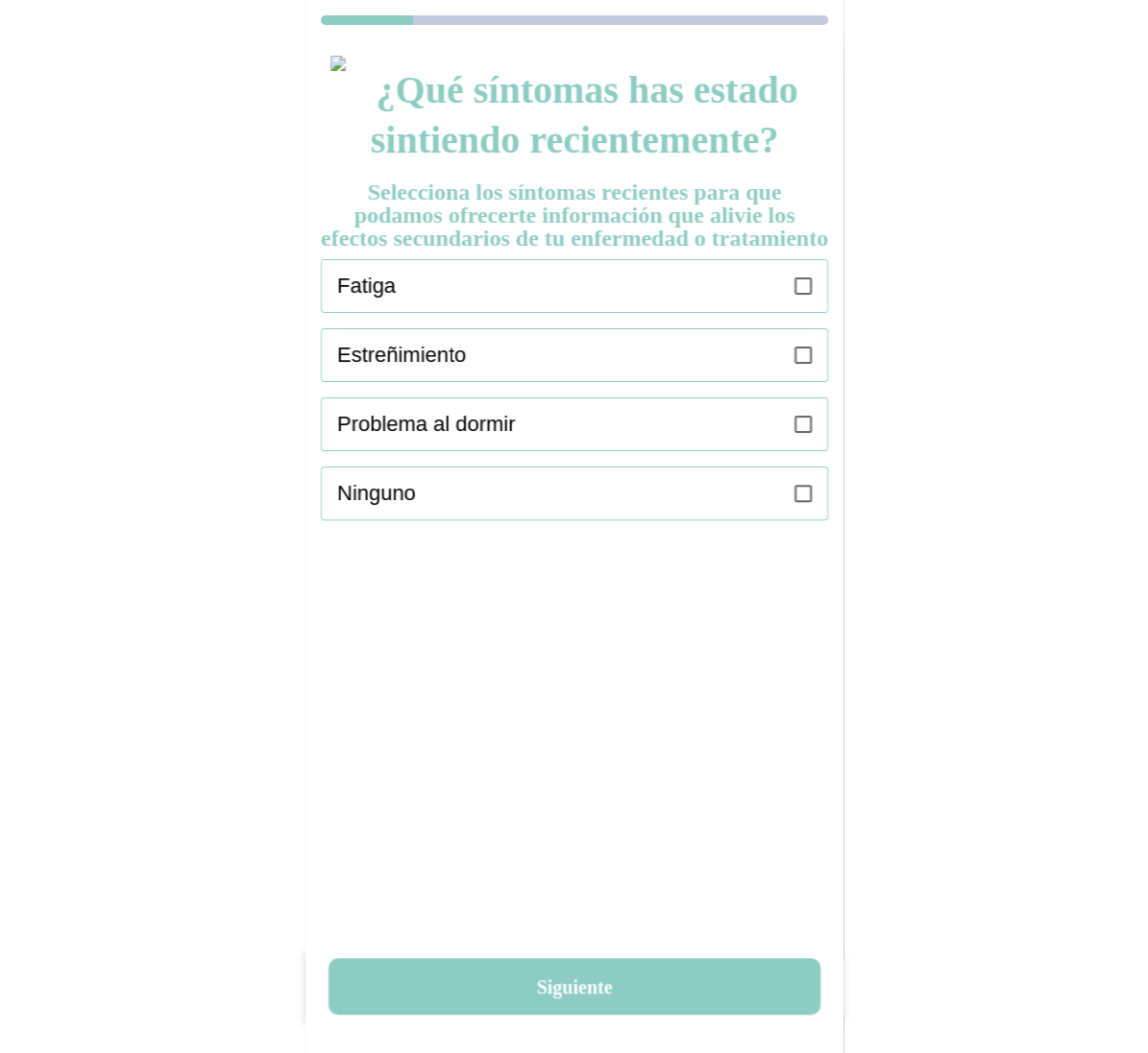
click at [799, 294] on icon at bounding box center [803, 286] width 18 height 18
click at [800, 364] on icon at bounding box center [803, 355] width 18 height 18
click at [803, 433] on icon at bounding box center [803, 424] width 18 height 18
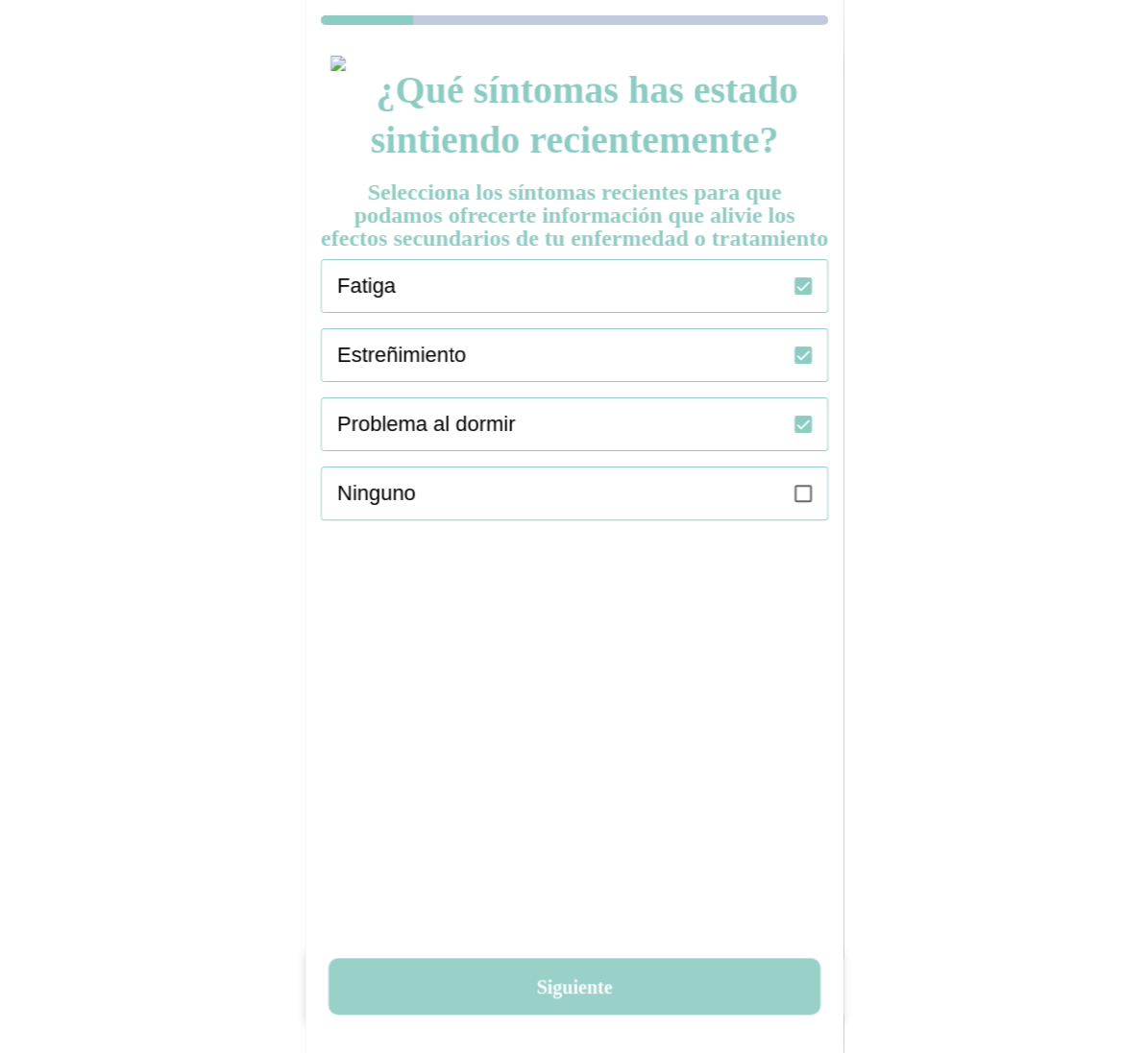
click at [581, 991] on button "Siguiente" at bounding box center [574, 987] width 491 height 57
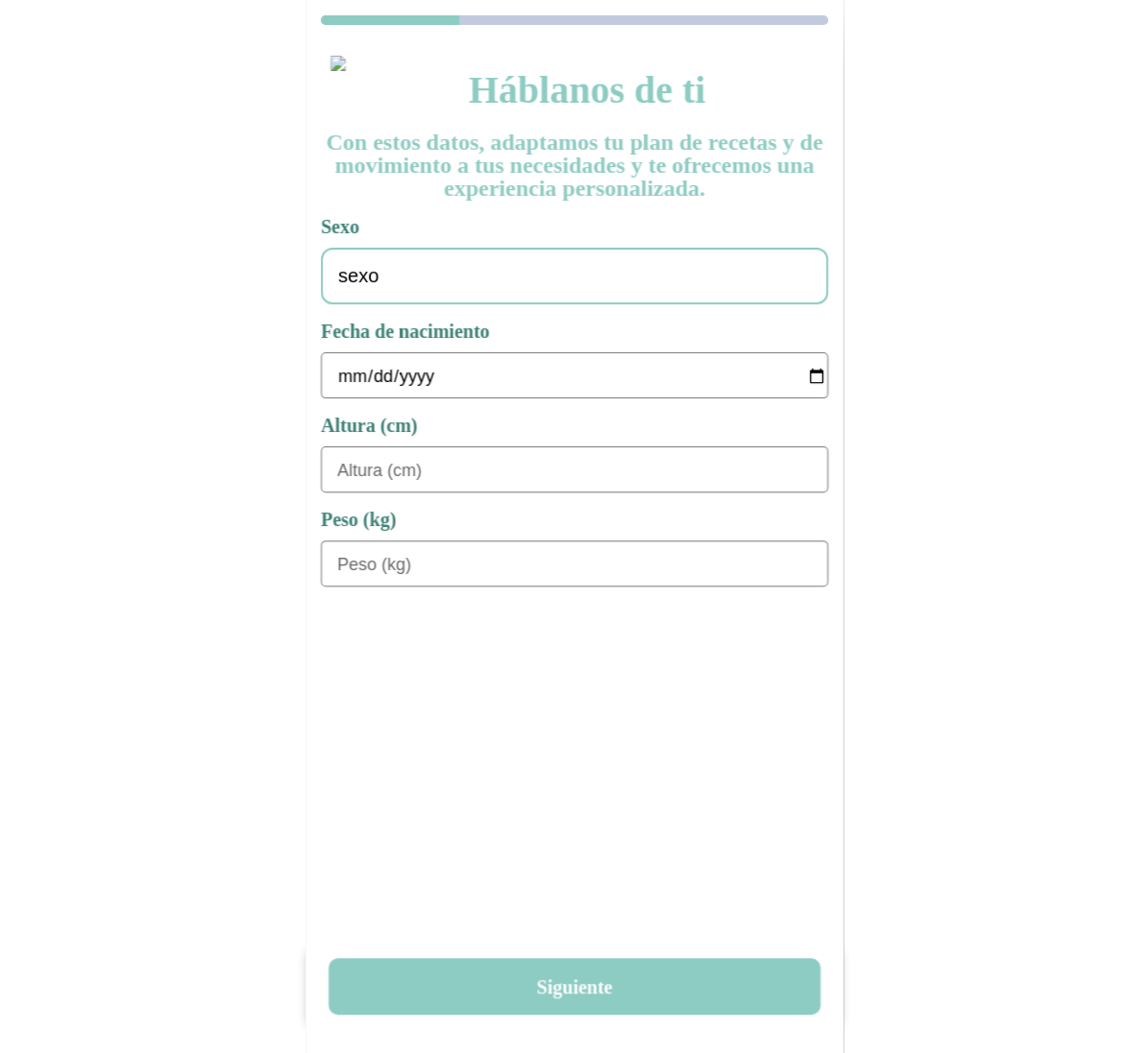
click at [644, 257] on div "sexo" at bounding box center [574, 277] width 507 height 57
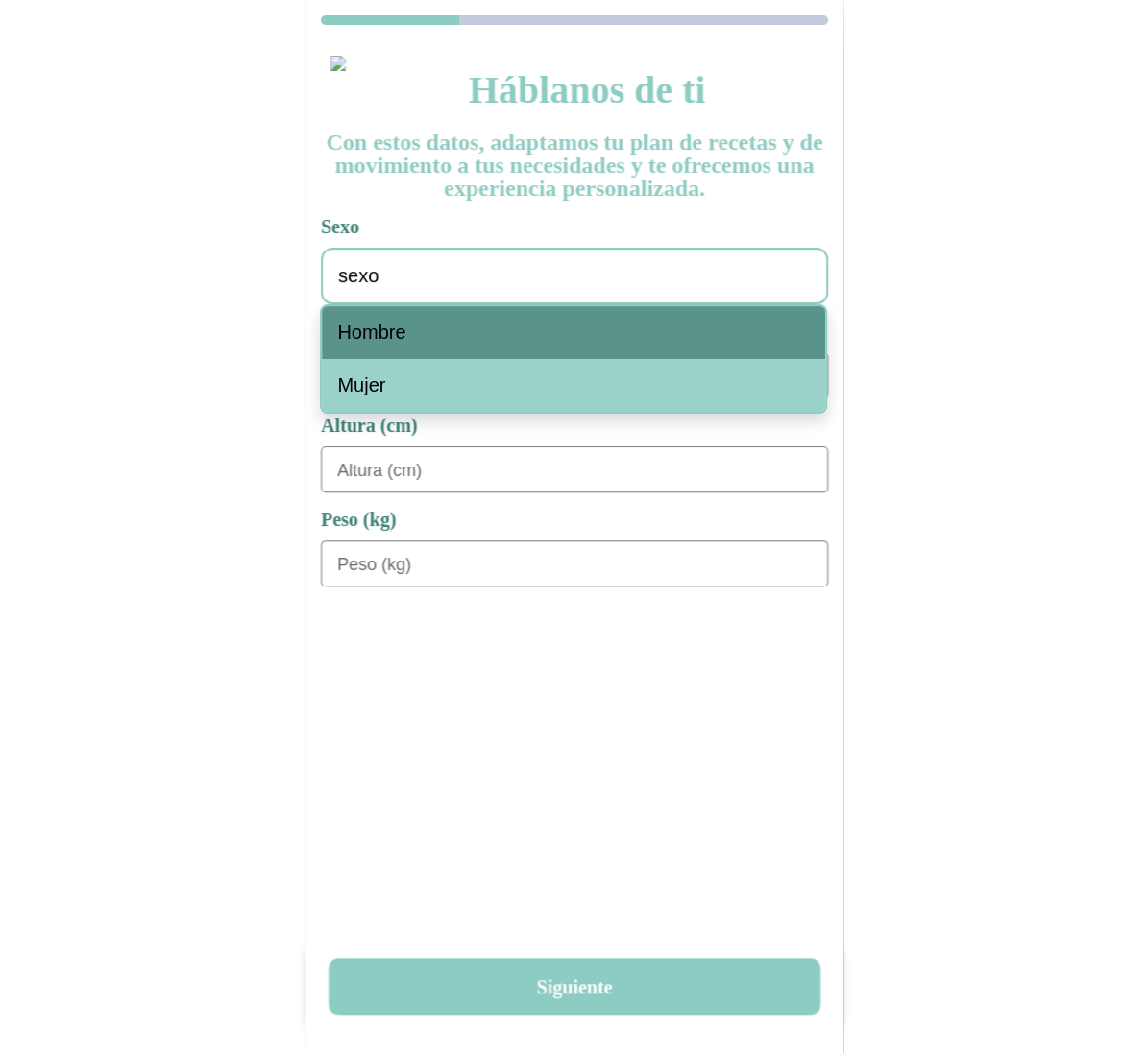
click at [508, 341] on div "Hombre" at bounding box center [573, 333] width 503 height 53
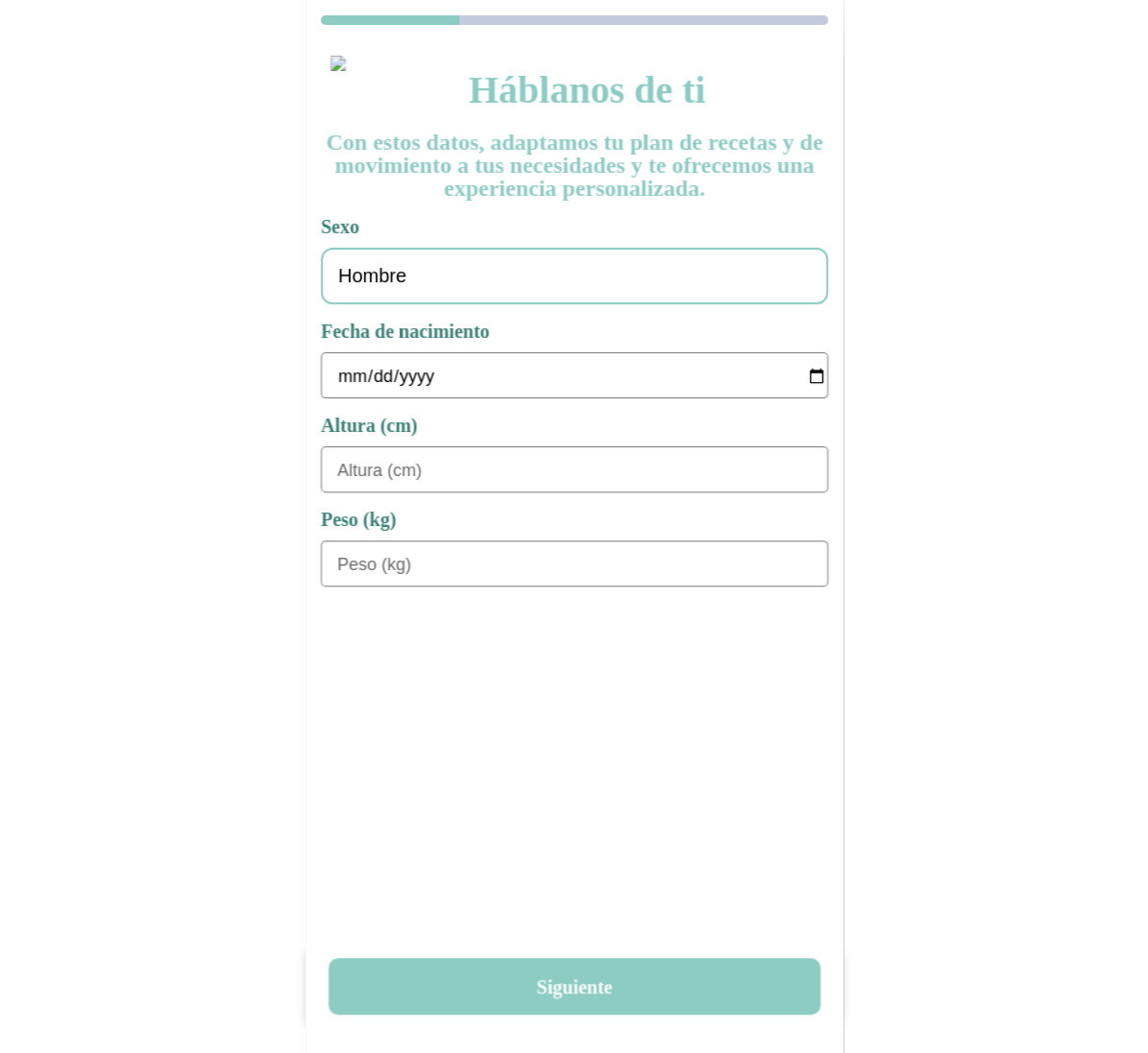
click at [405, 382] on input "date" at bounding box center [582, 376] width 490 height 46
click at [337, 380] on input "date" at bounding box center [582, 376] width 490 height 46
type input "[DATE]"
type input "180"
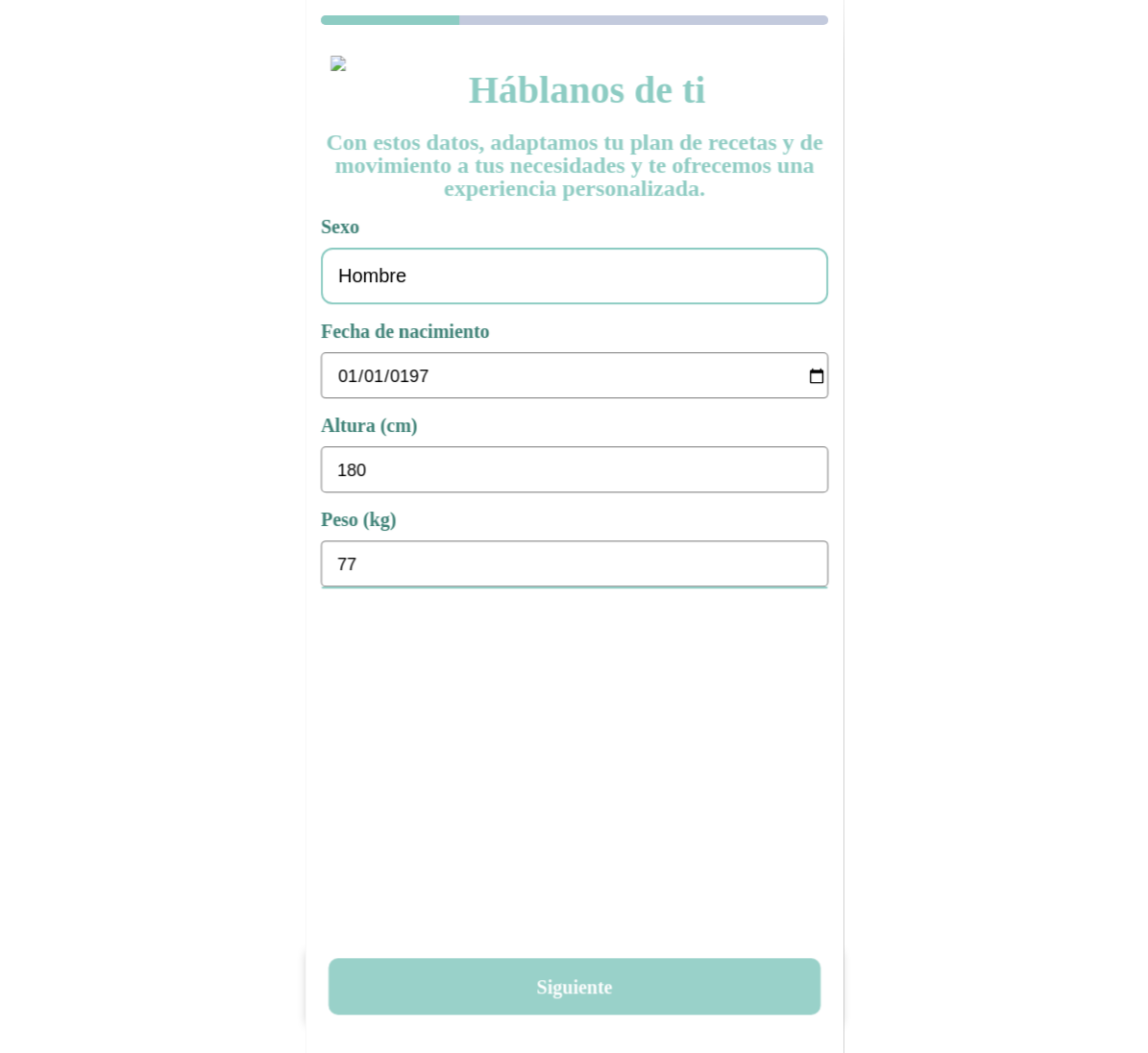
type input "77"
click at [619, 963] on button "Siguiente" at bounding box center [574, 987] width 491 height 57
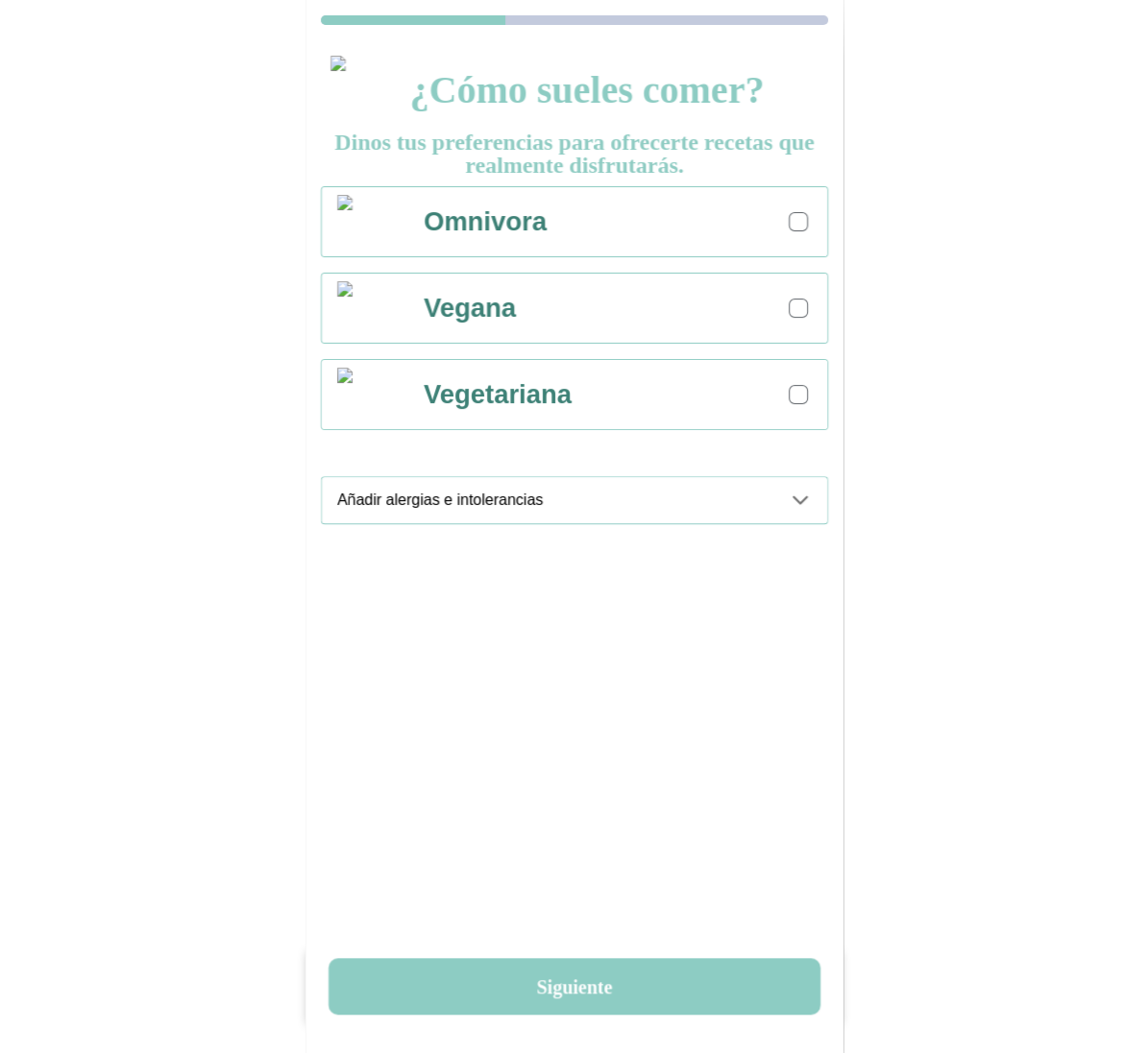
click at [826, 224] on ion-item "Omnivora" at bounding box center [574, 221] width 507 height 71
click at [801, 238] on div "Omnivora" at bounding box center [616, 221] width 420 height 69
click at [809, 508] on icon at bounding box center [799, 500] width 23 height 23
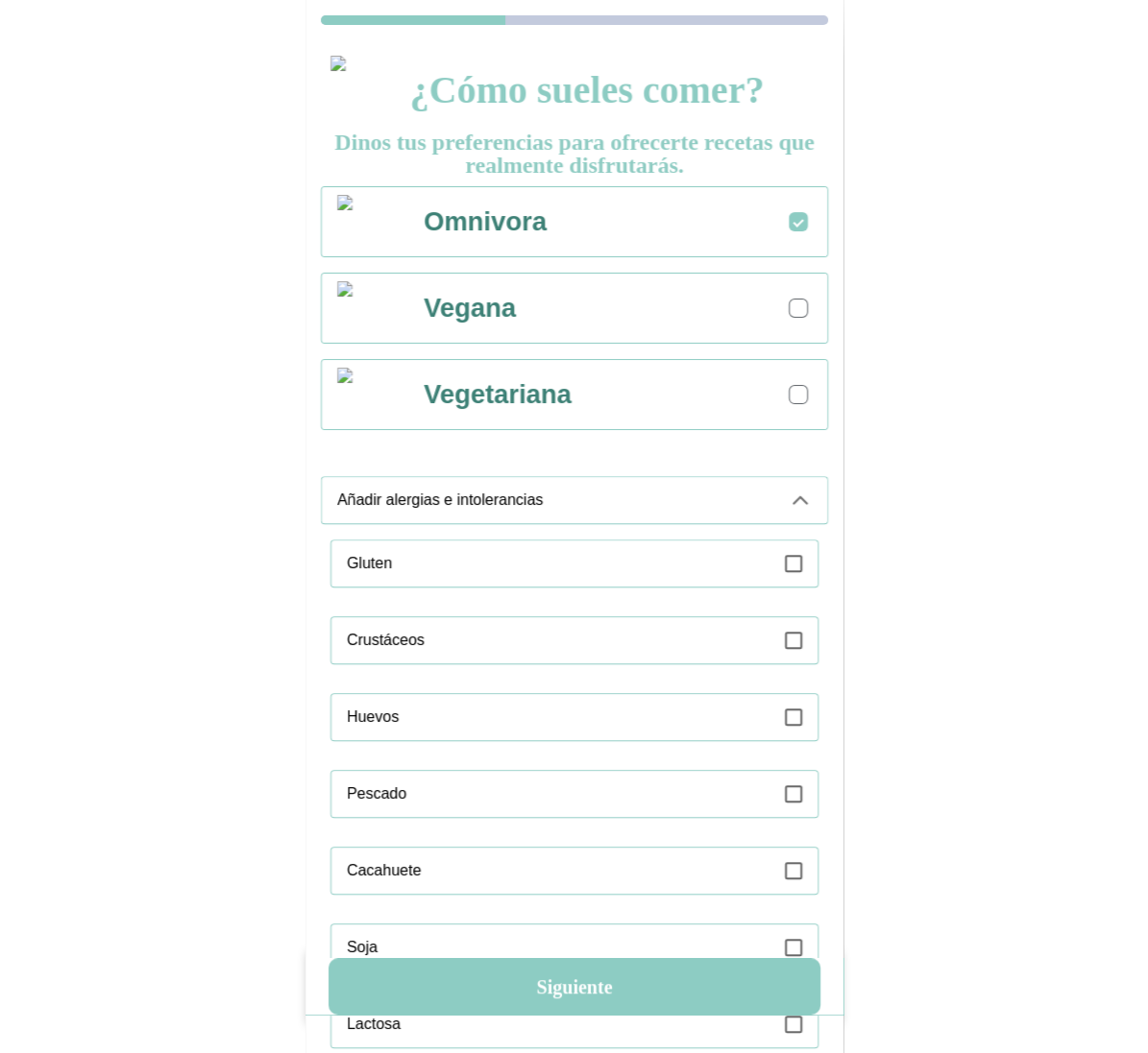
click at [804, 557] on div "Gluten" at bounding box center [582, 563] width 471 height 46
click at [803, 505] on icon at bounding box center [799, 500] width 23 height 23
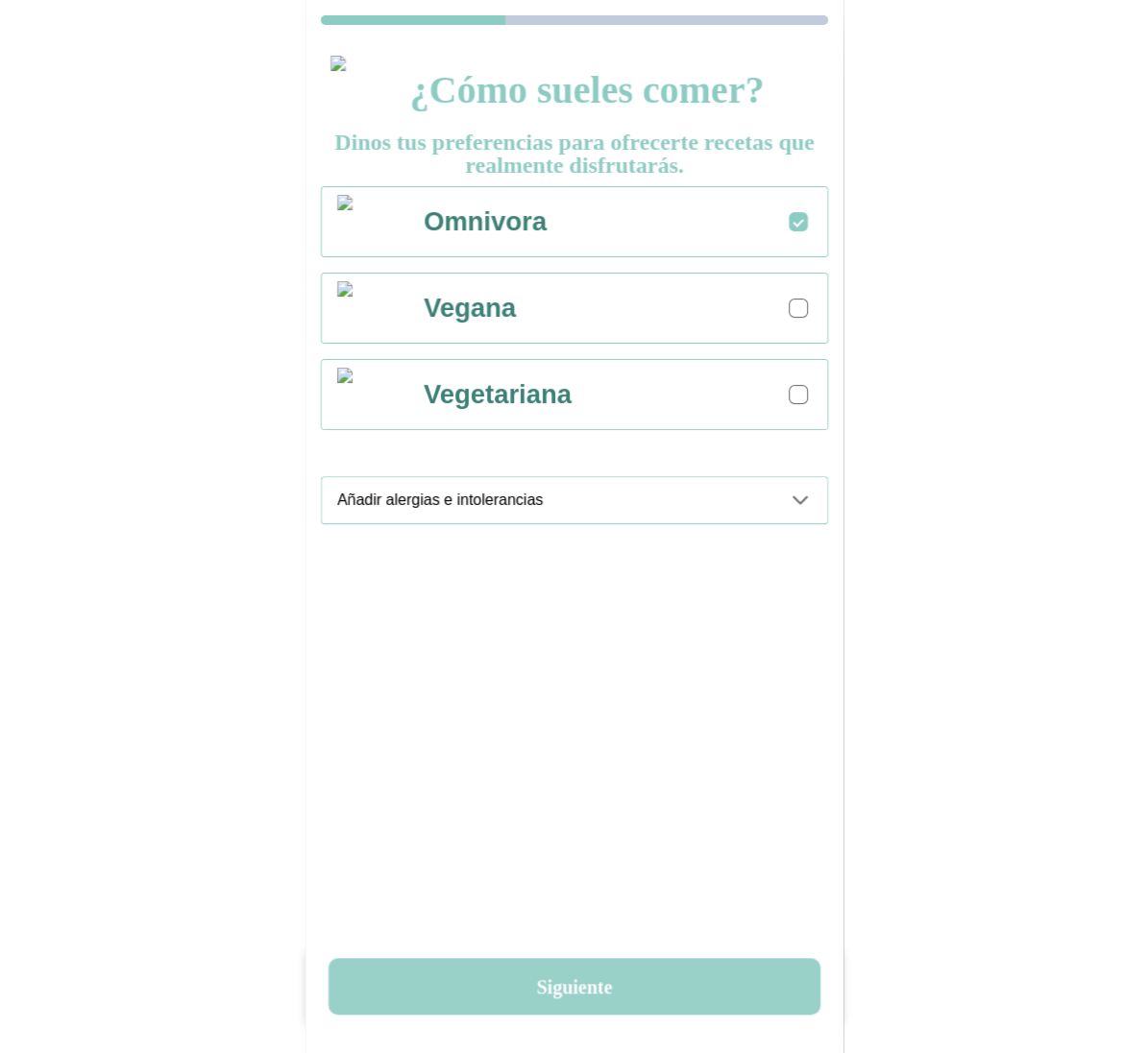
click at [606, 977] on button "Siguiente" at bounding box center [574, 987] width 491 height 57
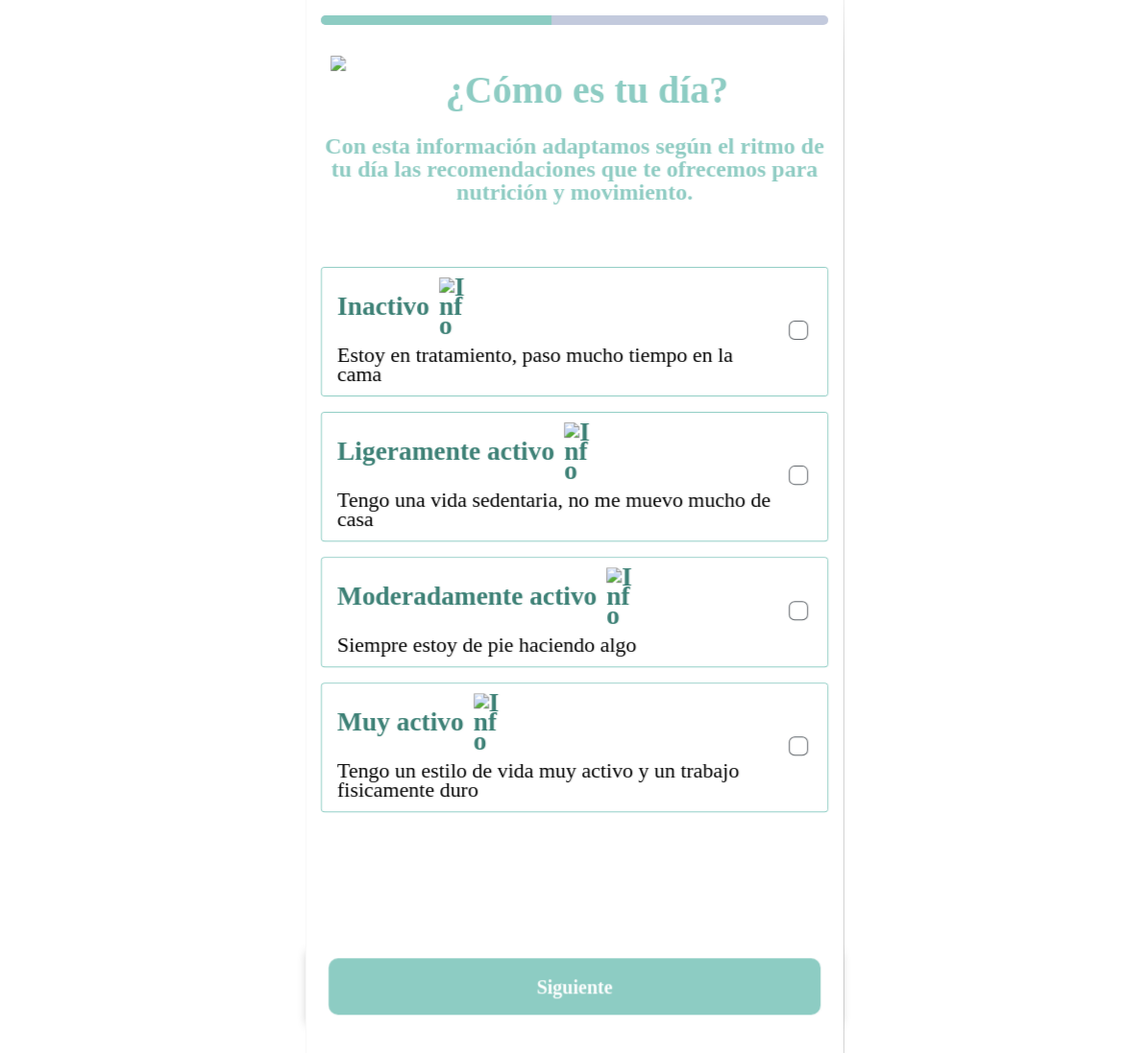
click at [804, 321] on div at bounding box center [798, 331] width 20 height 20
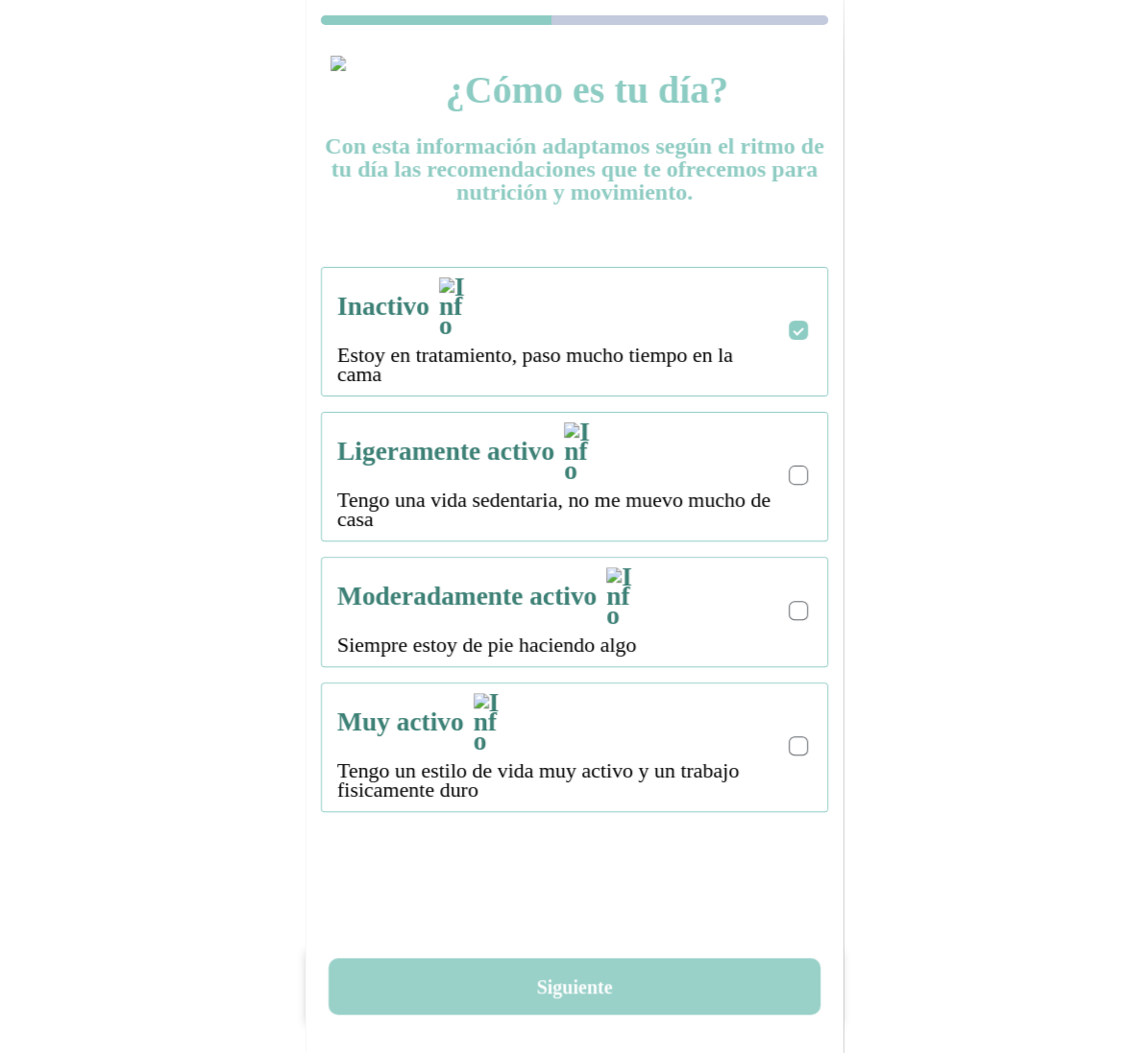
click at [565, 986] on button "Siguiente" at bounding box center [574, 987] width 491 height 57
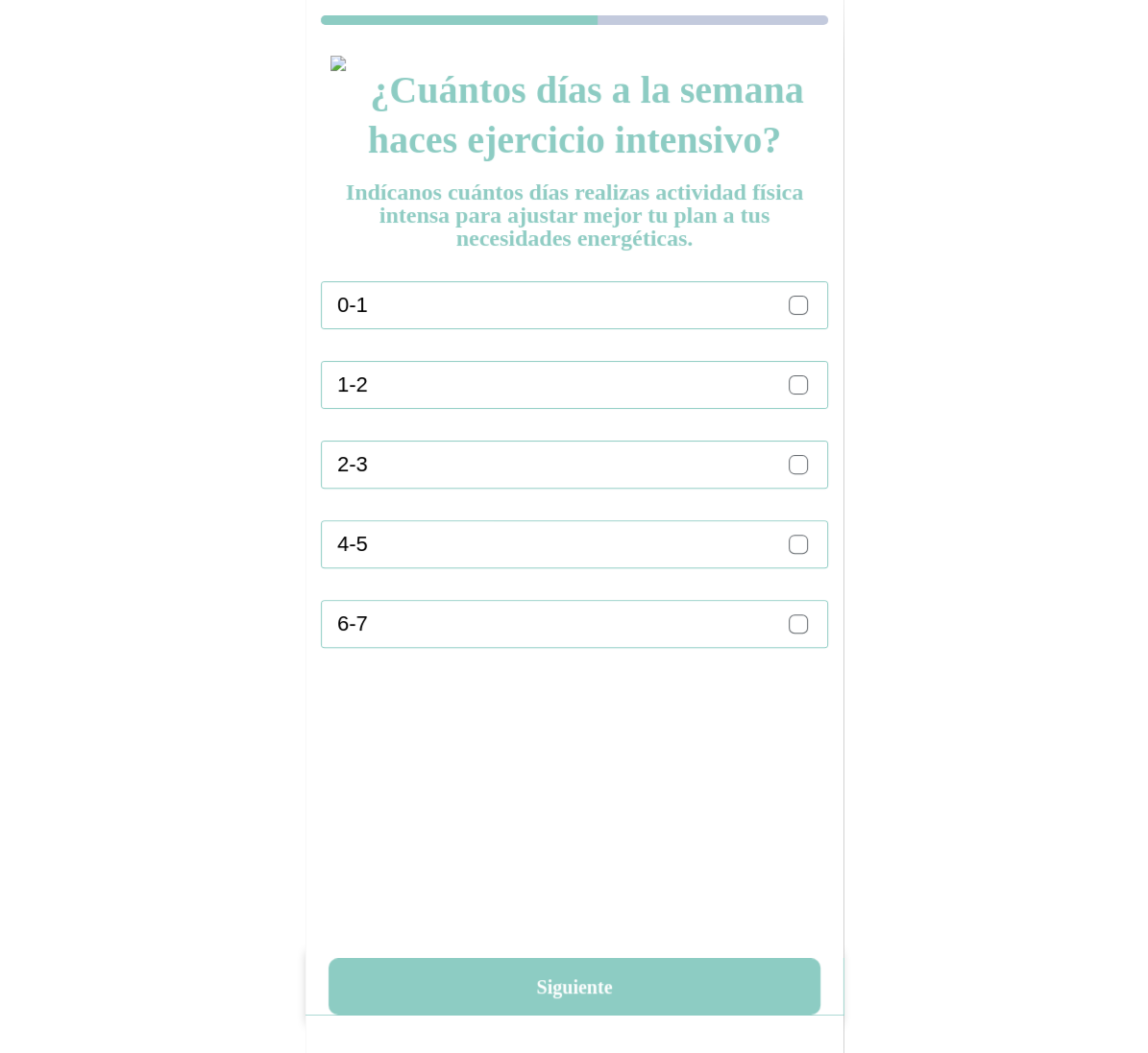
click at [821, 310] on div "0-1" at bounding box center [582, 305] width 490 height 46
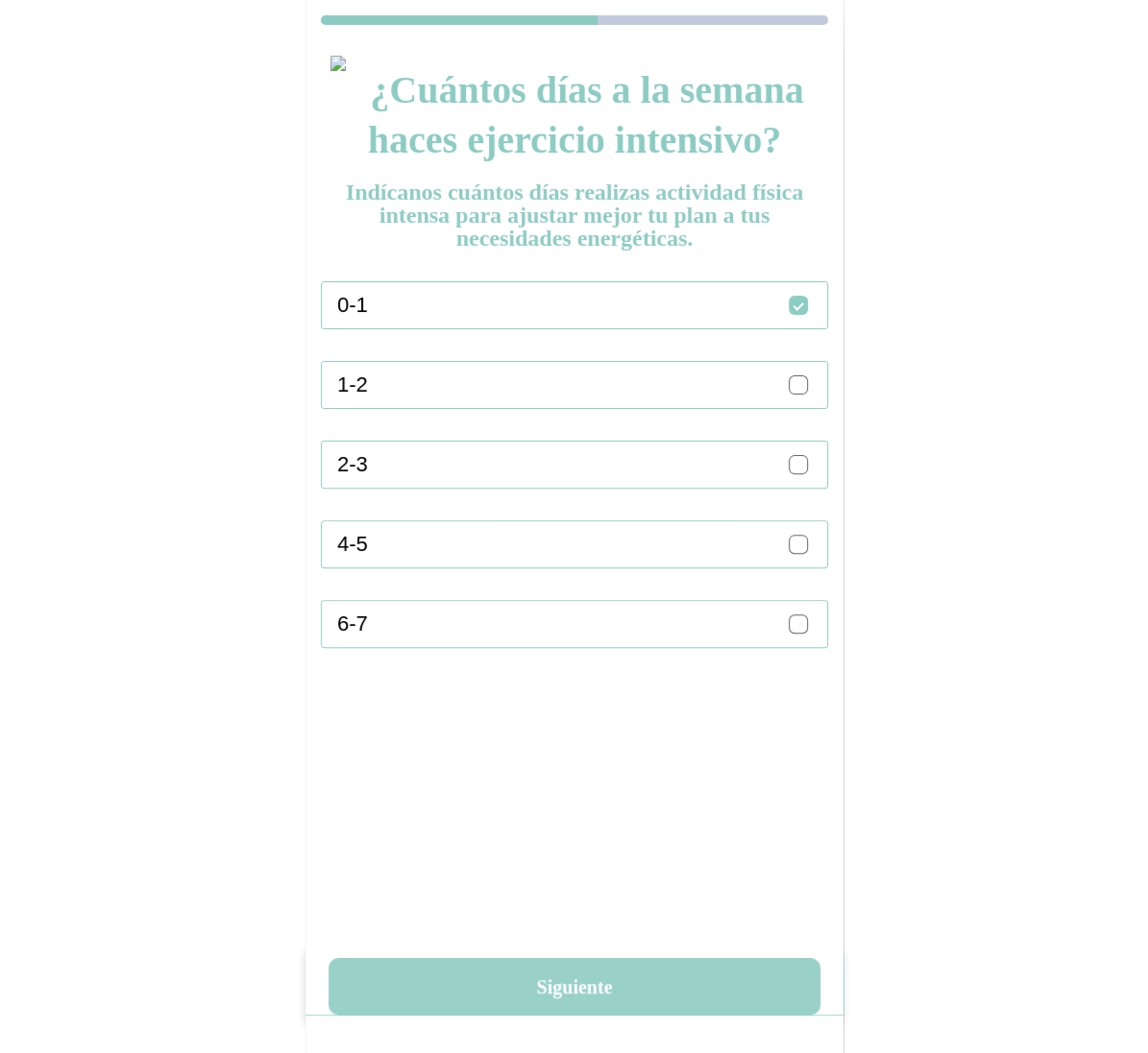
click at [606, 1008] on button "Siguiente" at bounding box center [574, 987] width 491 height 57
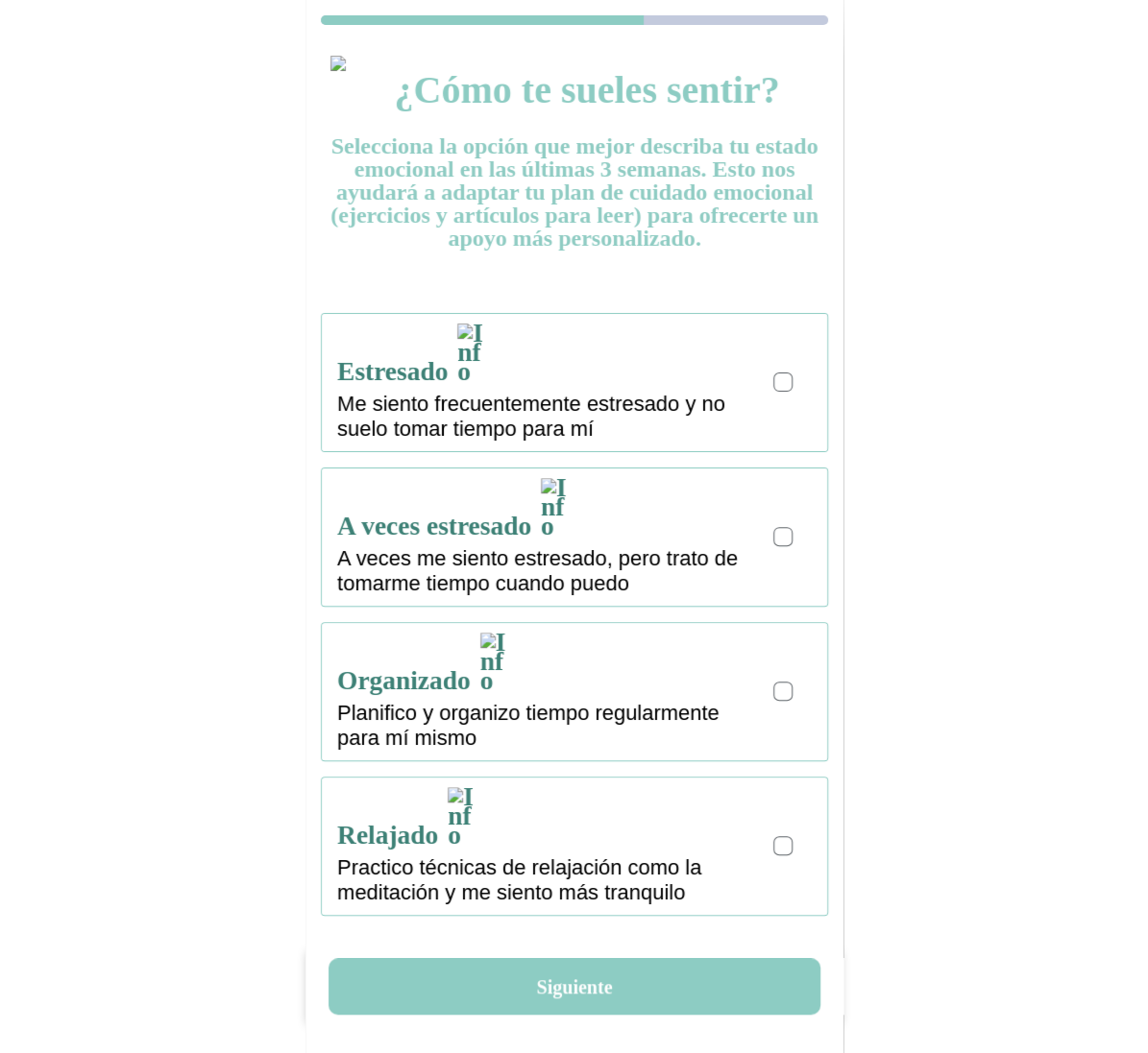
click at [796, 371] on label at bounding box center [784, 382] width 23 height 23
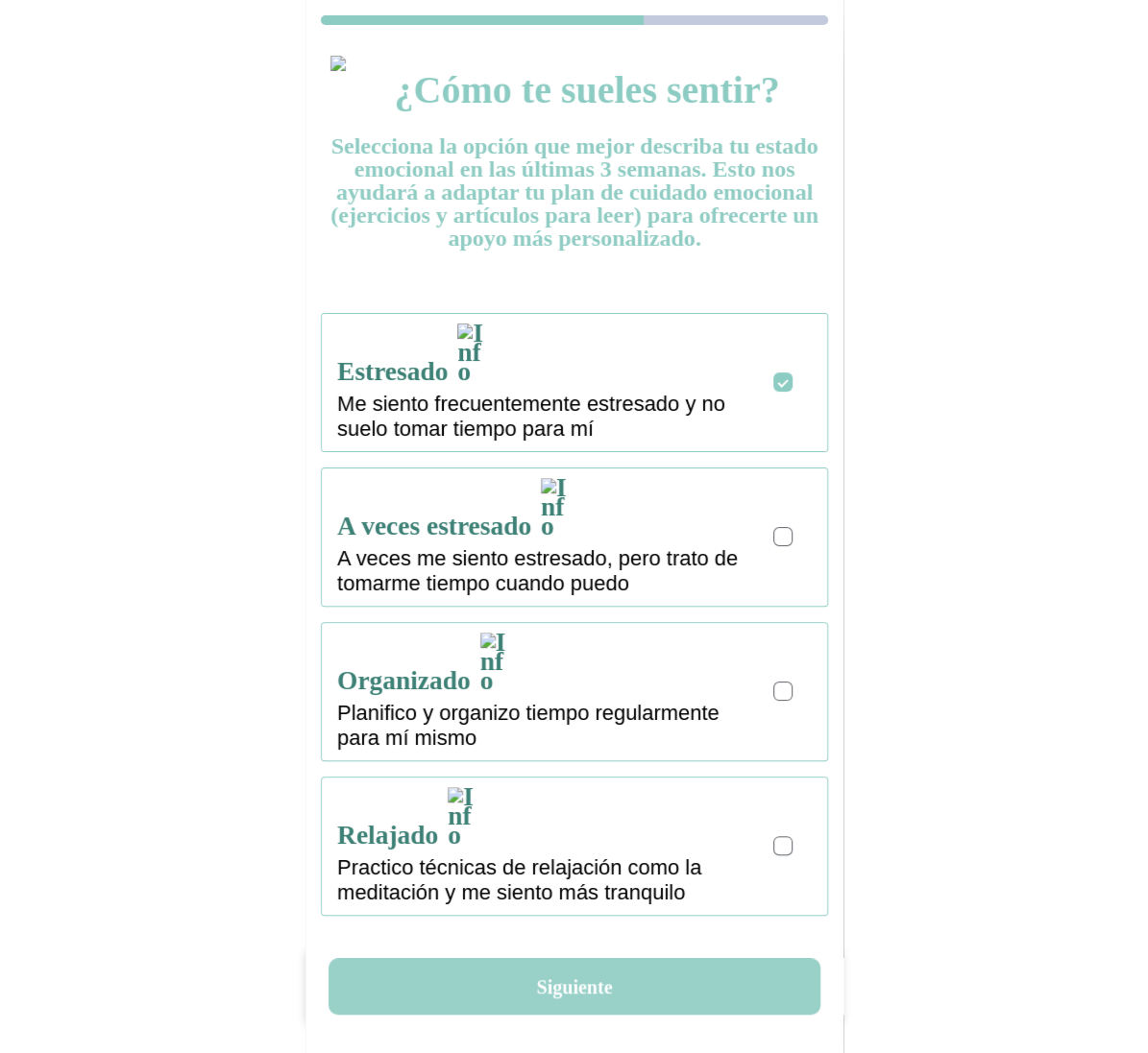
click at [535, 995] on button "Siguiente" at bounding box center [574, 987] width 491 height 57
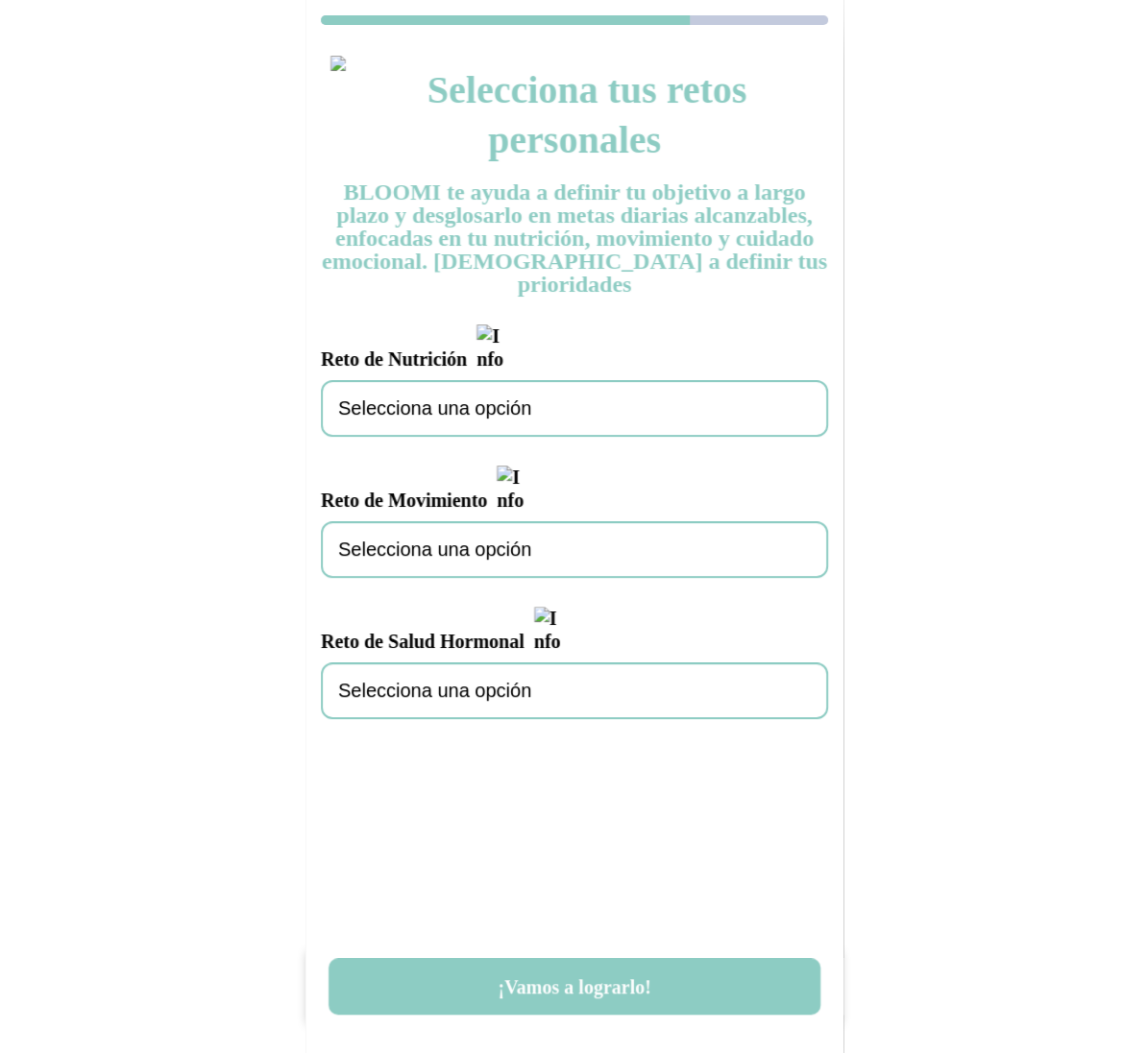
click at [525, 380] on div "Selecciona una opción" at bounding box center [574, 408] width 507 height 57
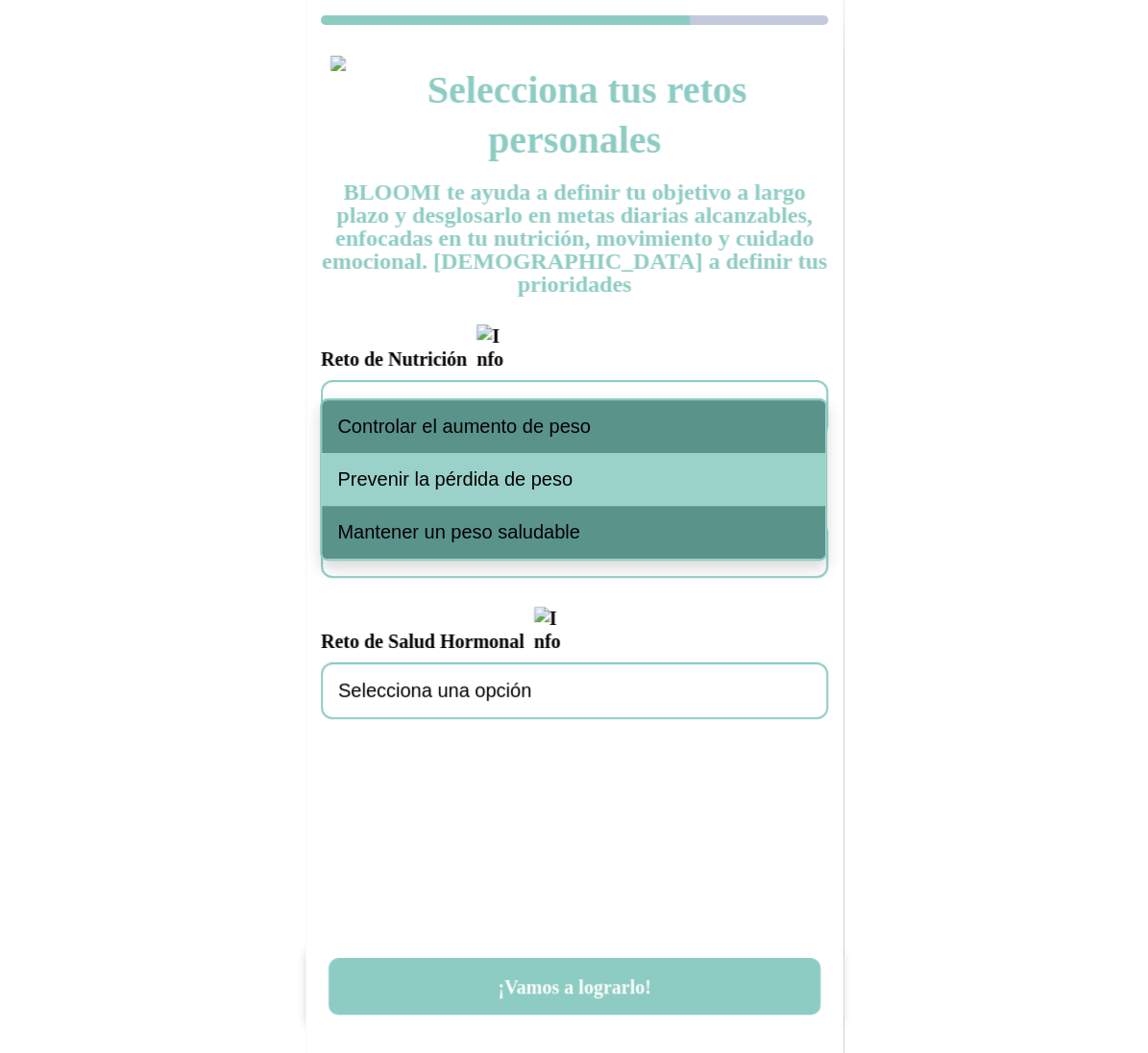
click at [501, 411] on div "Controlar el aumento de peso" at bounding box center [573, 427] width 503 height 53
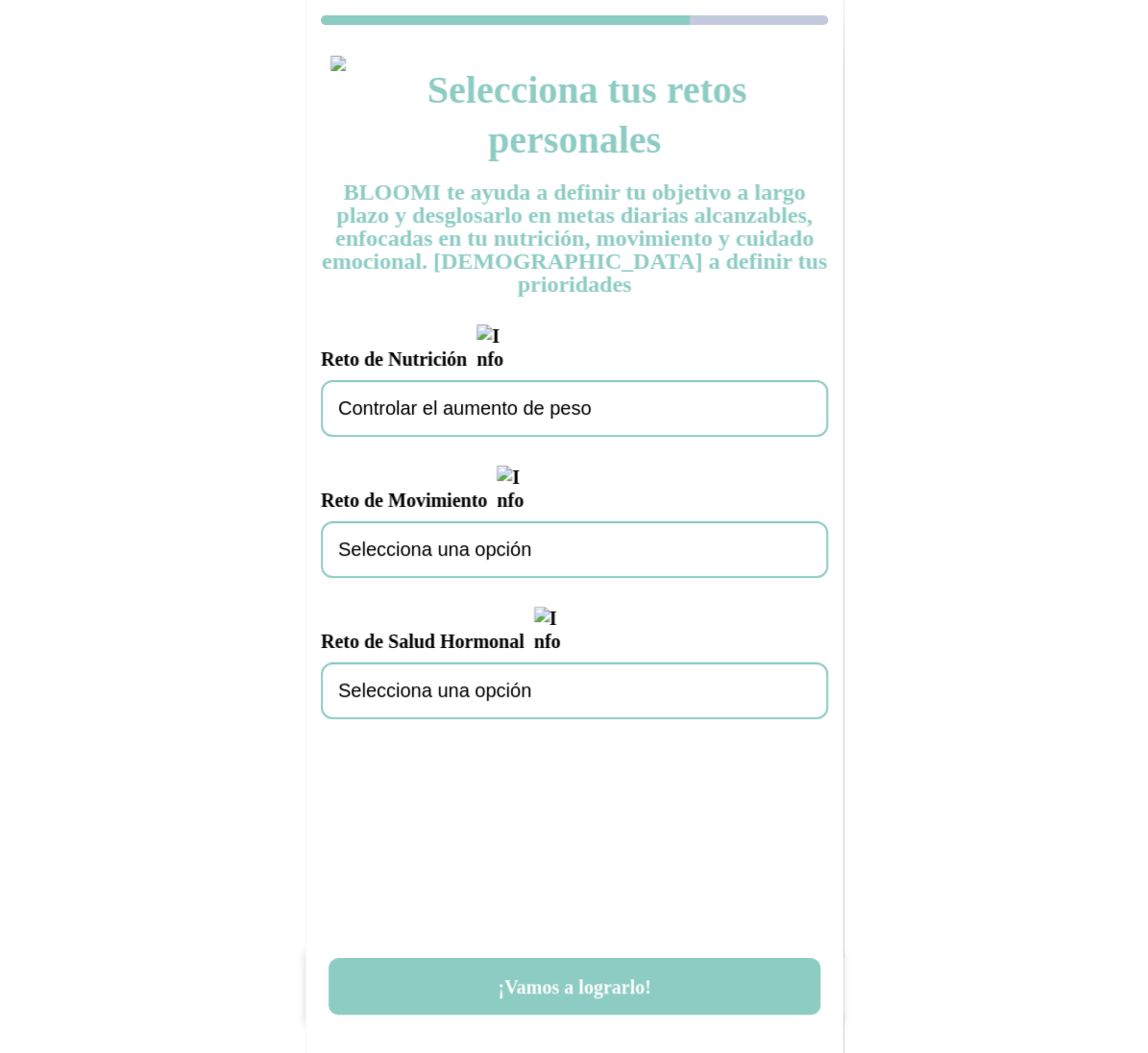
click at [464, 538] on span "Selecciona una opción" at bounding box center [434, 549] width 193 height 22
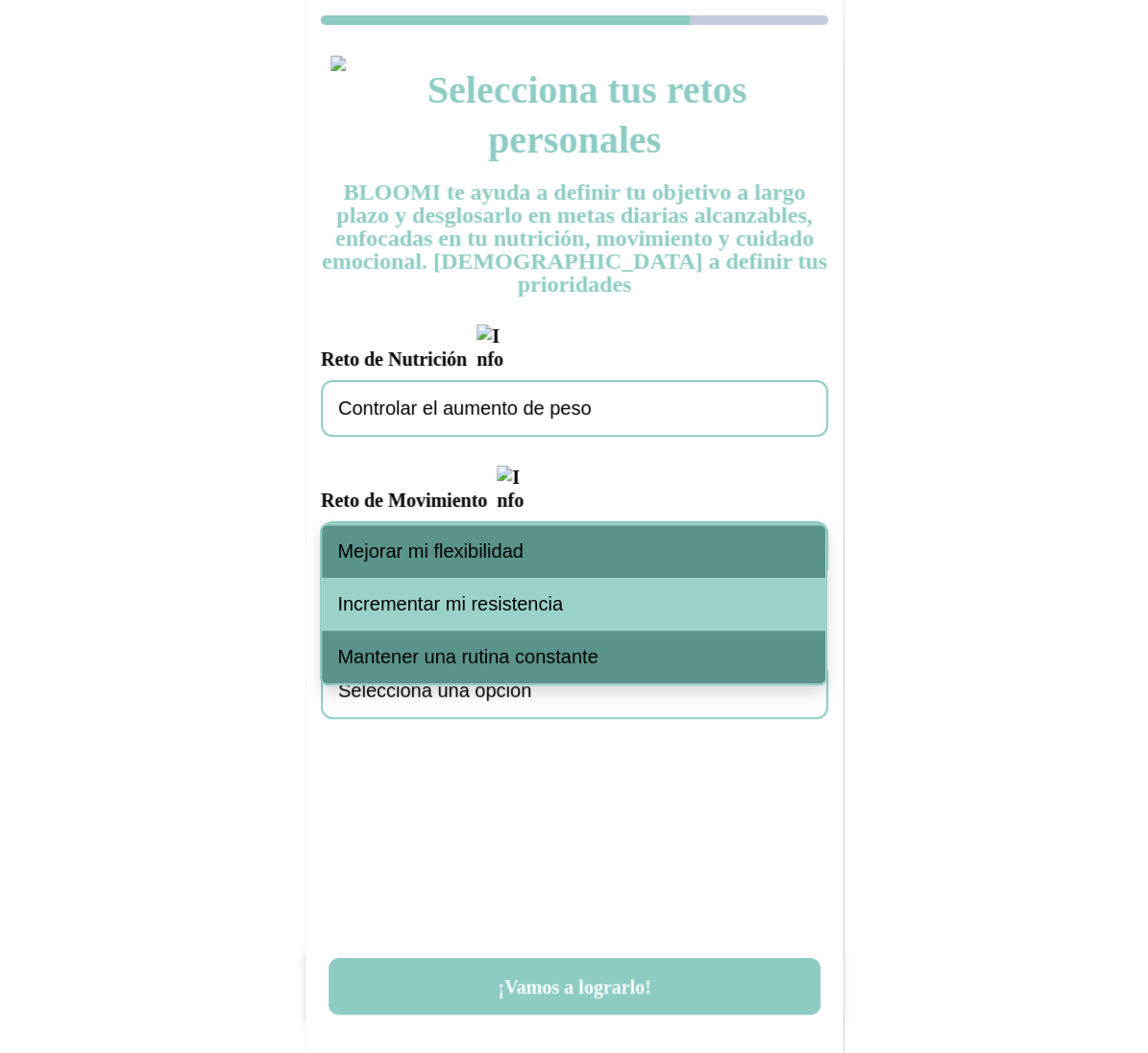
click at [452, 556] on span "Mejorar mi flexibilidad" at bounding box center [429, 551] width 185 height 22
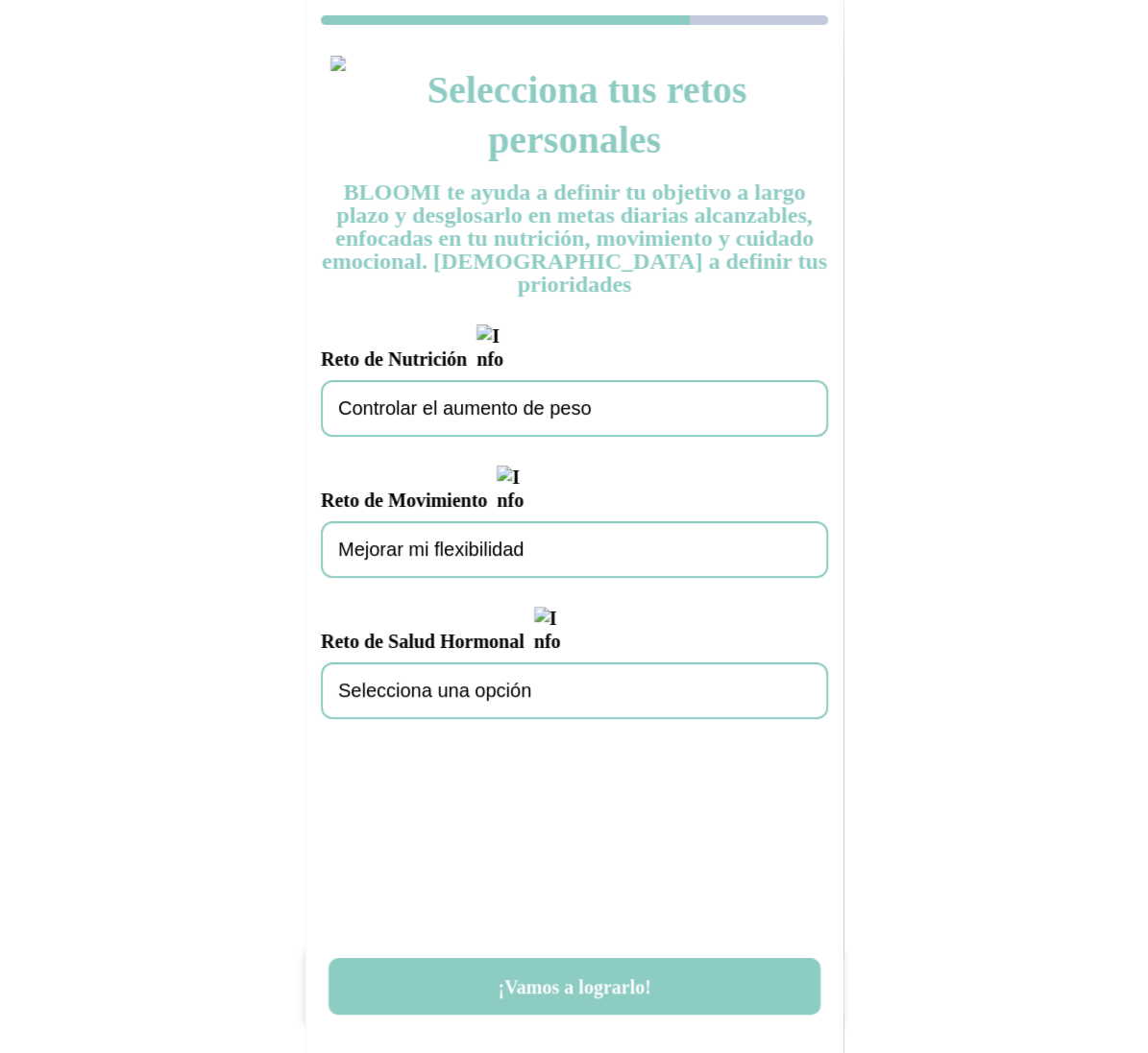
click at [442, 662] on div "Selecciona una opción" at bounding box center [574, 691] width 507 height 57
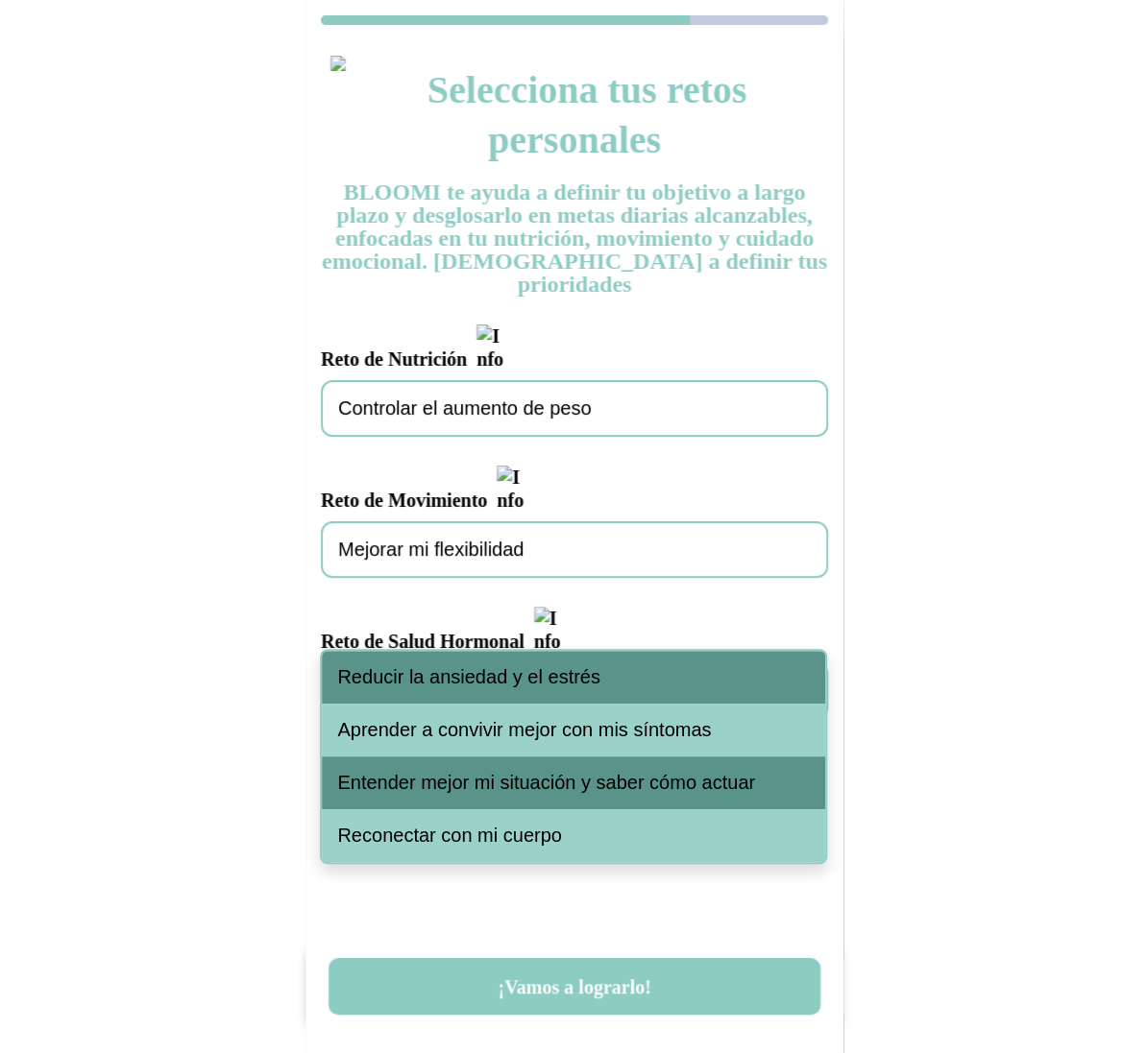
click at [431, 698] on div "Reducir la ansiedad y el estrés" at bounding box center [573, 677] width 503 height 53
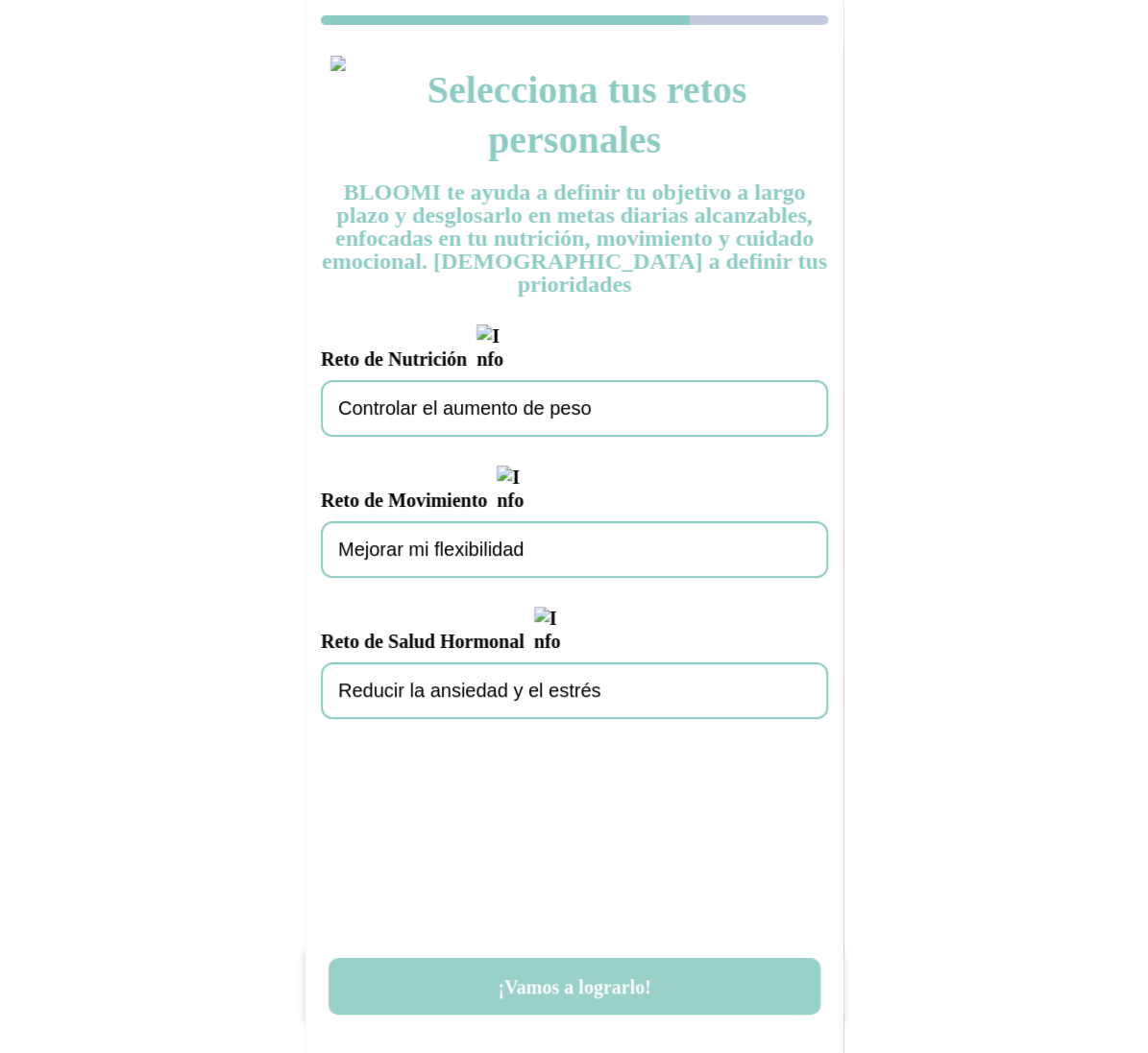
click at [569, 979] on button "¡Vamos a lograrlo!" at bounding box center [574, 987] width 491 height 57
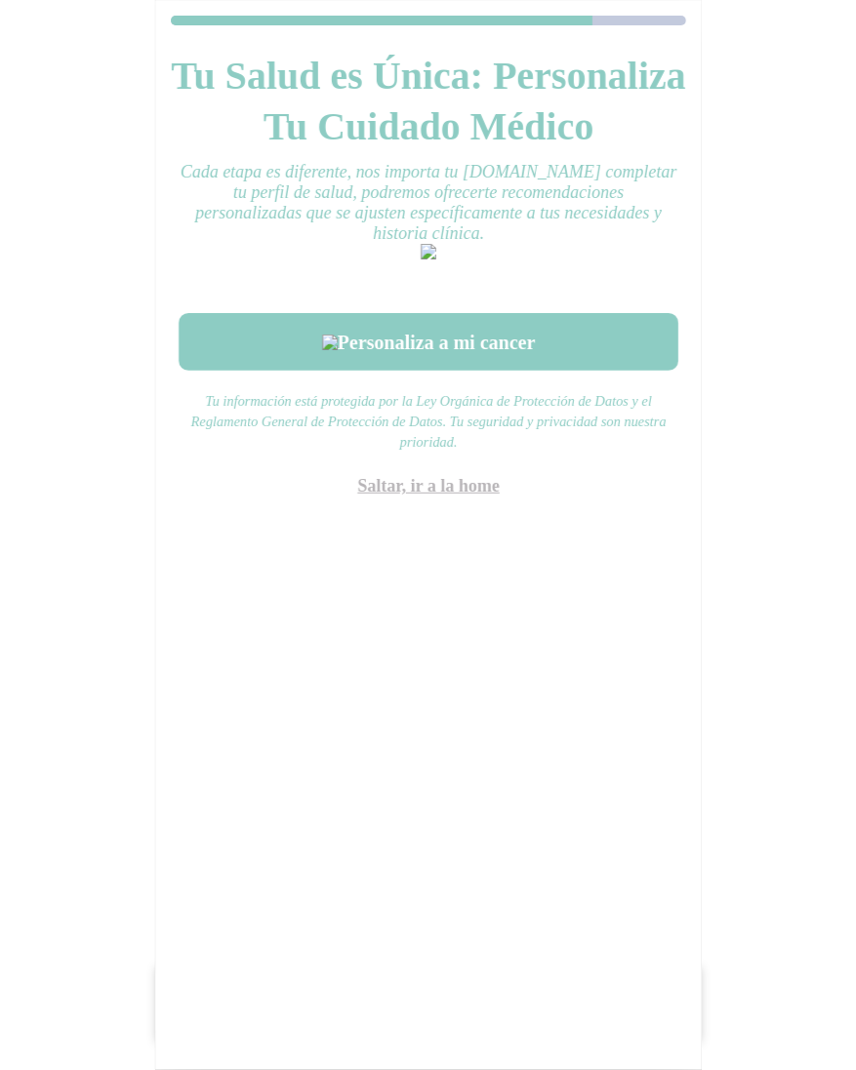
click at [437, 496] on link "Saltar, ir a la home" at bounding box center [428, 486] width 142 height 20
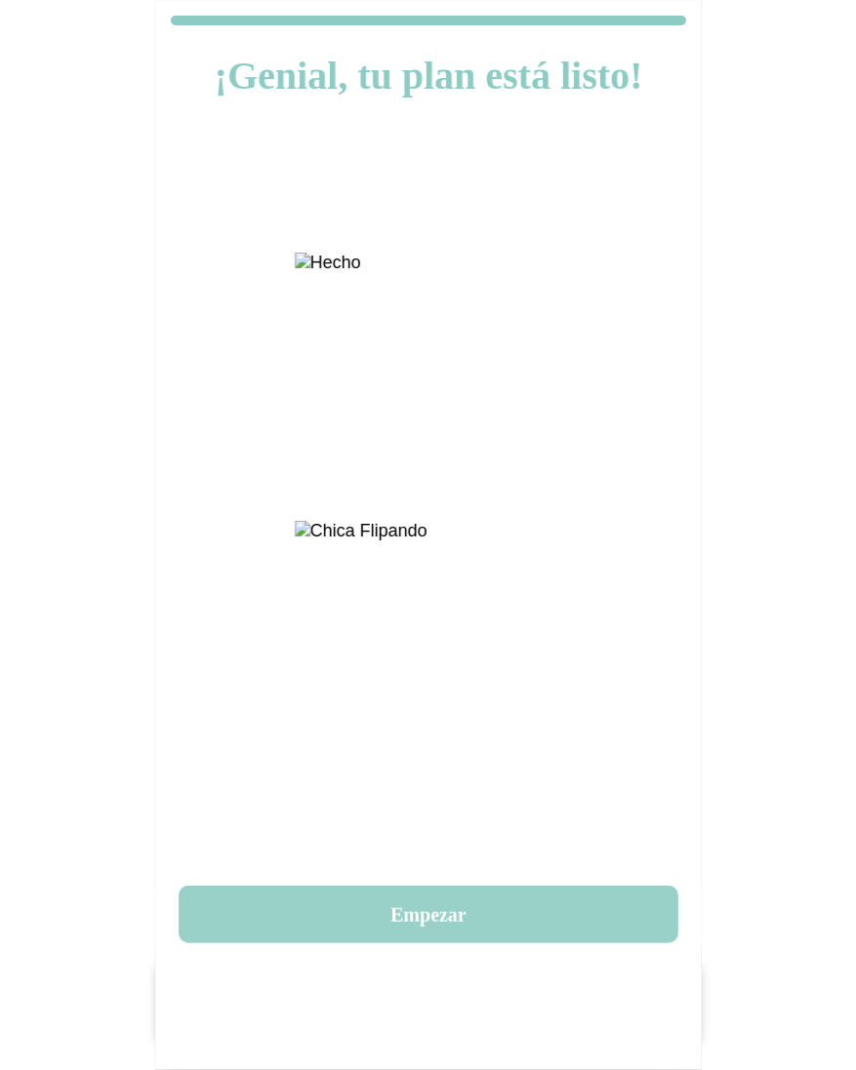
click at [433, 920] on button "Empezar" at bounding box center [428, 915] width 499 height 58
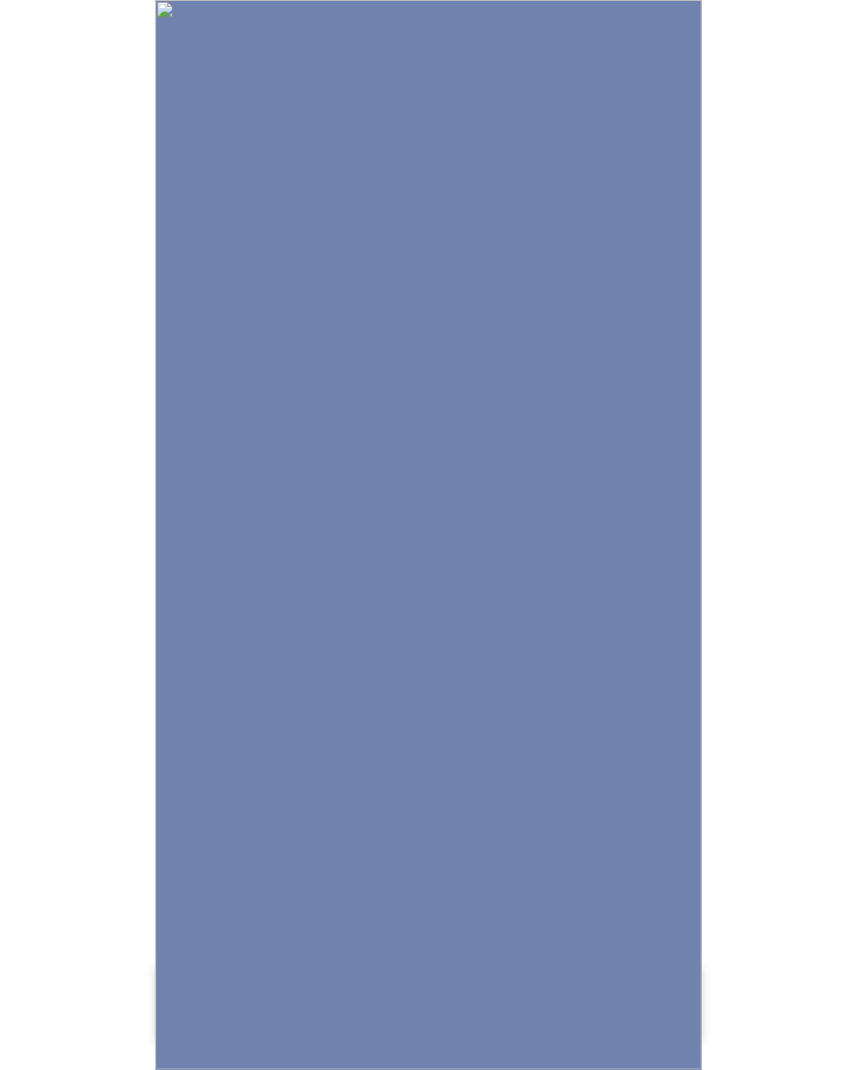
click at [465, 852] on img at bounding box center [428, 535] width 546 height 1070
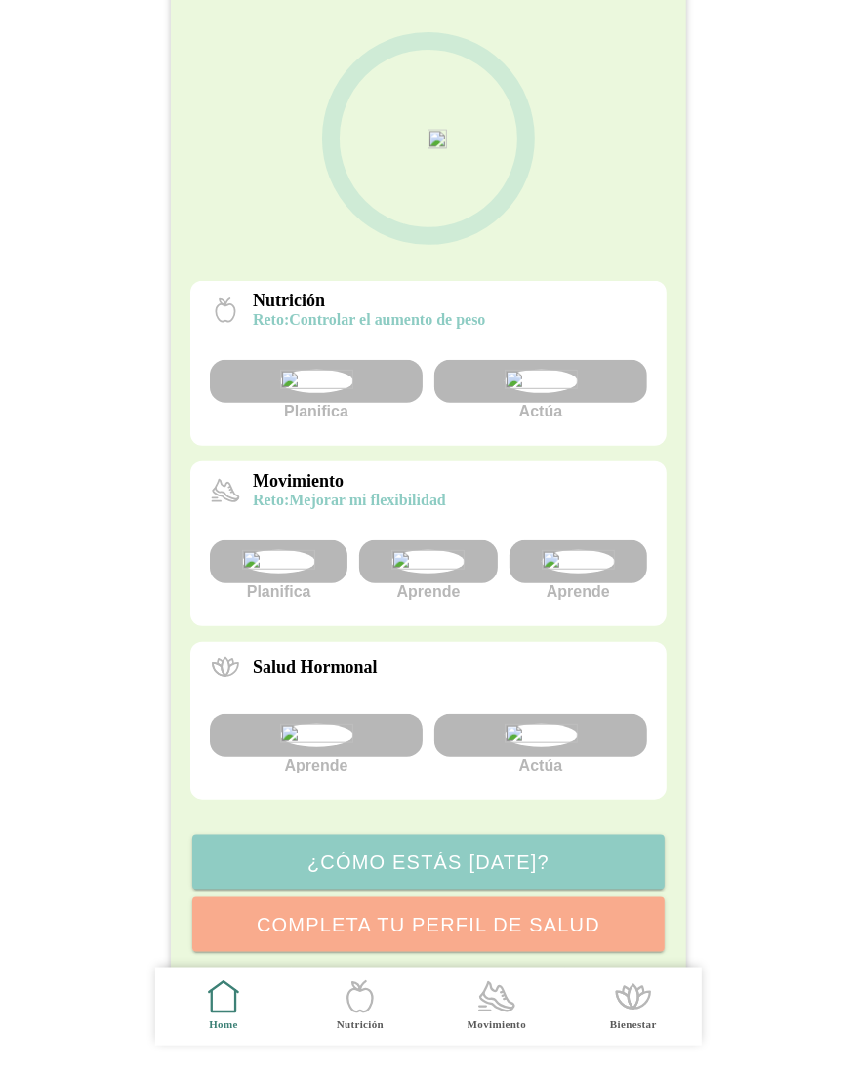
scroll to position [129, 0]
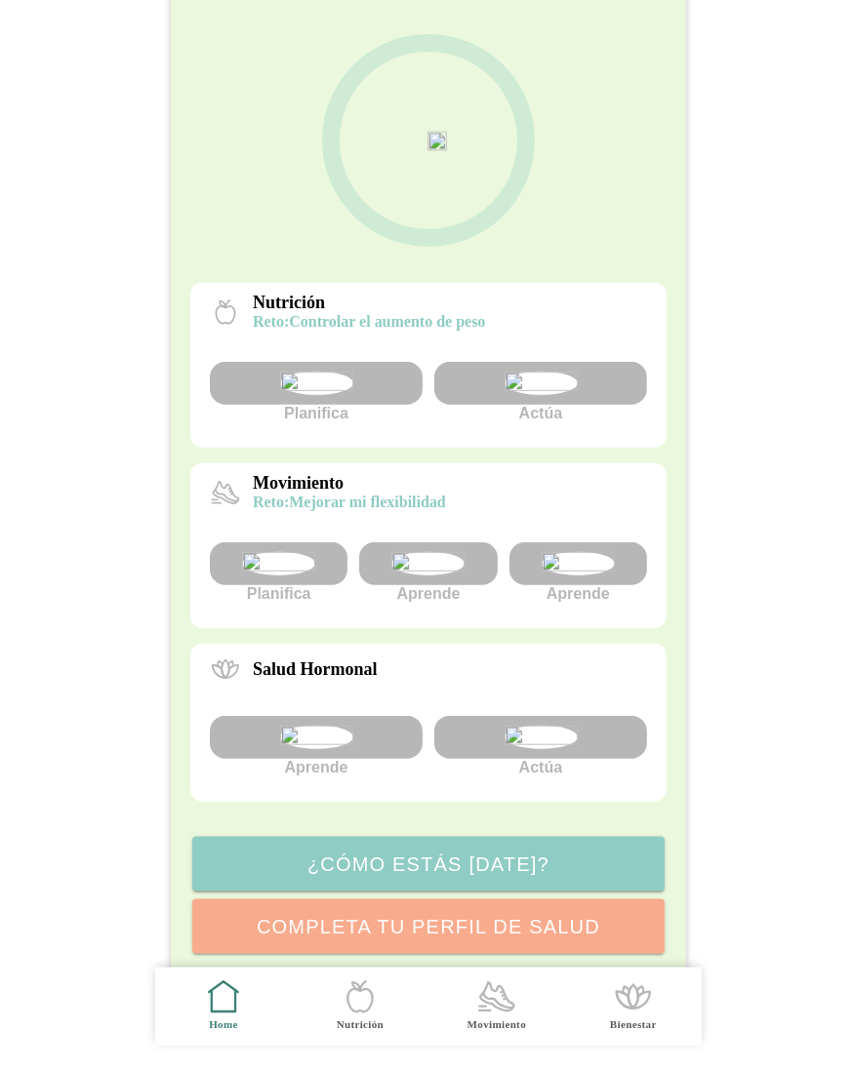
click at [529, 395] on img at bounding box center [539, 383] width 73 height 23
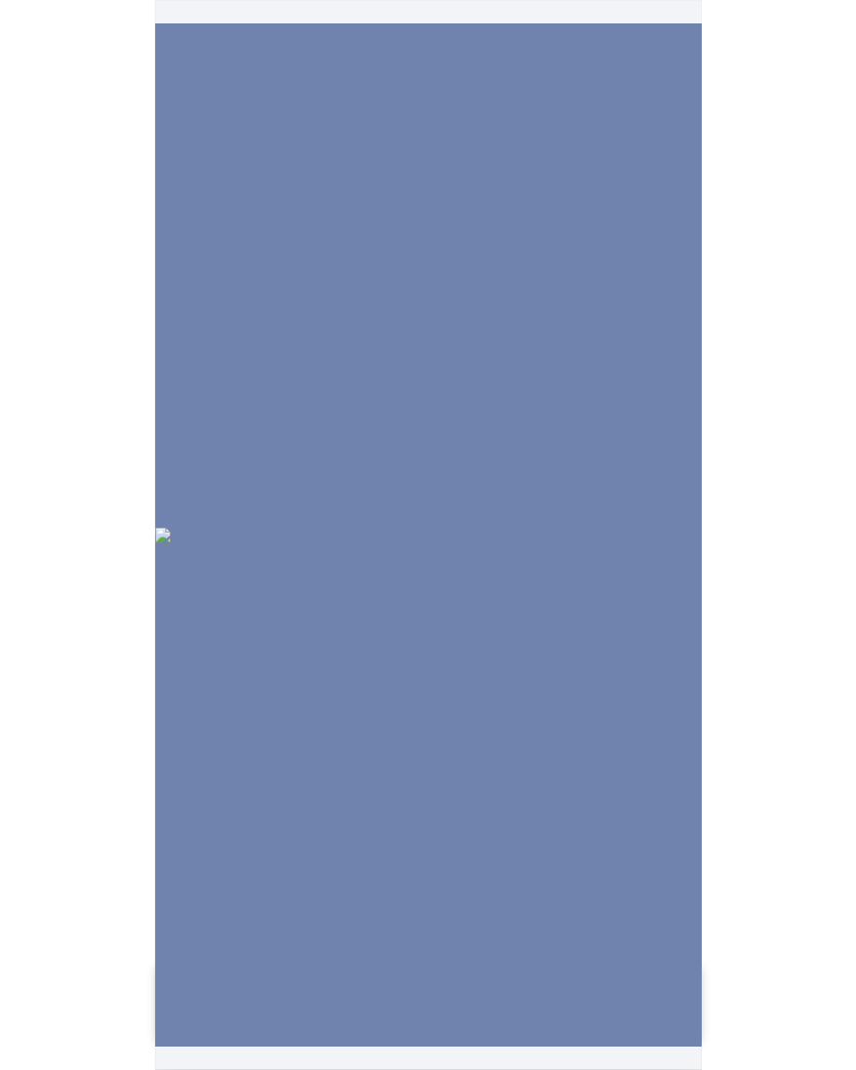
click at [529, 528] on img at bounding box center [428, 536] width 546 height 16
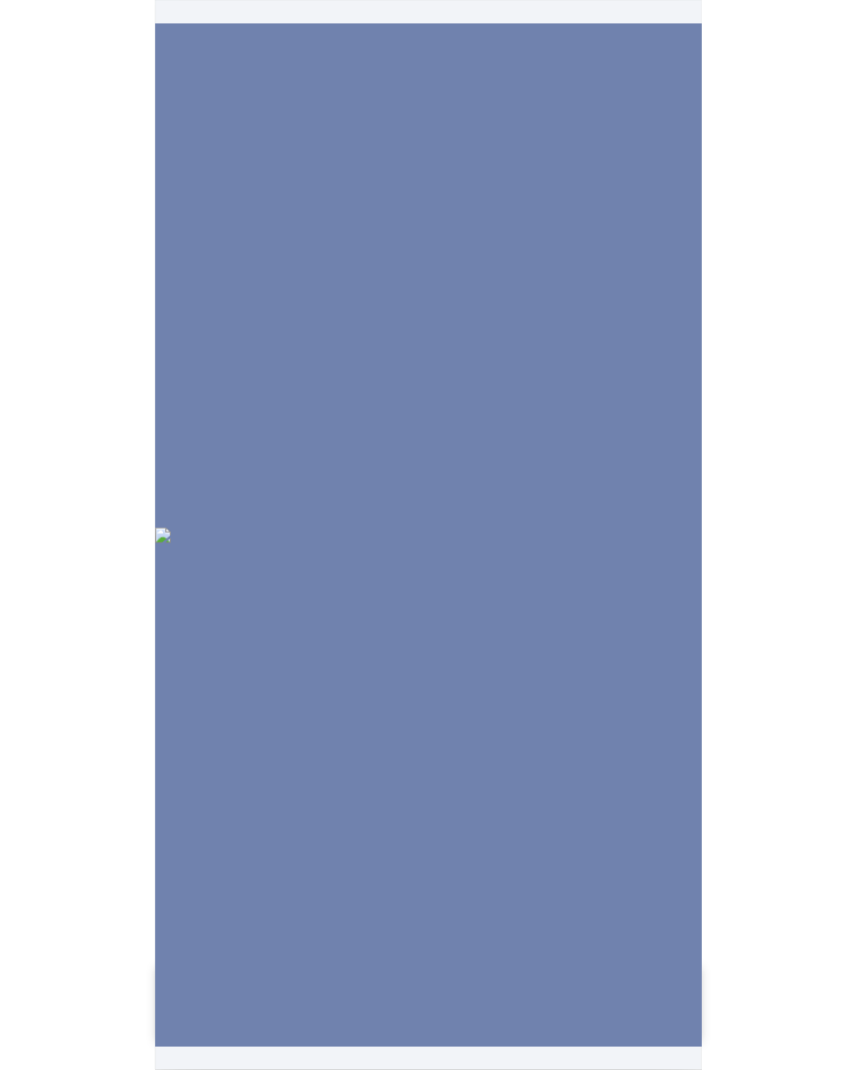
click at [529, 528] on img at bounding box center [428, 536] width 546 height 16
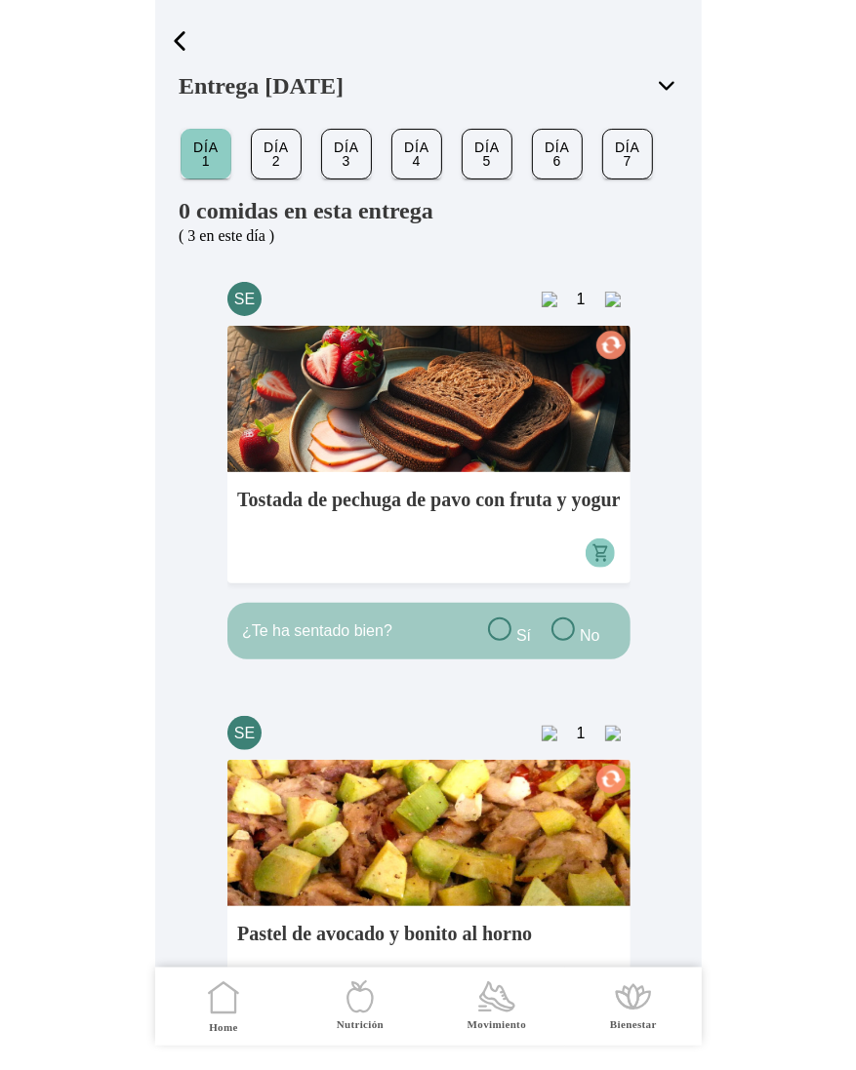
click at [193, 44] on button "button" at bounding box center [179, 40] width 45 height 35
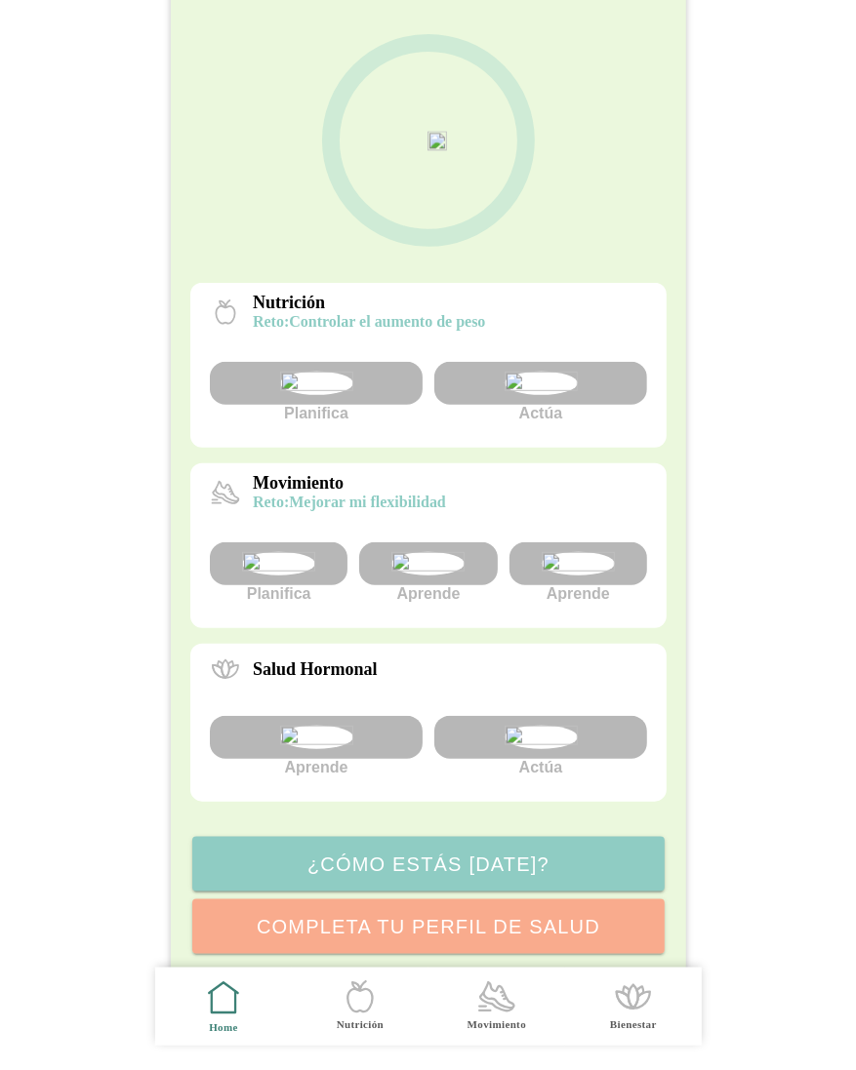
click at [418, 576] on img at bounding box center [427, 563] width 73 height 23
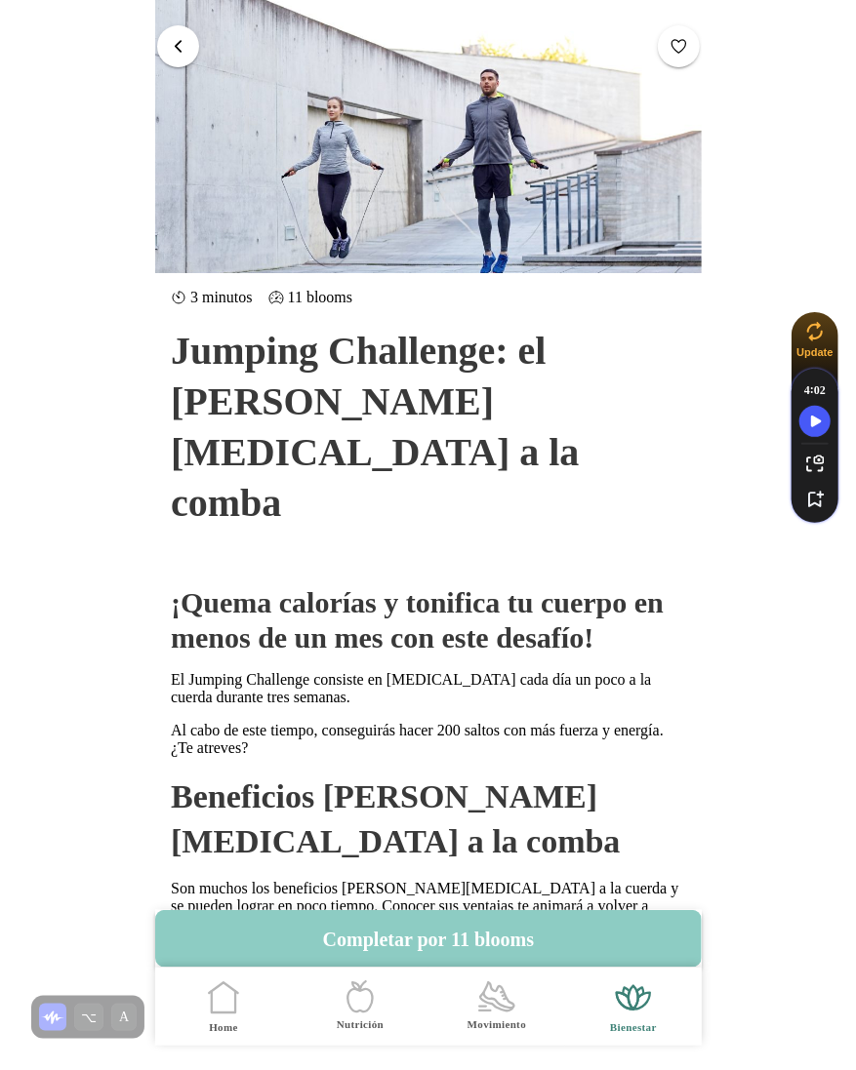
click at [175, 42] on span "button" at bounding box center [178, 46] width 19 height 19
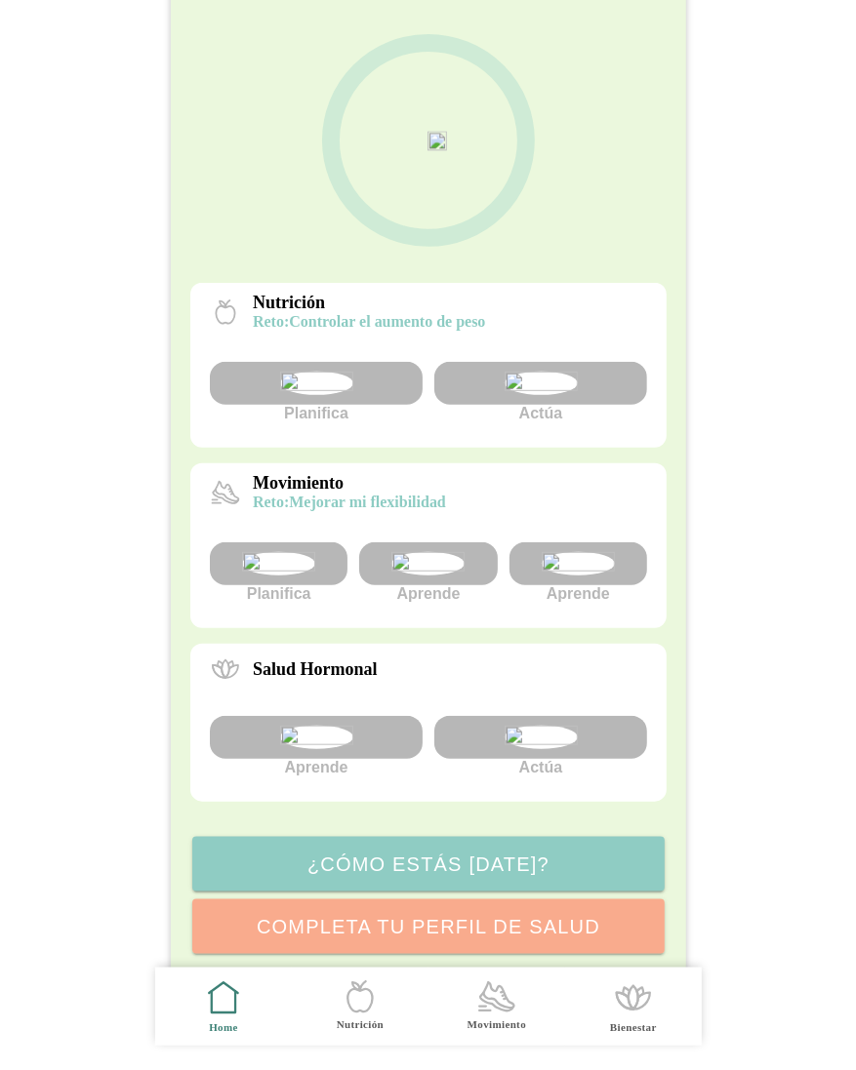
click at [571, 576] on img at bounding box center [576, 563] width 73 height 23
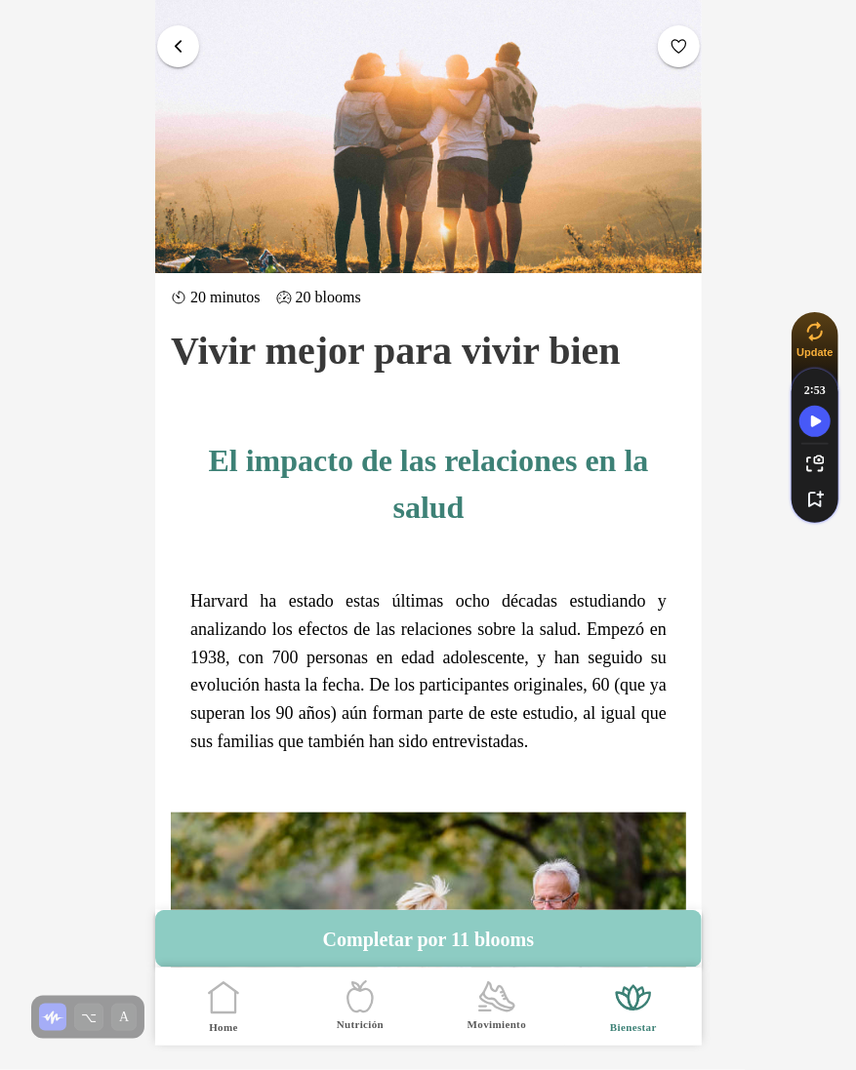
click at [180, 50] on span "button" at bounding box center [178, 46] width 19 height 19
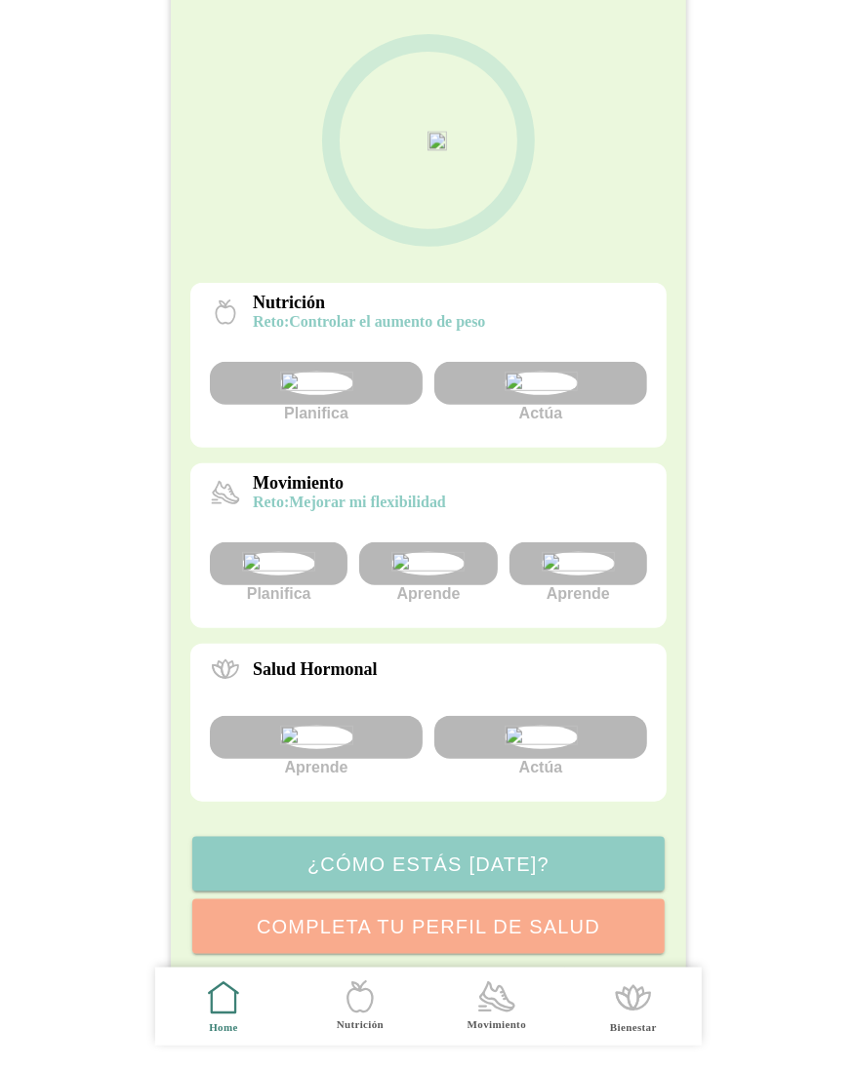
click at [337, 749] on img at bounding box center [315, 737] width 73 height 23
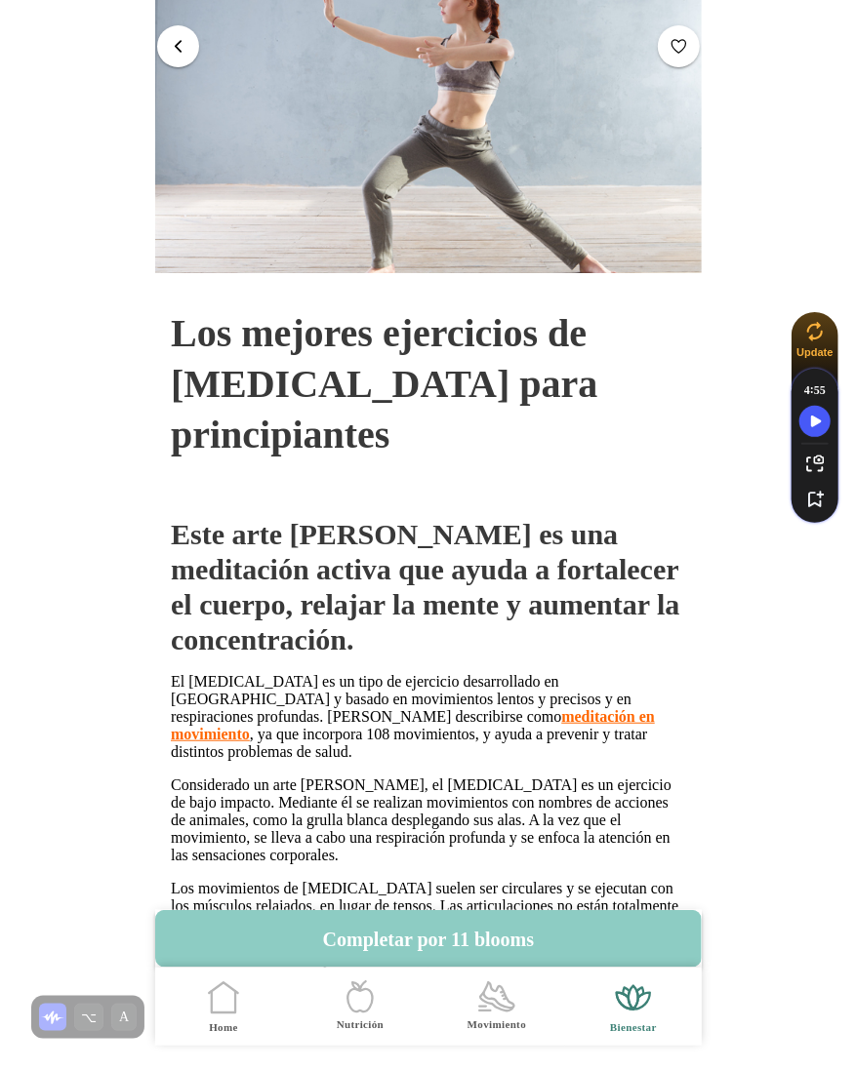
click at [188, 49] on button "button" at bounding box center [178, 46] width 42 height 42
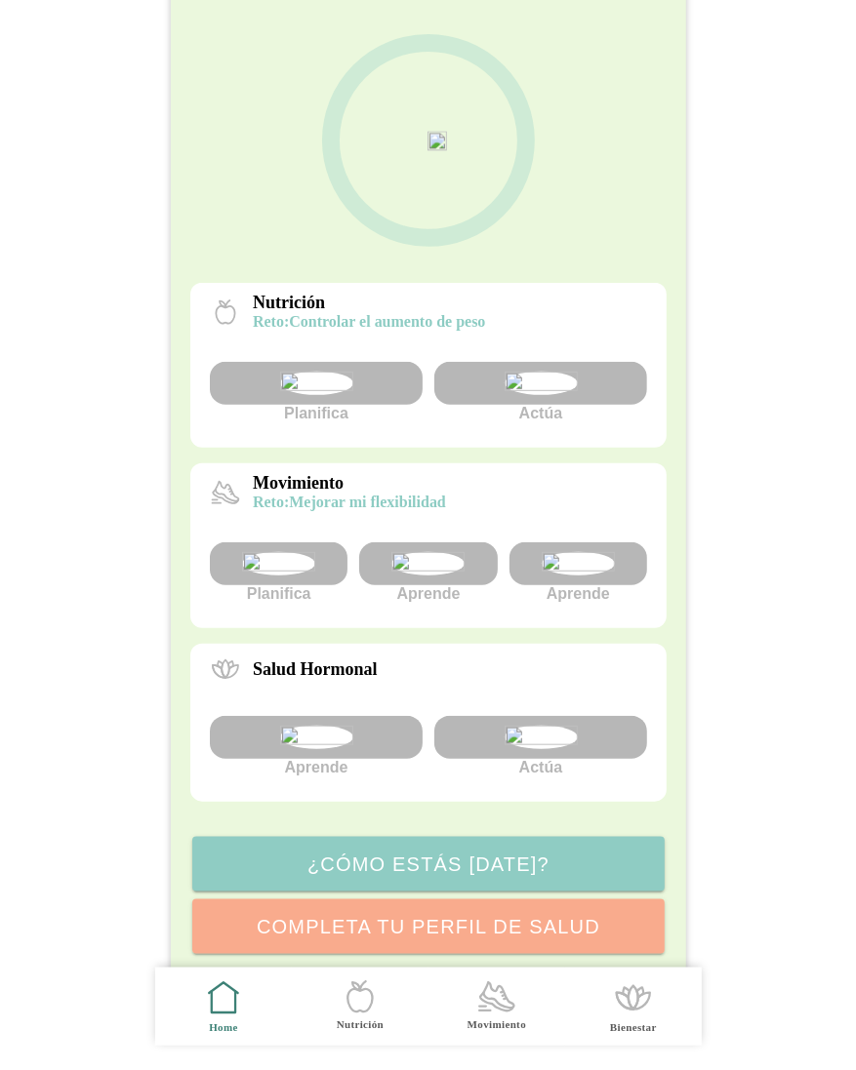
click at [566, 749] on img at bounding box center [539, 737] width 73 height 23
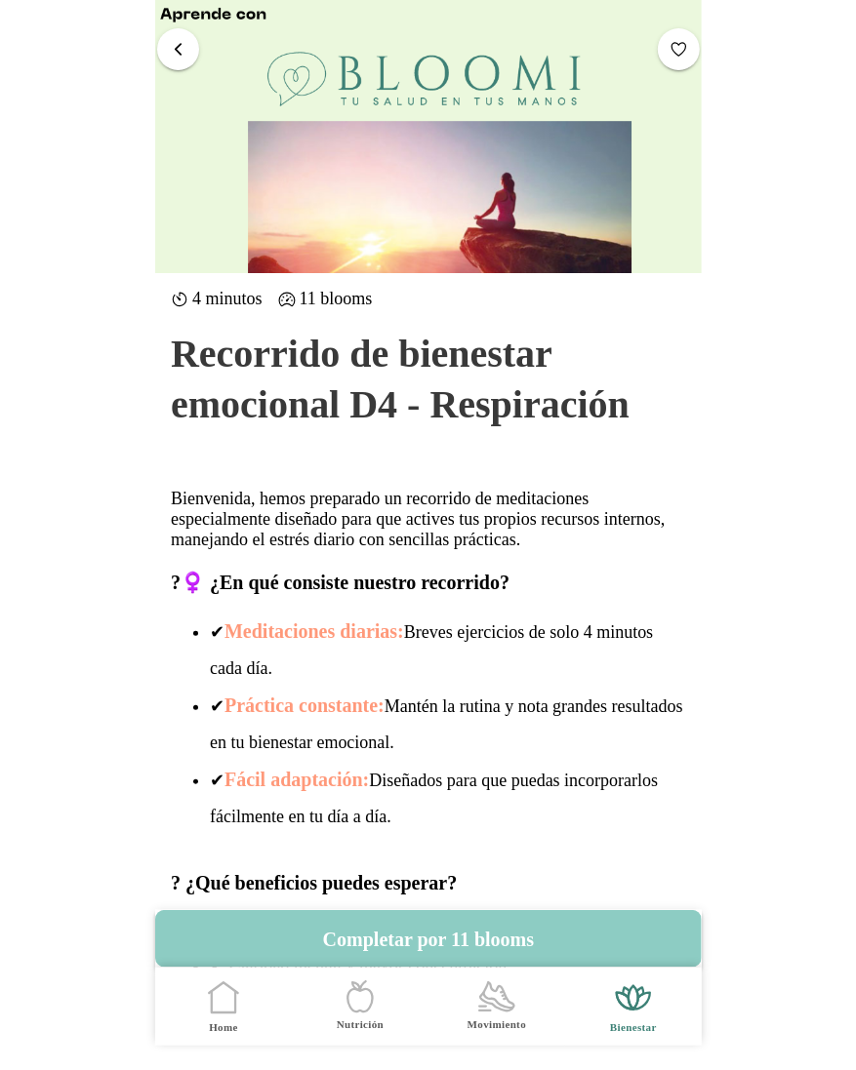
click at [171, 40] on span "button" at bounding box center [178, 48] width 19 height 19
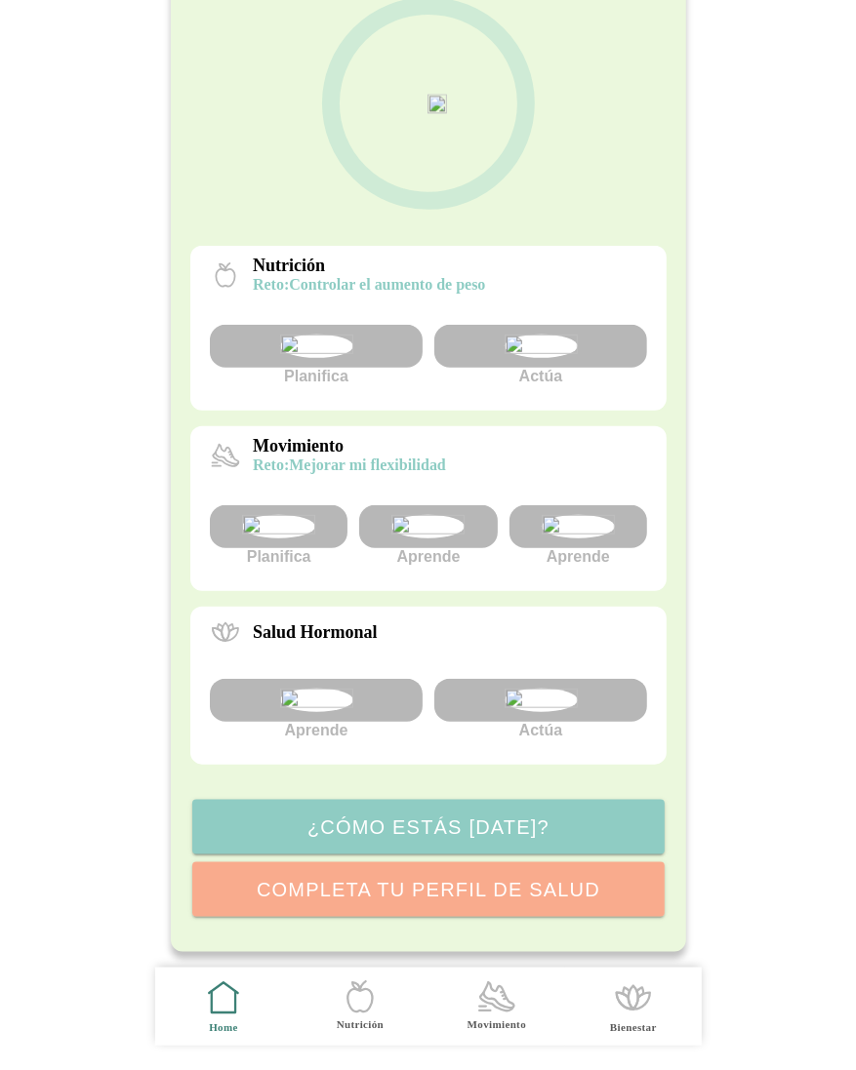
scroll to position [324, 0]
click at [422, 515] on img at bounding box center [427, 526] width 73 height 23
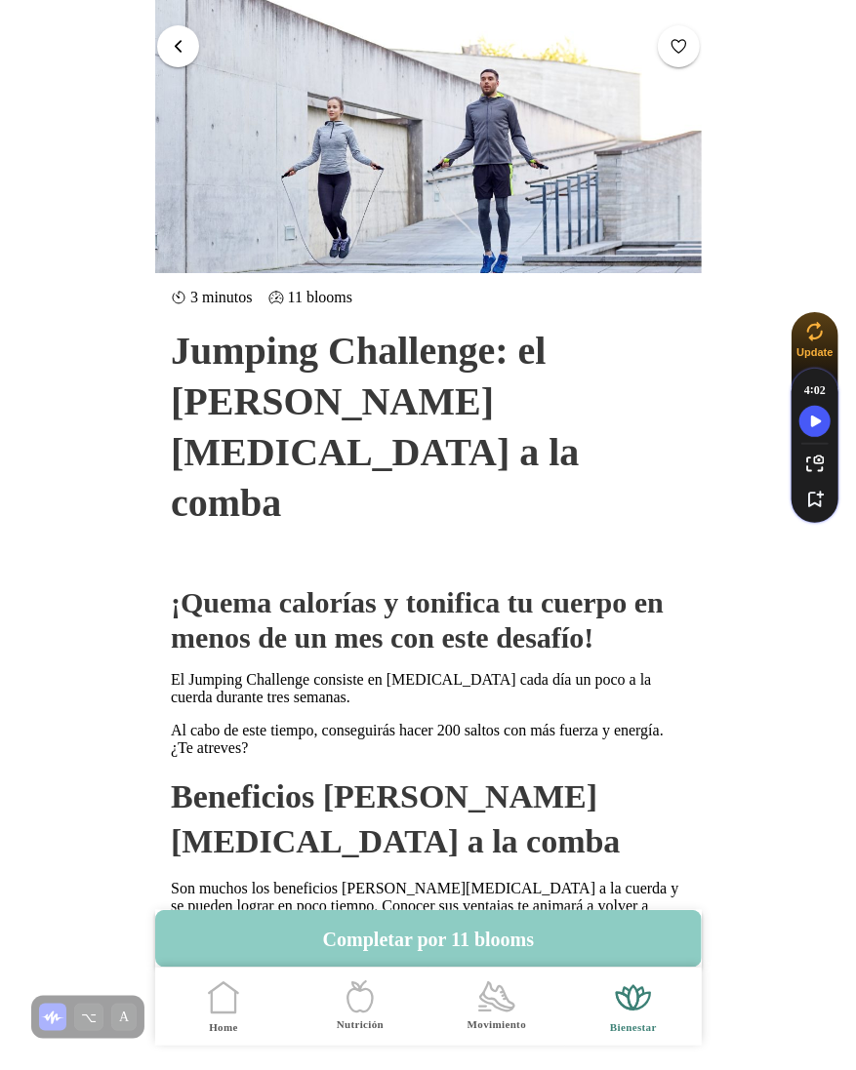
click at [180, 47] on span "button" at bounding box center [178, 46] width 19 height 19
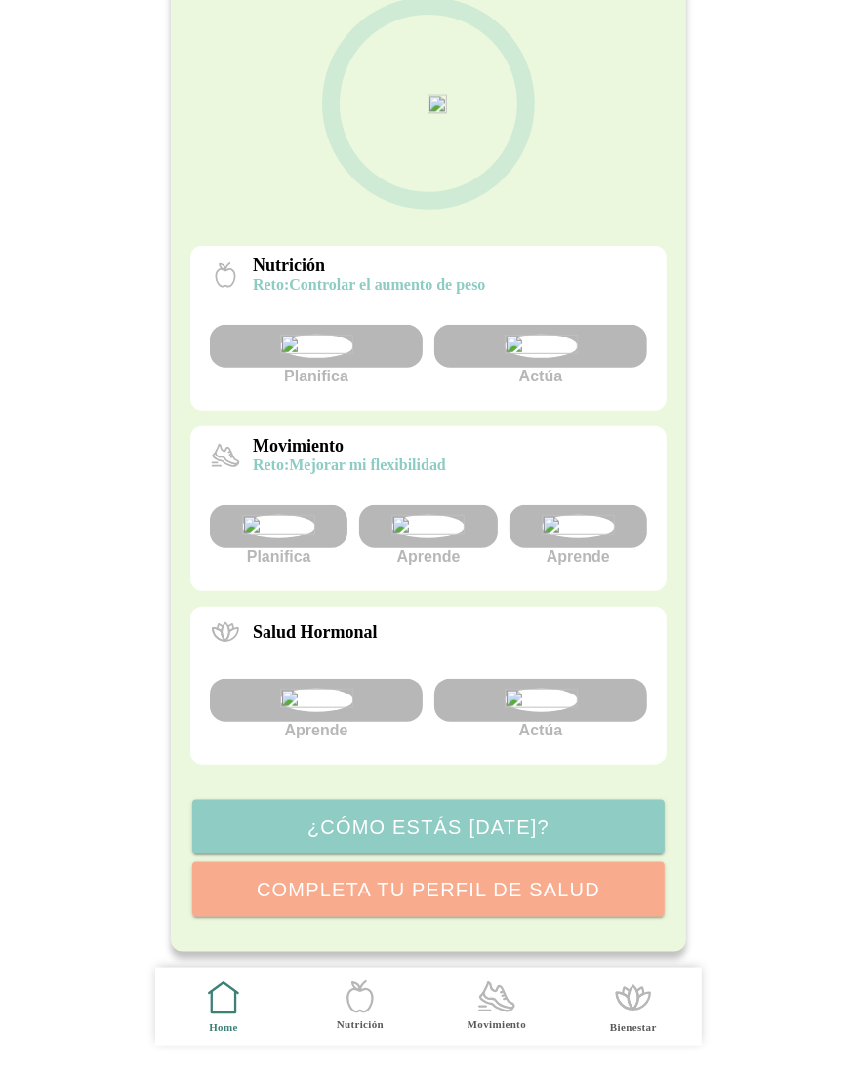
click at [574, 515] on img at bounding box center [576, 526] width 73 height 23
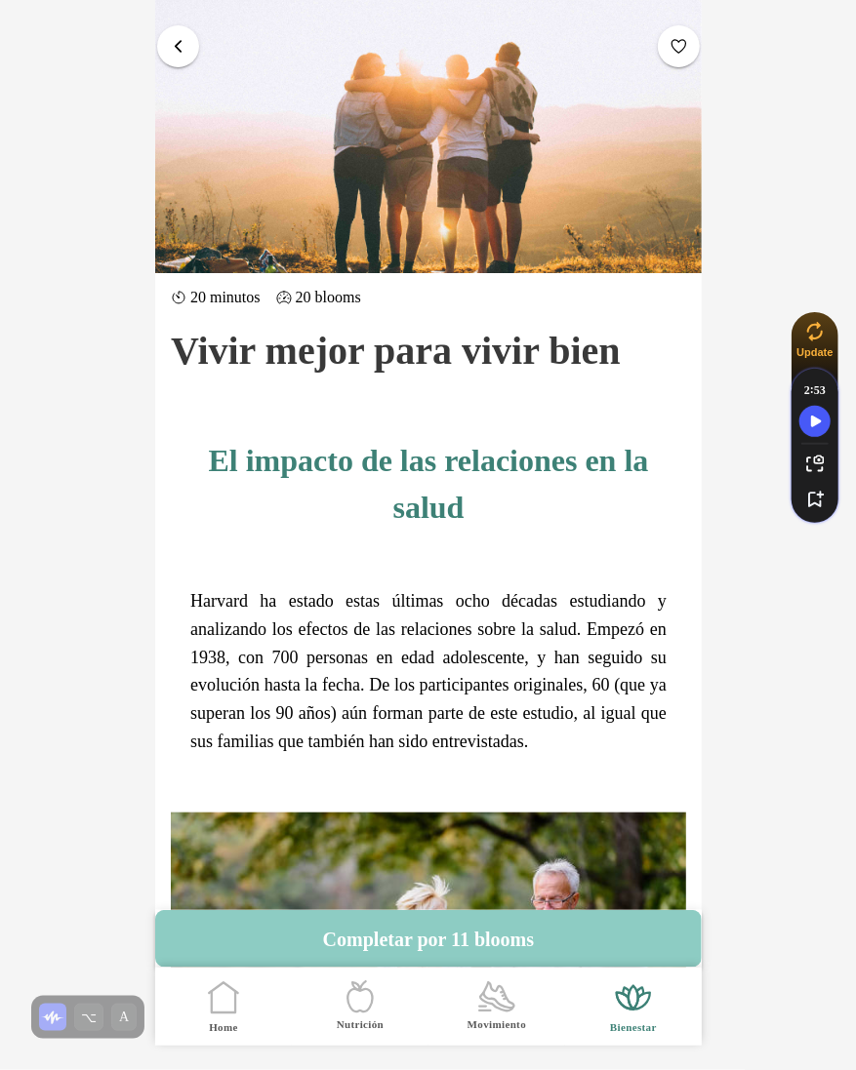
click at [189, 35] on button "button" at bounding box center [178, 46] width 42 height 42
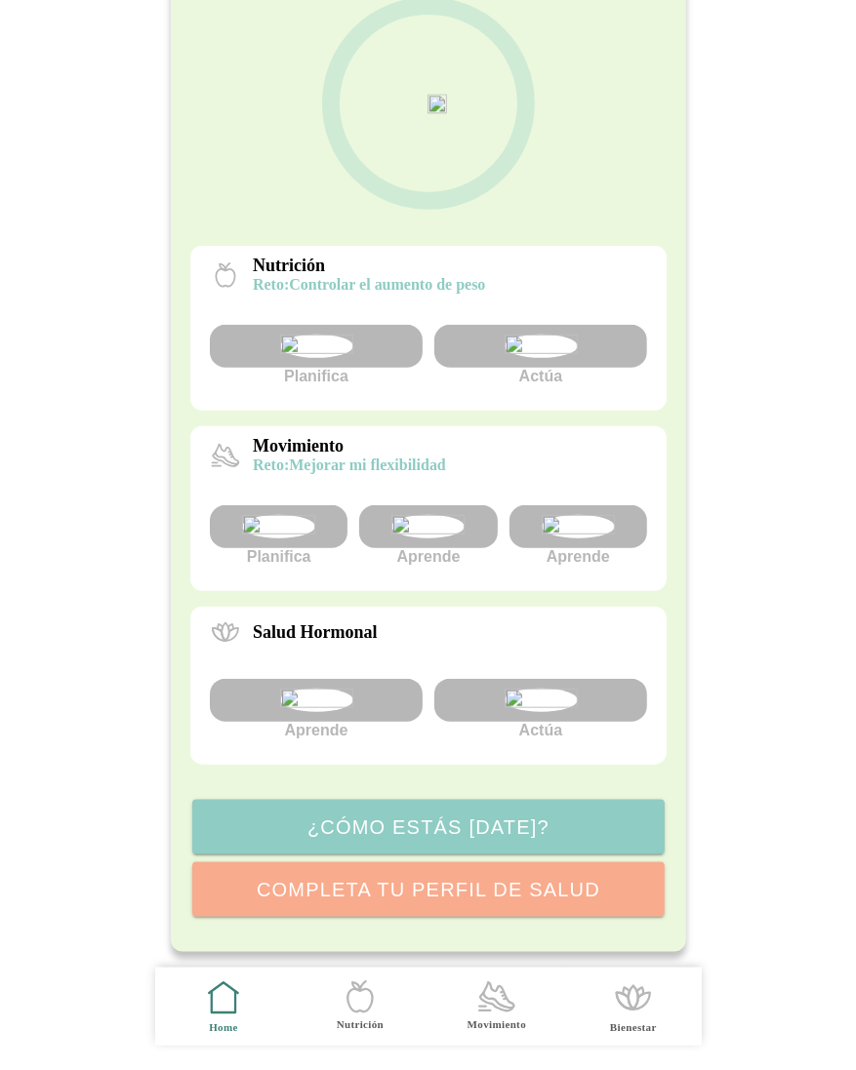
click at [544, 335] on img at bounding box center [539, 346] width 73 height 23
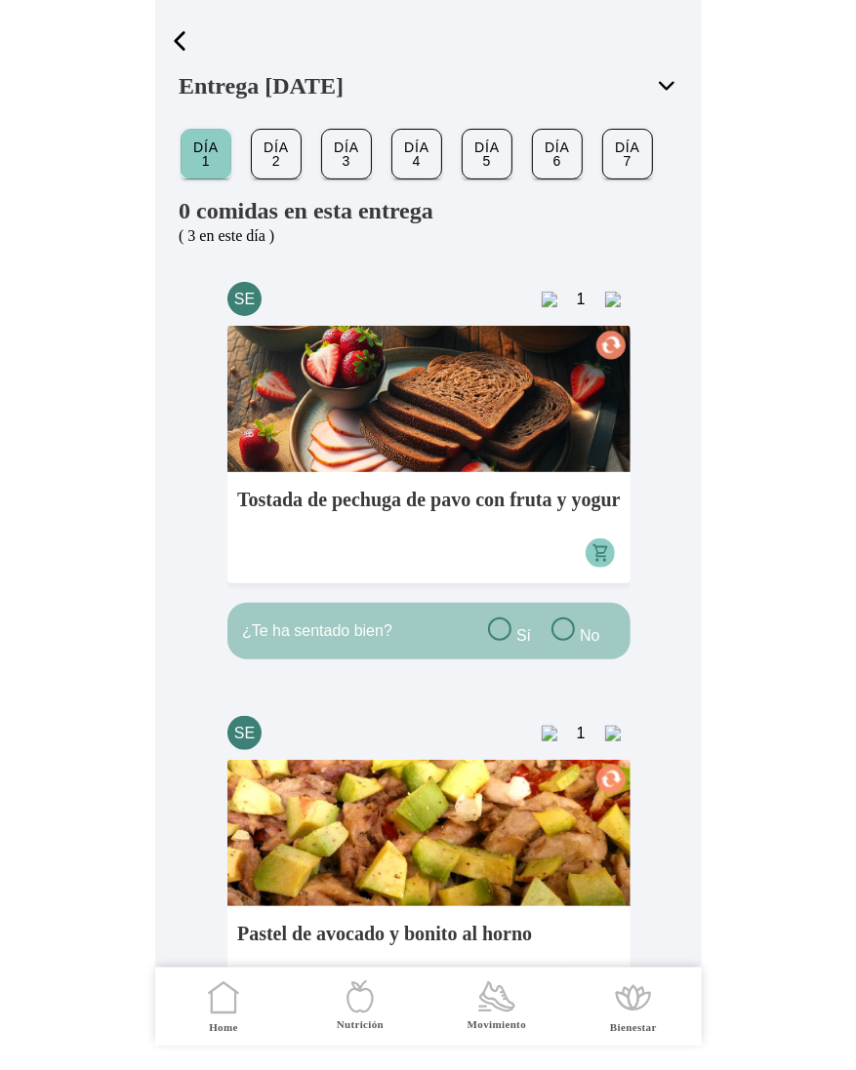
click at [186, 36] on span "button" at bounding box center [179, 40] width 29 height 29
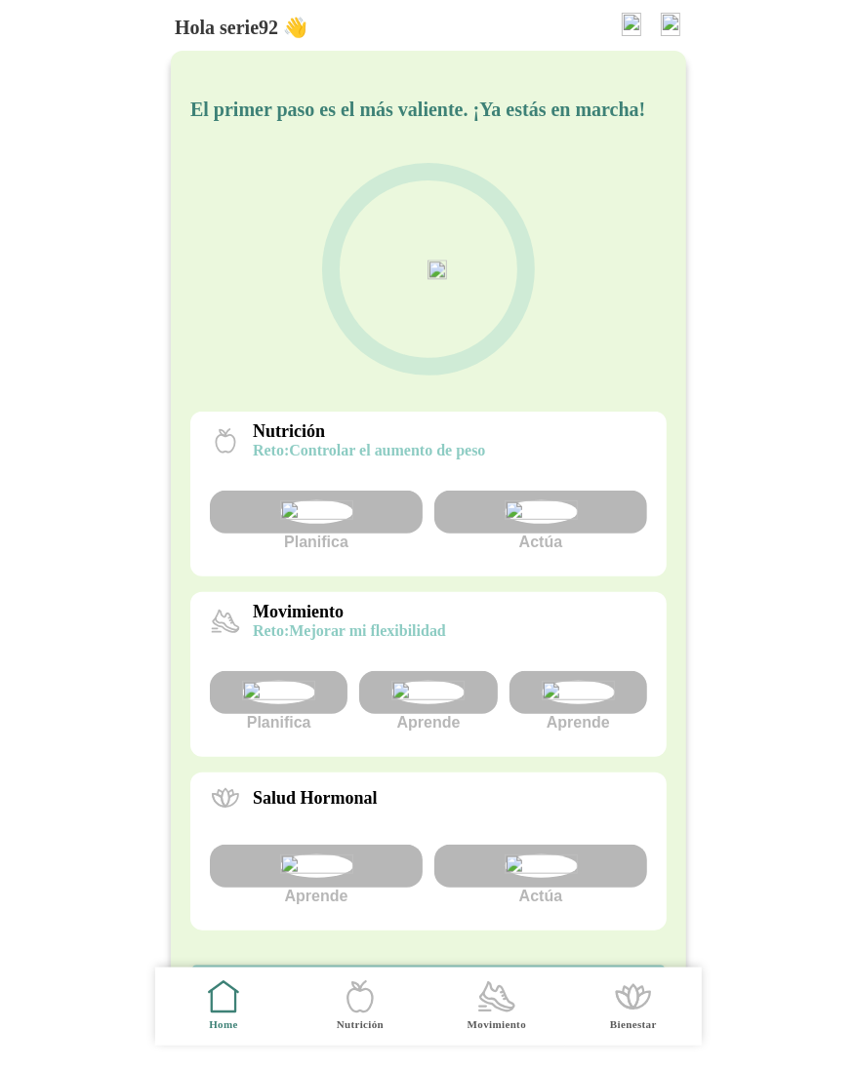
click at [674, 22] on img at bounding box center [670, 24] width 20 height 23
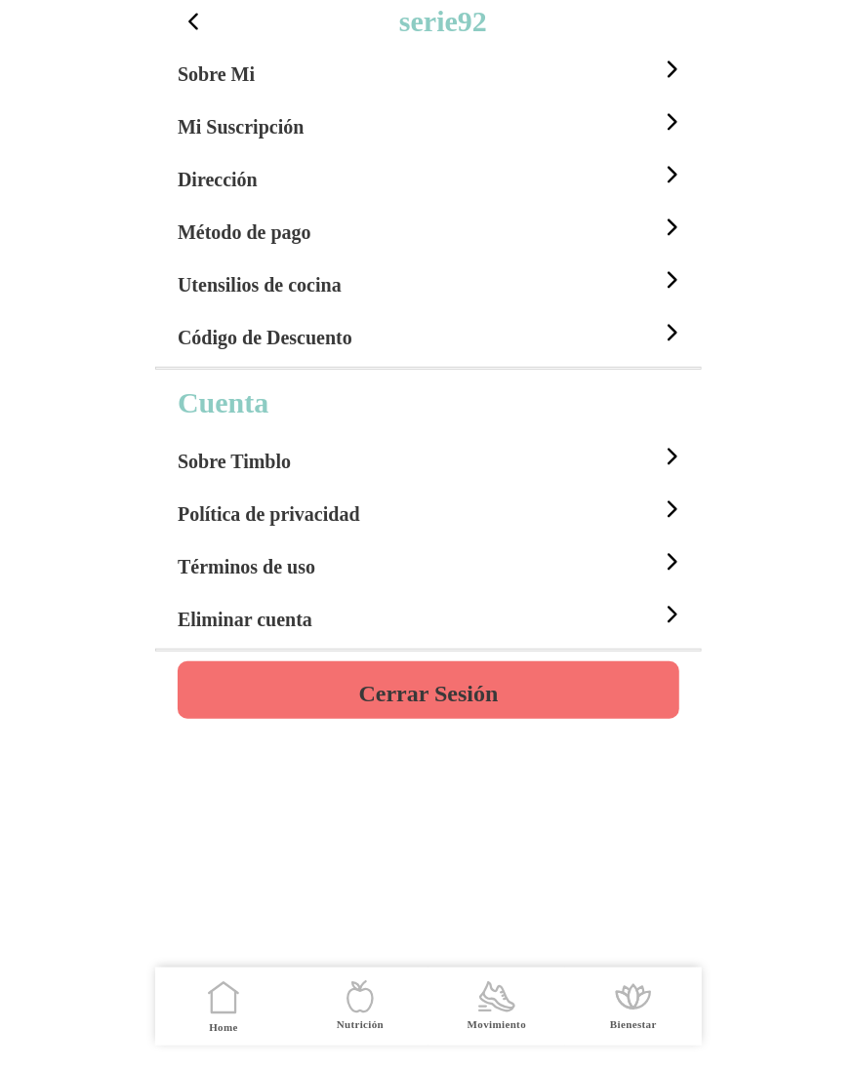
click at [457, 688] on h4 "Cerrar Sesión" at bounding box center [427, 693] width 139 height 23
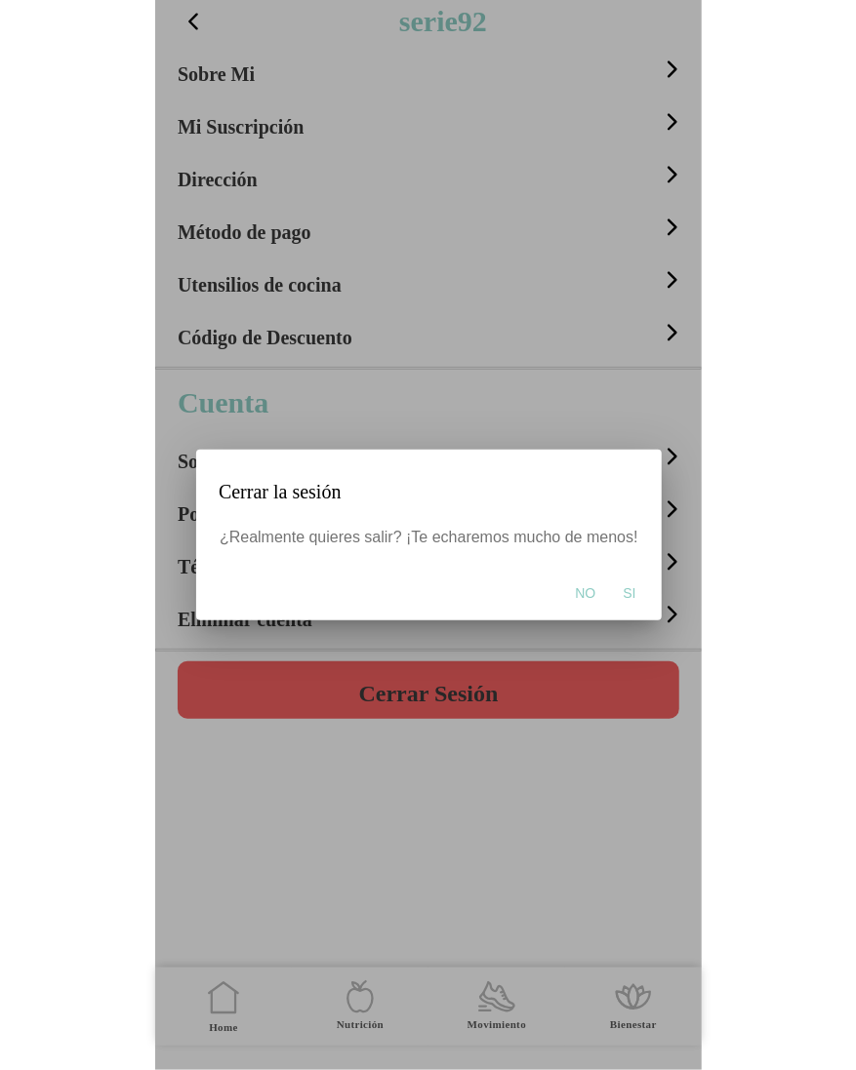
click at [622, 588] on span "Si" at bounding box center [628, 593] width 13 height 20
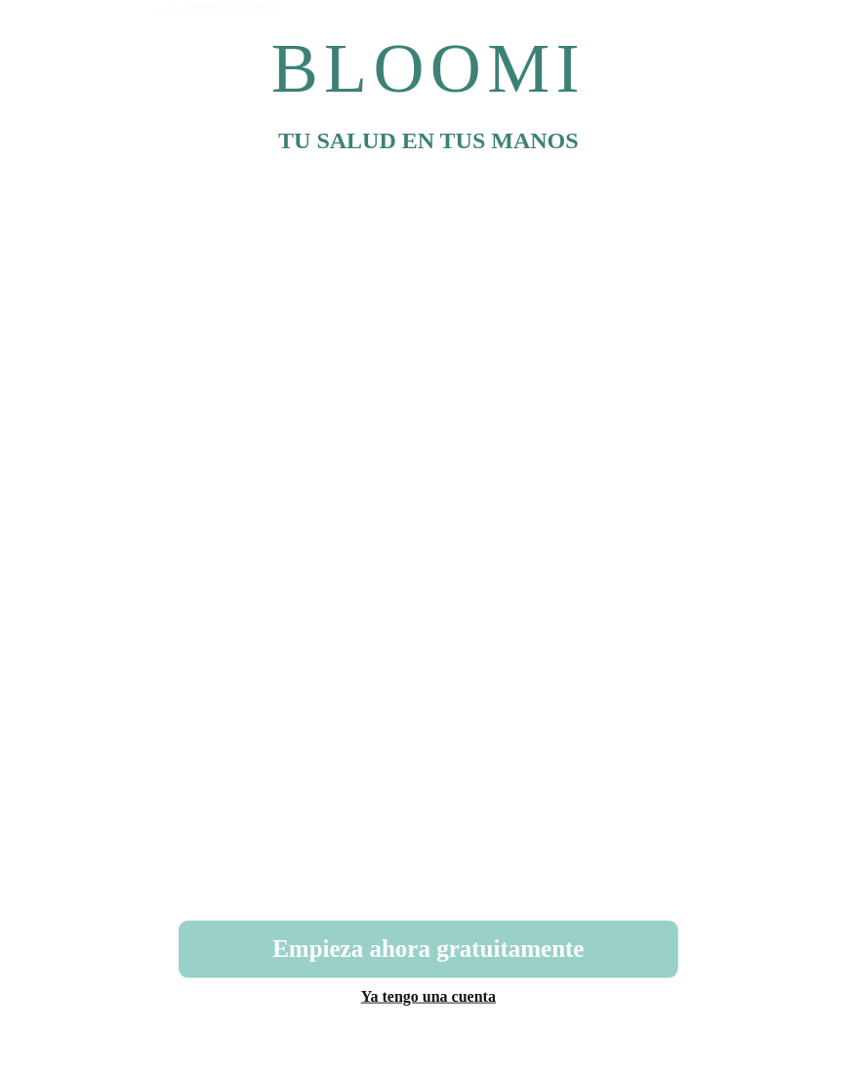
click at [439, 938] on button "Empieza ahora gratuitamente" at bounding box center [428, 950] width 499 height 58
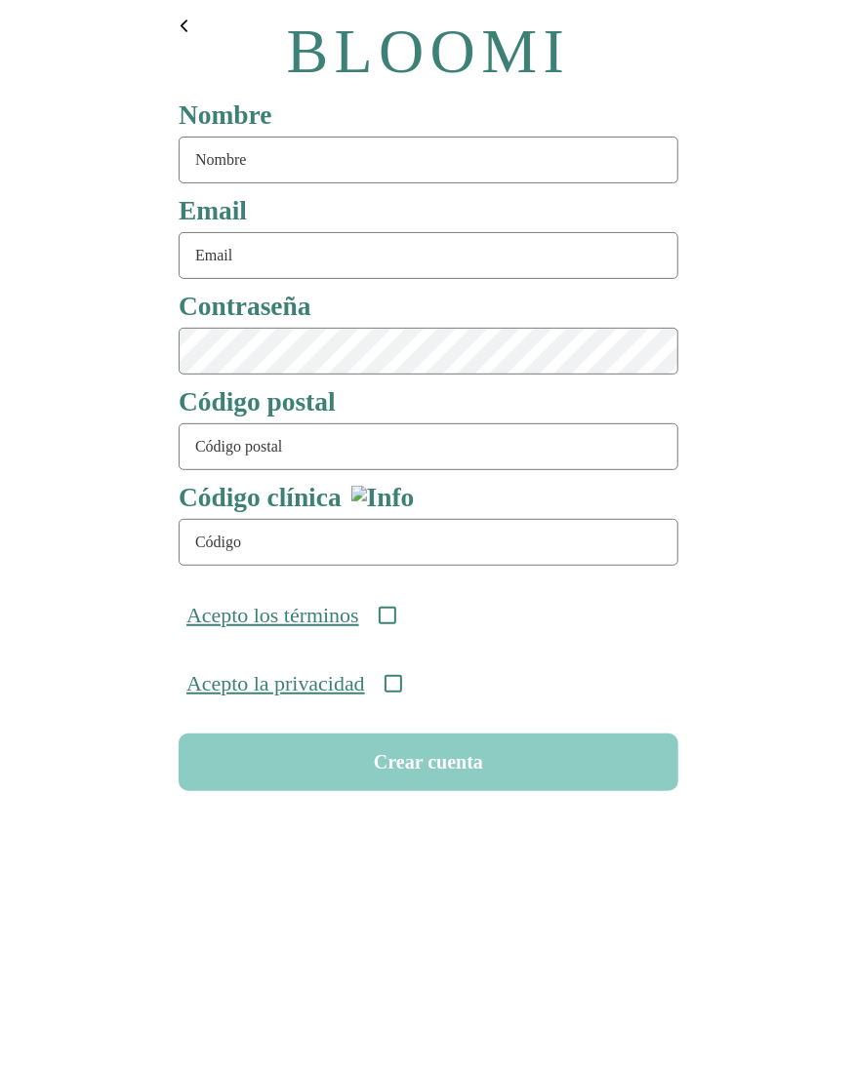
click at [237, 155] on input "text" at bounding box center [428, 160] width 499 height 47
type input "serie91"
type input "serie91@test.com"
type input "08911"
type input "ONC-UOM-001"
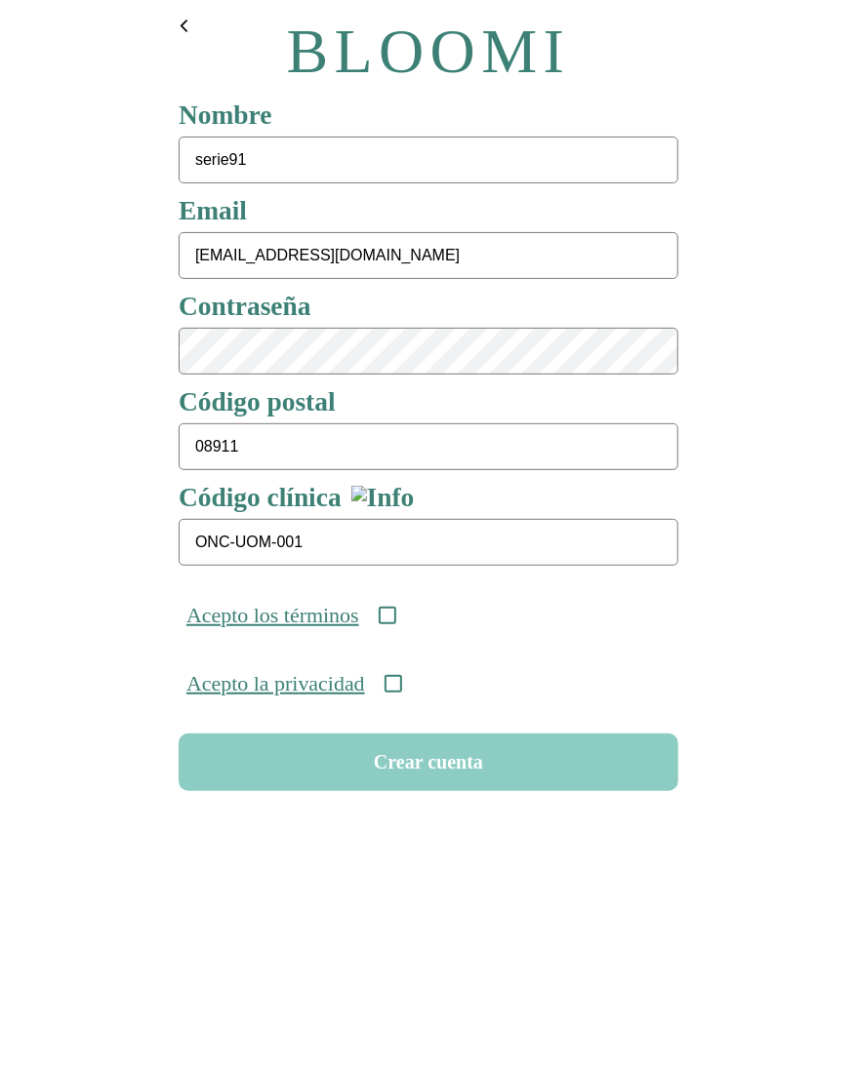
click at [395, 617] on icon at bounding box center [387, 616] width 18 height 18
click at [401, 686] on icon at bounding box center [392, 684] width 18 height 18
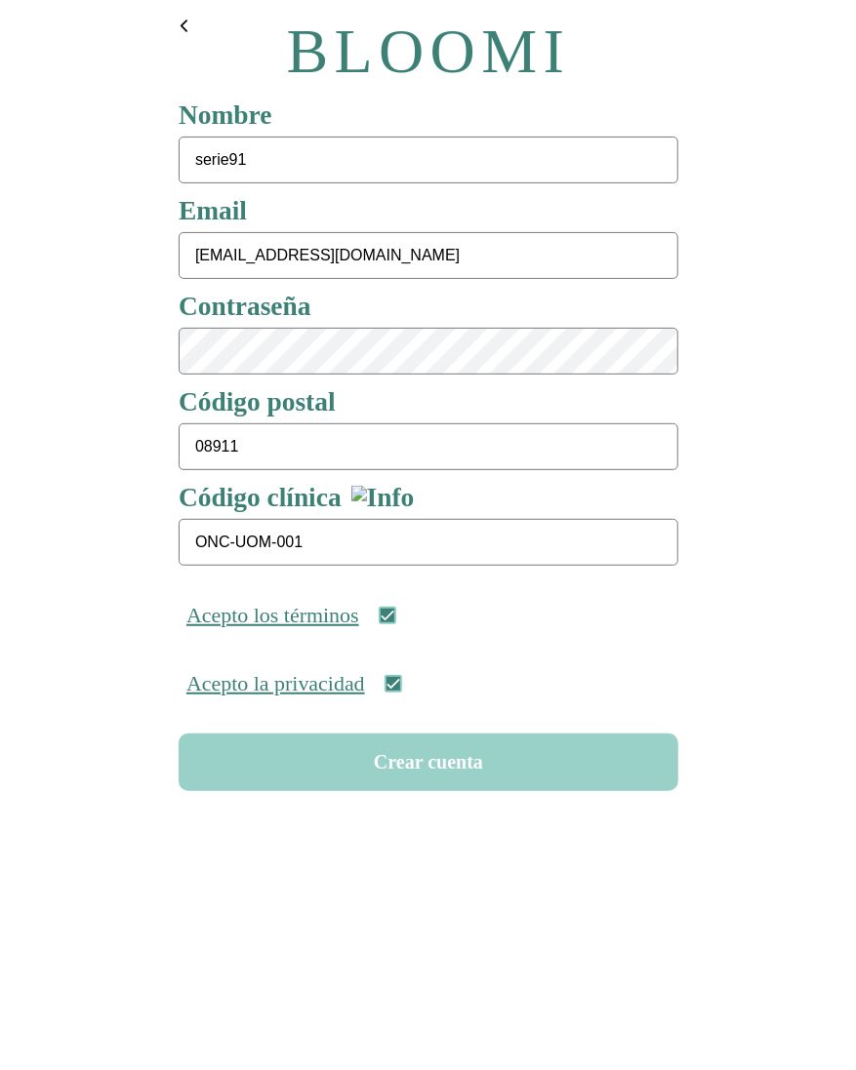
click at [429, 755] on button "Crear cuenta" at bounding box center [428, 763] width 499 height 58
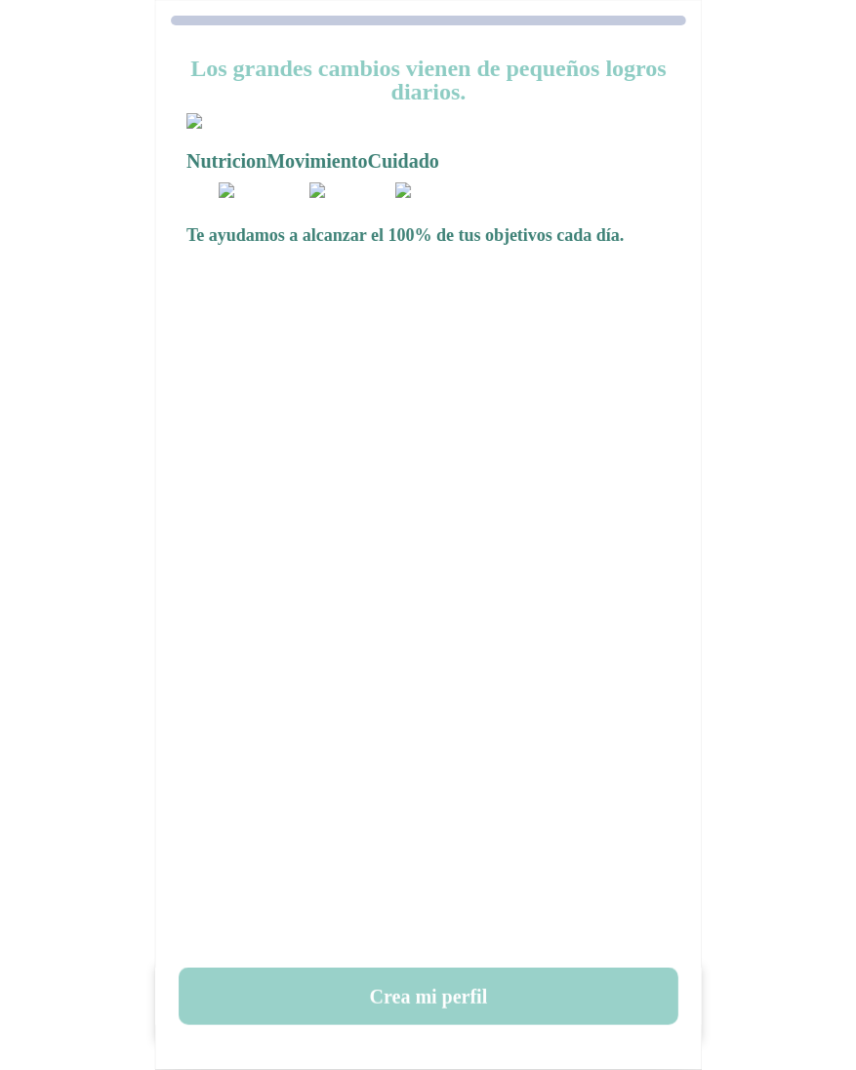
click at [439, 989] on button "Crea mi perfil" at bounding box center [428, 997] width 499 height 58
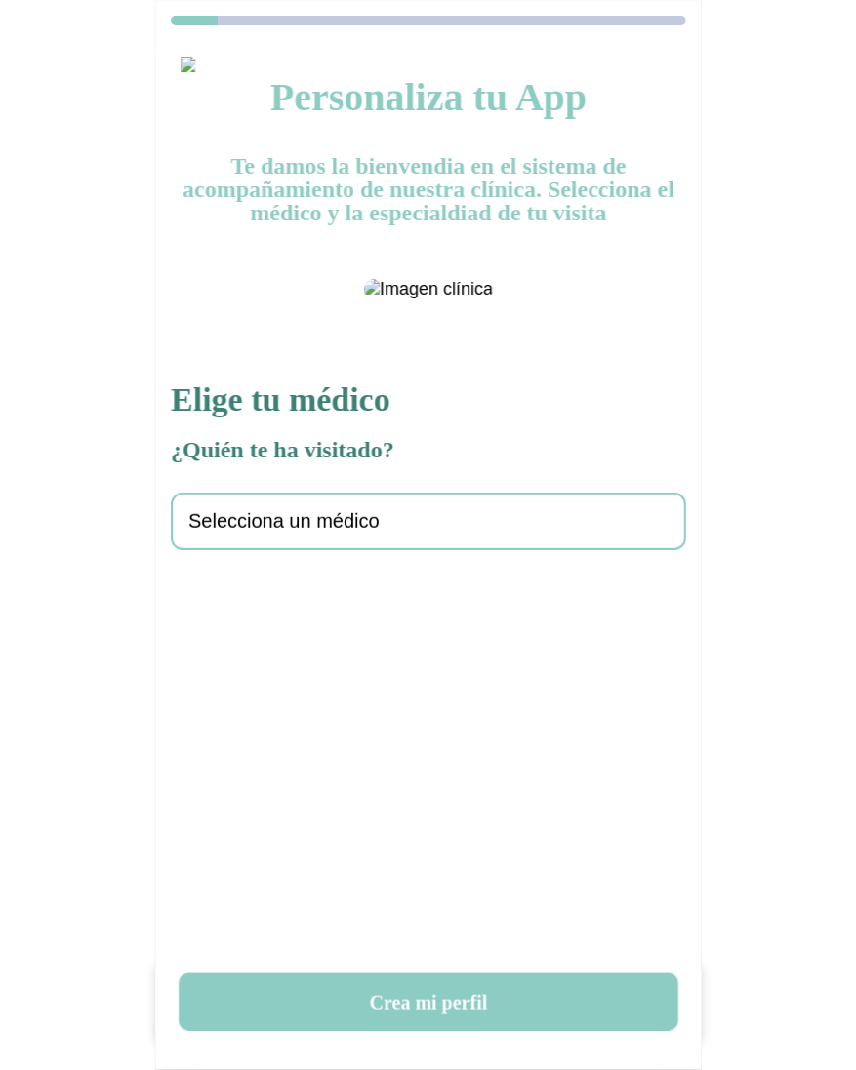
click at [313, 550] on div "Selecciona un médico" at bounding box center [428, 522] width 515 height 58
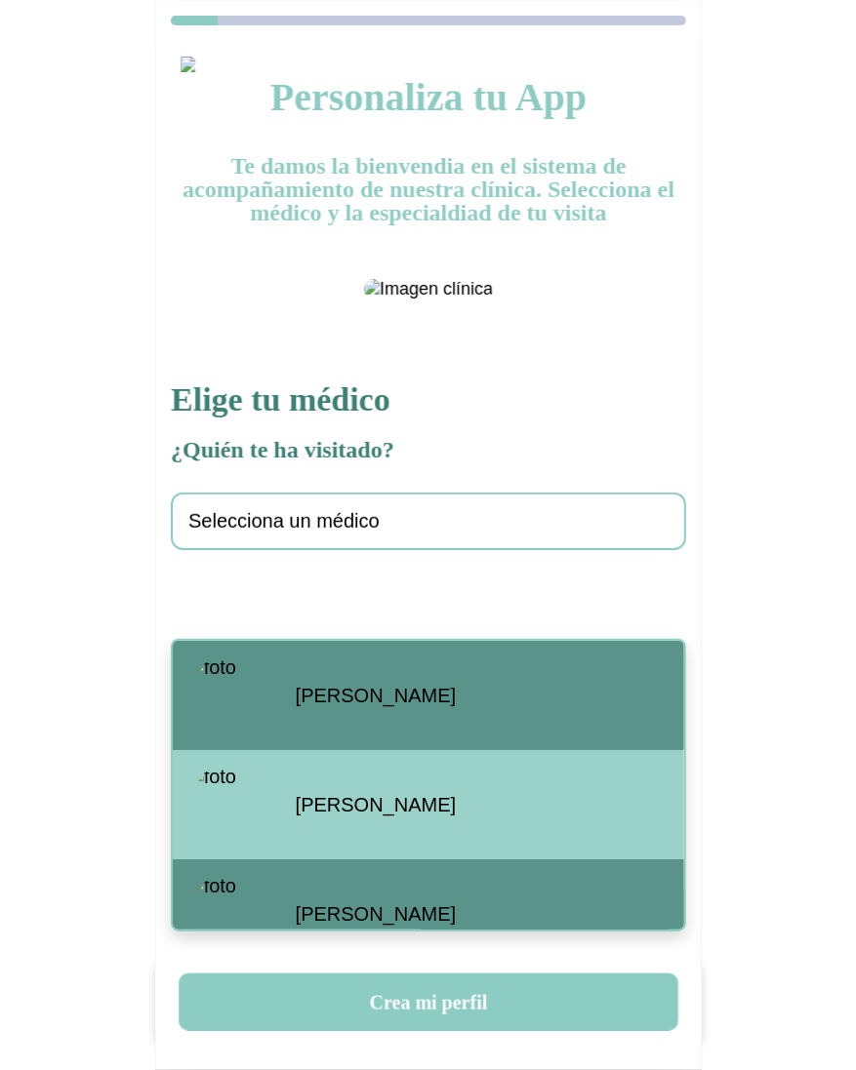
click at [340, 689] on span "[PERSON_NAME]" at bounding box center [376, 696] width 160 height 22
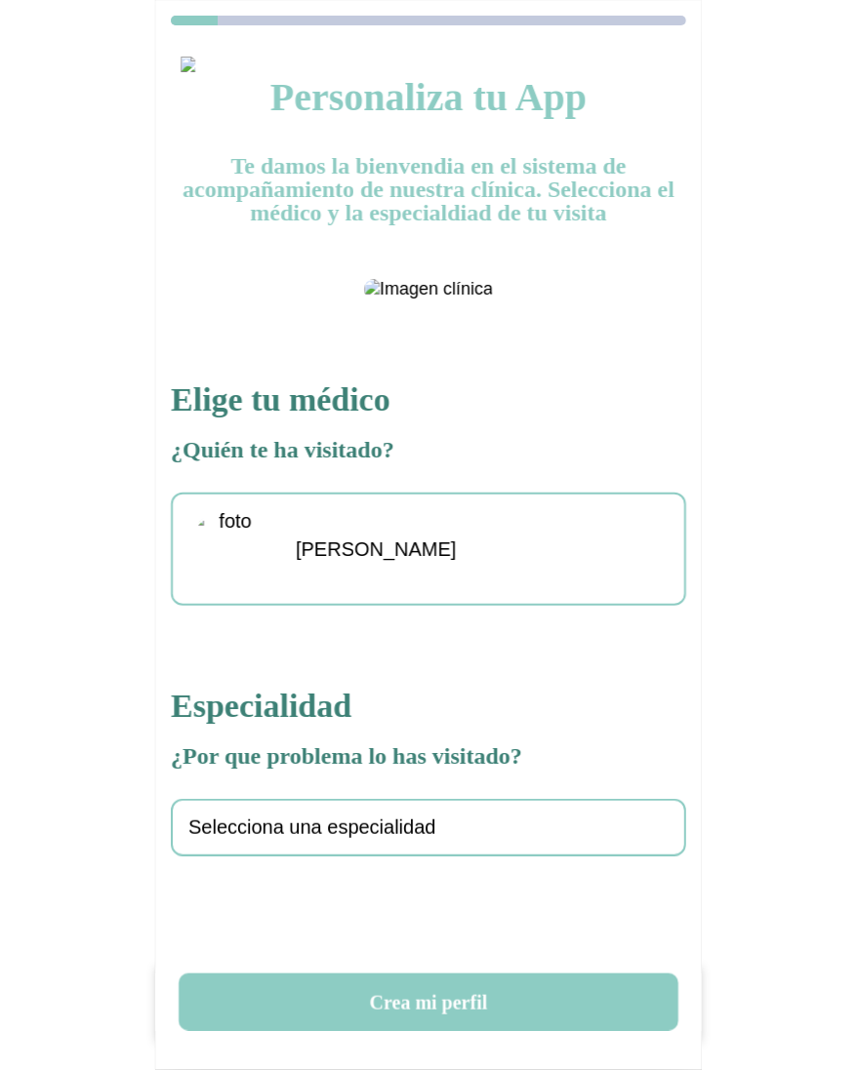
click at [316, 839] on span "Selecciona una especialidad" at bounding box center [312, 828] width 248 height 22
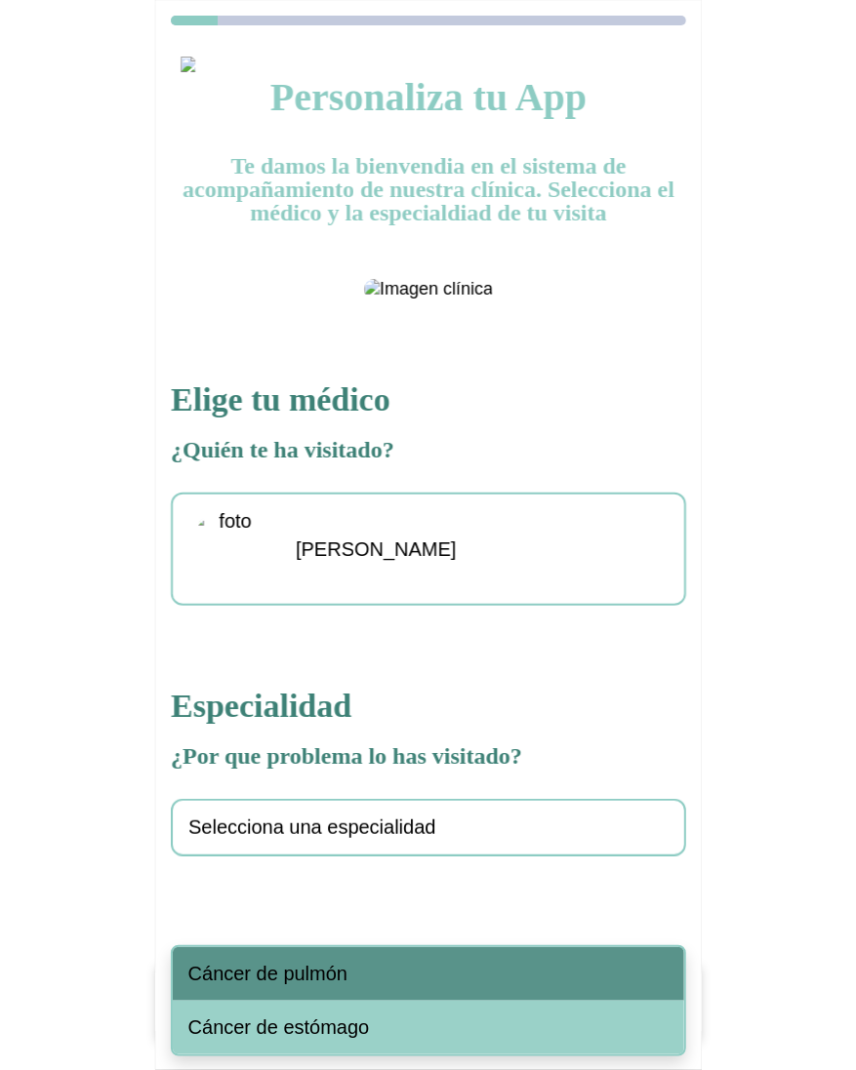
click at [329, 976] on span "Cáncer de pulmón" at bounding box center [267, 974] width 159 height 22
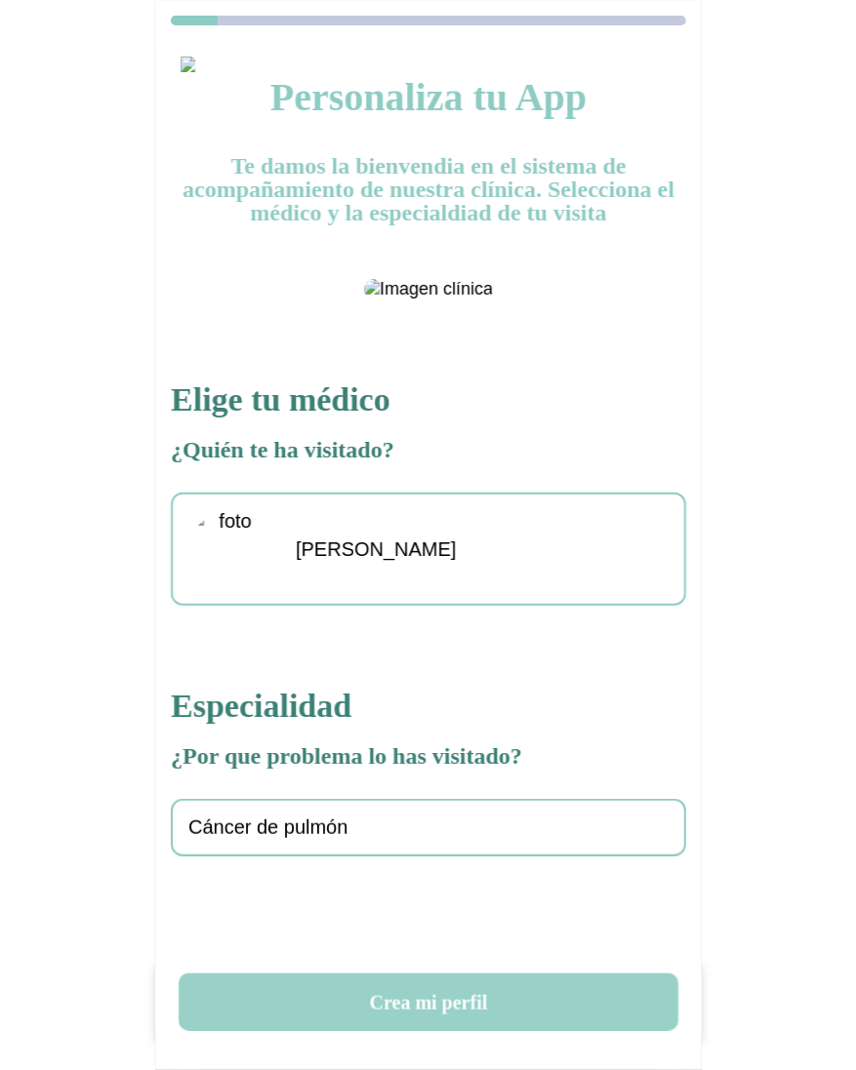
click at [383, 1010] on button "Crea mi perfil" at bounding box center [428, 1003] width 499 height 58
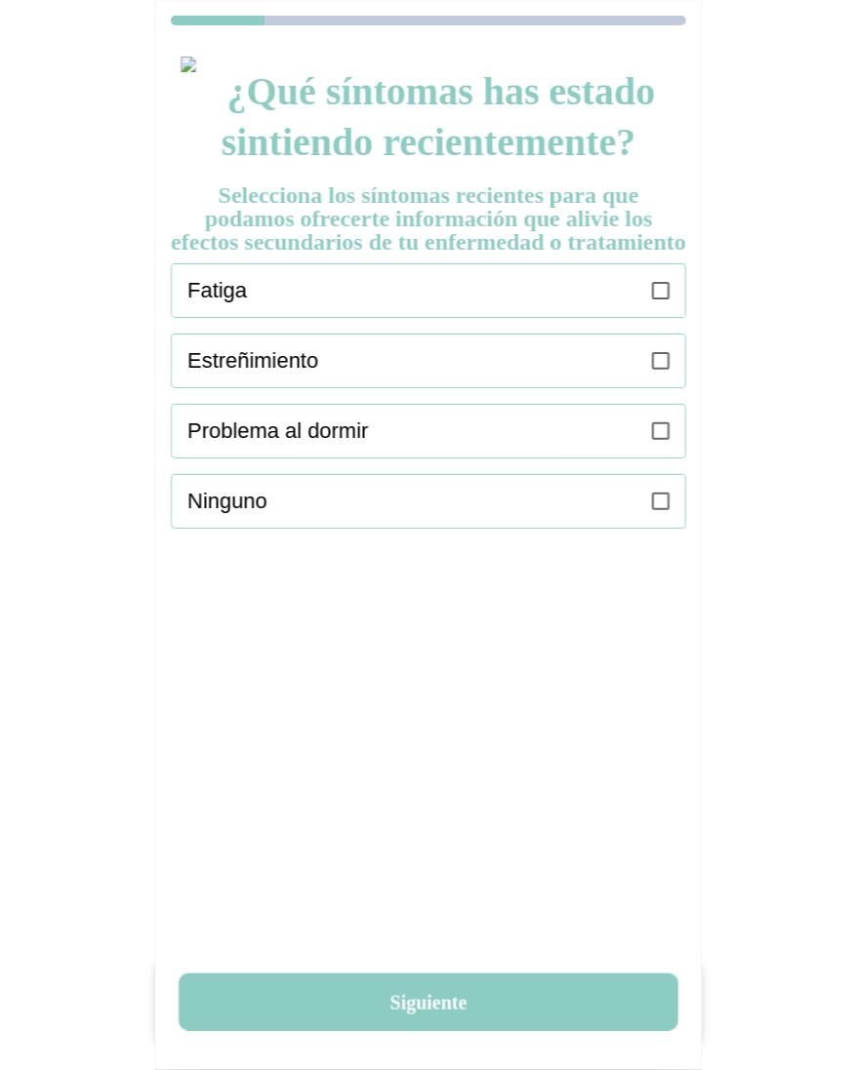
click at [649, 308] on div "Fatiga" at bounding box center [436, 290] width 498 height 53
click at [662, 370] on label at bounding box center [661, 361] width 18 height 53
click at [647, 458] on div "Problema al dormir" at bounding box center [436, 431] width 498 height 53
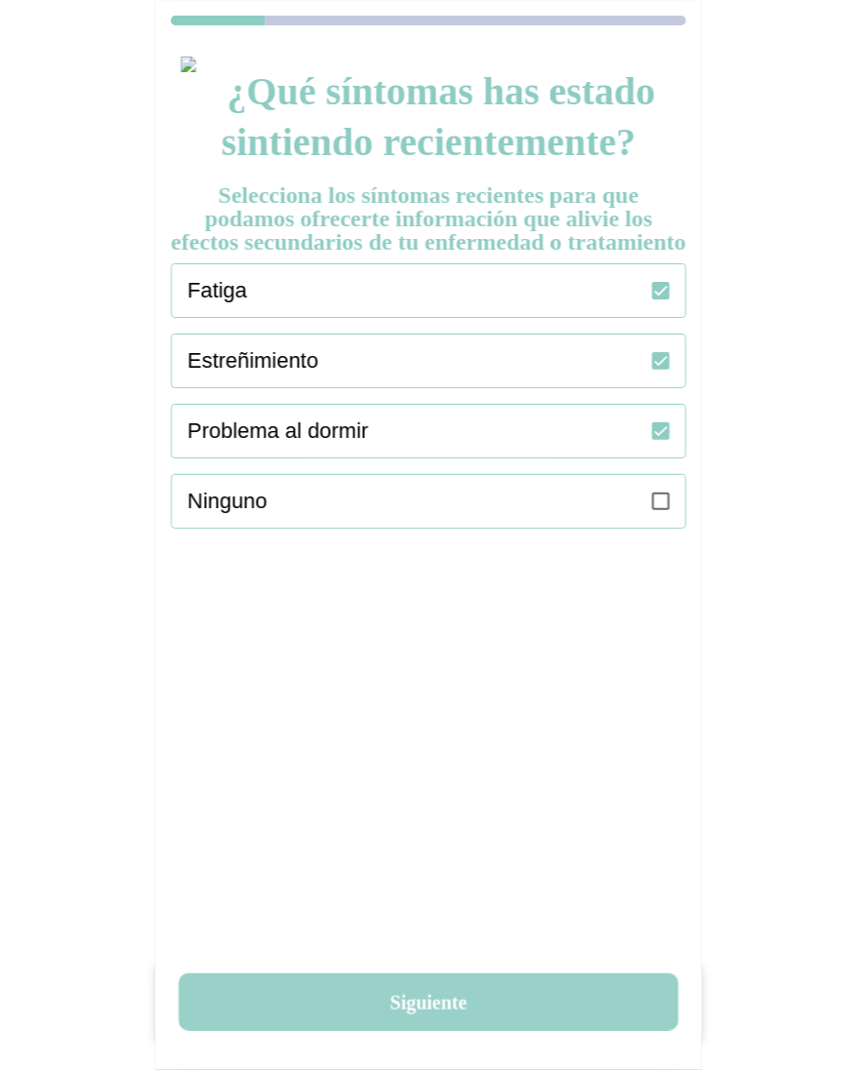
click at [410, 1014] on button "Siguiente" at bounding box center [428, 1003] width 499 height 58
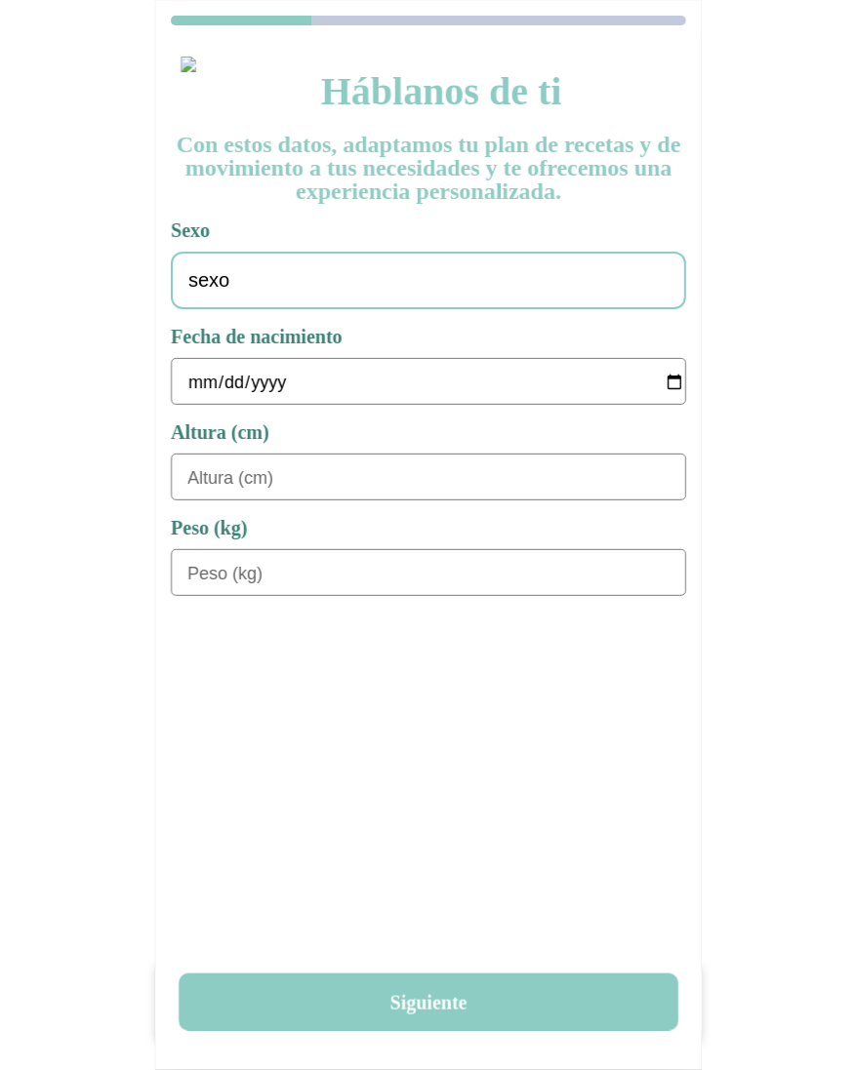
click at [371, 301] on div "sexo" at bounding box center [428, 281] width 515 height 58
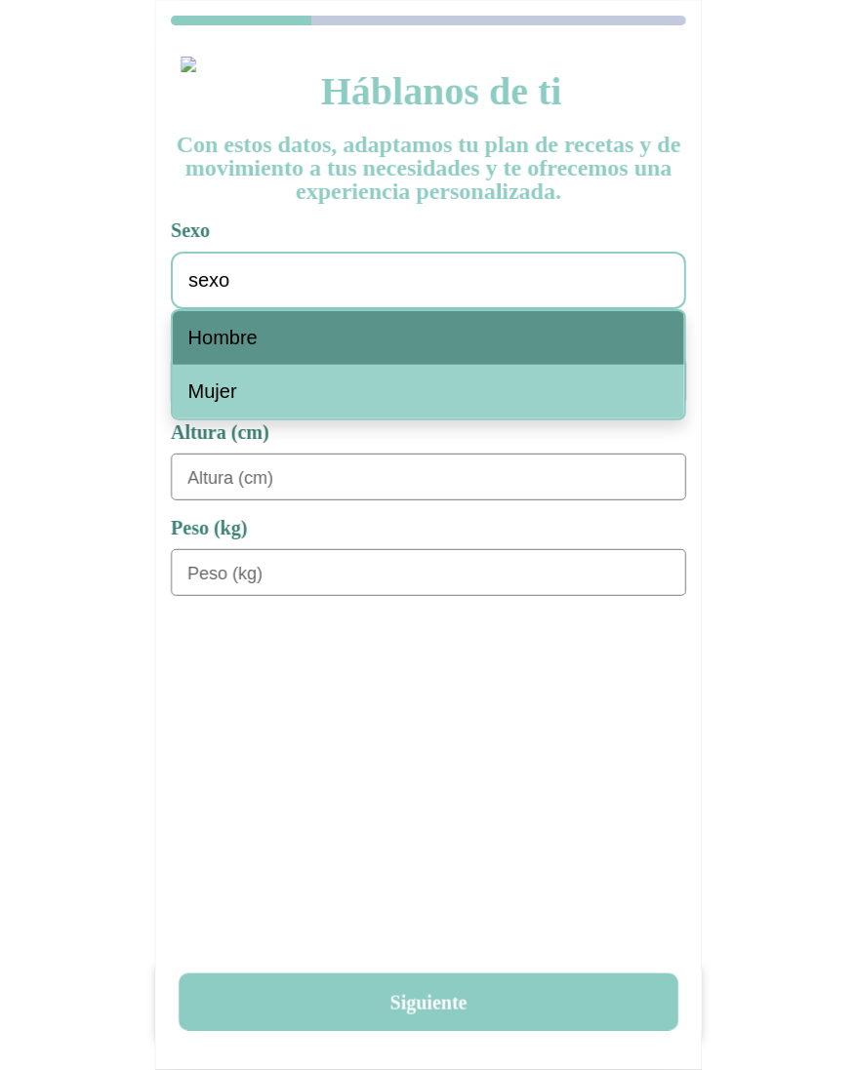
click at [306, 346] on div "Hombre" at bounding box center [428, 338] width 511 height 54
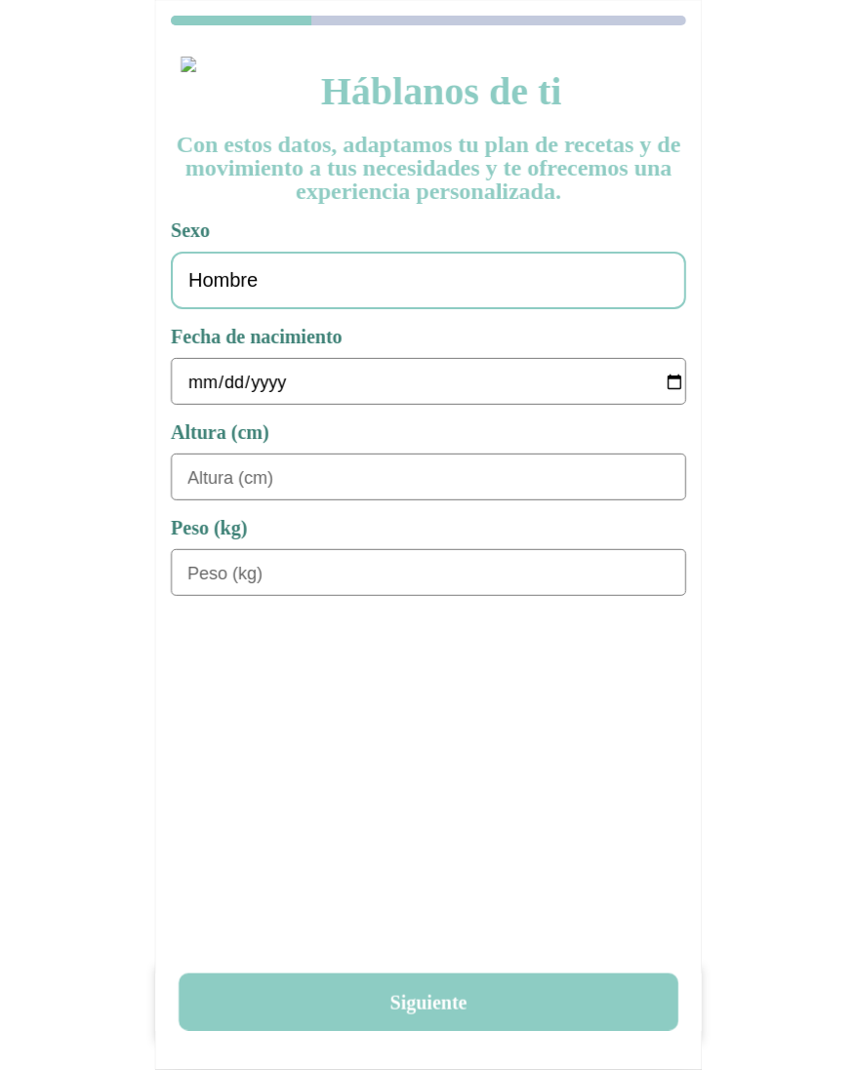
click at [195, 378] on input "date" at bounding box center [436, 382] width 498 height 47
type input "[DATE]"
type input "180"
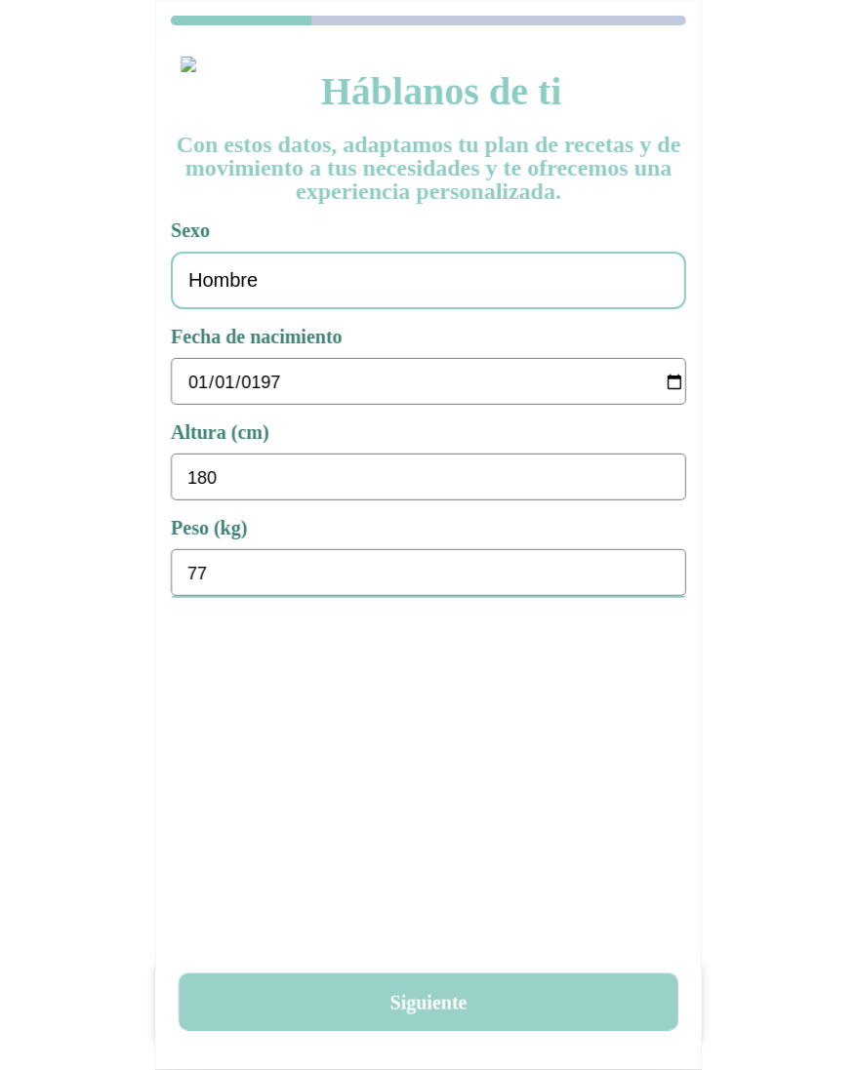
type input "77"
click at [445, 1008] on button "Siguiente" at bounding box center [428, 1003] width 499 height 58
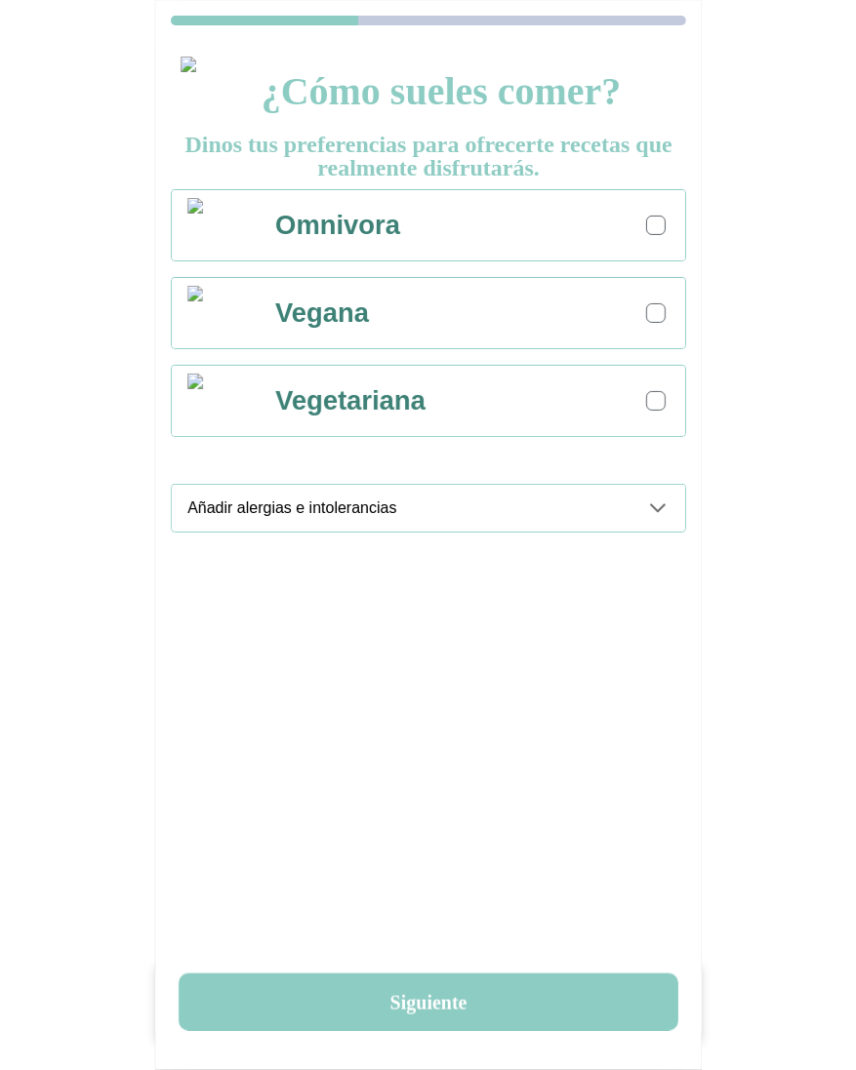
click at [638, 230] on div "Omnivora" at bounding box center [471, 225] width 427 height 70
click at [648, 520] on div "Añadir alergias e intolerancias" at bounding box center [436, 508] width 498 height 47
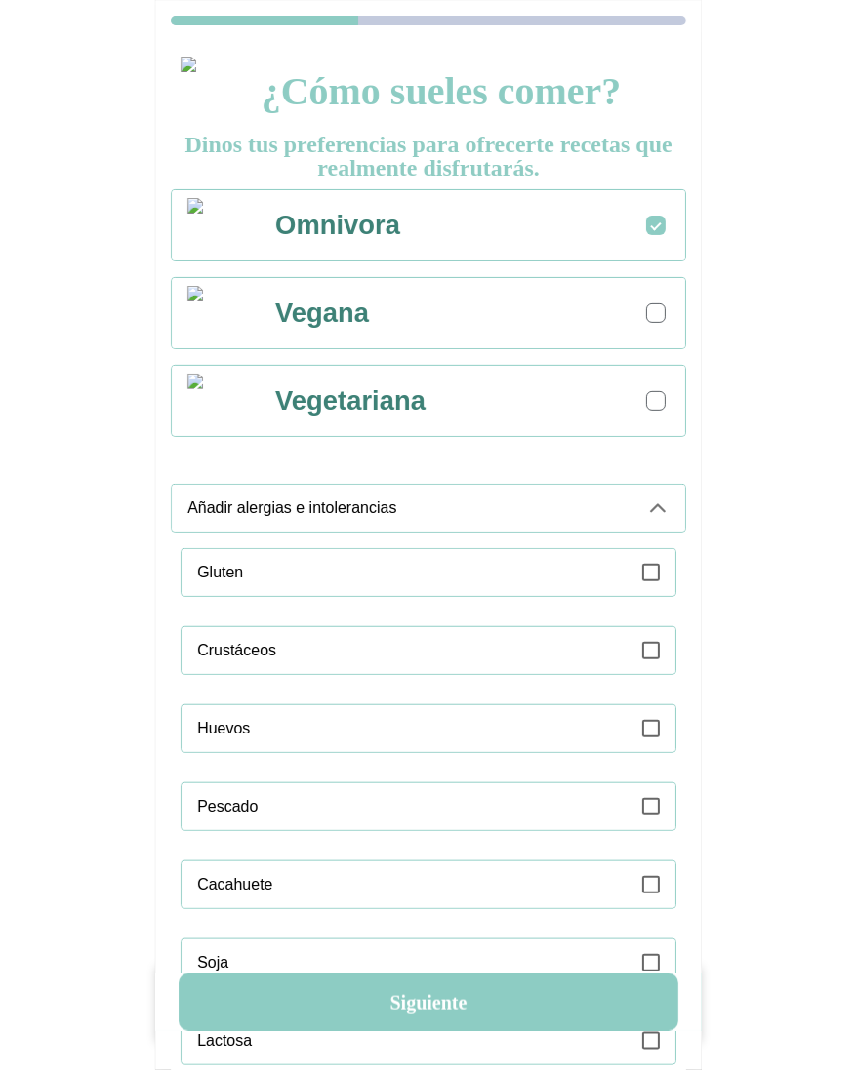
click at [647, 575] on icon at bounding box center [651, 573] width 18 height 18
click at [652, 498] on icon at bounding box center [657, 508] width 23 height 23
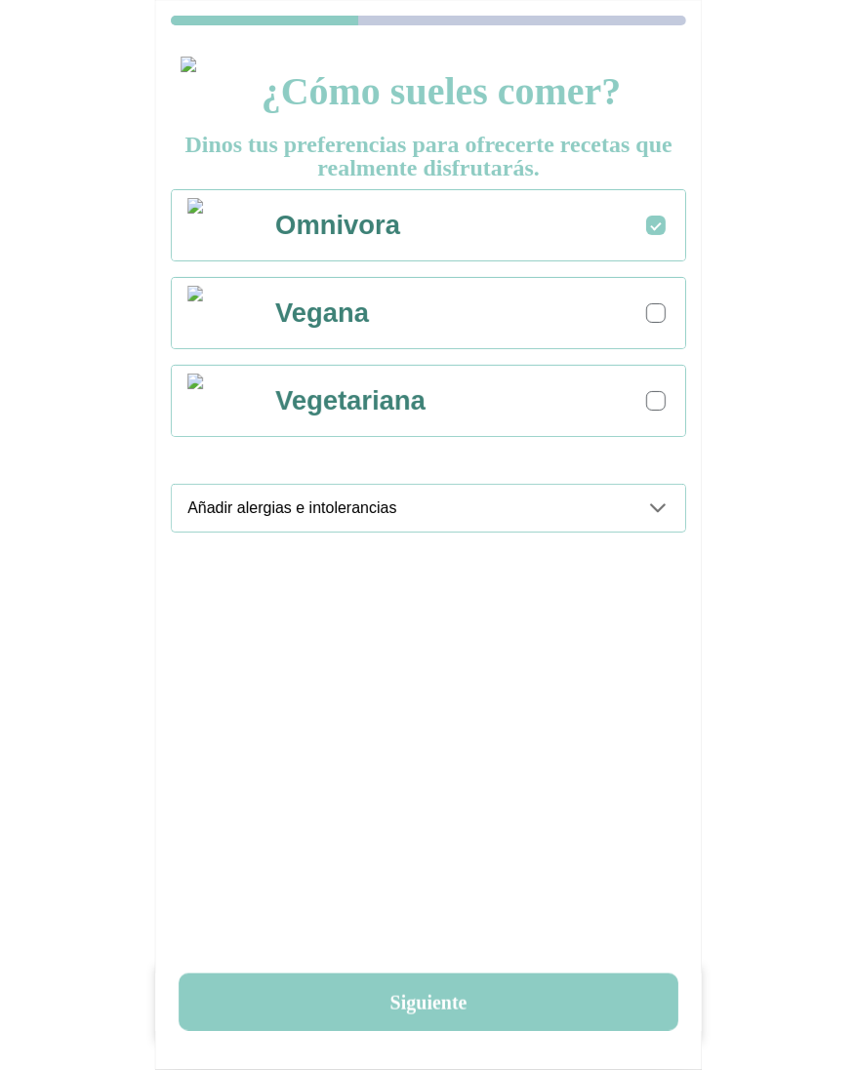
click at [391, 1045] on div "¿Cómo sueles comer? Dinos tus preferencias para ofrecerte recetas que realmente…" at bounding box center [428, 571] width 546 height 1060
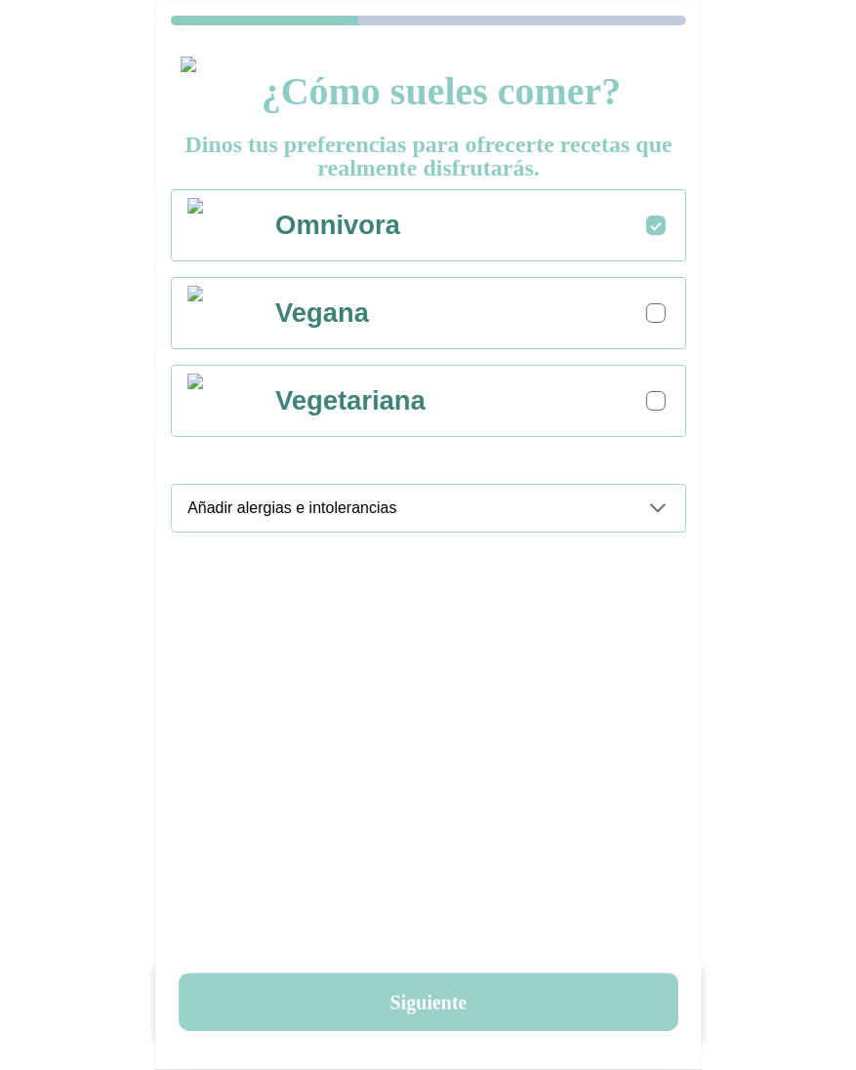
click at [430, 1006] on button "Siguiente" at bounding box center [428, 1003] width 499 height 58
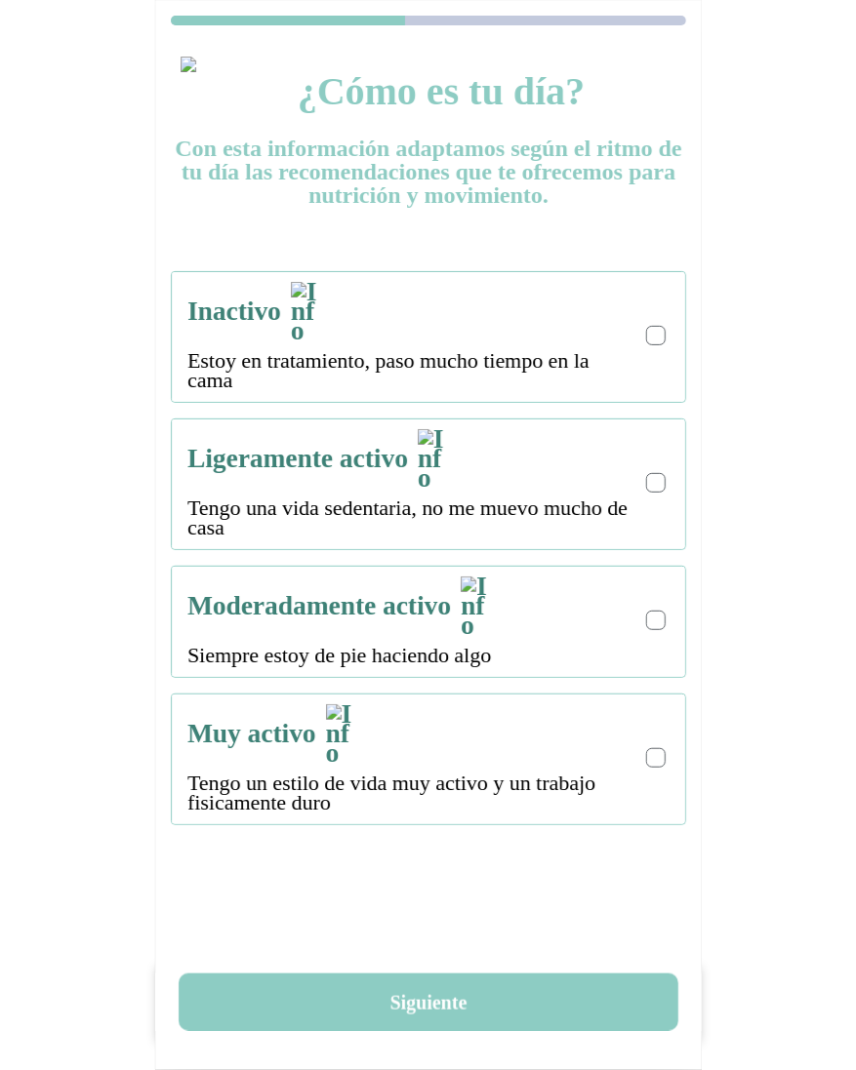
click at [633, 351] on p "Estoy en tratamiento, paso mucho tiempo en la cama" at bounding box center [411, 370] width 449 height 39
click at [660, 331] on div at bounding box center [655, 336] width 11 height 11
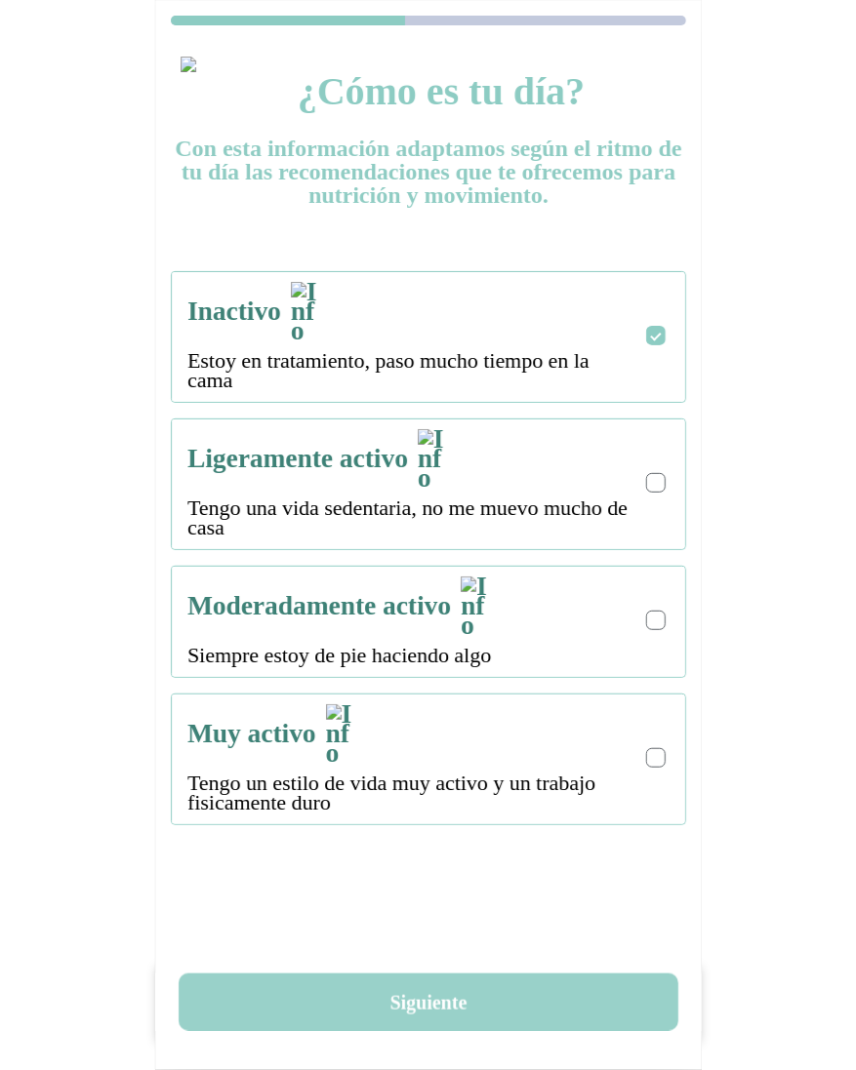
click at [472, 1002] on button "Siguiente" at bounding box center [428, 1003] width 499 height 58
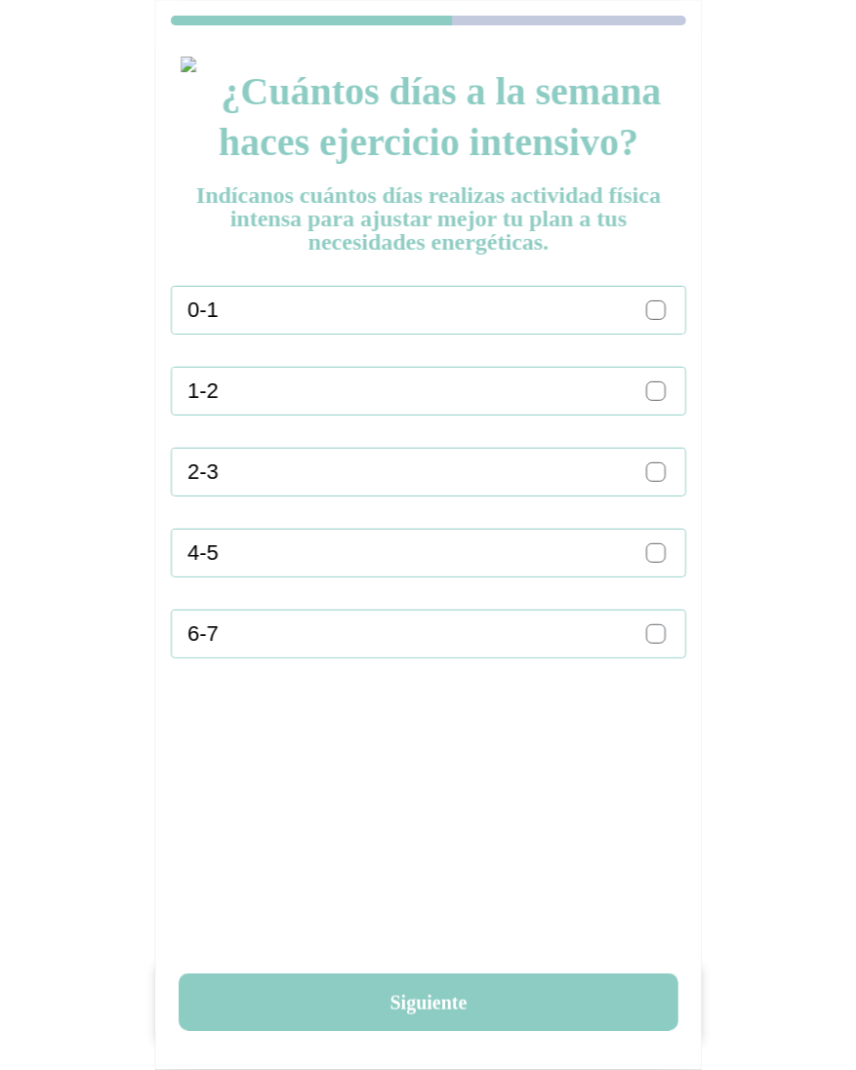
click at [675, 307] on div "0-1" at bounding box center [436, 310] width 498 height 47
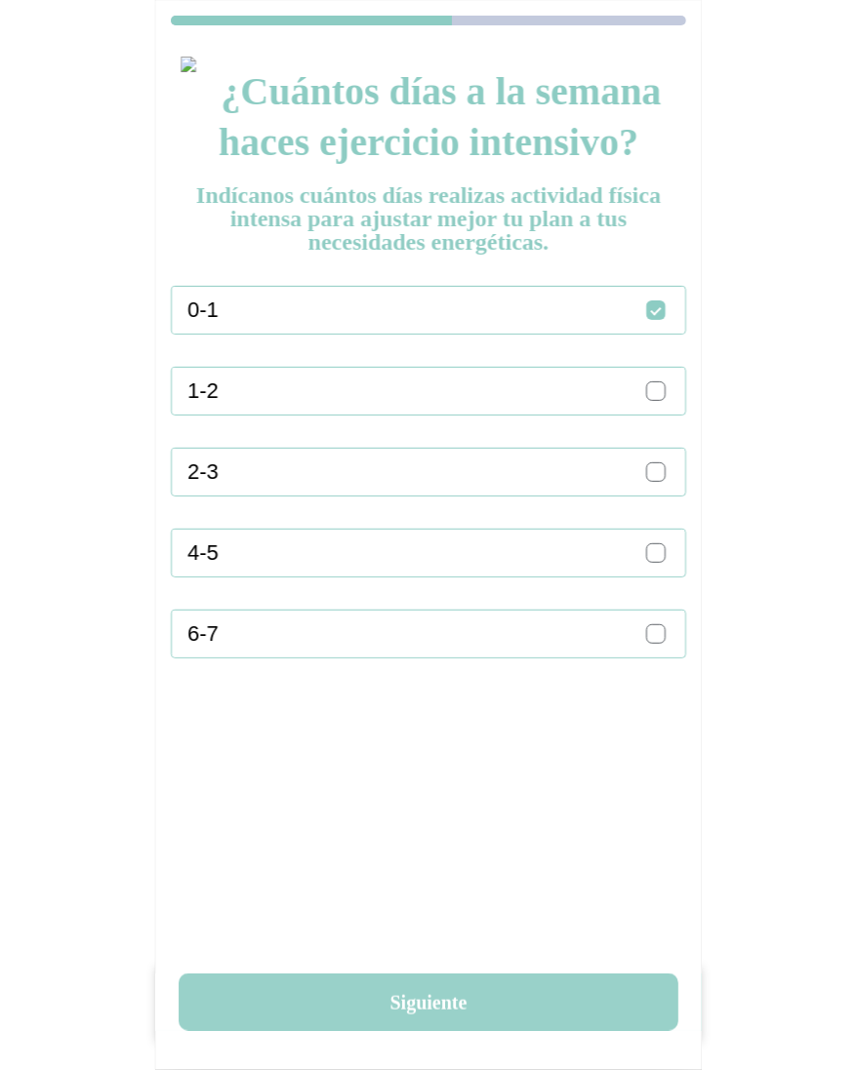
click at [464, 1012] on button "Siguiente" at bounding box center [428, 1003] width 499 height 58
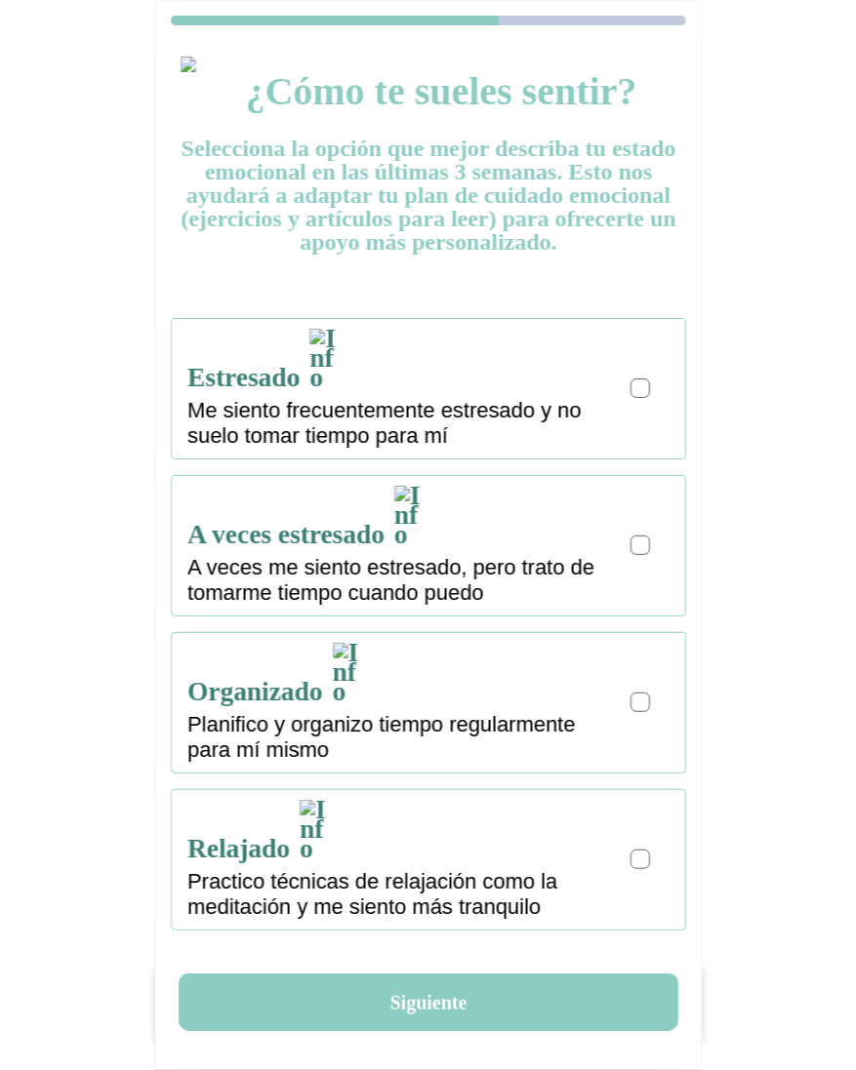
click at [643, 378] on div at bounding box center [640, 388] width 20 height 20
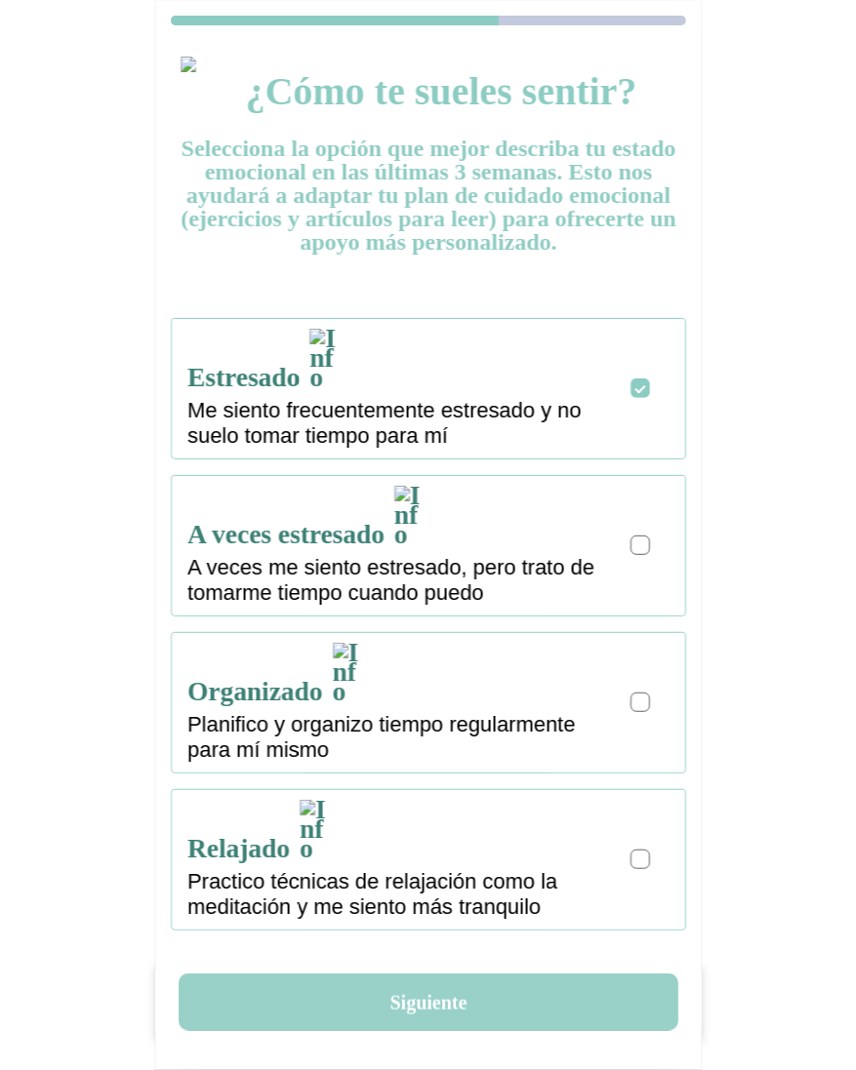
click at [406, 991] on button "Siguiente" at bounding box center [428, 1003] width 499 height 58
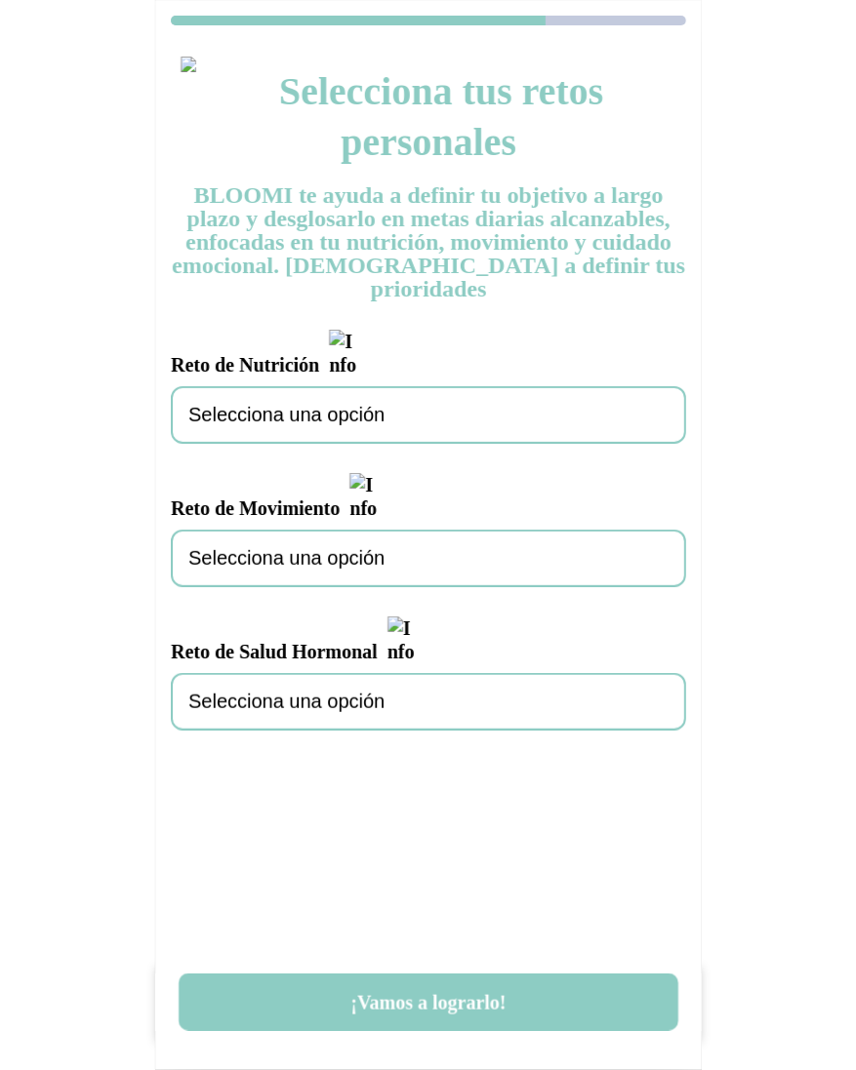
click at [358, 404] on span "Selecciona una opción" at bounding box center [286, 415] width 196 height 22
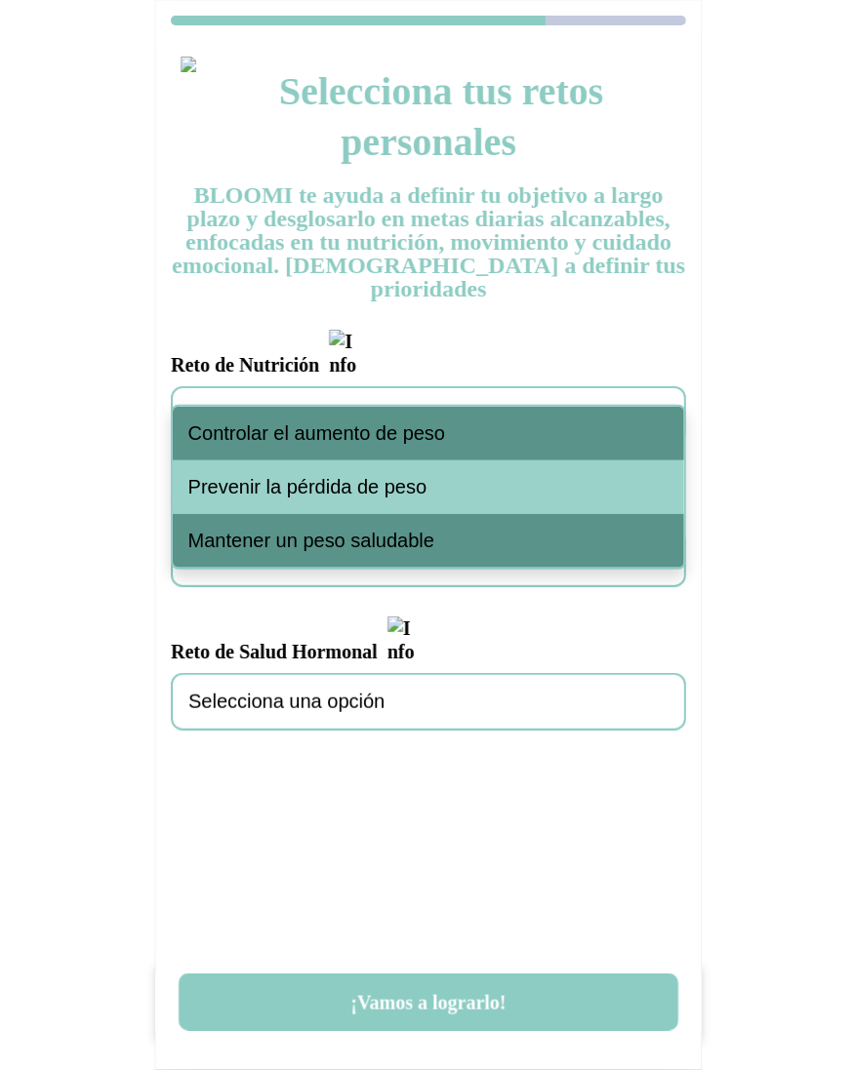
click at [342, 417] on div "Controlar el aumento de peso" at bounding box center [428, 434] width 511 height 54
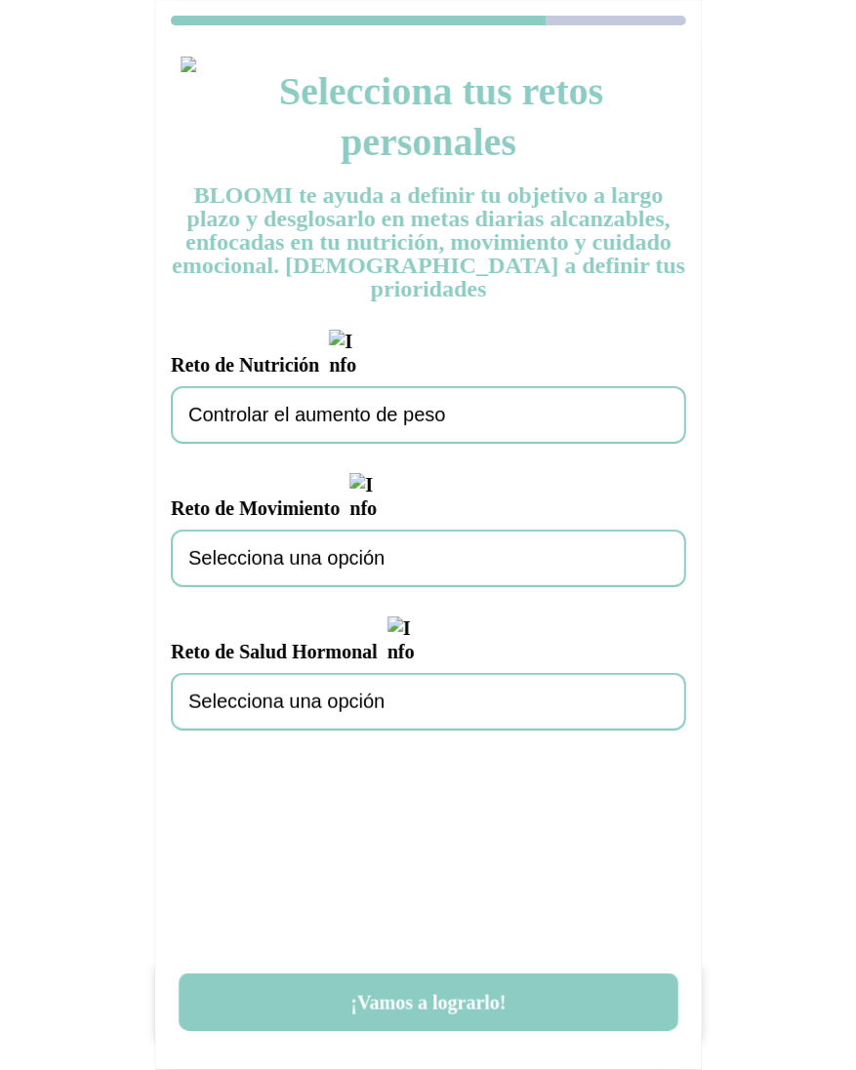
click at [324, 530] on div "Selecciona una opción" at bounding box center [428, 559] width 515 height 58
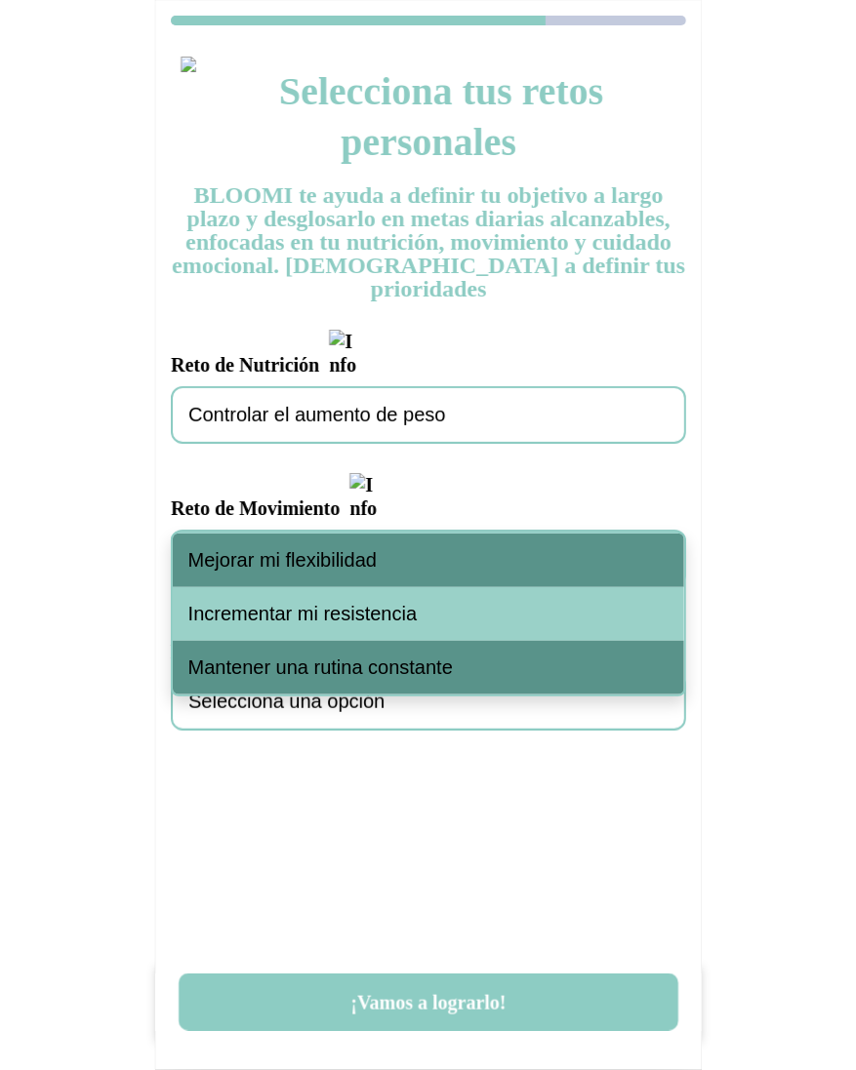
click at [311, 561] on span "Mejorar mi flexibilidad" at bounding box center [282, 560] width 188 height 22
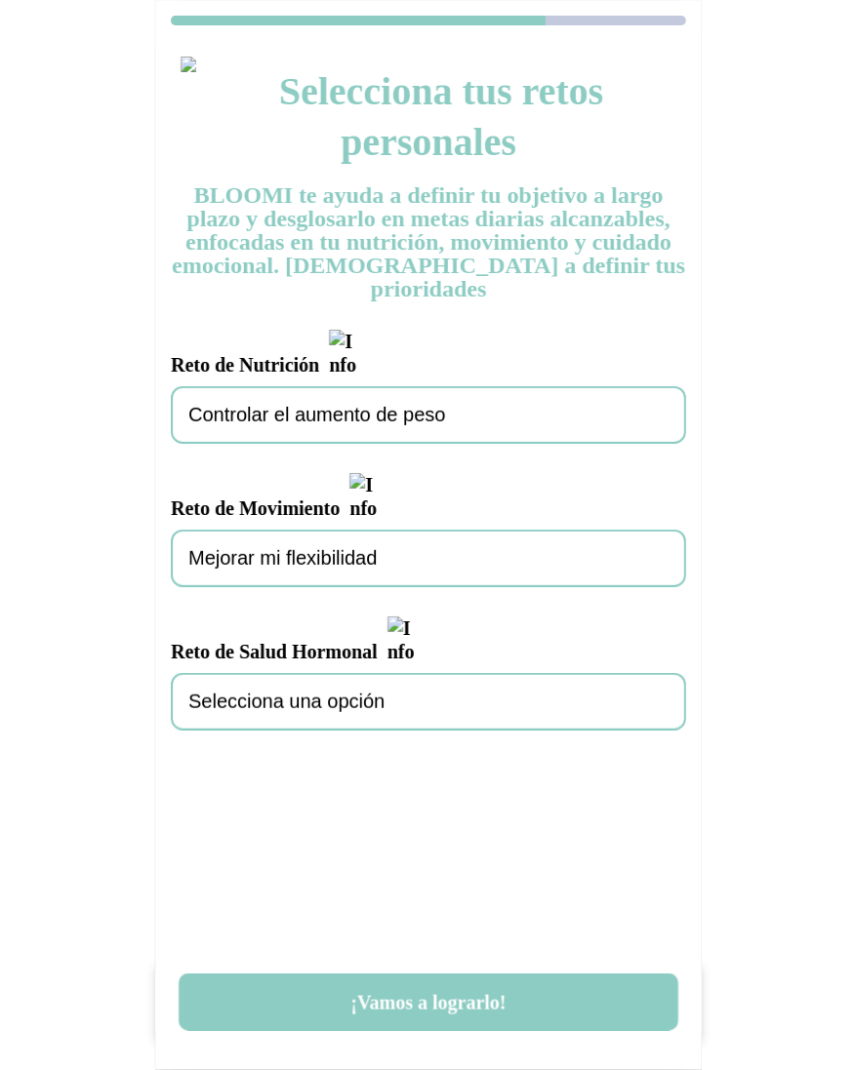
click at [306, 673] on div "Selecciona una opción" at bounding box center [428, 702] width 515 height 58
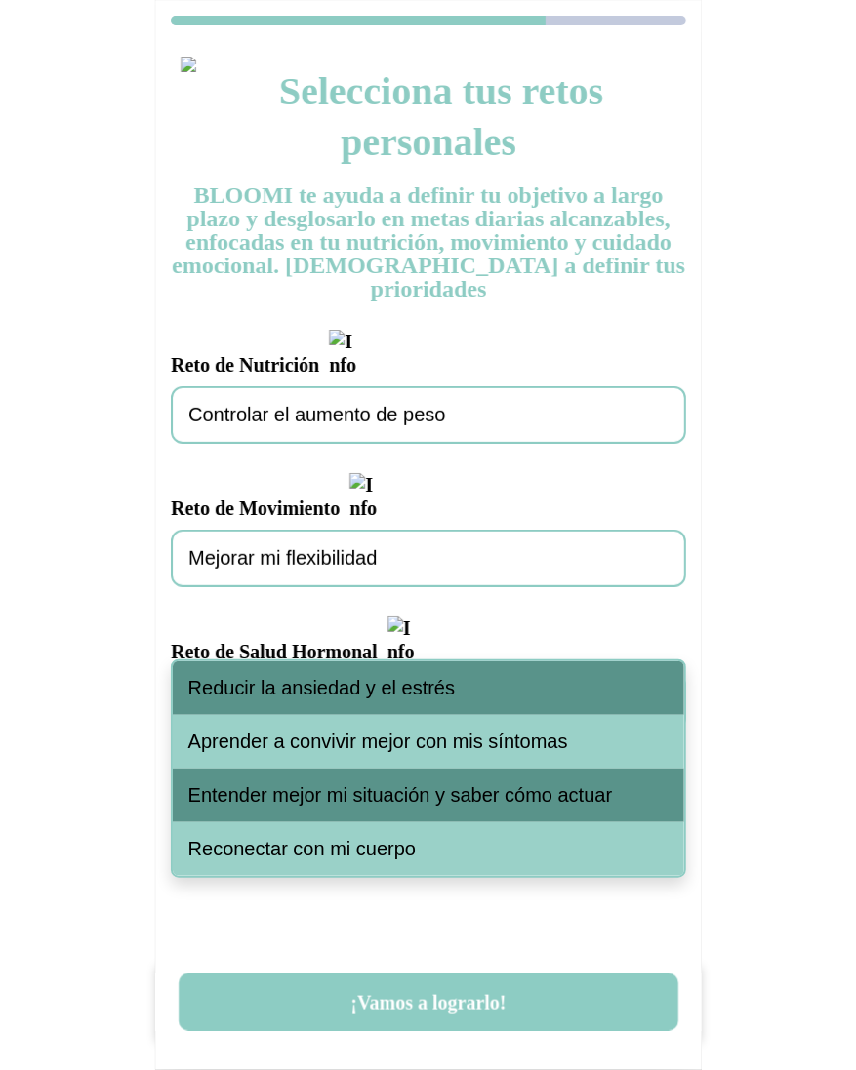
click at [309, 698] on span "Reducir la ansiedad y el estrés" at bounding box center [321, 688] width 266 height 22
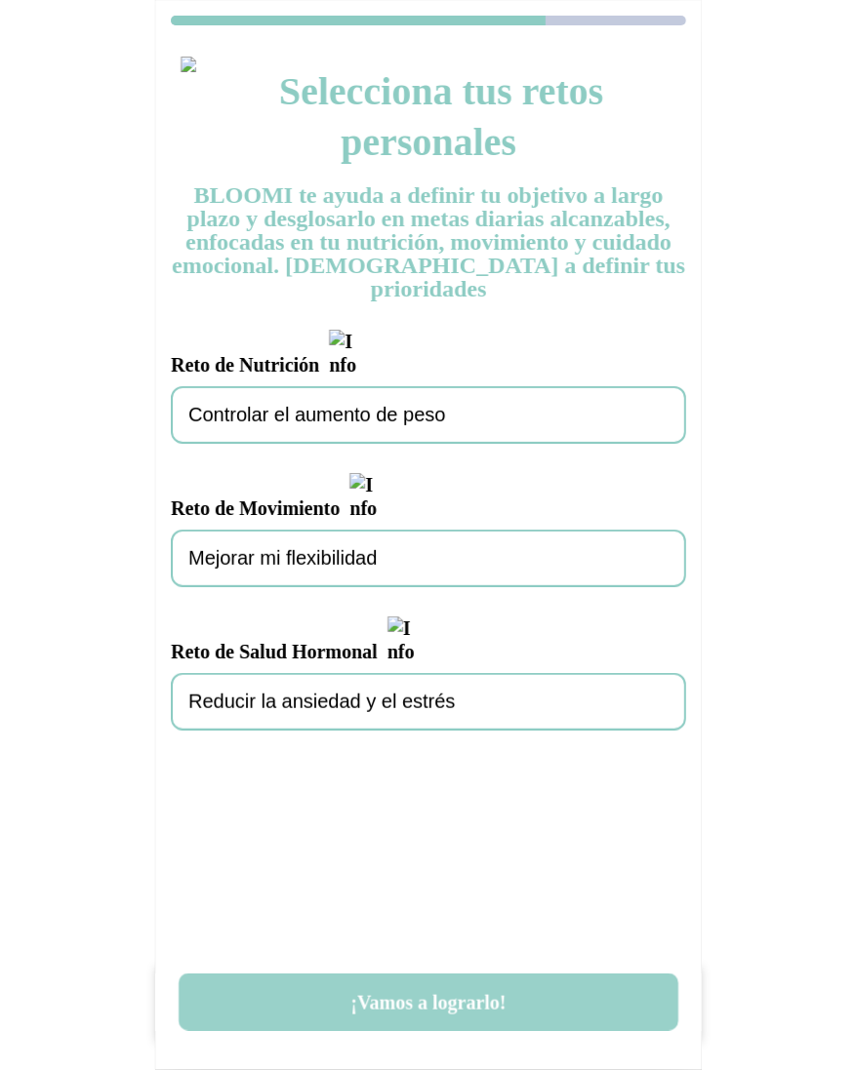
click at [422, 1016] on button "¡Vamos a lograrlo!" at bounding box center [428, 1003] width 499 height 58
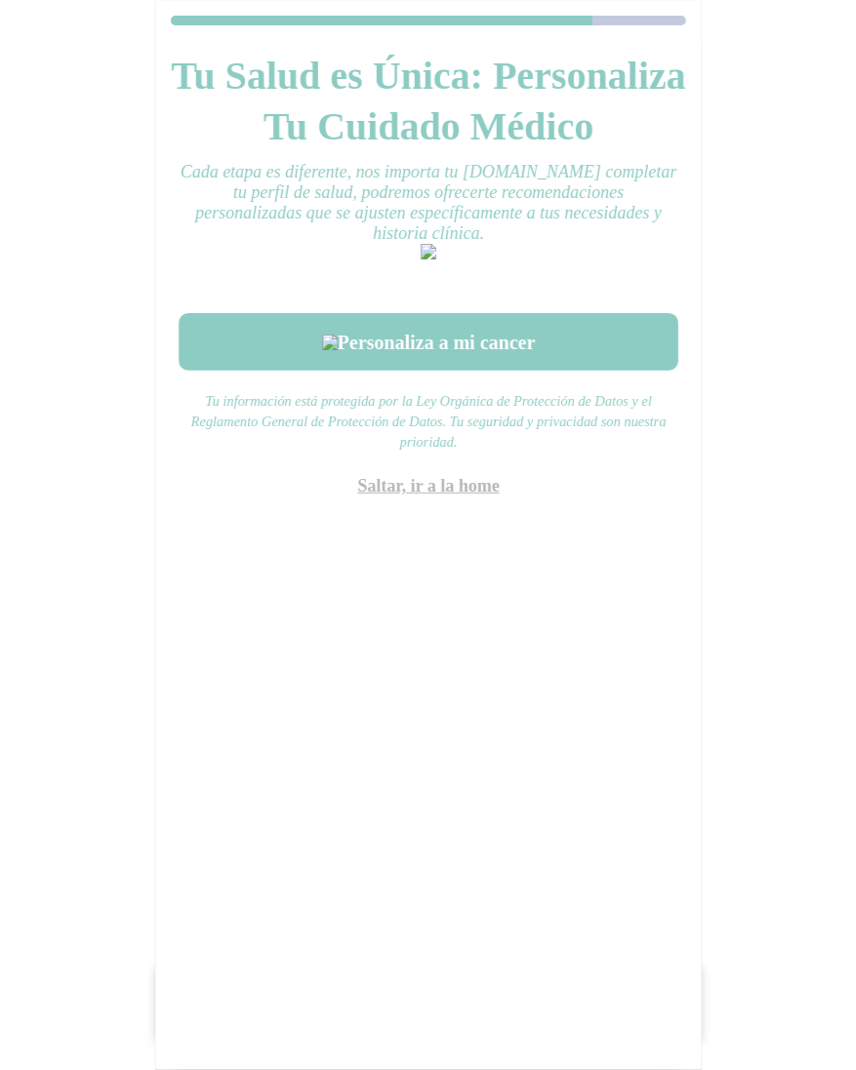
click at [462, 496] on link "Saltar, ir a la home" at bounding box center [428, 486] width 142 height 20
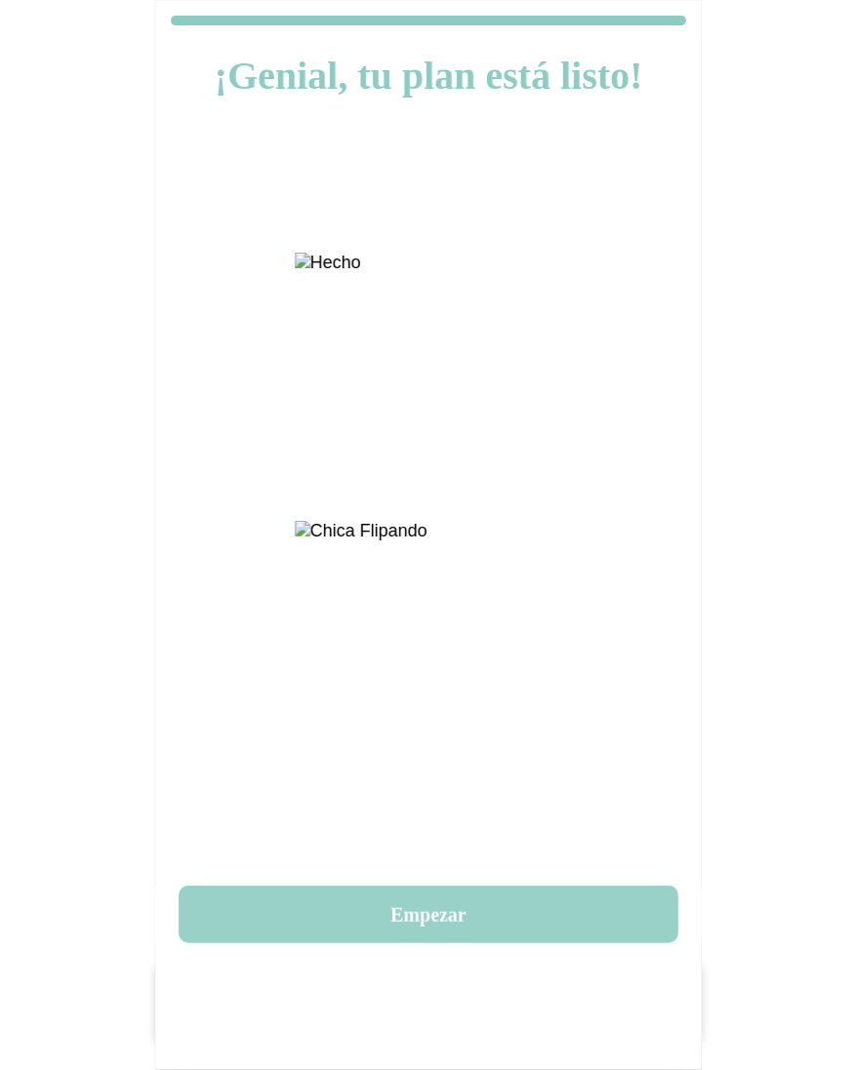
click at [454, 920] on button "Empezar" at bounding box center [428, 915] width 499 height 58
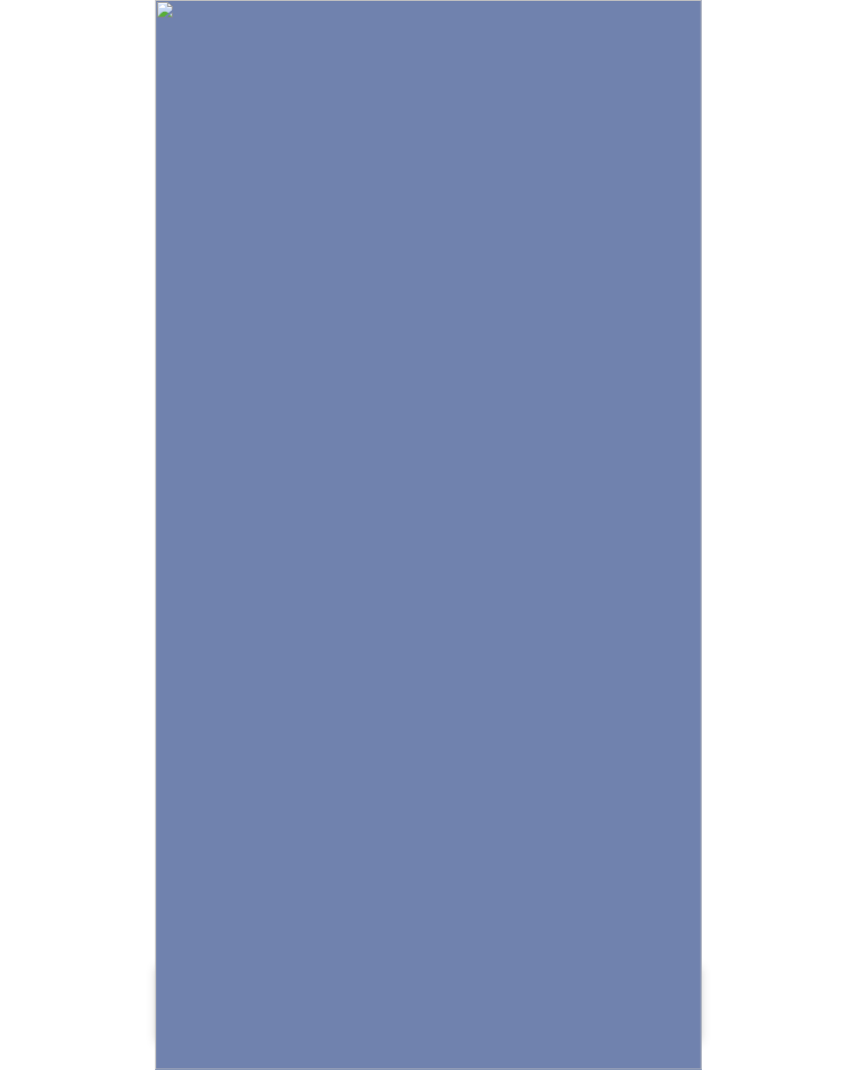
click at [454, 920] on img at bounding box center [428, 535] width 546 height 1070
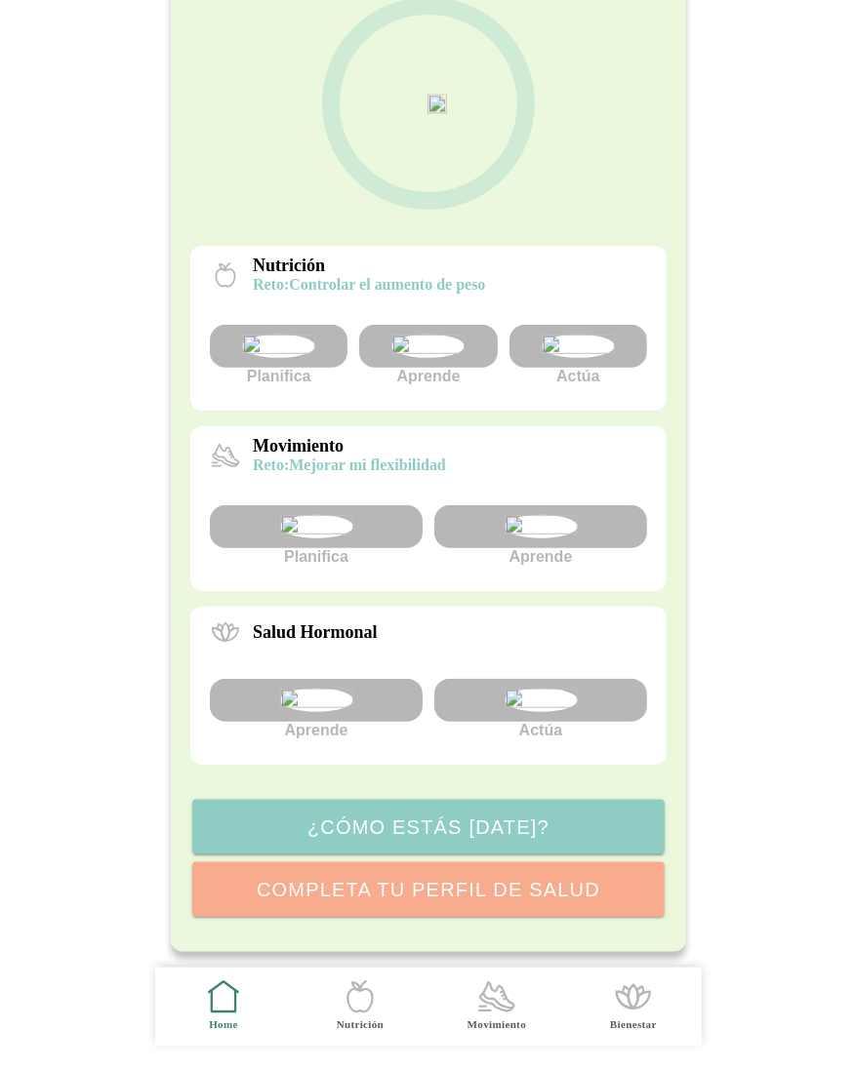
scroll to position [212, 0]
click at [404, 335] on img at bounding box center [427, 346] width 73 height 23
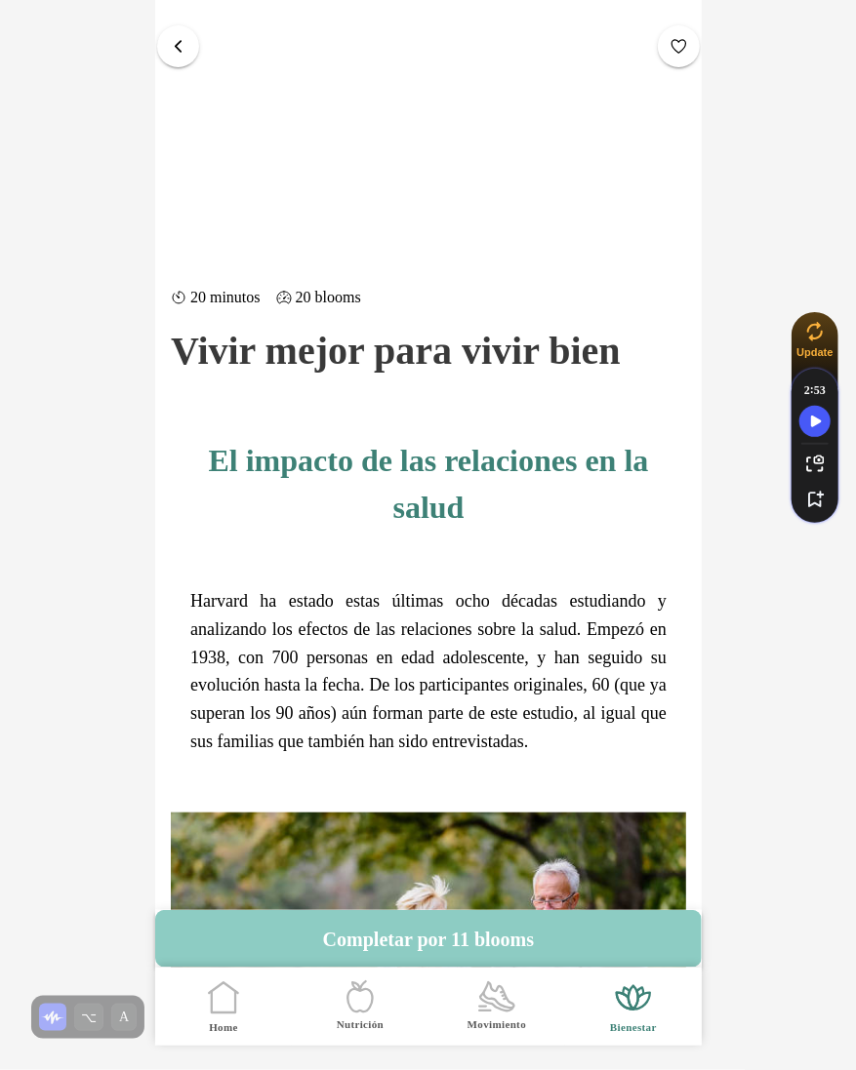
click at [175, 40] on span "button" at bounding box center [178, 46] width 19 height 19
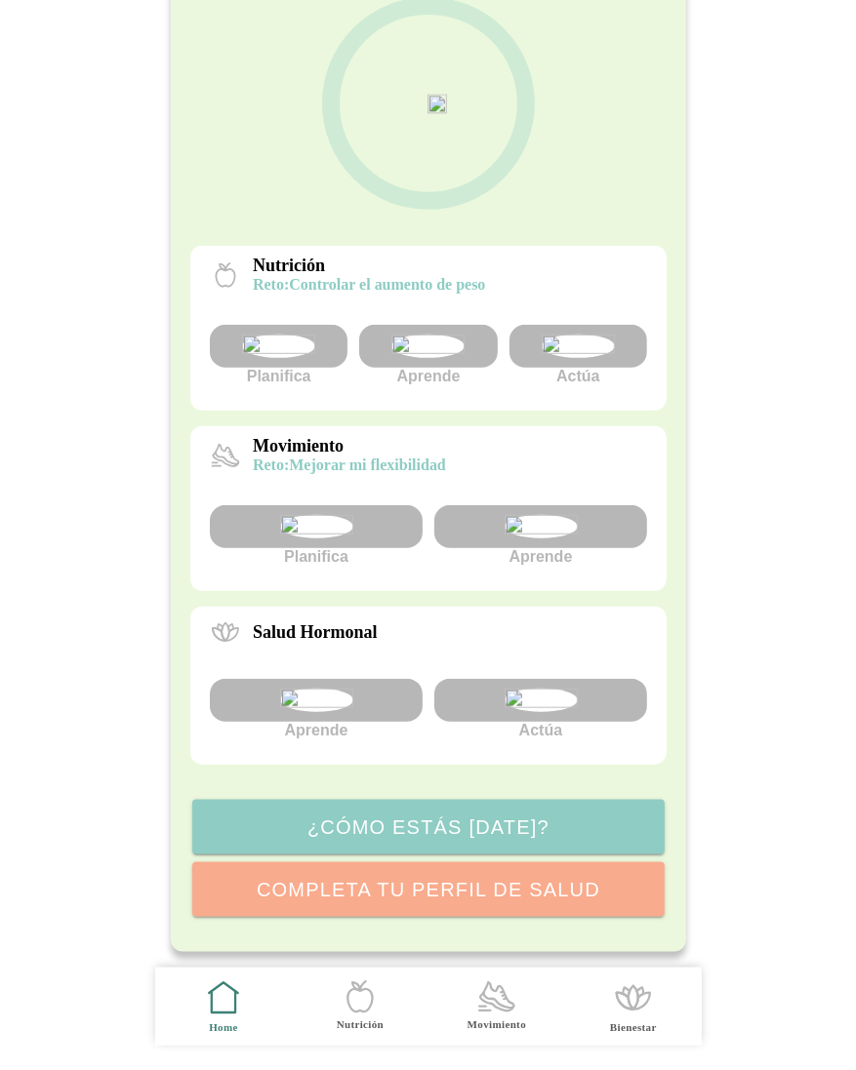
click at [417, 336] on img at bounding box center [427, 346] width 73 height 23
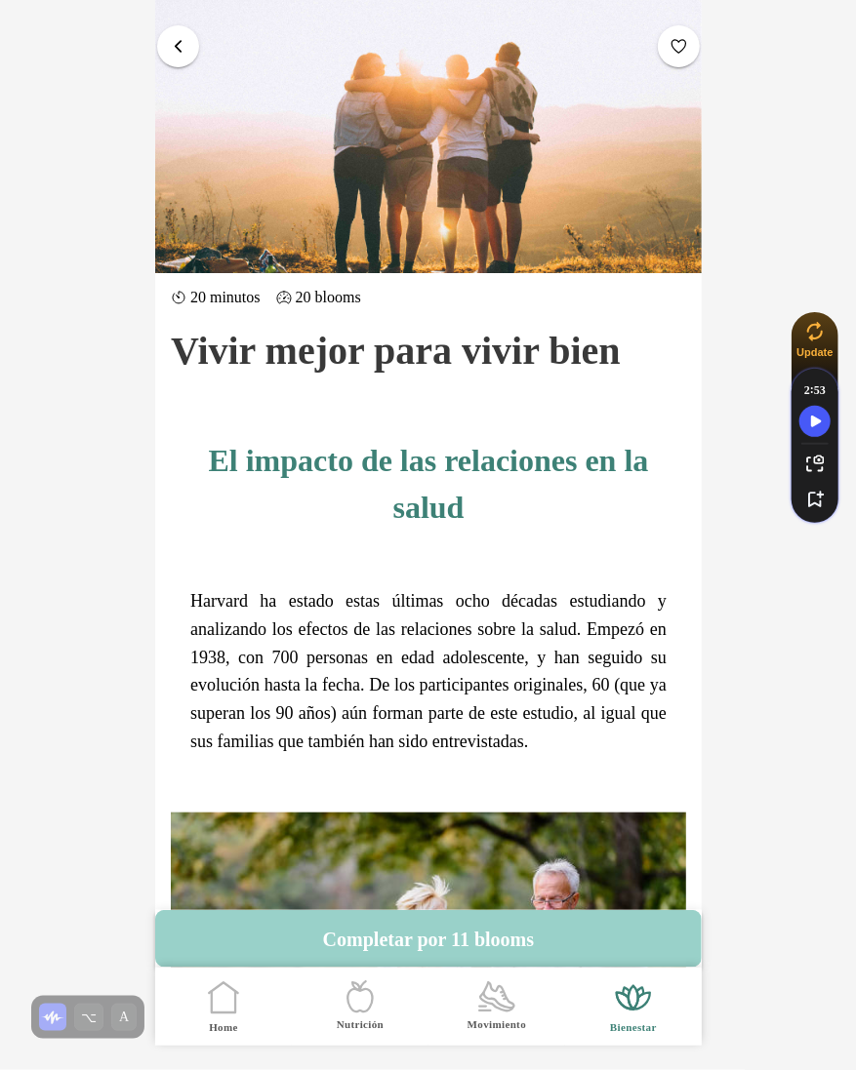
click at [465, 947] on button "Completar por 11 blooms" at bounding box center [428, 939] width 546 height 58
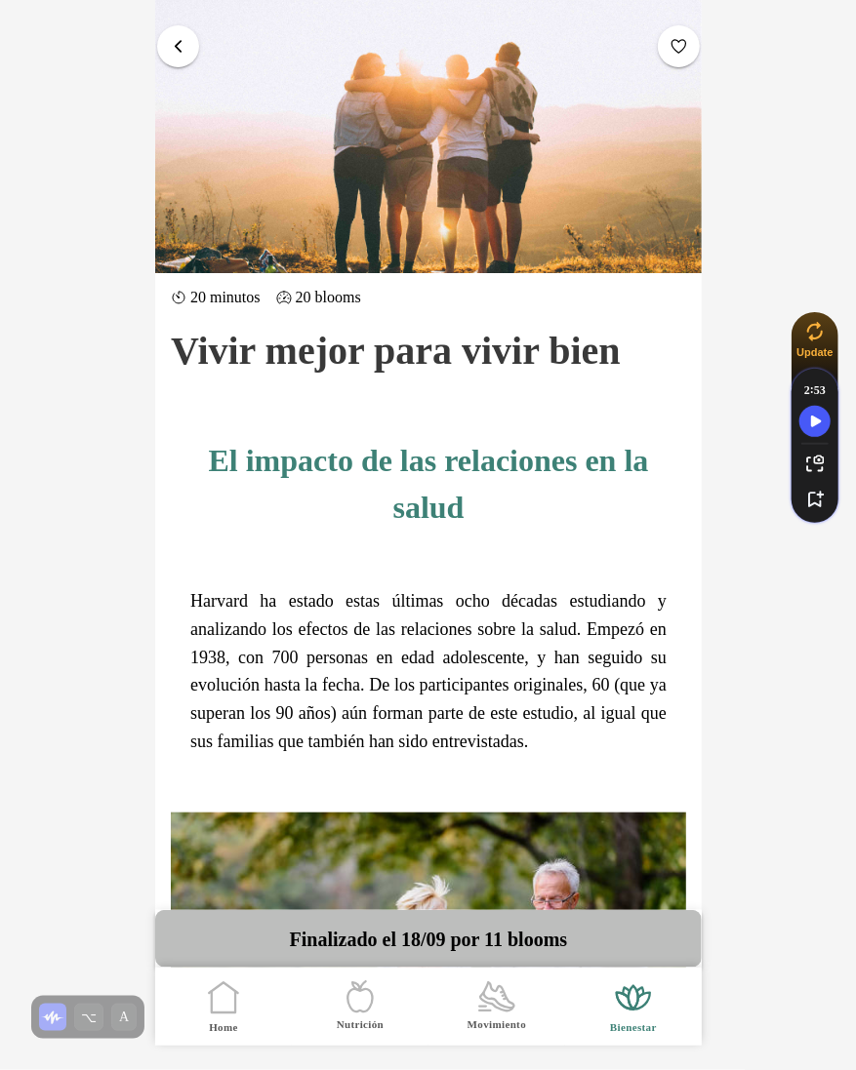
click at [176, 53] on span "button" at bounding box center [178, 46] width 19 height 19
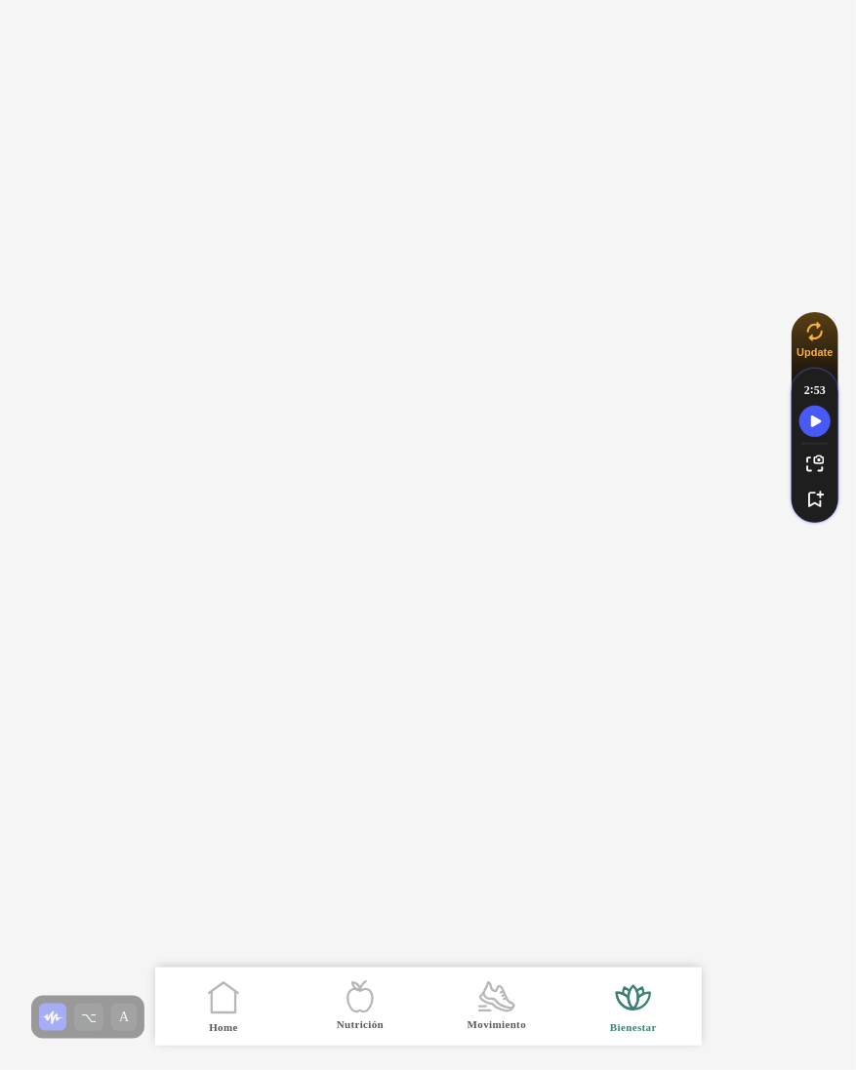
scroll to position [235, 0]
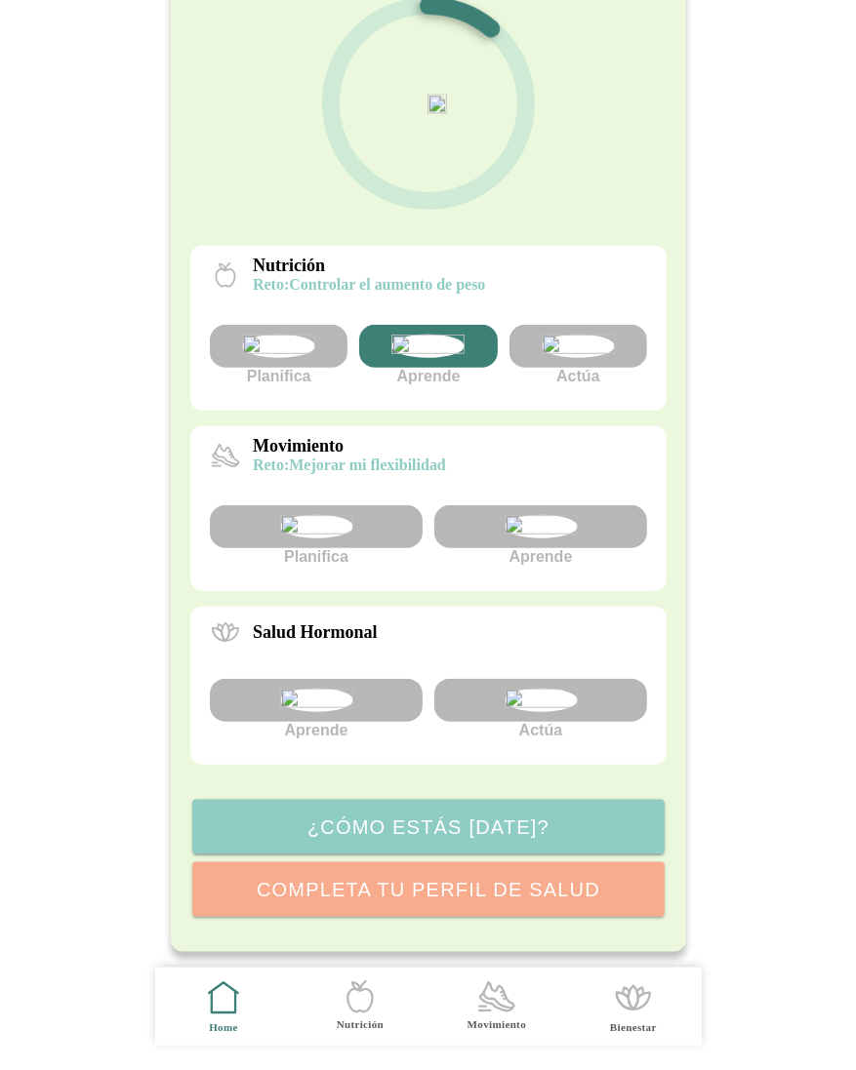
click at [512, 538] on img at bounding box center [539, 526] width 73 height 23
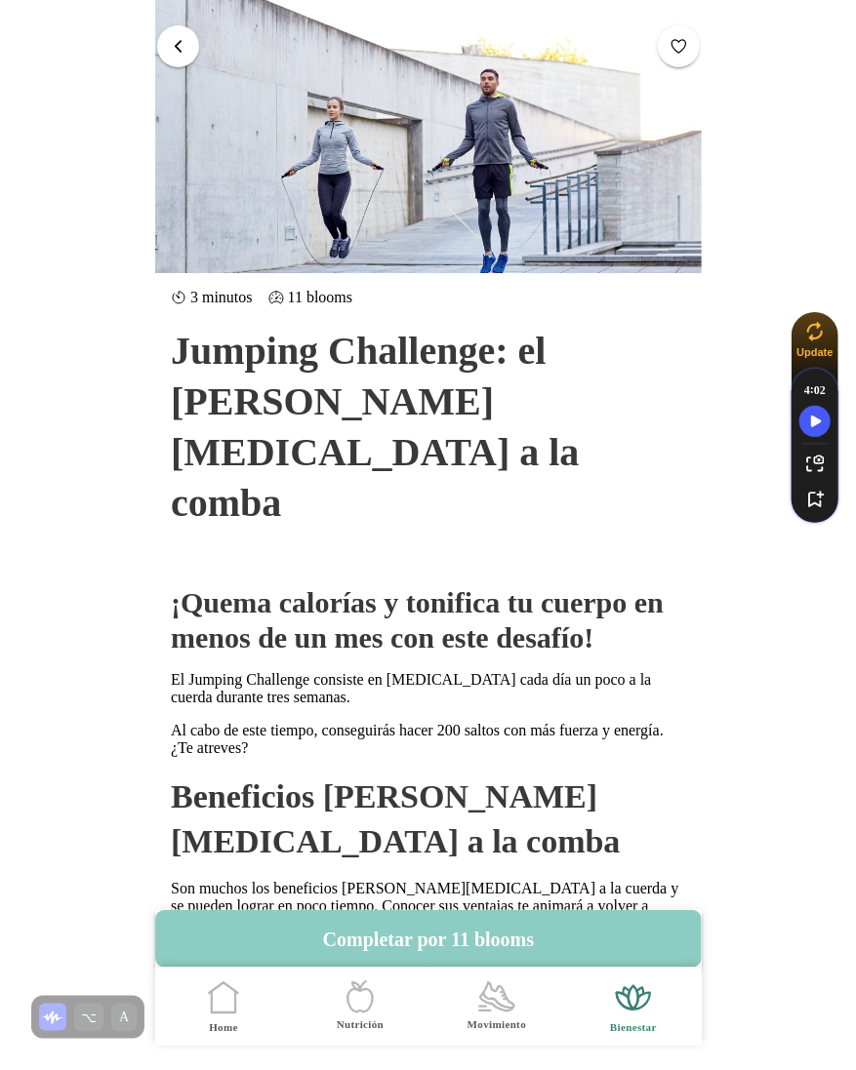
click at [179, 44] on span "button" at bounding box center [178, 46] width 19 height 19
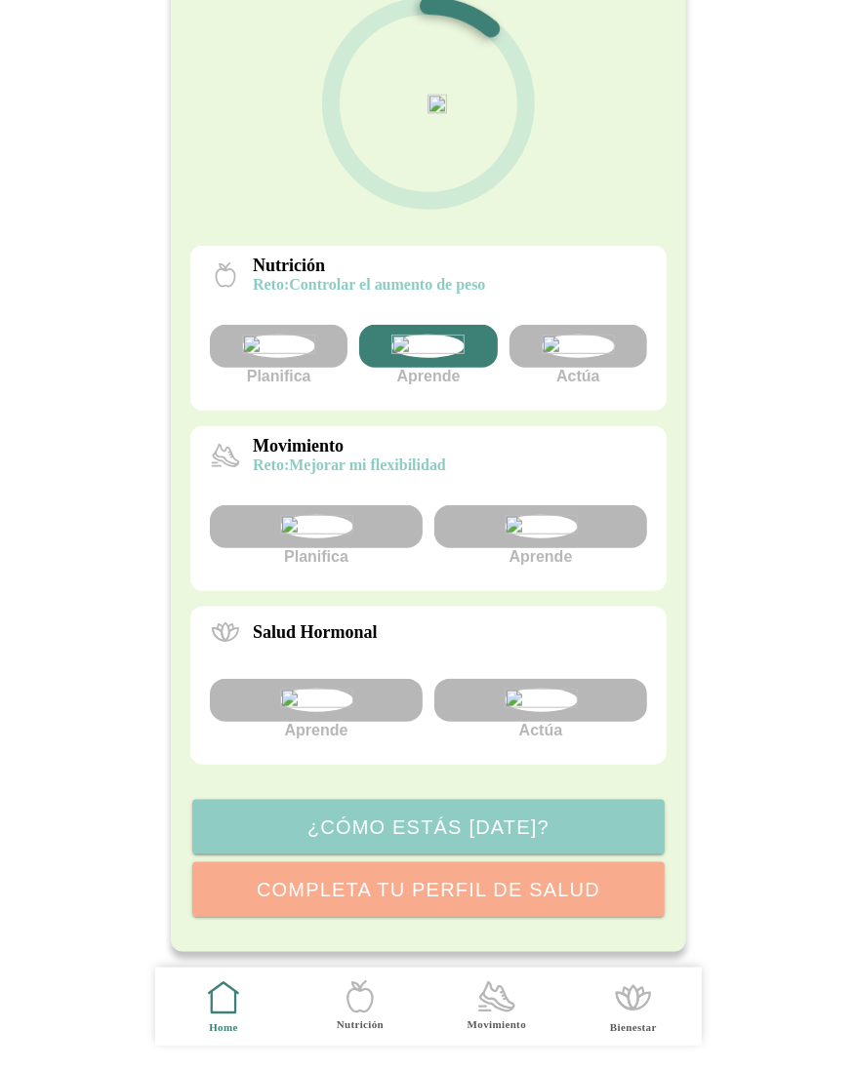
click at [366, 722] on div at bounding box center [316, 700] width 213 height 43
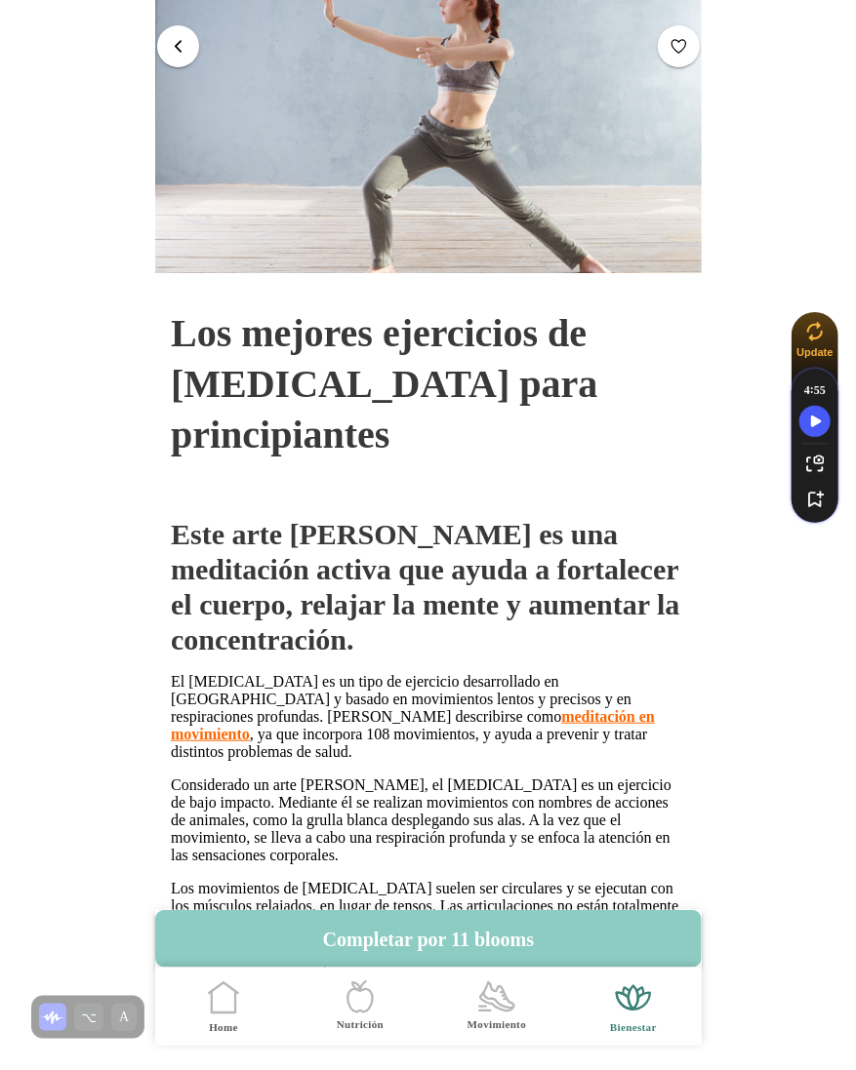
click at [180, 32] on button "button" at bounding box center [178, 46] width 42 height 42
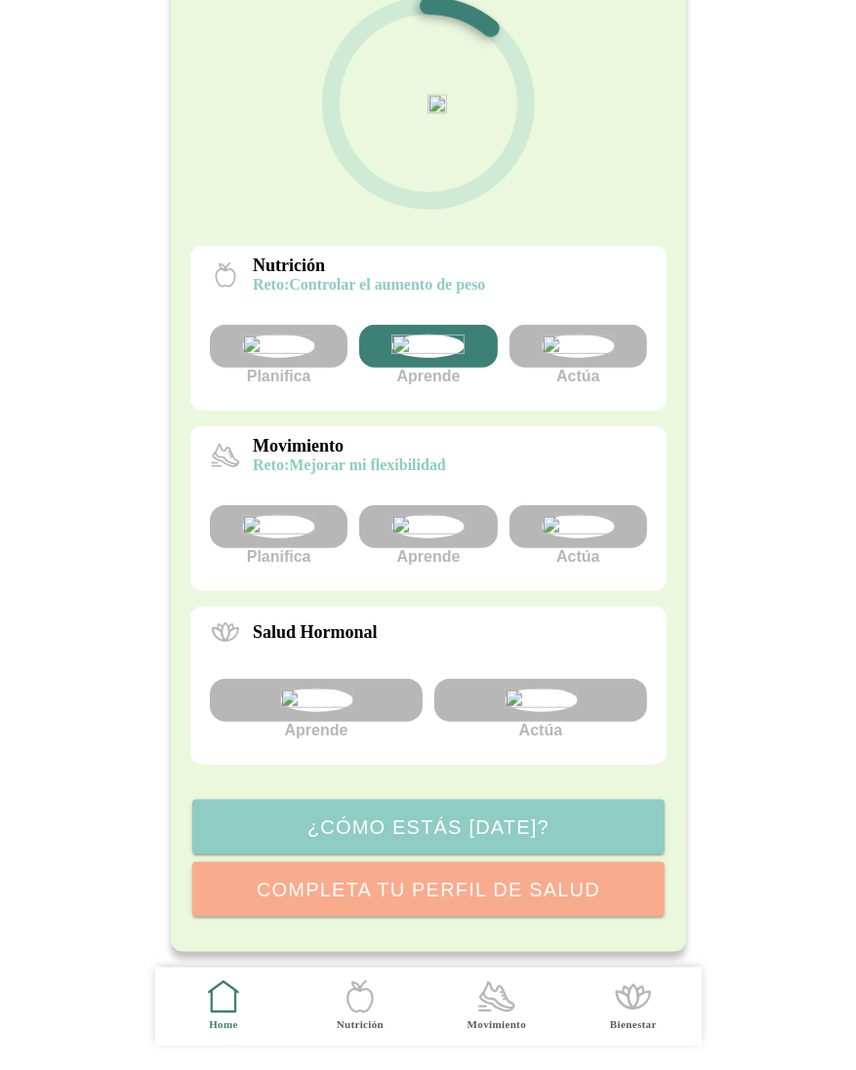
scroll to position [337, 0]
click at [599, 515] on img at bounding box center [576, 526] width 73 height 23
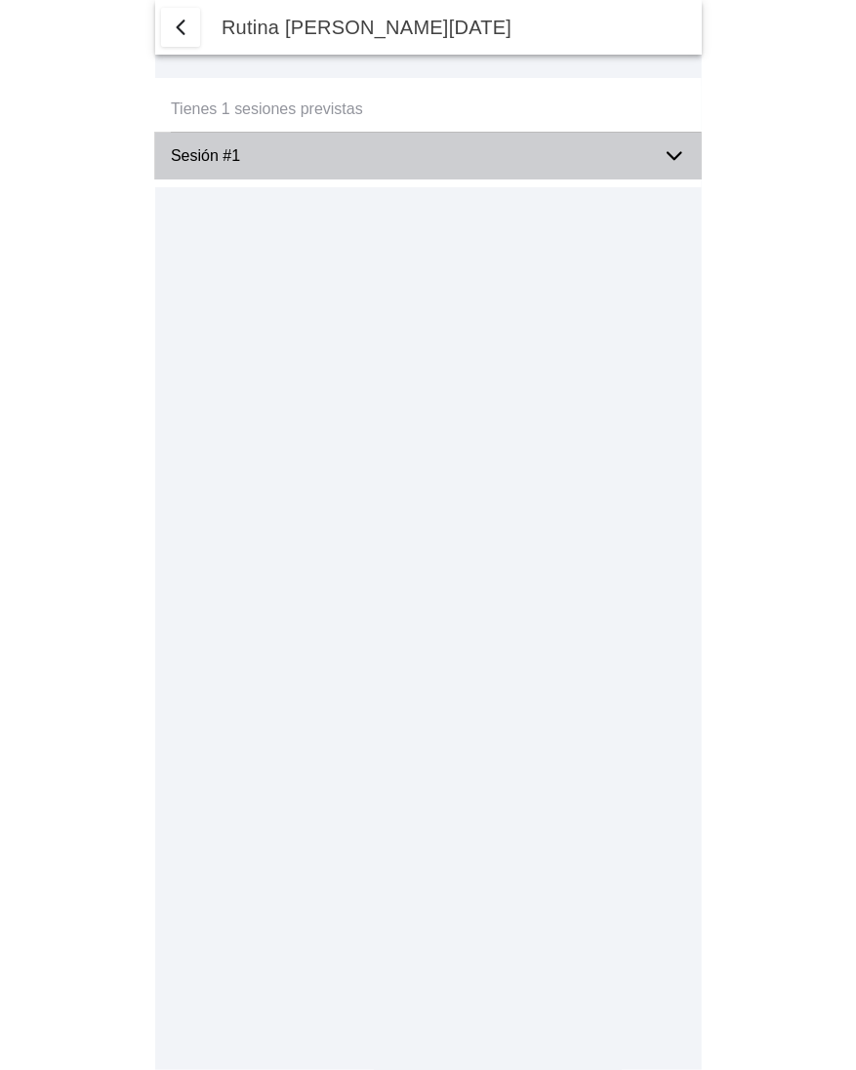
click at [655, 155] on div "Sesión #1" at bounding box center [436, 156] width 531 height 47
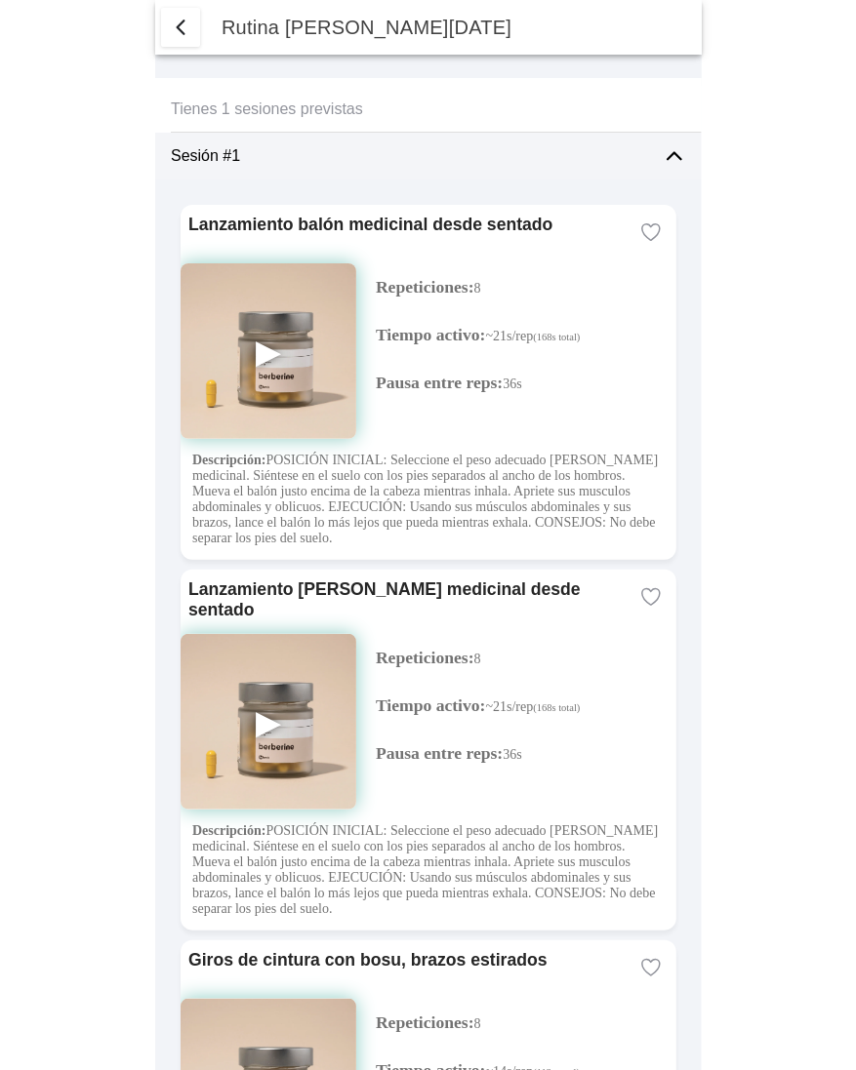
click at [272, 358] on img at bounding box center [268, 351] width 176 height 176
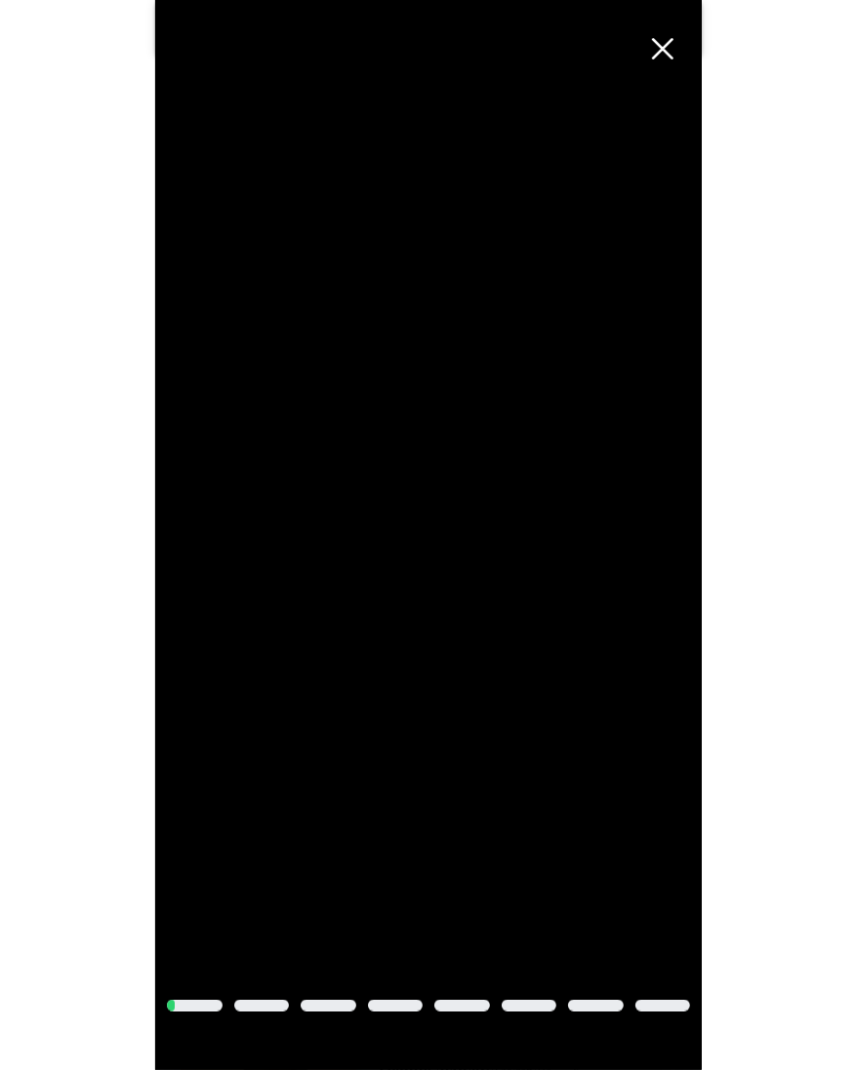
click at [657, 47] on span "Cerrar" at bounding box center [662, 48] width 43 height 43
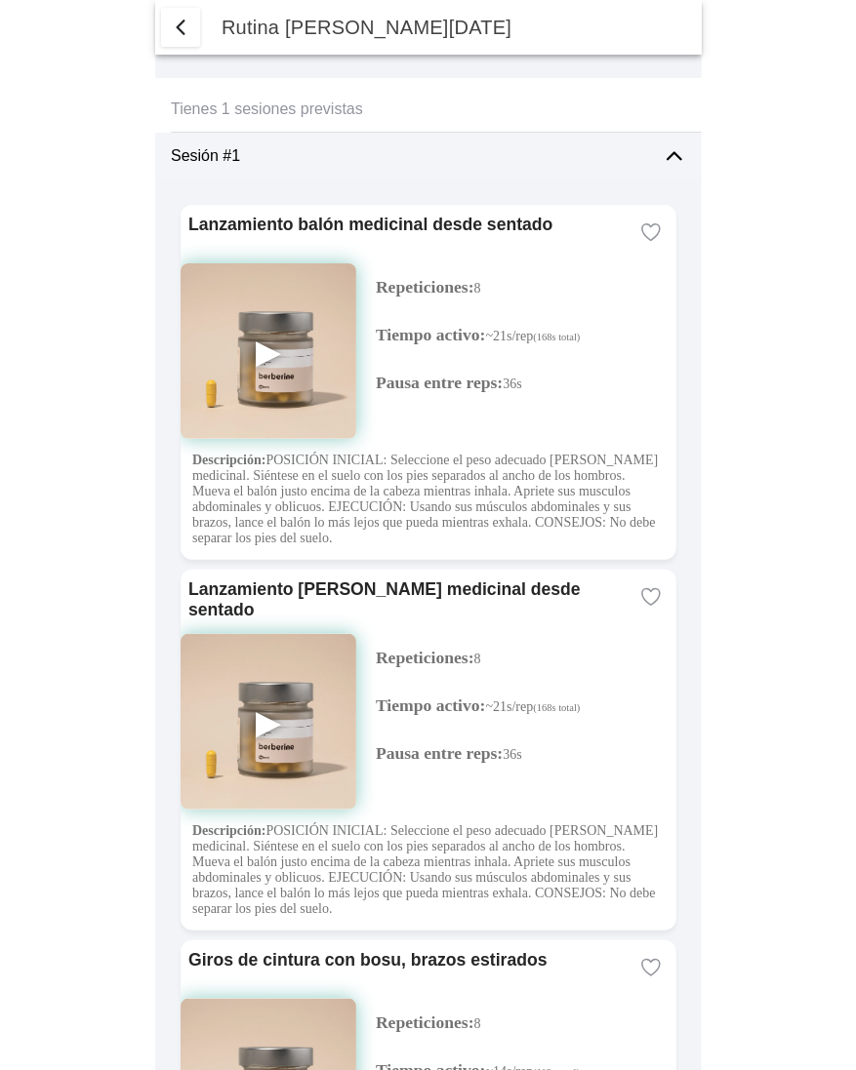
click at [804, 354] on body "Hola serie91 👋 El inicio de cualquier cambio es el primer paso hacia la victori…" at bounding box center [428, 535] width 856 height 1070
click at [679, 143] on div "Sesión #1" at bounding box center [436, 156] width 531 height 47
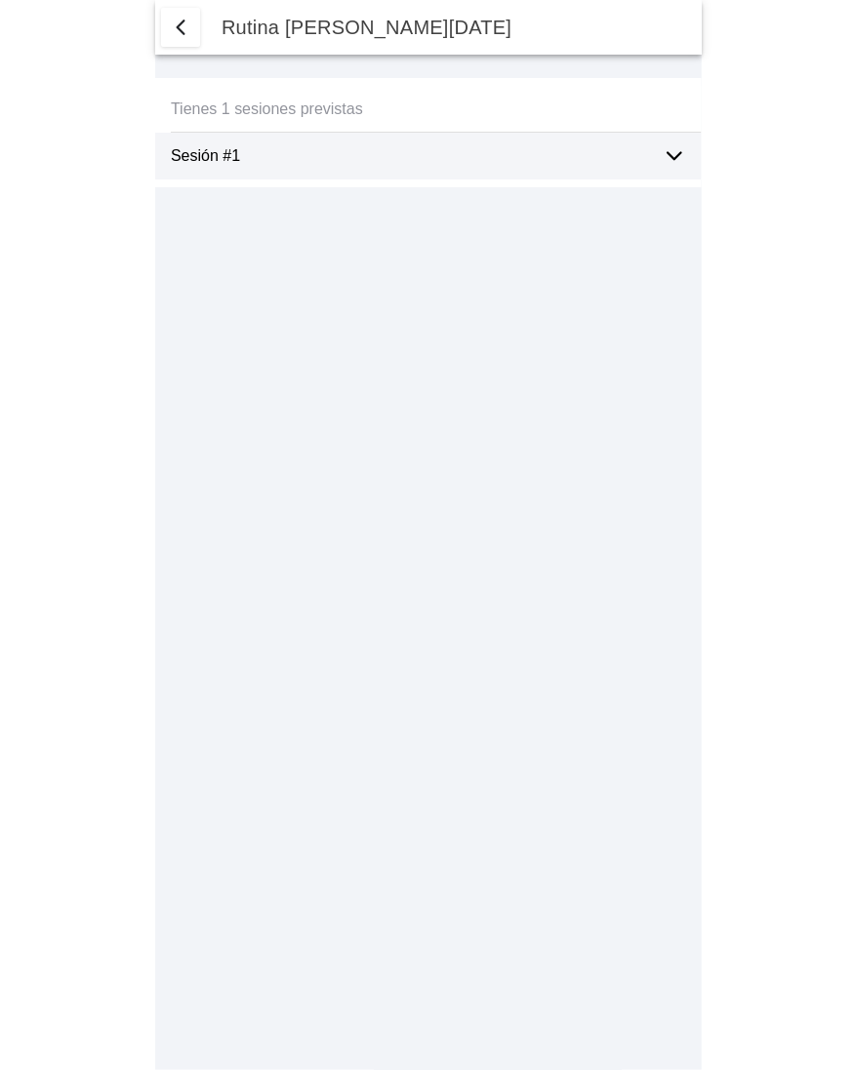
click at [179, 20] on span "button" at bounding box center [180, 27] width 23 height 23
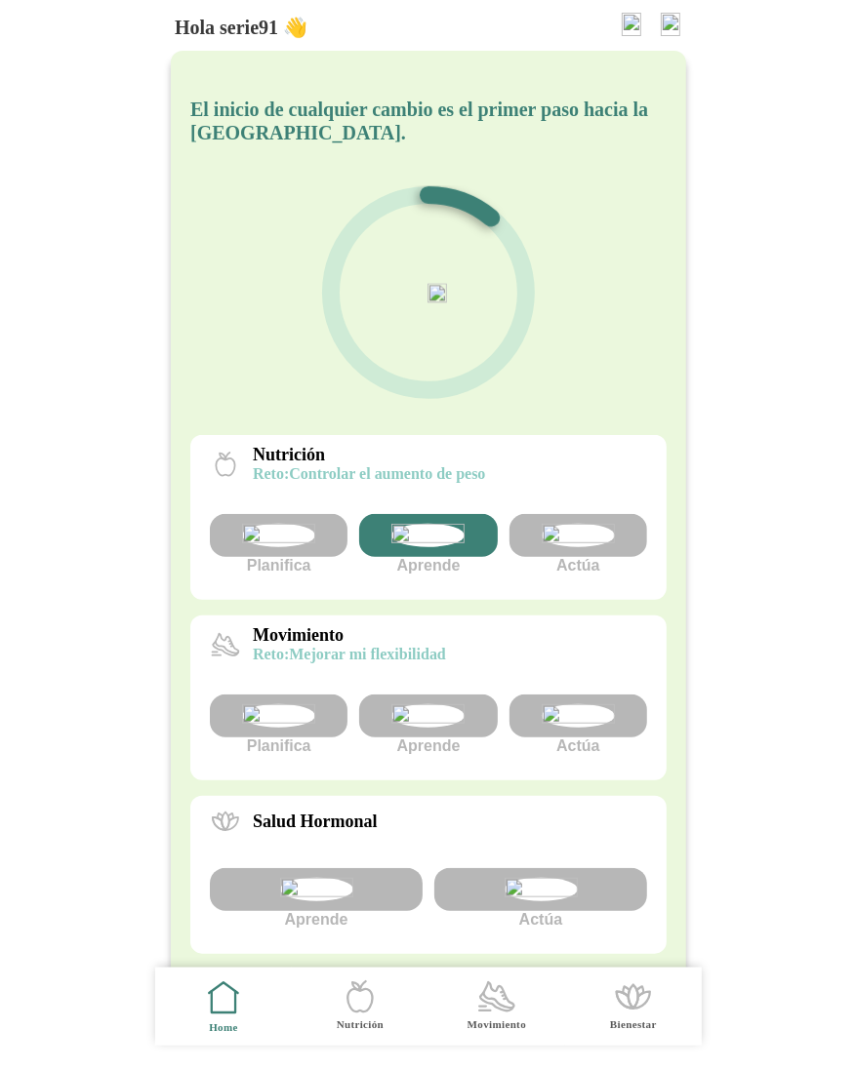
click at [664, 23] on img at bounding box center [670, 24] width 20 height 23
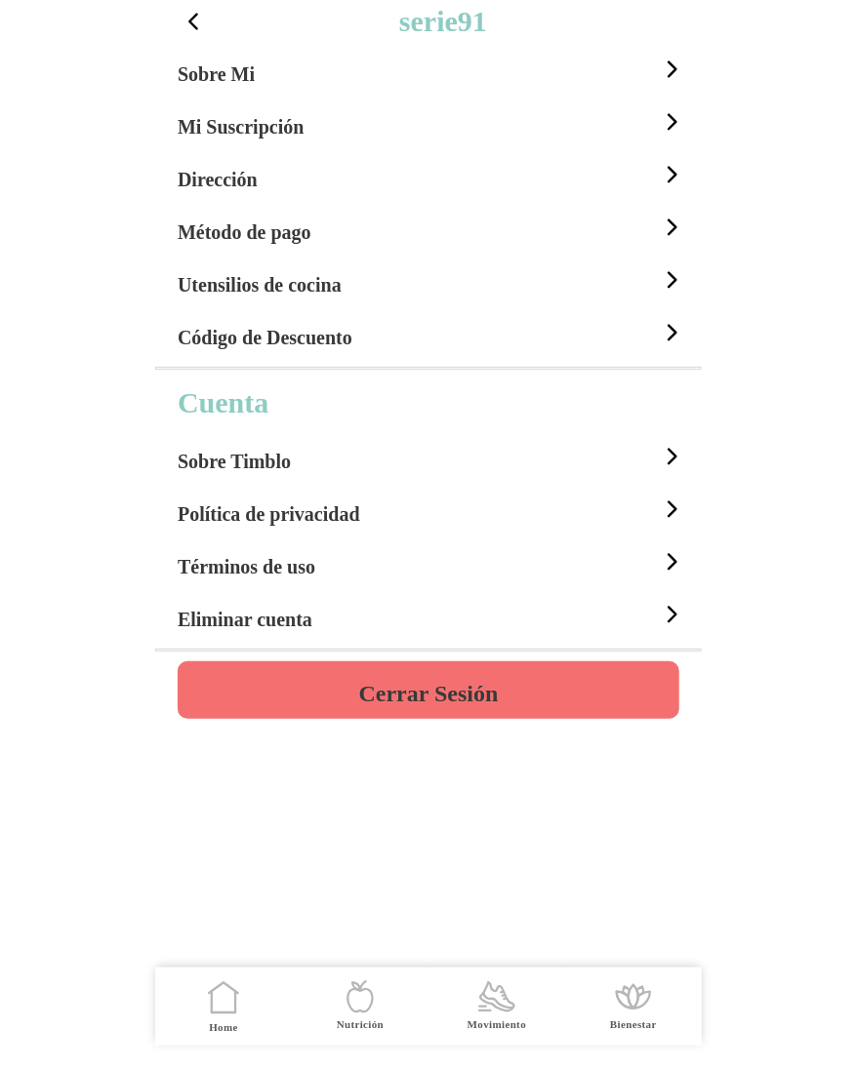
click at [448, 672] on button "Cerrar Sesión" at bounding box center [428, 690] width 501 height 58
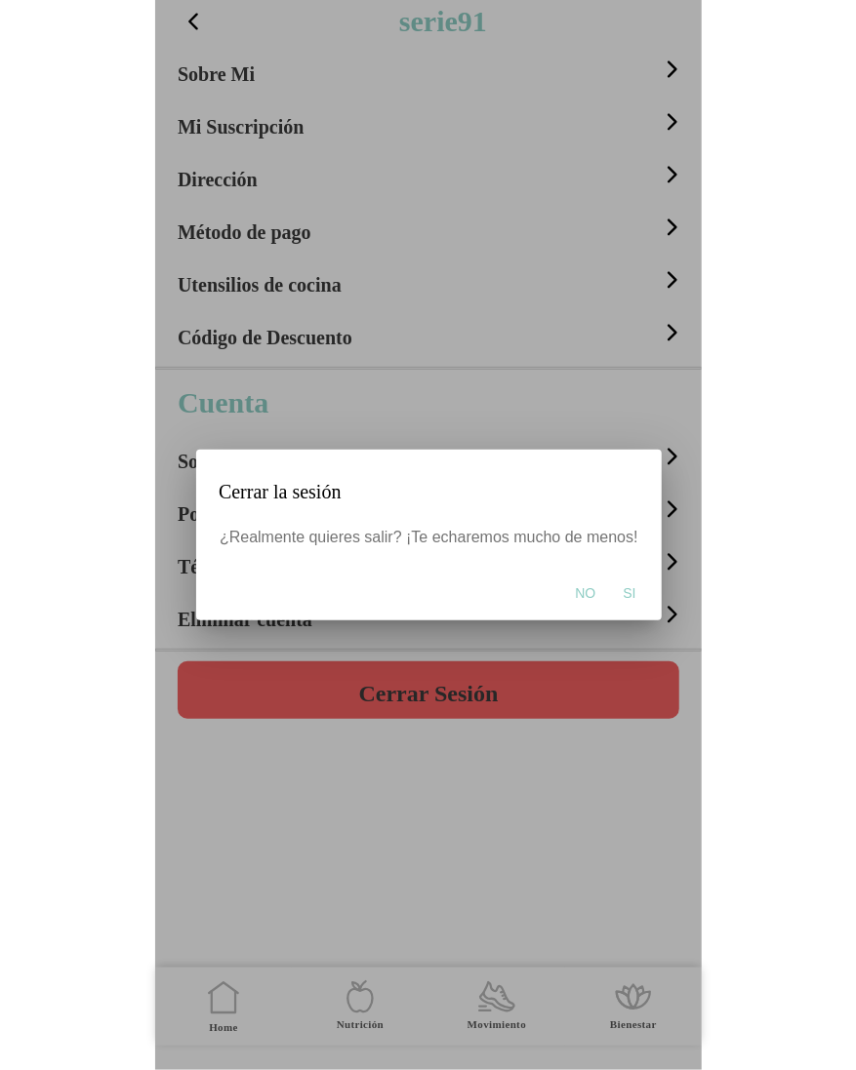
click at [623, 594] on span "Si" at bounding box center [628, 593] width 13 height 20
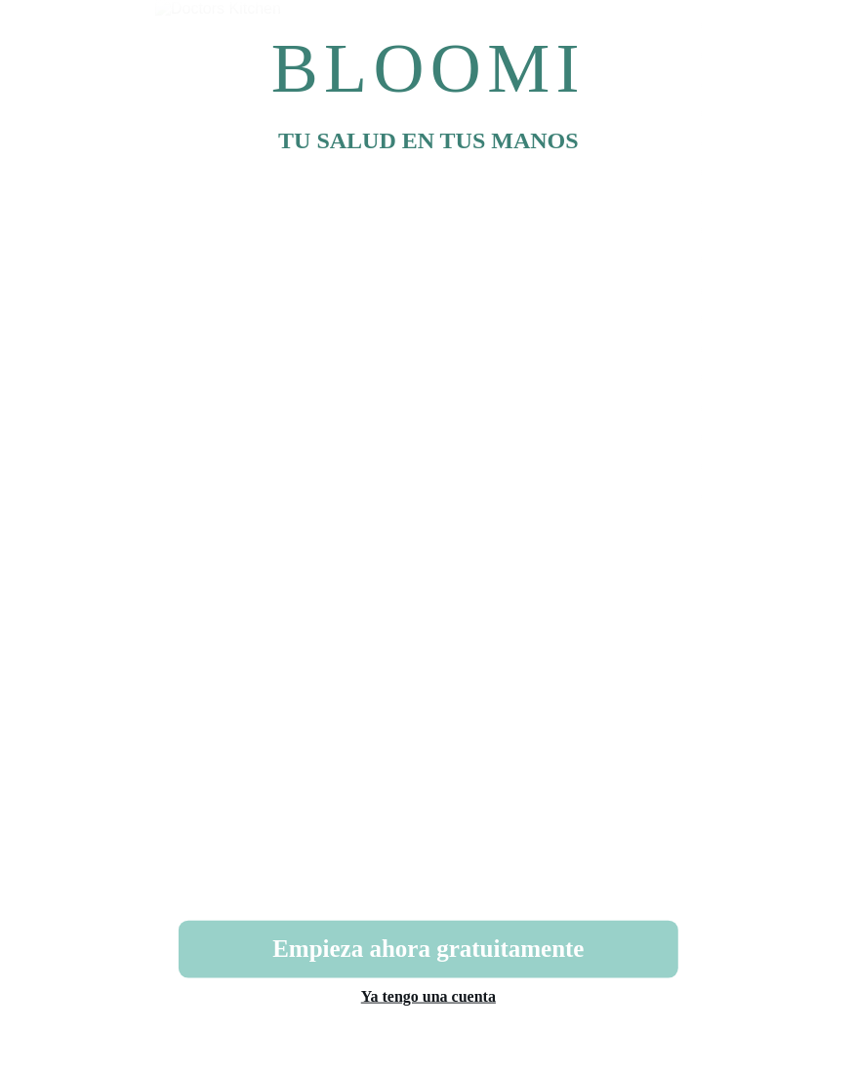
click at [390, 962] on button "Empieza ahora gratuitamente" at bounding box center [428, 950] width 499 height 58
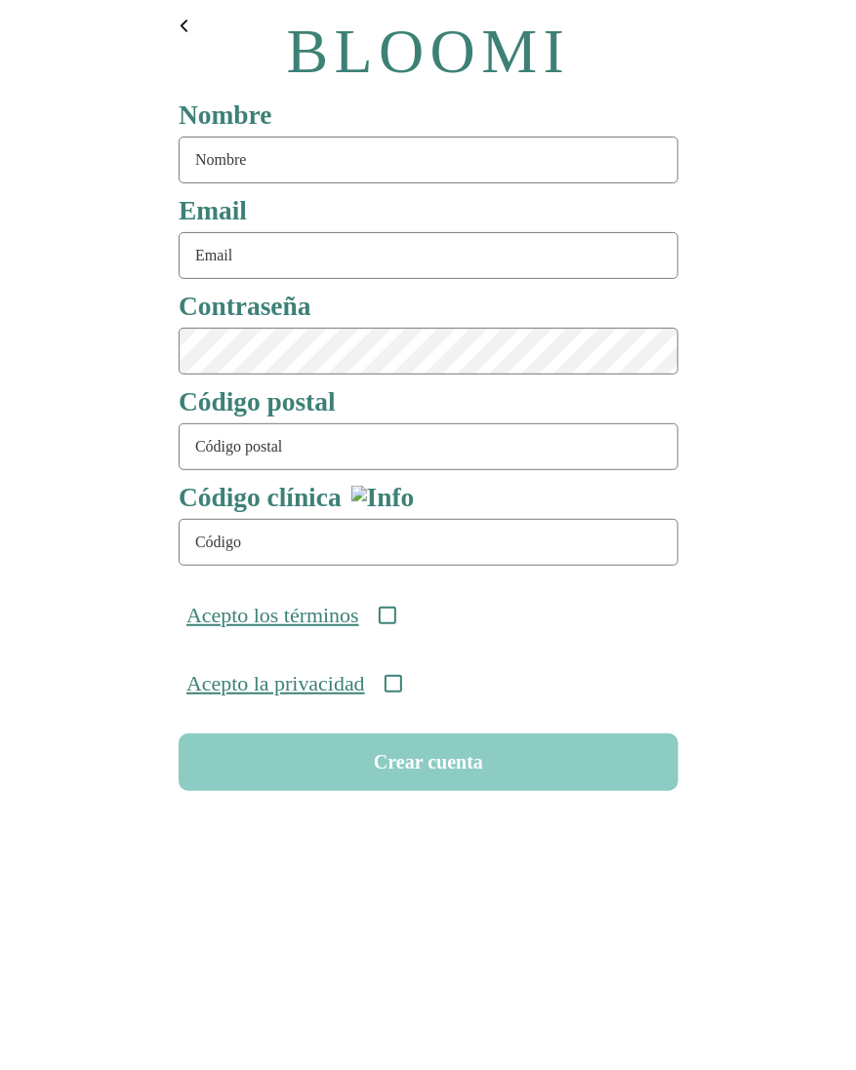
click at [219, 179] on input "text" at bounding box center [428, 160] width 499 height 47
type input "serie90"
type input "[EMAIL_ADDRESS][DOMAIN_NAME]"
type input "08911"
type input "ONC-UOM-001"
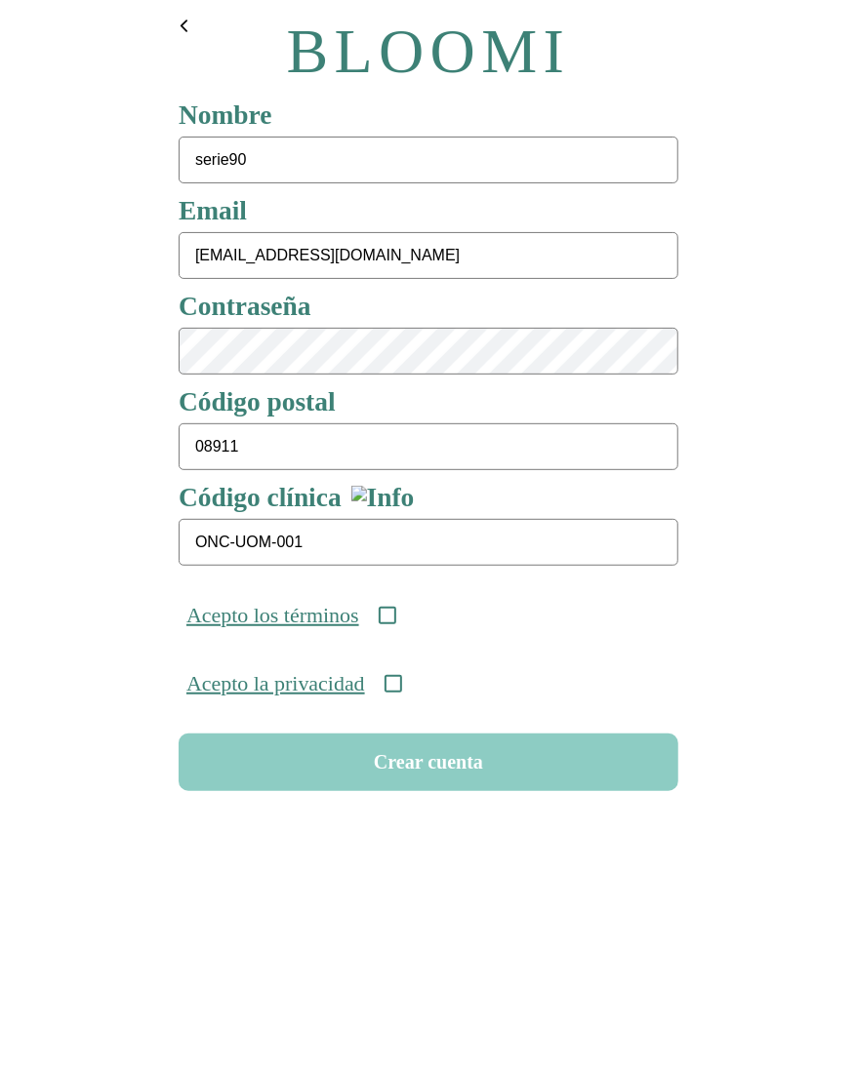
click at [395, 616] on icon at bounding box center [387, 616] width 18 height 18
click at [401, 687] on icon at bounding box center [392, 684] width 18 height 18
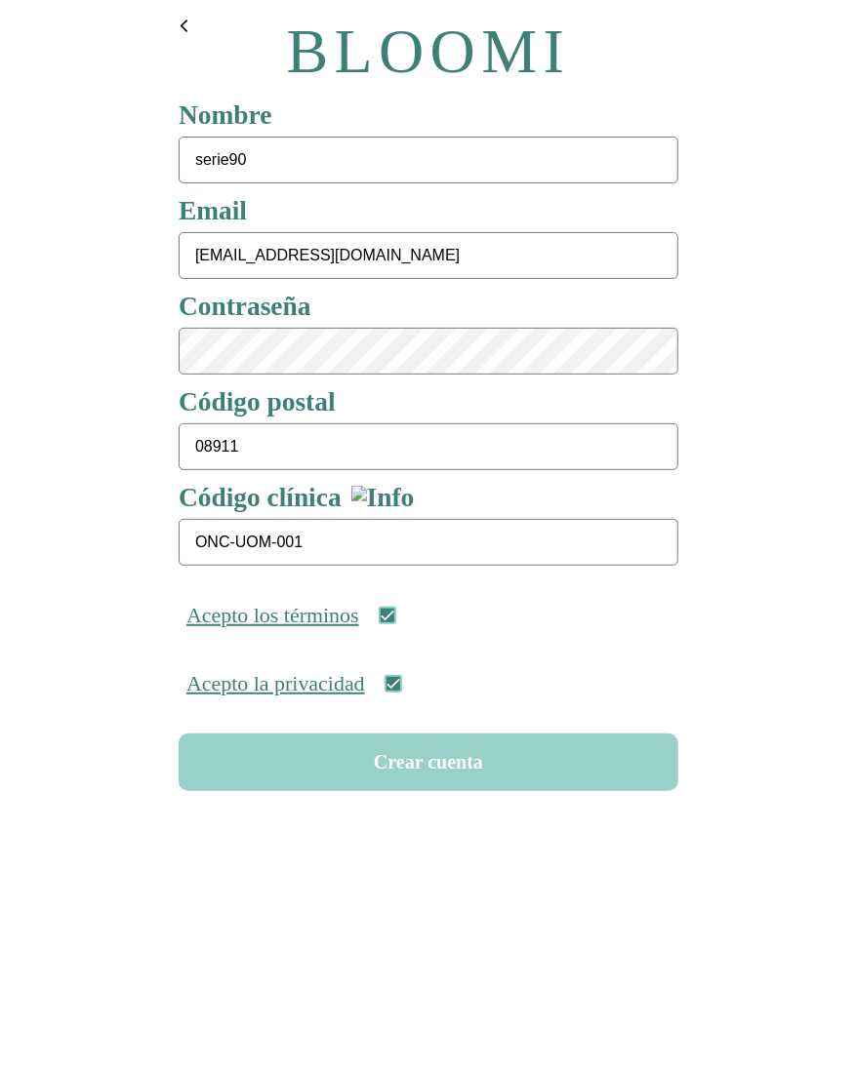
click at [419, 763] on button "Crear cuenta" at bounding box center [428, 763] width 499 height 58
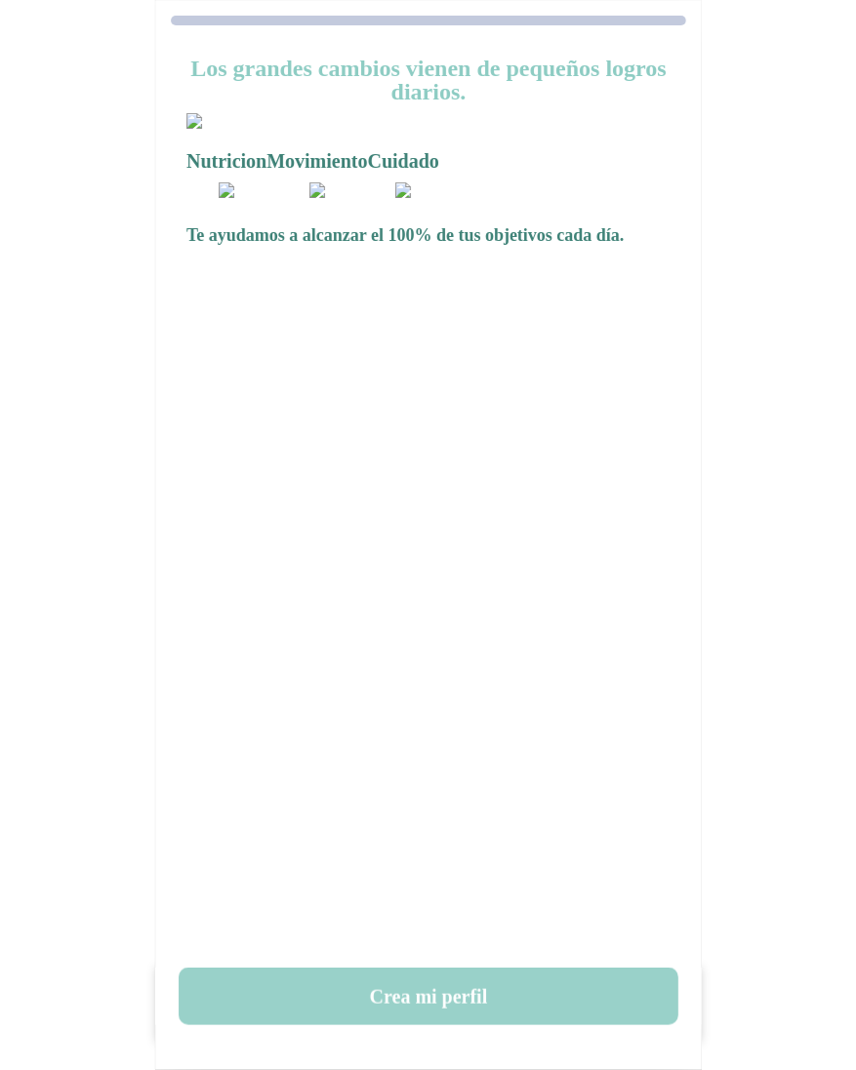
click at [433, 978] on button "Crea mi perfil" at bounding box center [428, 997] width 499 height 58
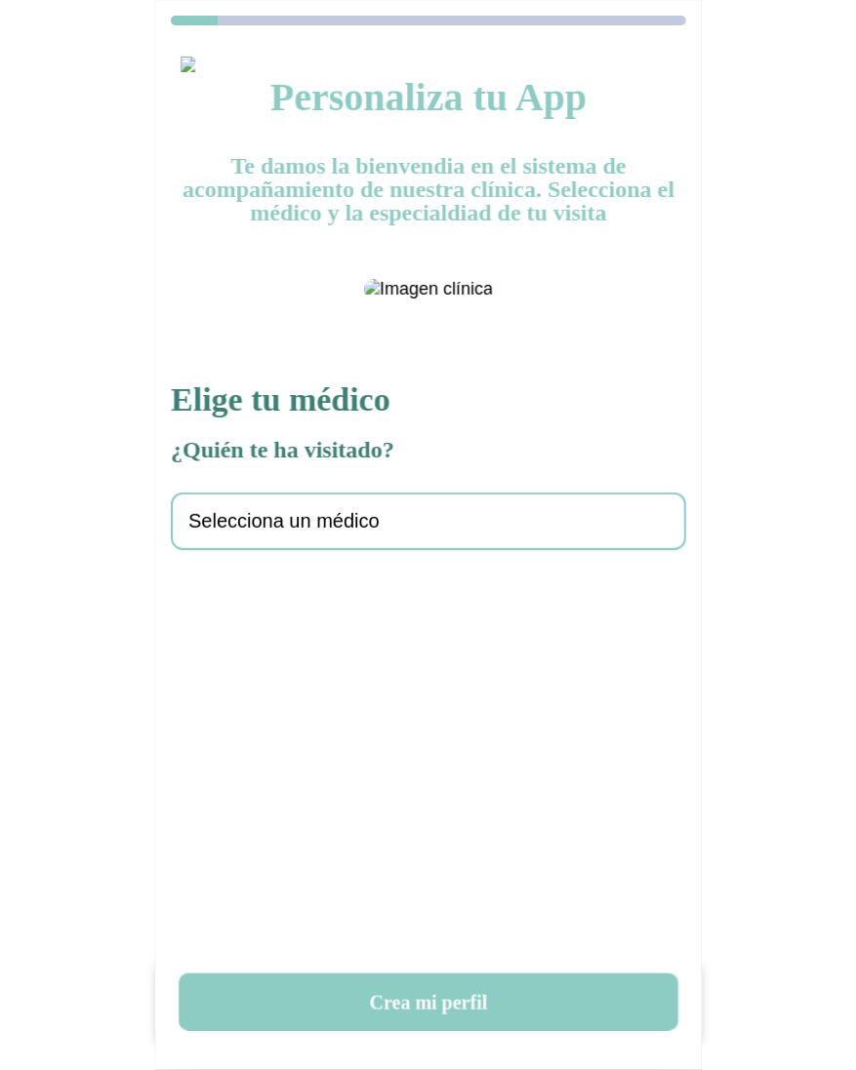
click at [369, 550] on div "Selecciona un médico" at bounding box center [428, 522] width 515 height 58
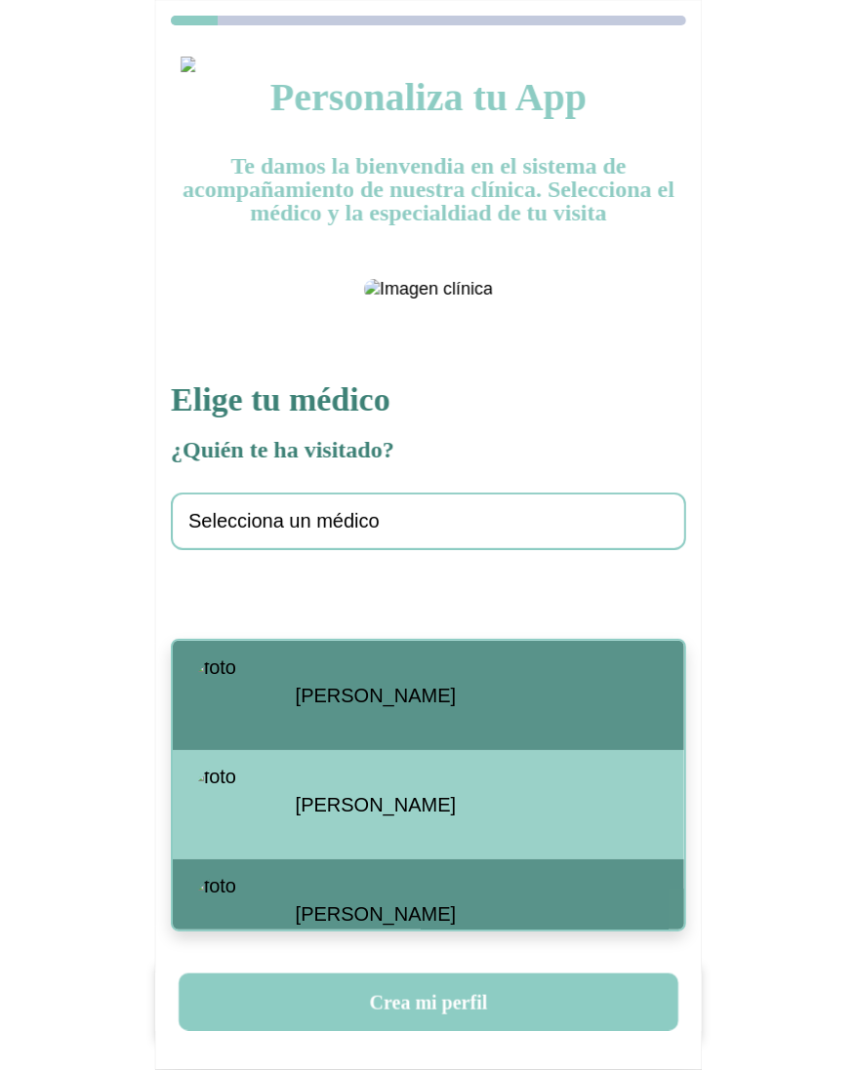
click at [357, 694] on span "[PERSON_NAME]" at bounding box center [376, 696] width 160 height 22
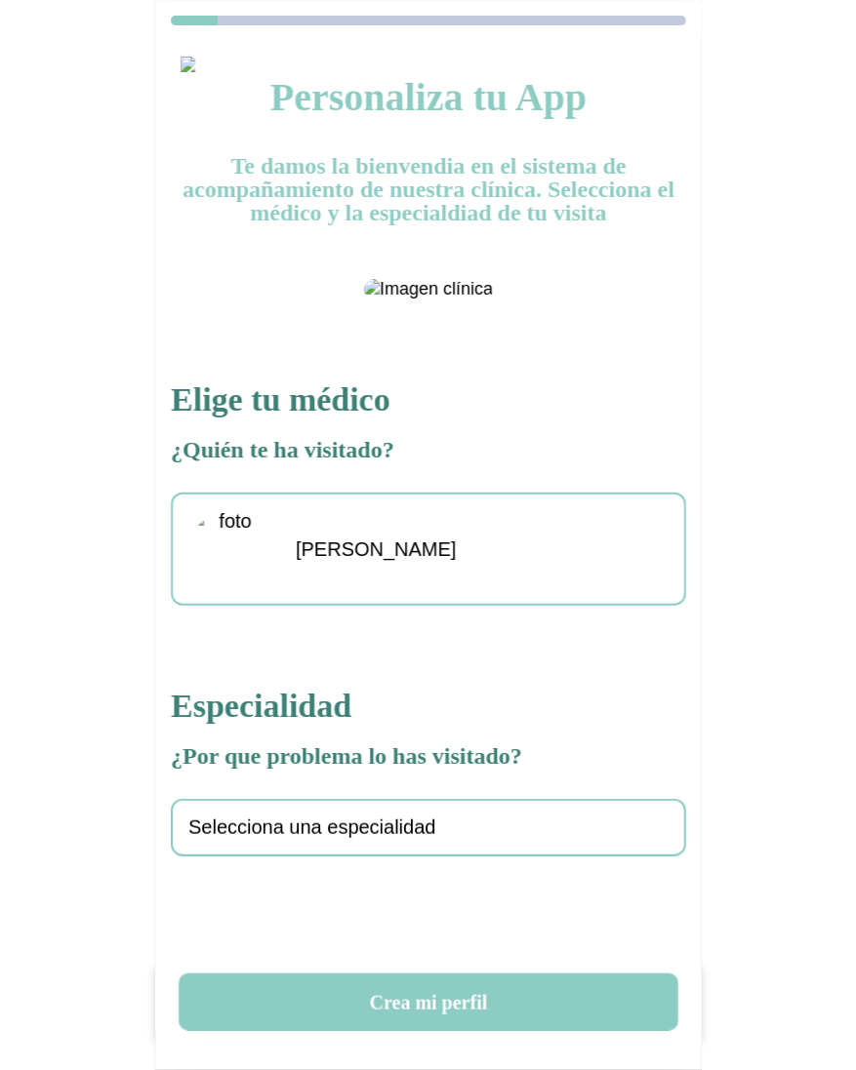
click at [298, 857] on div "Selecciona una especialidad" at bounding box center [428, 828] width 515 height 58
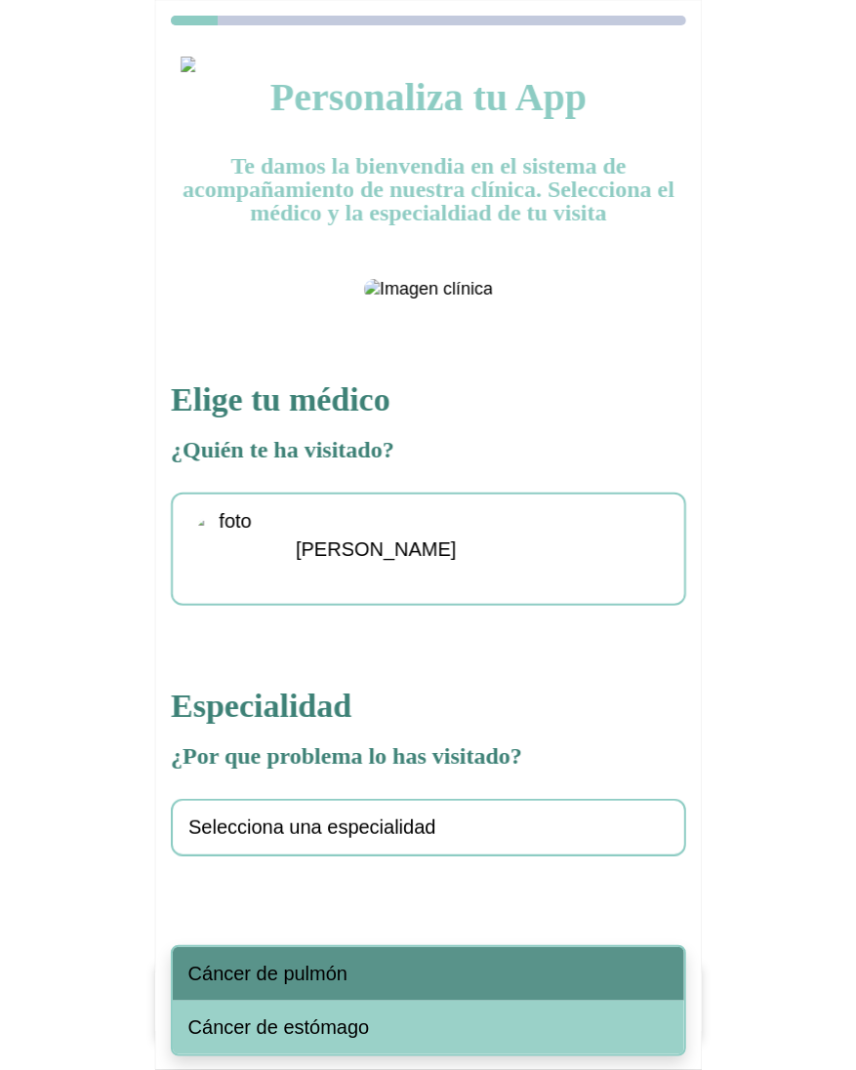
click at [260, 969] on span "Cáncer de pulmón" at bounding box center [267, 974] width 159 height 22
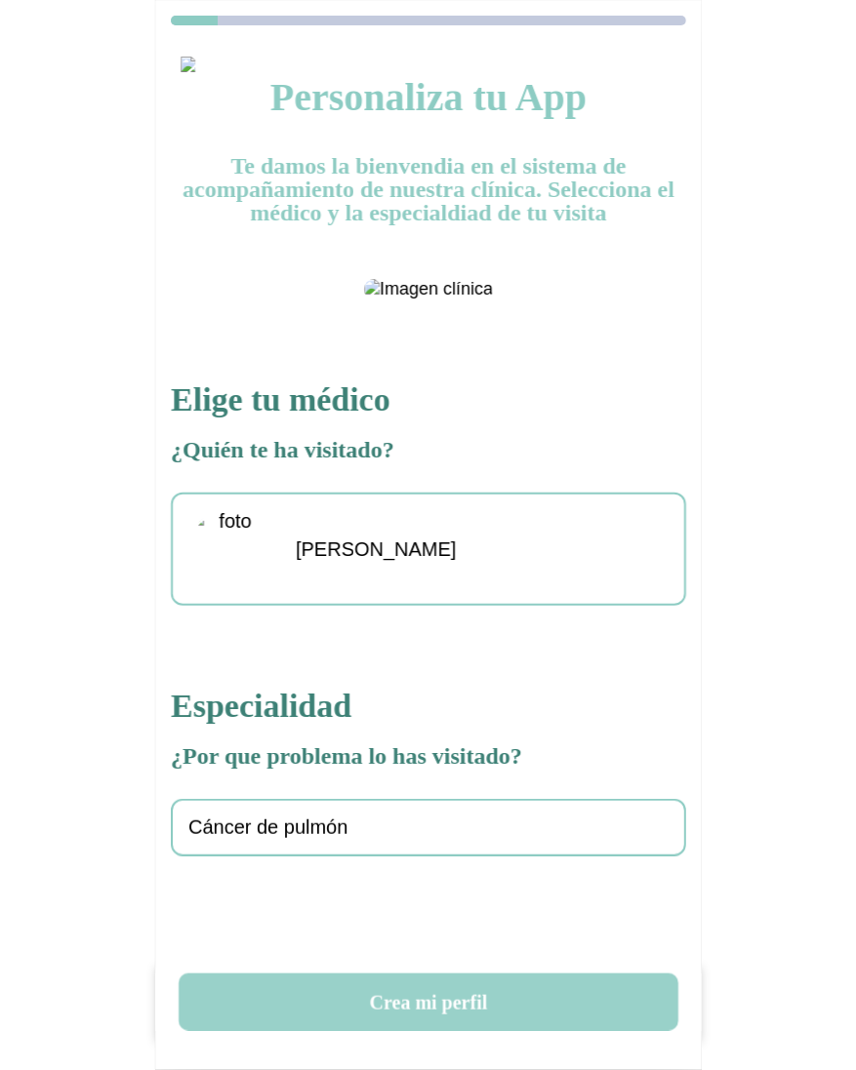
click at [393, 993] on button "Crea mi perfil" at bounding box center [428, 1003] width 499 height 58
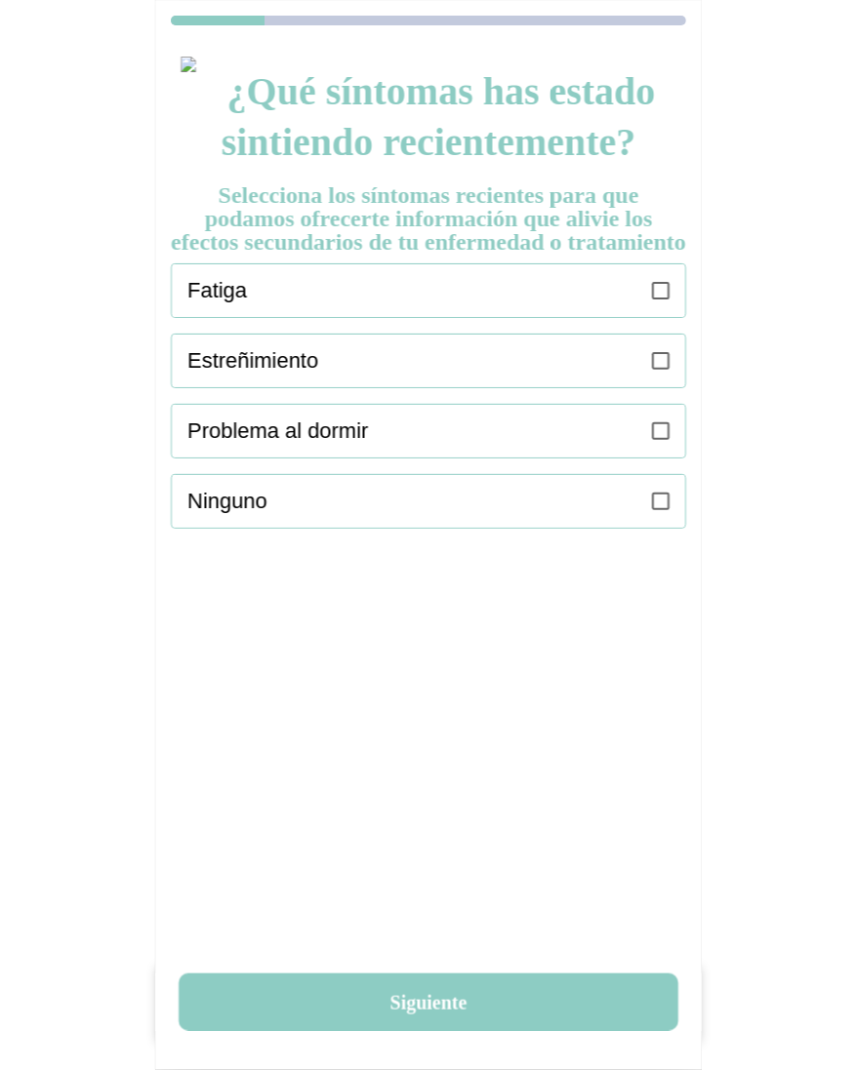
click at [660, 299] on icon at bounding box center [661, 291] width 18 height 18
click at [666, 370] on icon at bounding box center [661, 361] width 18 height 18
click at [663, 440] on icon at bounding box center [661, 431] width 18 height 18
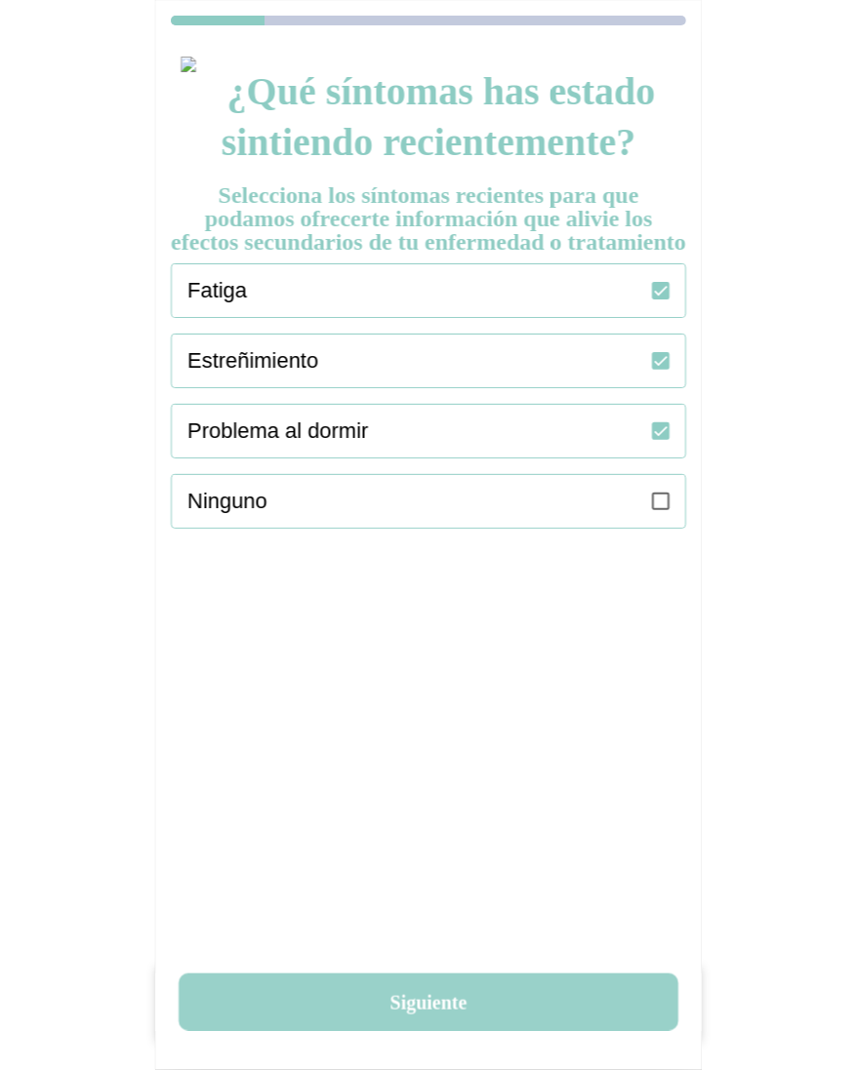
click at [397, 999] on button "Siguiente" at bounding box center [428, 1003] width 499 height 58
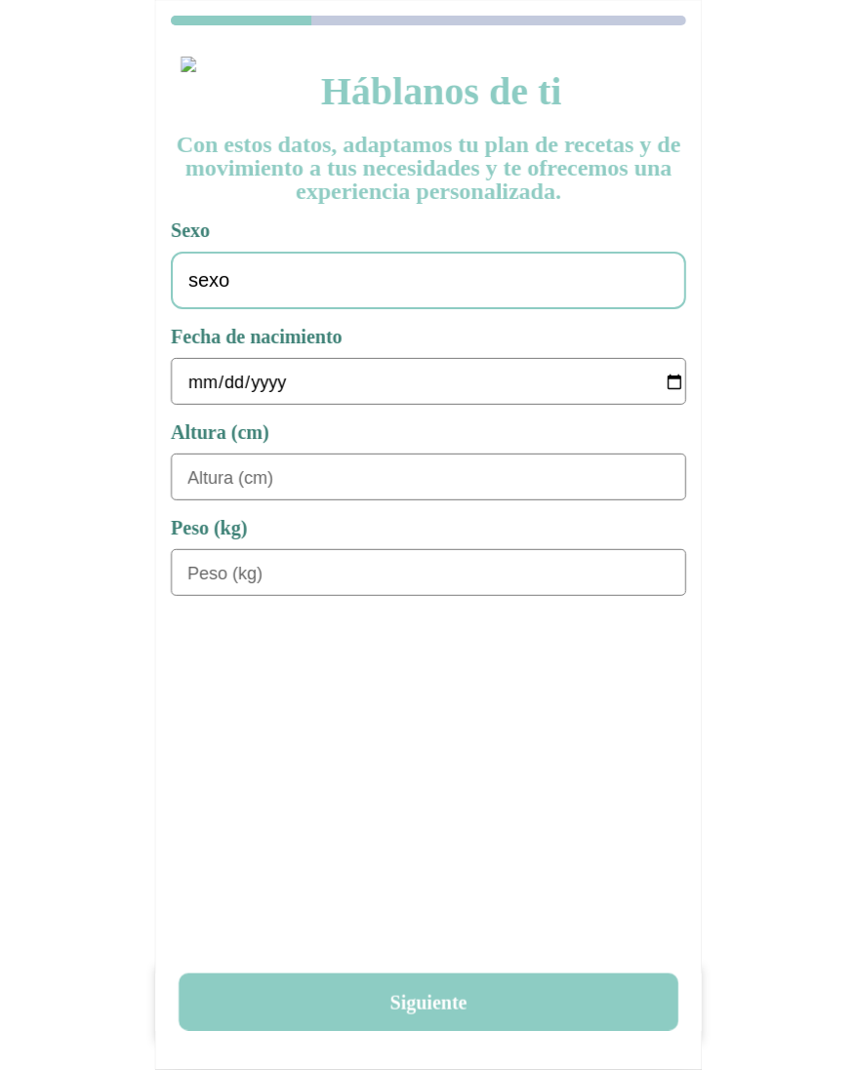
click at [460, 277] on div "sexo" at bounding box center [428, 281] width 515 height 58
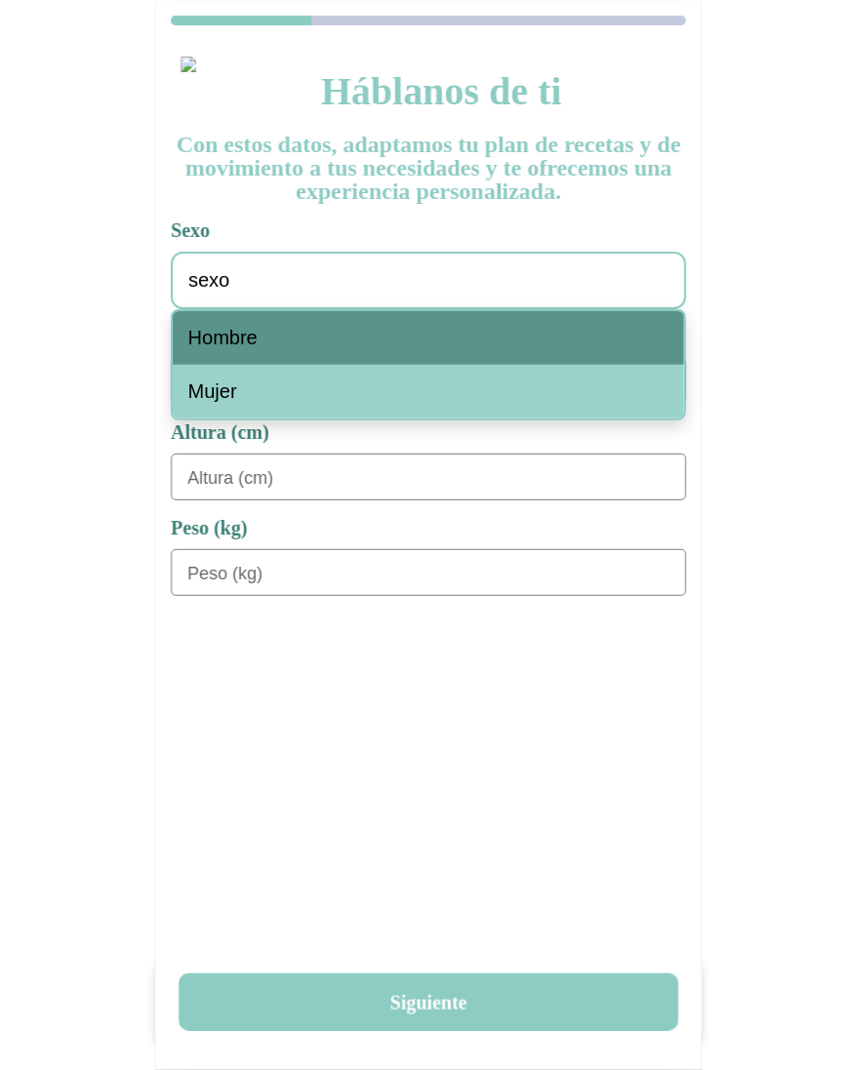
click at [301, 336] on div "Hombre" at bounding box center [428, 338] width 511 height 54
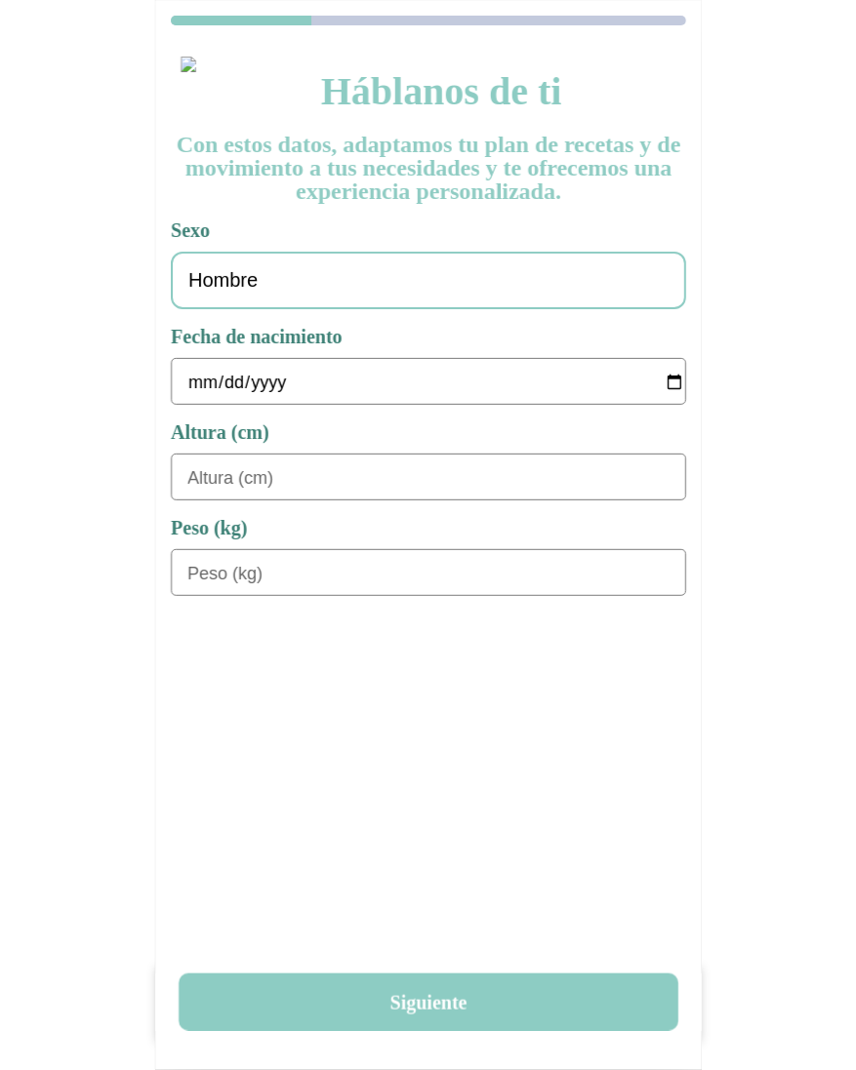
click at [189, 382] on input "date" at bounding box center [436, 382] width 498 height 47
type input "[DATE]"
type input "180"
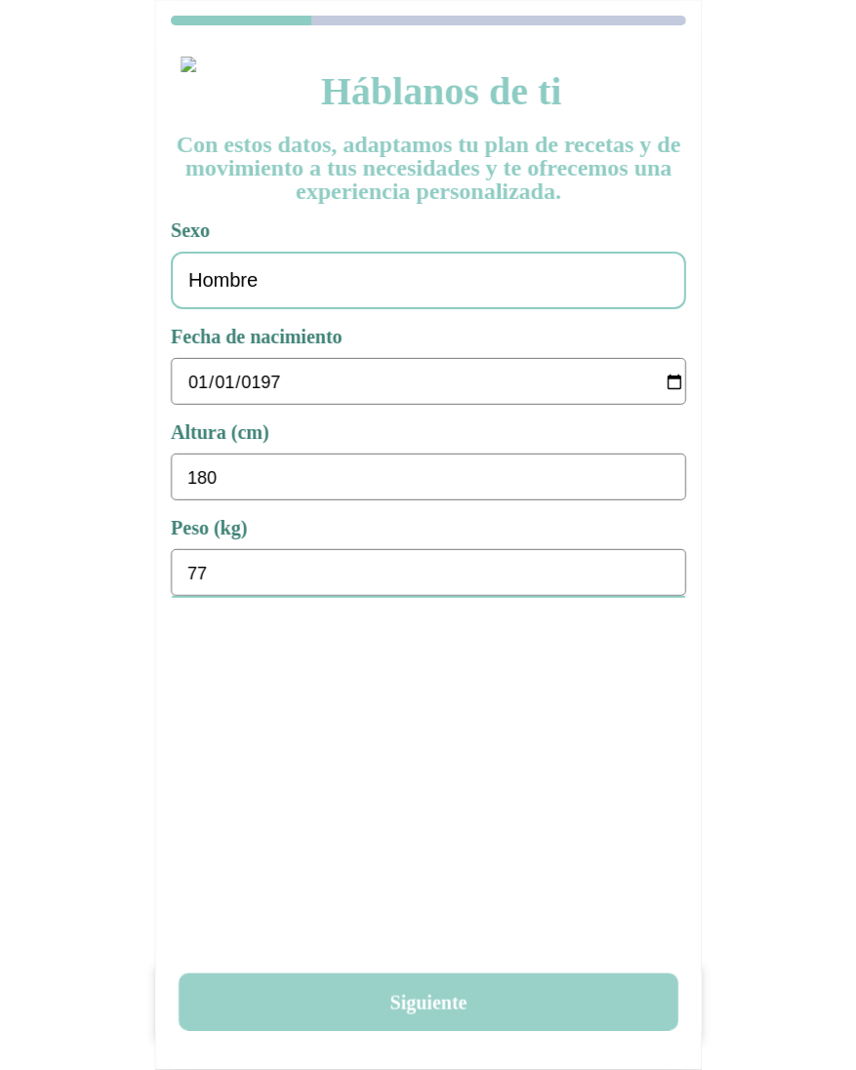
type input "77"
click at [466, 1018] on button "Siguiente" at bounding box center [428, 1003] width 499 height 58
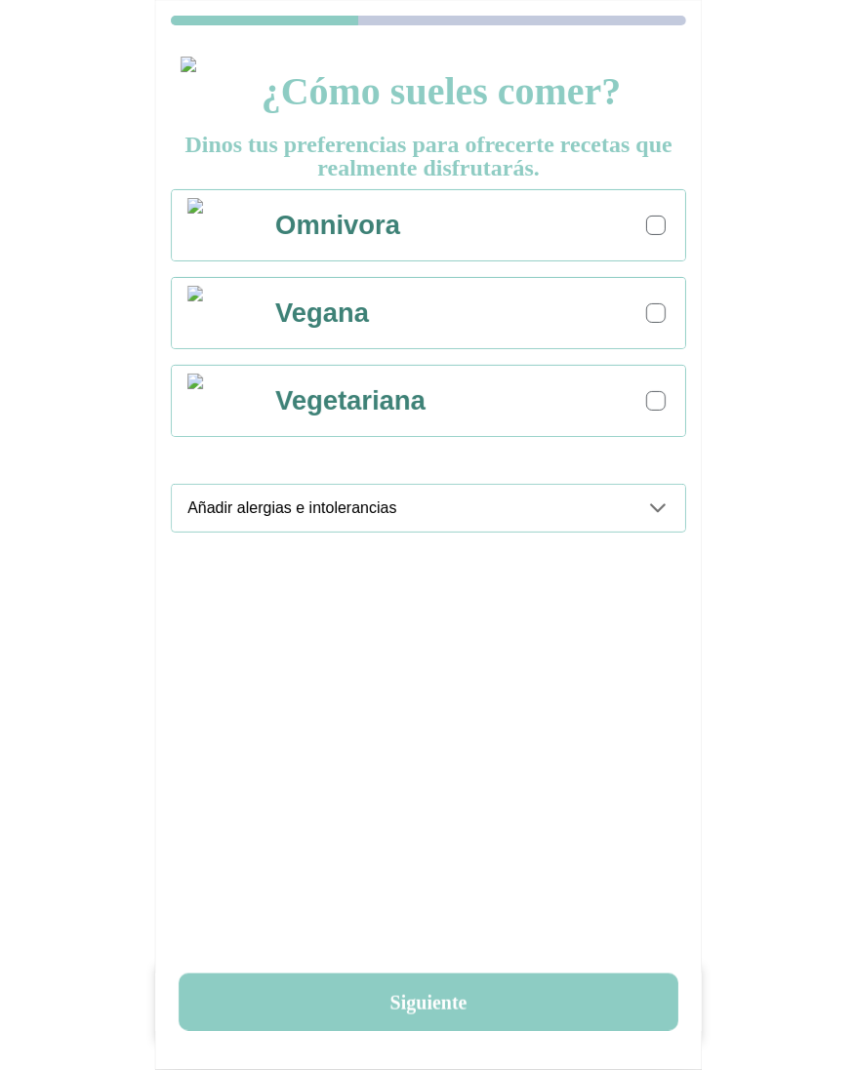
click at [674, 238] on div "Omnivora" at bounding box center [471, 225] width 427 height 70
click at [645, 522] on div "Añadir alergias e intolerancias" at bounding box center [436, 508] width 498 height 47
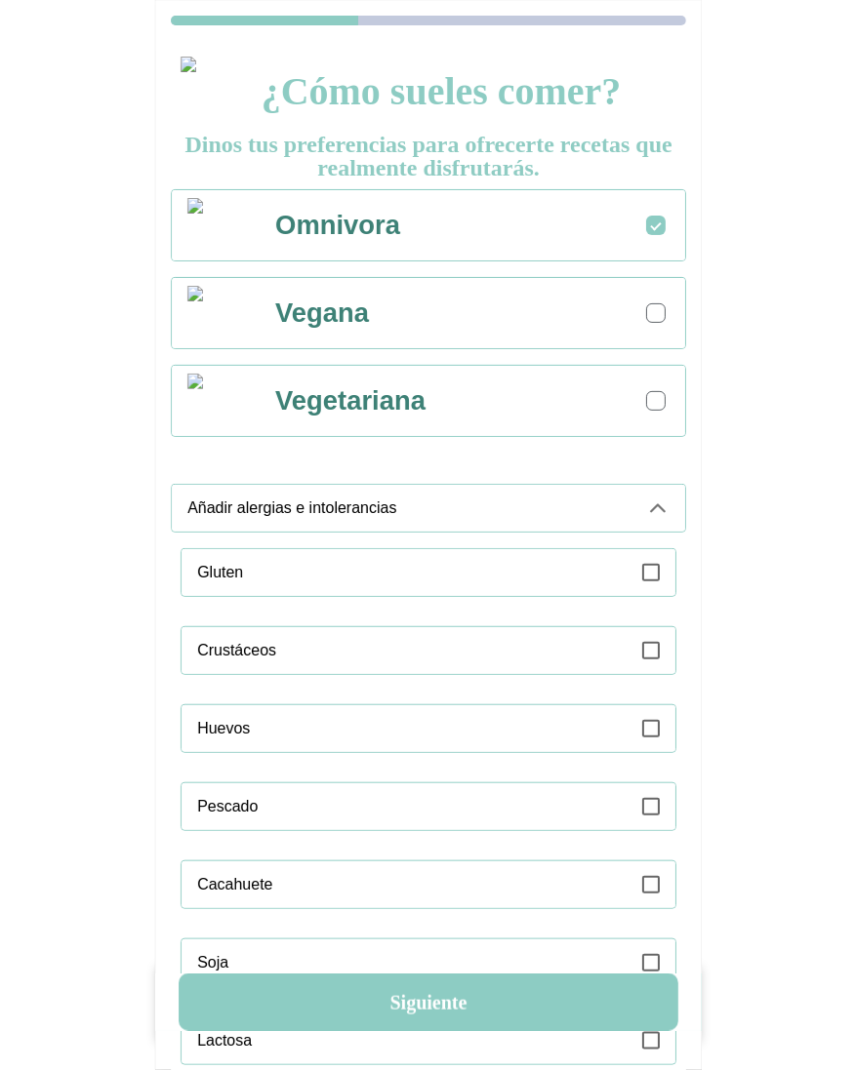
click at [643, 579] on label at bounding box center [651, 572] width 18 height 47
click at [592, 503] on ion-label "Añadir alergias e intolerancias" at bounding box center [408, 508] width 443 height 18
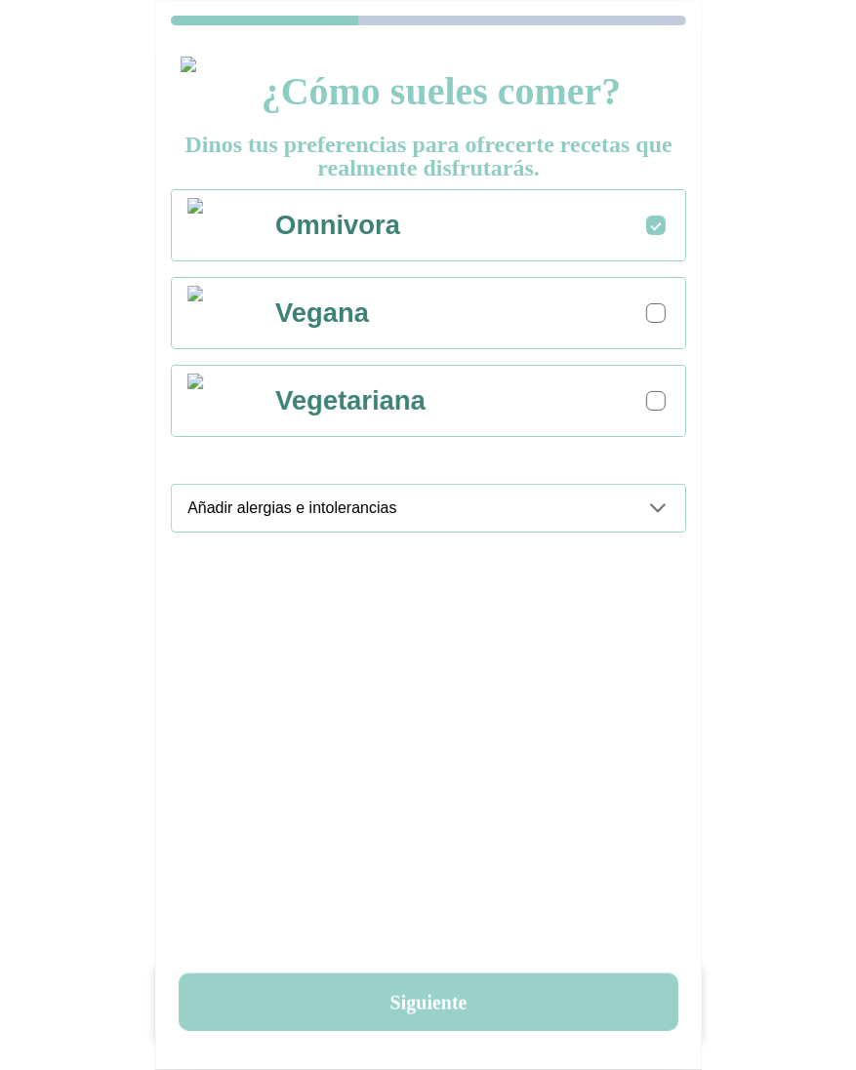
click at [448, 986] on button "Siguiente" at bounding box center [428, 1003] width 499 height 58
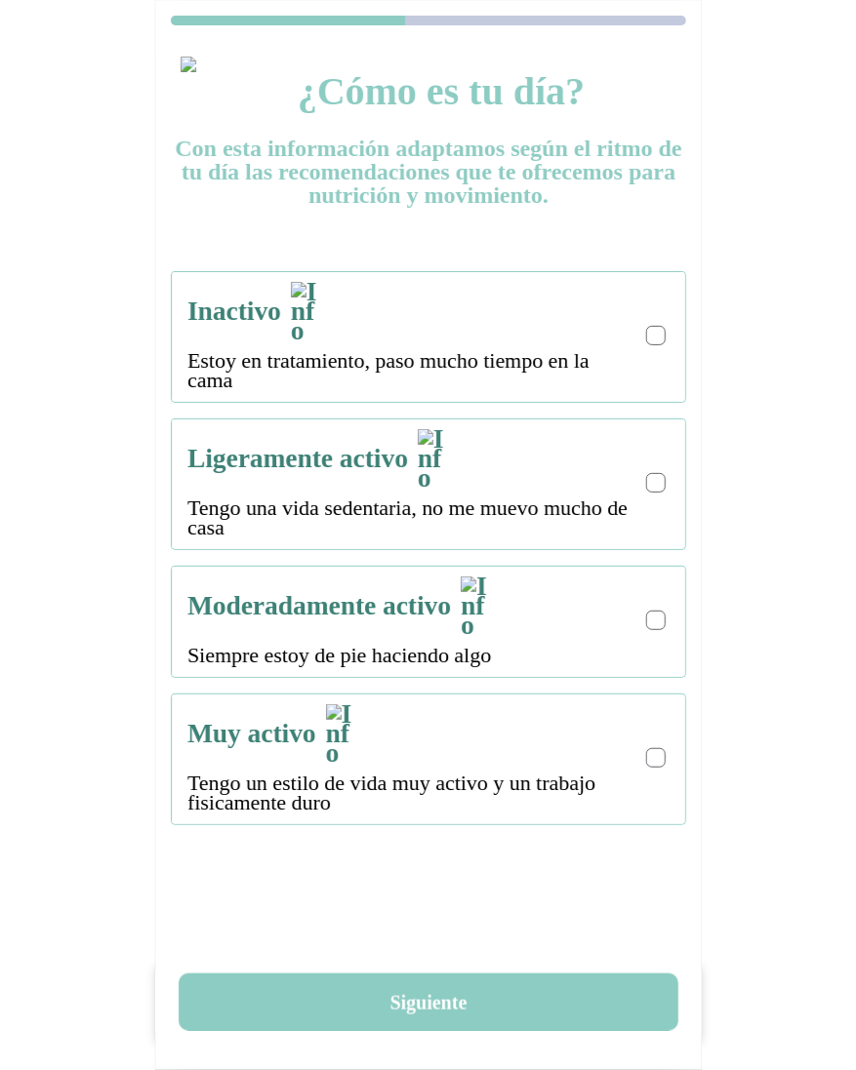
click at [651, 326] on div at bounding box center [656, 336] width 20 height 20
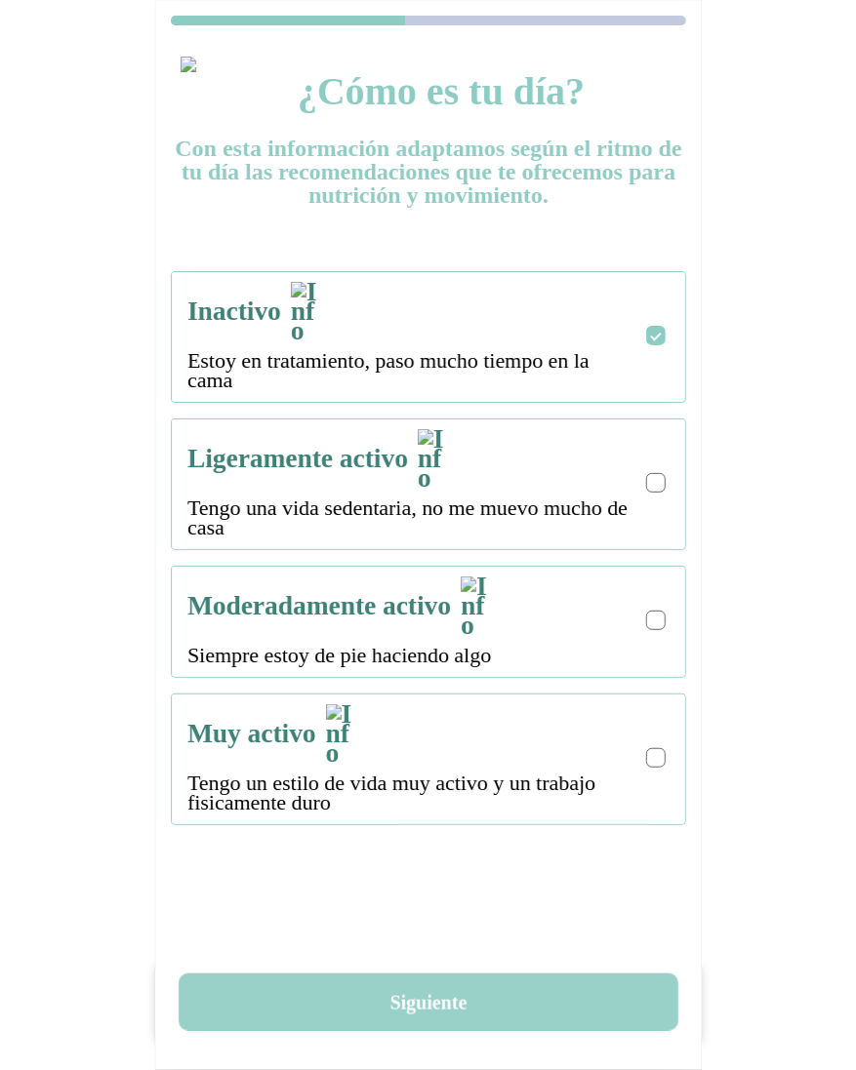
click at [407, 991] on button "Siguiente" at bounding box center [428, 1003] width 499 height 58
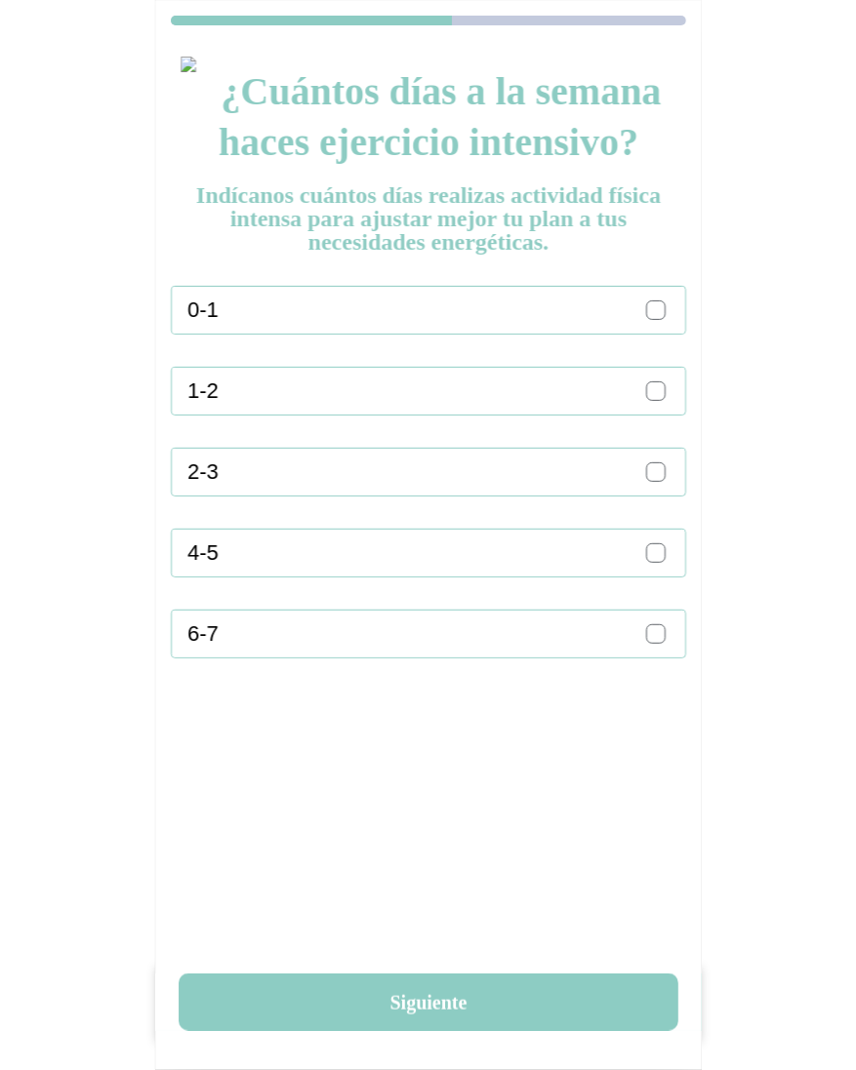
click at [657, 304] on div at bounding box center [655, 309] width 11 height 11
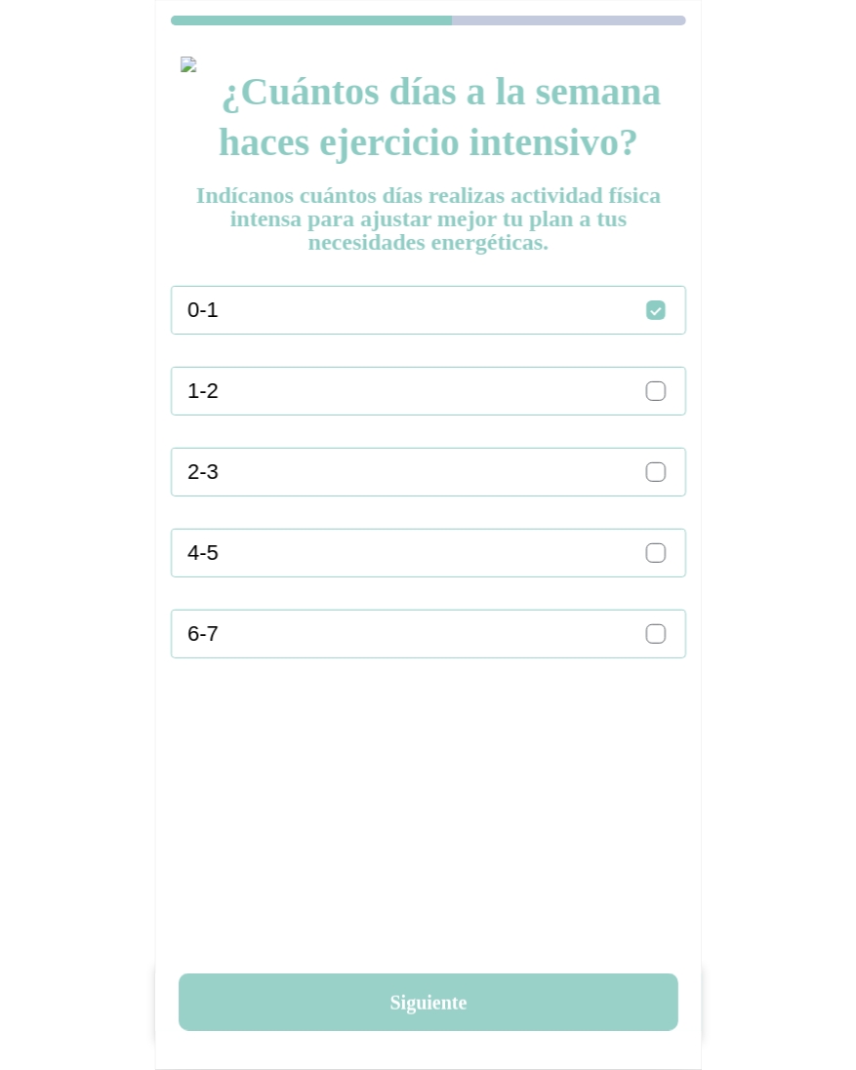
click at [443, 985] on button "Siguiente" at bounding box center [428, 1003] width 499 height 58
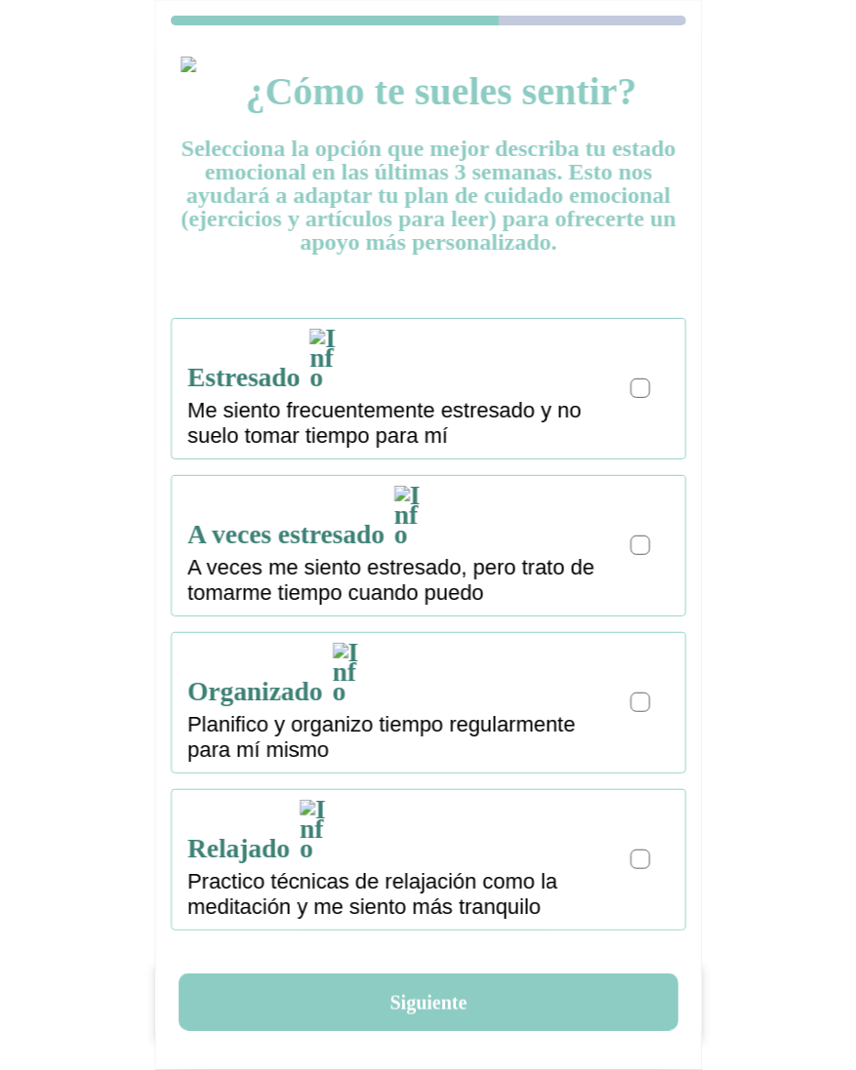
click at [632, 378] on div at bounding box center [640, 388] width 20 height 20
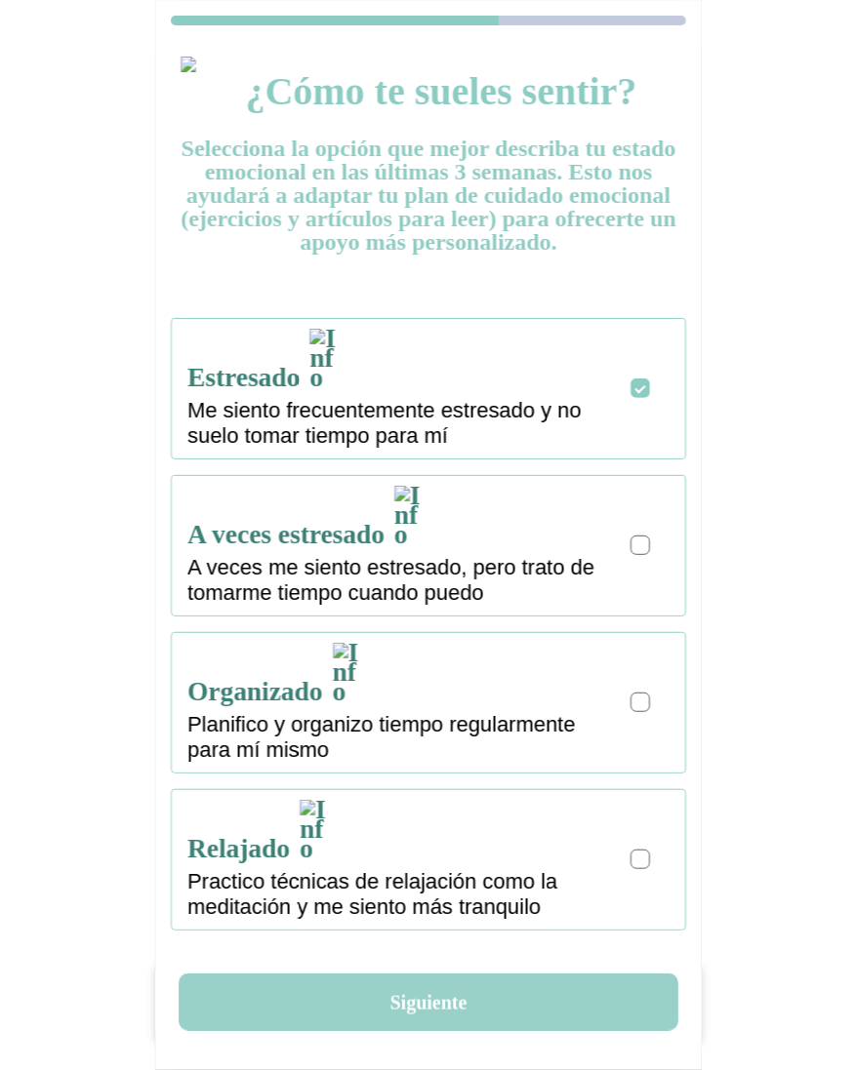
click at [436, 1006] on button "Siguiente" at bounding box center [428, 1003] width 499 height 58
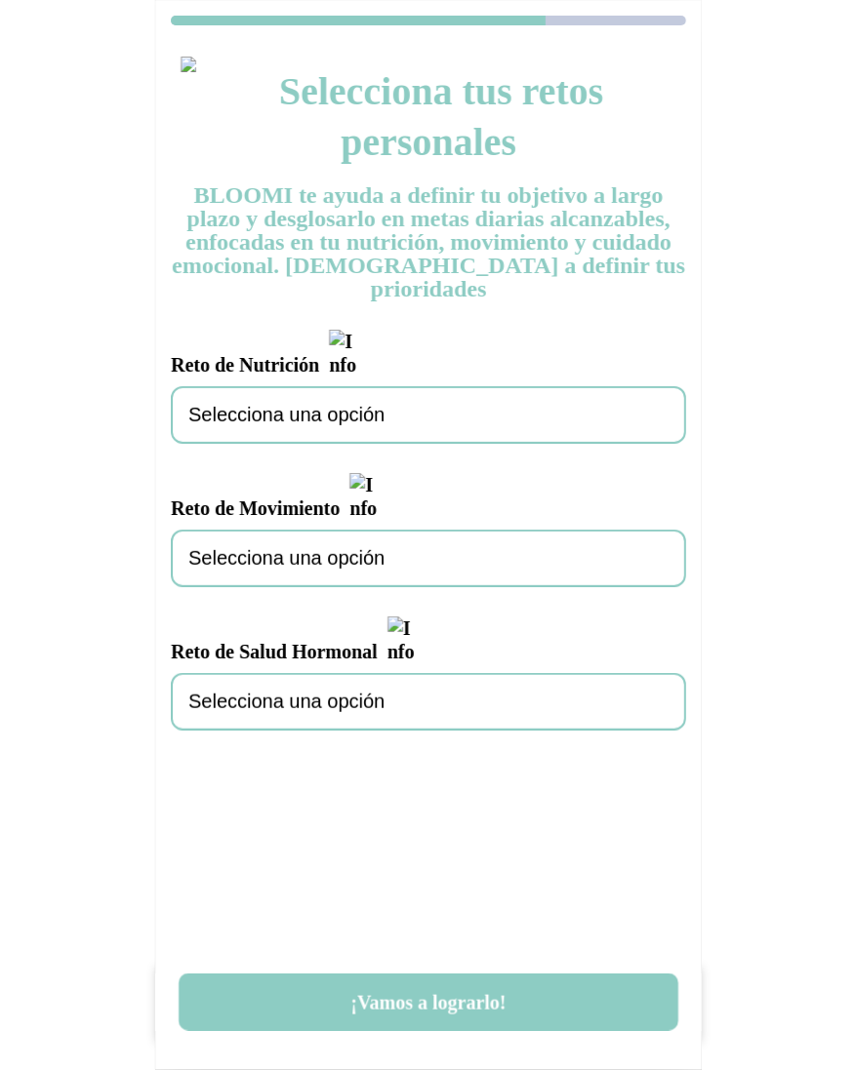
click at [316, 389] on div "Selecciona una opción" at bounding box center [428, 415] width 515 height 58
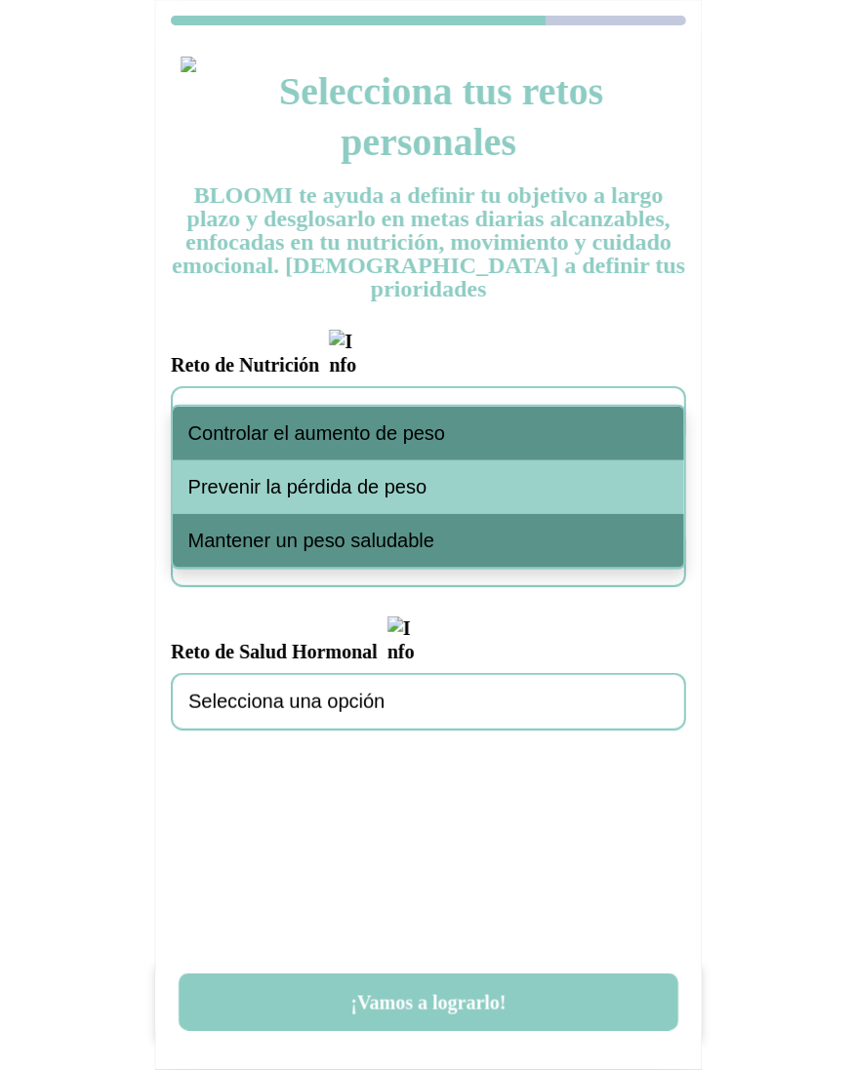
click at [300, 431] on span "Controlar el aumento de peso" at bounding box center [317, 433] width 258 height 22
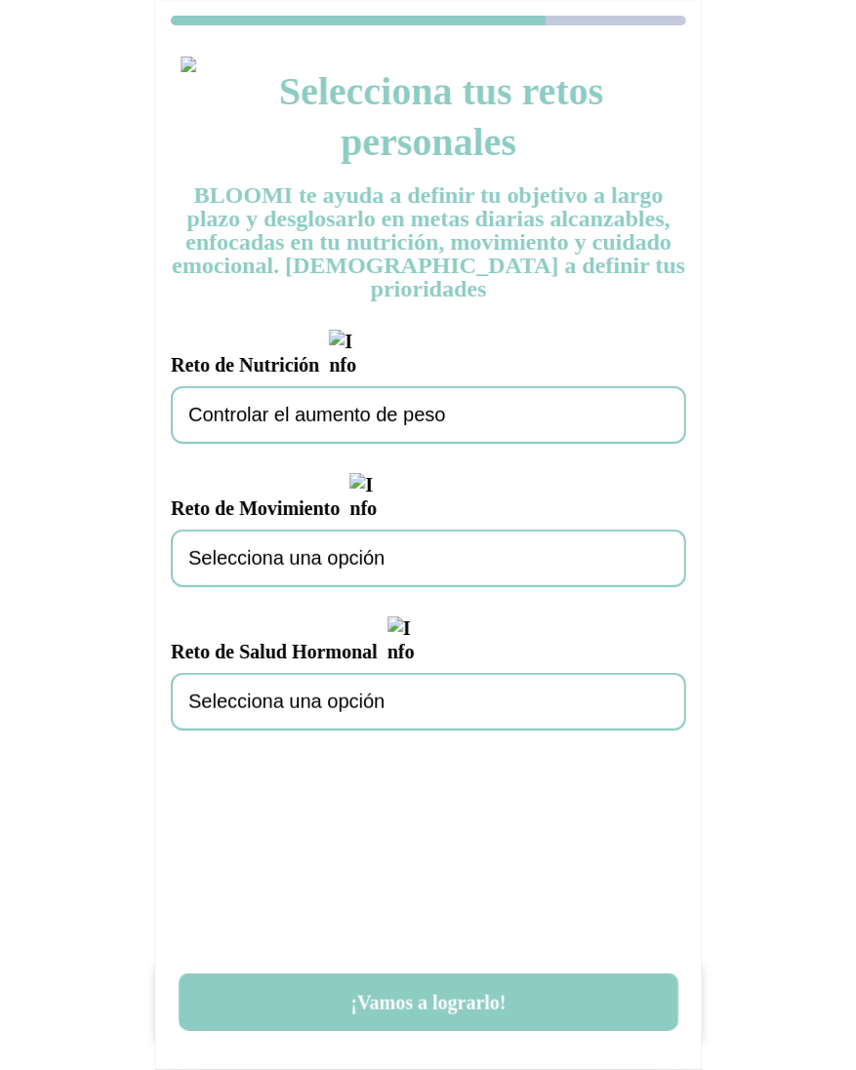
click at [291, 547] on span "Selecciona una opción" at bounding box center [286, 558] width 196 height 22
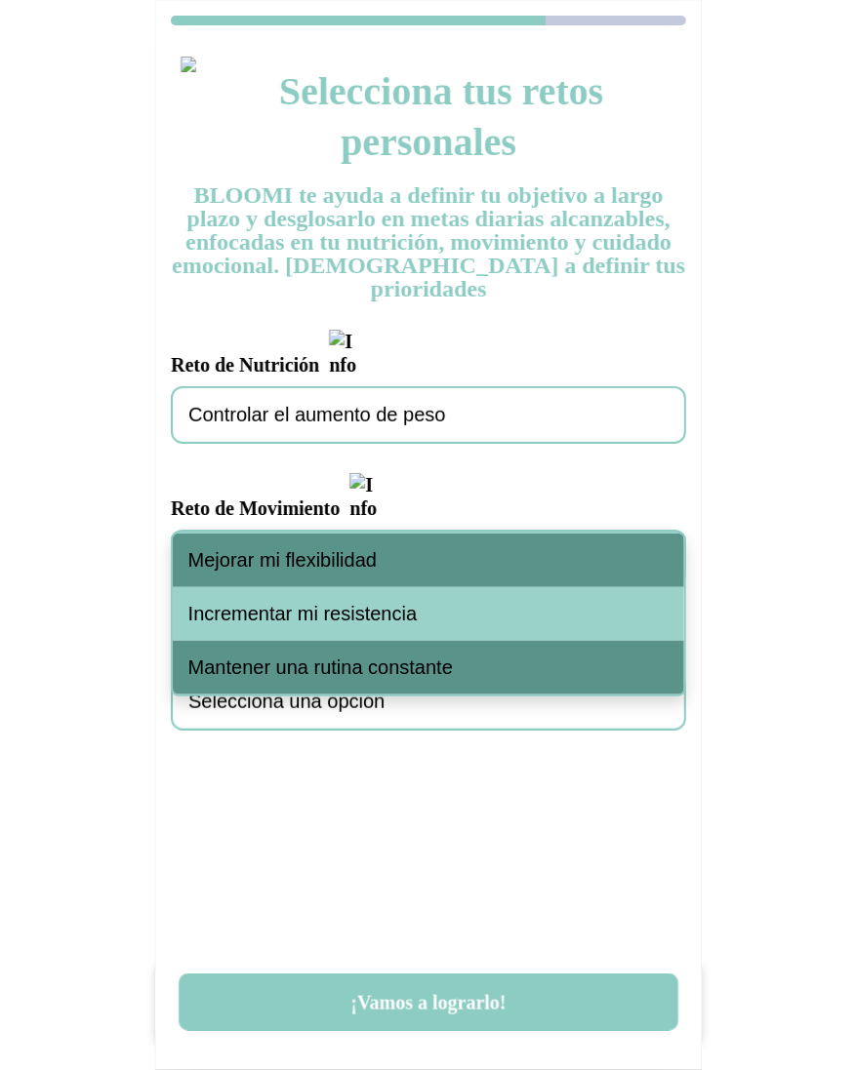
click at [297, 559] on span "Mejorar mi flexibilidad" at bounding box center [282, 560] width 188 height 22
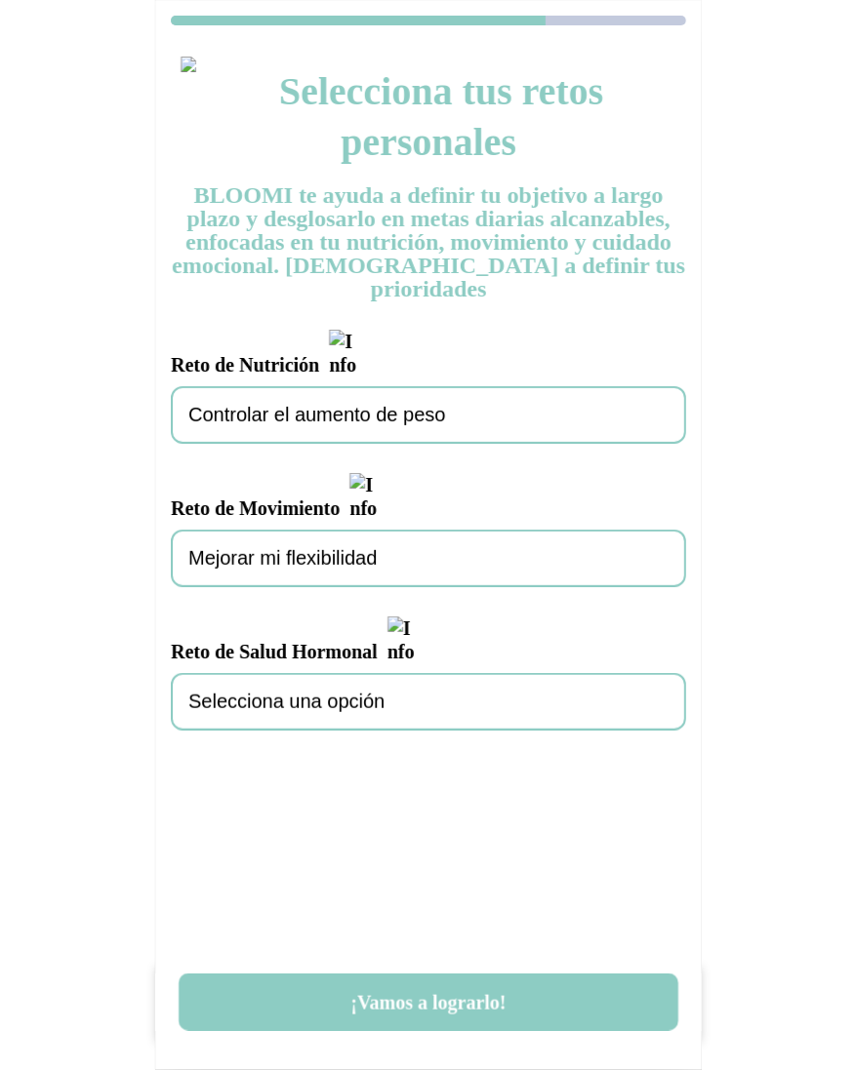
click at [299, 691] on span "Selecciona una opción" at bounding box center [286, 702] width 196 height 22
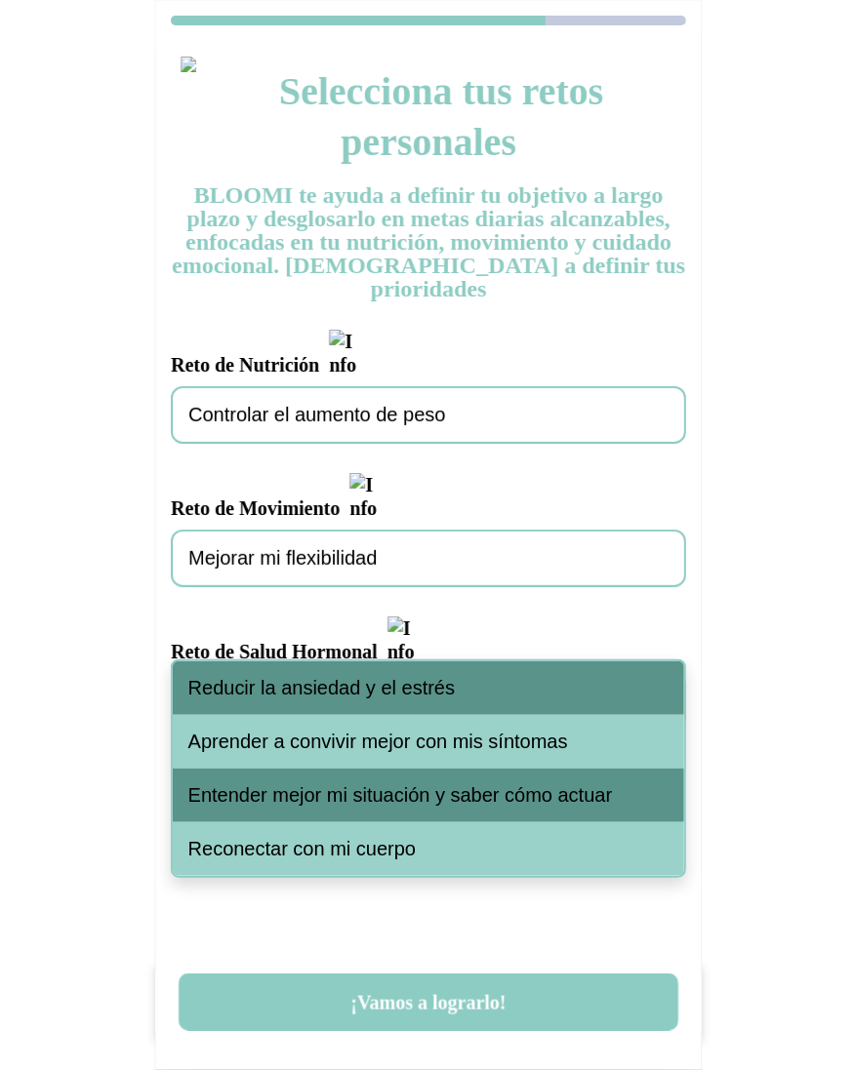
click at [310, 679] on span "Reducir la ansiedad y el estrés" at bounding box center [321, 688] width 266 height 22
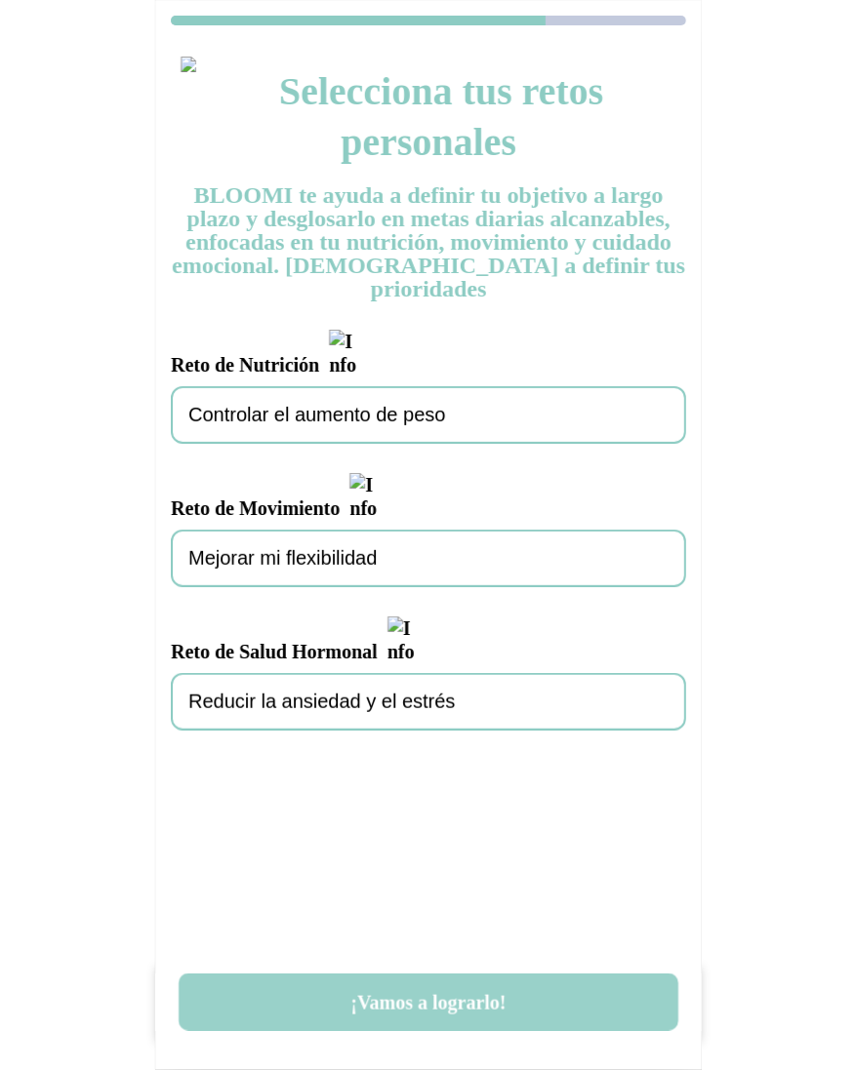
click at [430, 994] on button "¡Vamos a lograrlo!" at bounding box center [428, 1003] width 499 height 58
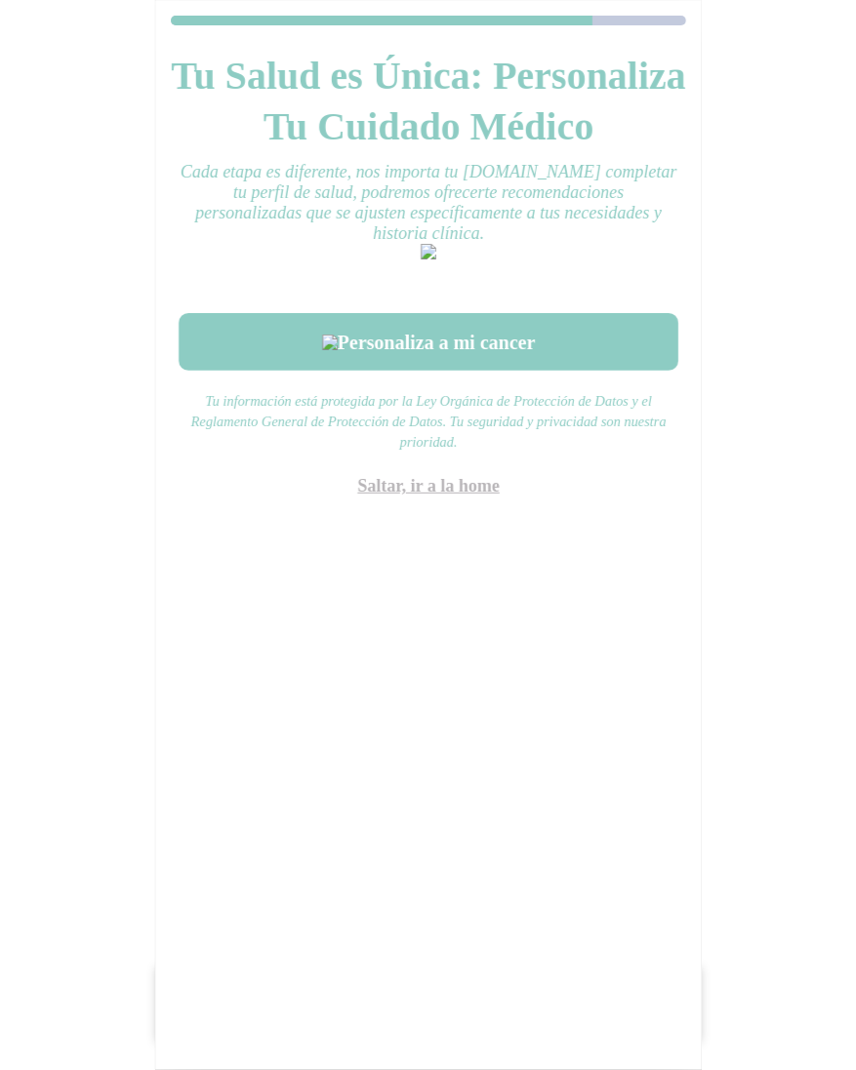
click at [432, 496] on link "Saltar, ir a la home" at bounding box center [428, 486] width 142 height 20
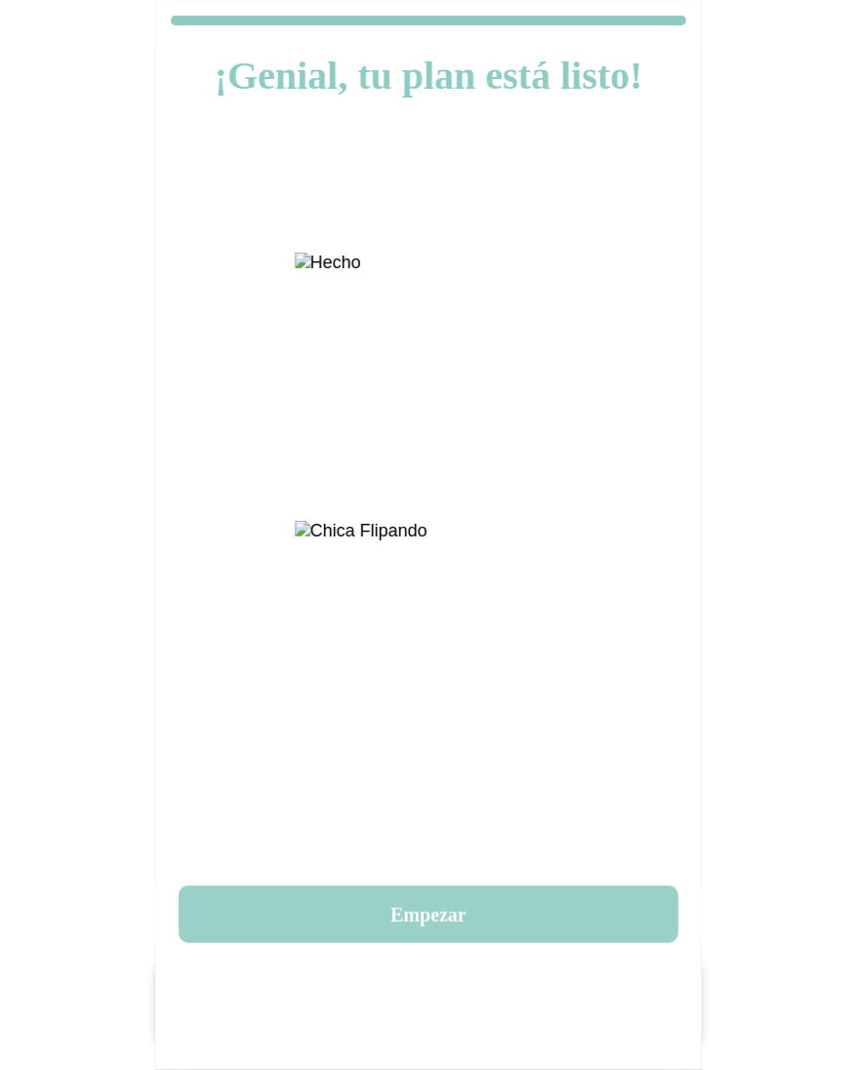
click at [478, 886] on button "Empezar" at bounding box center [428, 915] width 499 height 58
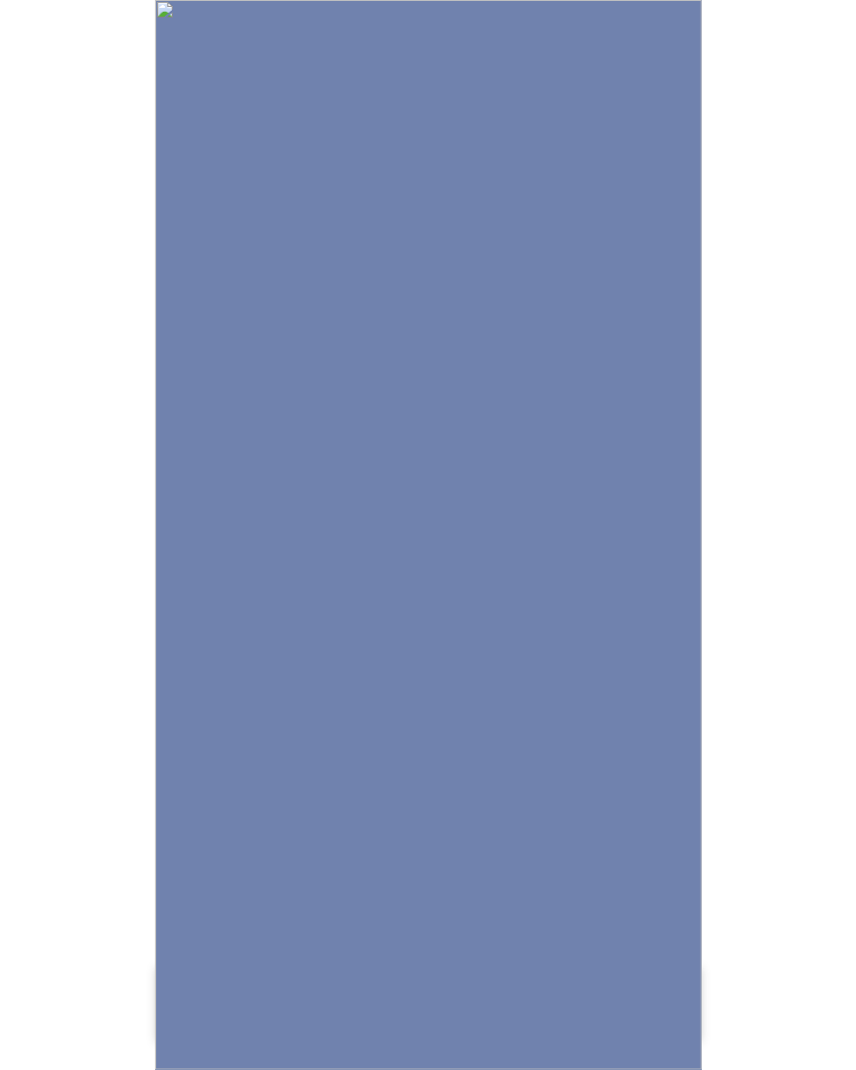
click at [467, 769] on img at bounding box center [428, 535] width 546 height 1070
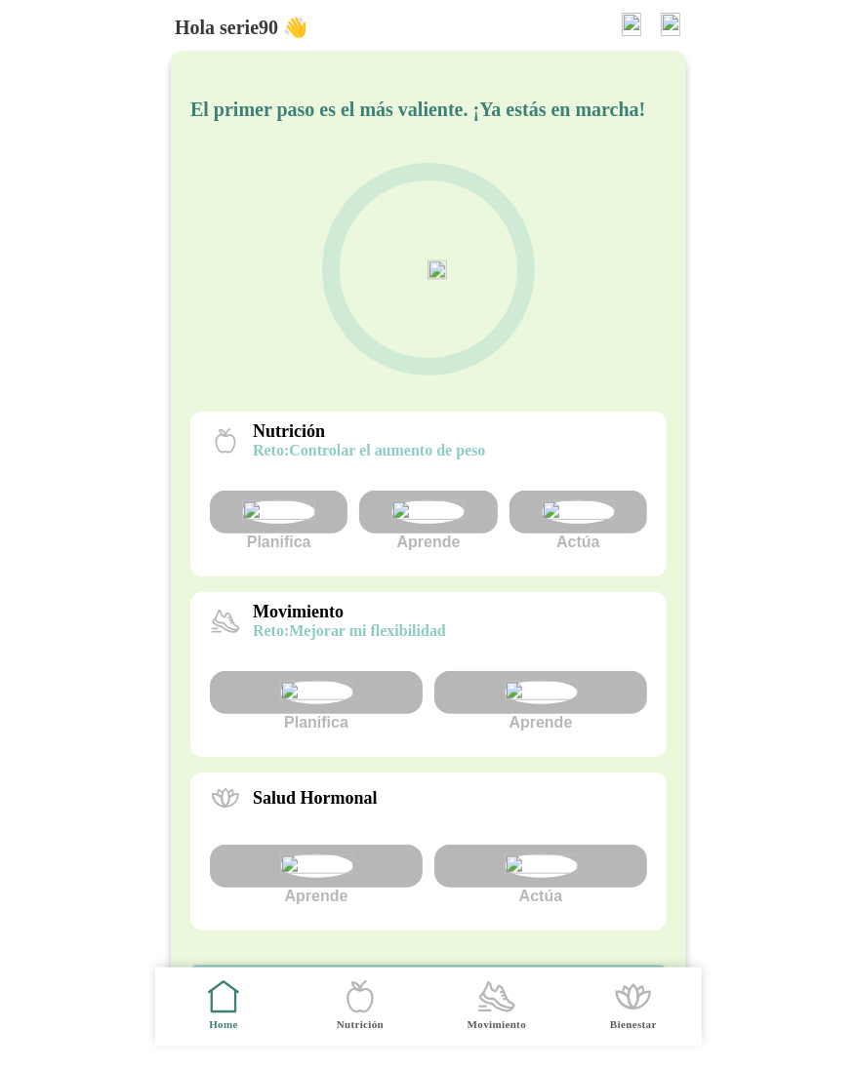
click at [549, 524] on img at bounding box center [576, 511] width 73 height 23
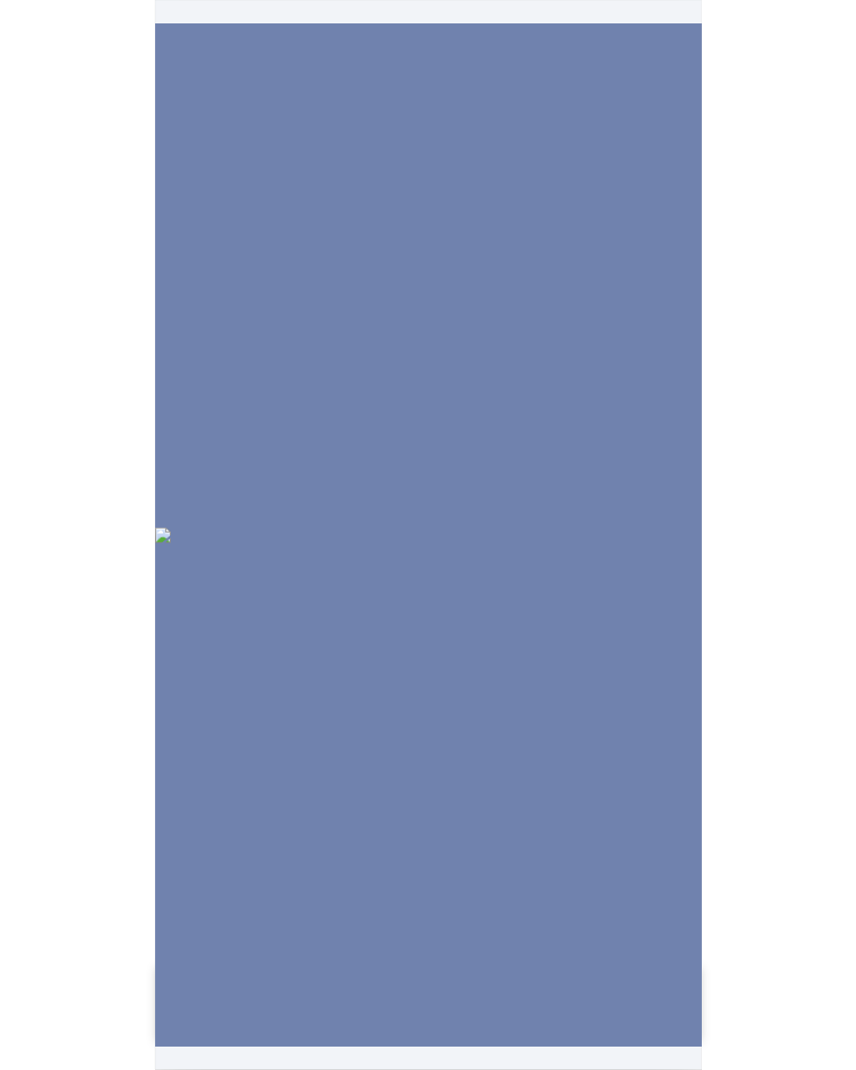
click at [549, 543] on img at bounding box center [428, 536] width 546 height 16
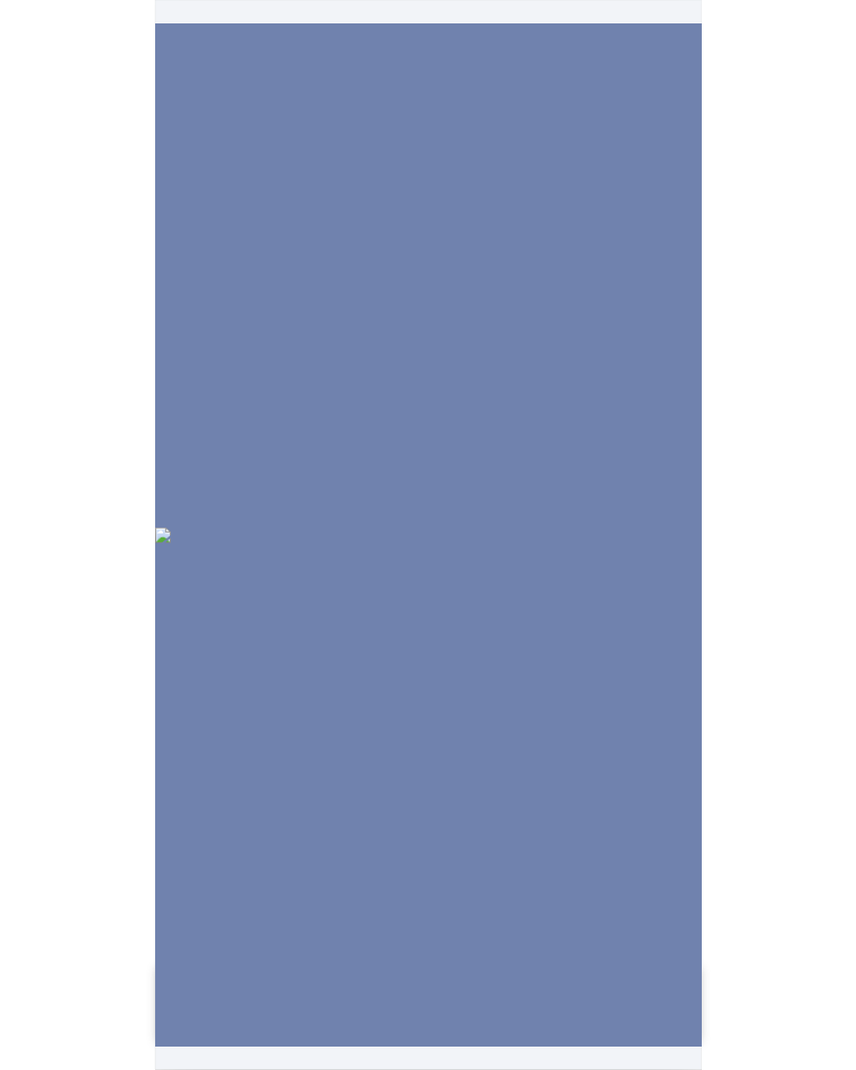
click at [549, 543] on img at bounding box center [428, 536] width 546 height 16
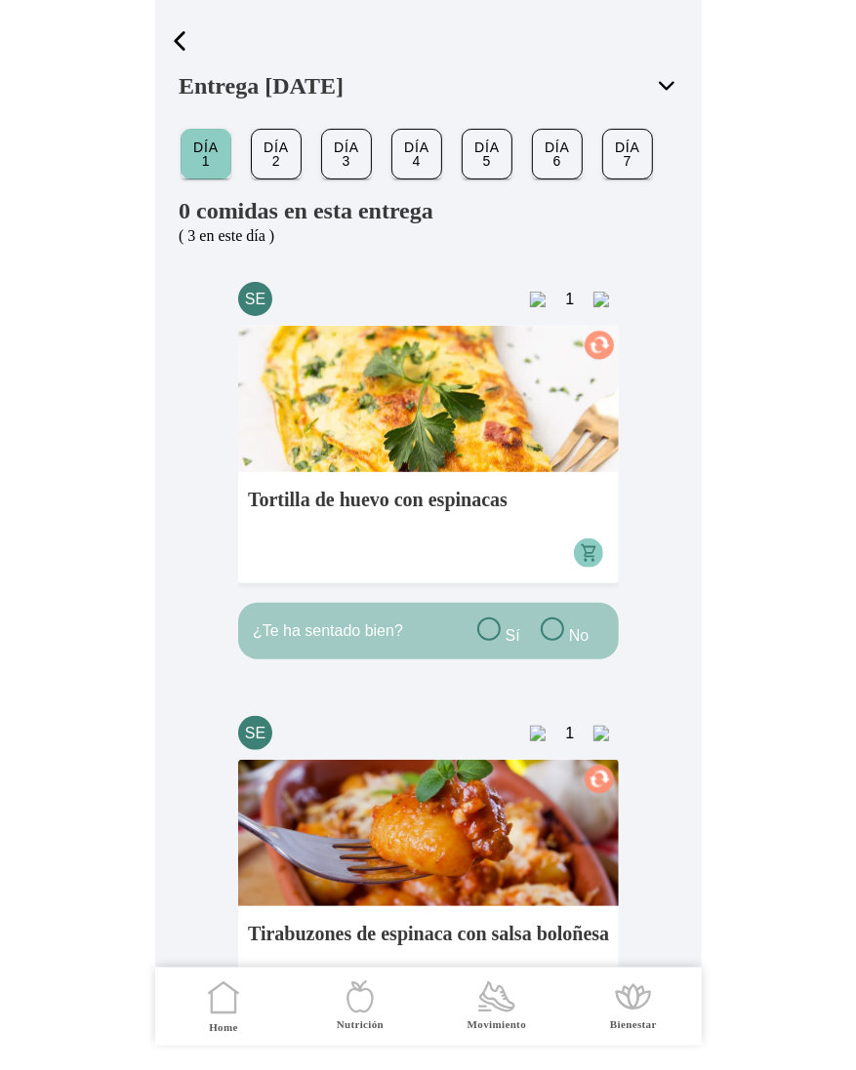
click at [186, 33] on span "button" at bounding box center [179, 40] width 29 height 29
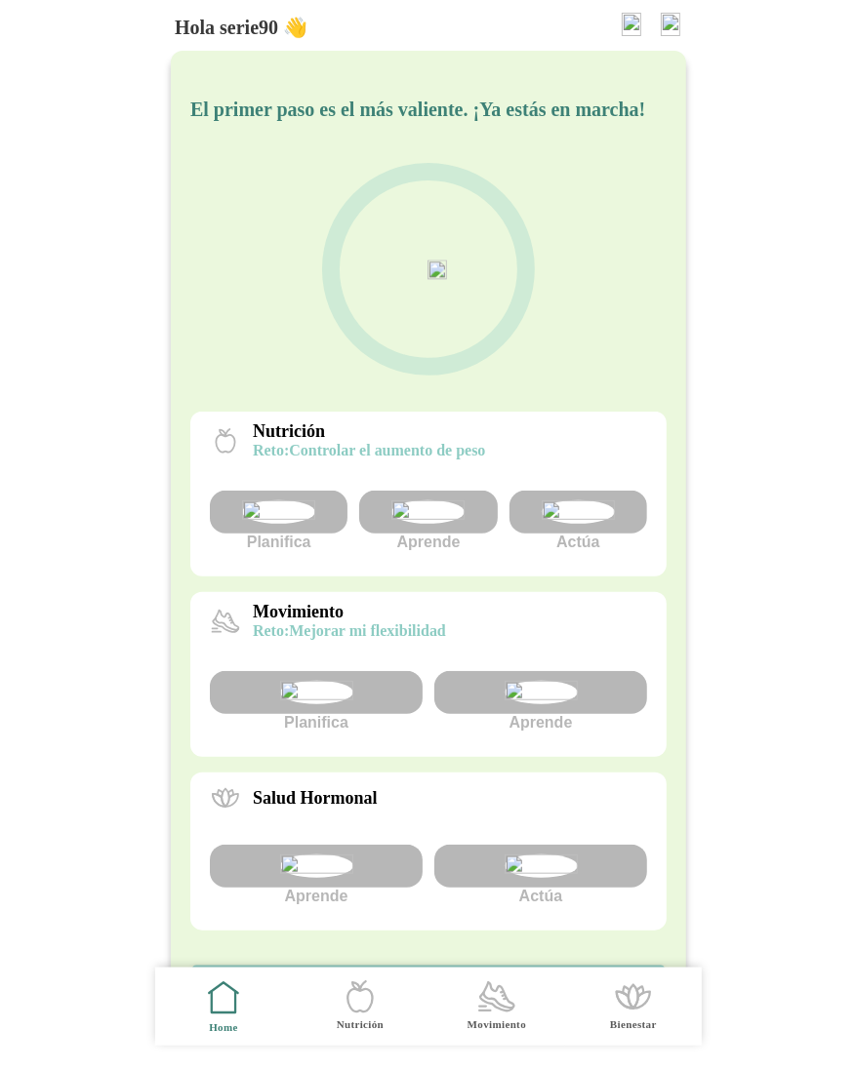
click at [448, 524] on img at bounding box center [427, 511] width 73 height 23
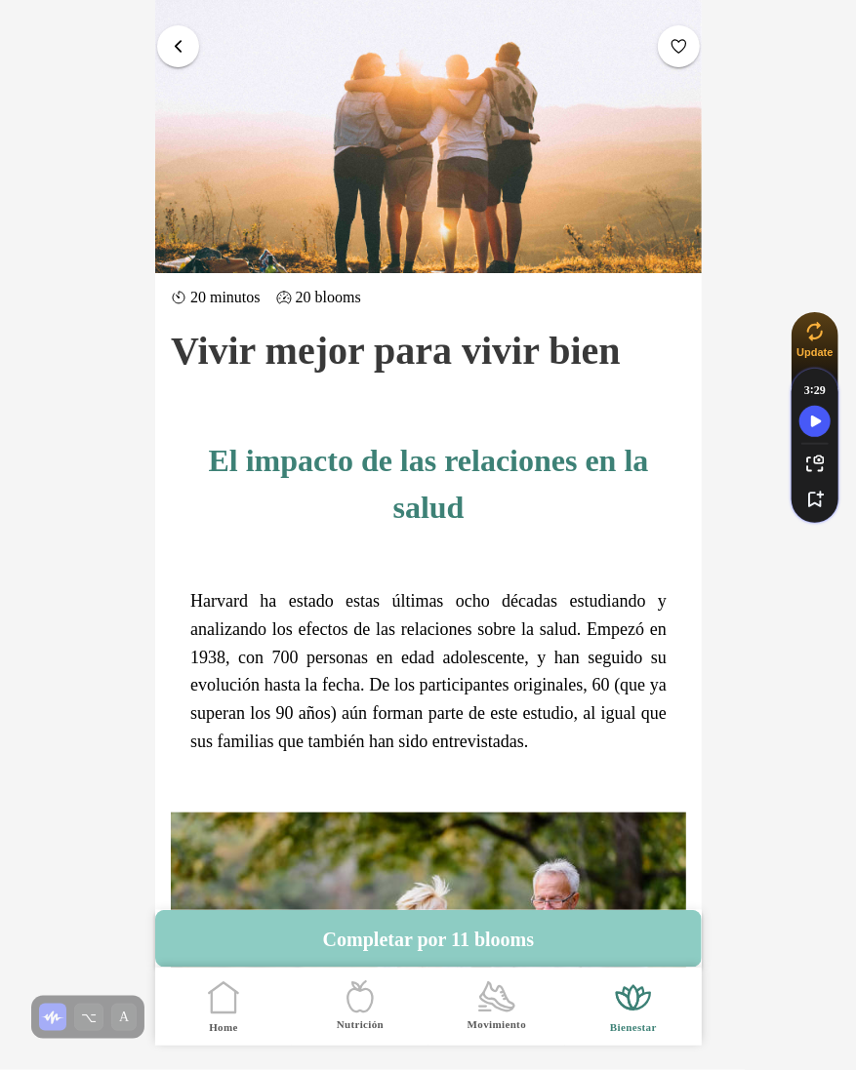
click at [178, 37] on span "button" at bounding box center [178, 46] width 19 height 19
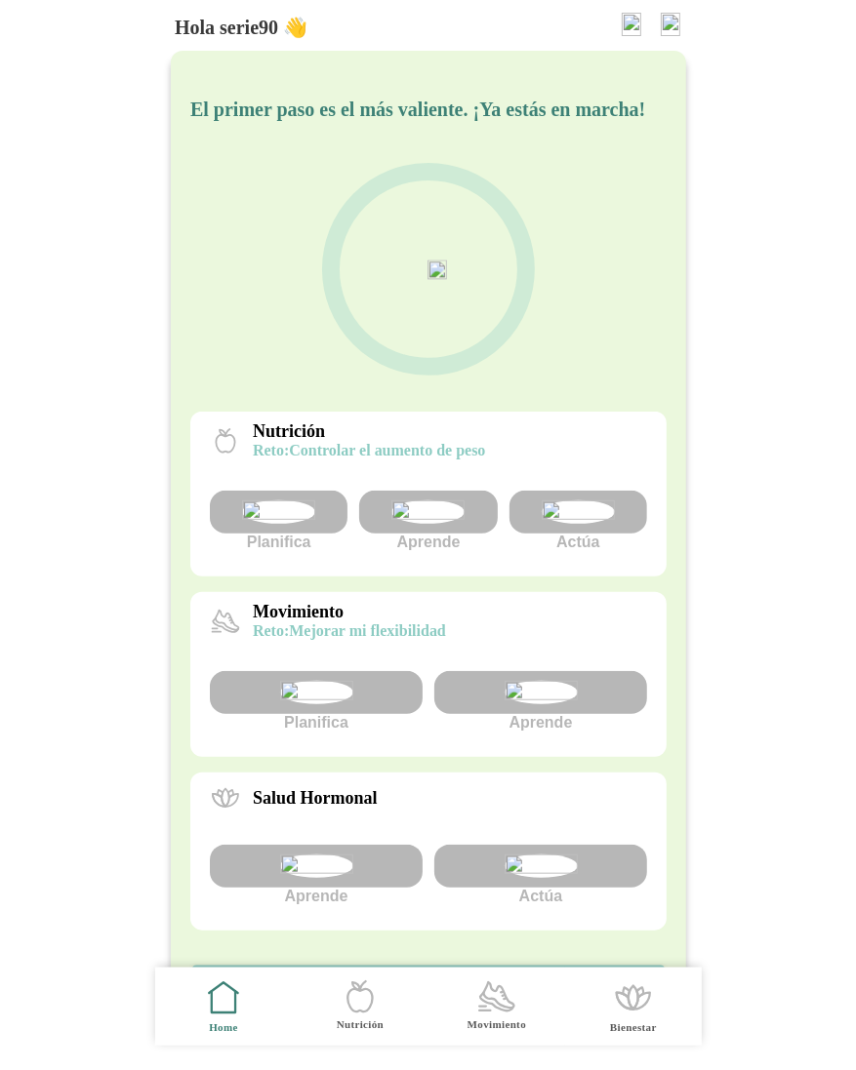
click at [515, 704] on img at bounding box center [539, 692] width 73 height 23
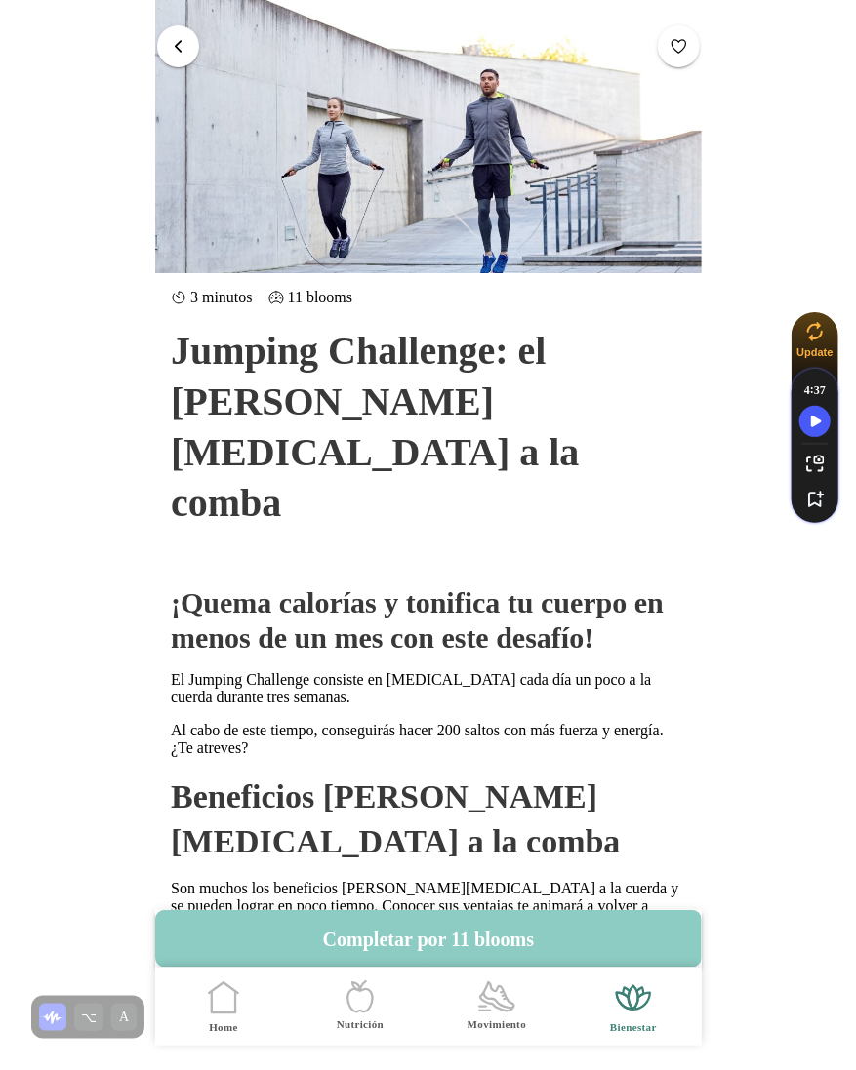
click at [171, 53] on span "button" at bounding box center [178, 46] width 19 height 19
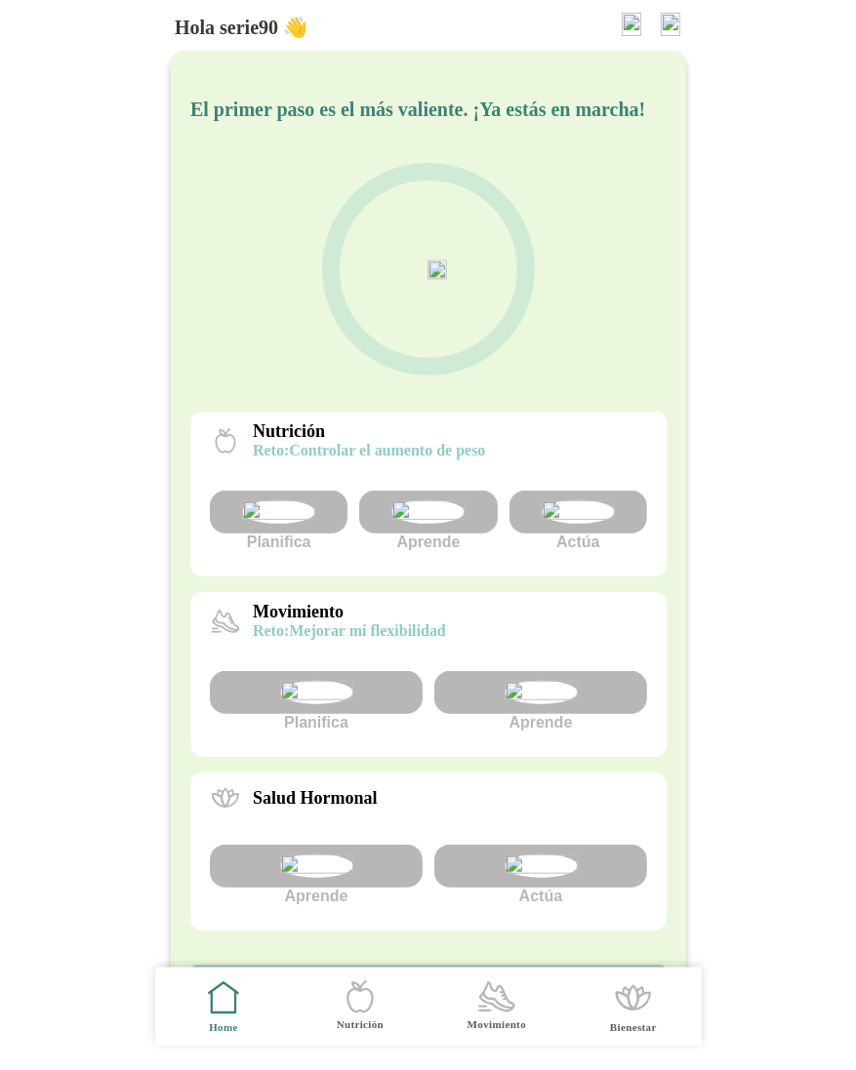
click at [664, 24] on img at bounding box center [670, 24] width 20 height 23
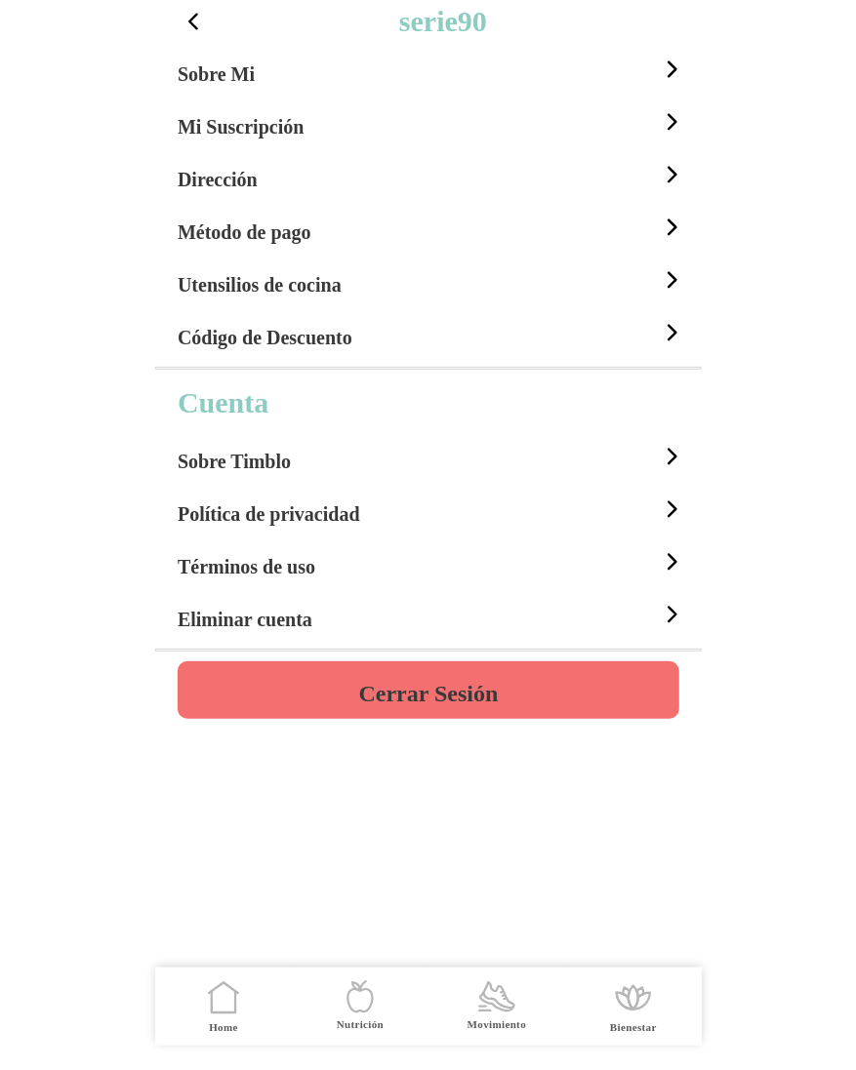
click at [454, 694] on h4 "Cerrar Sesión" at bounding box center [427, 693] width 139 height 23
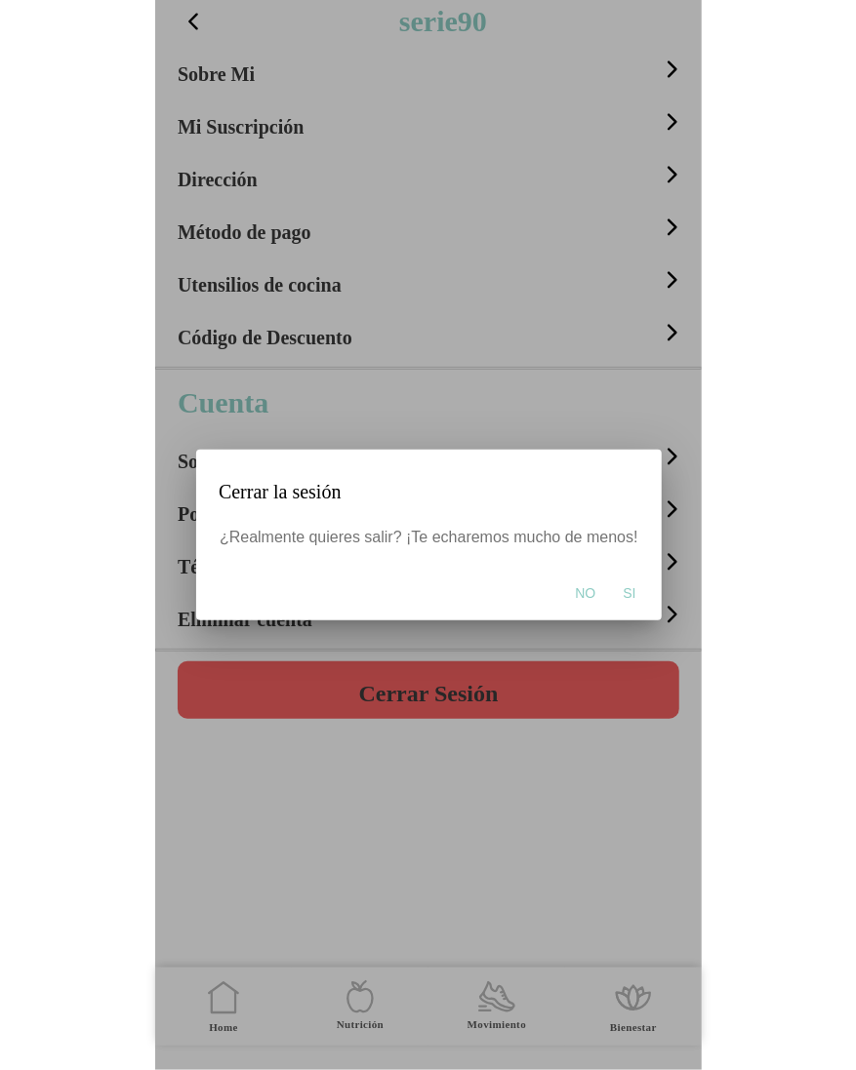
click at [636, 588] on button "Si" at bounding box center [629, 593] width 32 height 39
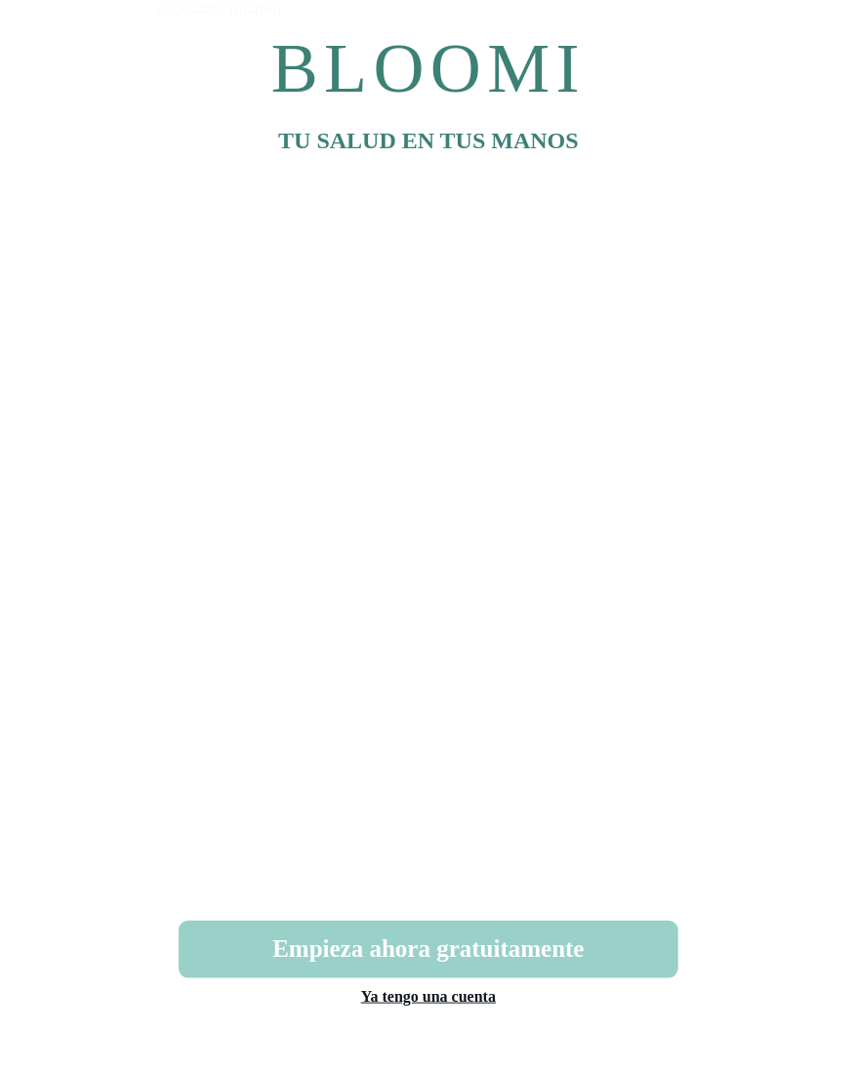
click at [464, 951] on button "Empieza ahora gratuitamente" at bounding box center [428, 950] width 499 height 58
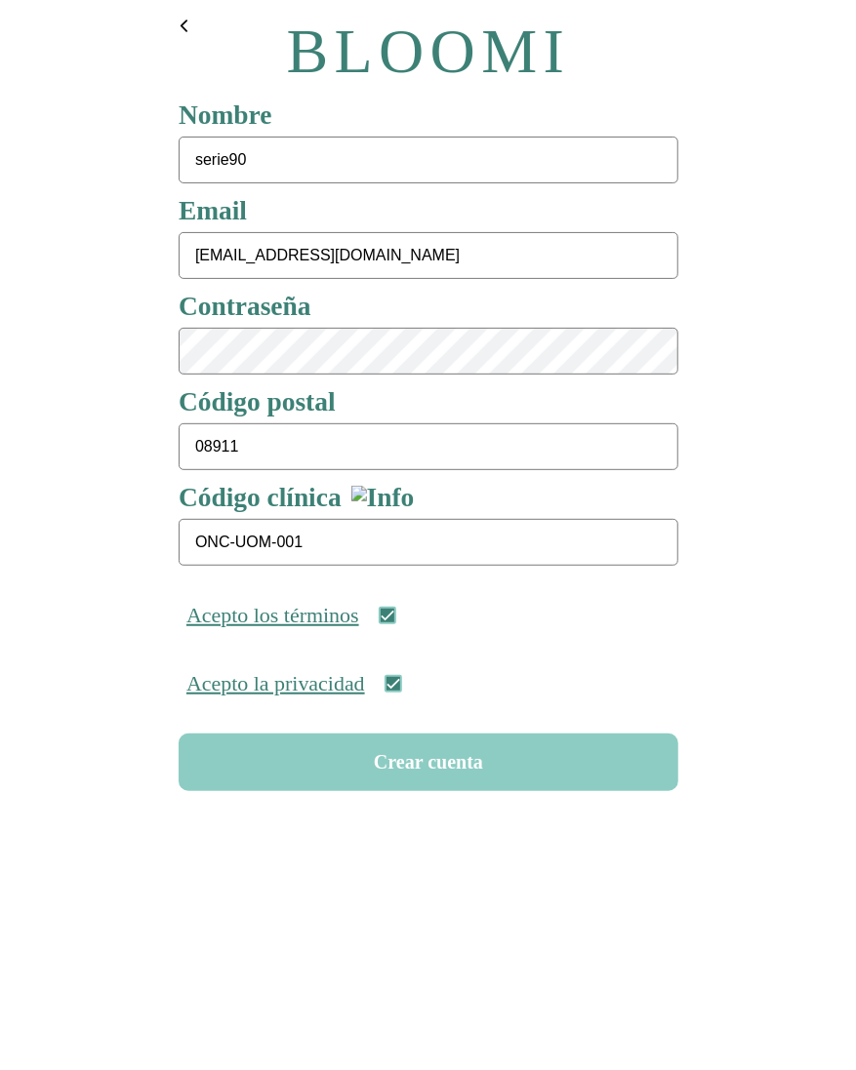
click at [251, 163] on input "serie90" at bounding box center [428, 160] width 499 height 47
type input "serie89"
click at [239, 257] on input "serie90@test.com" at bounding box center [428, 255] width 499 height 47
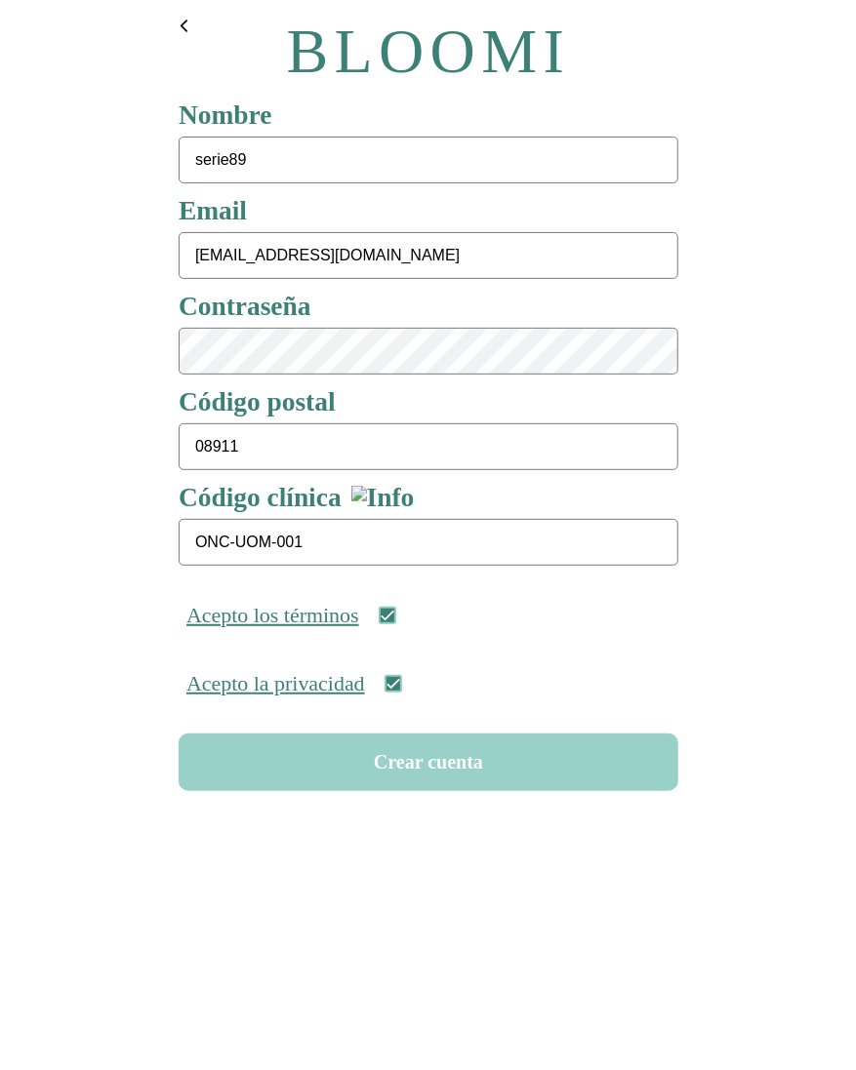
type input "serie89@test.com"
click at [418, 777] on button "Crear cuenta" at bounding box center [428, 763] width 499 height 58
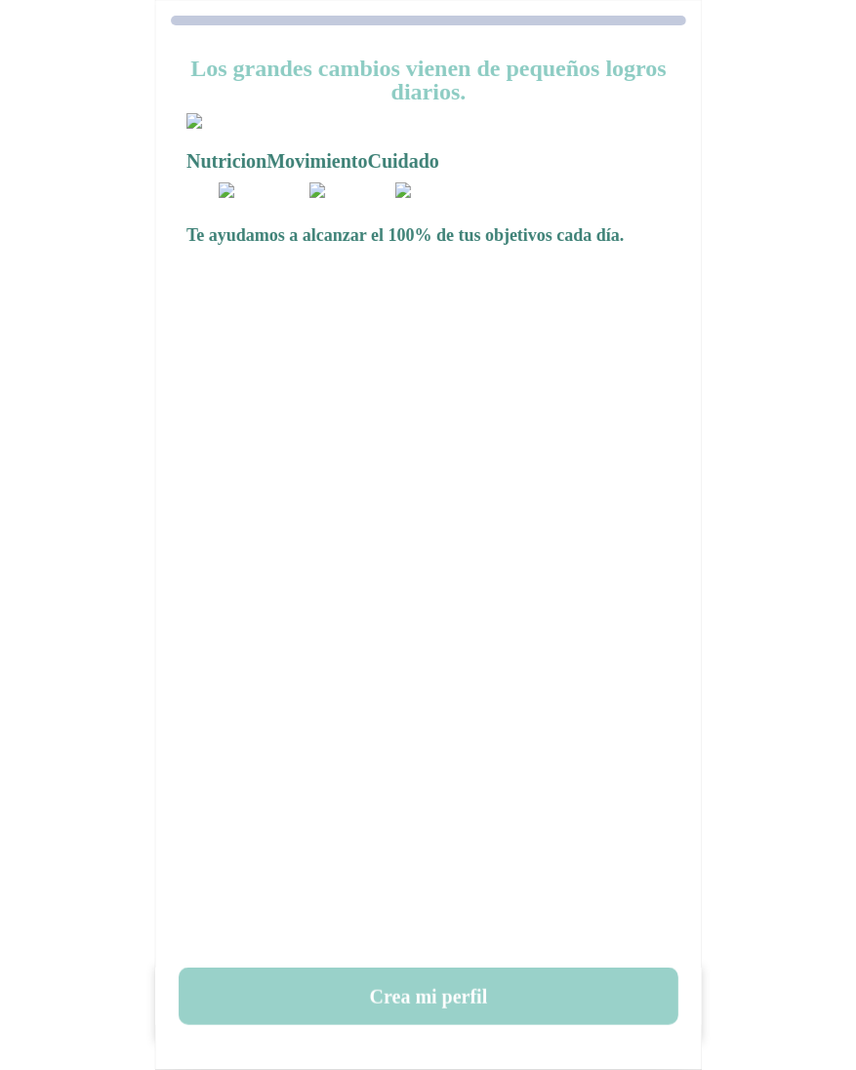
click at [426, 991] on button "Crea mi perfil" at bounding box center [428, 997] width 499 height 58
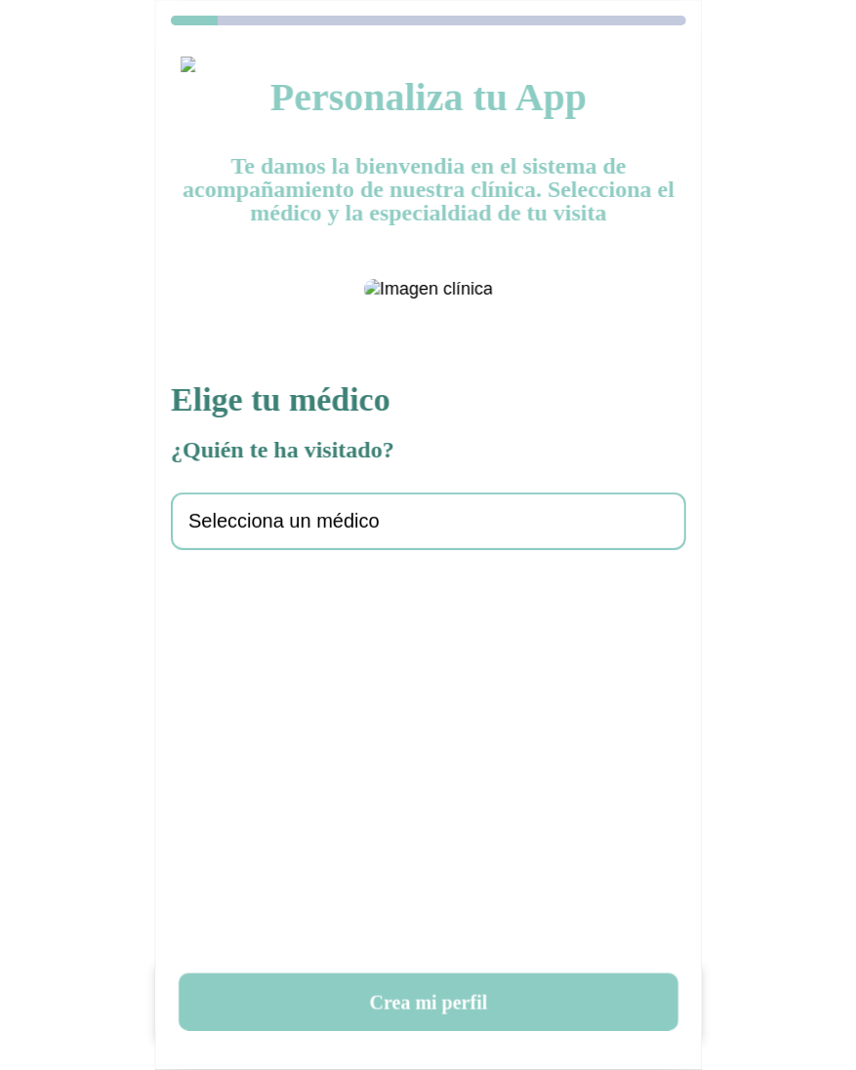
click at [304, 550] on div "Selecciona un médico" at bounding box center [428, 522] width 515 height 58
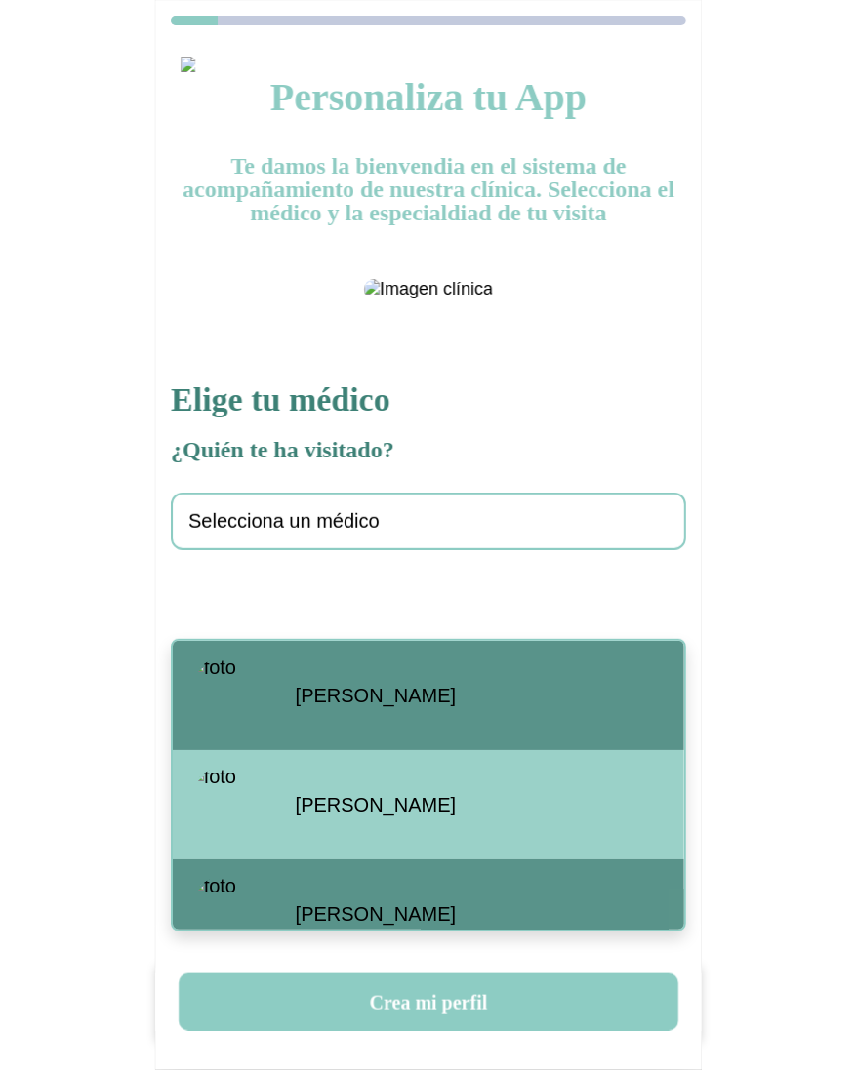
click at [306, 682] on div "Santiago Viteri" at bounding box center [428, 695] width 511 height 109
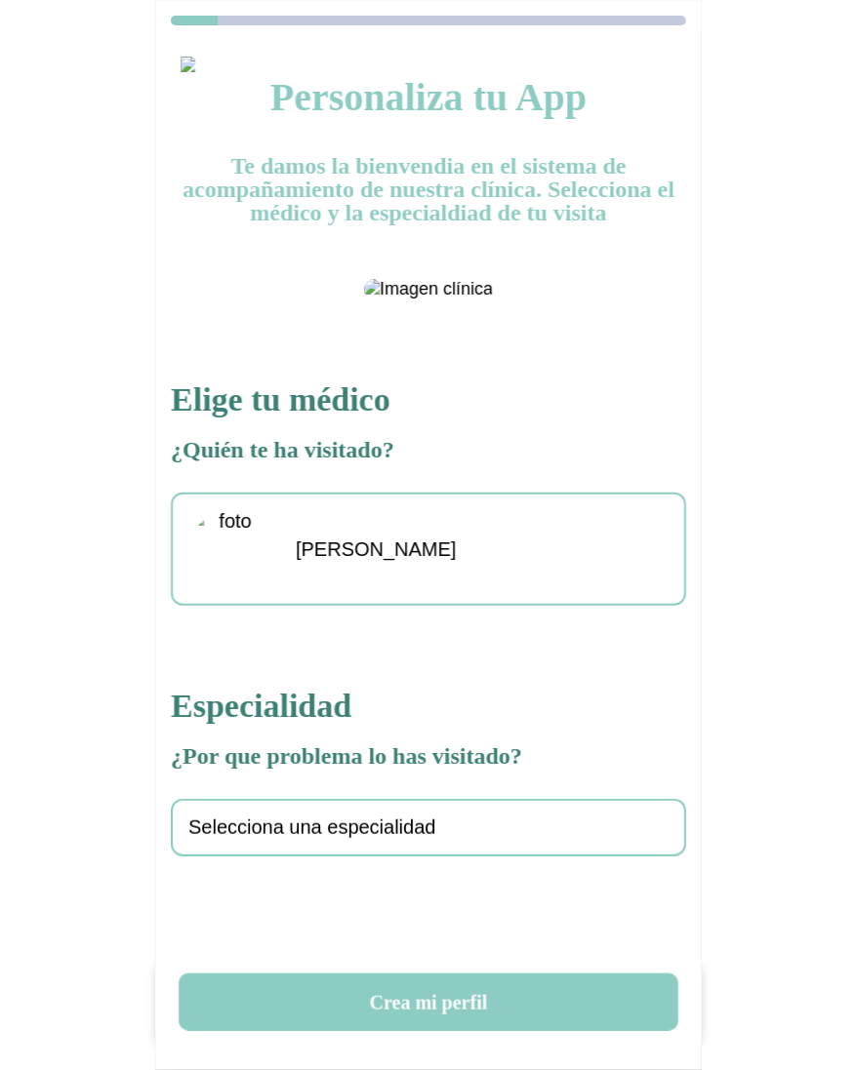
click at [312, 839] on span "Selecciona una especialidad" at bounding box center [312, 828] width 248 height 22
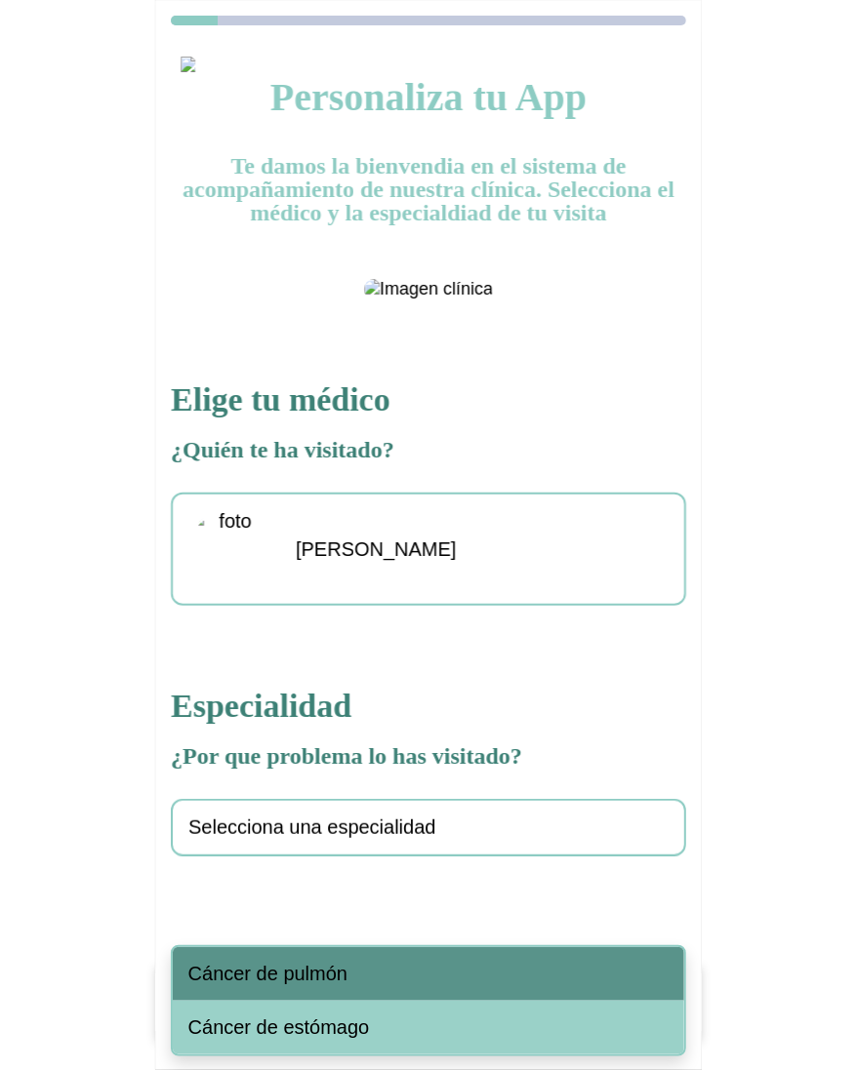
click at [296, 963] on span "Cáncer de pulmón" at bounding box center [267, 974] width 159 height 22
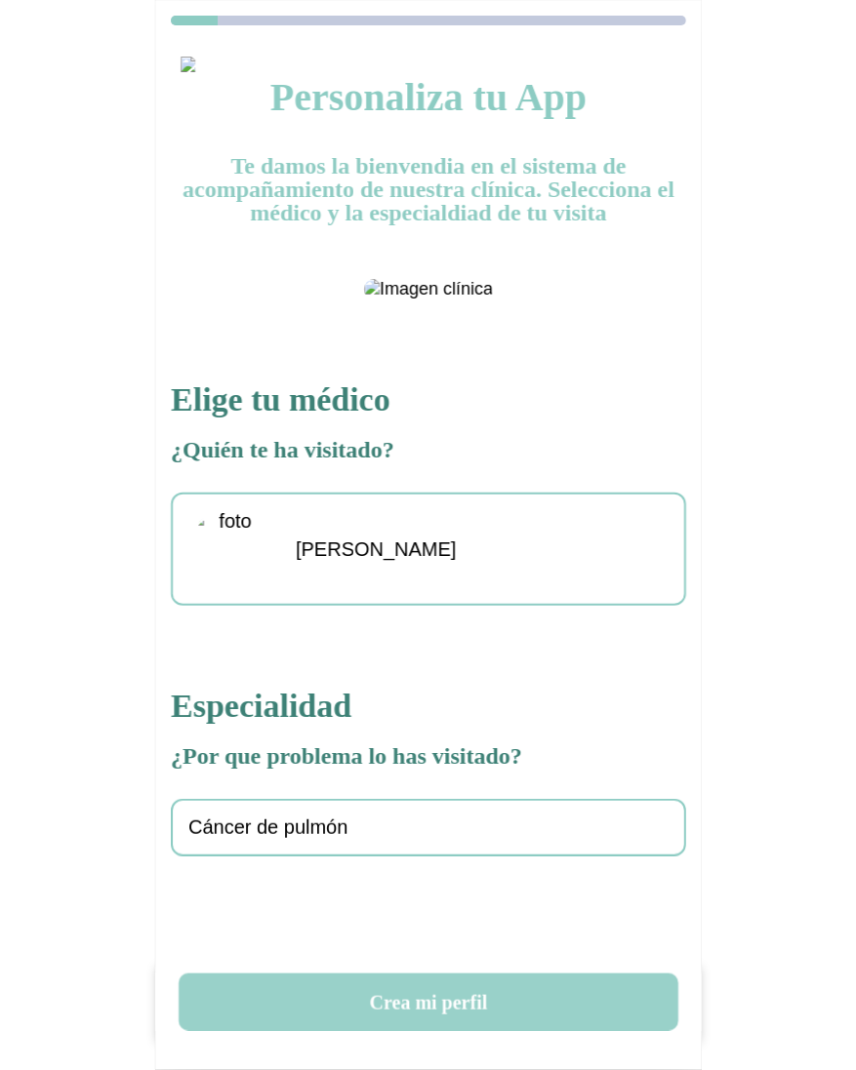
click at [418, 1004] on button "Crea mi perfil" at bounding box center [428, 1003] width 499 height 58
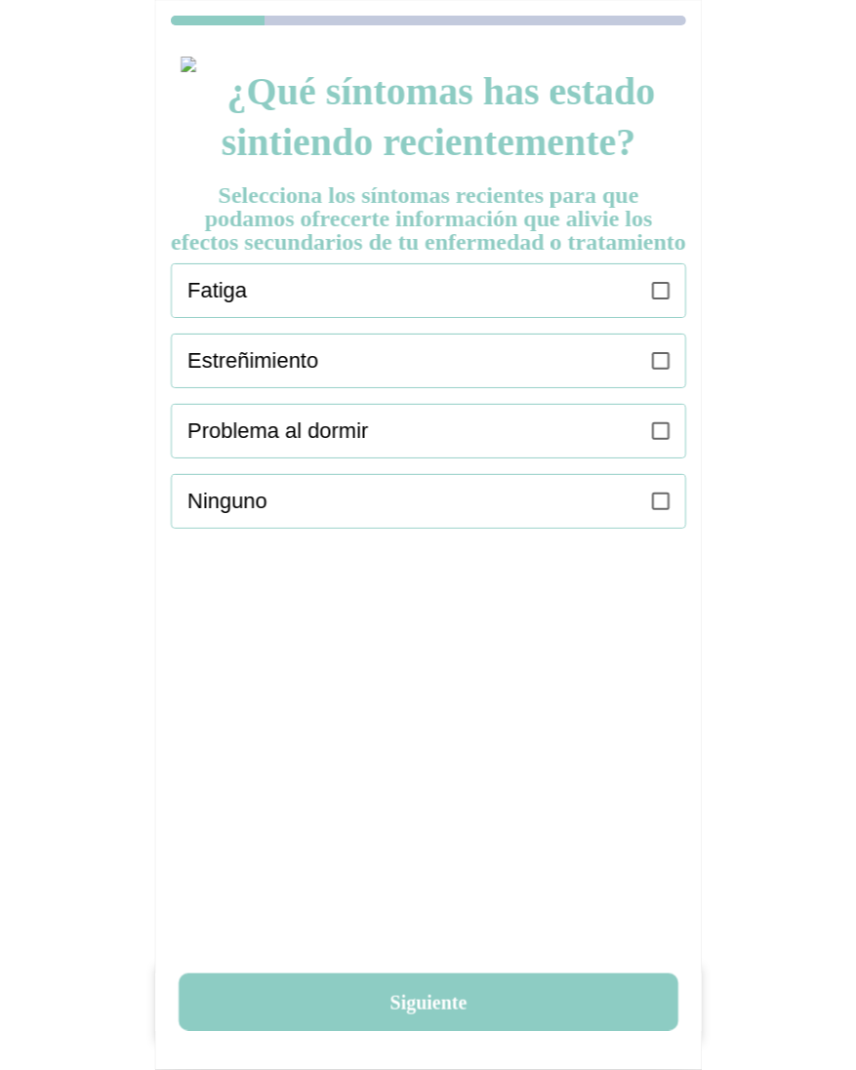
click at [645, 312] on div "Fatiga" at bounding box center [436, 290] width 498 height 53
click at [661, 370] on icon at bounding box center [661, 361] width 18 height 18
click at [657, 440] on icon at bounding box center [661, 431] width 18 height 18
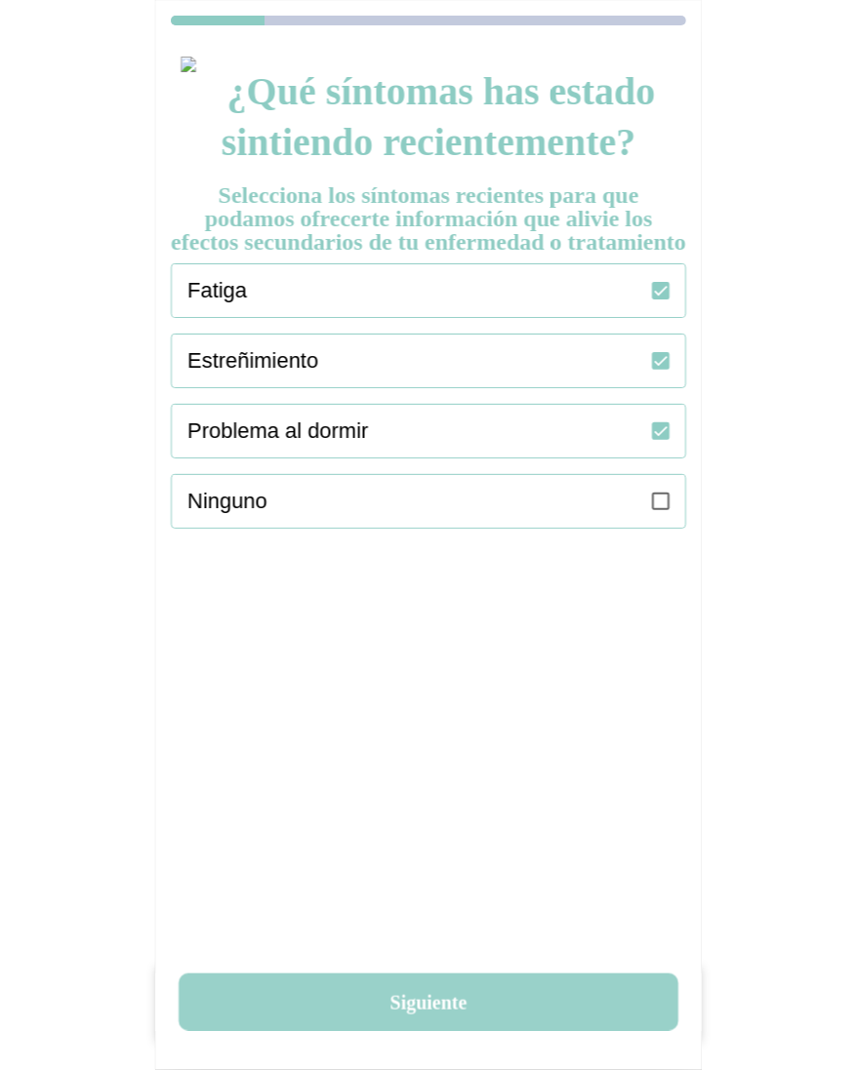
click at [442, 987] on button "Siguiente" at bounding box center [428, 1003] width 499 height 58
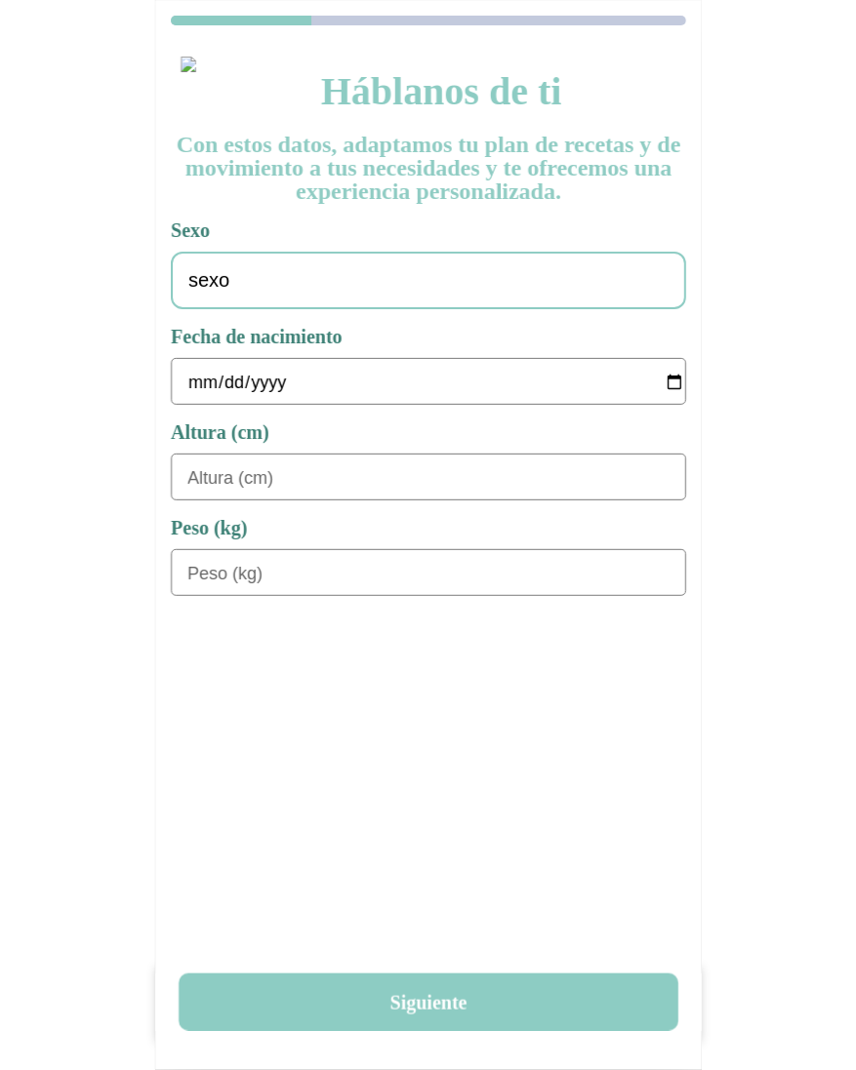
click at [268, 284] on div "sexo" at bounding box center [428, 281] width 515 height 58
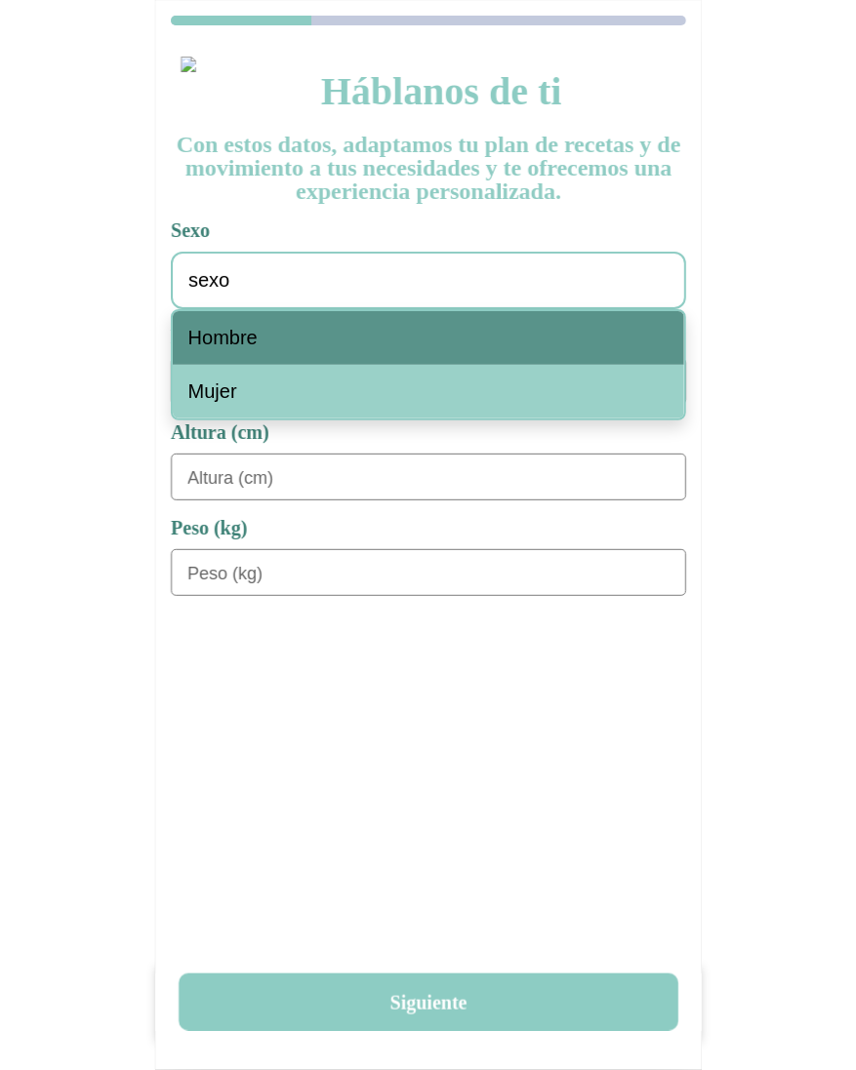
click at [257, 341] on span "Hombre" at bounding box center [222, 338] width 69 height 22
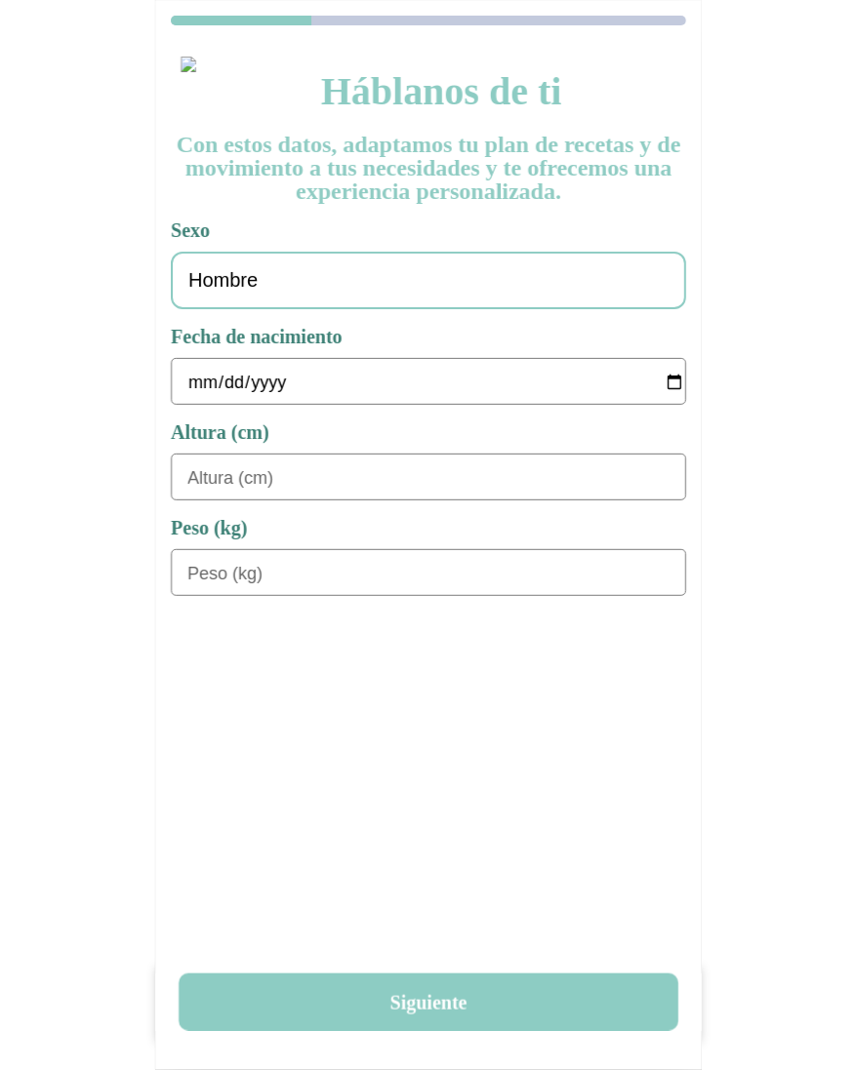
click at [195, 396] on input "date" at bounding box center [436, 382] width 498 height 47
type input "1978-01-01"
type input "180"
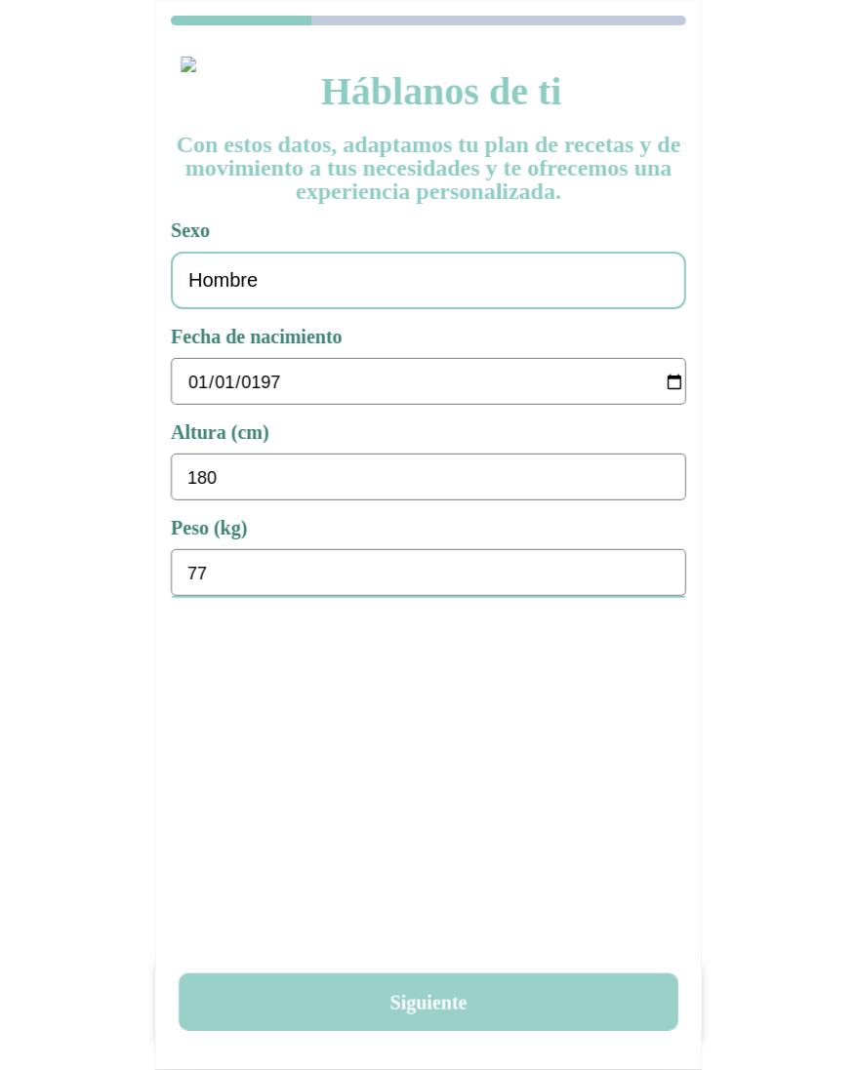
type input "77"
click at [441, 978] on button "Siguiente" at bounding box center [428, 1003] width 499 height 58
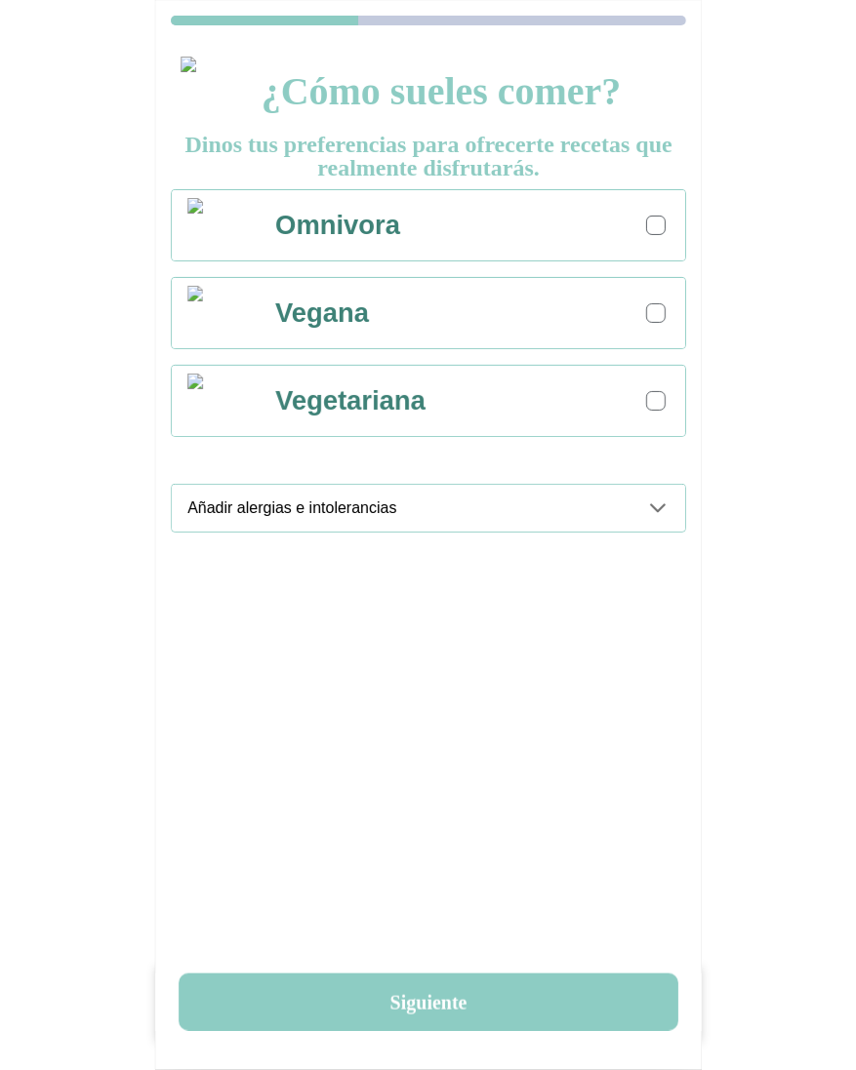
click at [657, 220] on div at bounding box center [655, 225] width 11 height 11
click at [661, 515] on icon at bounding box center [657, 508] width 23 height 23
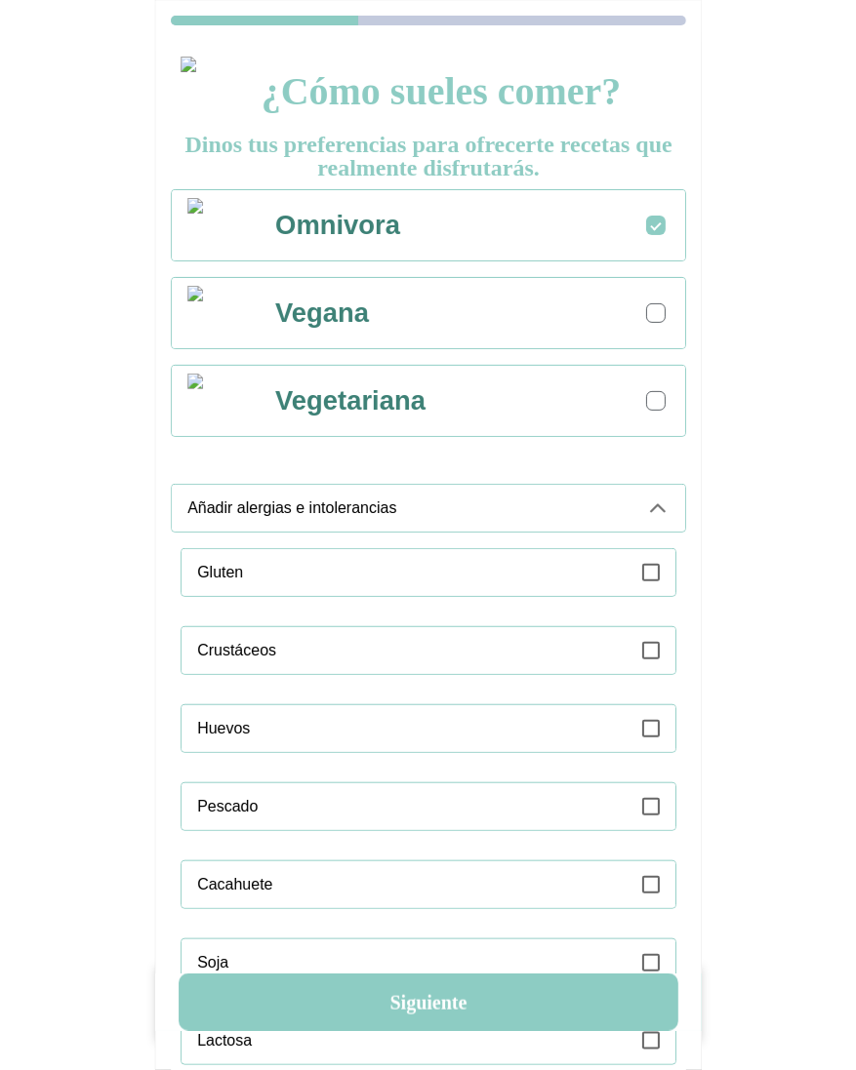
click at [657, 569] on icon at bounding box center [651, 573] width 18 height 18
click at [658, 486] on div "Añadir alergias e intolerancias" at bounding box center [436, 508] width 498 height 47
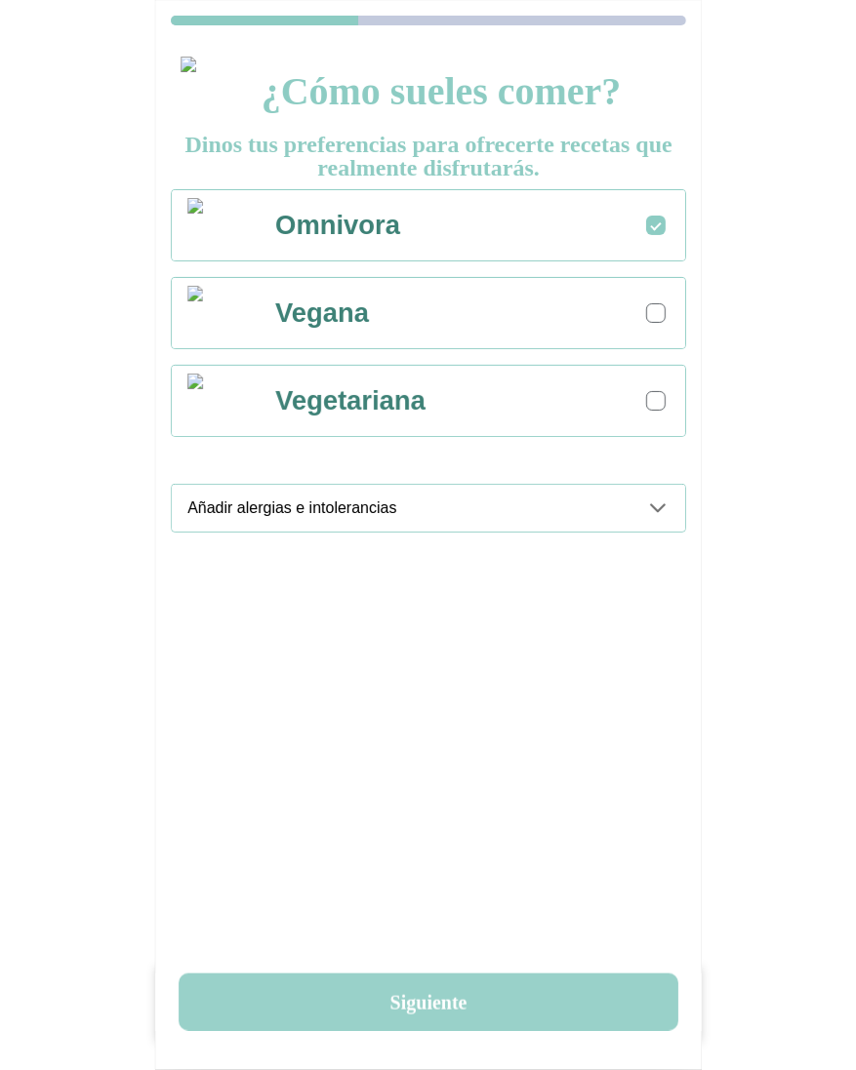
click at [451, 991] on button "Siguiente" at bounding box center [428, 1003] width 499 height 58
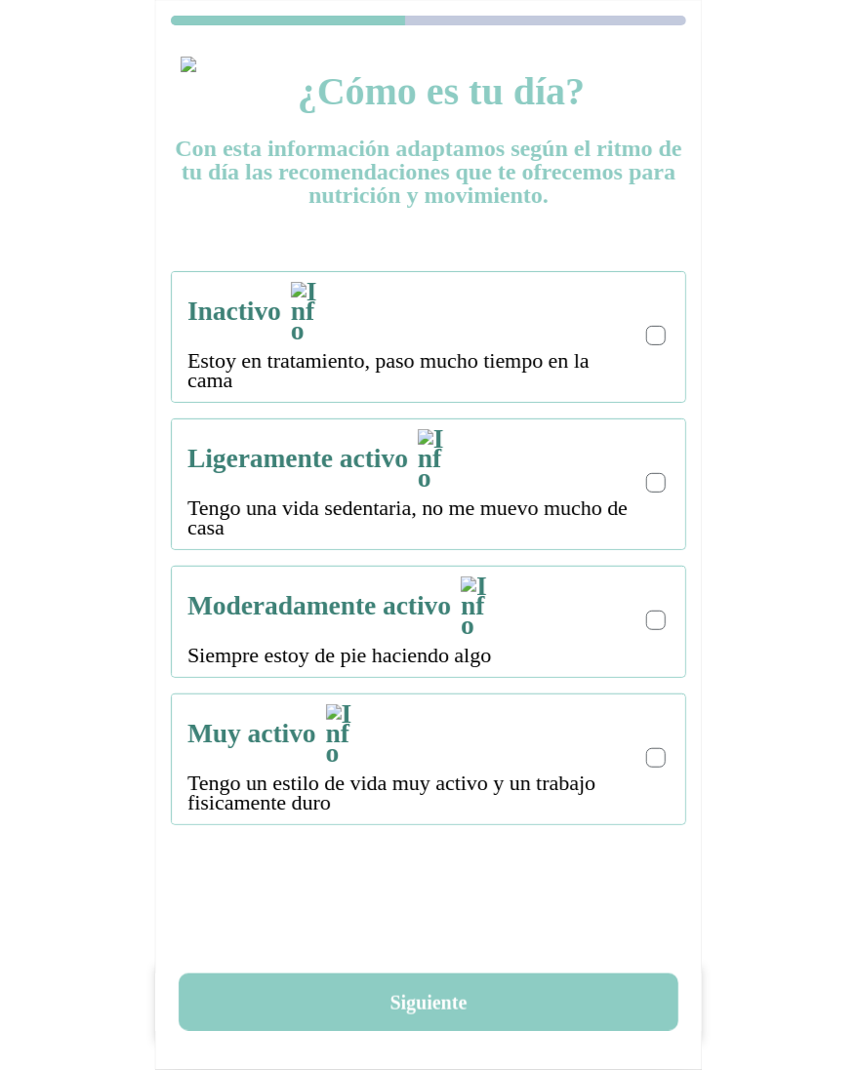
click at [658, 331] on div at bounding box center [655, 336] width 11 height 11
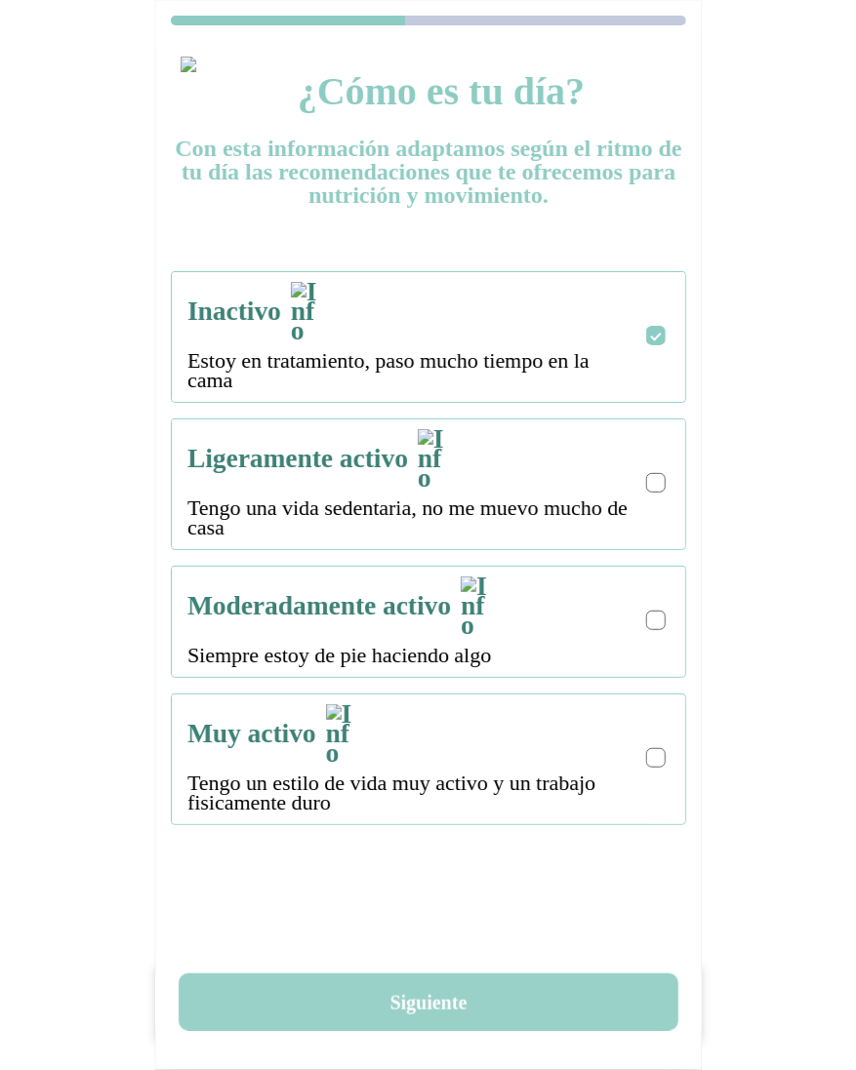
click at [447, 997] on button "Siguiente" at bounding box center [428, 1003] width 499 height 58
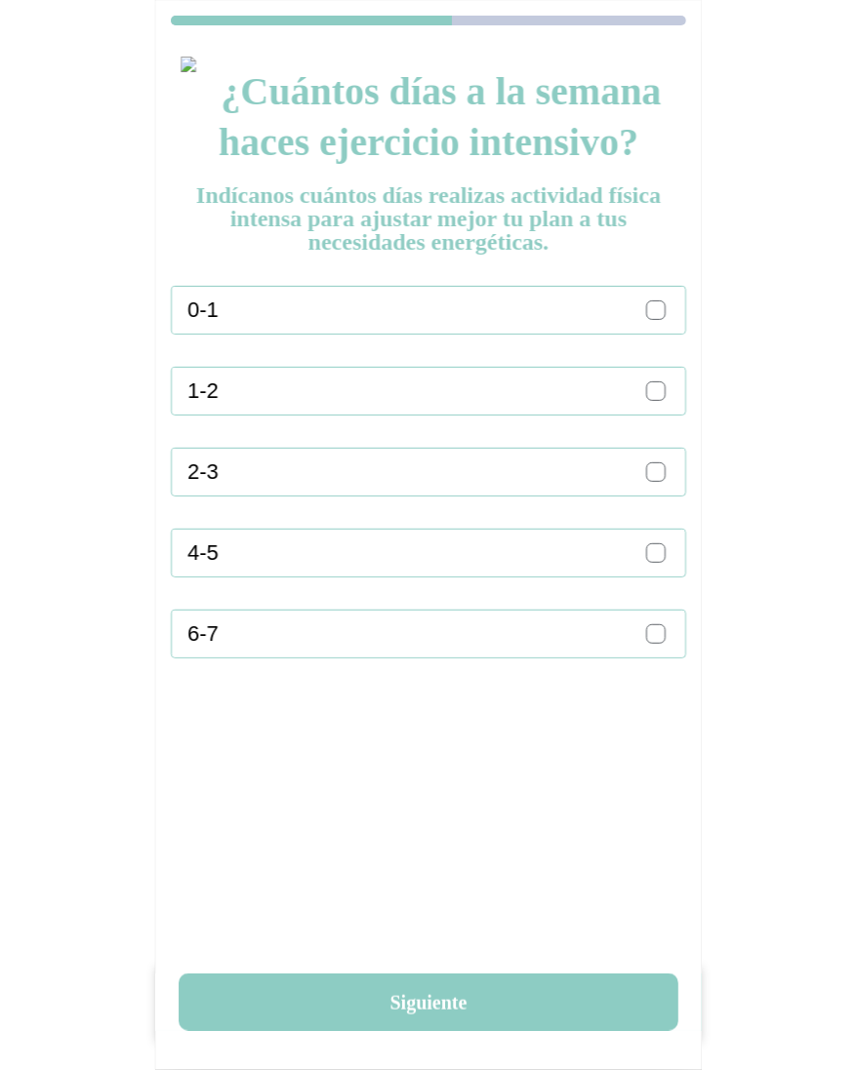
click at [639, 319] on div "0-1" at bounding box center [436, 310] width 498 height 47
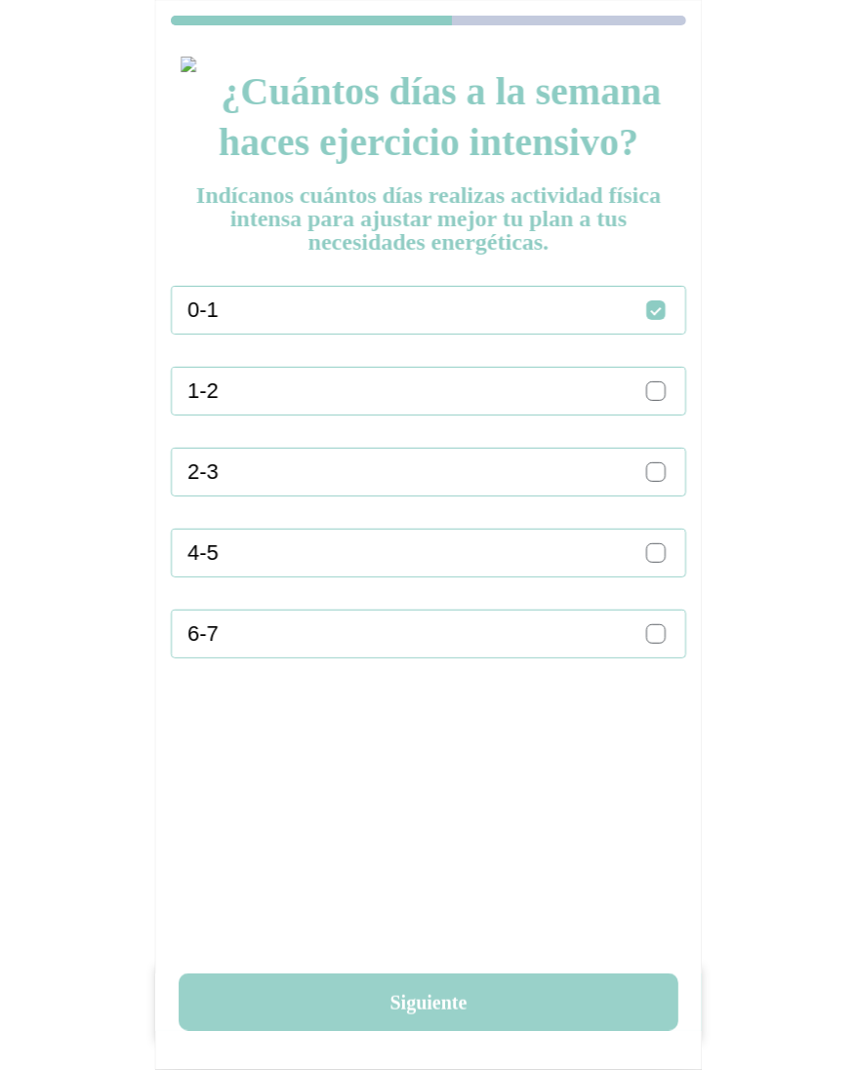
click at [424, 986] on button "Siguiente" at bounding box center [428, 1003] width 499 height 58
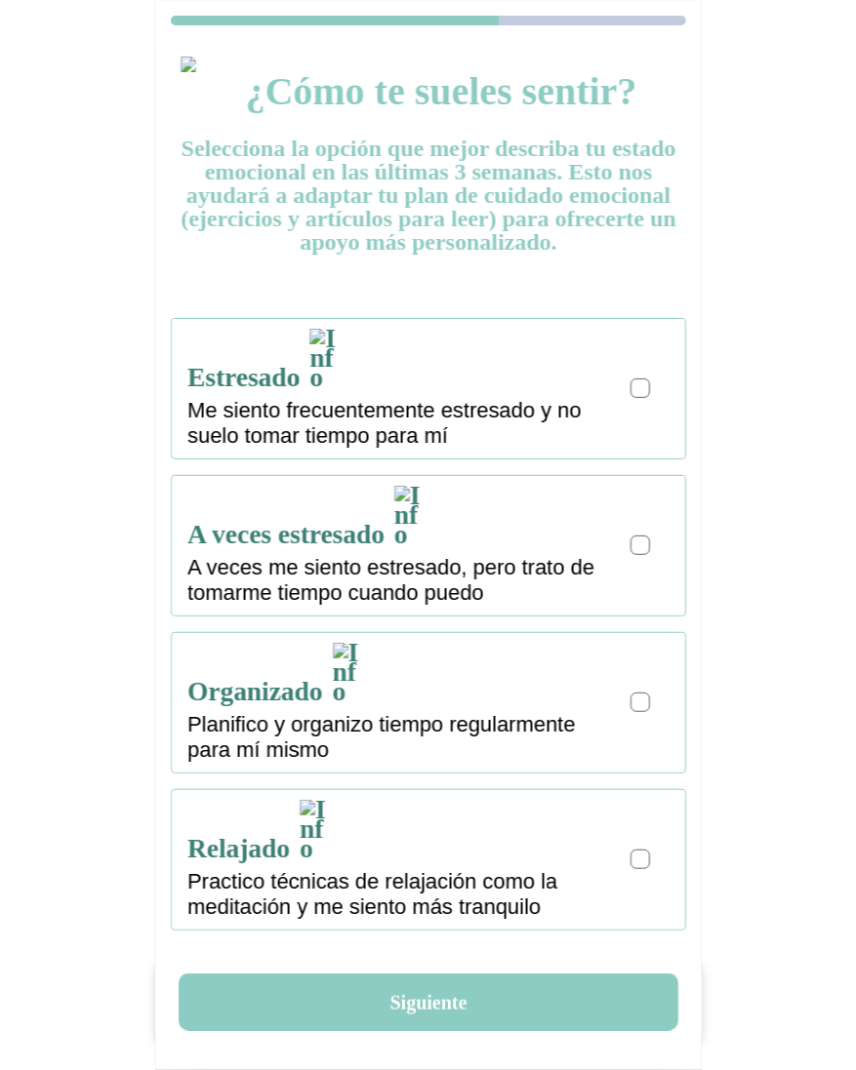
click at [647, 378] on div at bounding box center [640, 388] width 20 height 20
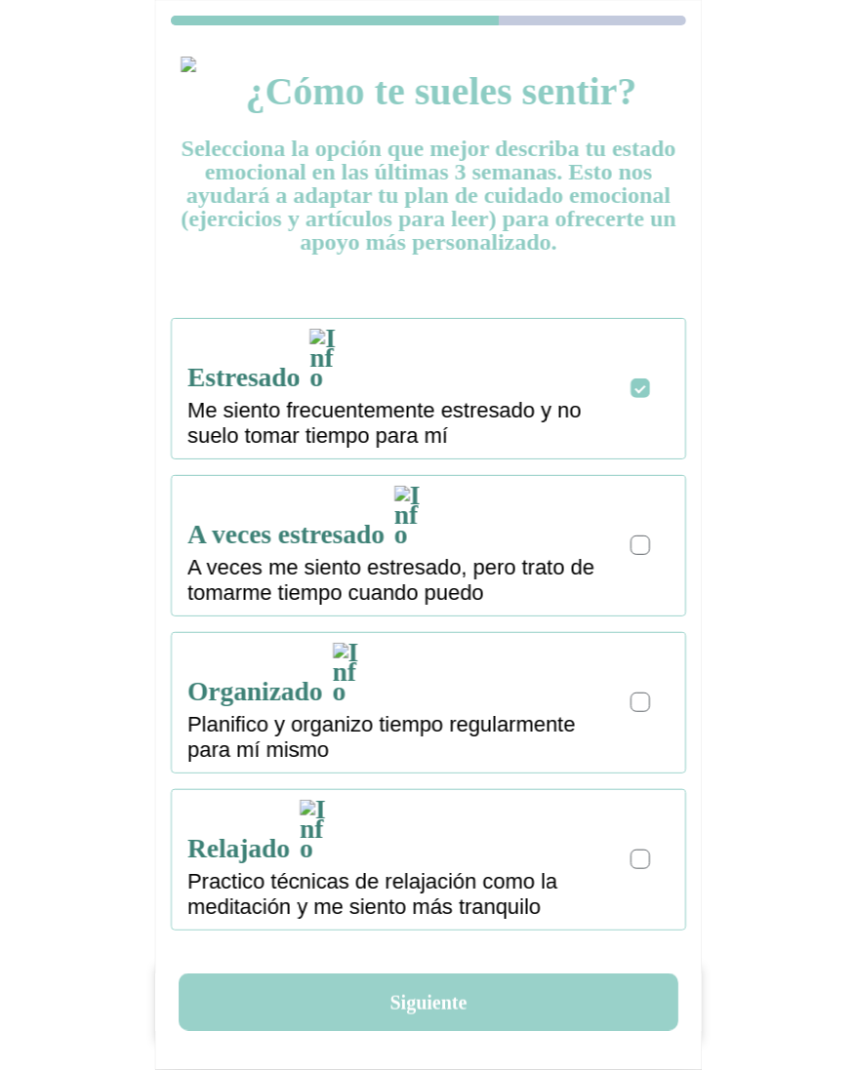
click at [399, 1022] on button "Siguiente" at bounding box center [428, 1003] width 499 height 58
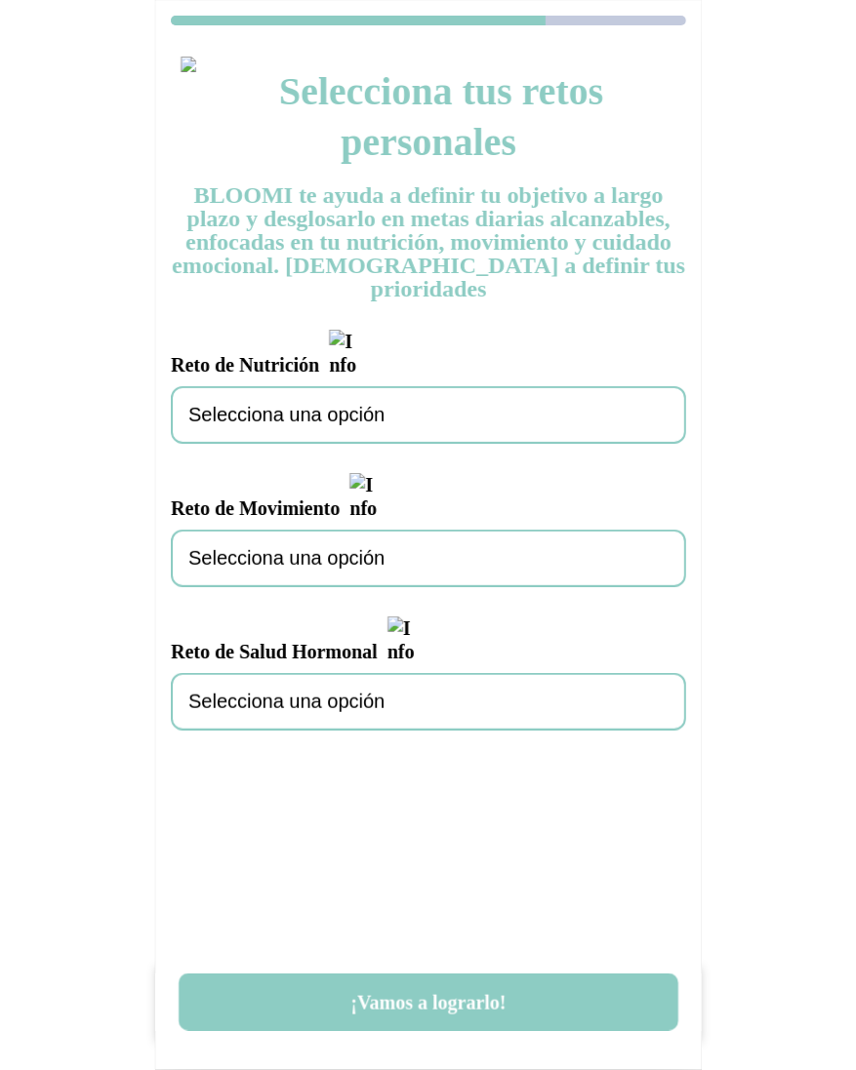
click at [374, 404] on span "Selecciona una opción" at bounding box center [286, 415] width 196 height 22
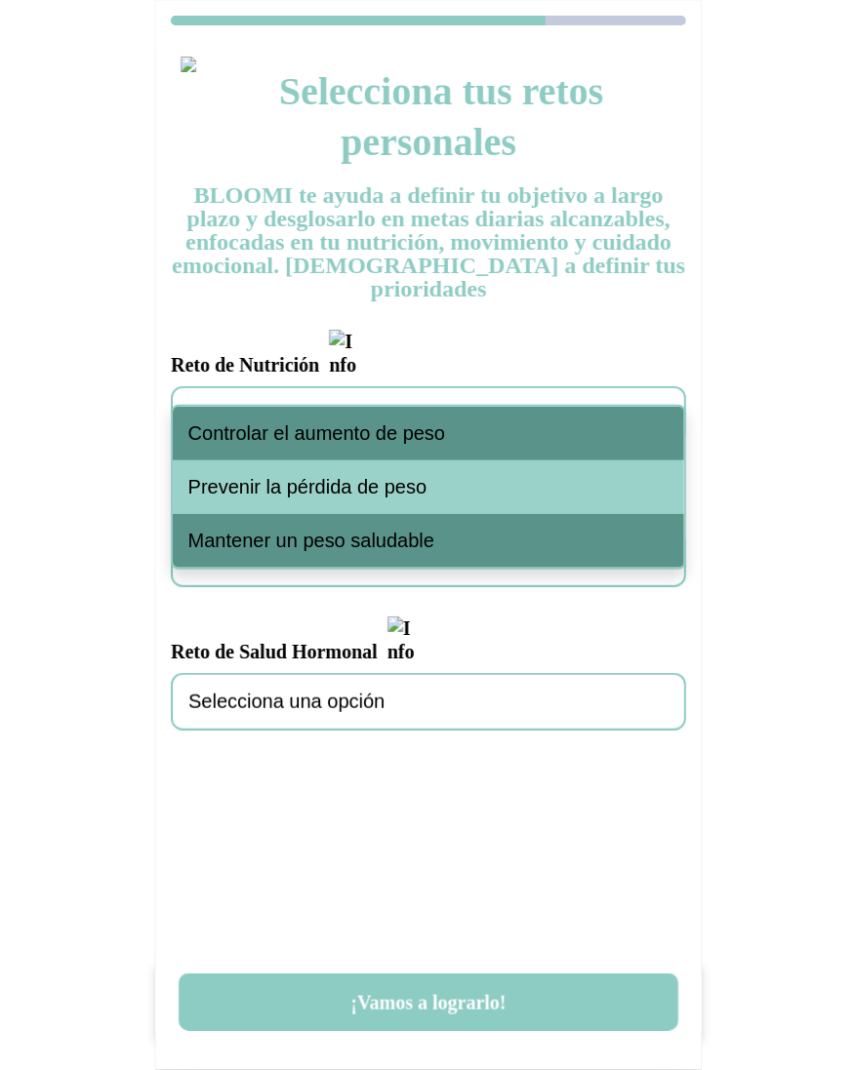
click at [373, 442] on span "Controlar el aumento de peso" at bounding box center [317, 433] width 258 height 22
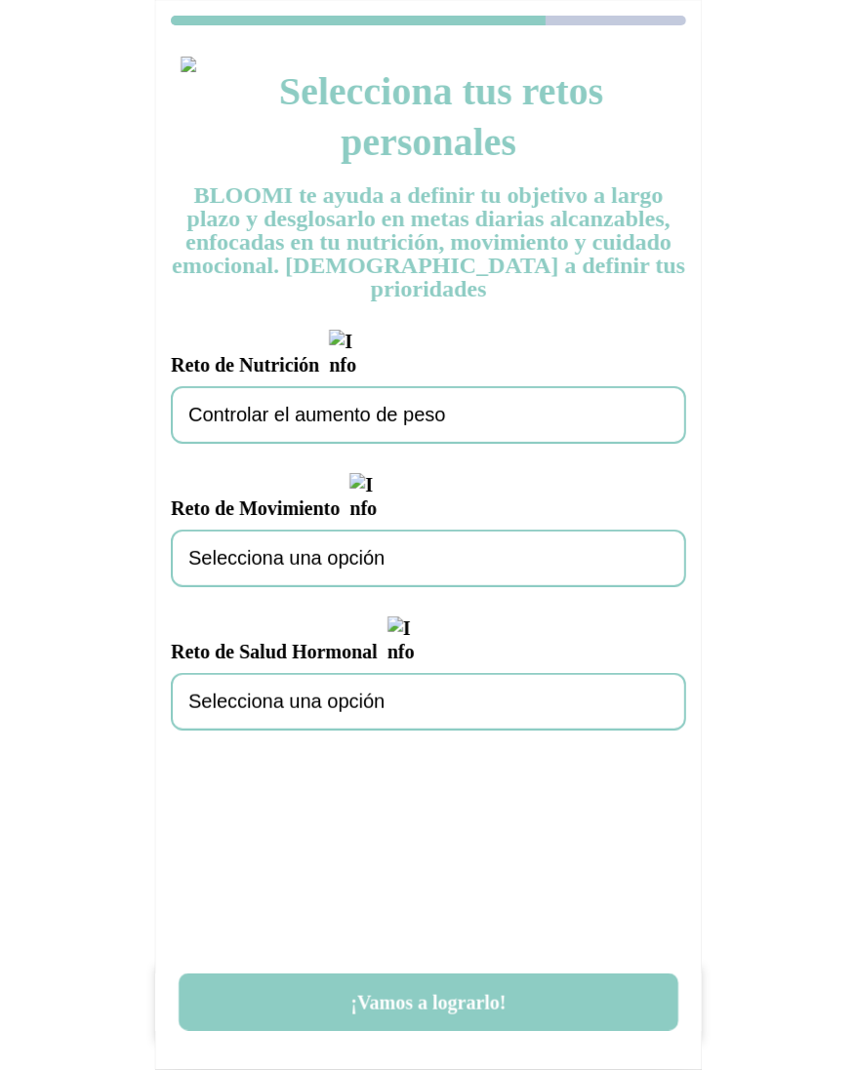
click at [356, 547] on span "Selecciona una opción" at bounding box center [286, 558] width 196 height 22
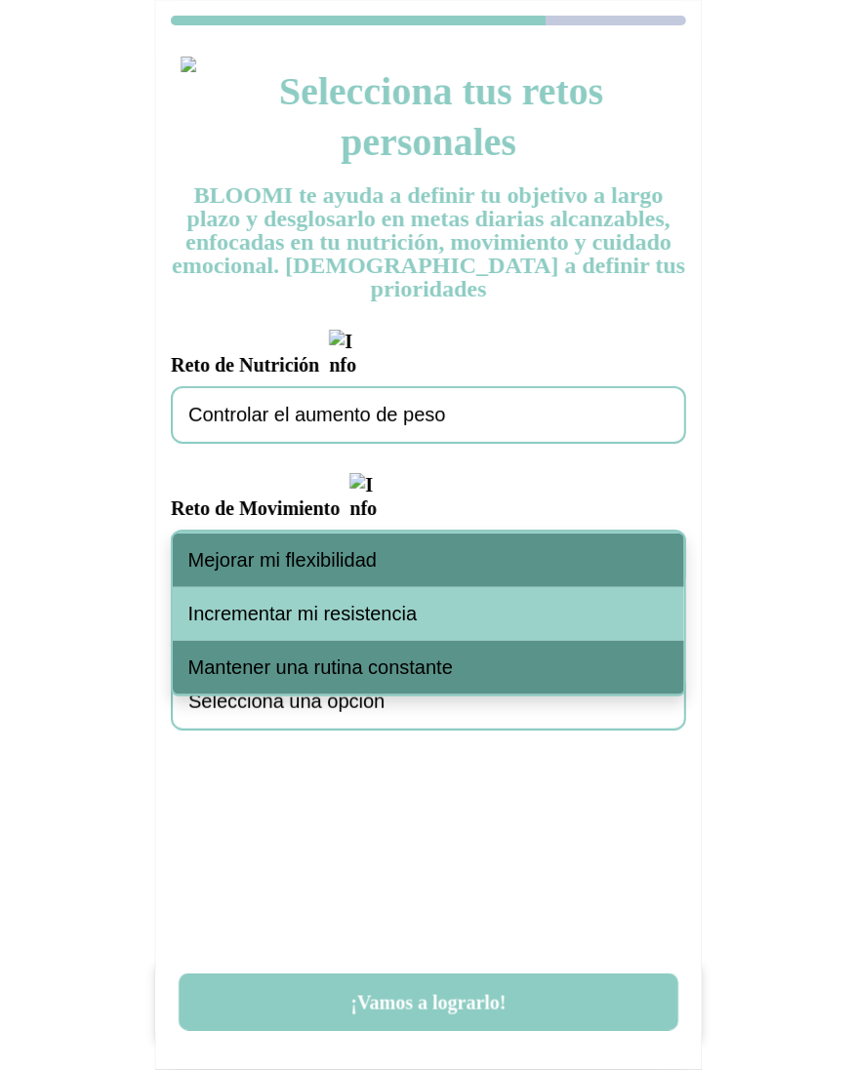
click at [353, 561] on span "Mejorar mi flexibilidad" at bounding box center [282, 560] width 188 height 22
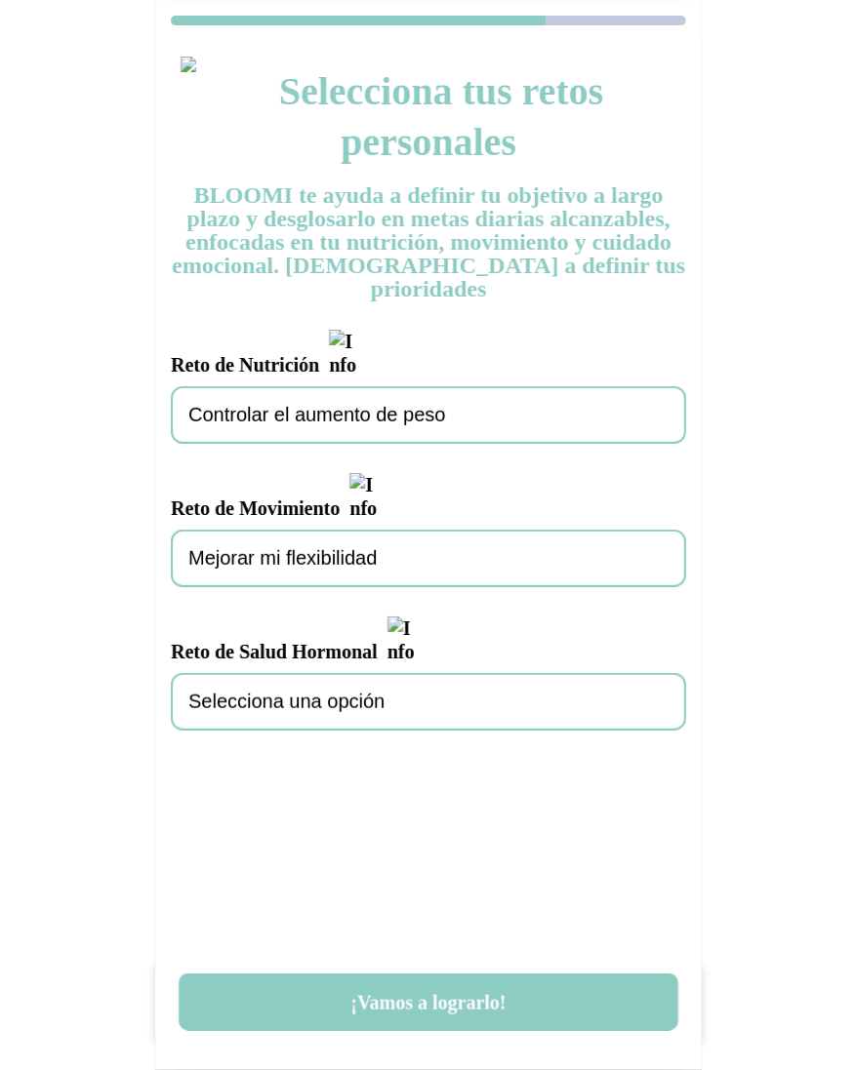
click at [347, 691] on span "Selecciona una opción" at bounding box center [286, 702] width 196 height 22
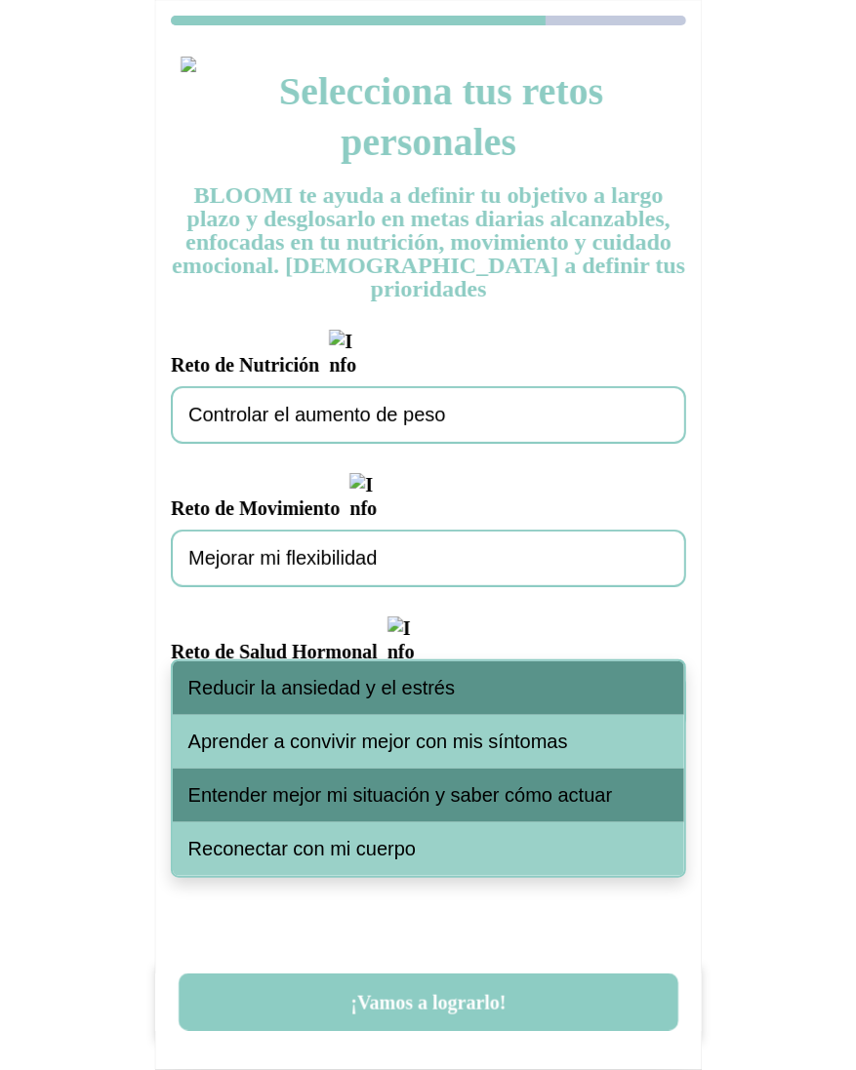
click at [371, 675] on div "Reducir la ansiedad y el estrés" at bounding box center [428, 688] width 511 height 54
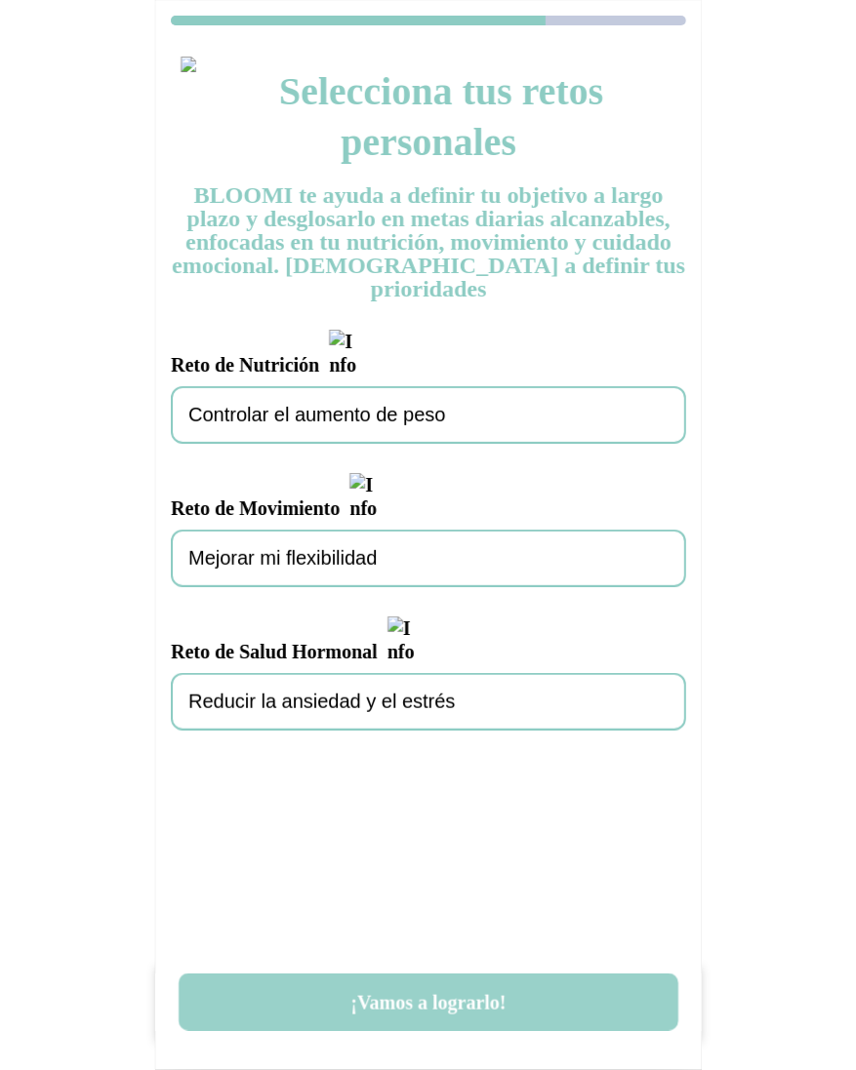
click at [440, 991] on button "¡Vamos a lograrlo!" at bounding box center [428, 1003] width 499 height 58
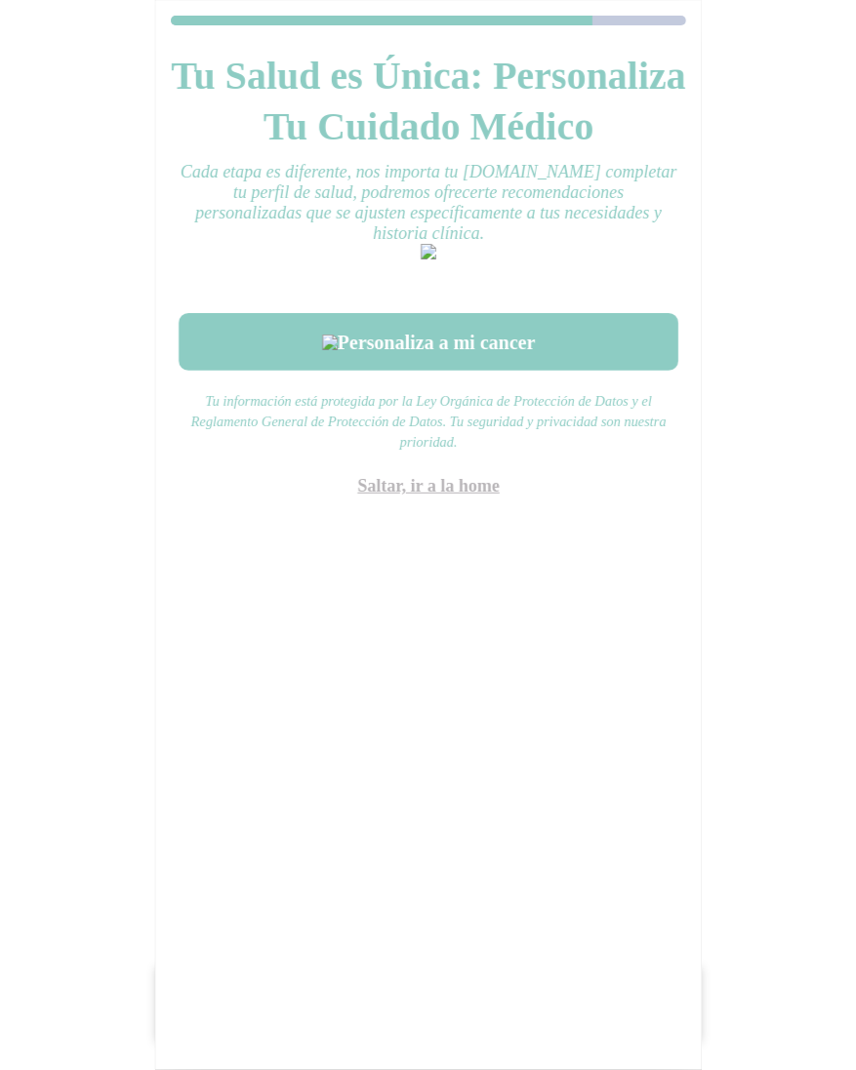
click at [439, 496] on link "Saltar, ir a la home" at bounding box center [428, 486] width 142 height 20
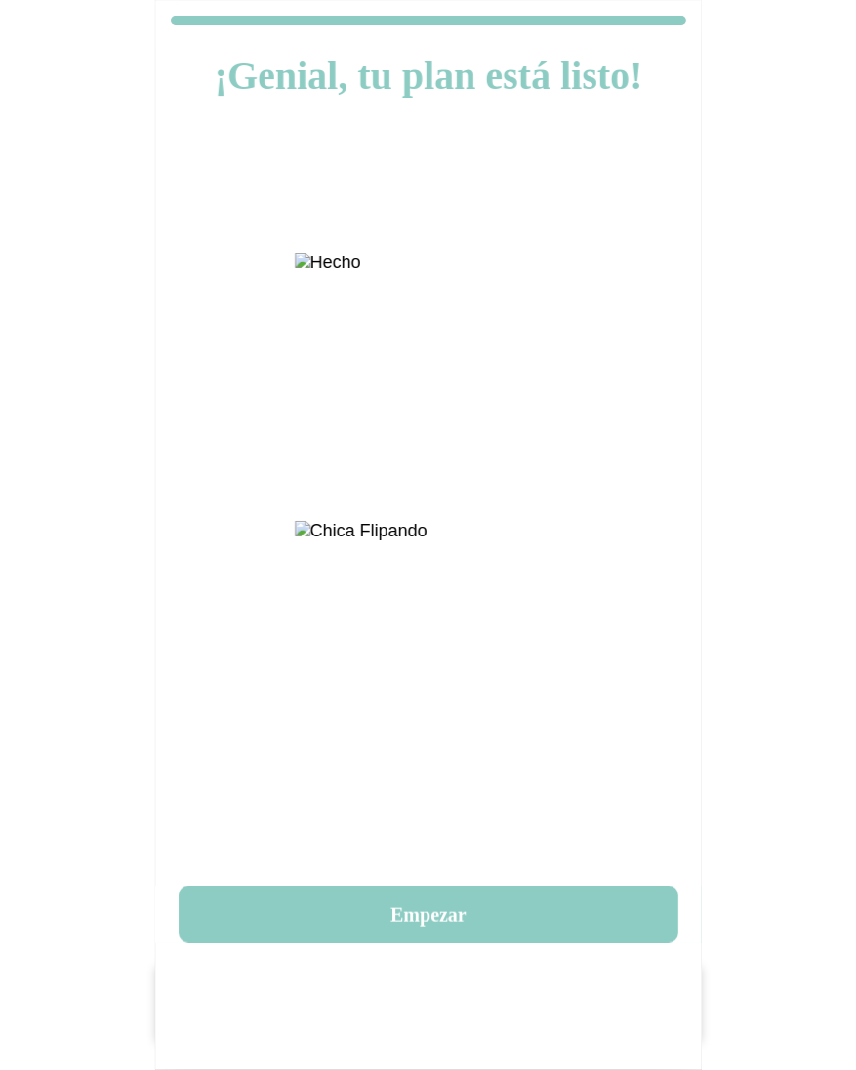
scroll to position [20, 0]
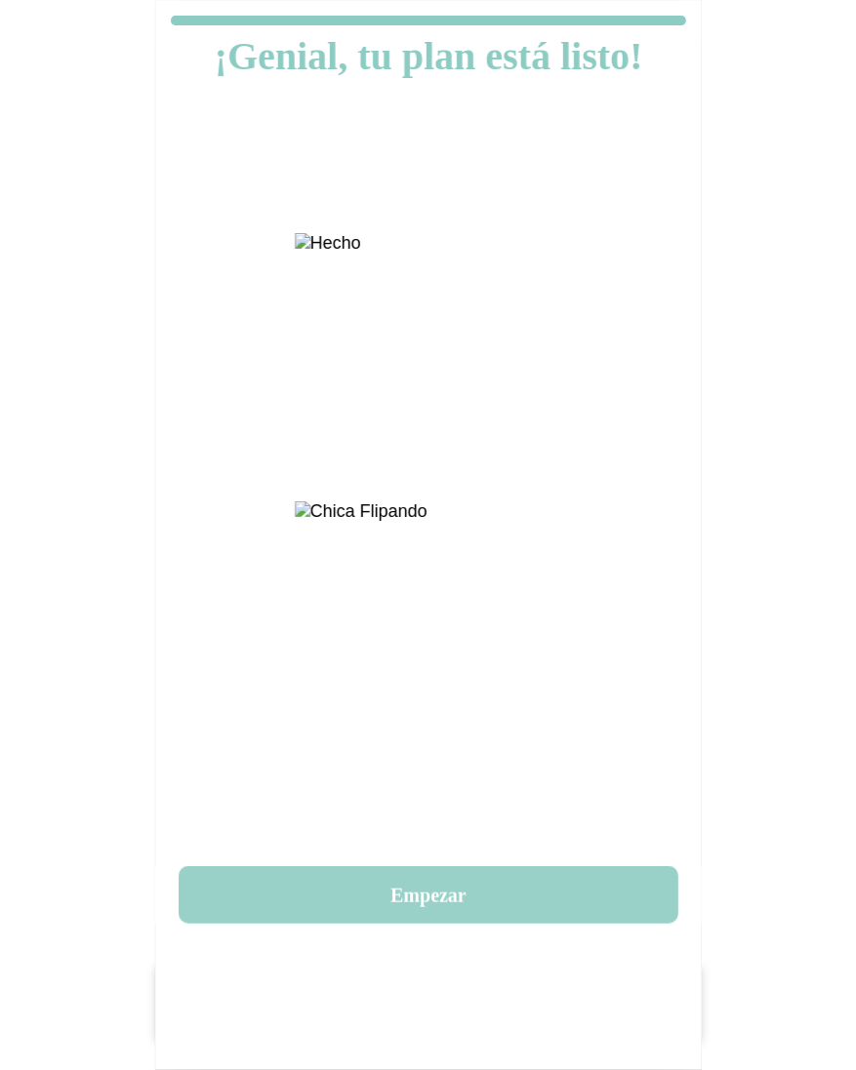
click at [490, 910] on button "Empezar" at bounding box center [428, 895] width 499 height 58
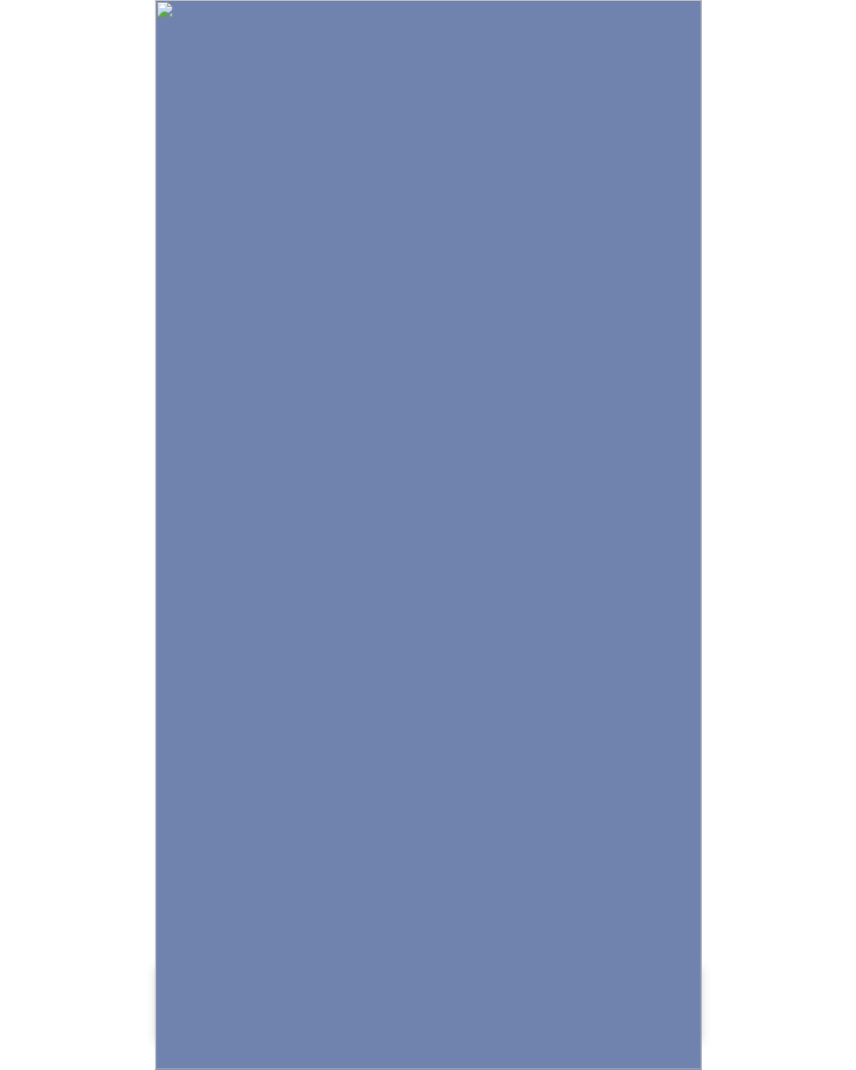
click at [490, 910] on img at bounding box center [428, 535] width 546 height 1070
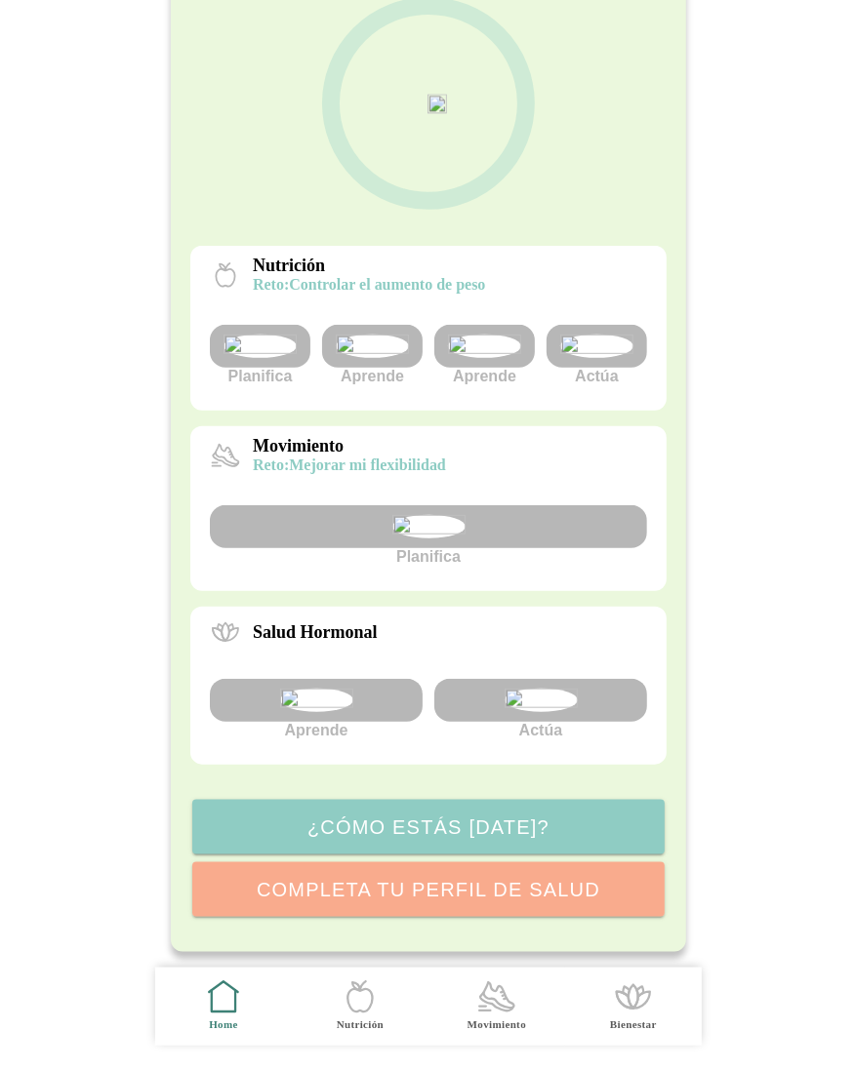
scroll to position [0, 0]
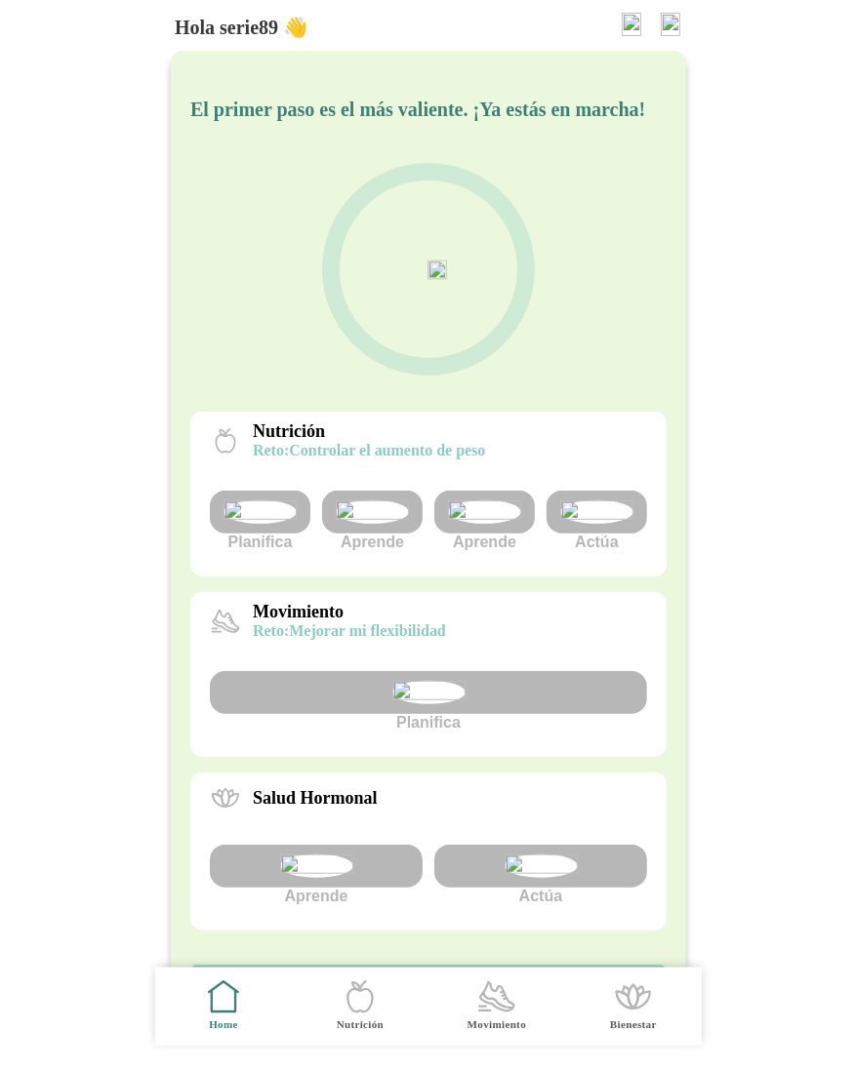
click at [666, 27] on img at bounding box center [670, 24] width 20 height 23
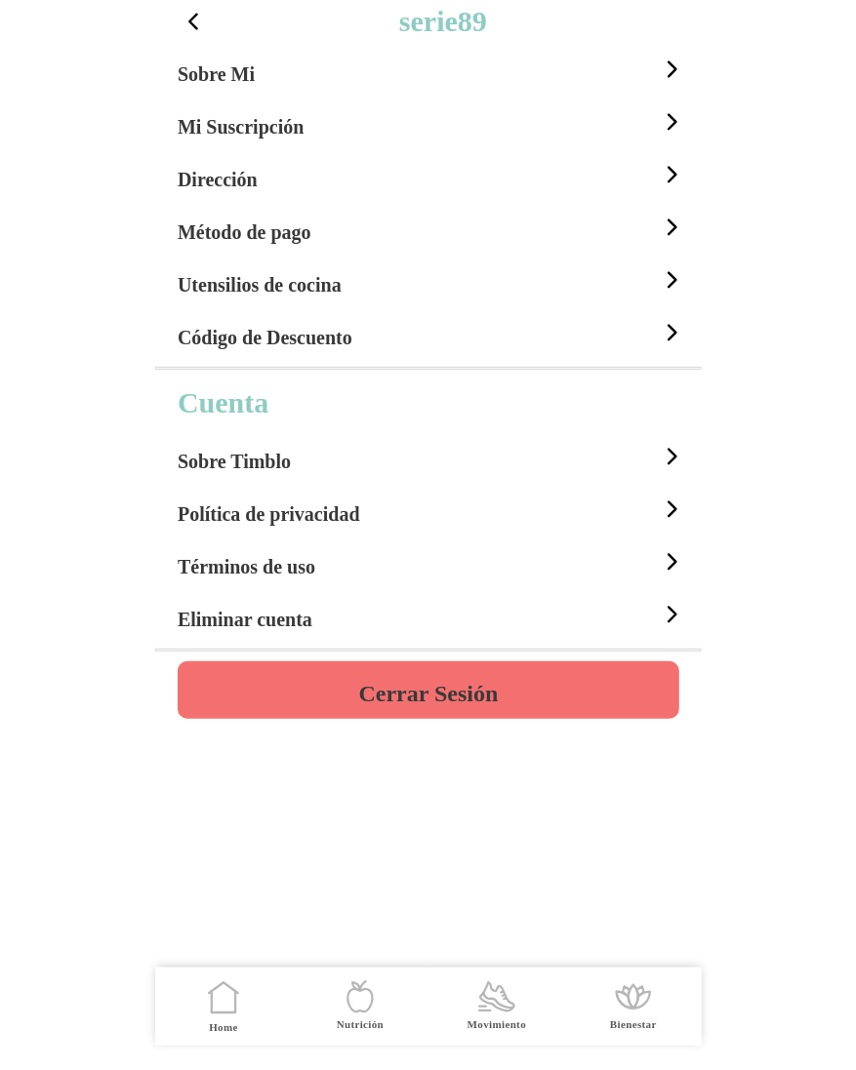
click at [444, 684] on h4 "Cerrar Sesión" at bounding box center [427, 693] width 139 height 23
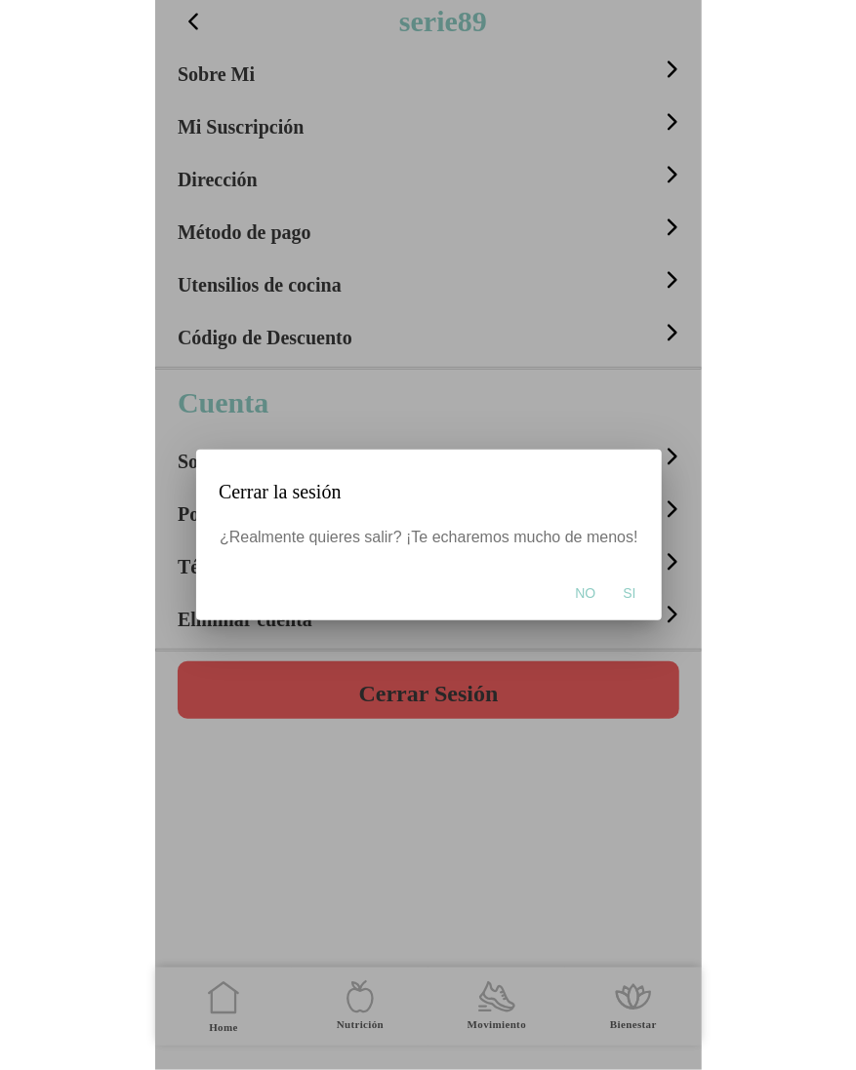
click at [626, 587] on span "Si" at bounding box center [628, 593] width 13 height 20
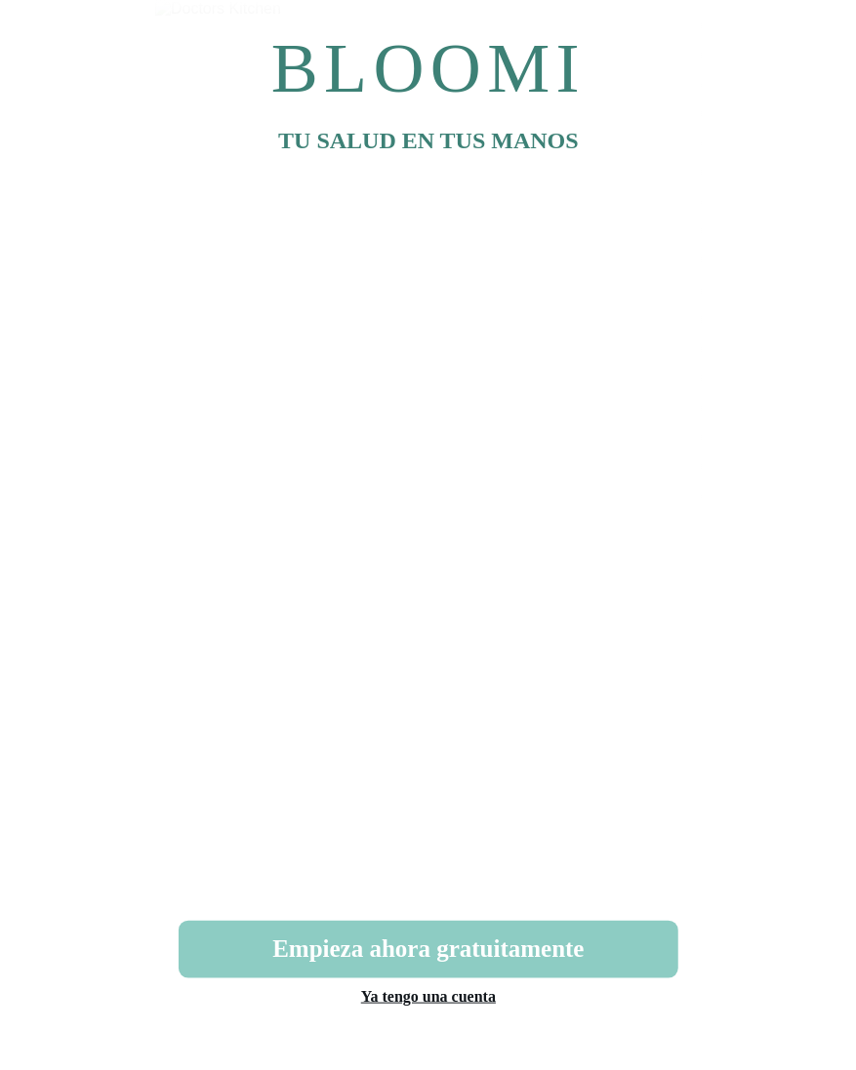
click at [474, 988] on link "Ya tengo una cuenta" at bounding box center [427, 996] width 135 height 17
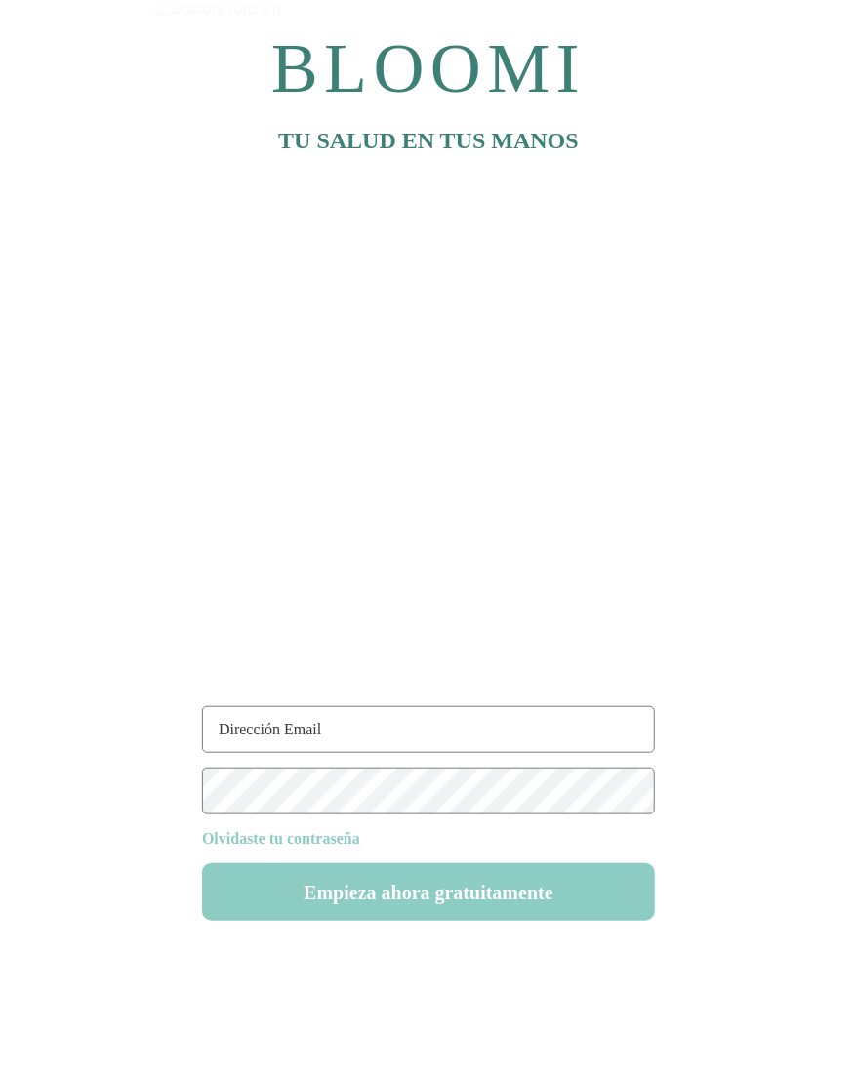
click at [296, 729] on input "text" at bounding box center [428, 729] width 453 height 47
type input "serie90@test.com"
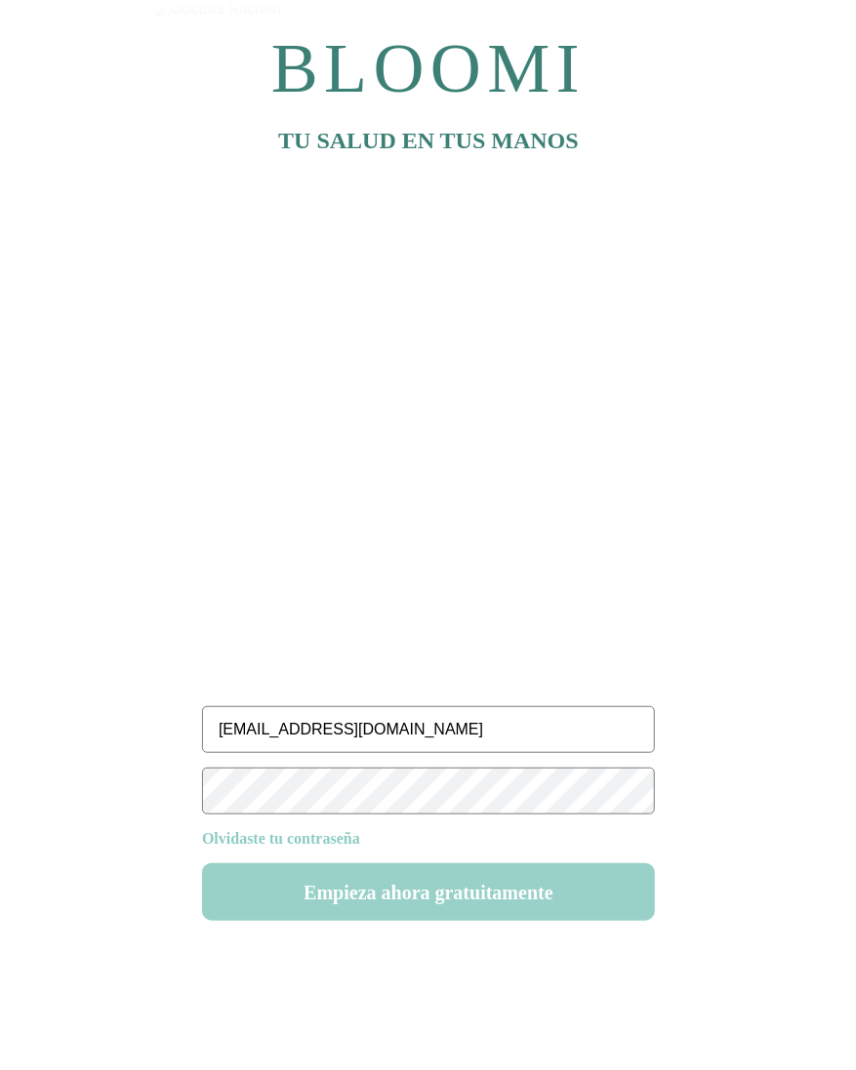
click at [390, 908] on button "Empieza ahora gratuitamente" at bounding box center [428, 892] width 453 height 58
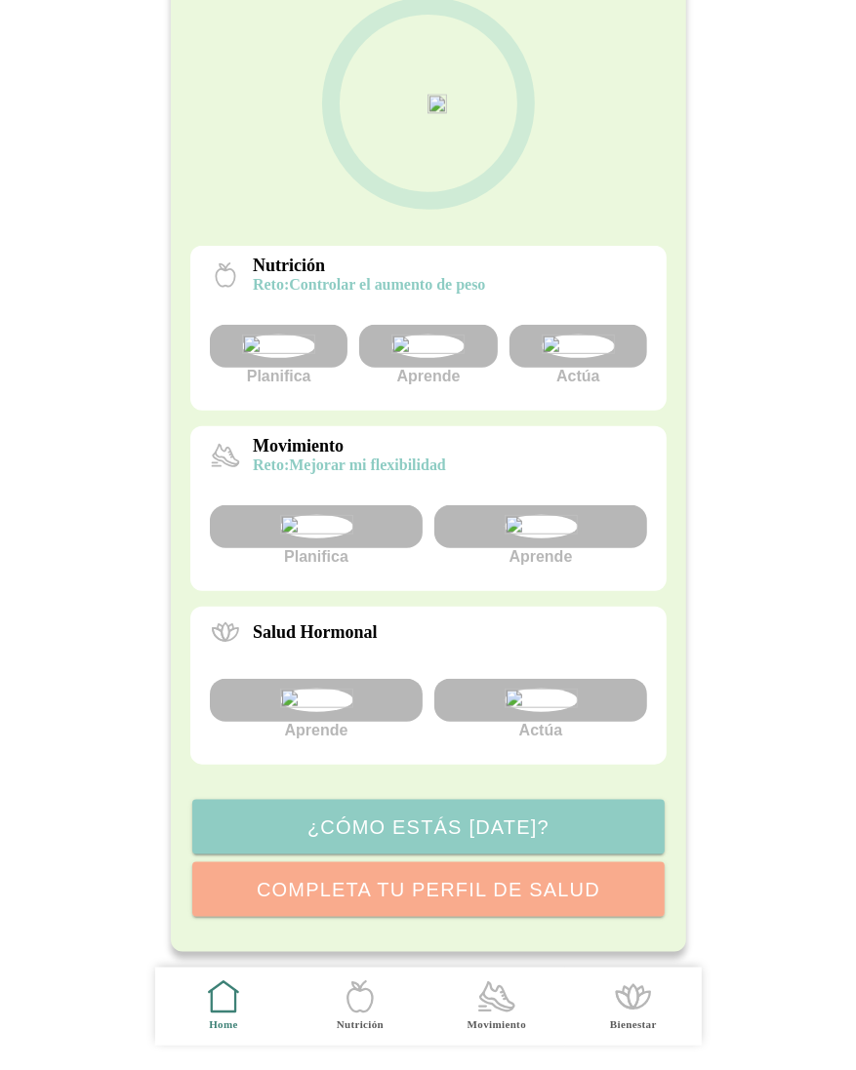
scroll to position [330, 0]
click at [452, 335] on img at bounding box center [427, 346] width 73 height 23
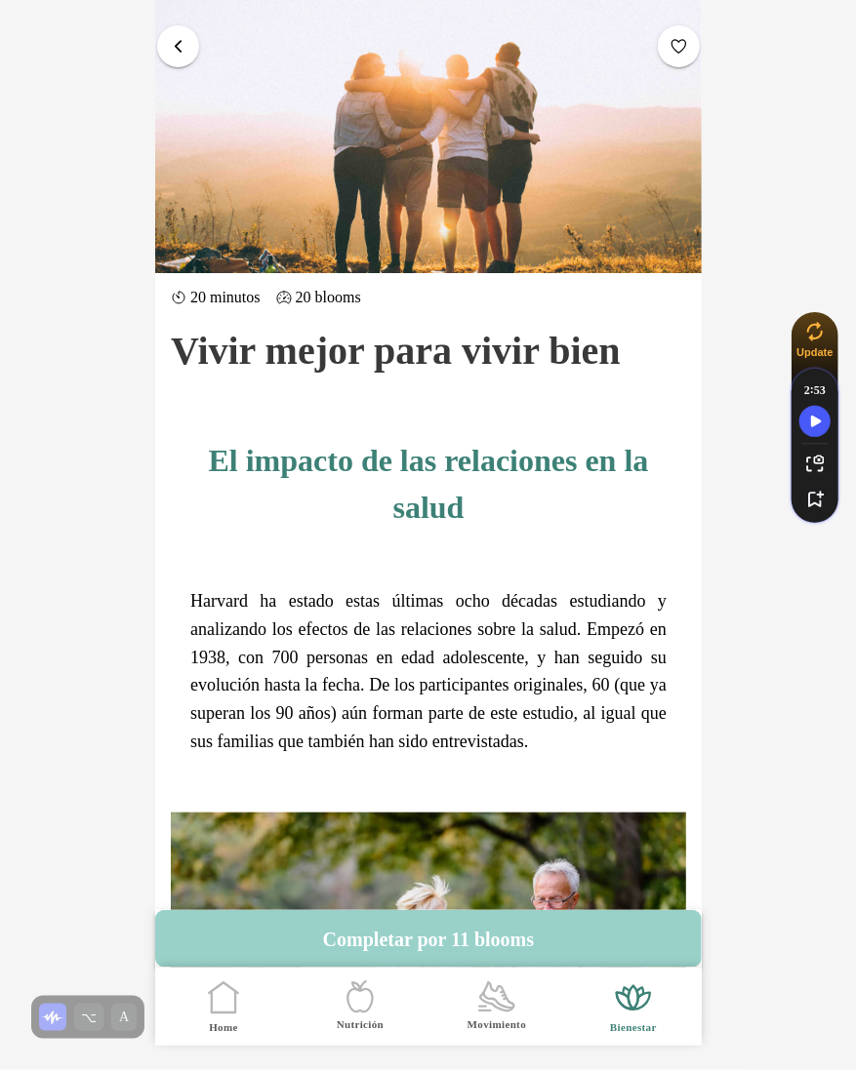
click at [493, 942] on button "Completar por 11 blooms" at bounding box center [428, 939] width 546 height 58
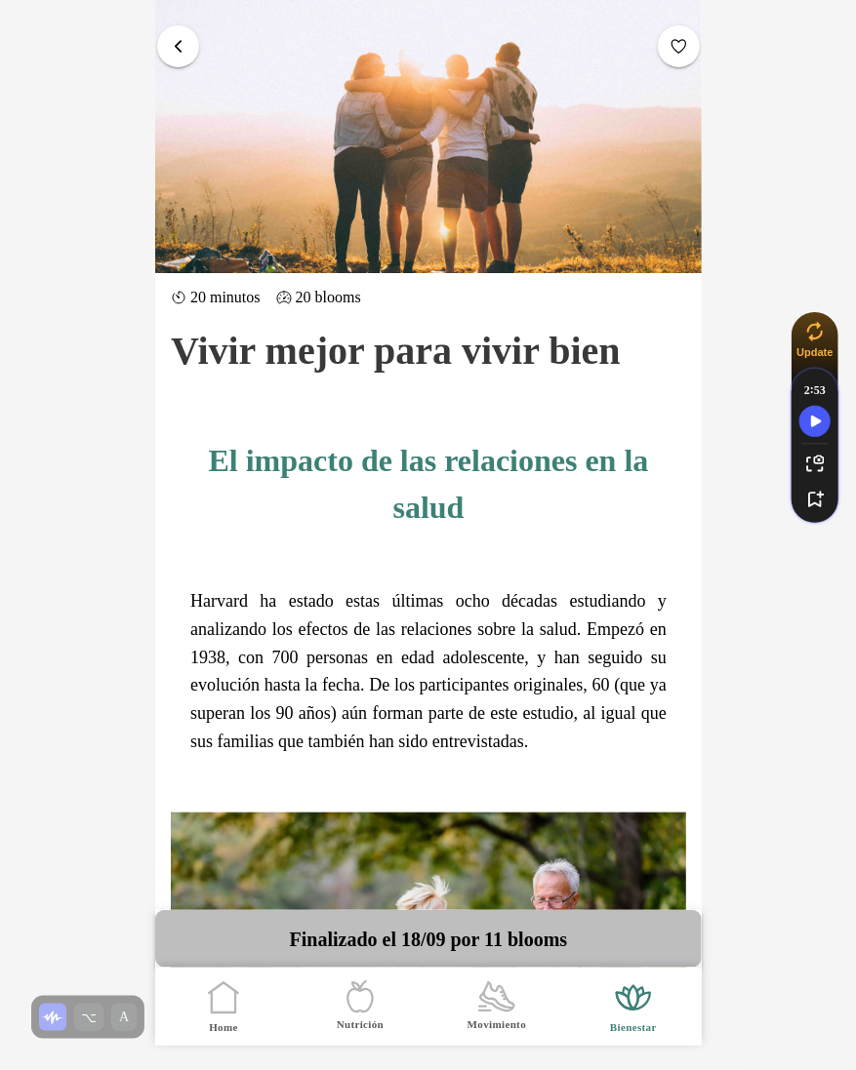
click at [170, 33] on button "button" at bounding box center [178, 46] width 42 height 42
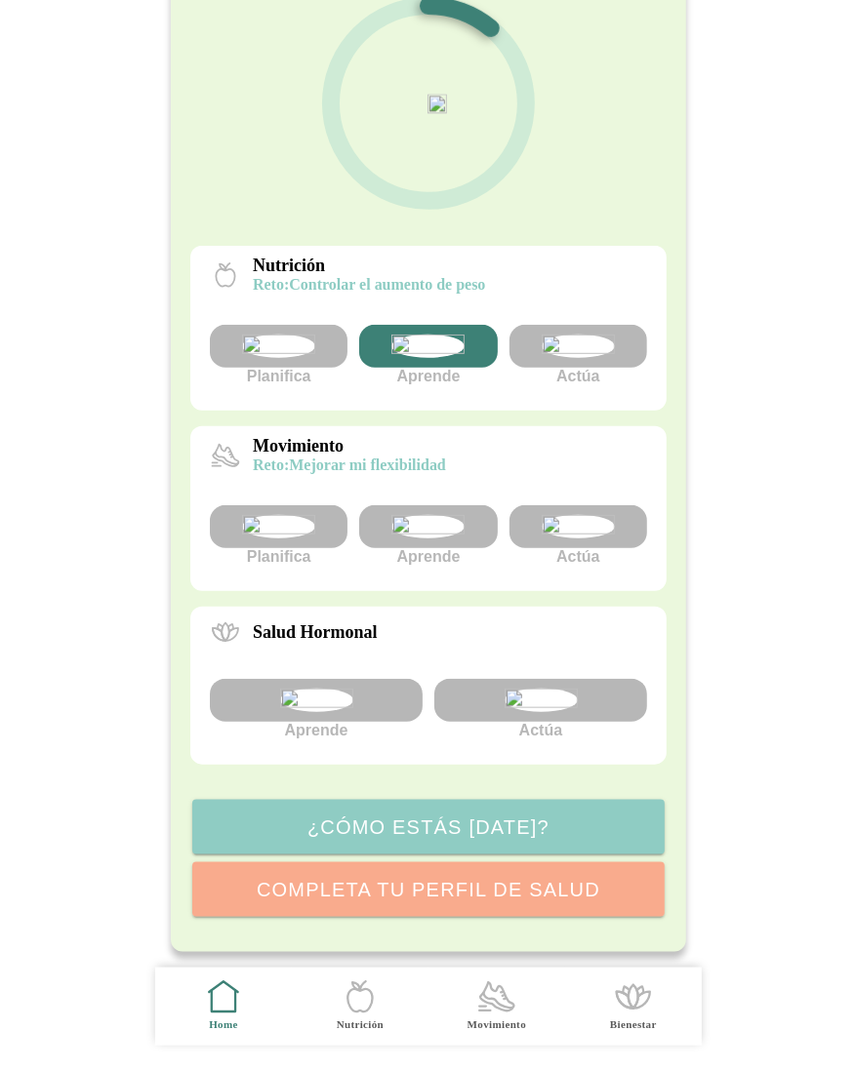
scroll to position [313, 0]
click at [583, 515] on img at bounding box center [576, 526] width 73 height 23
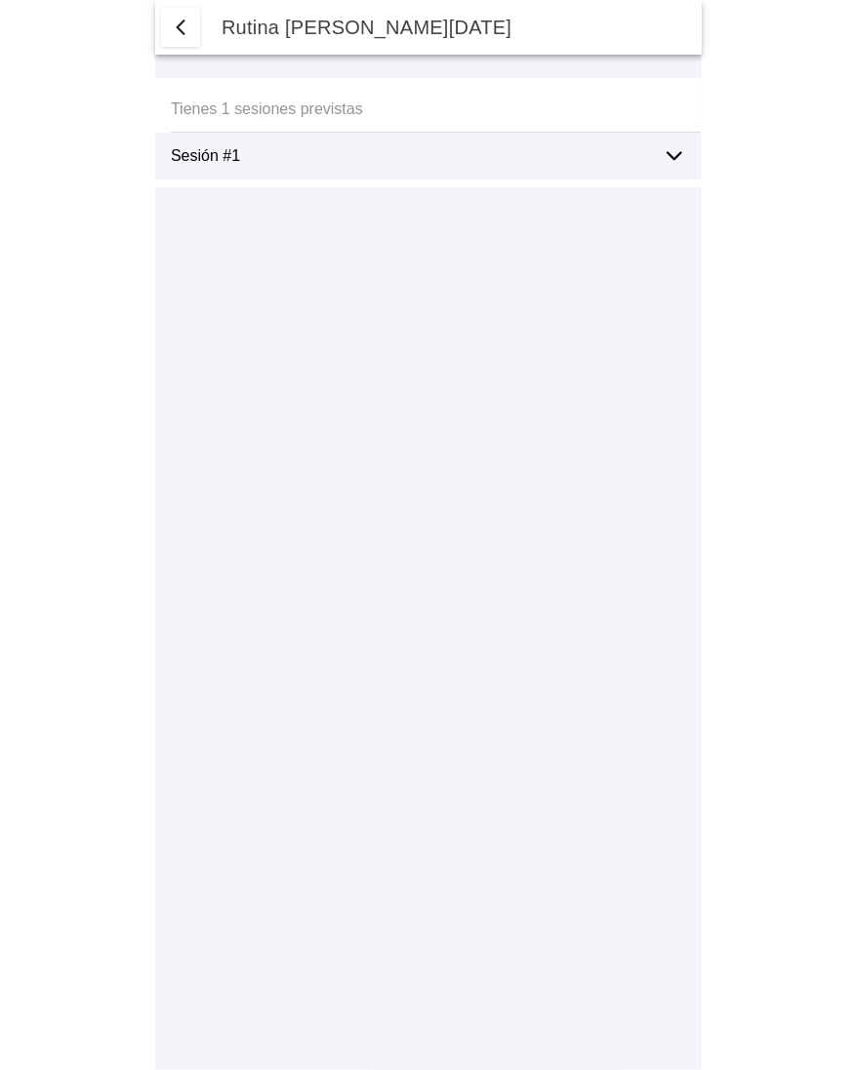
click at [183, 23] on span "button" at bounding box center [180, 27] width 23 height 23
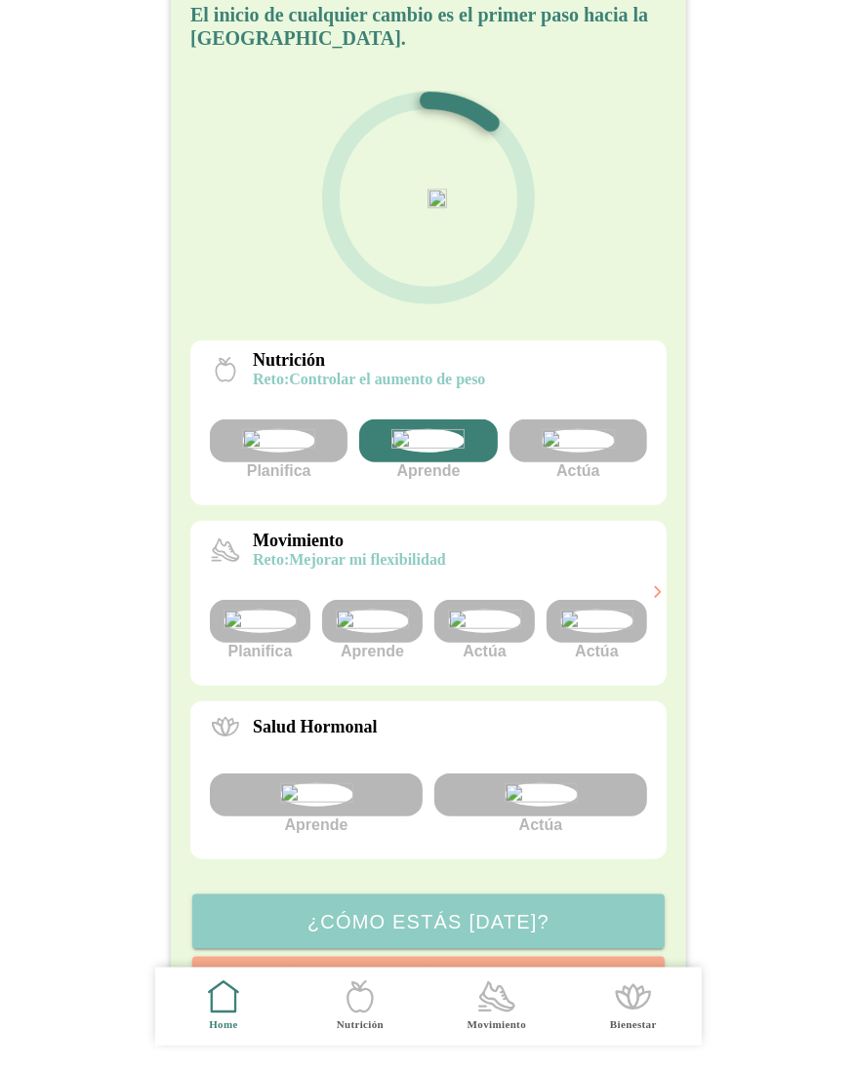
scroll to position [102, 0]
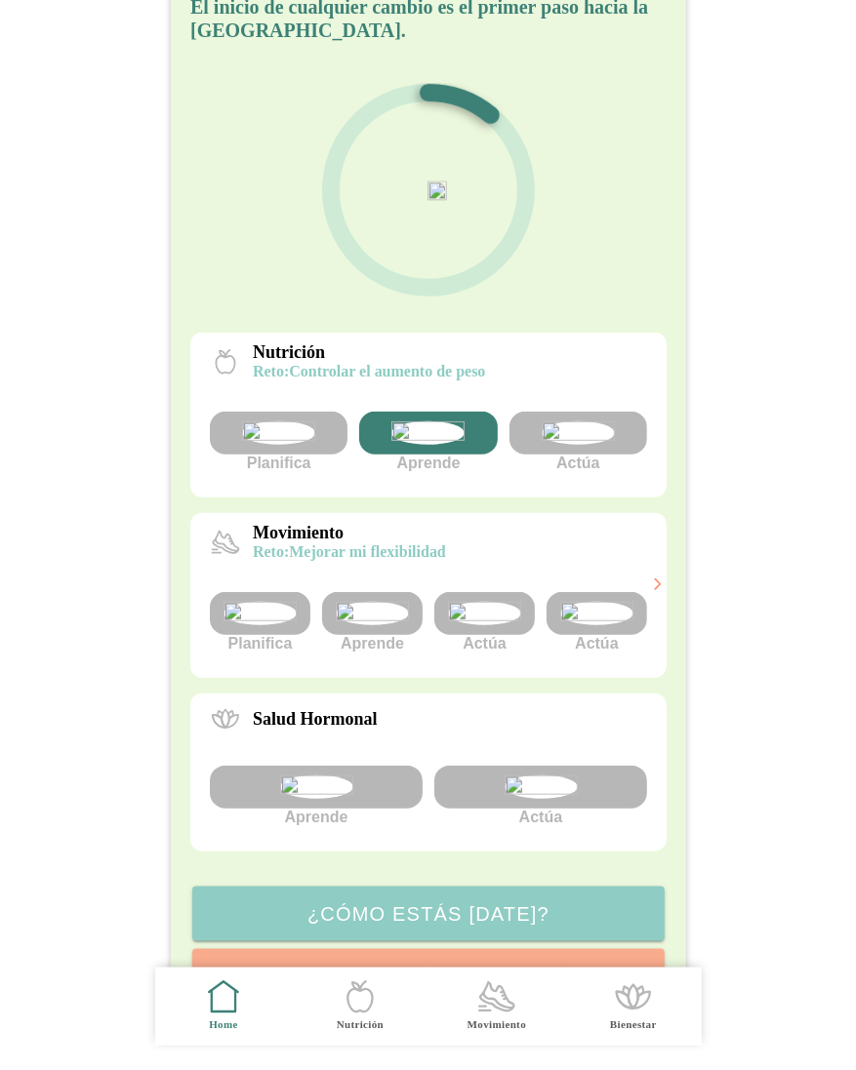
click at [497, 625] on img at bounding box center [484, 613] width 73 height 23
